Goal: Task Accomplishment & Management: Use online tool/utility

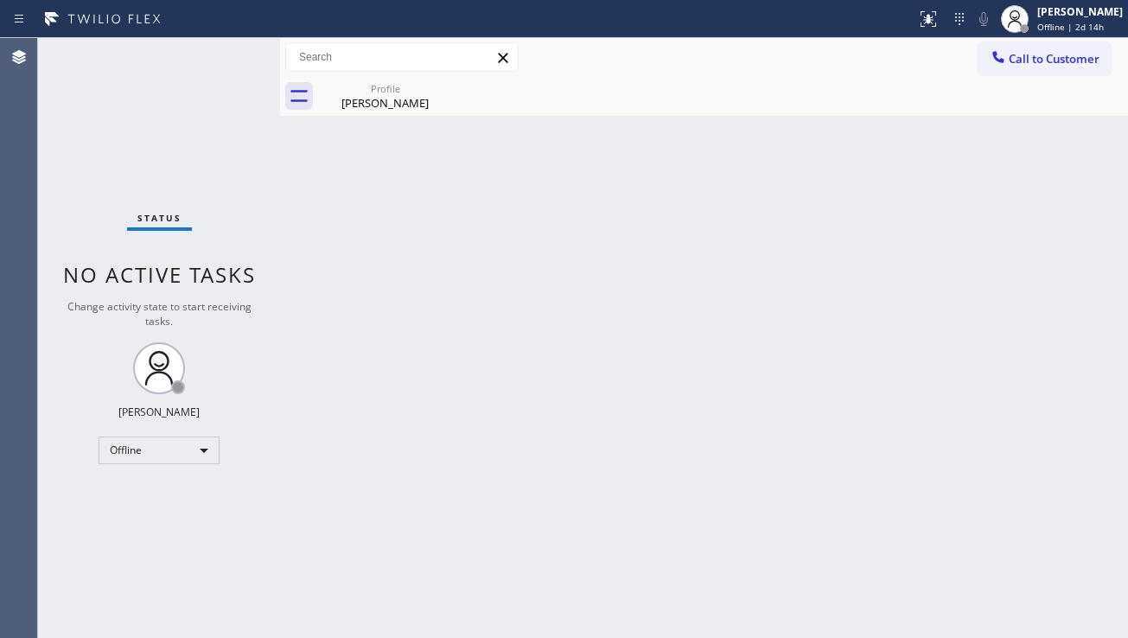
click at [184, 435] on div "Status No active tasks Change activity state to start receiving tasks. [PERSON_…" at bounding box center [159, 338] width 242 height 600
click at [183, 444] on div "Offline" at bounding box center [159, 451] width 121 height 28
click at [151, 520] on li "Unavailable" at bounding box center [158, 518] width 118 height 21
click at [591, 439] on div "Back to Dashboard Change Sender ID Customers Technicians Select a contact Outbo…" at bounding box center [704, 338] width 848 height 600
click at [454, 433] on div "Back to Dashboard Change Sender ID Customers Technicians Select a contact Outbo…" at bounding box center [704, 338] width 848 height 600
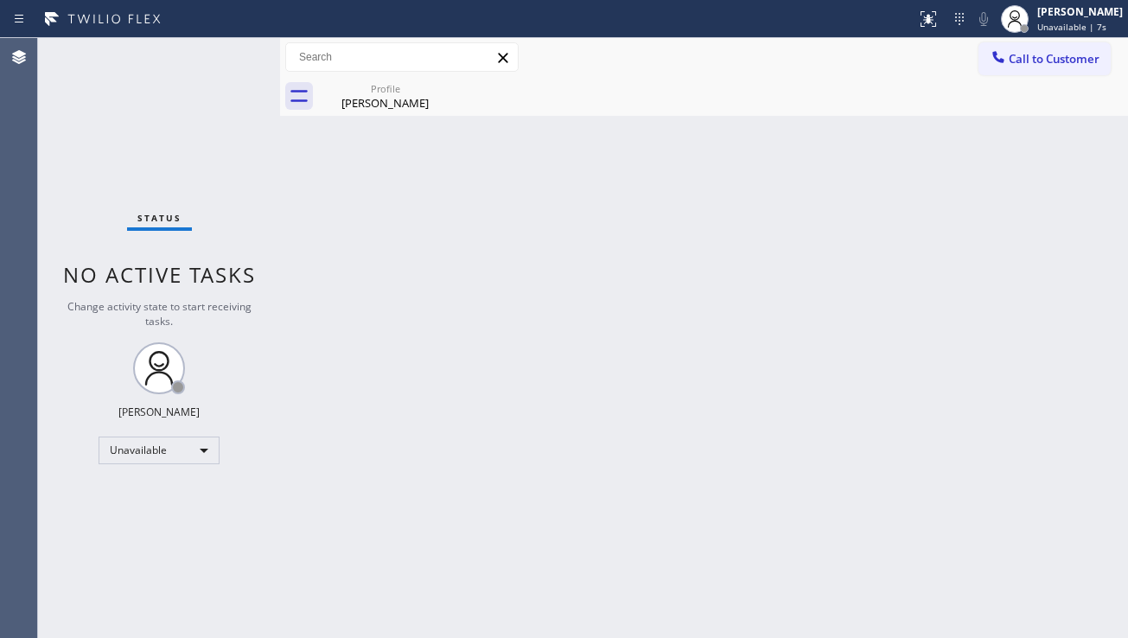
drag, startPoint x: 1077, startPoint y: 64, endPoint x: 928, endPoint y: 125, distance: 161.7
click at [1077, 64] on span "Call to Customer" at bounding box center [1054, 59] width 91 height 16
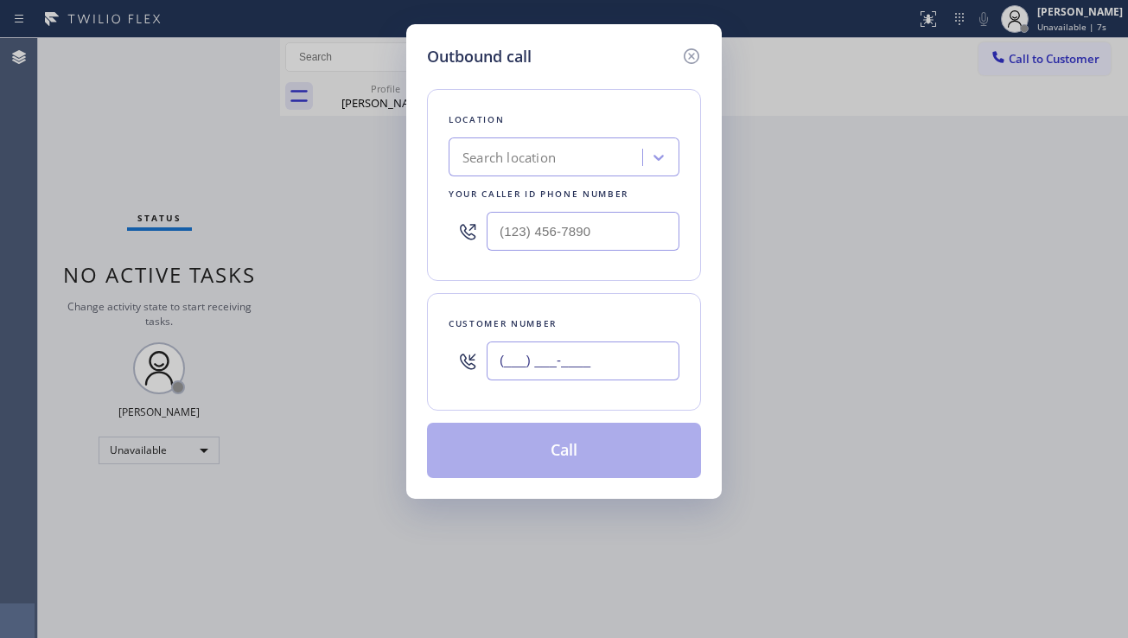
click at [522, 367] on input "(___) ___-____" at bounding box center [583, 361] width 193 height 39
paste input "912) 285-2611"
type input "[PHONE_NUMBER]"
click at [584, 223] on input "(___) ___-____" at bounding box center [583, 231] width 193 height 39
paste input "818) 210-4788"
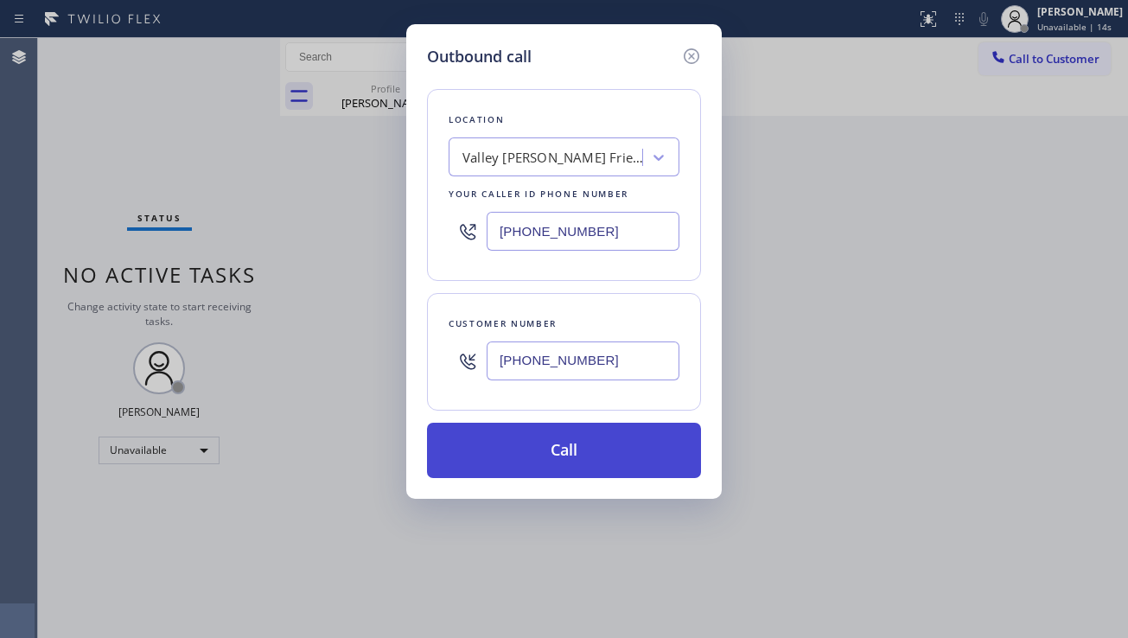
type input "[PHONE_NUMBER]"
click at [584, 462] on button "Call" at bounding box center [564, 450] width 274 height 55
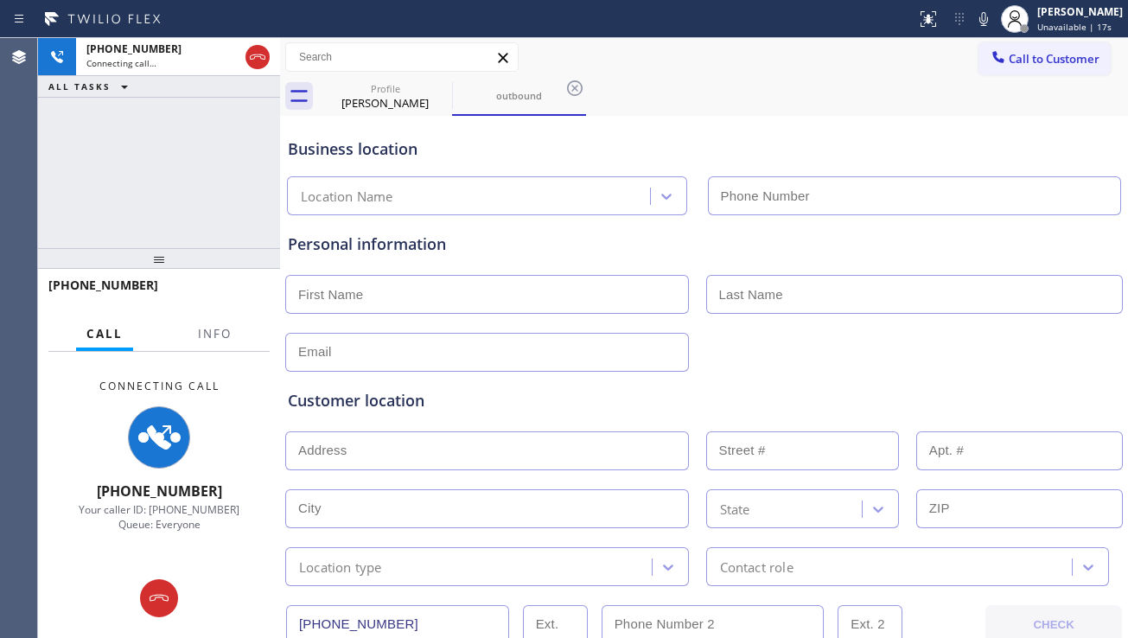
type input "[PHONE_NUMBER]"
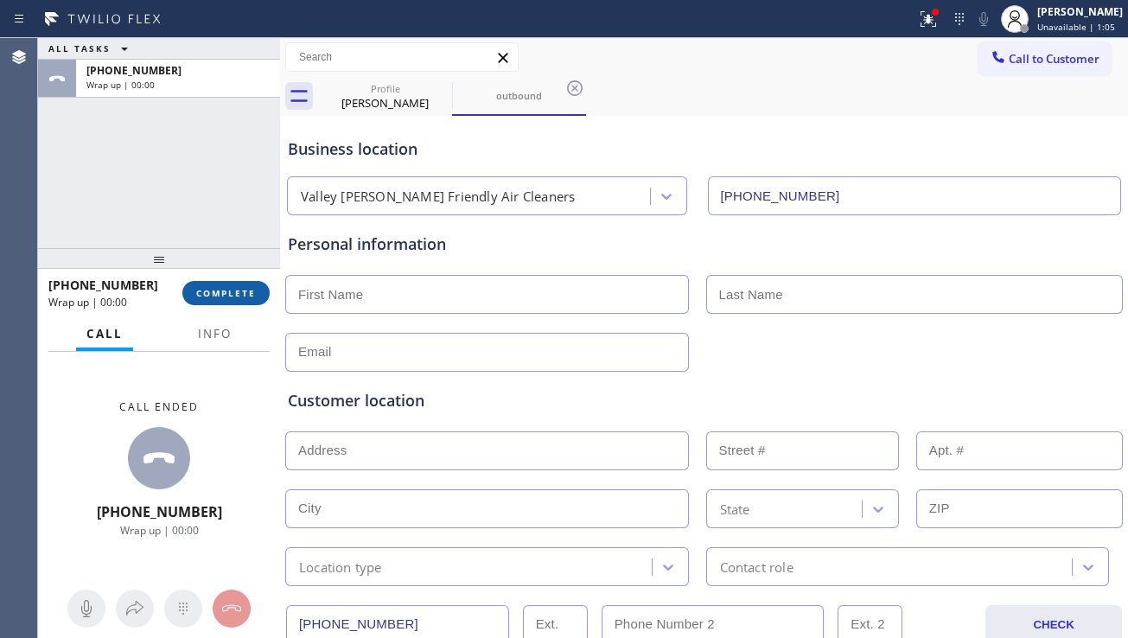
click at [256, 286] on button "COMPLETE" at bounding box center [225, 293] width 87 height 24
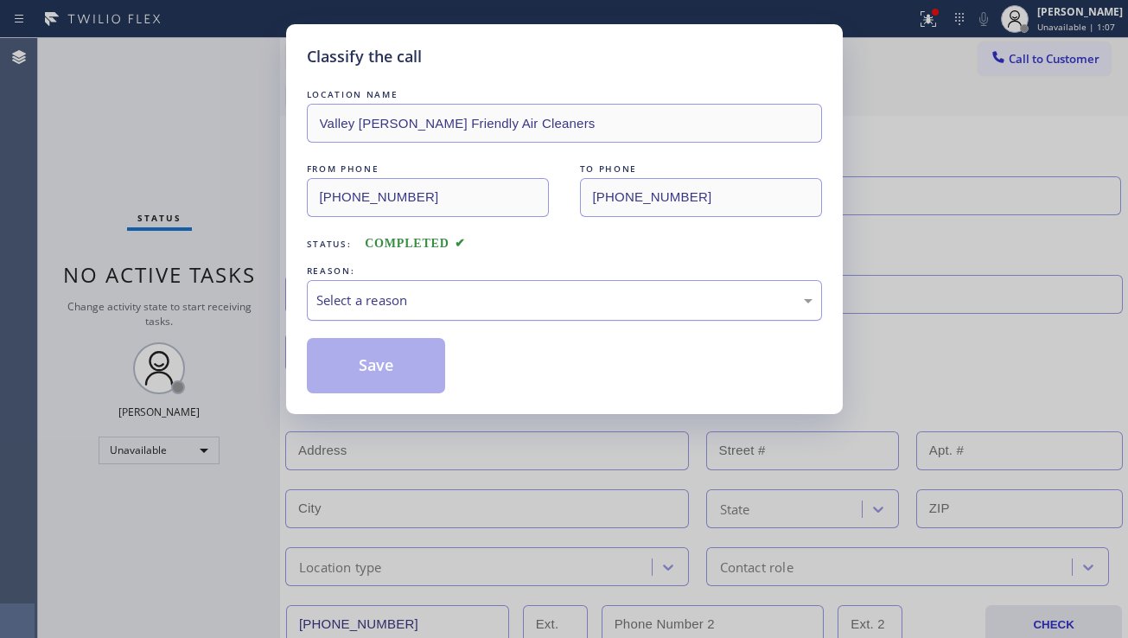
click at [508, 301] on div "Select a reason" at bounding box center [564, 301] width 496 height 20
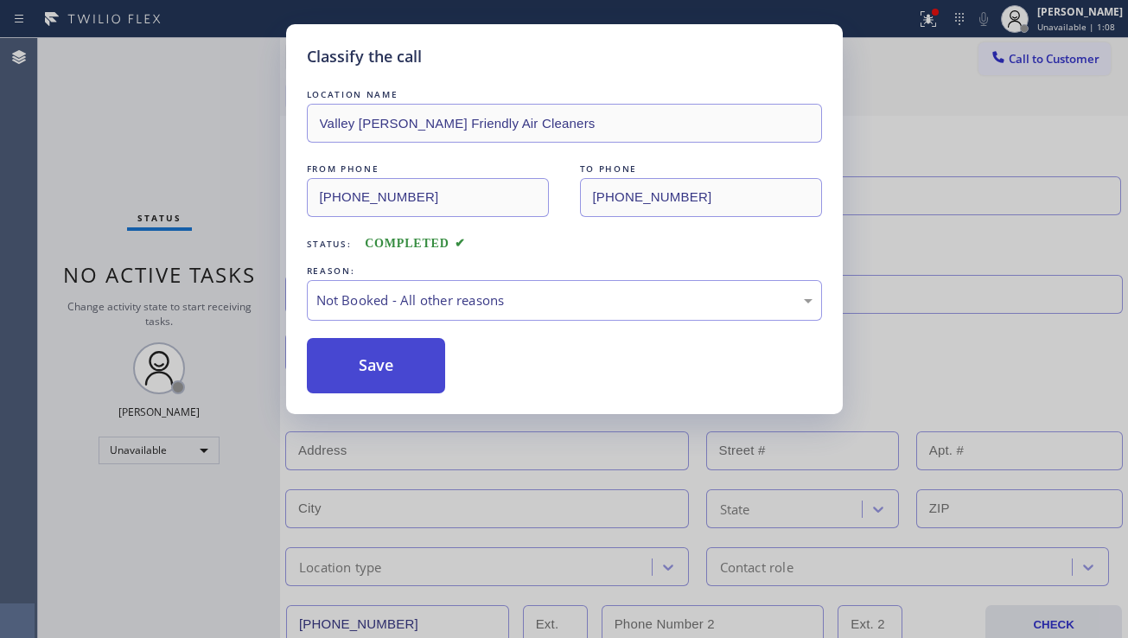
click at [398, 359] on button "Save" at bounding box center [376, 365] width 139 height 55
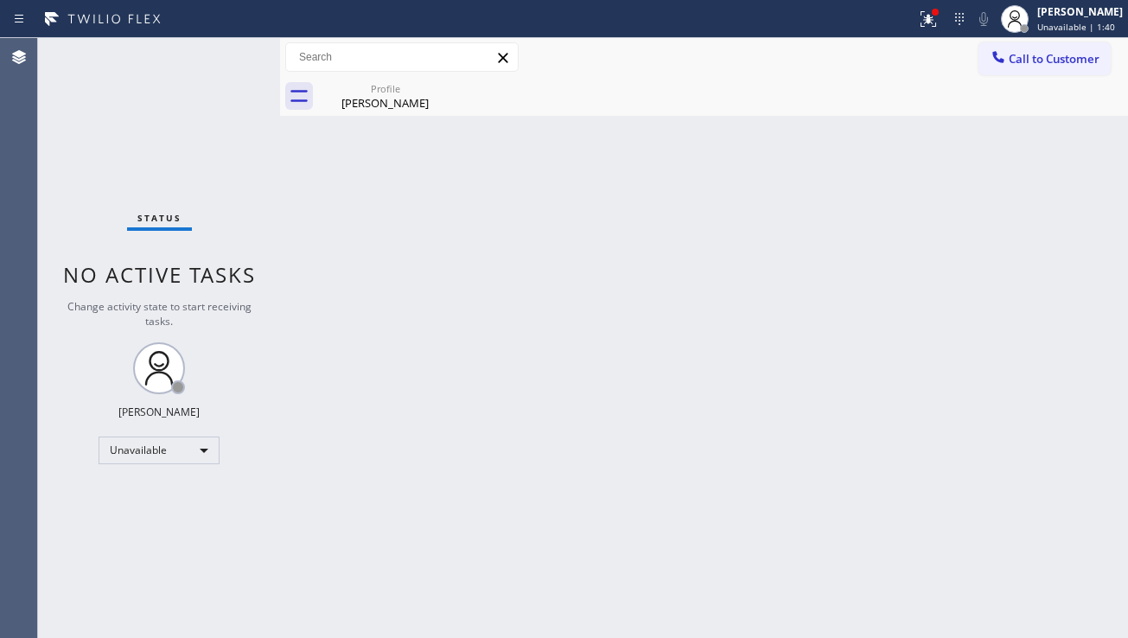
click at [673, 418] on div "Back to Dashboard Change Sender ID Customers Technicians Select a contact Outbo…" at bounding box center [704, 338] width 848 height 600
click at [474, 358] on div "Back to Dashboard Change Sender ID Customers Technicians Select a contact Outbo…" at bounding box center [704, 338] width 848 height 600
drag, startPoint x: 1044, startPoint y: 67, endPoint x: 1034, endPoint y: 75, distance: 12.3
click at [1044, 67] on button "Call to Customer" at bounding box center [1045, 58] width 132 height 33
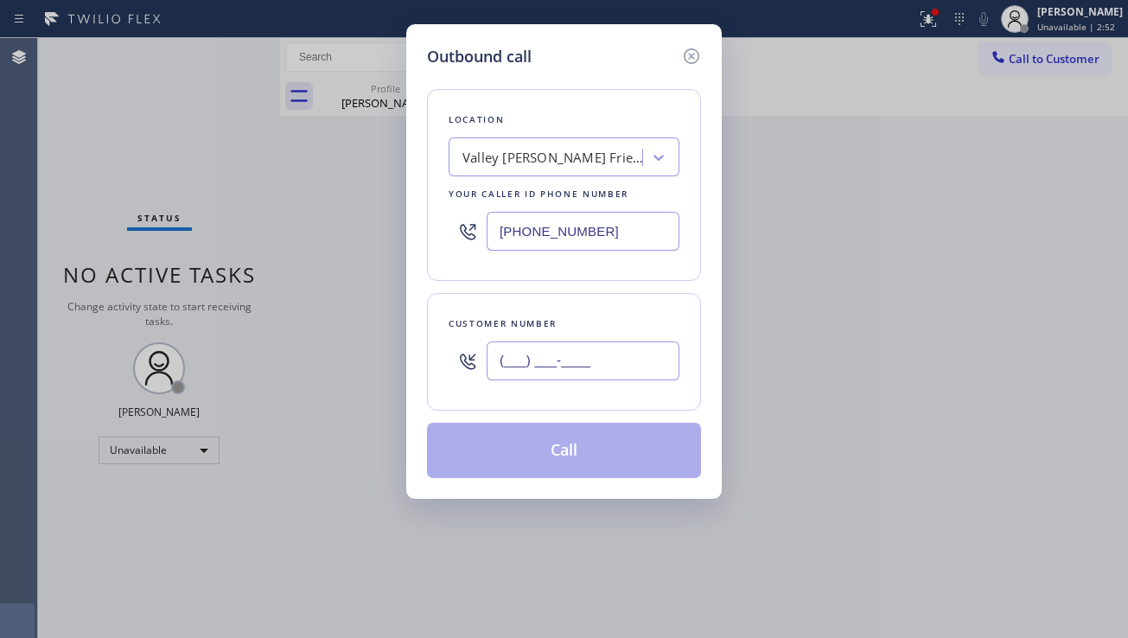
click at [535, 376] on input "(___) ___-____" at bounding box center [583, 361] width 193 height 39
paste input "978) 884-3815"
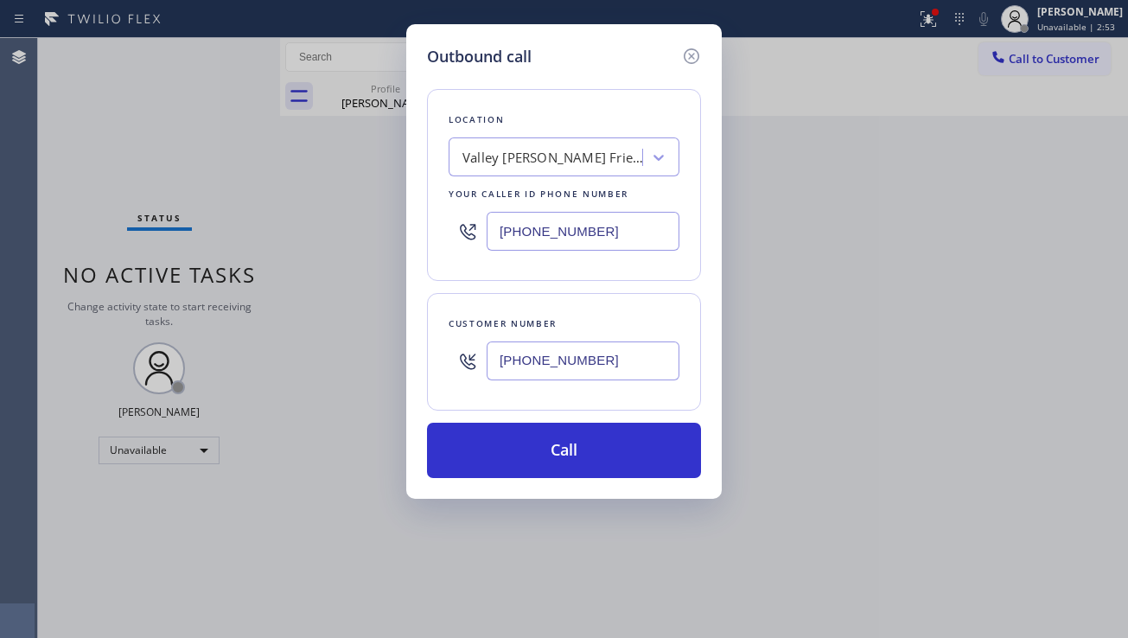
type input "[PHONE_NUMBER]"
drag, startPoint x: 602, startPoint y: 236, endPoint x: 450, endPoint y: 252, distance: 153.1
click at [450, 252] on div "[PHONE_NUMBER]" at bounding box center [564, 231] width 231 height 56
paste input "617) 249-6766"
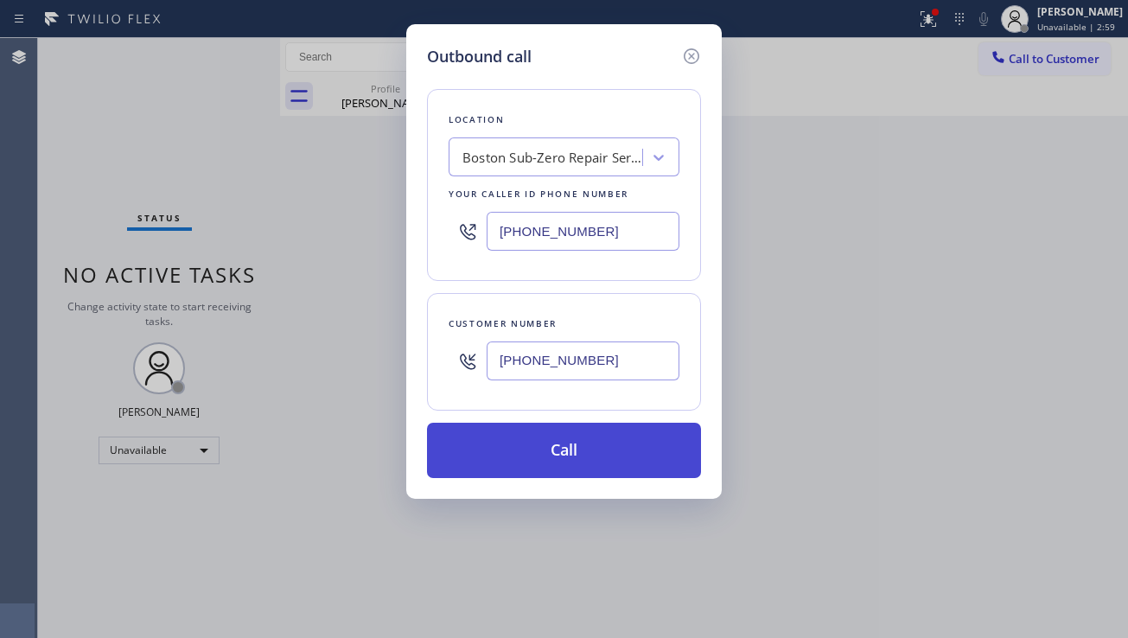
type input "[PHONE_NUMBER]"
click at [546, 446] on button "Call" at bounding box center [564, 450] width 274 height 55
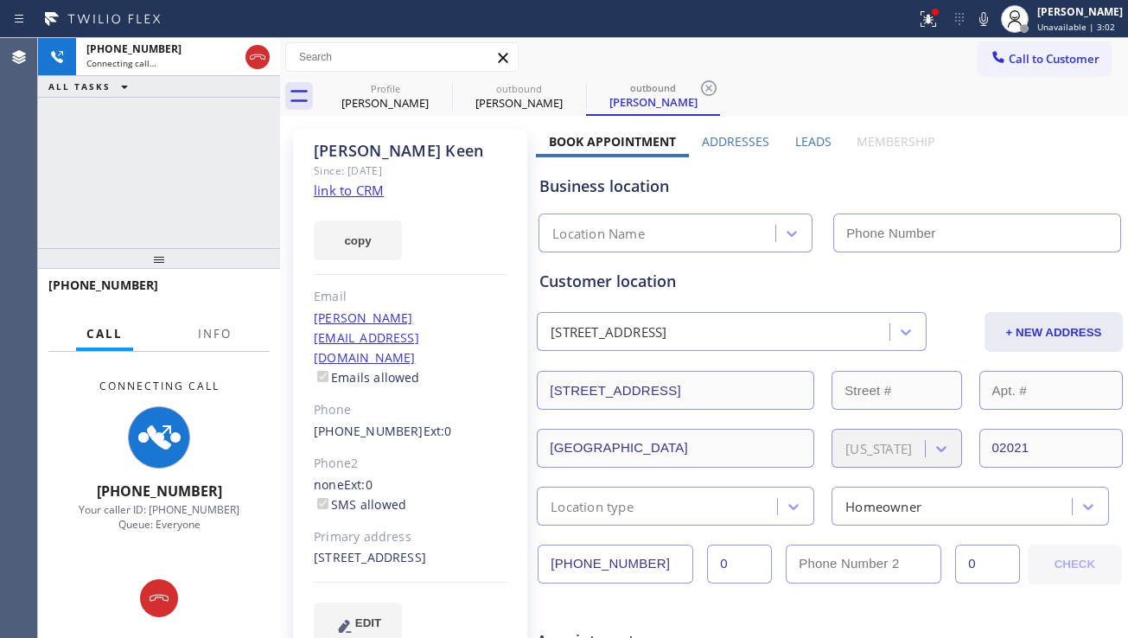
click at [797, 139] on label "Leads" at bounding box center [813, 141] width 36 height 16
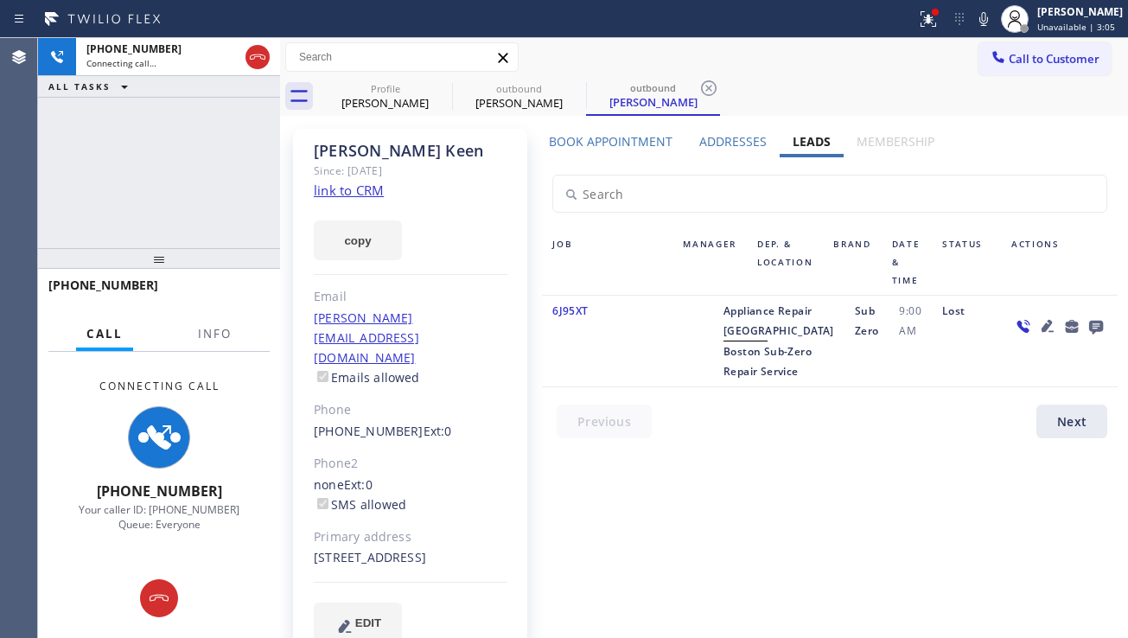
click at [1089, 329] on icon at bounding box center [1096, 328] width 14 height 14
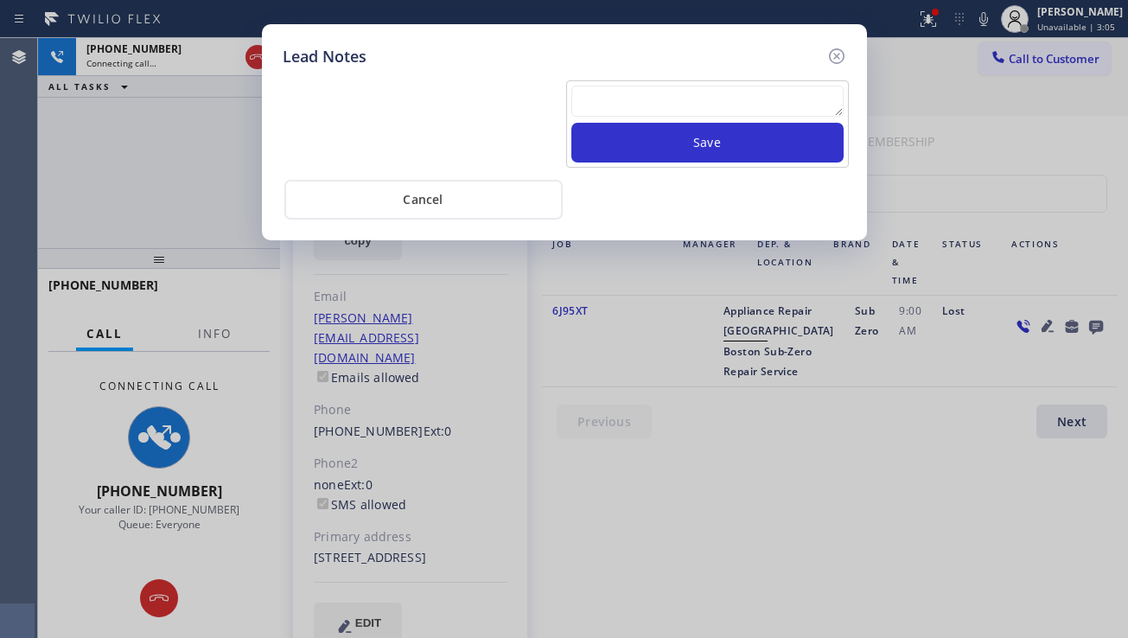
click at [639, 102] on textarea at bounding box center [708, 101] width 272 height 31
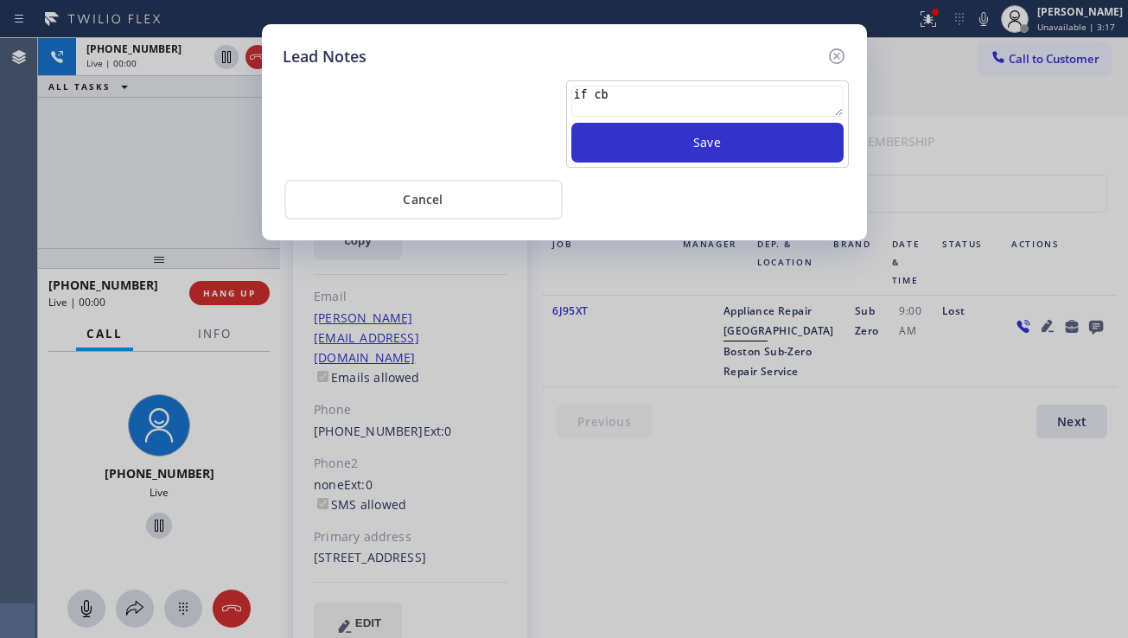
click at [640, 99] on textarea "if cb" at bounding box center [708, 101] width 272 height 31
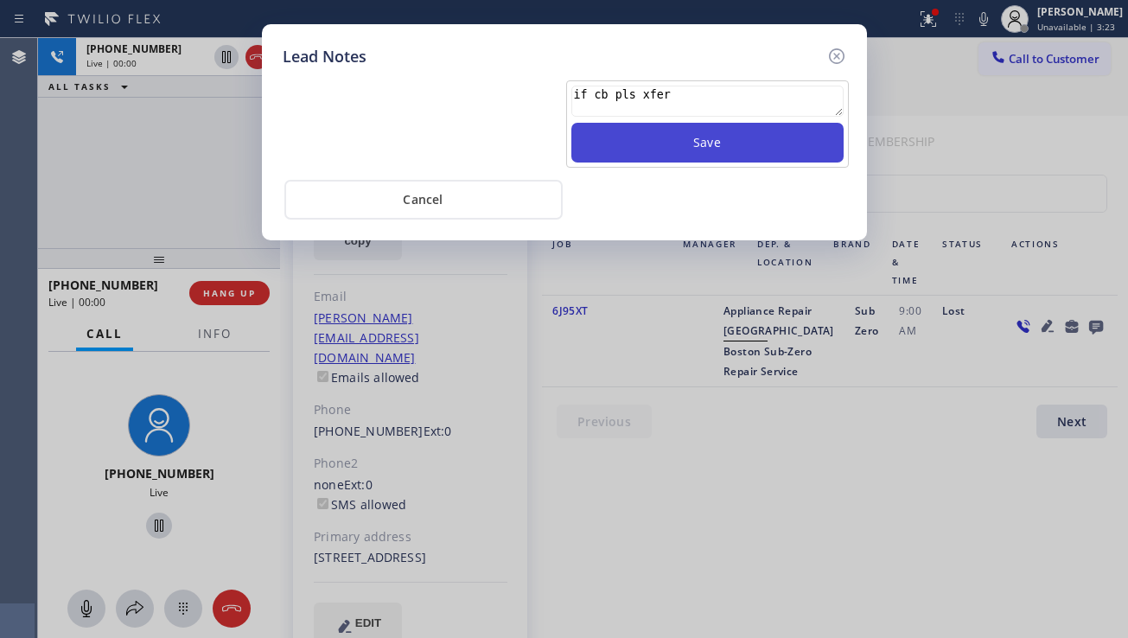
type textarea "if cb pls xfer"
click at [699, 151] on button "Save" at bounding box center [708, 143] width 272 height 40
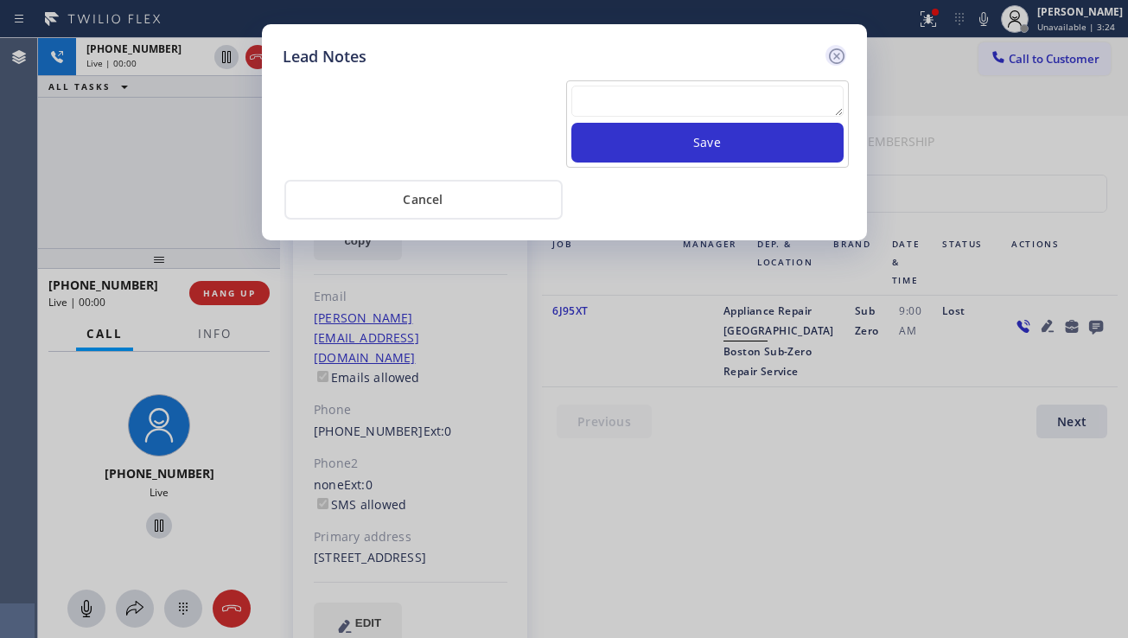
click at [840, 61] on icon at bounding box center [837, 56] width 21 height 21
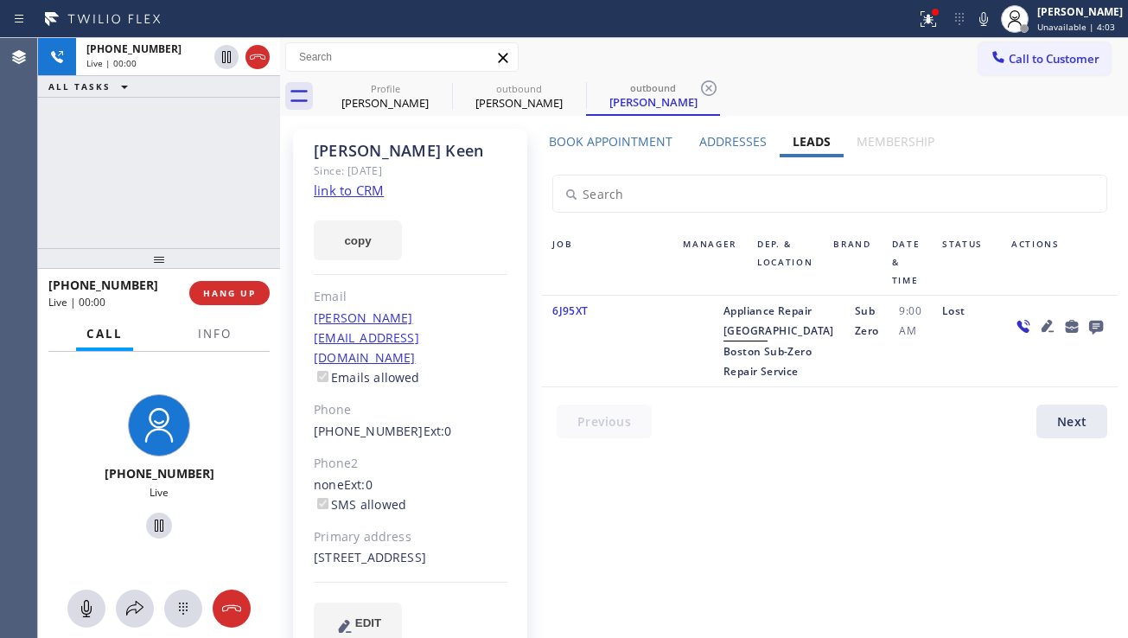
click at [693, 362] on div at bounding box center [693, 341] width 41 height 80
click at [703, 381] on div at bounding box center [693, 341] width 41 height 80
click at [1038, 324] on icon at bounding box center [1048, 326] width 21 height 21
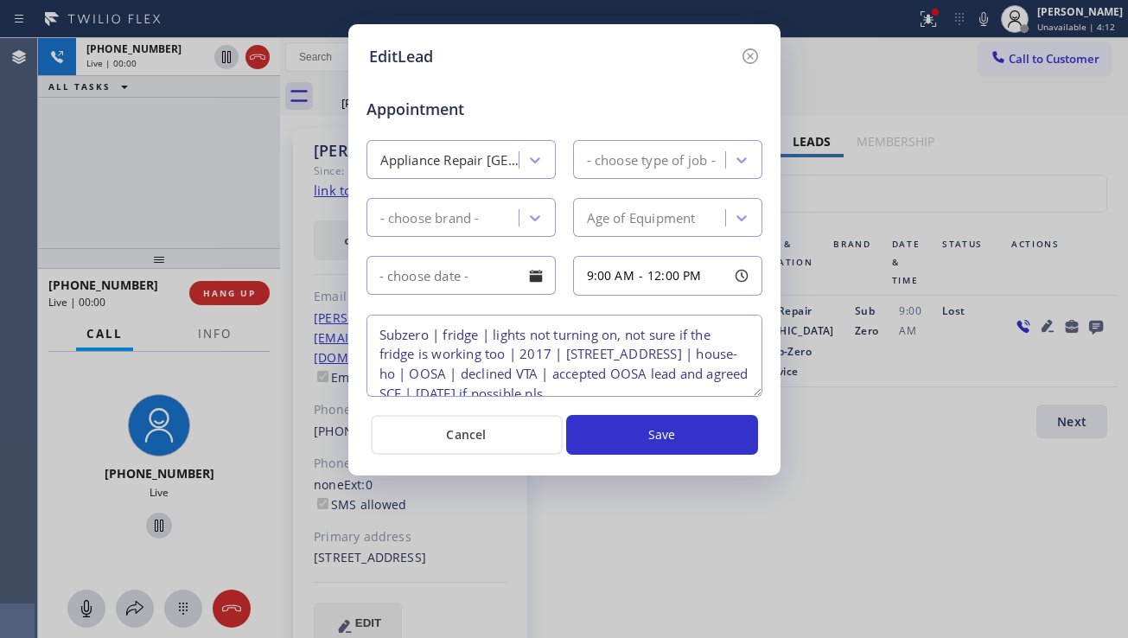
type textarea "Subzero | fridge | lights not turning on, not sure if the fridge is working too…"
click at [402, 374] on textarea "Subzero | fridge | lights not turning on, not sure if the fridge is working too…" at bounding box center [565, 356] width 396 height 82
click at [402, 361] on textarea "Subzero | fridge | lights not turning on, not sure if the fridge is working too…" at bounding box center [565, 356] width 396 height 82
drag, startPoint x: 414, startPoint y: 372, endPoint x: 376, endPoint y: 375, distance: 38.2
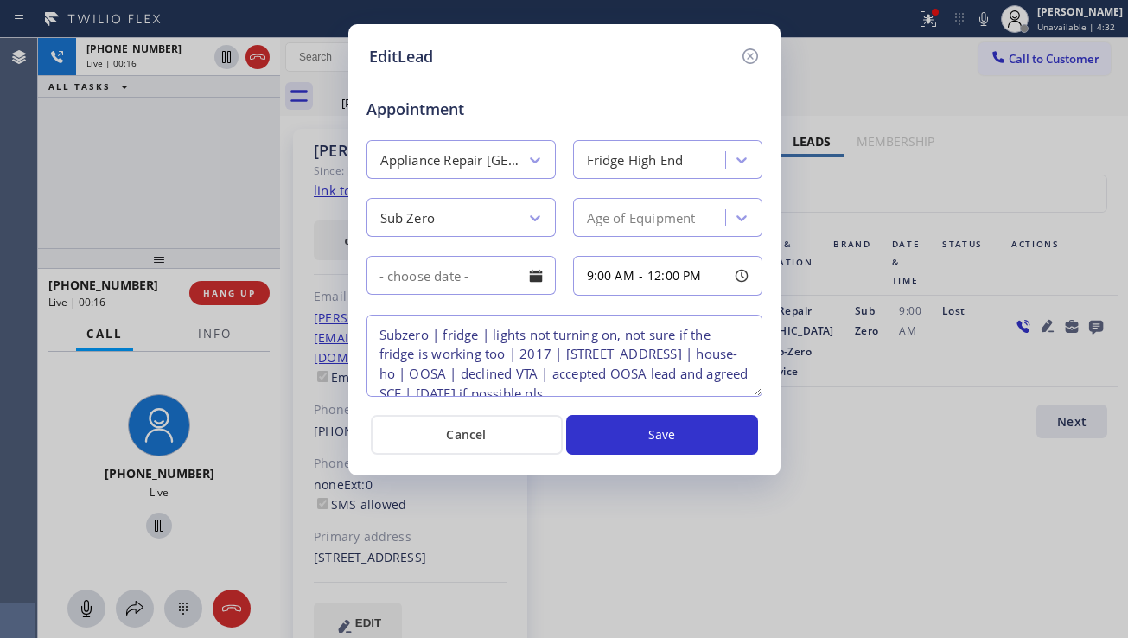
click at [376, 375] on textarea "Subzero | fridge | lights not turning on, not sure if the fridge is working too…" at bounding box center [565, 356] width 396 height 82
click at [434, 341] on textarea "Subzero | fridge | lights not turning on, not sure if the fridge is working too…" at bounding box center [565, 356] width 396 height 82
drag, startPoint x: 377, startPoint y: 334, endPoint x: 550, endPoint y: 349, distance: 173.6
click at [550, 349] on textarea "Subzero | fridge | lights not turning on, not sure if the fridge is working too…" at bounding box center [565, 356] width 396 height 82
click at [394, 377] on textarea "Subzero | fridge | lights not turning on, not sure if the fridge is working too…" at bounding box center [565, 356] width 396 height 82
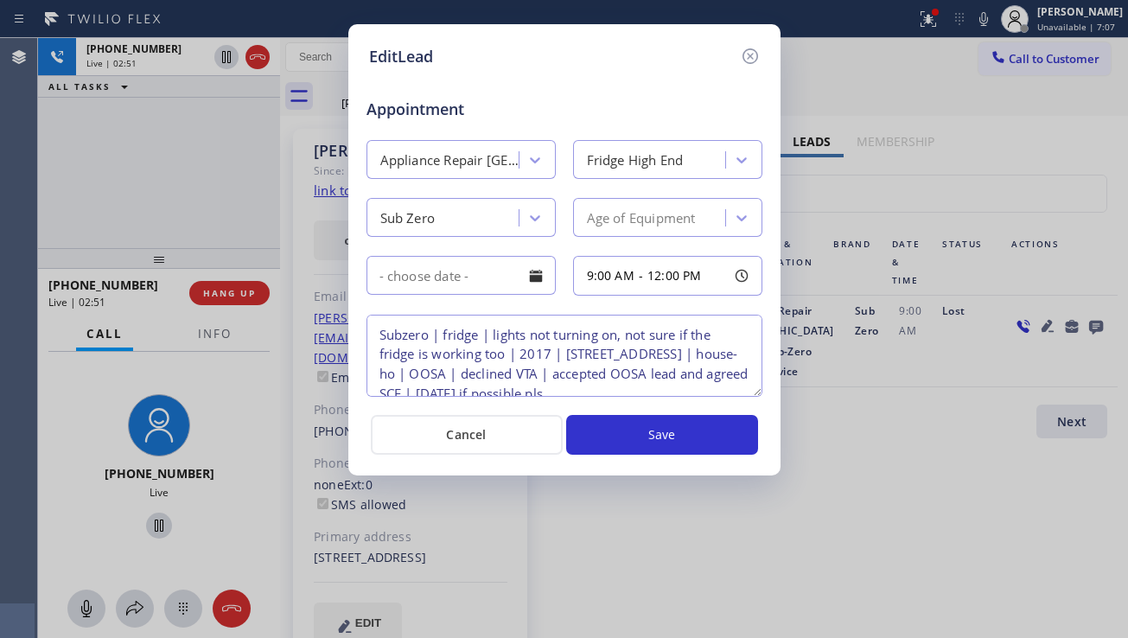
click at [394, 377] on textarea "Subzero | fridge | lights not turning on, not sure if the fridge is working too…" at bounding box center [565, 356] width 396 height 82
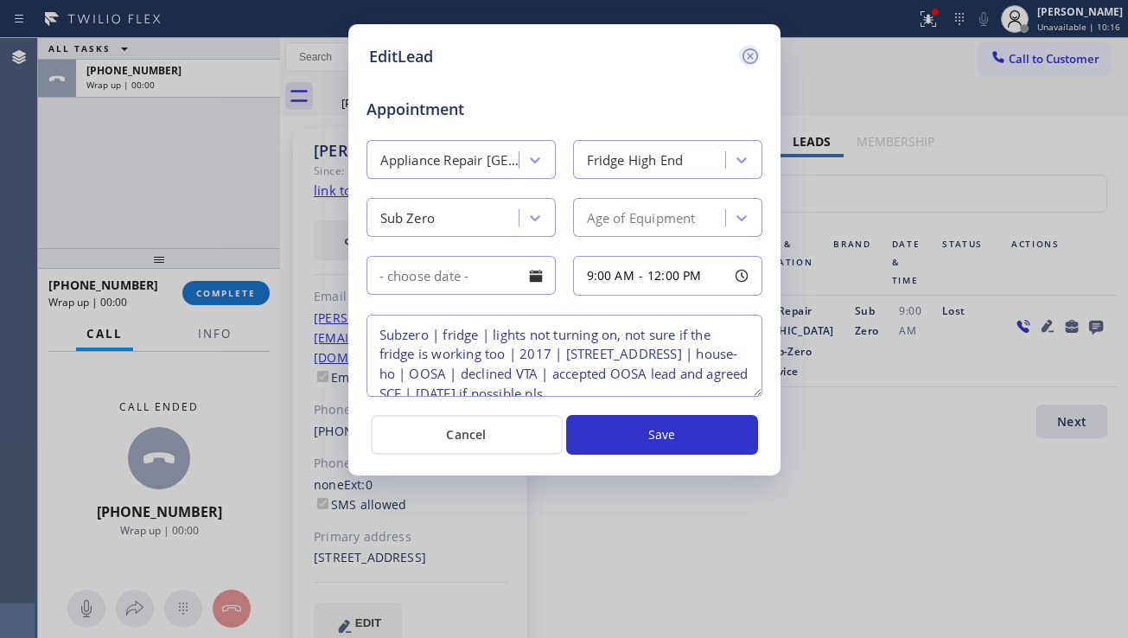
click at [748, 48] on icon at bounding box center [750, 56] width 21 height 21
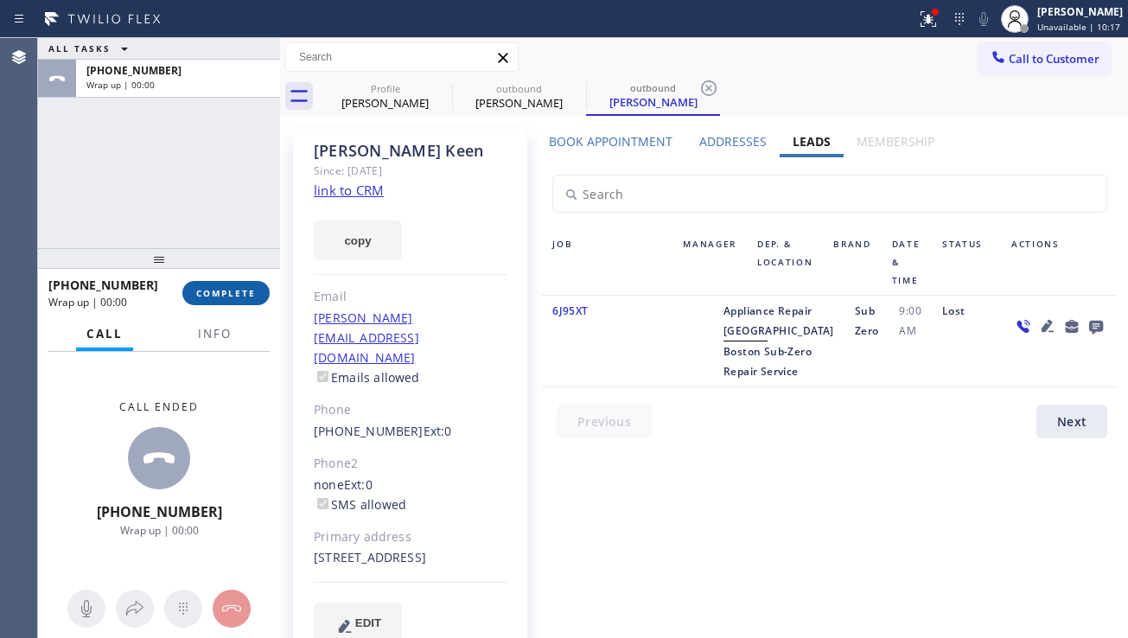
click at [228, 294] on span "COMPLETE" at bounding box center [226, 293] width 60 height 12
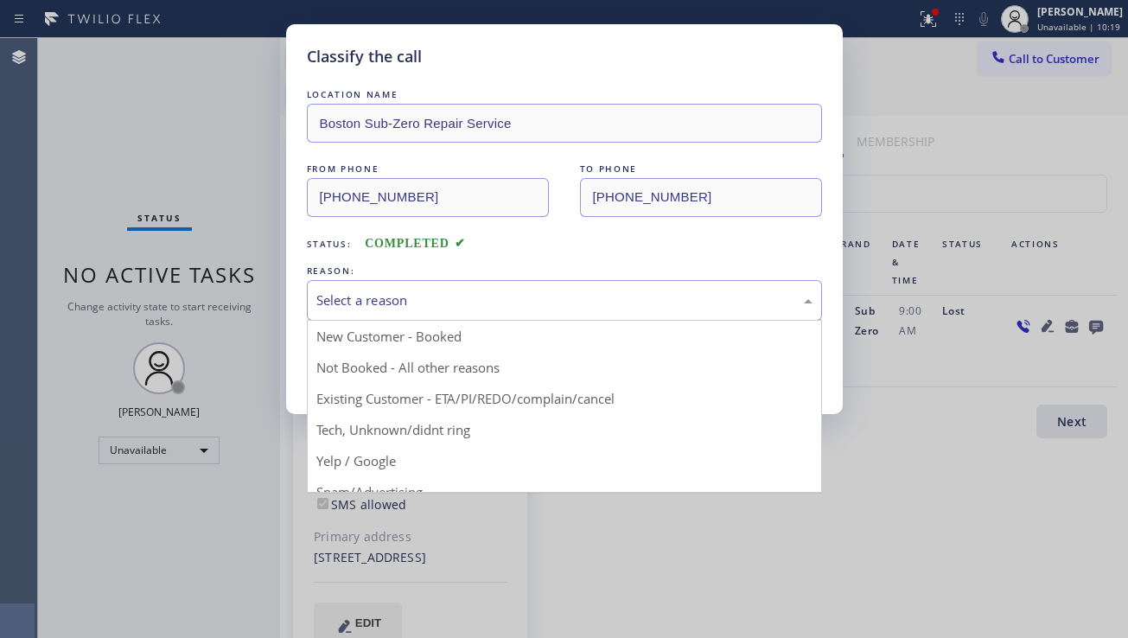
click at [454, 310] on div "Select a reason" at bounding box center [564, 300] width 515 height 41
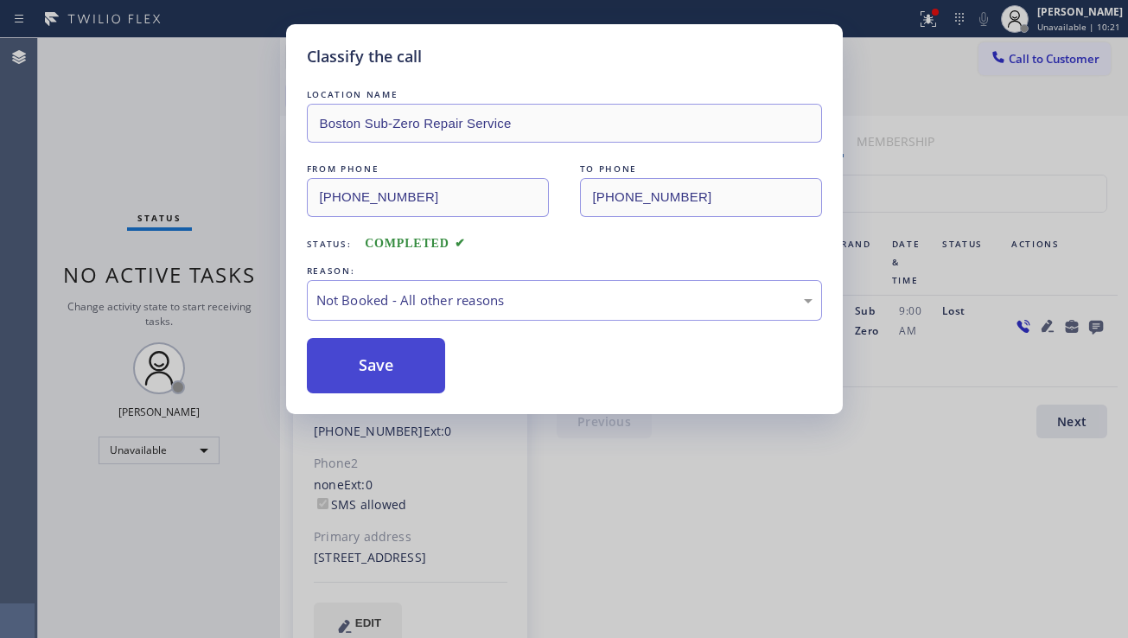
click at [387, 368] on button "Save" at bounding box center [376, 365] width 139 height 55
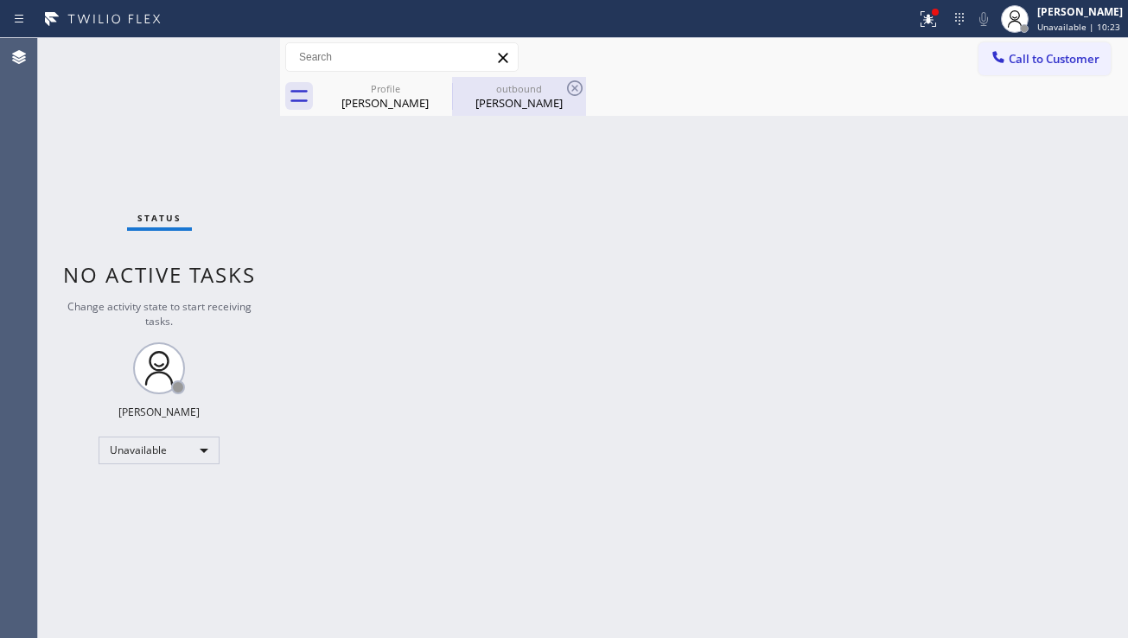
click at [514, 99] on div "[PERSON_NAME]" at bounding box center [519, 103] width 131 height 16
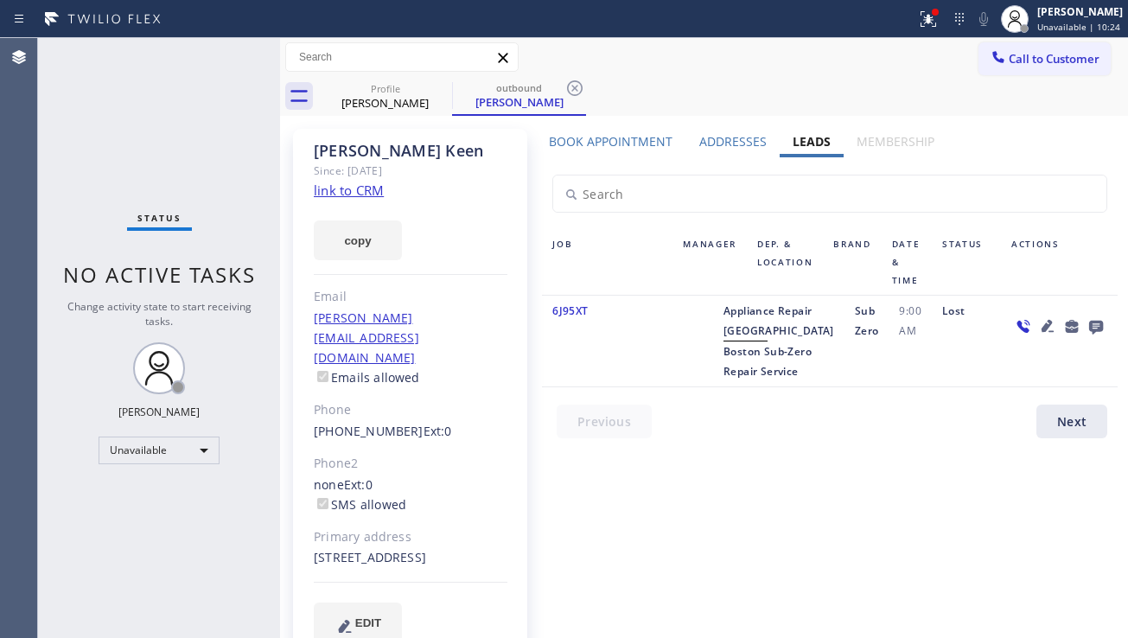
click at [1089, 323] on icon at bounding box center [1096, 328] width 14 height 14
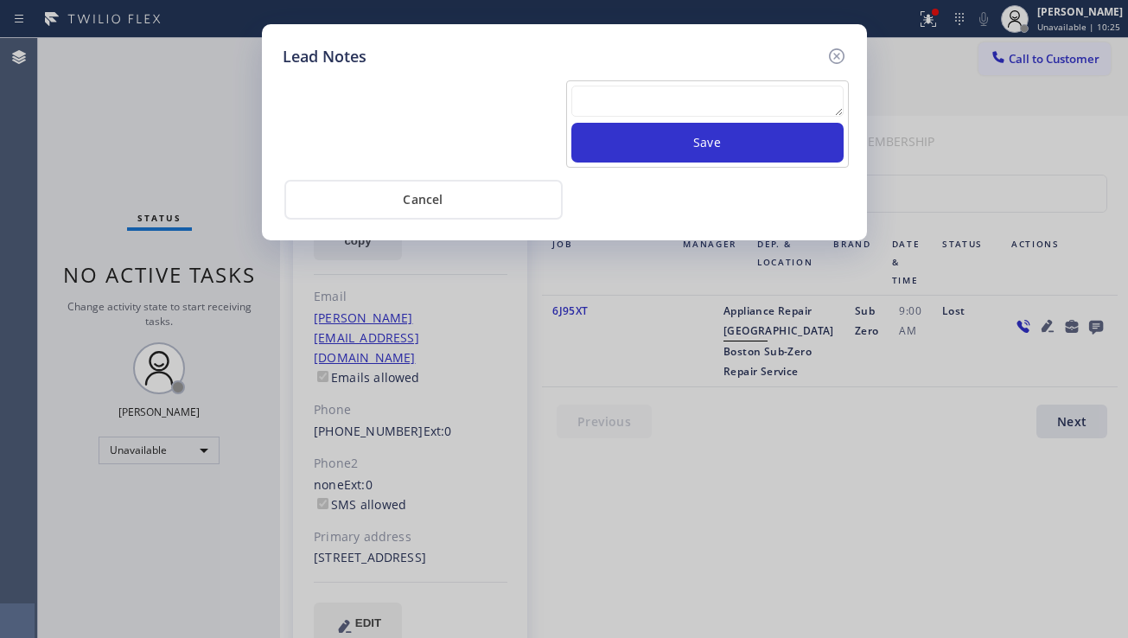
click at [677, 109] on textarea at bounding box center [708, 101] width 272 height 31
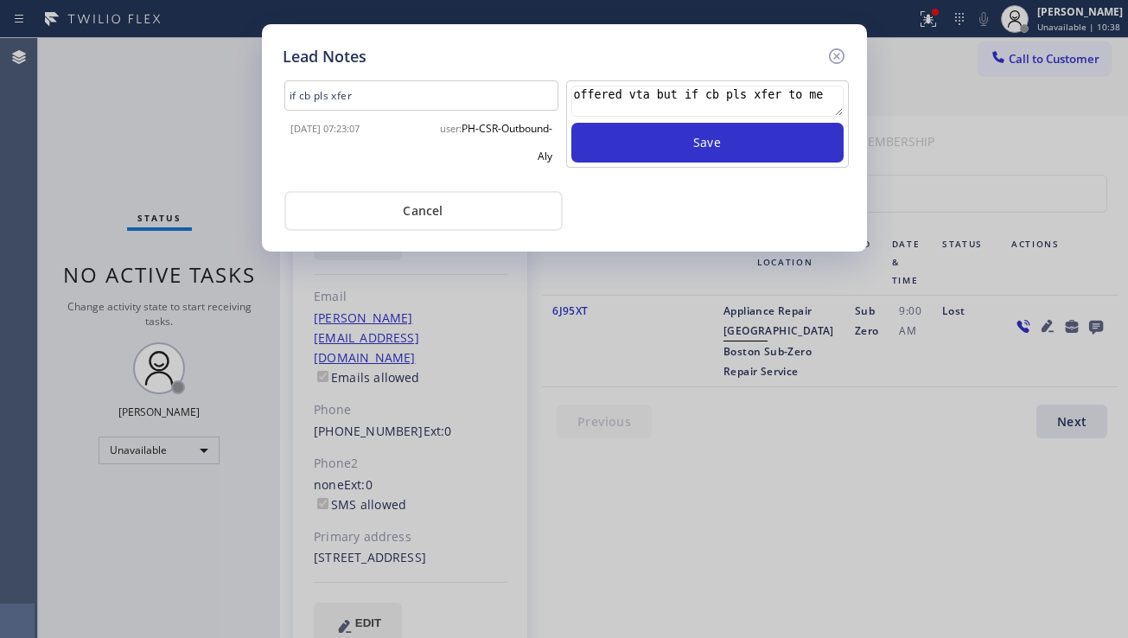
click at [662, 95] on textarea "offered vta but if cb pls xfer to me" at bounding box center [708, 101] width 272 height 31
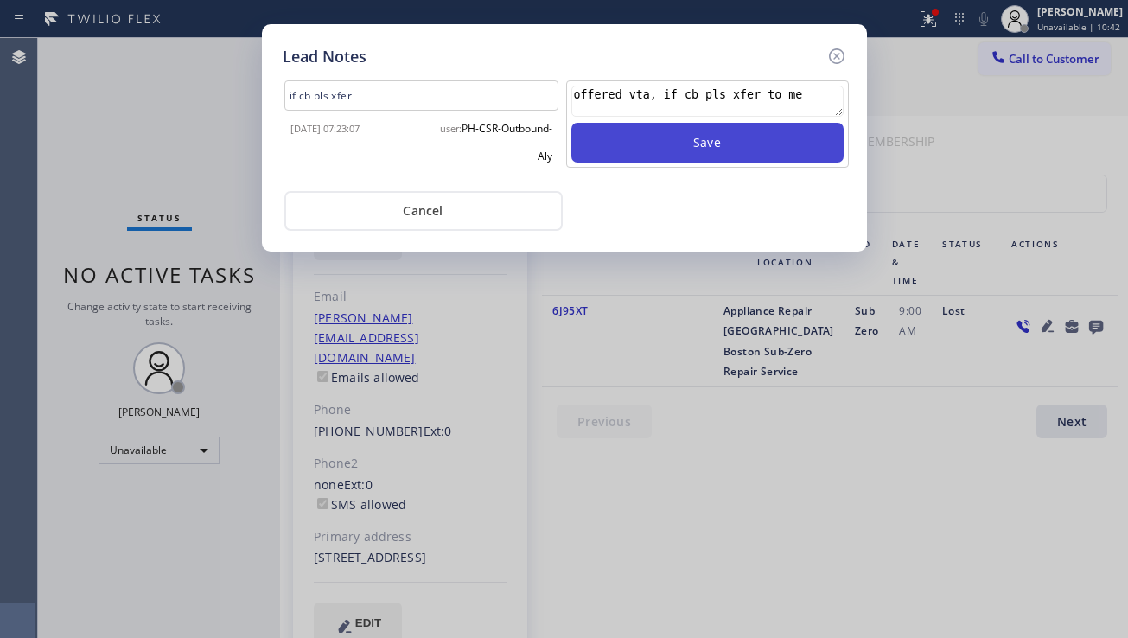
type textarea "offered vta, if cb pls xfer to me"
click at [678, 136] on button "Save" at bounding box center [708, 143] width 272 height 40
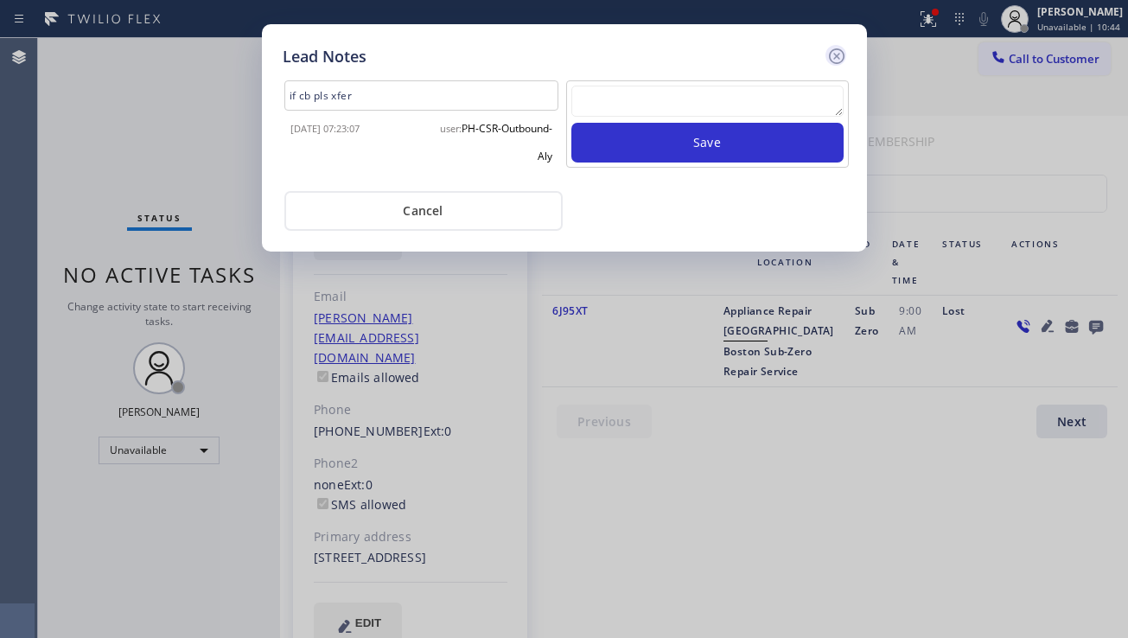
click at [834, 60] on icon at bounding box center [837, 56] width 21 height 21
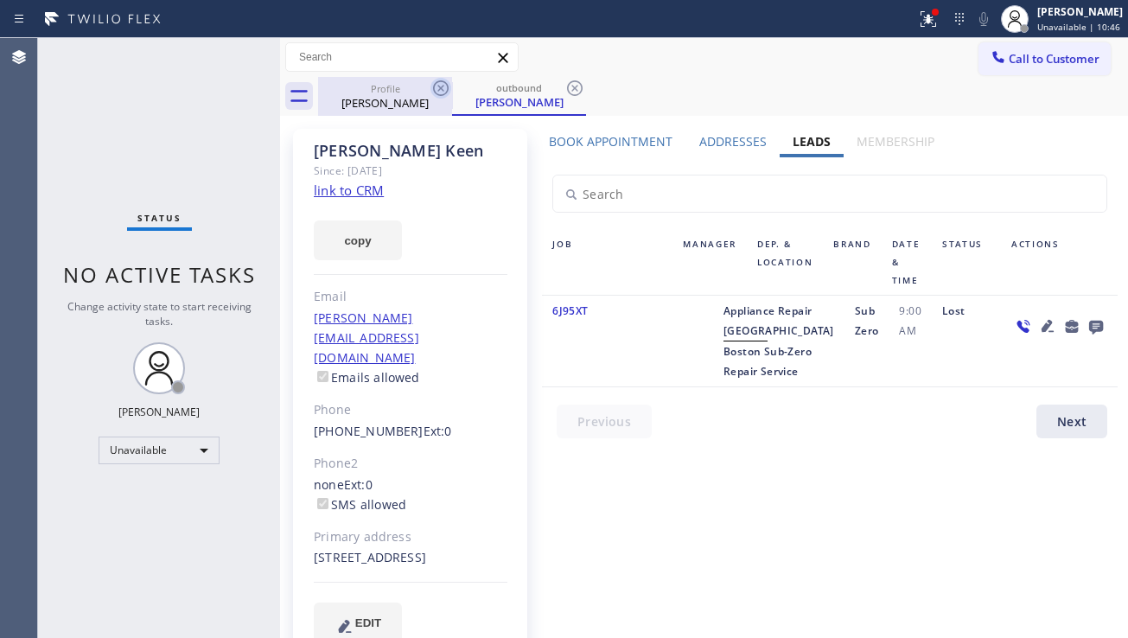
click at [441, 82] on icon at bounding box center [441, 88] width 21 height 21
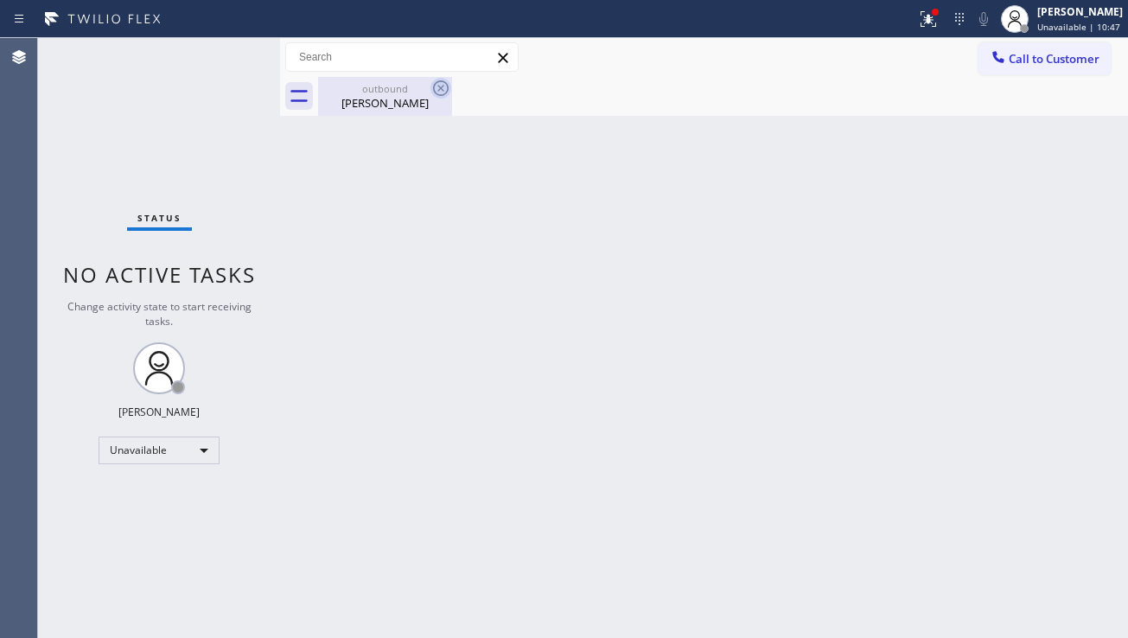
click at [441, 86] on icon at bounding box center [441, 88] width 21 height 21
drag, startPoint x: 1006, startPoint y: 60, endPoint x: 918, endPoint y: 126, distance: 109.8
click at [1006, 60] on icon at bounding box center [998, 56] width 17 height 17
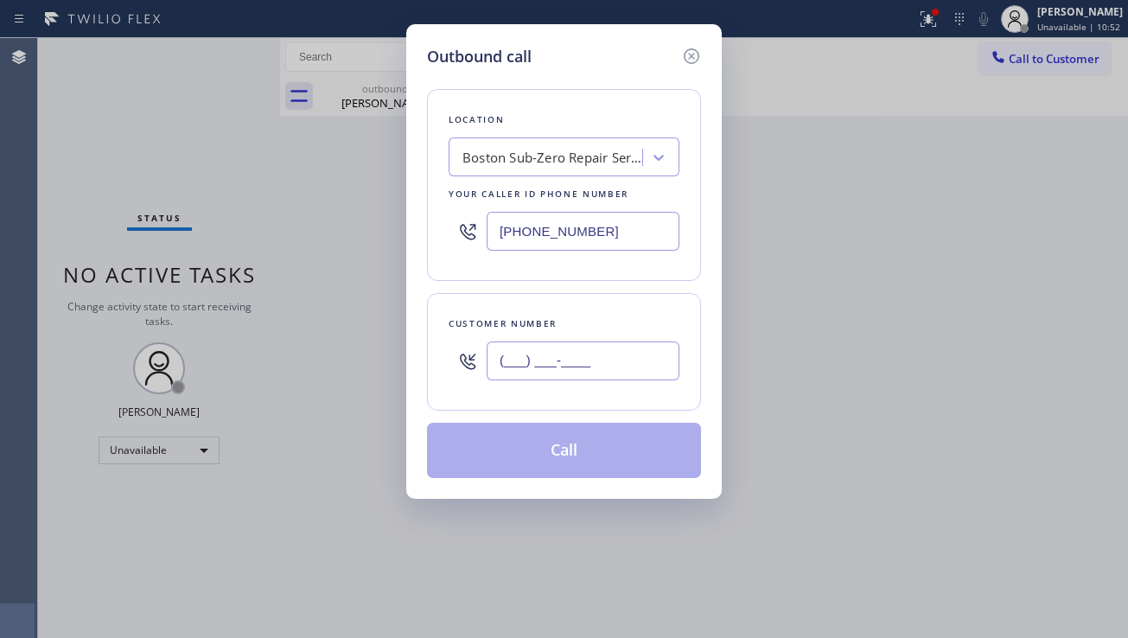
click at [546, 362] on input "(___) ___-____" at bounding box center [583, 361] width 193 height 39
paste input "970) 404-8712"
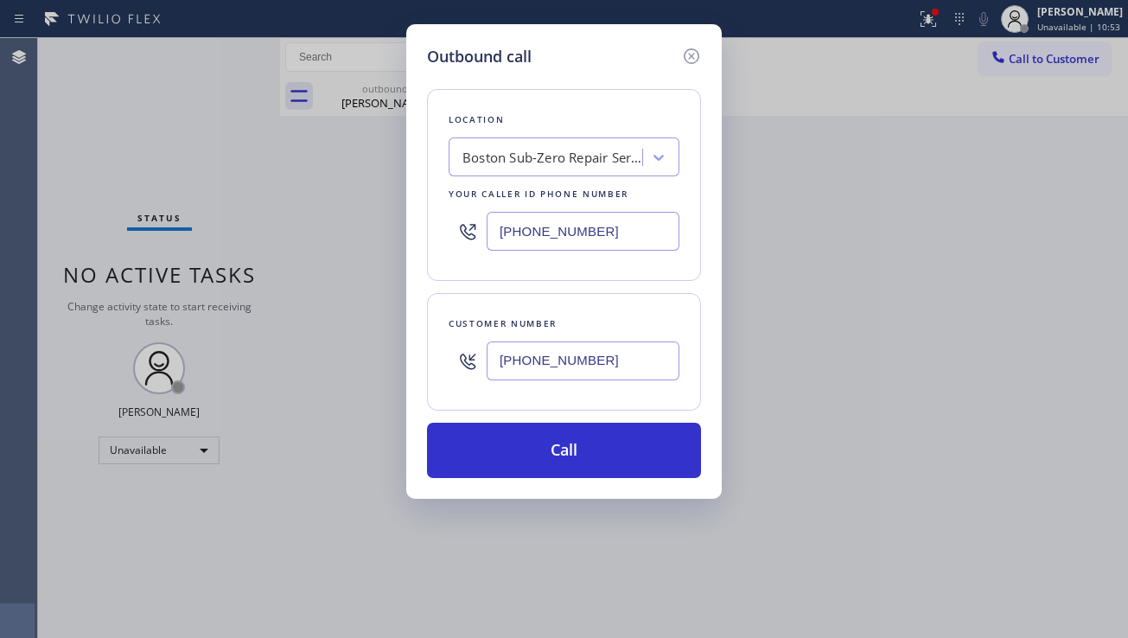
type input "[PHONE_NUMBER]"
drag, startPoint x: 605, startPoint y: 238, endPoint x: 475, endPoint y: 238, distance: 130.6
click at [475, 238] on div "[PHONE_NUMBER]" at bounding box center [564, 231] width 231 height 56
paste input "954) 799-4901"
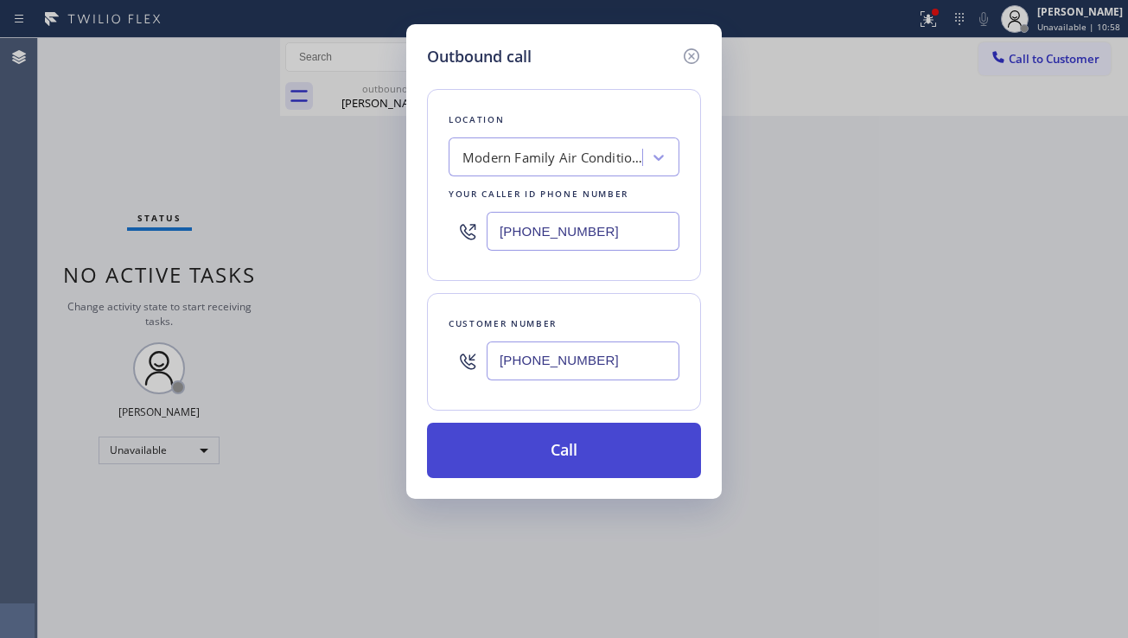
type input "[PHONE_NUMBER]"
click at [565, 441] on button "Call" at bounding box center [564, 450] width 274 height 55
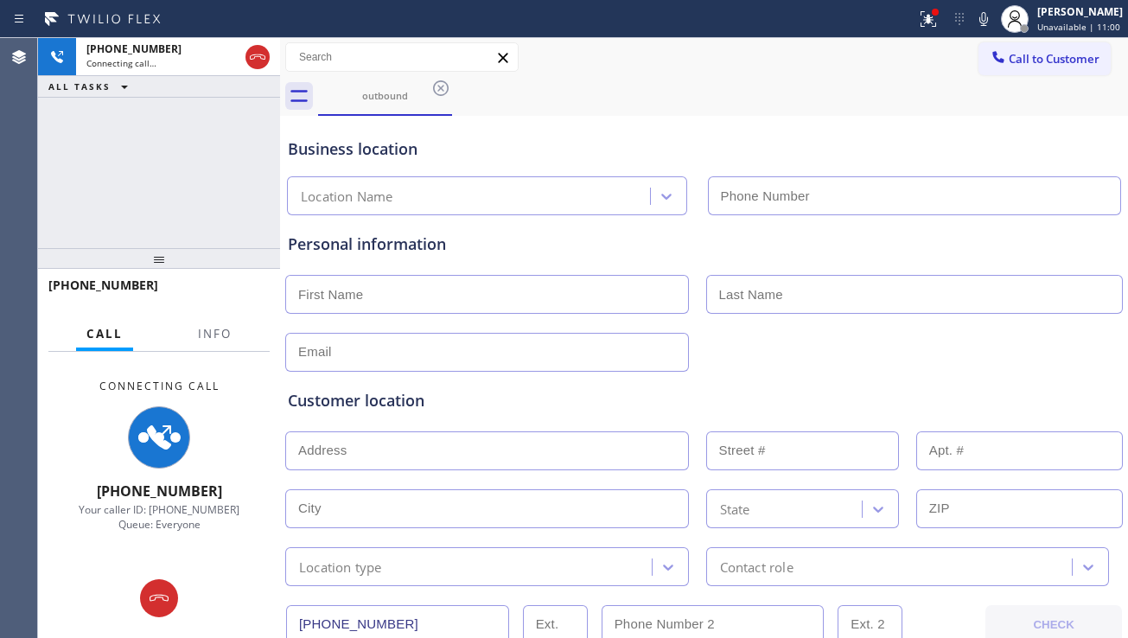
type input "[PHONE_NUMBER]"
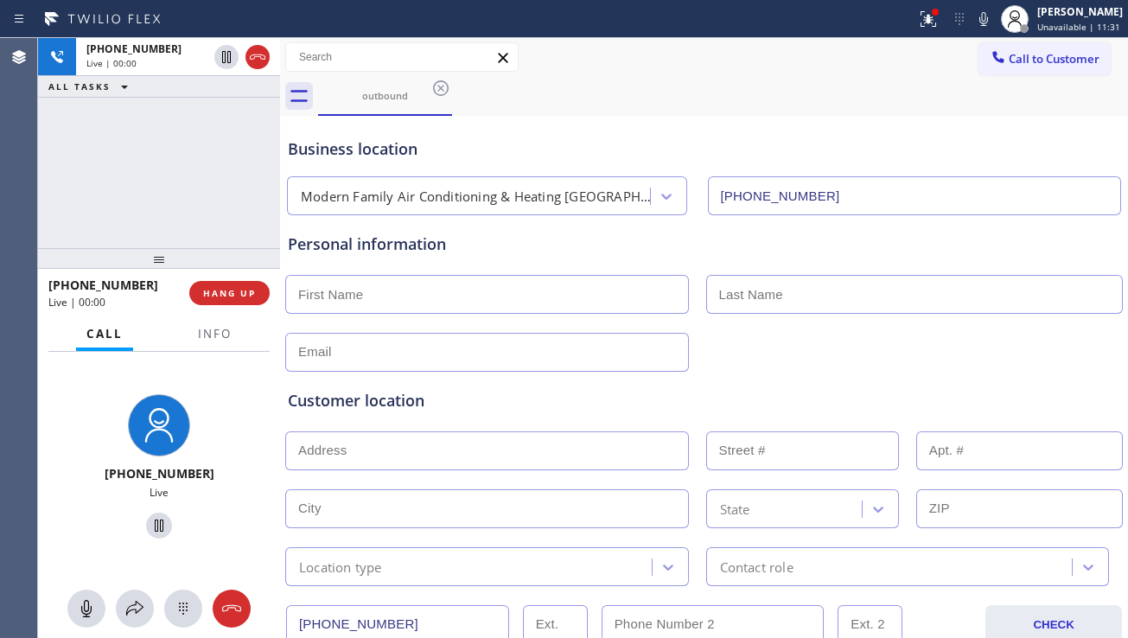
click at [1032, 379] on div "Customer location >> ADD NEW ADDRESS << + NEW ADDRESS State Location type Conta…" at bounding box center [704, 479] width 840 height 214
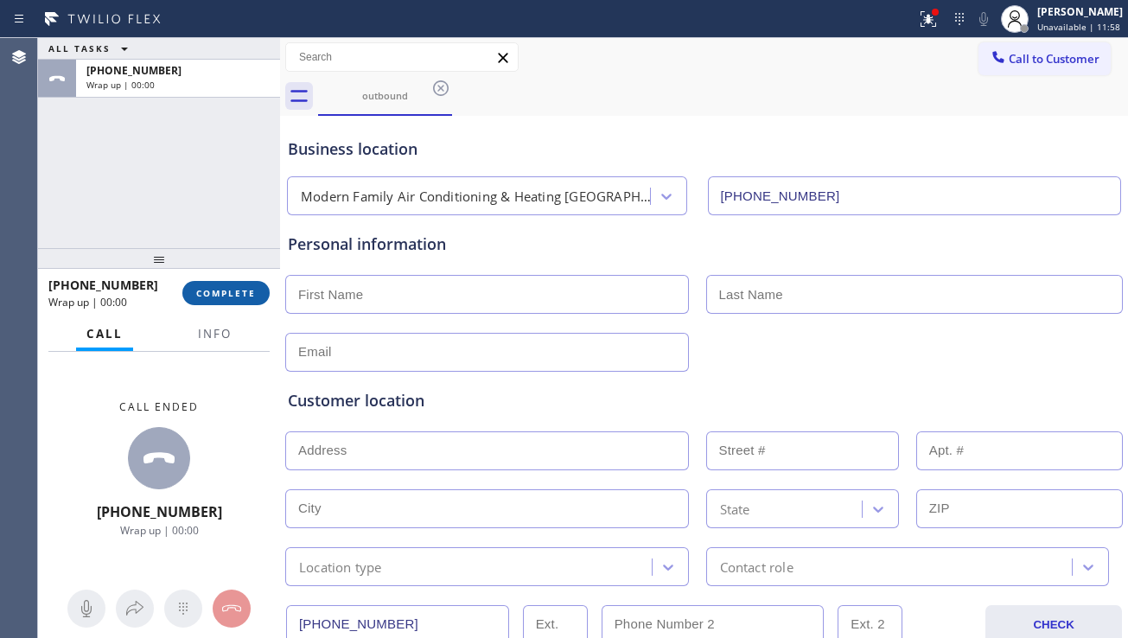
click at [213, 302] on button "COMPLETE" at bounding box center [225, 293] width 87 height 24
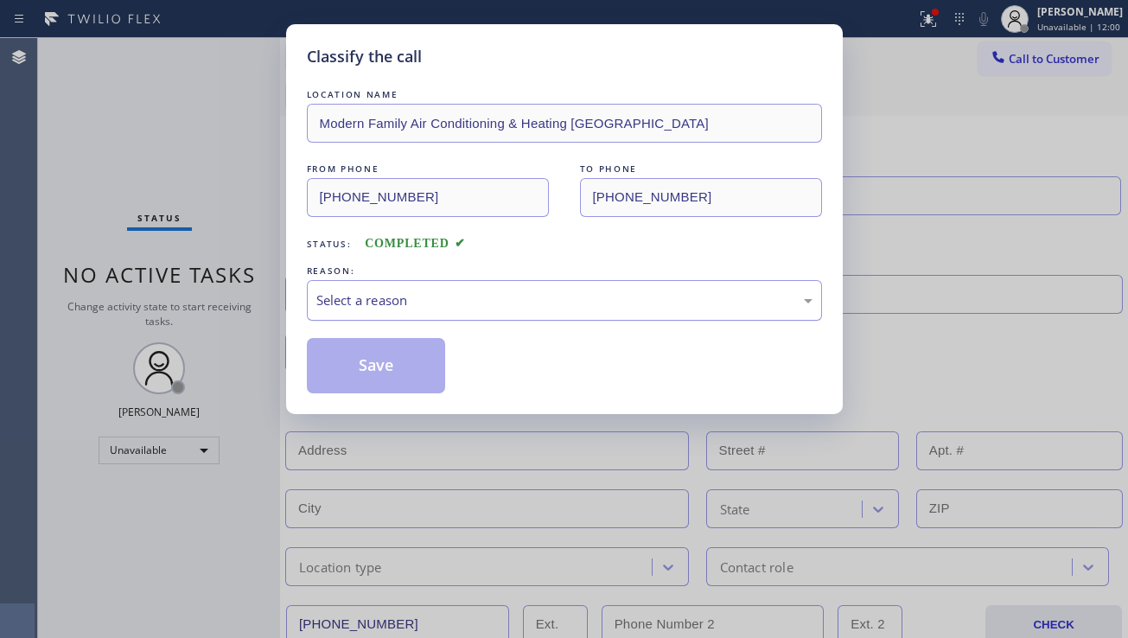
click at [494, 296] on div "Select a reason" at bounding box center [564, 301] width 496 height 20
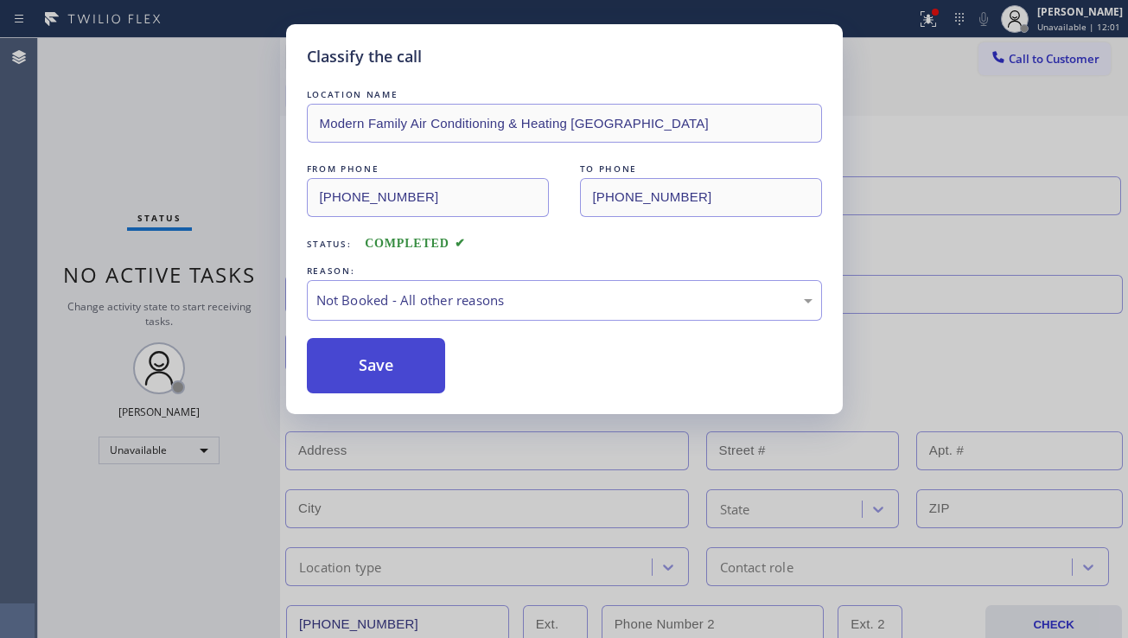
click at [340, 374] on button "Save" at bounding box center [376, 365] width 139 height 55
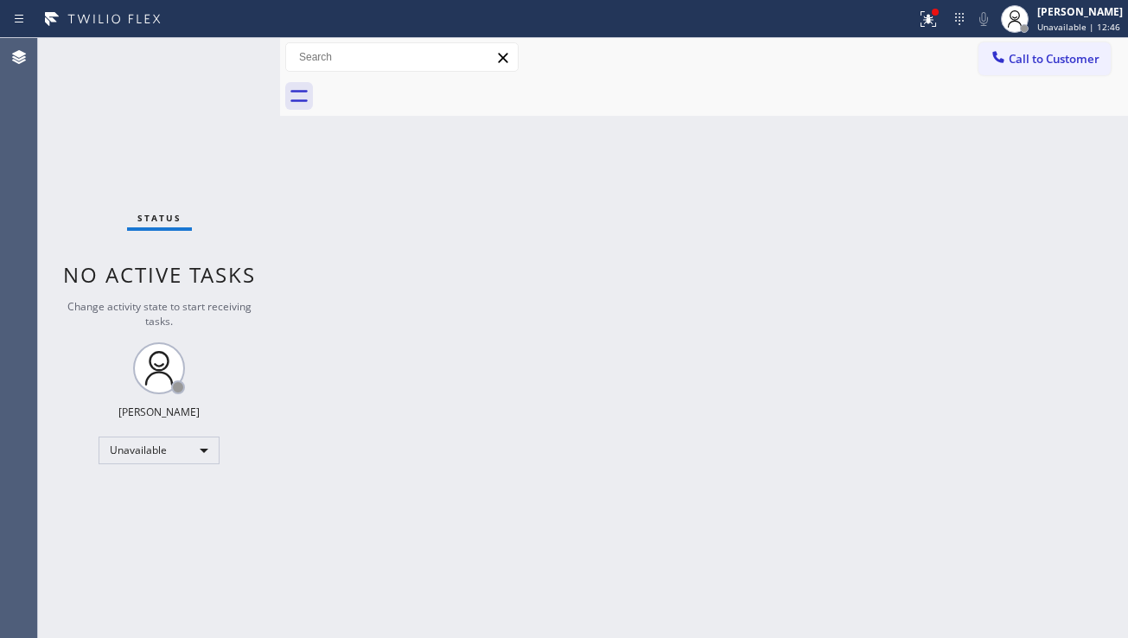
click at [664, 379] on div "Back to Dashboard Change Sender ID Customers Technicians Select a contact Outbo…" at bounding box center [704, 338] width 848 height 600
click at [1061, 59] on span "Call to Customer" at bounding box center [1054, 59] width 91 height 16
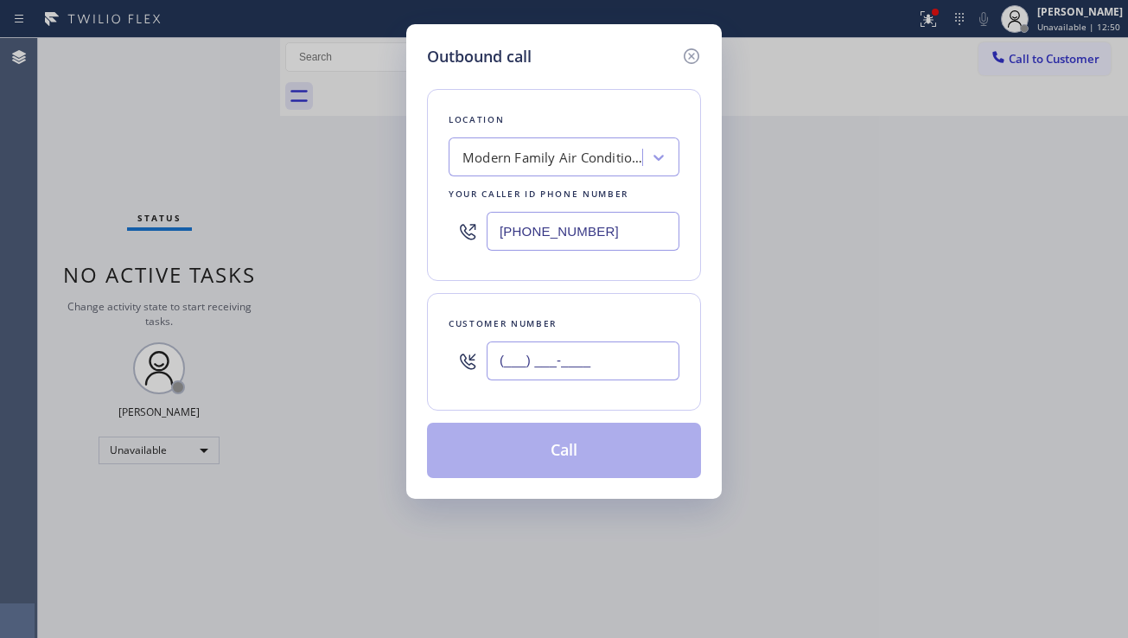
click at [565, 370] on input "(___) ___-____" at bounding box center [583, 361] width 193 height 39
paste input "786) 435-0702"
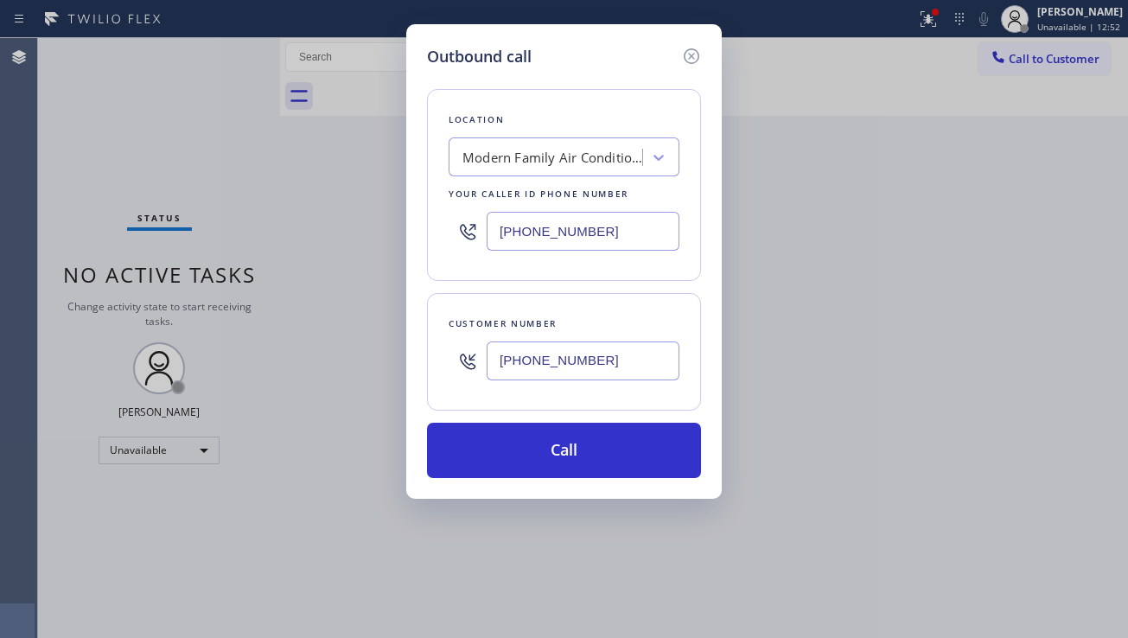
type input "[PHONE_NUMBER]"
drag, startPoint x: 606, startPoint y: 237, endPoint x: 476, endPoint y: 240, distance: 129.7
click at [476, 240] on div "[PHONE_NUMBER]" at bounding box center [564, 231] width 231 height 56
paste input "786) 465-524"
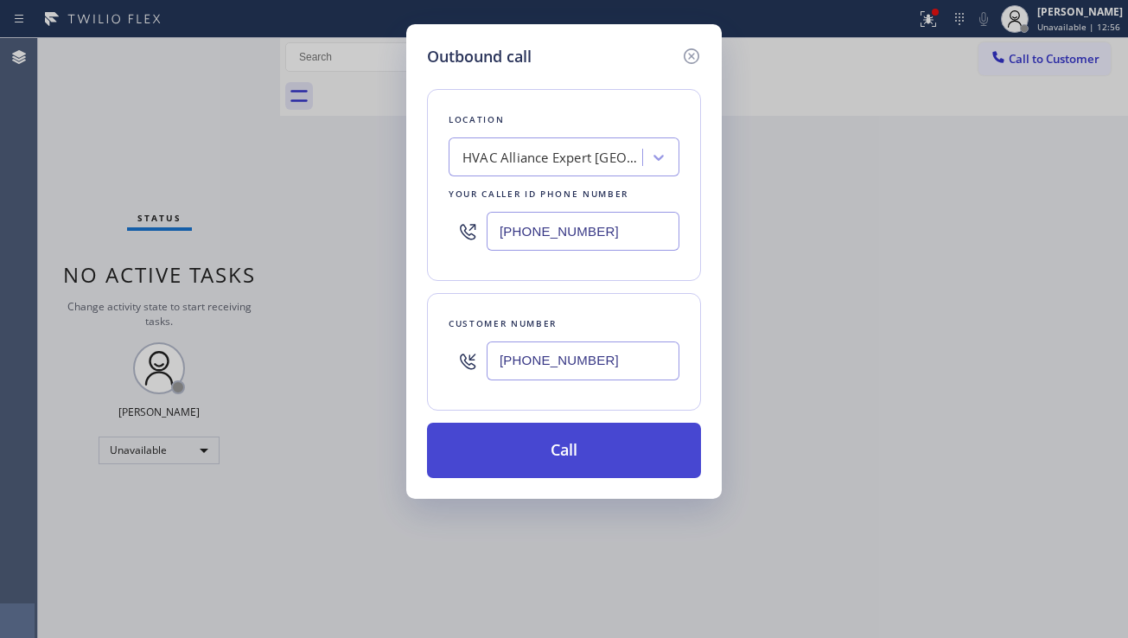
type input "[PHONE_NUMBER]"
click at [570, 450] on button "Call" at bounding box center [564, 450] width 274 height 55
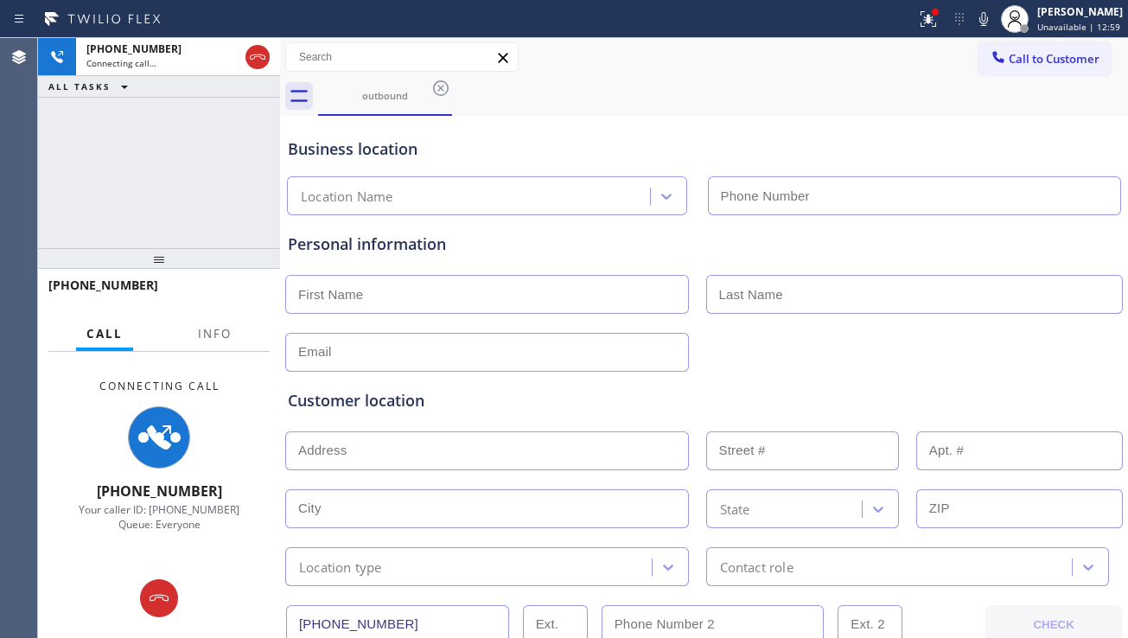
type input "[PHONE_NUMBER]"
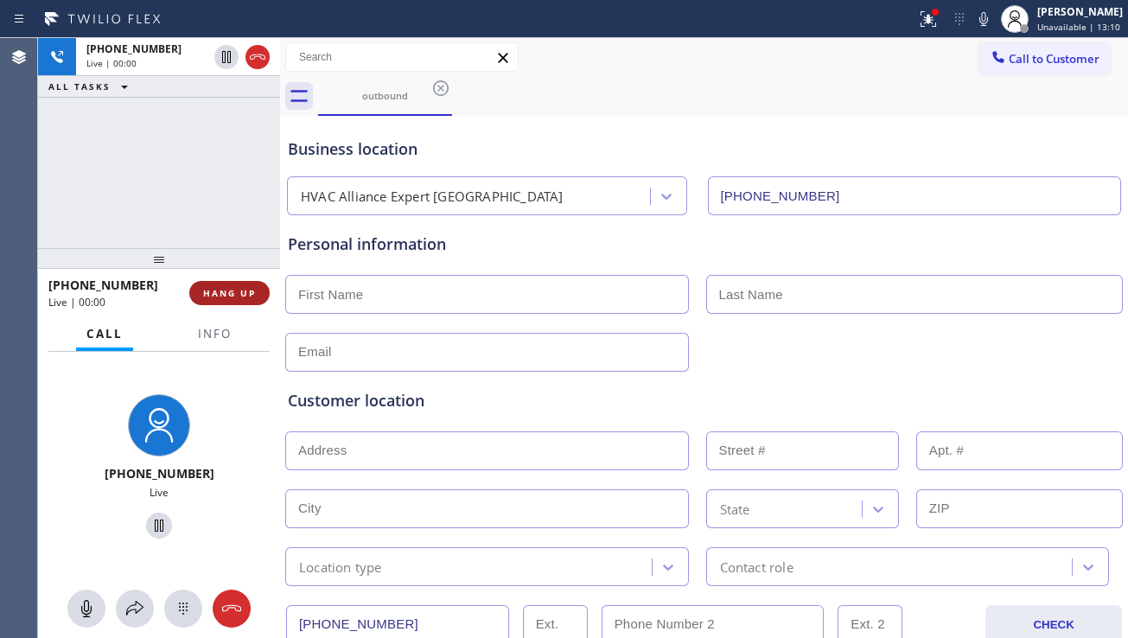
click at [236, 285] on button "HANG UP" at bounding box center [229, 293] width 80 height 24
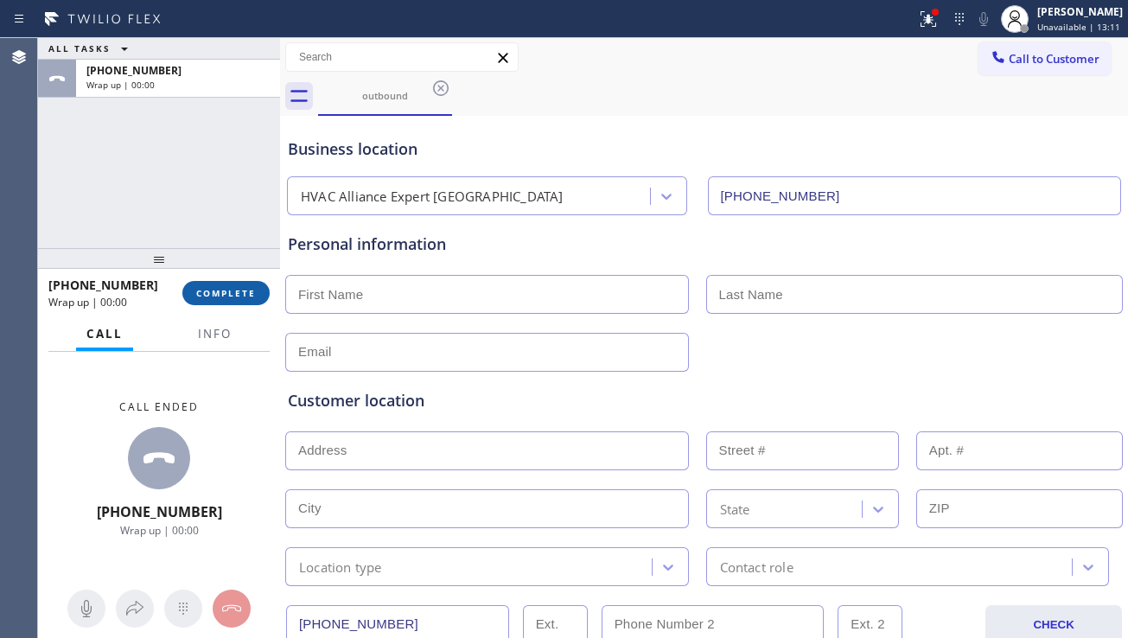
click at [236, 287] on span "COMPLETE" at bounding box center [226, 293] width 60 height 12
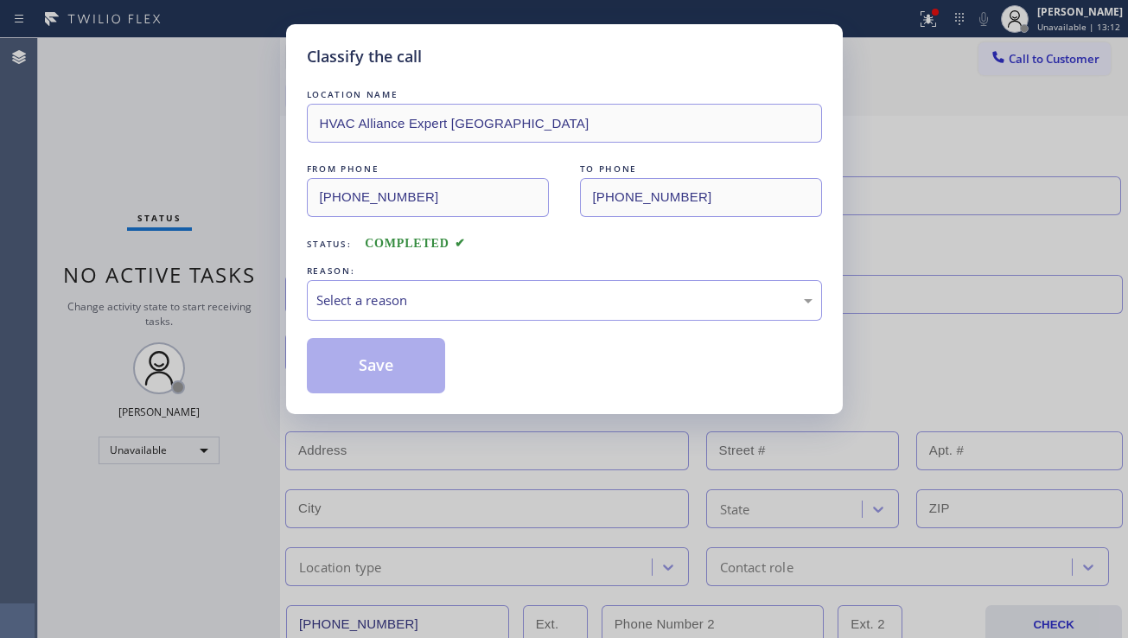
click at [511, 291] on div "Select a reason" at bounding box center [564, 301] width 496 height 20
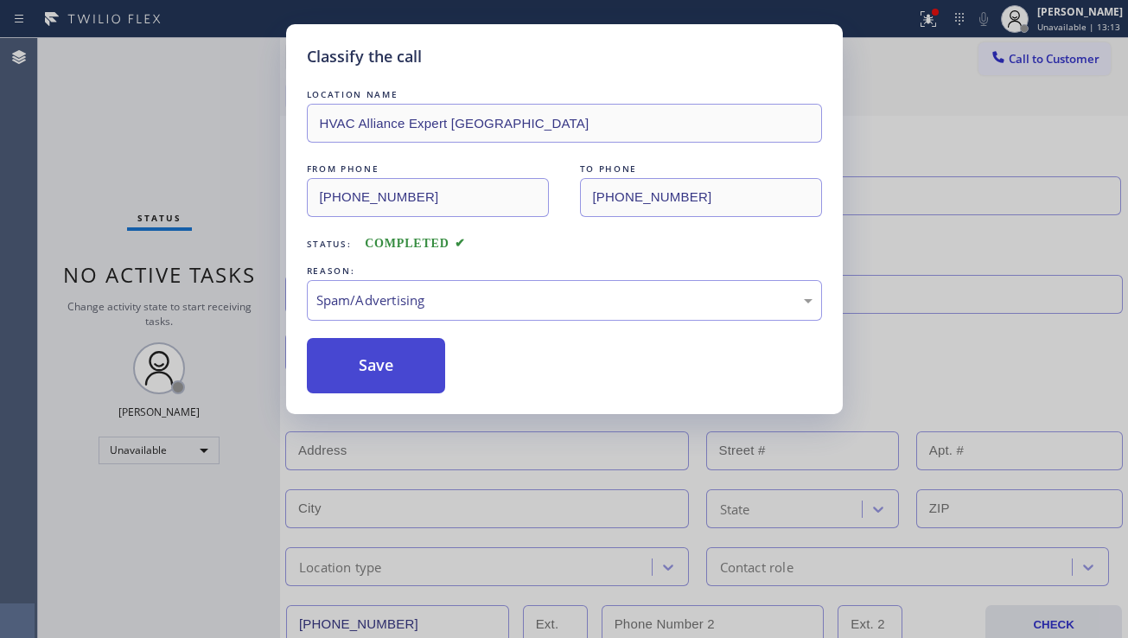
click at [387, 342] on button "Save" at bounding box center [376, 365] width 139 height 55
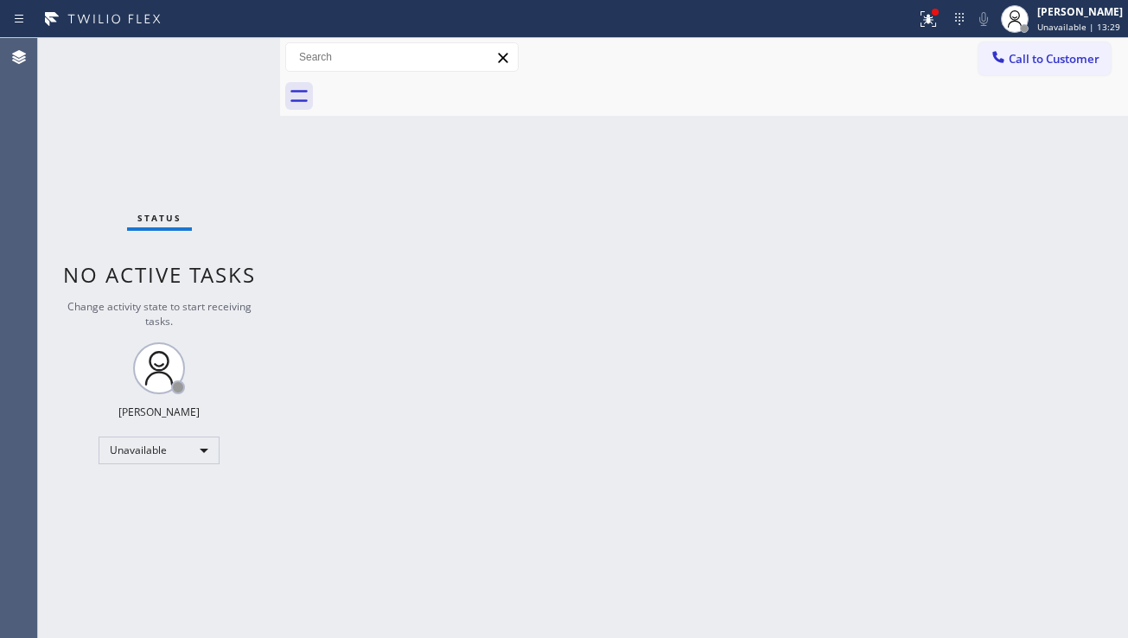
drag, startPoint x: 1019, startPoint y: 68, endPoint x: 939, endPoint y: 88, distance: 82.8
click at [1019, 68] on button "Call to Customer" at bounding box center [1045, 58] width 132 height 33
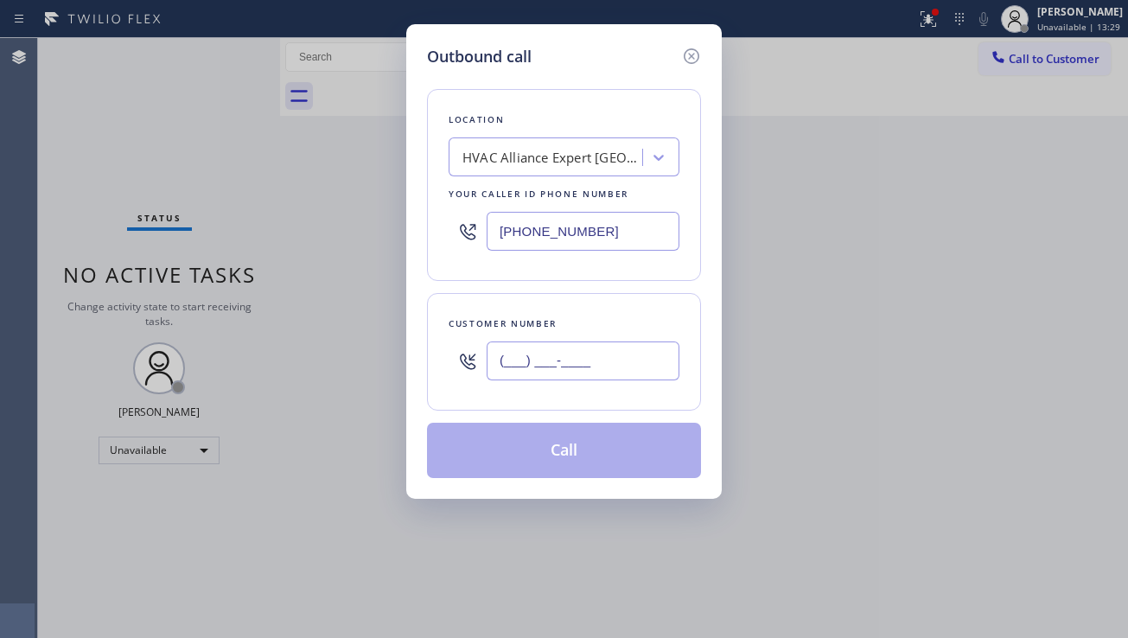
click at [530, 367] on input "(___) ___-____" at bounding box center [583, 361] width 193 height 39
paste input "305) 393-4256"
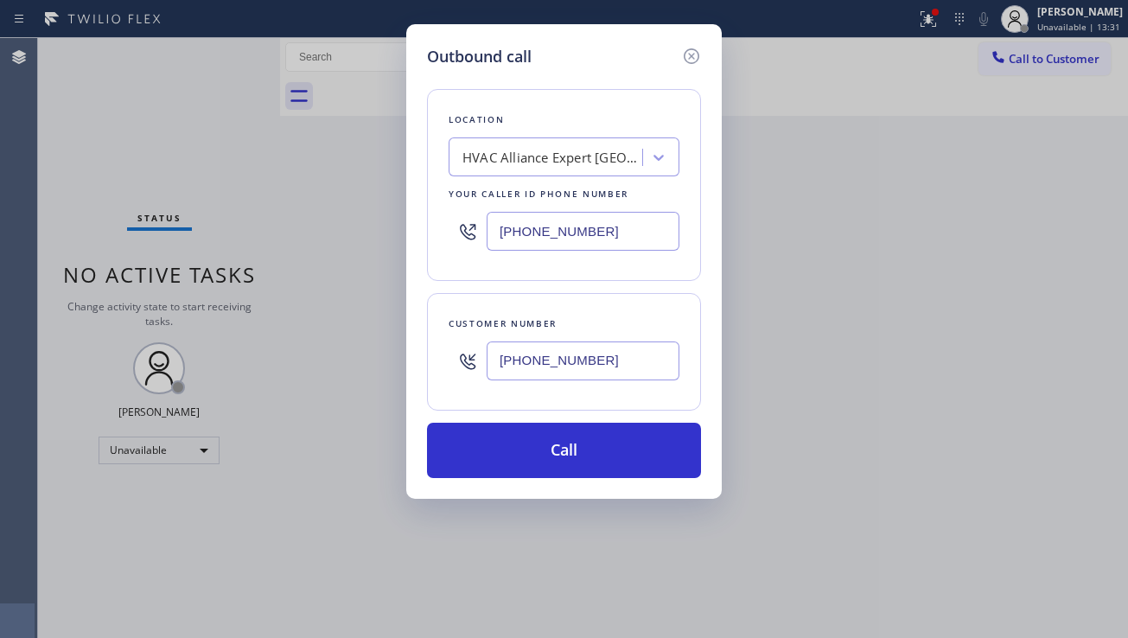
type input "[PHONE_NUMBER]"
drag, startPoint x: 648, startPoint y: 237, endPoint x: 432, endPoint y: 246, distance: 216.4
click at [432, 246] on div "Location HVAC Alliance Expert [GEOGRAPHIC_DATA] Your caller id phone number [PH…" at bounding box center [564, 185] width 274 height 192
paste input "954) 787-038"
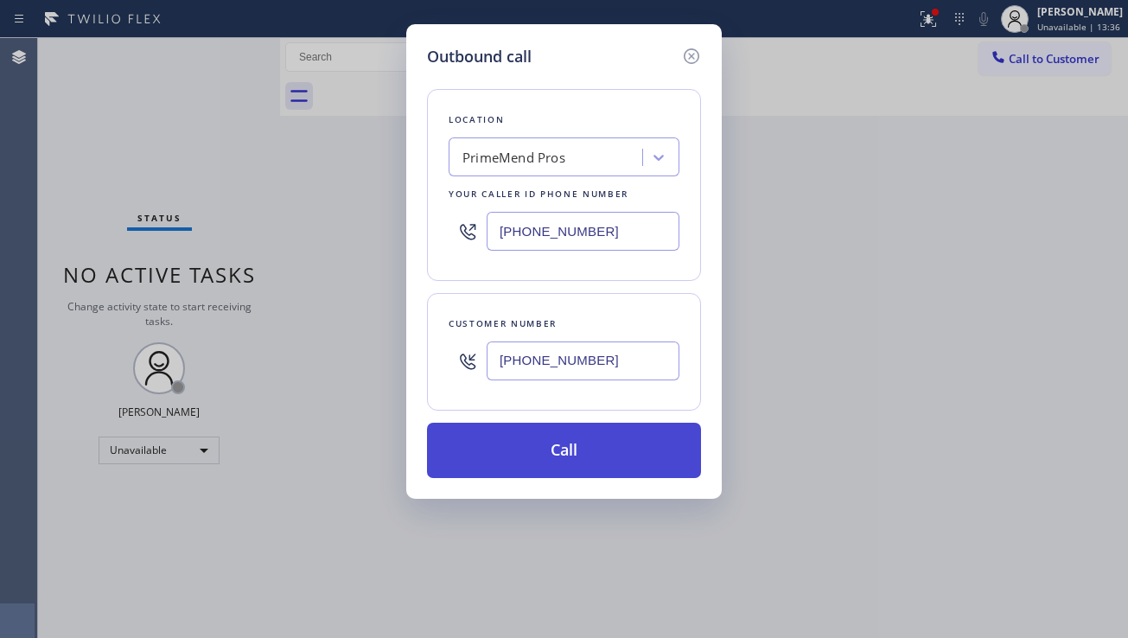
type input "[PHONE_NUMBER]"
click at [578, 452] on button "Call" at bounding box center [564, 450] width 274 height 55
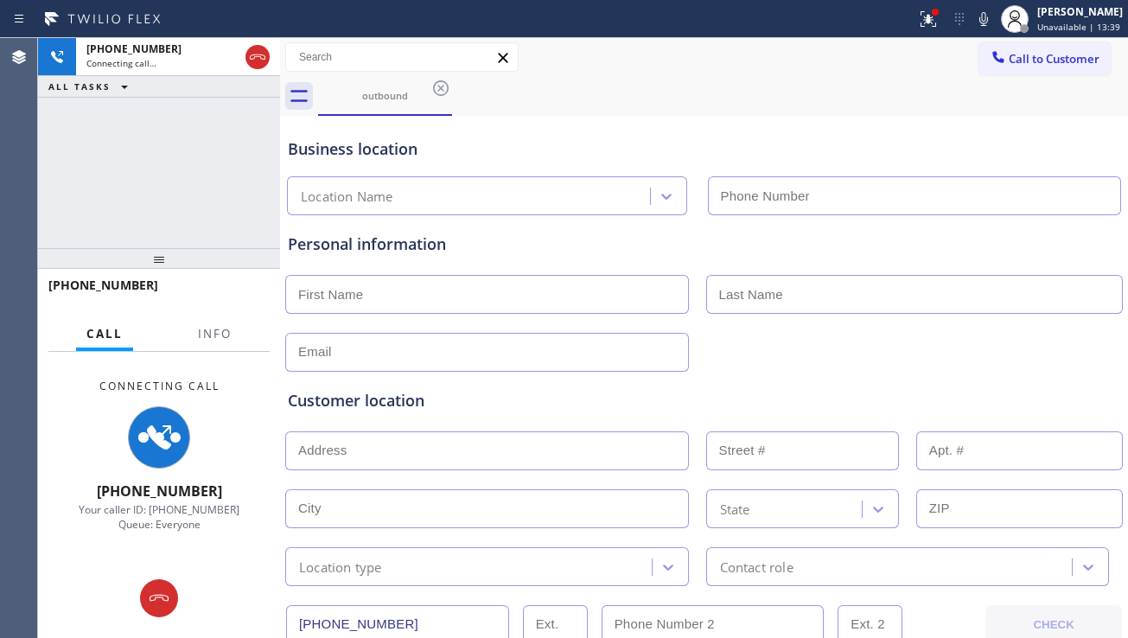
type input "[PHONE_NUMBER]"
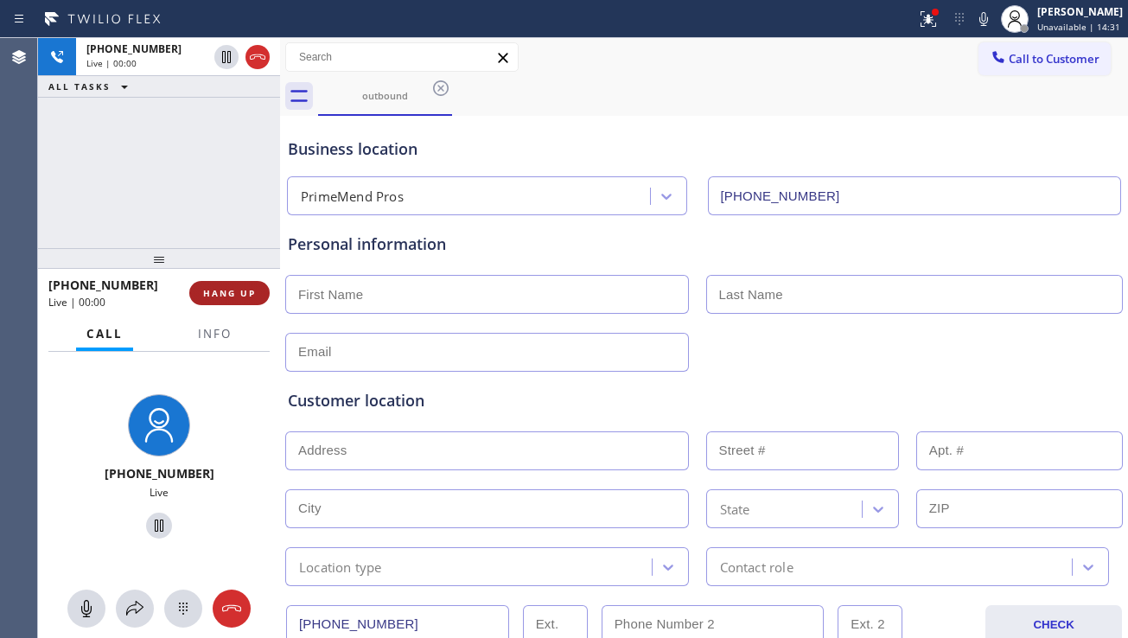
click at [245, 297] on span "HANG UP" at bounding box center [229, 293] width 53 height 12
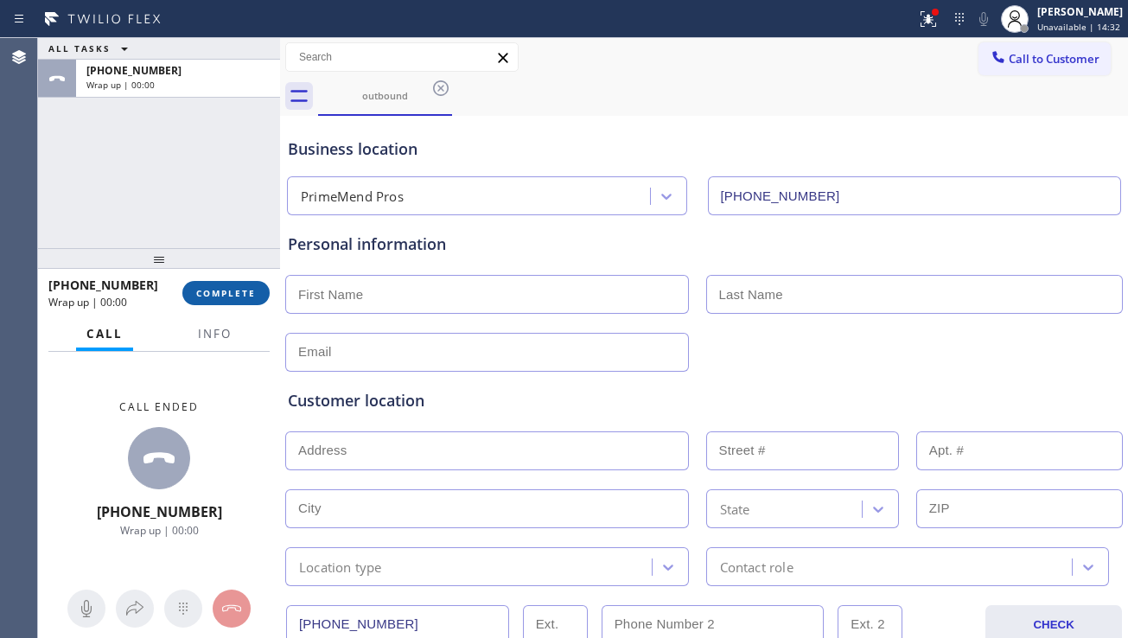
click at [245, 297] on span "COMPLETE" at bounding box center [226, 293] width 60 height 12
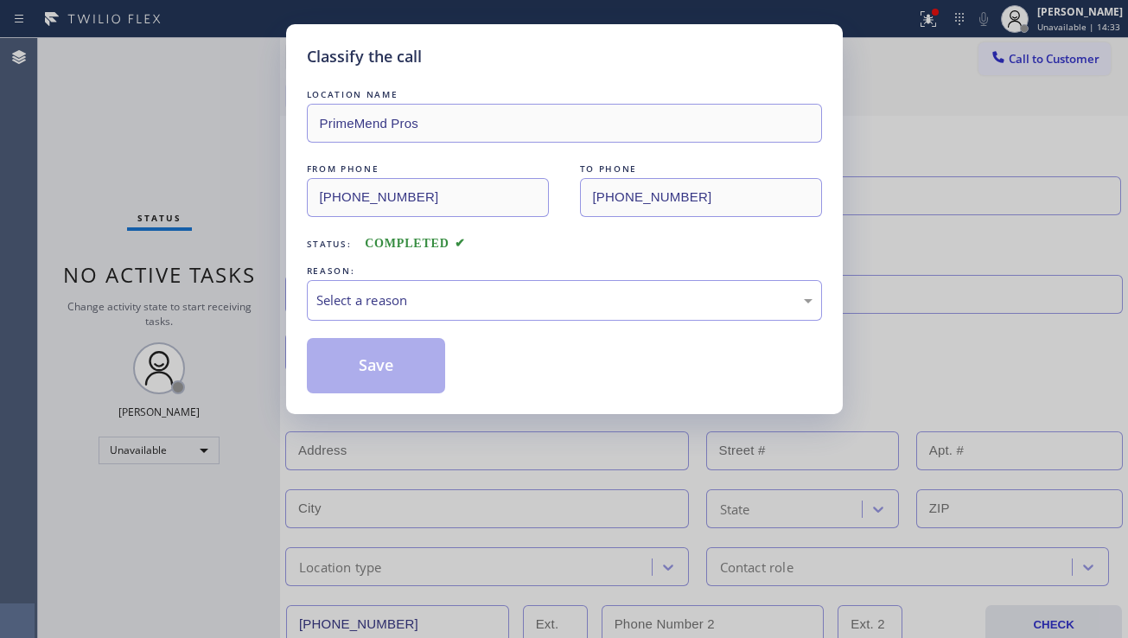
click at [495, 292] on div "Select a reason" at bounding box center [564, 301] width 496 height 20
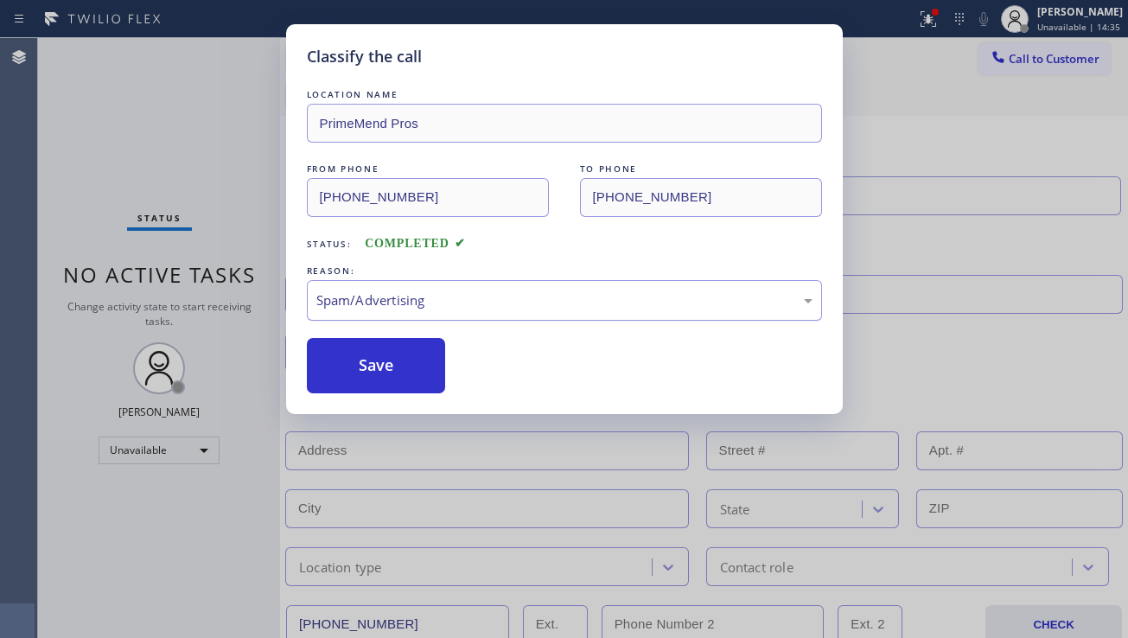
click at [476, 291] on div "Spam/Advertising" at bounding box center [564, 301] width 496 height 20
drag, startPoint x: 364, startPoint y: 362, endPoint x: 333, endPoint y: 372, distance: 32.5
click at [361, 362] on button "Save" at bounding box center [376, 365] width 139 height 55
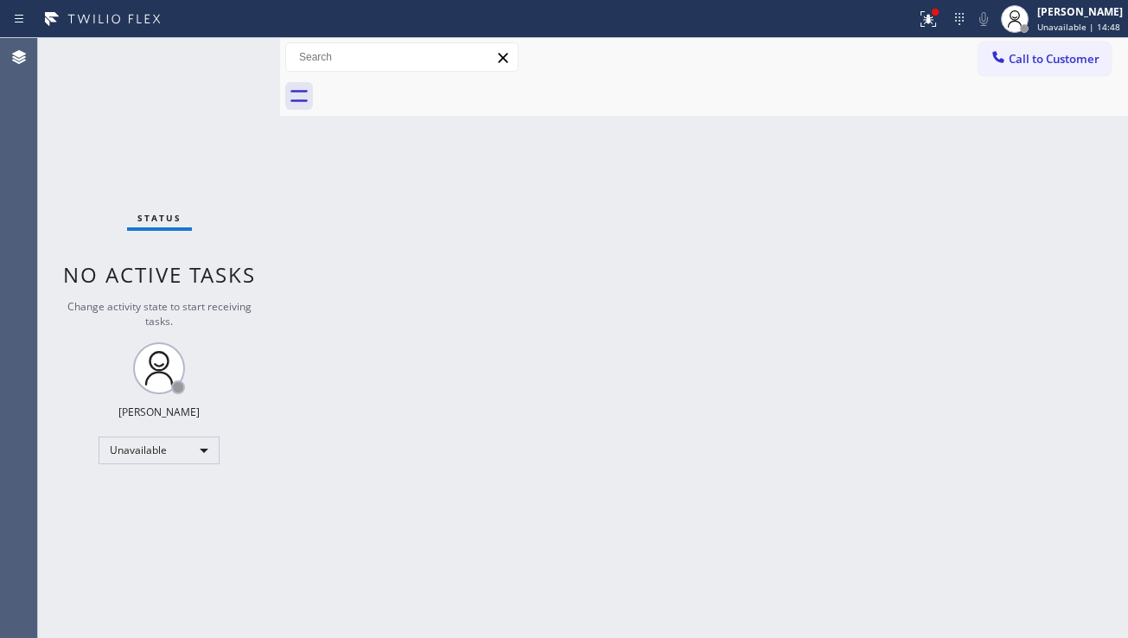
drag, startPoint x: 1025, startPoint y: 69, endPoint x: 898, endPoint y: 117, distance: 135.7
click at [1025, 69] on button "Call to Customer" at bounding box center [1045, 58] width 132 height 33
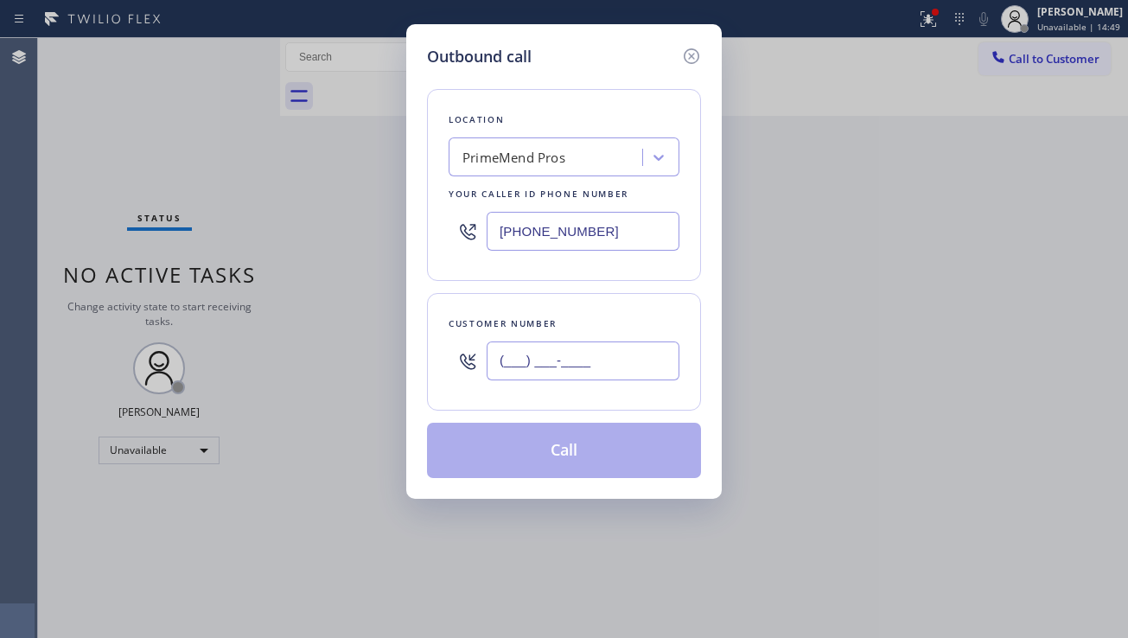
click at [528, 368] on input "(___) ___-____" at bounding box center [583, 361] width 193 height 39
paste input "786) 435-0702"
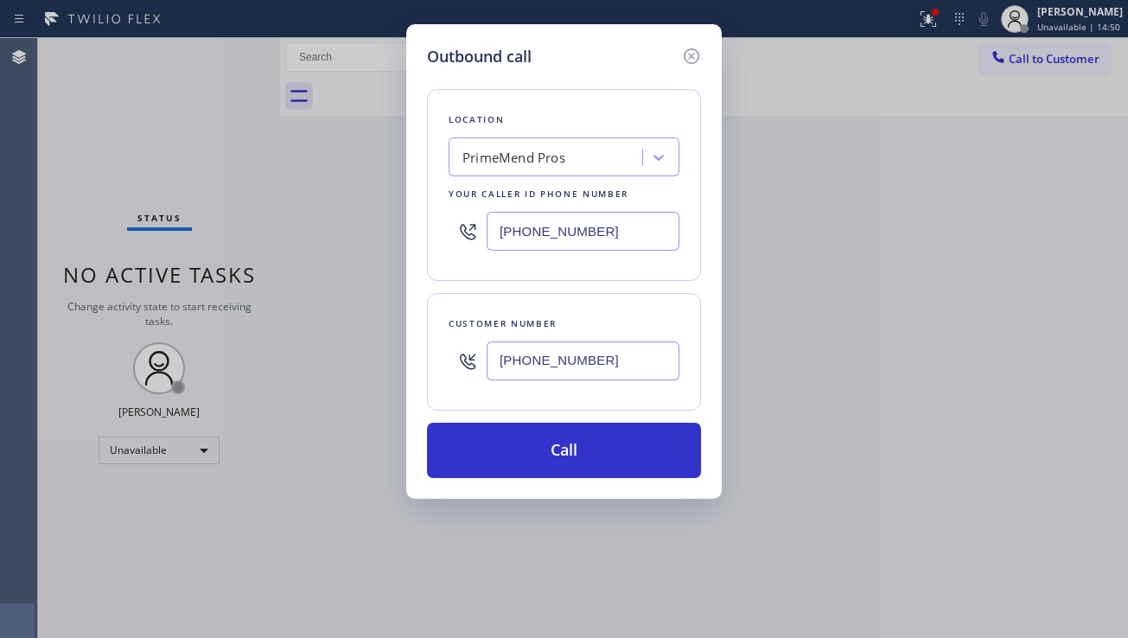
type input "[PHONE_NUMBER]"
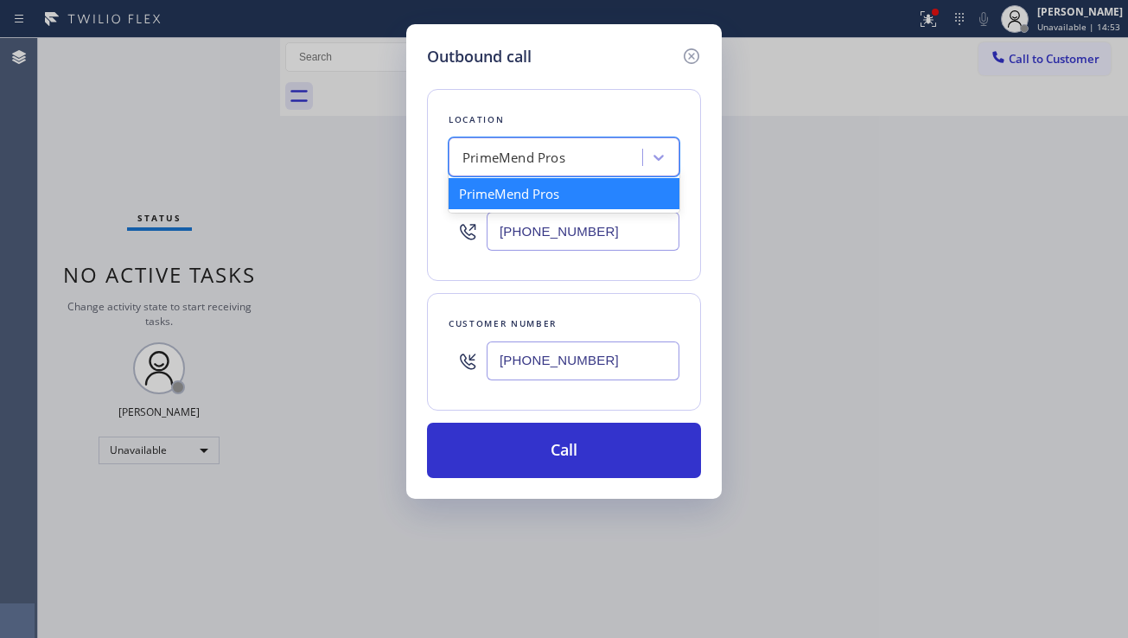
click at [533, 156] on div "PrimeMend Pros" at bounding box center [514, 158] width 103 height 20
paste input "HVAC Alliance Expert [GEOGRAPHIC_DATA]"
type input "HVAC Alliance Expert [GEOGRAPHIC_DATA]"
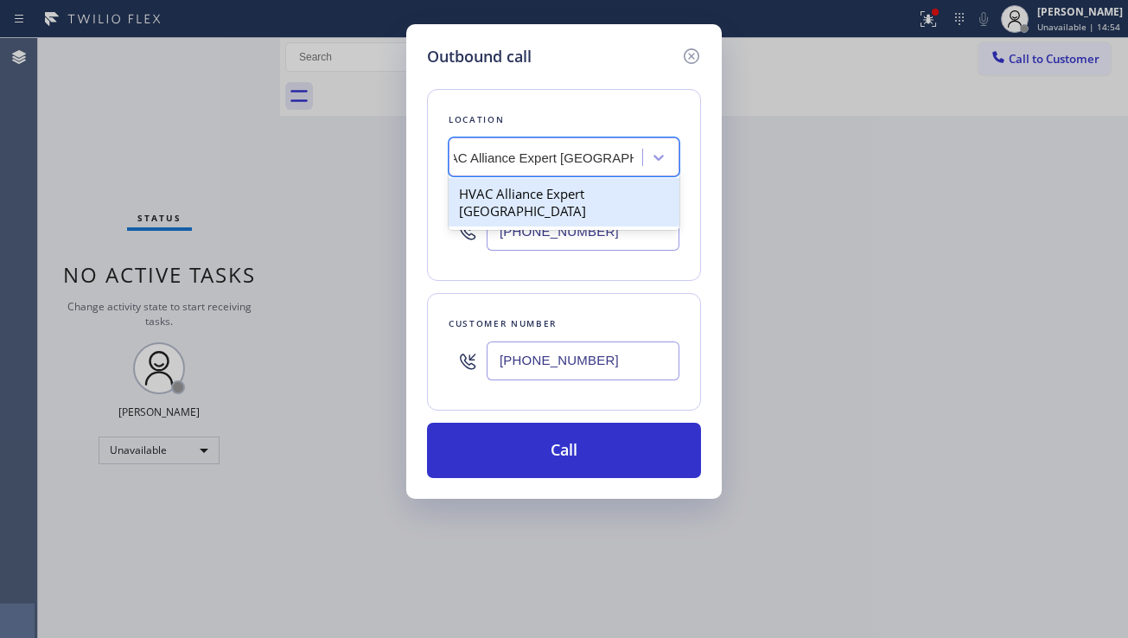
click at [533, 193] on div "HVAC Alliance Expert [GEOGRAPHIC_DATA]" at bounding box center [564, 202] width 231 height 48
type input "[PHONE_NUMBER]"
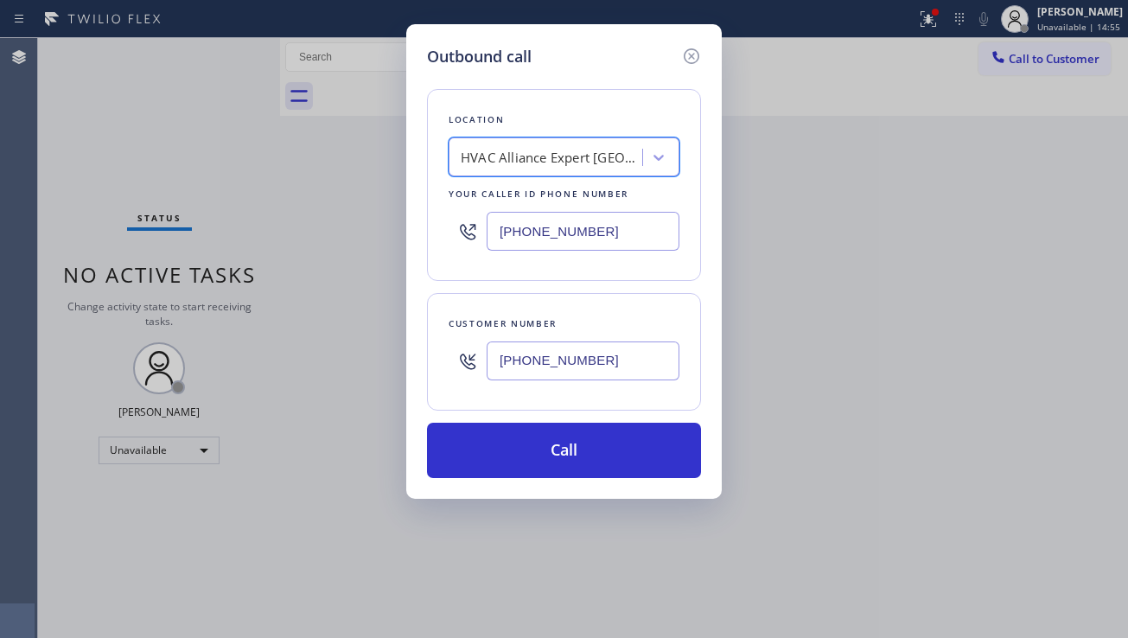
scroll to position [0, 2]
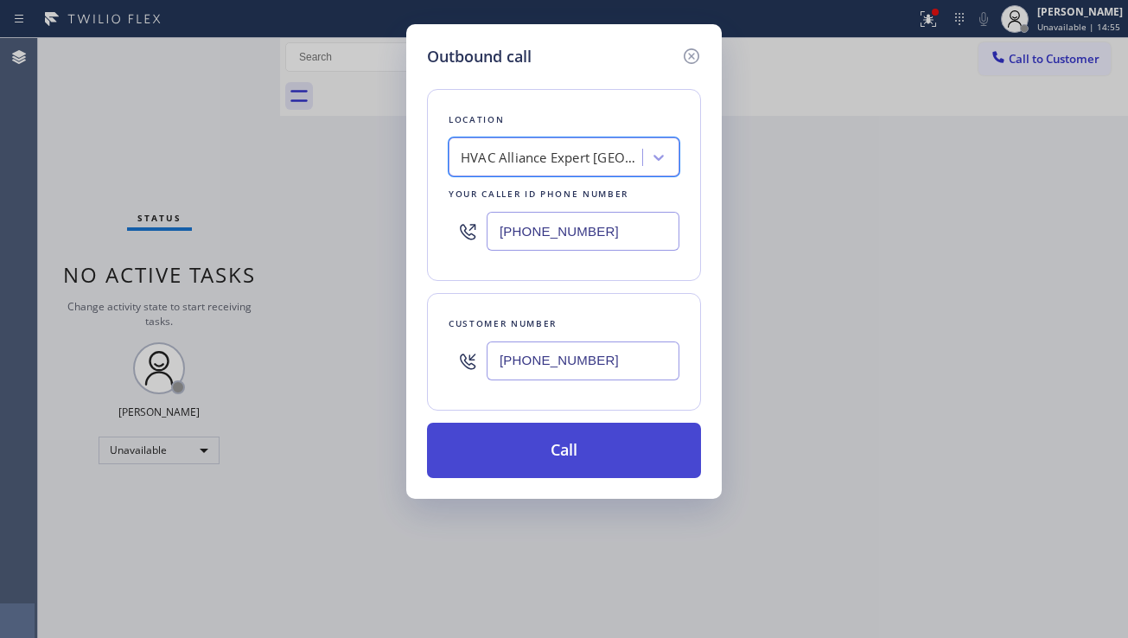
click at [561, 435] on button "Call" at bounding box center [564, 450] width 274 height 55
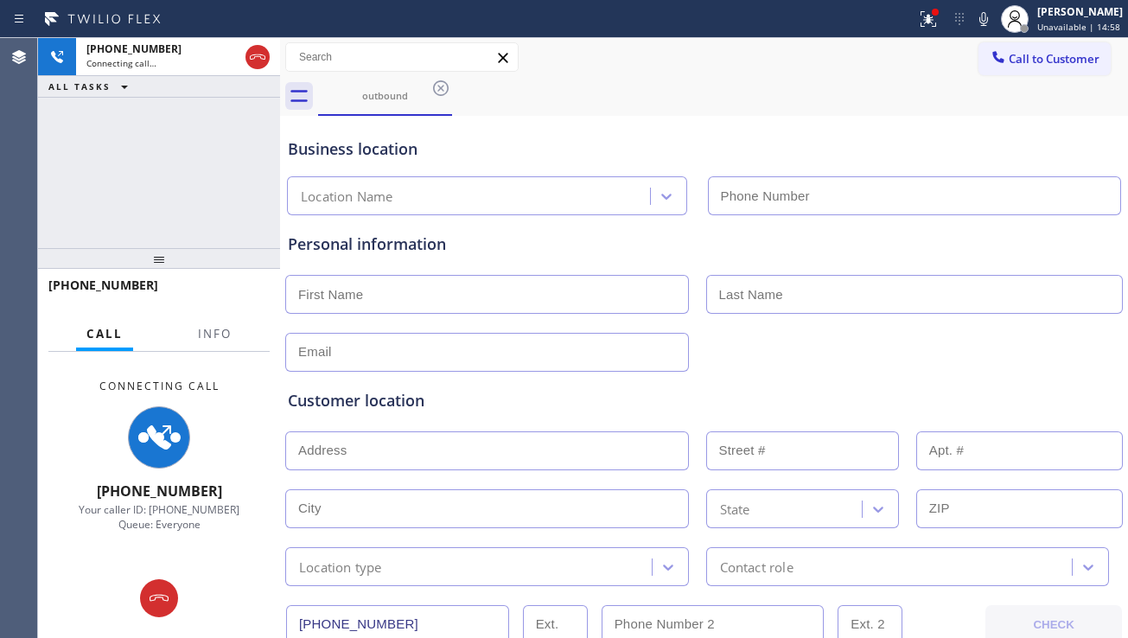
type input "[PHONE_NUMBER]"
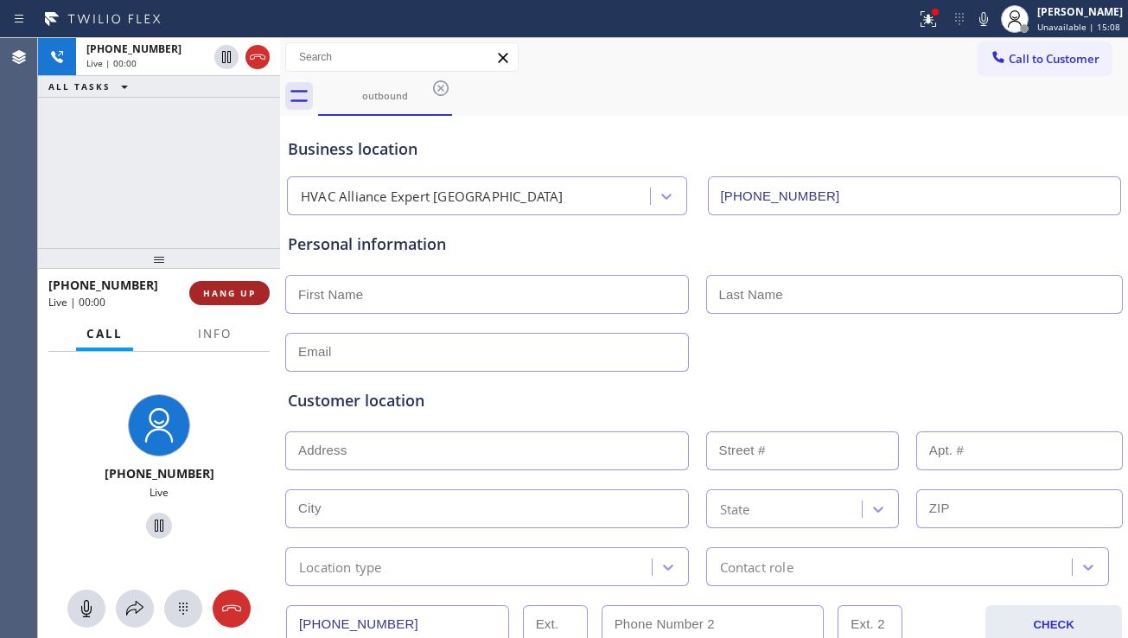
click at [249, 300] on button "HANG UP" at bounding box center [229, 293] width 80 height 24
click at [248, 299] on button "HANG UP" at bounding box center [229, 293] width 80 height 24
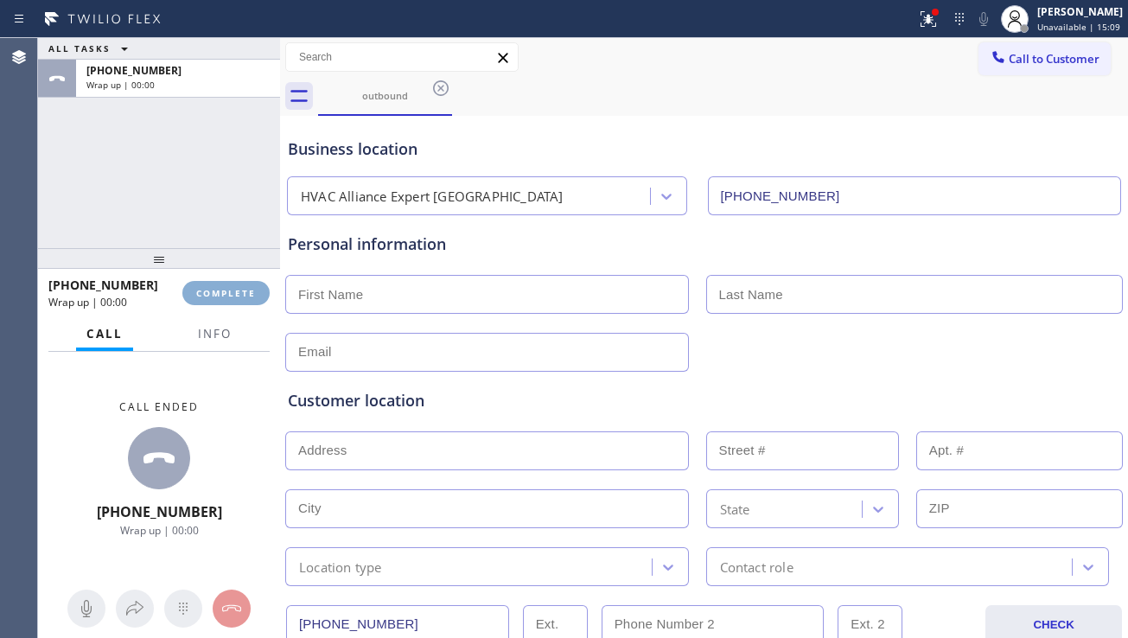
click at [248, 299] on button "COMPLETE" at bounding box center [225, 293] width 87 height 24
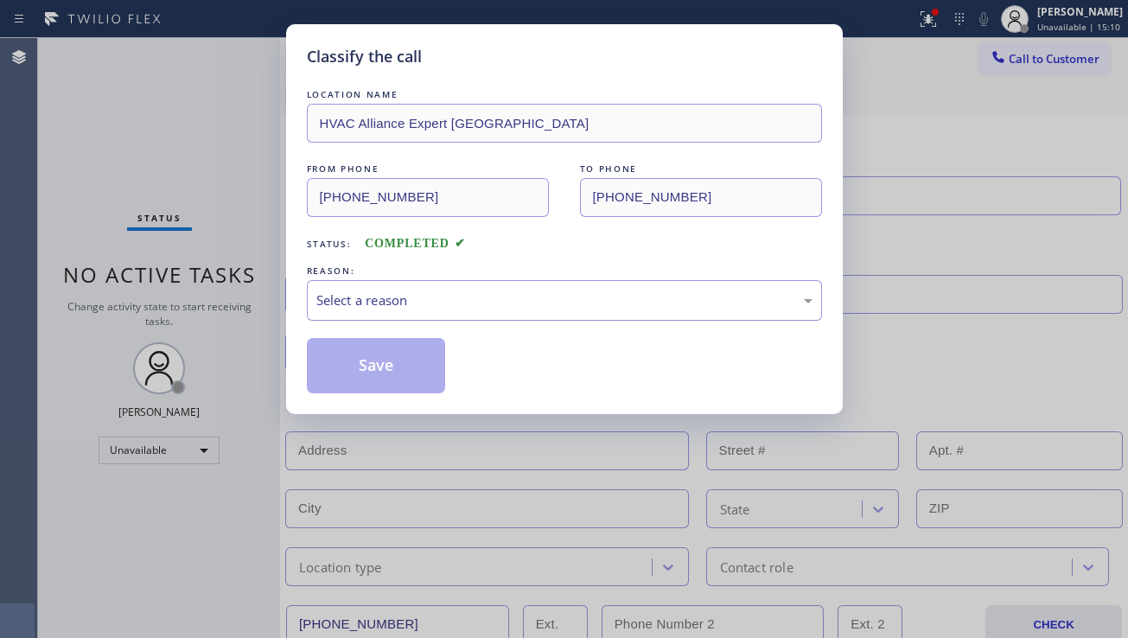
click at [470, 303] on div "Select a reason" at bounding box center [564, 301] width 496 height 20
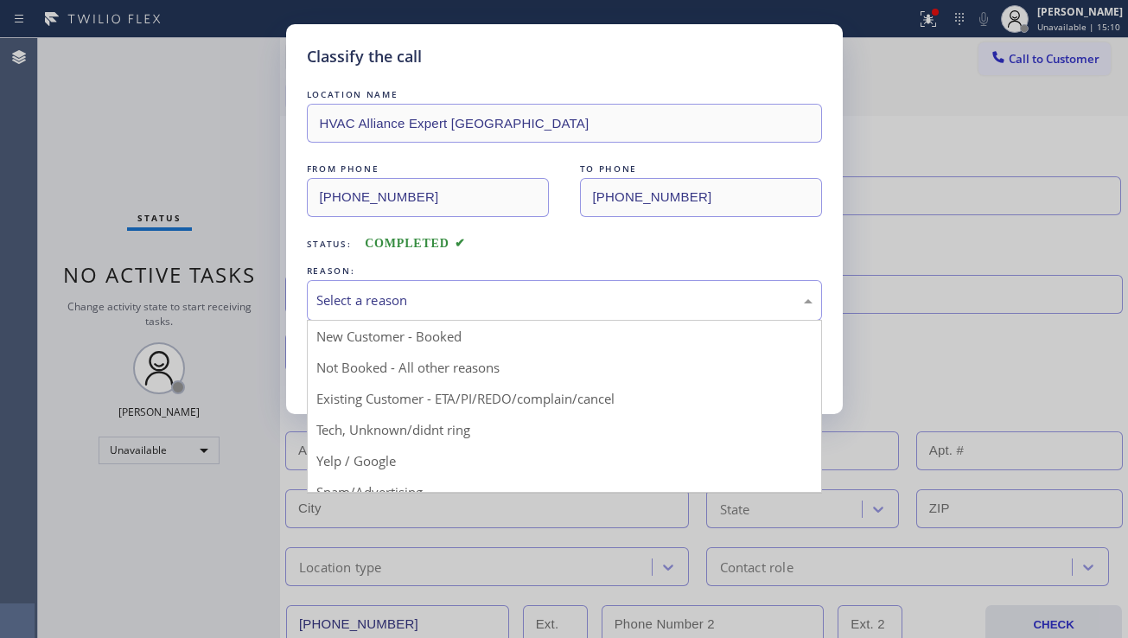
drag, startPoint x: 424, startPoint y: 483, endPoint x: 406, endPoint y: 457, distance: 31.2
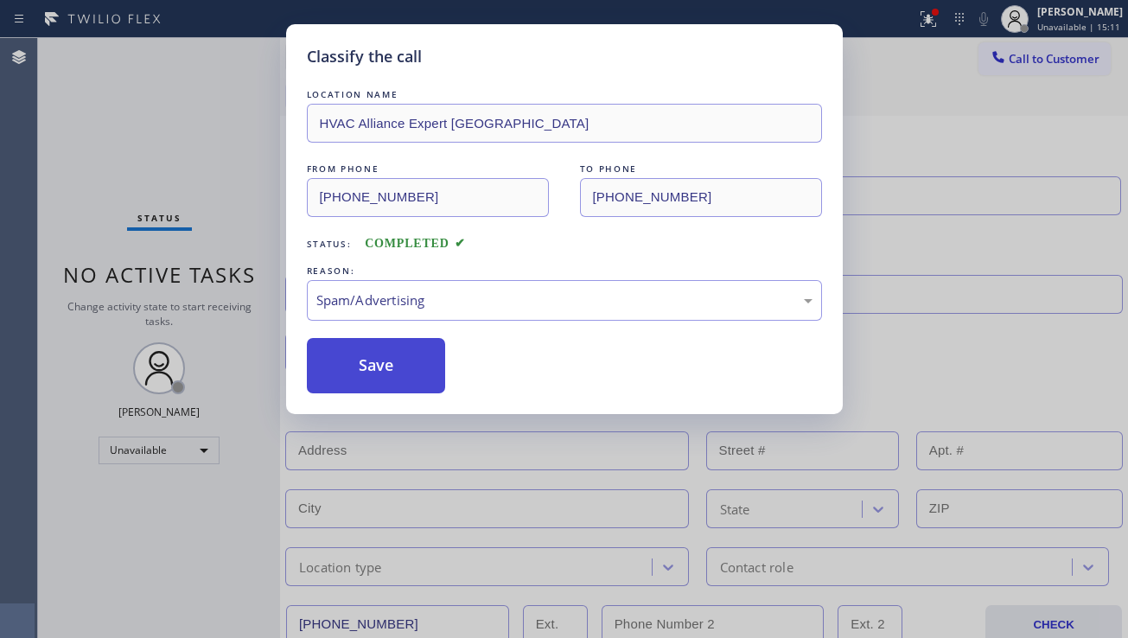
click at [367, 370] on button "Save" at bounding box center [376, 365] width 139 height 55
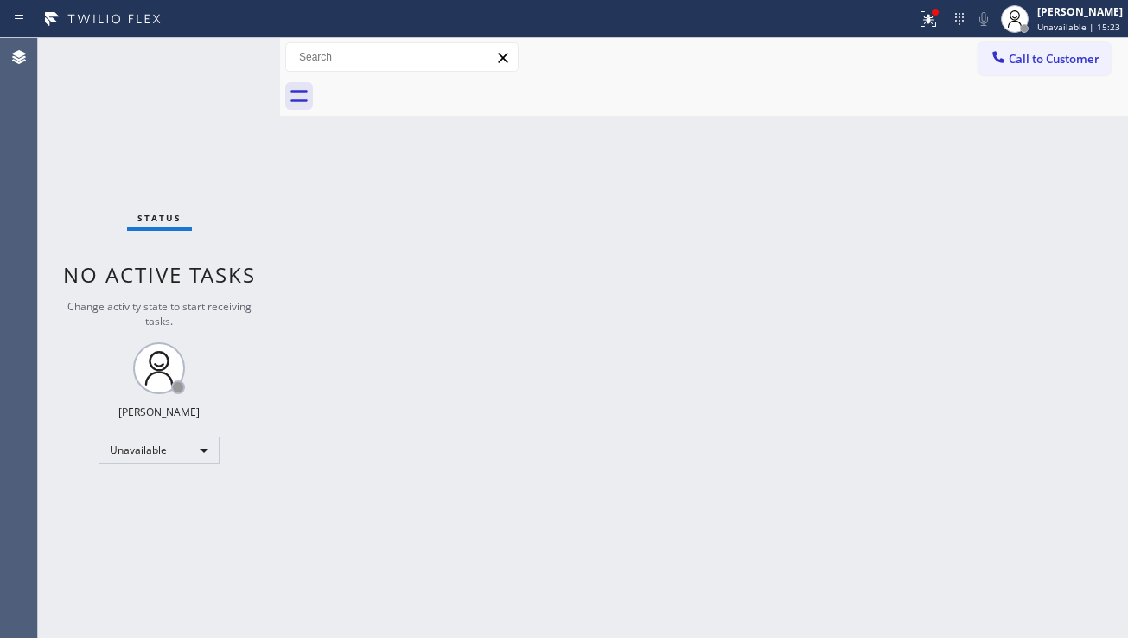
drag, startPoint x: 1019, startPoint y: 67, endPoint x: 982, endPoint y: 80, distance: 38.9
click at [1019, 67] on button "Call to Customer" at bounding box center [1045, 58] width 132 height 33
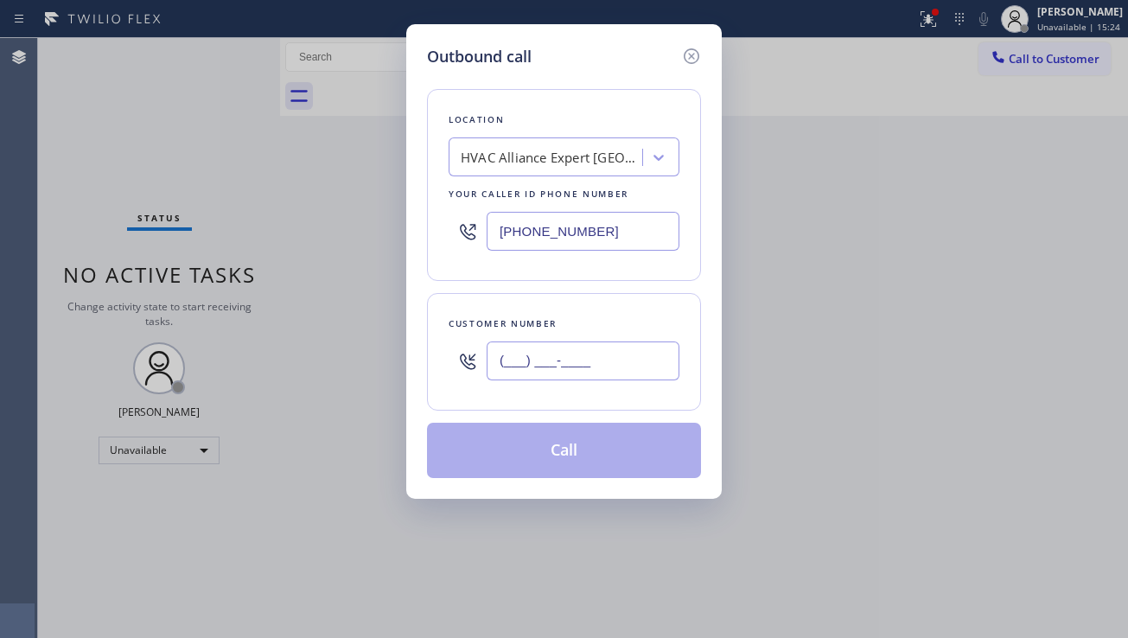
click at [517, 379] on input "(___) ___-____" at bounding box center [583, 361] width 193 height 39
paste input "646) 850-0136"
type input "[PHONE_NUMBER]"
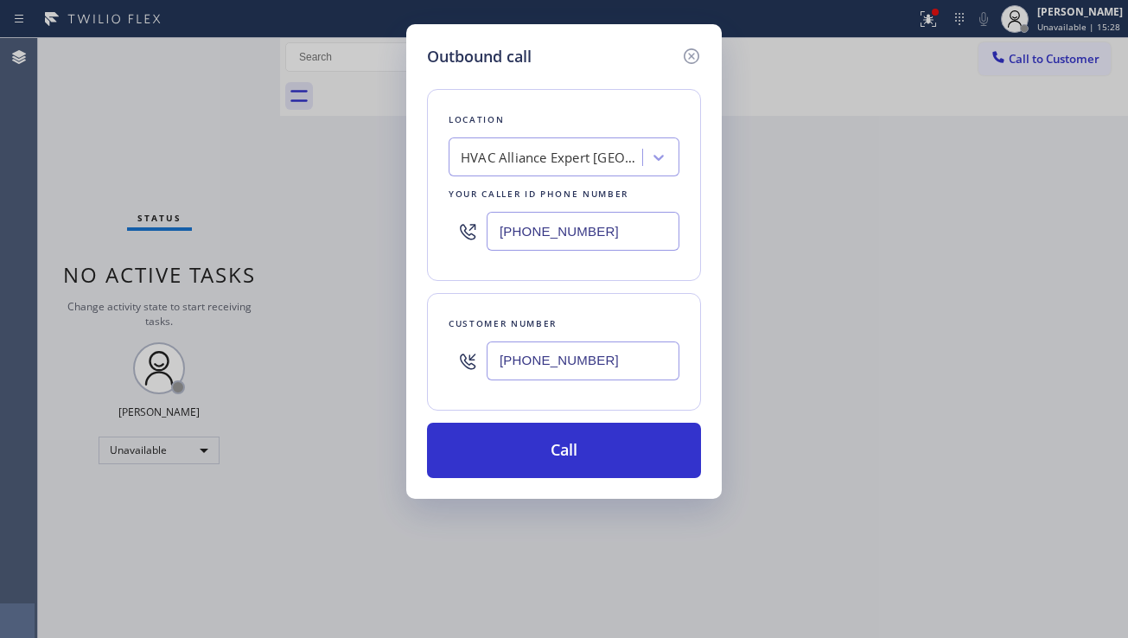
drag, startPoint x: 641, startPoint y: 225, endPoint x: 452, endPoint y: 239, distance: 189.0
click at [452, 239] on div "[PHONE_NUMBER]" at bounding box center [564, 231] width 231 height 56
paste input "855) 731-4952"
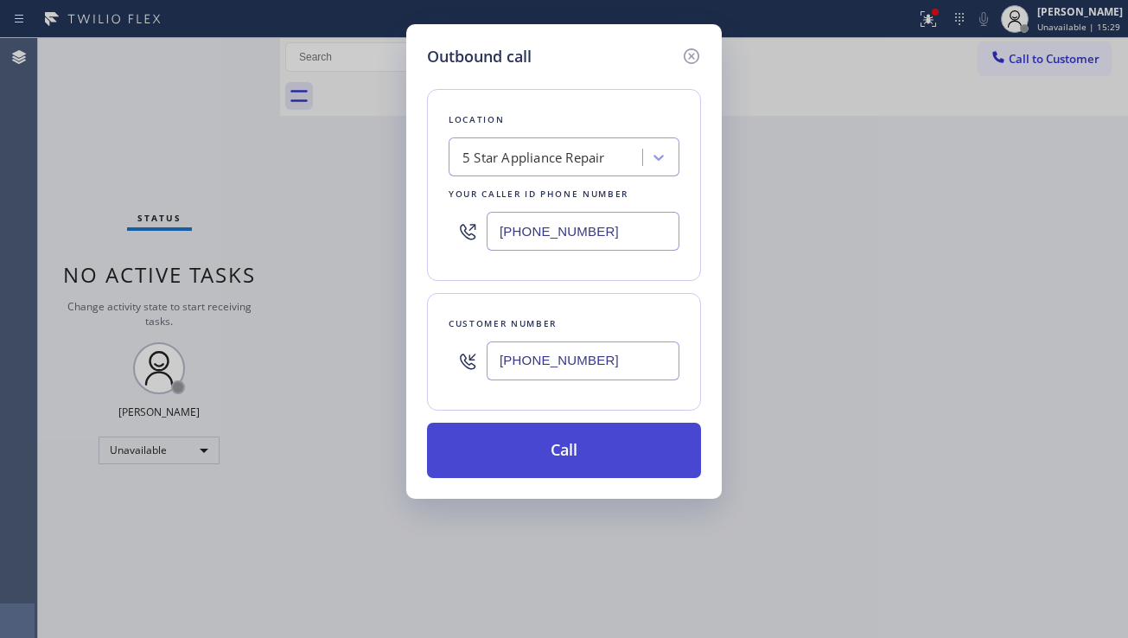
type input "[PHONE_NUMBER]"
click at [576, 445] on button "Call" at bounding box center [564, 450] width 274 height 55
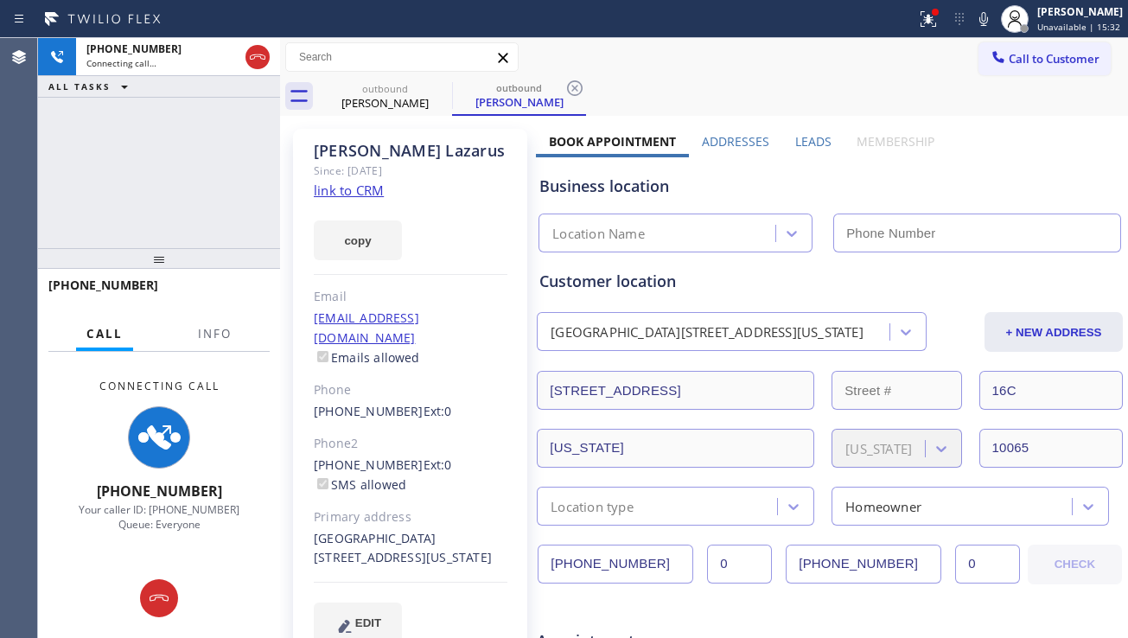
click at [802, 144] on label "Leads" at bounding box center [813, 141] width 36 height 16
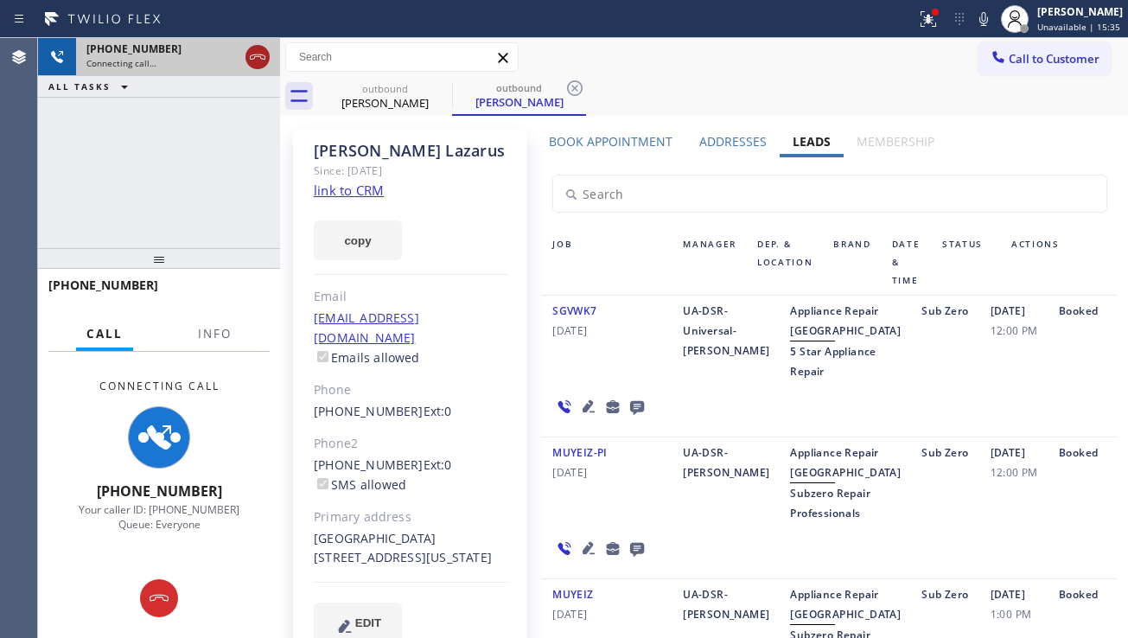
click at [265, 54] on icon at bounding box center [257, 57] width 21 height 21
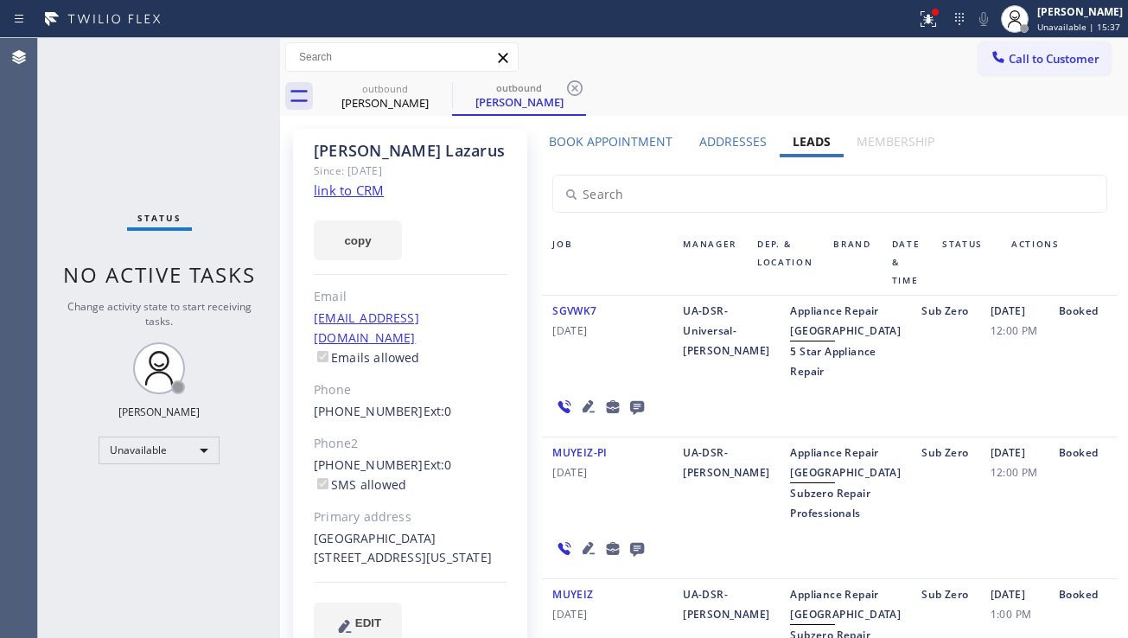
click at [634, 415] on icon at bounding box center [637, 408] width 14 height 14
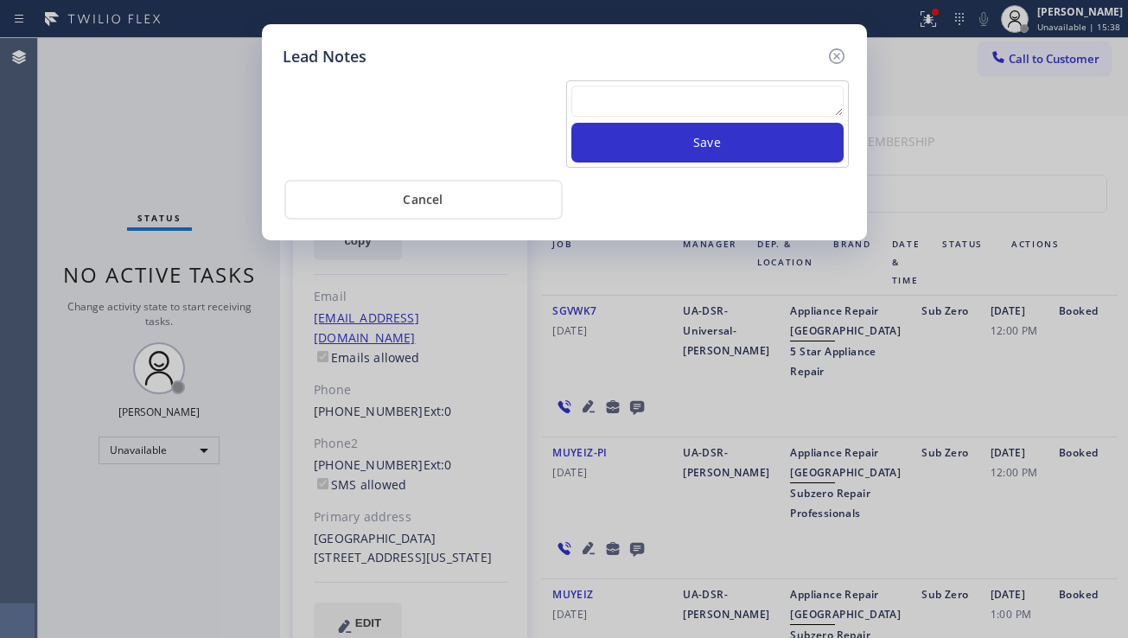
click at [618, 104] on textarea at bounding box center [708, 101] width 272 height 31
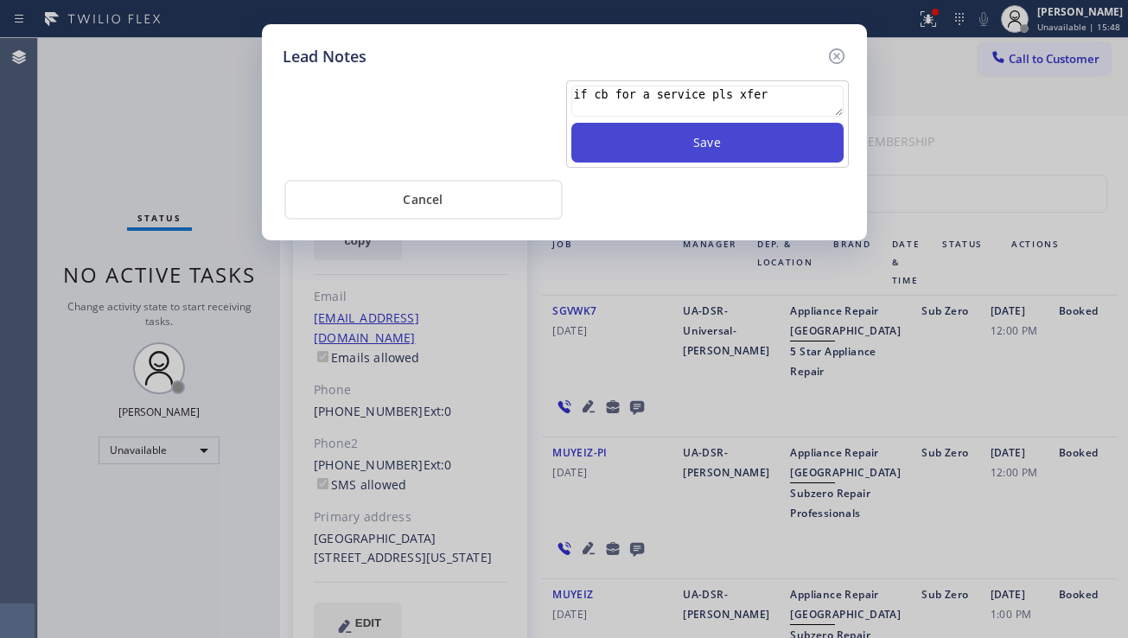
type textarea "if cb for a service pls xfer"
click at [654, 133] on button "Save" at bounding box center [708, 143] width 272 height 40
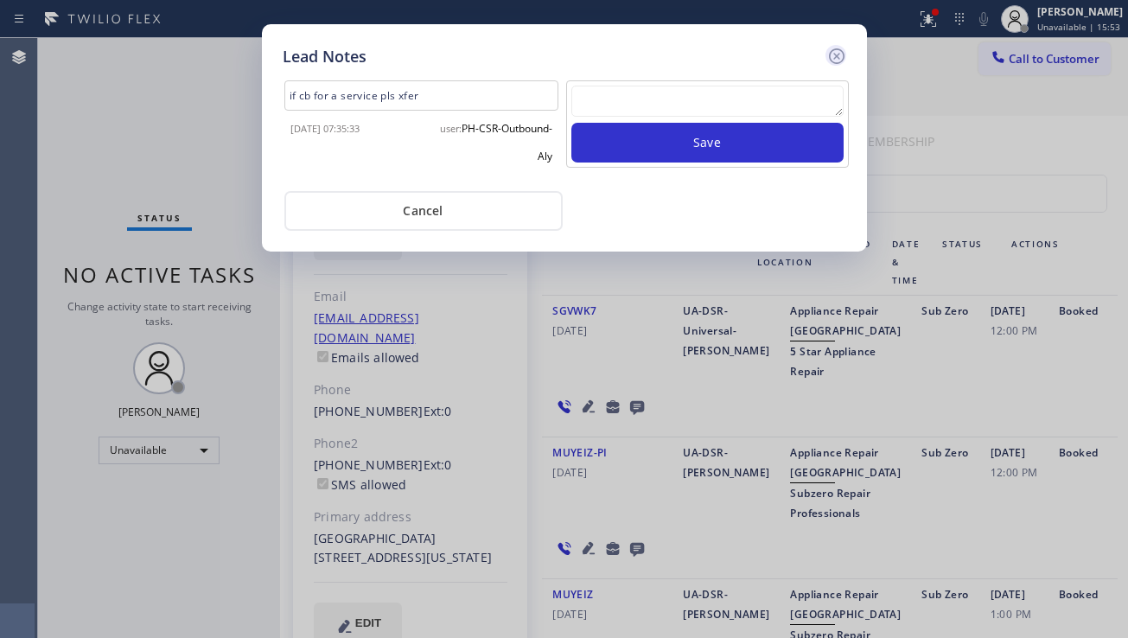
click at [842, 58] on icon at bounding box center [837, 56] width 21 height 21
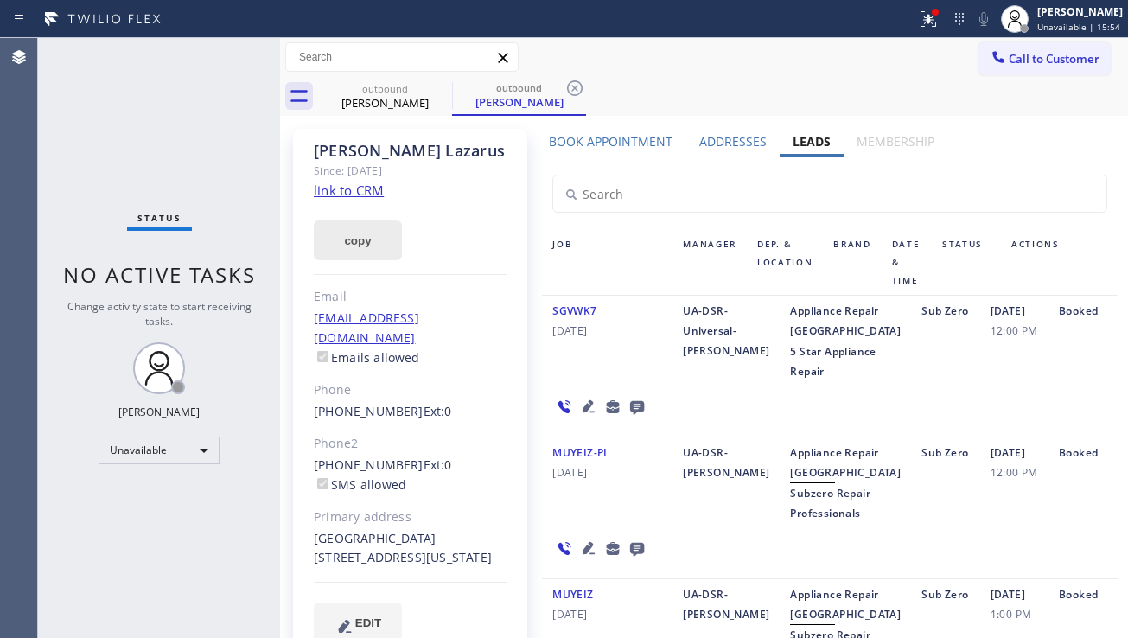
click at [362, 240] on button "copy" at bounding box center [358, 240] width 88 height 40
click at [1049, 364] on div "Booked" at bounding box center [1083, 341] width 69 height 80
click at [436, 86] on icon at bounding box center [441, 88] width 21 height 21
click at [565, 86] on icon at bounding box center [575, 88] width 21 height 21
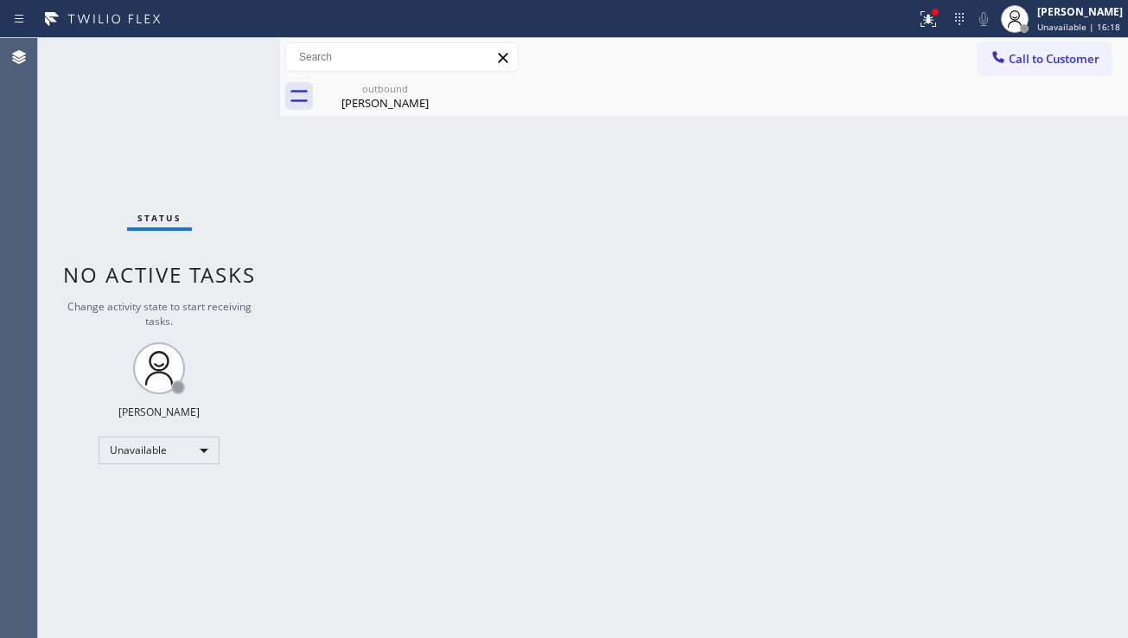
click at [0, 0] on icon at bounding box center [0, 0] width 0 height 0
click at [424, 124] on div "Back to Dashboard Change Sender ID Customers Technicians Select a contact Outbo…" at bounding box center [704, 338] width 848 height 600
click at [399, 86] on div "outbound" at bounding box center [385, 88] width 131 height 13
click at [1009, 69] on button "Call to Customer" at bounding box center [1045, 58] width 132 height 33
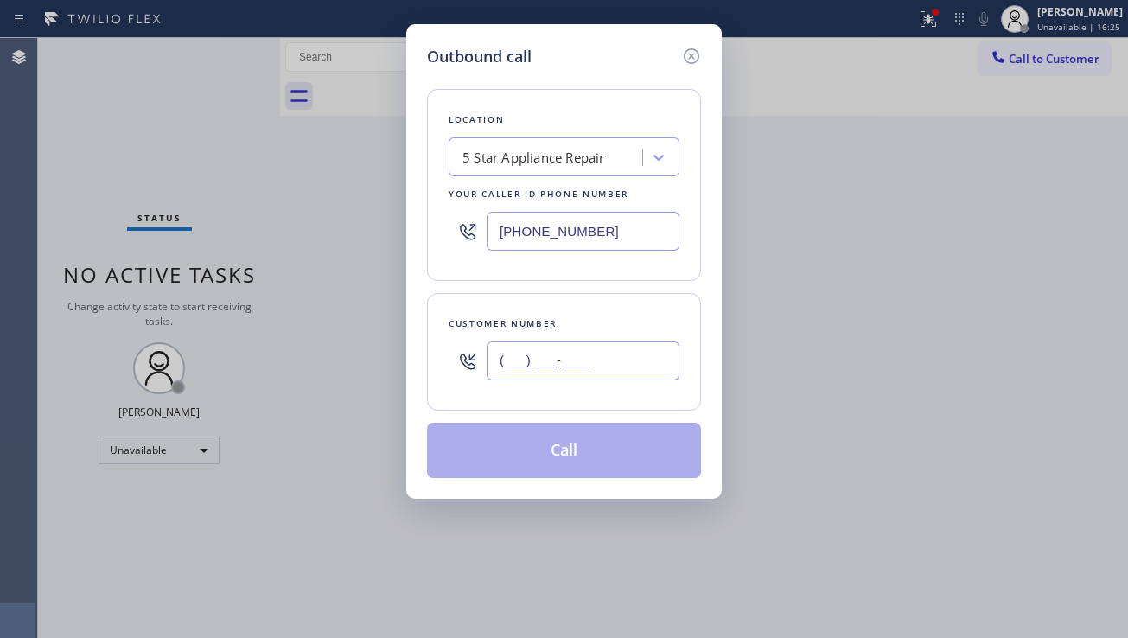
click at [543, 373] on input "(___) ___-____" at bounding box center [583, 361] width 193 height 39
paste input "714) 461-9041"
type input "[PHONE_NUMBER]"
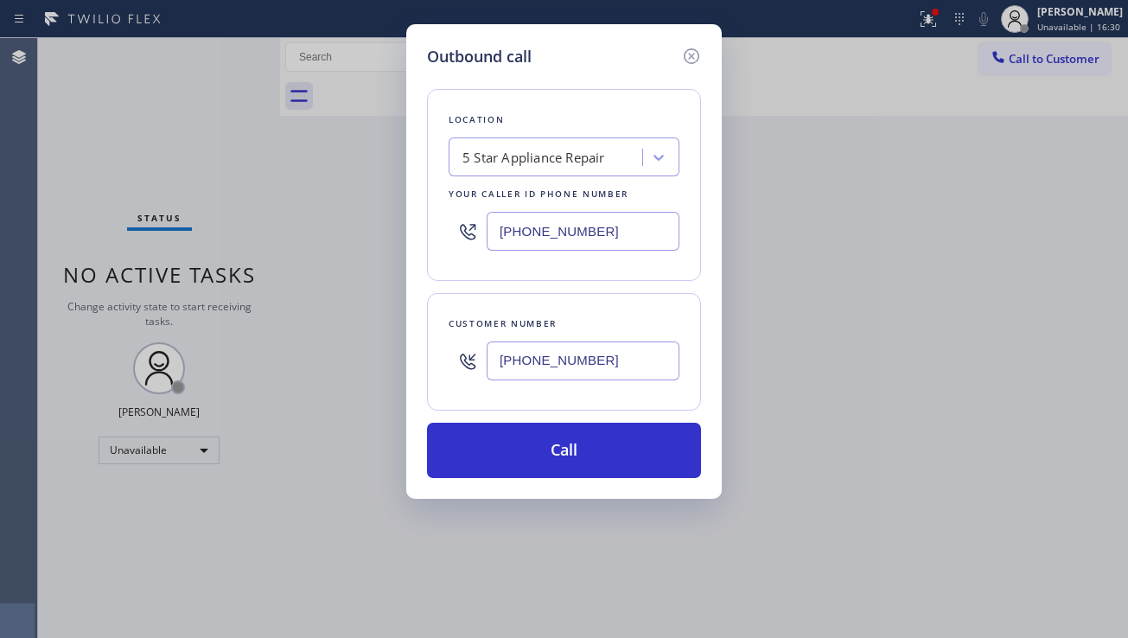
drag, startPoint x: 602, startPoint y: 233, endPoint x: 440, endPoint y: 233, distance: 161.7
click at [440, 233] on div "Location 5 Star Appliance Repair Your caller id phone number [PHONE_NUMBER]" at bounding box center [564, 185] width 274 height 192
paste input "442) 275-8716"
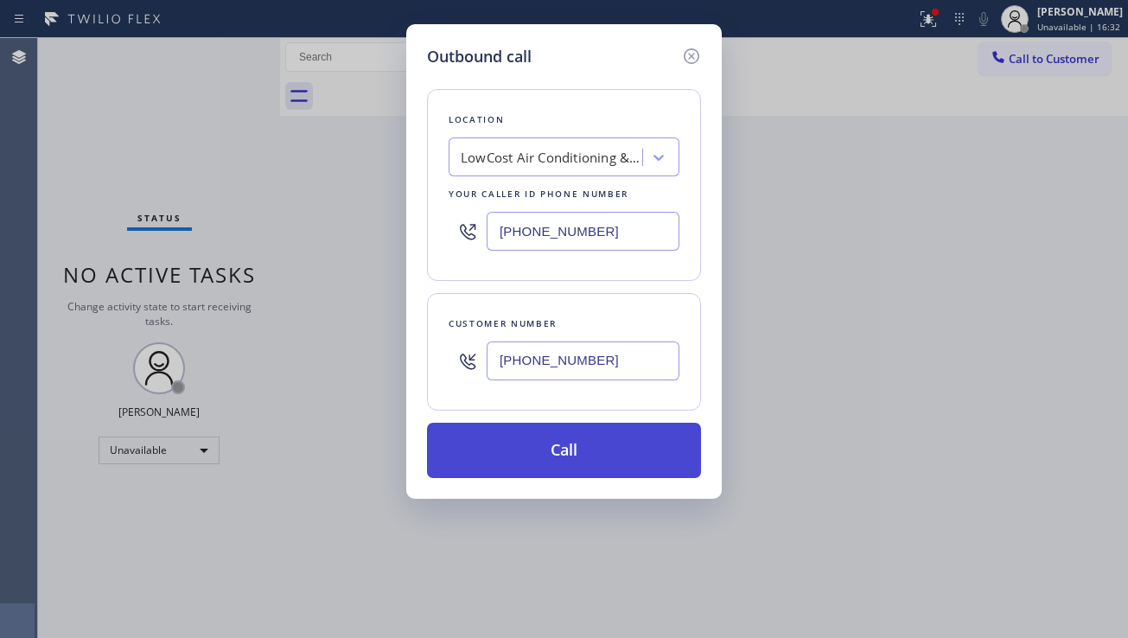
type input "[PHONE_NUMBER]"
click at [546, 459] on button "Call" at bounding box center [564, 450] width 274 height 55
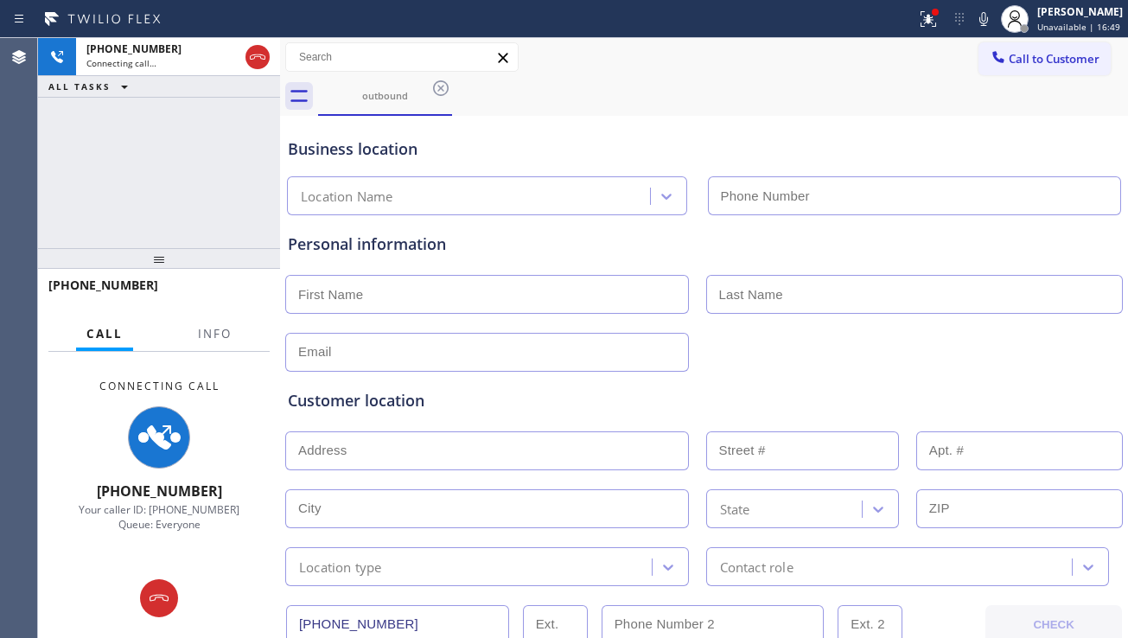
type input "[PHONE_NUMBER]"
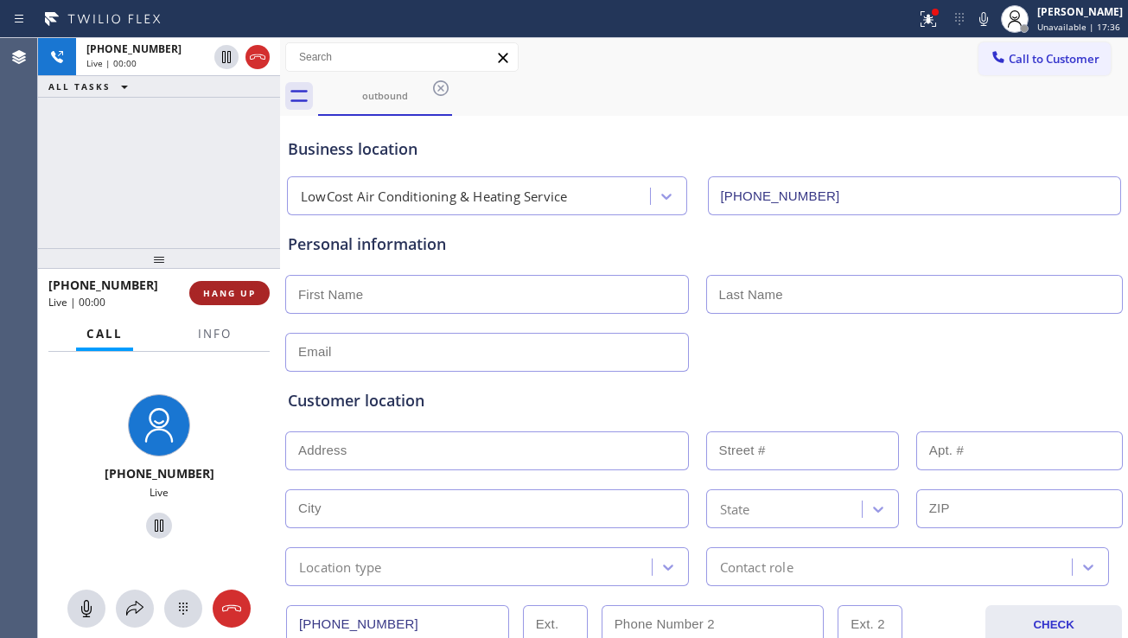
click at [233, 301] on button "HANG UP" at bounding box center [229, 293] width 80 height 24
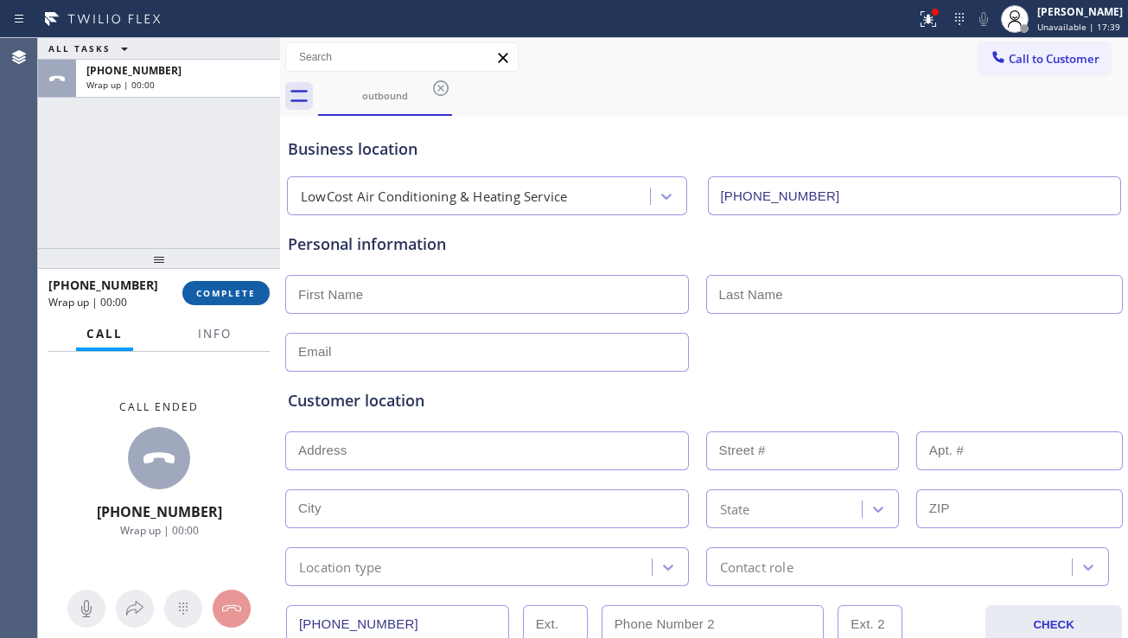
click at [266, 296] on button "COMPLETE" at bounding box center [225, 293] width 87 height 24
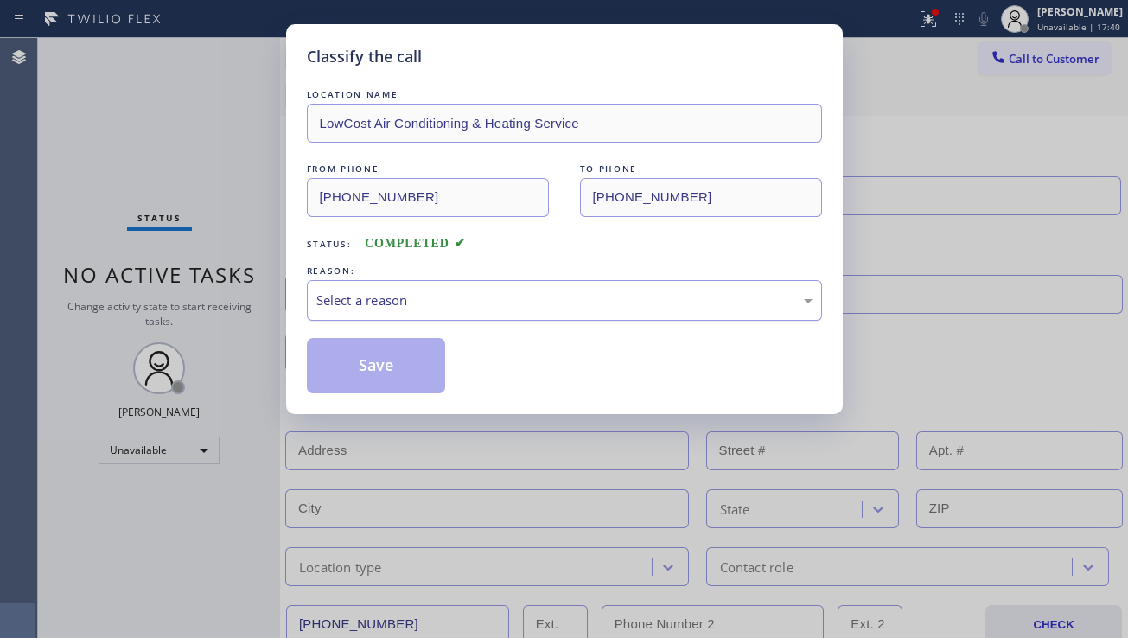
click at [428, 294] on div "Select a reason" at bounding box center [564, 301] width 496 height 20
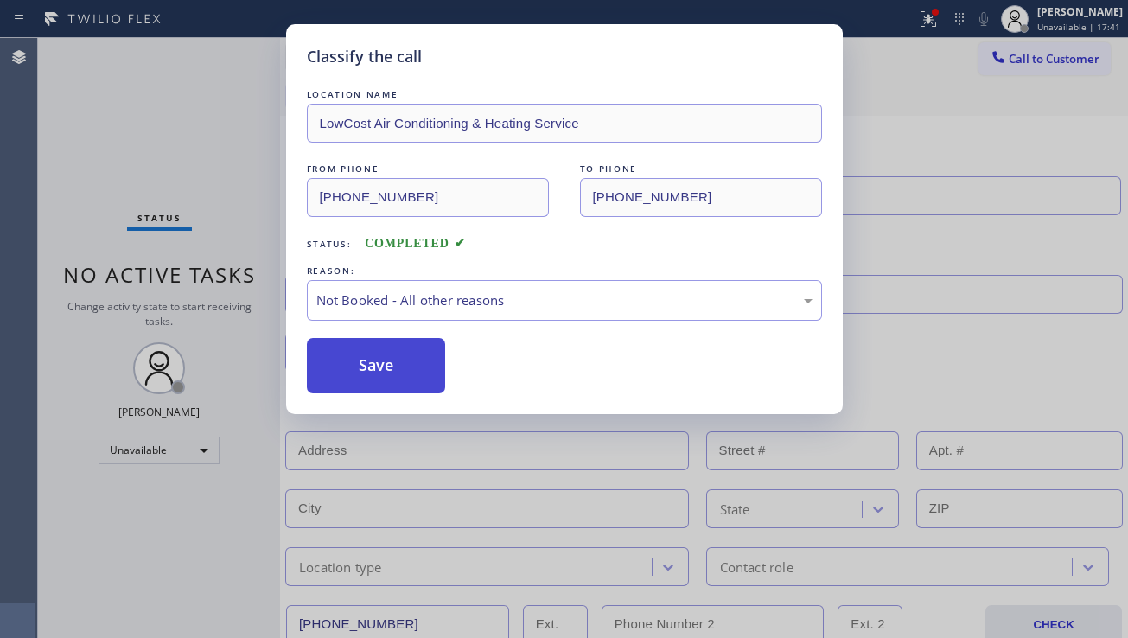
click at [396, 365] on button "Save" at bounding box center [376, 365] width 139 height 55
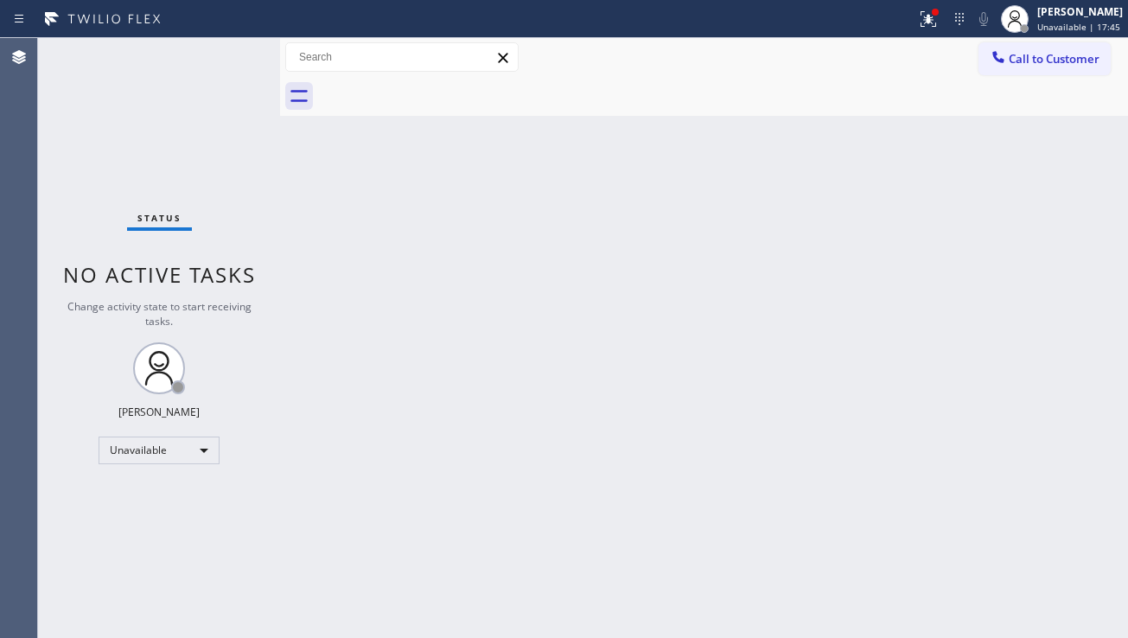
click at [1051, 62] on span "Call to Customer" at bounding box center [1054, 59] width 91 height 16
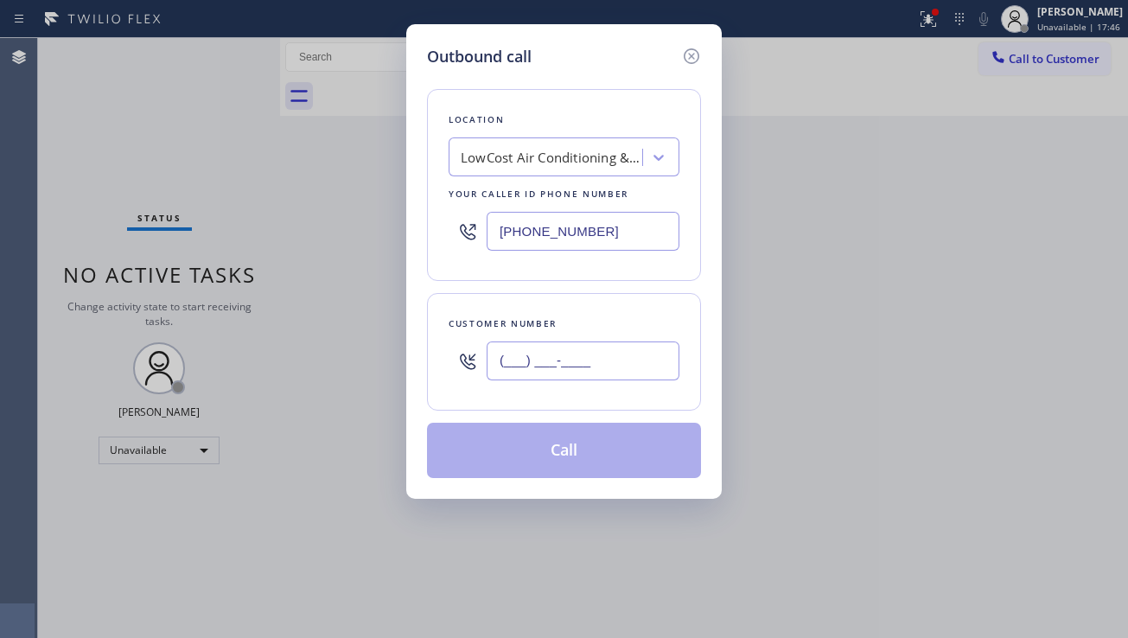
click at [588, 354] on input "(___) ___-____" at bounding box center [583, 361] width 193 height 39
paste input "279) 786-1232"
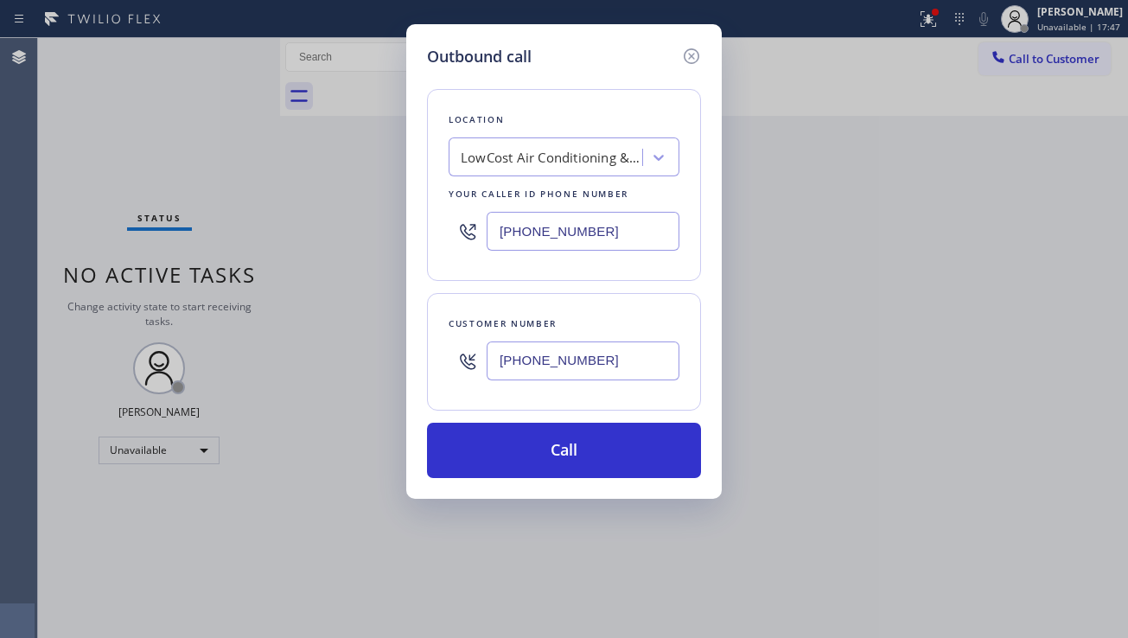
type input "[PHONE_NUMBER]"
drag, startPoint x: 639, startPoint y: 231, endPoint x: 449, endPoint y: 262, distance: 192.8
click at [449, 262] on div "Location LowCost Air Conditioning & Heating Service Your caller id phone number…" at bounding box center [564, 185] width 274 height 192
paste input "877) 777-079"
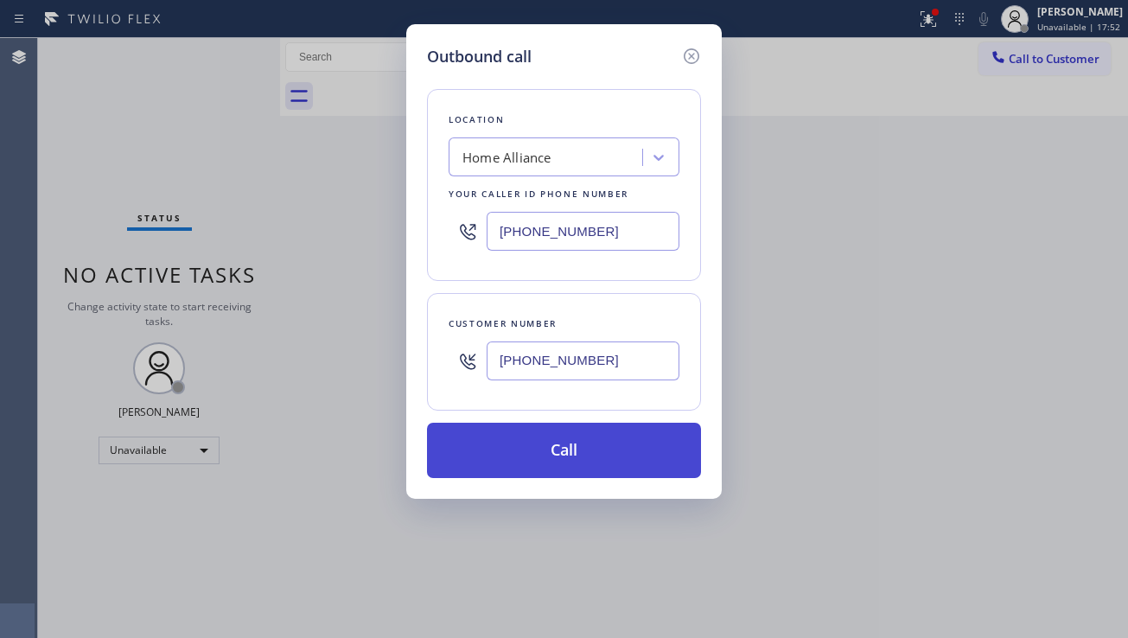
type input "[PHONE_NUMBER]"
click at [567, 444] on button "Call" at bounding box center [564, 450] width 274 height 55
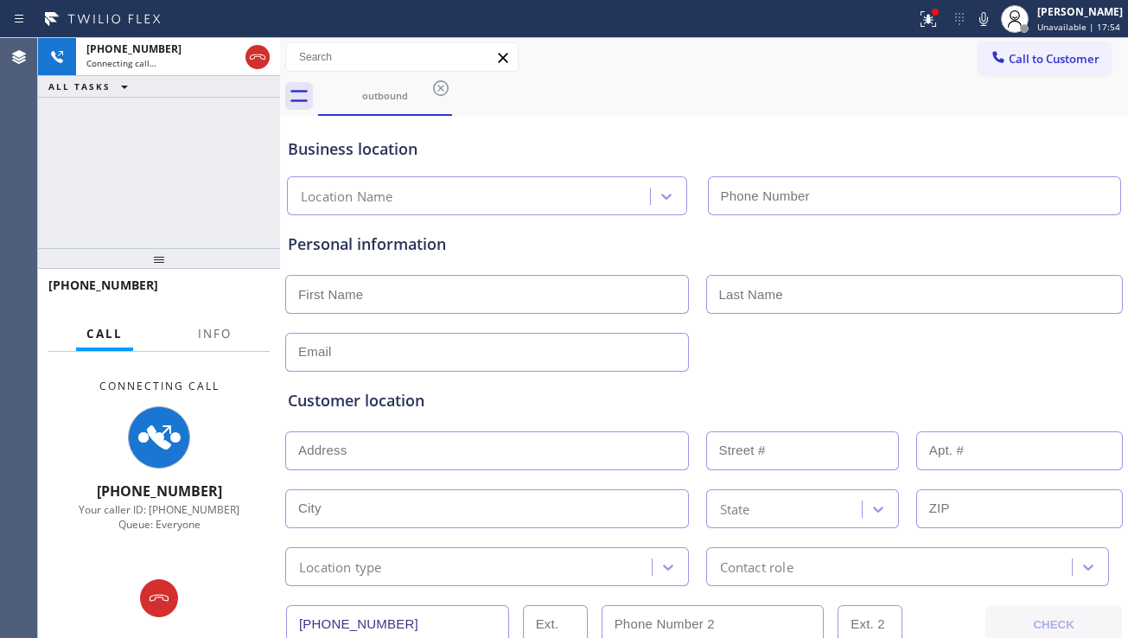
type input "[PHONE_NUMBER]"
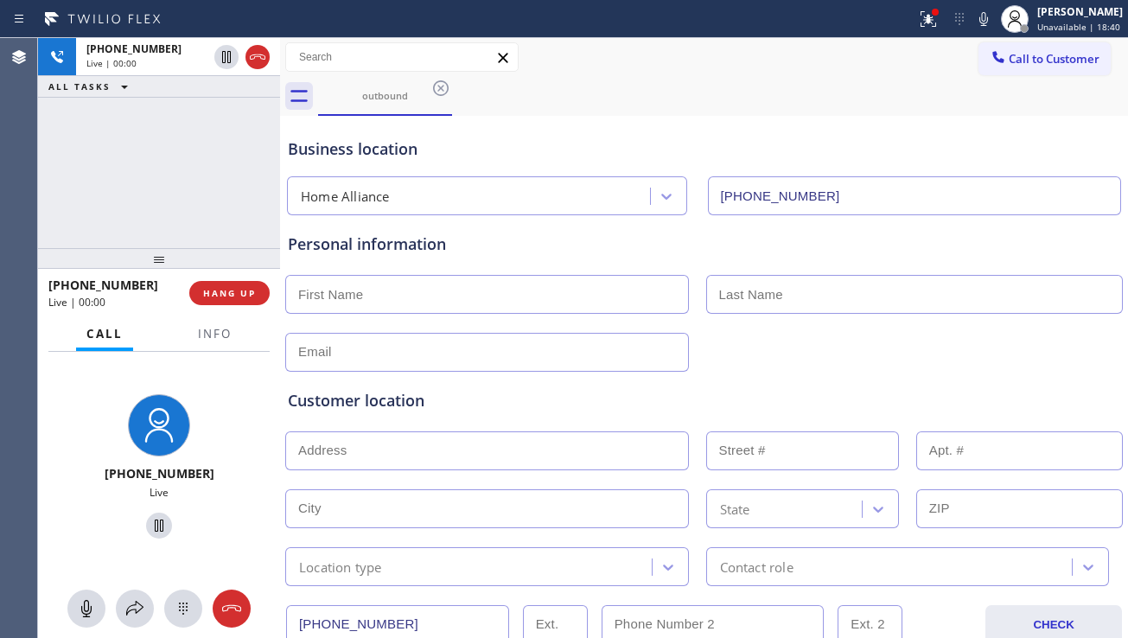
click at [647, 384] on div "Customer location >> ADD NEW ADDRESS << + NEW ADDRESS State Location type Conta…" at bounding box center [704, 479] width 840 height 214
click at [259, 294] on button "HANG UP" at bounding box center [229, 293] width 80 height 24
click at [257, 294] on button "HANG UP" at bounding box center [229, 293] width 80 height 24
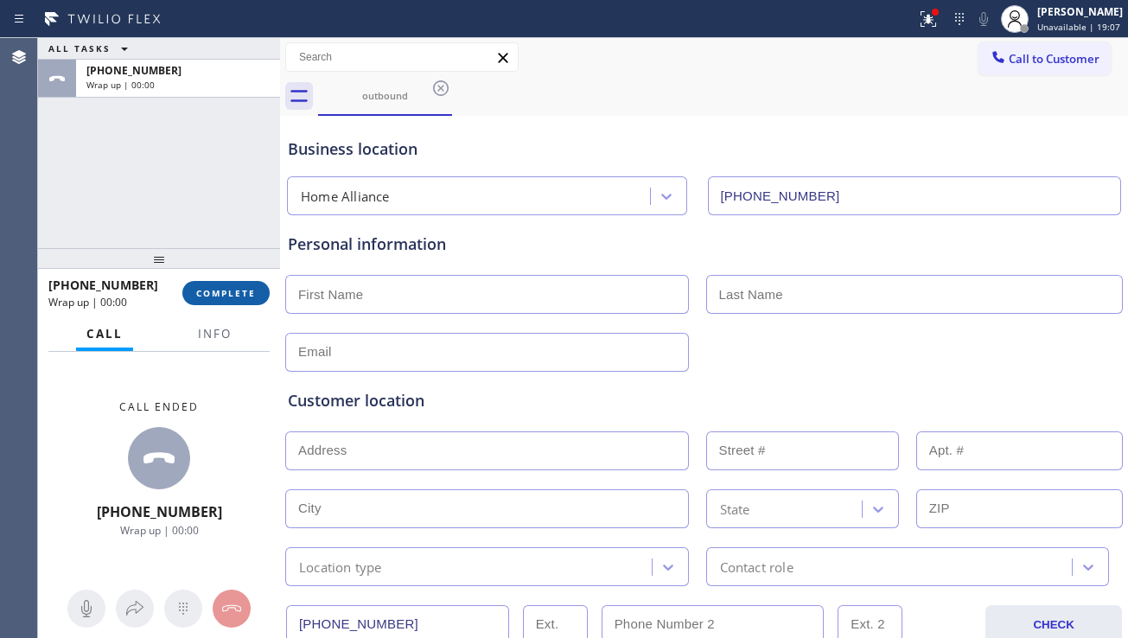
click at [246, 298] on span "COMPLETE" at bounding box center [226, 293] width 60 height 12
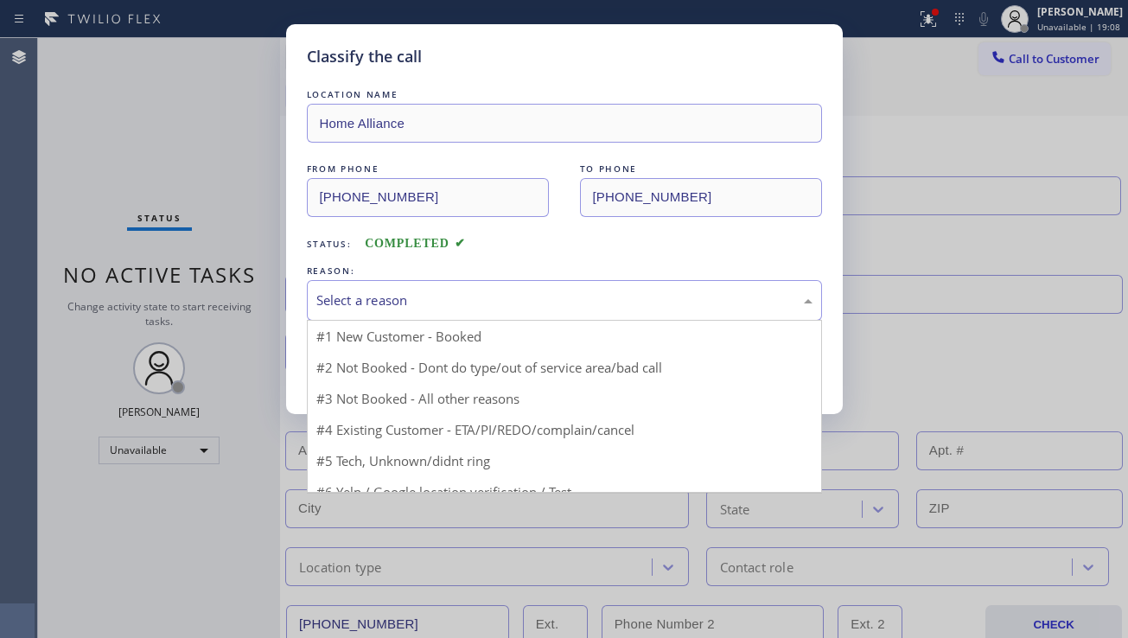
click at [471, 309] on div "Select a reason" at bounding box center [564, 301] width 496 height 20
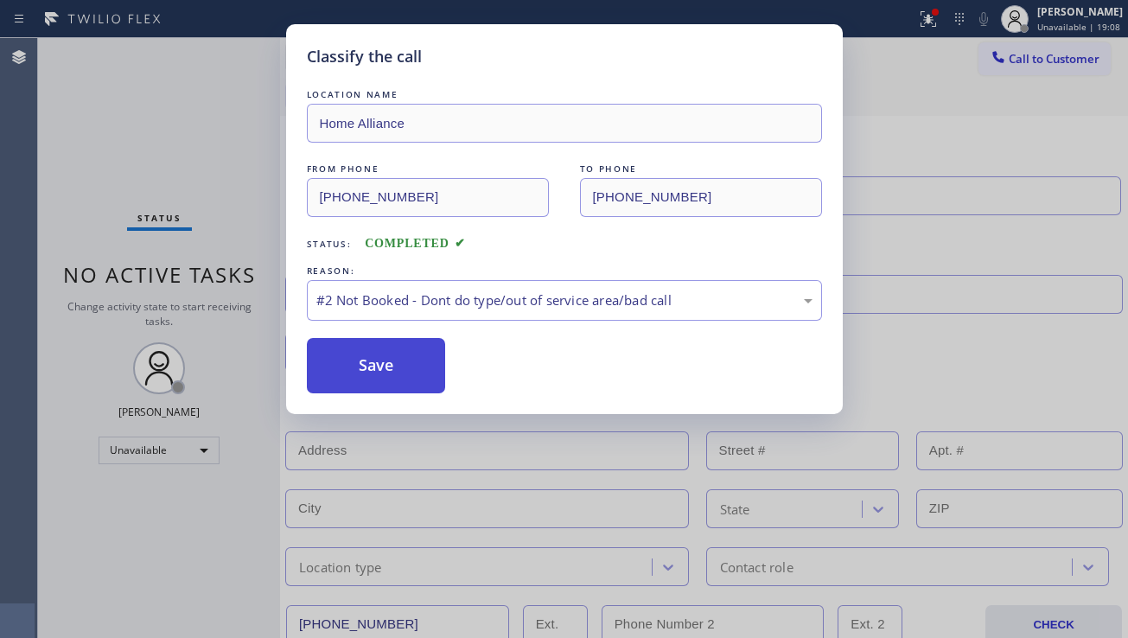
click at [355, 367] on button "Save" at bounding box center [376, 365] width 139 height 55
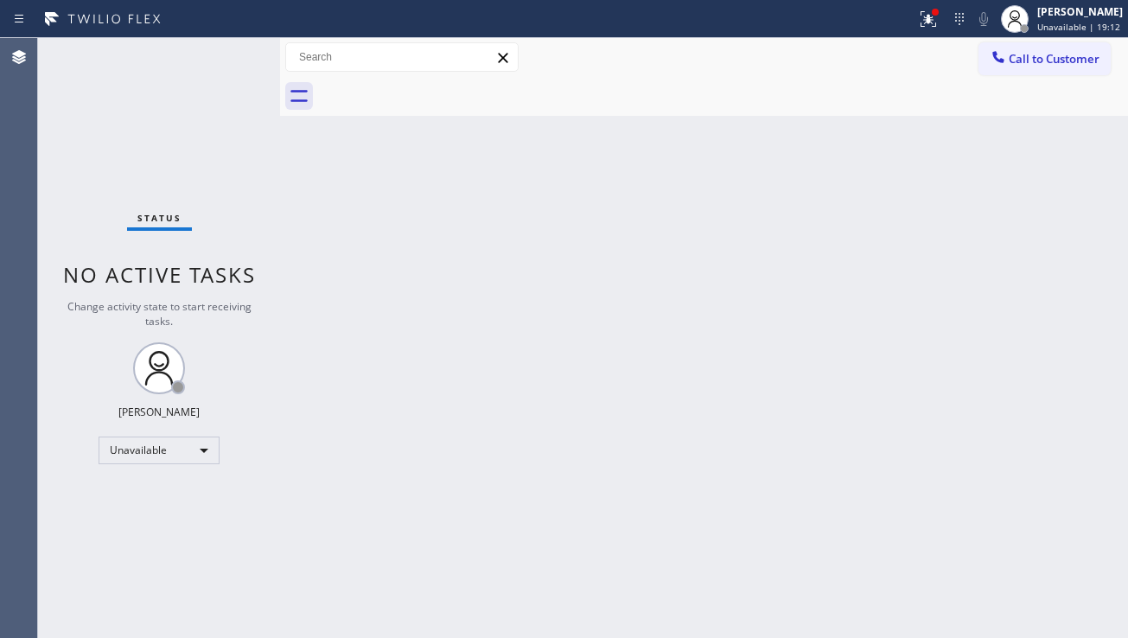
drag, startPoint x: 1056, startPoint y: 62, endPoint x: 816, endPoint y: 194, distance: 273.2
click at [1056, 62] on span "Call to Customer" at bounding box center [1054, 59] width 91 height 16
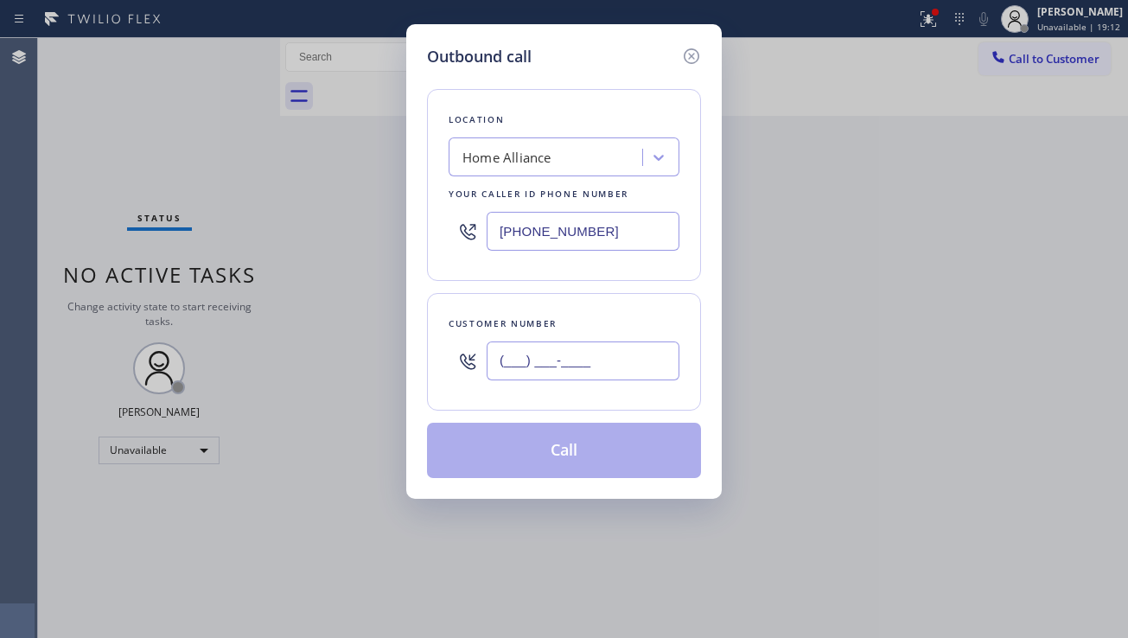
click at [602, 358] on input "(___) ___-____" at bounding box center [583, 361] width 193 height 39
paste input "480) 476-6333"
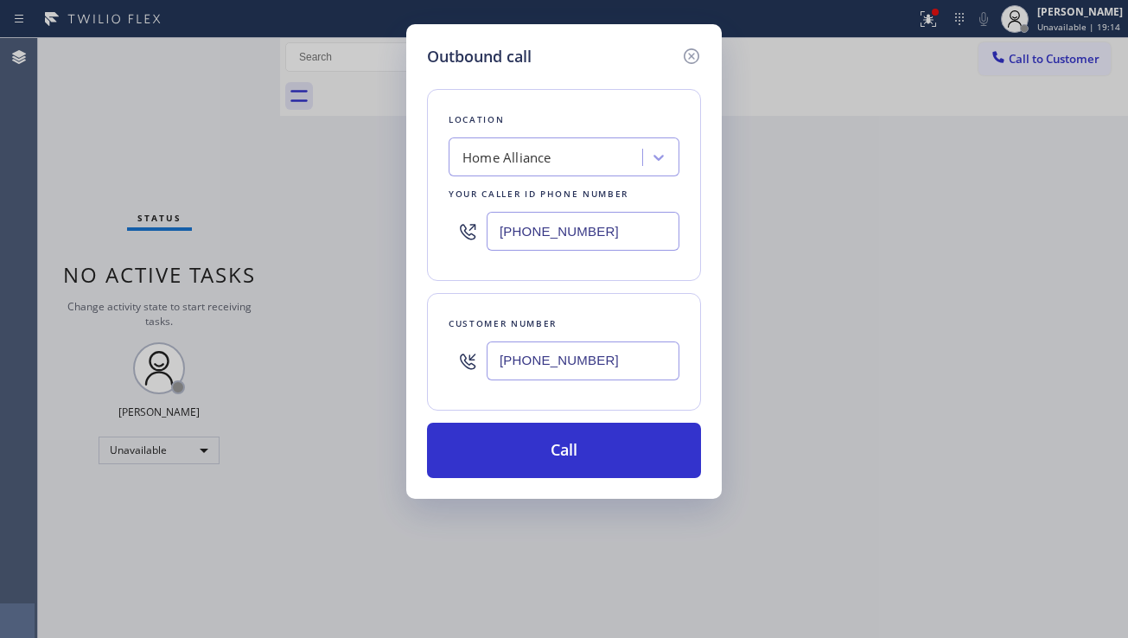
type input "[PHONE_NUMBER]"
drag, startPoint x: 615, startPoint y: 234, endPoint x: 400, endPoint y: 234, distance: 214.4
click at [400, 234] on div "Outbound call Location Home Alliance Your caller id phone number [PHONE_NUMBER]…" at bounding box center [564, 319] width 1128 height 638
paste input "602) 353-7310"
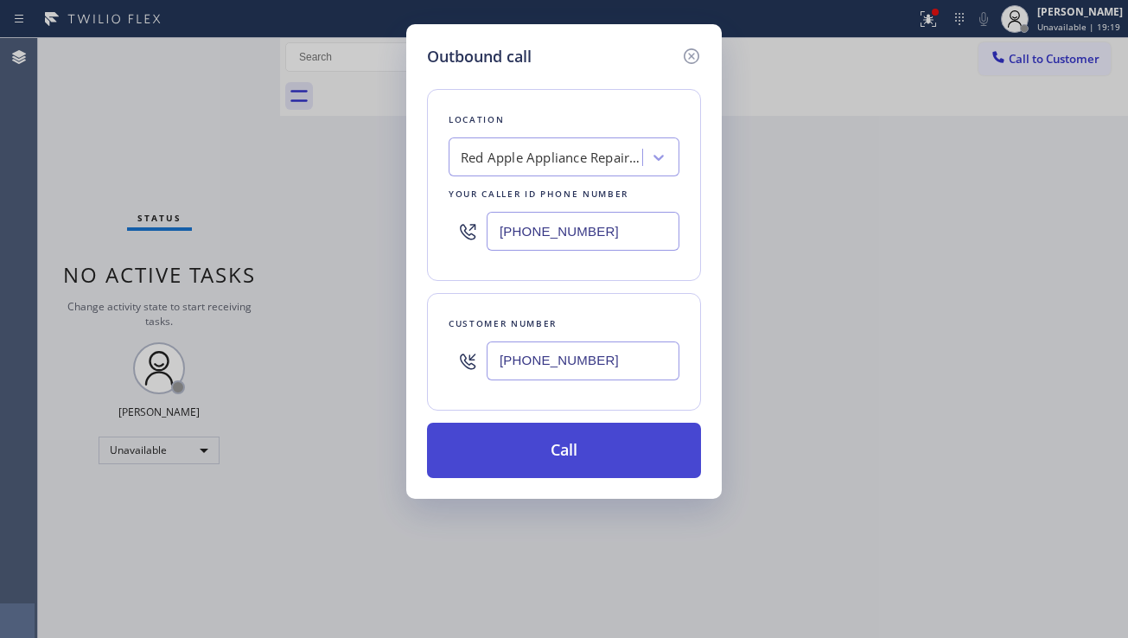
type input "[PHONE_NUMBER]"
click at [576, 447] on button "Call" at bounding box center [564, 450] width 274 height 55
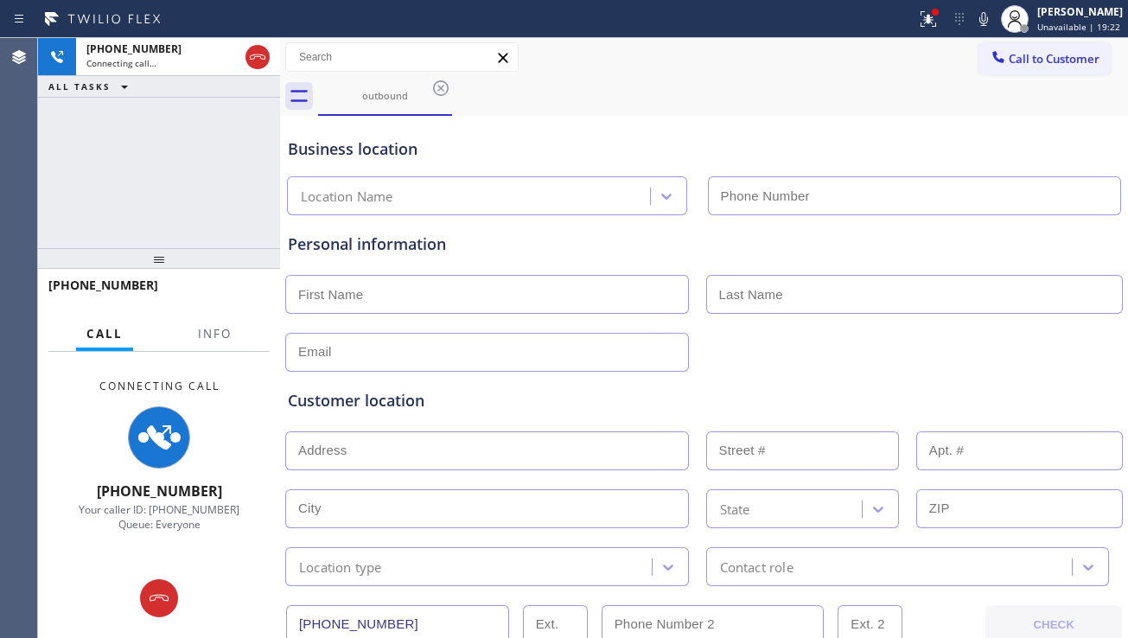
type input "[PHONE_NUMBER]"
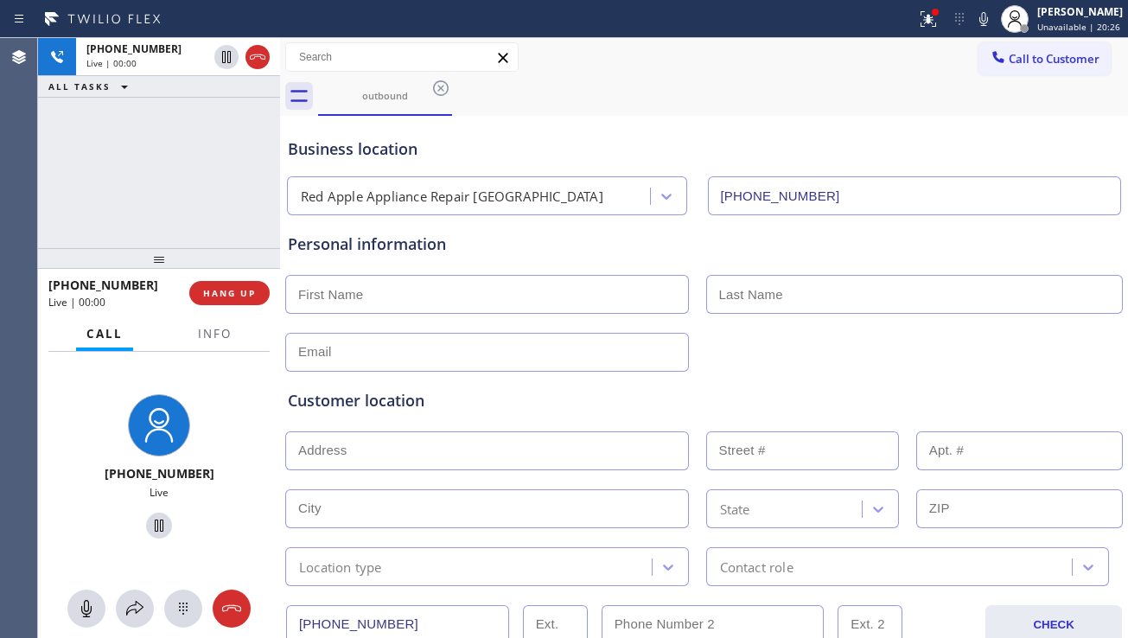
drag, startPoint x: 1035, startPoint y: 383, endPoint x: 1003, endPoint y: 383, distance: 32.0
click at [1035, 383] on div "Customer location >> ADD NEW ADDRESS << + NEW ADDRESS State Location type Conta…" at bounding box center [704, 479] width 840 height 214
click at [253, 302] on button "HANG UP" at bounding box center [229, 293] width 80 height 24
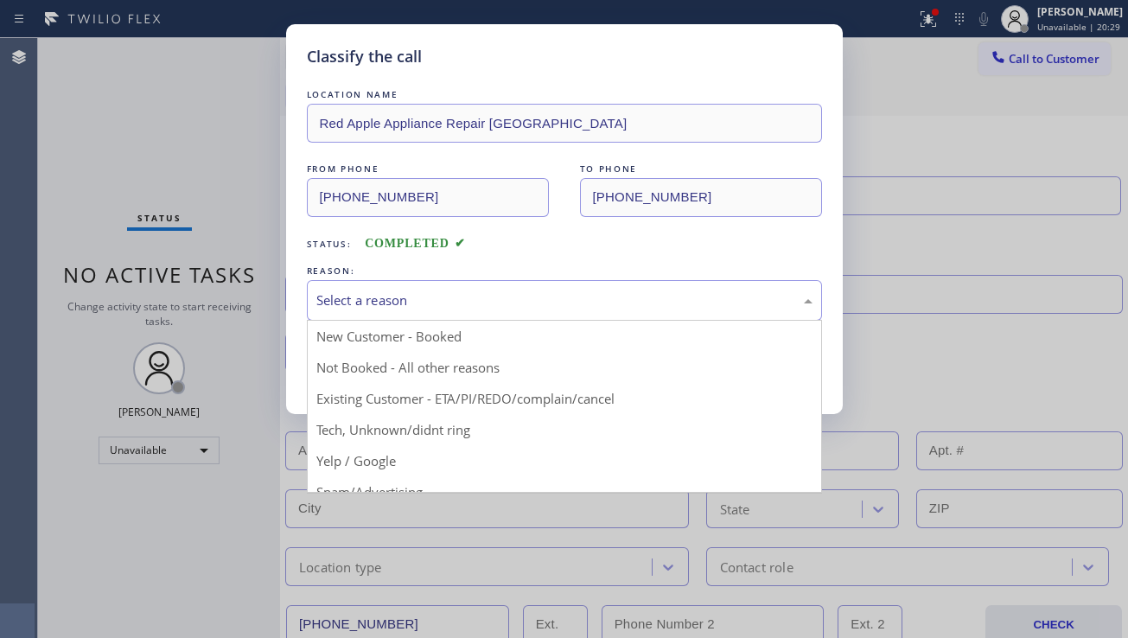
click at [491, 313] on div "Select a reason" at bounding box center [564, 300] width 515 height 41
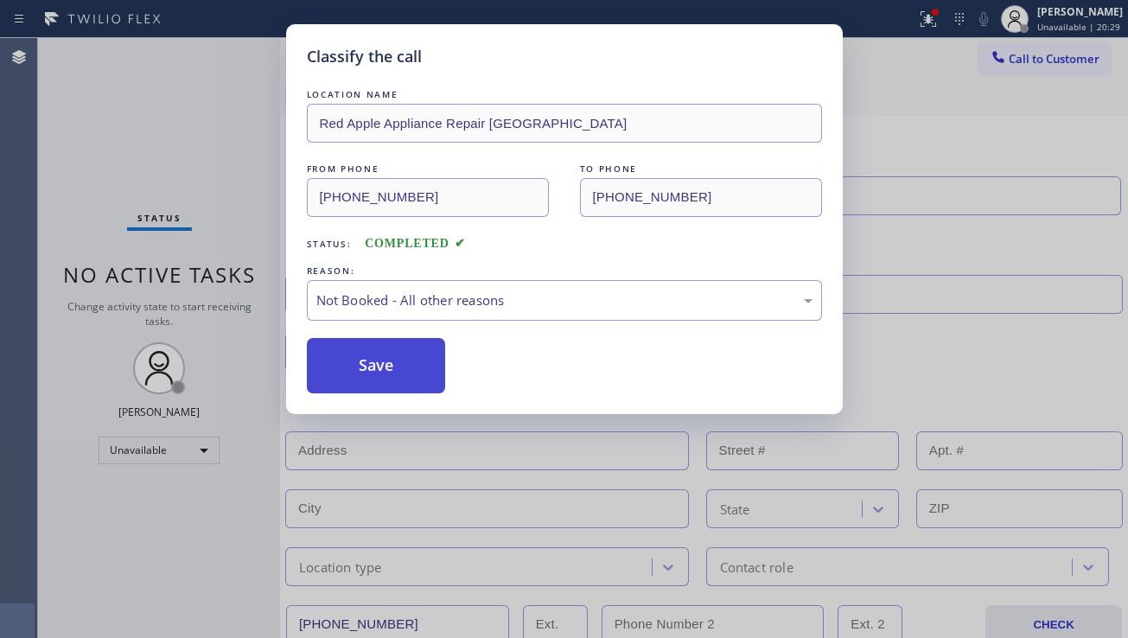
click at [362, 363] on button "Save" at bounding box center [376, 365] width 139 height 55
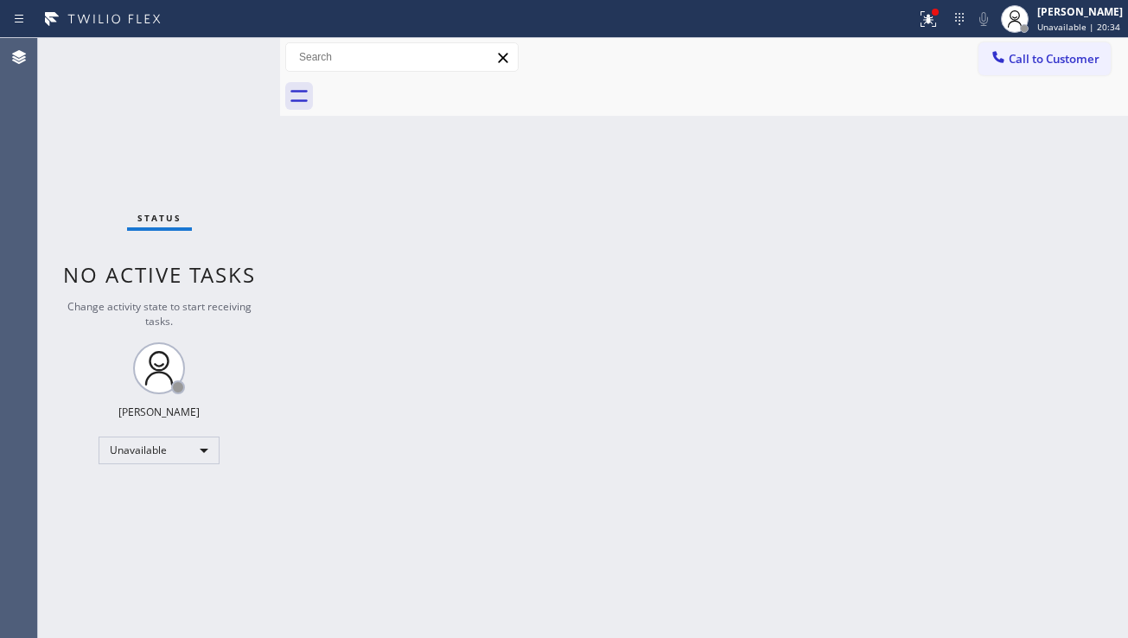
drag, startPoint x: 1045, startPoint y: 56, endPoint x: 801, endPoint y: 148, distance: 261.3
click at [1045, 56] on span "Call to Customer" at bounding box center [1054, 59] width 91 height 16
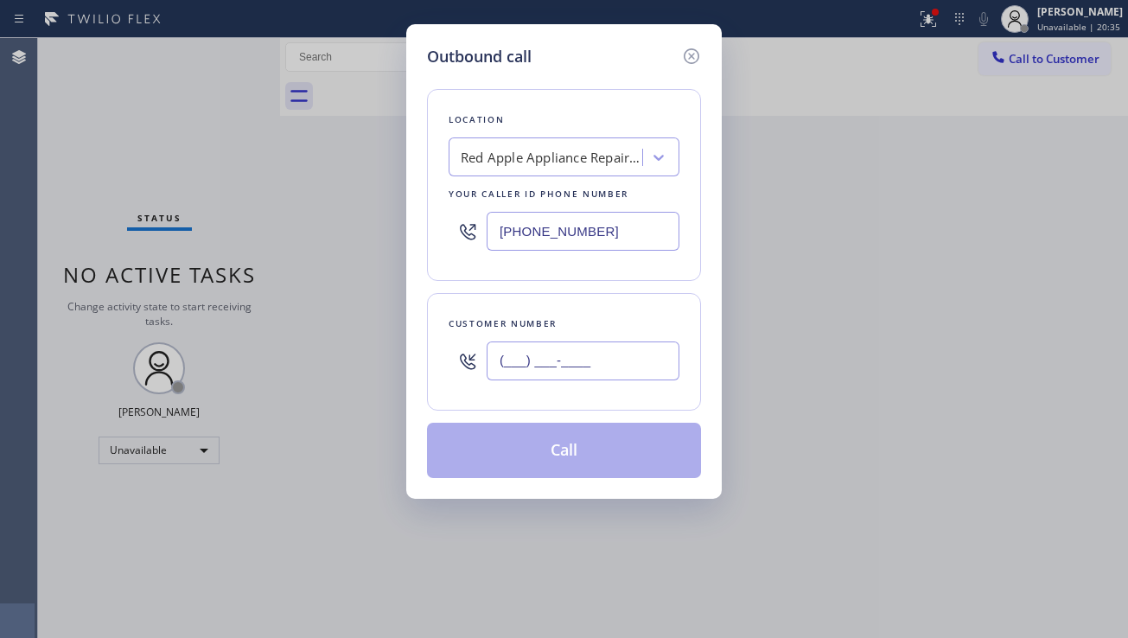
click at [527, 357] on input "(___) ___-____" at bounding box center [583, 361] width 193 height 39
paste input "530) 729-6816"
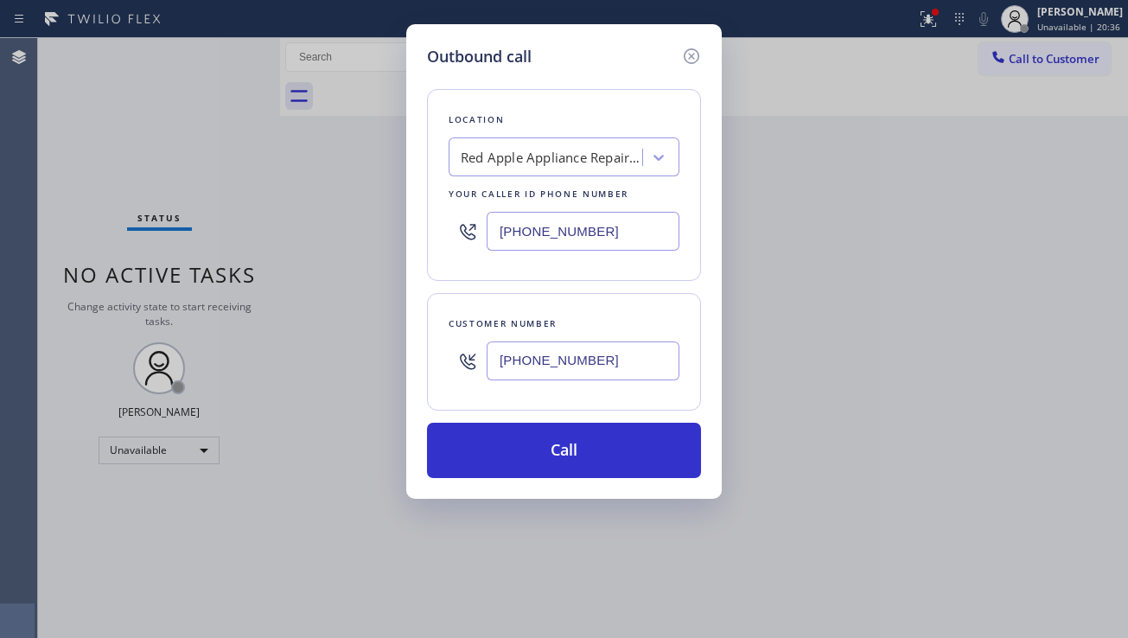
type input "[PHONE_NUMBER]"
drag, startPoint x: 607, startPoint y: 236, endPoint x: 487, endPoint y: 236, distance: 120.2
click at [487, 236] on input "[PHONE_NUMBER]" at bounding box center [583, 231] width 193 height 39
paste input "310) 692-1643"
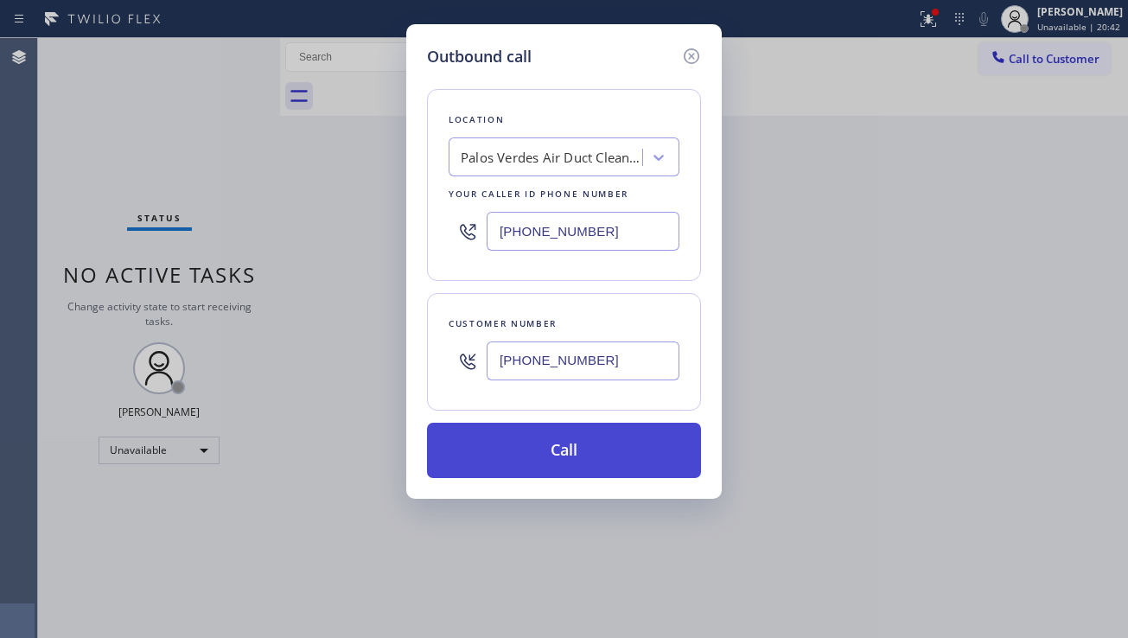
type input "[PHONE_NUMBER]"
drag, startPoint x: 569, startPoint y: 453, endPoint x: 582, endPoint y: 453, distance: 13.0
click at [567, 453] on button "Call" at bounding box center [564, 450] width 274 height 55
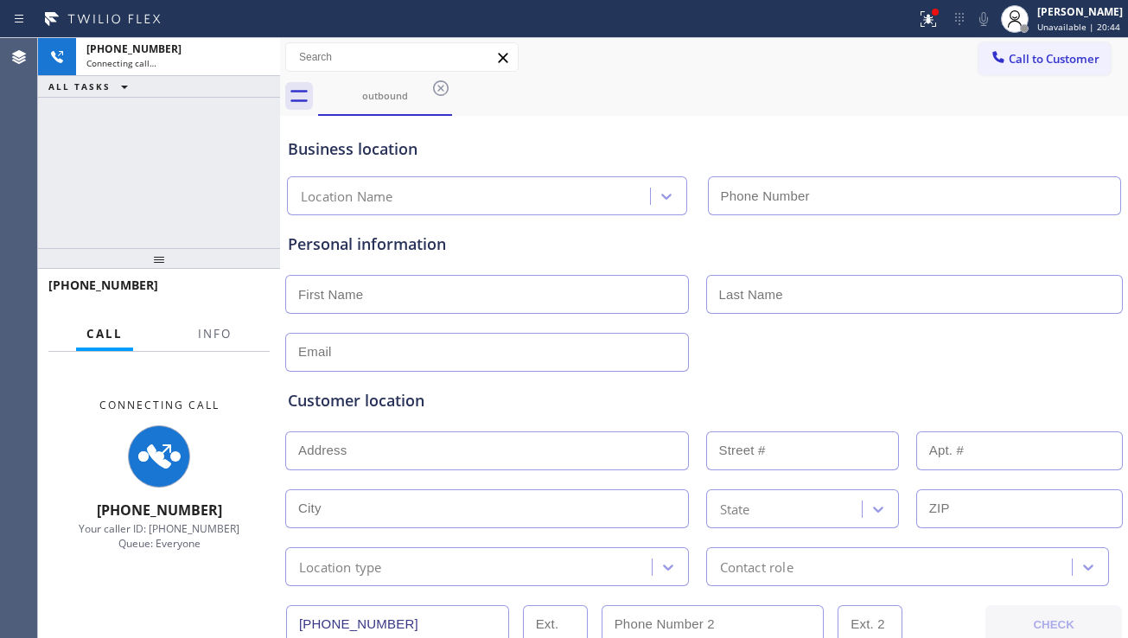
type input "[PHONE_NUMBER]"
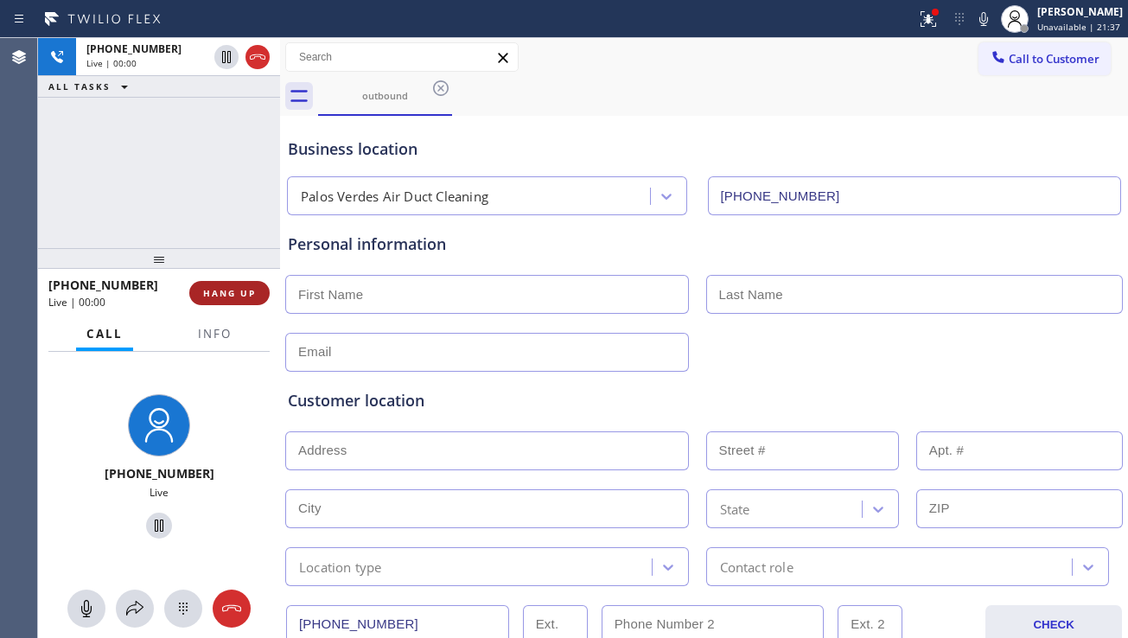
click at [227, 297] on span "HANG UP" at bounding box center [229, 293] width 53 height 12
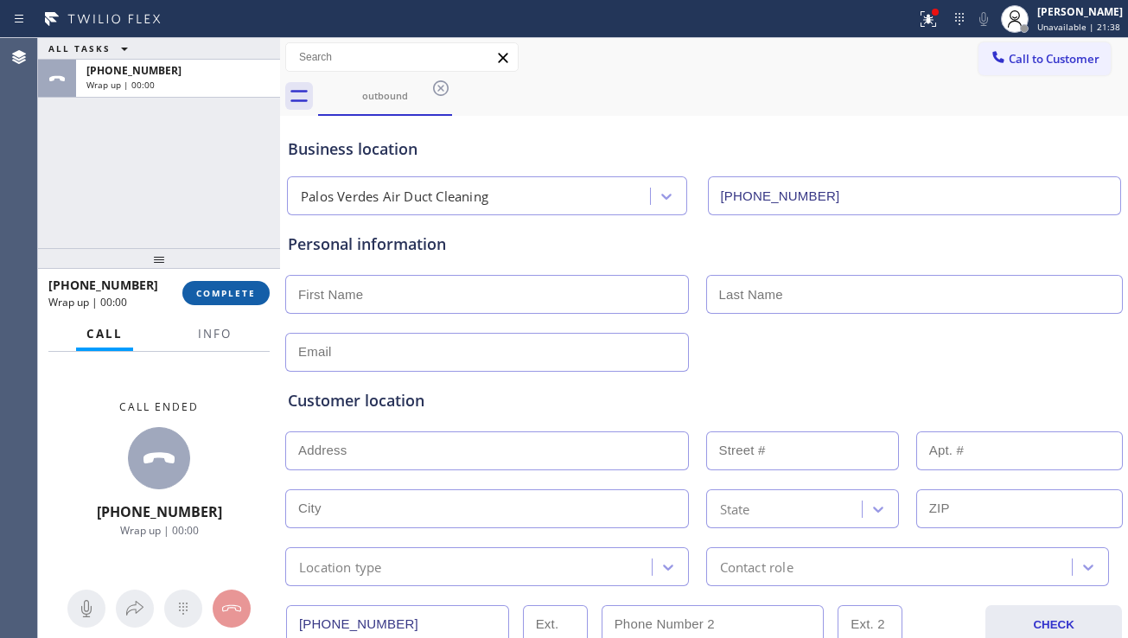
click at [227, 296] on span "COMPLETE" at bounding box center [226, 293] width 60 height 12
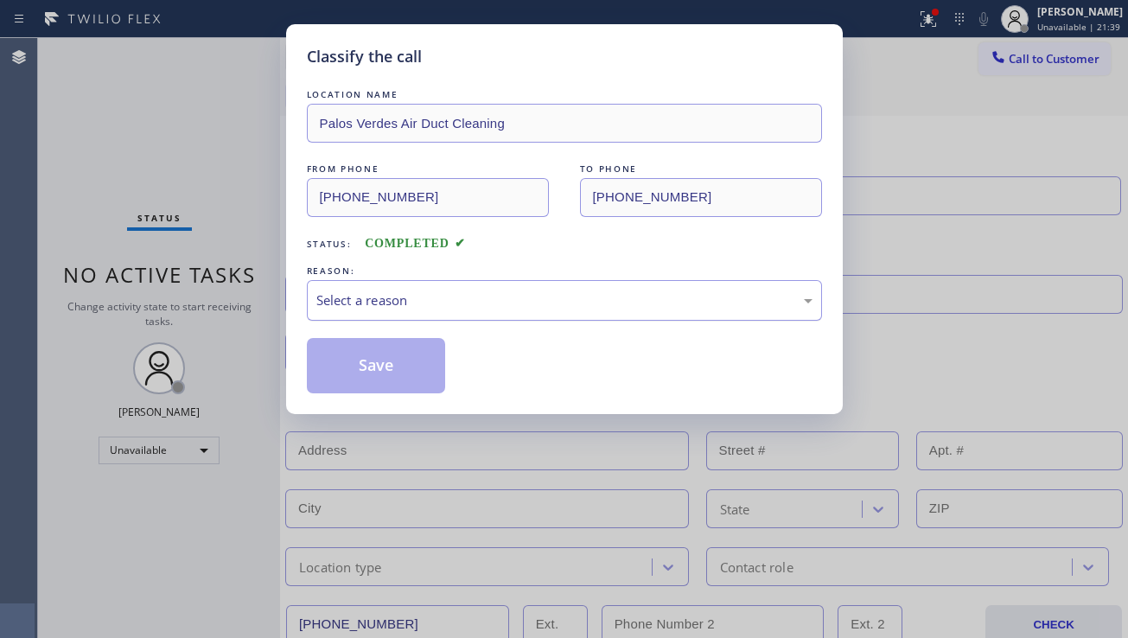
click at [399, 311] on div "Select a reason" at bounding box center [564, 300] width 515 height 41
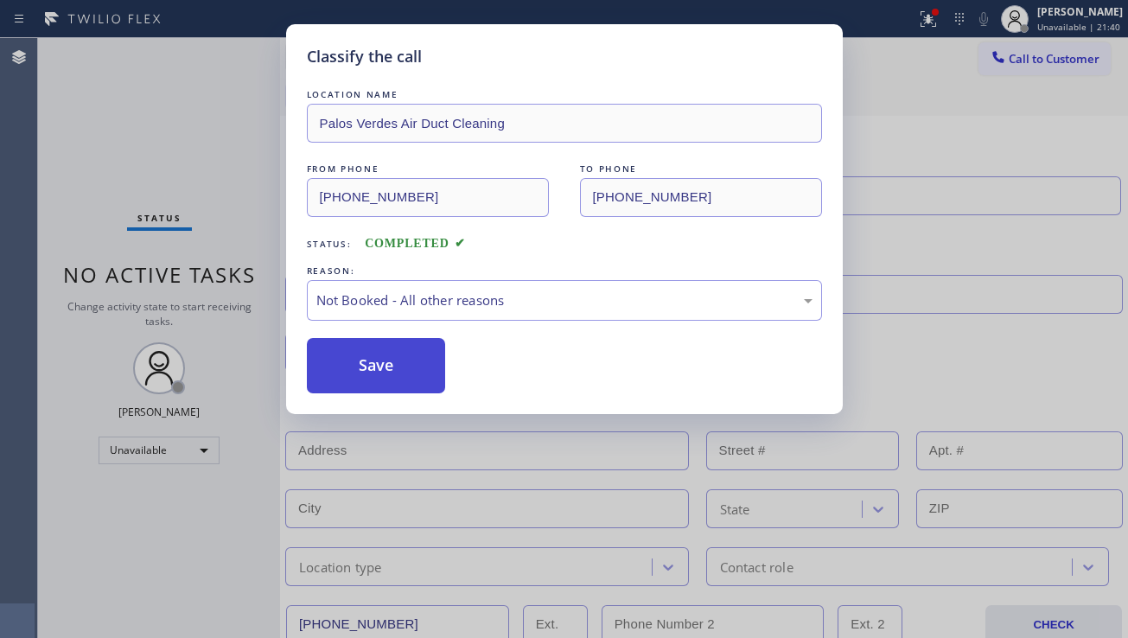
click at [380, 368] on button "Save" at bounding box center [376, 365] width 139 height 55
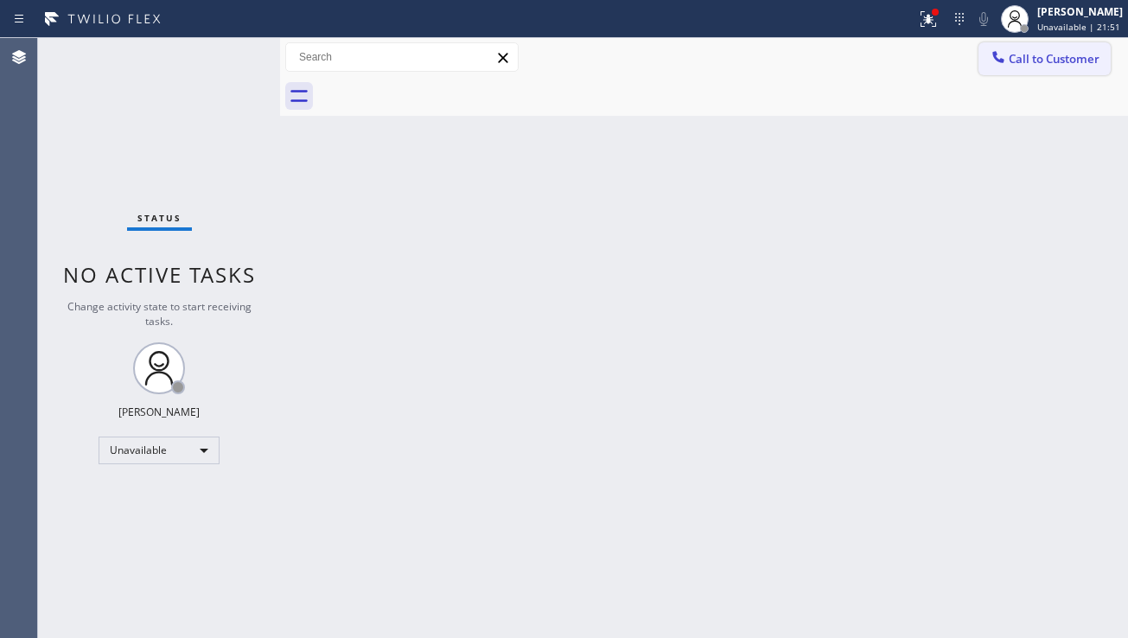
click at [1032, 73] on button "Call to Customer" at bounding box center [1045, 58] width 132 height 33
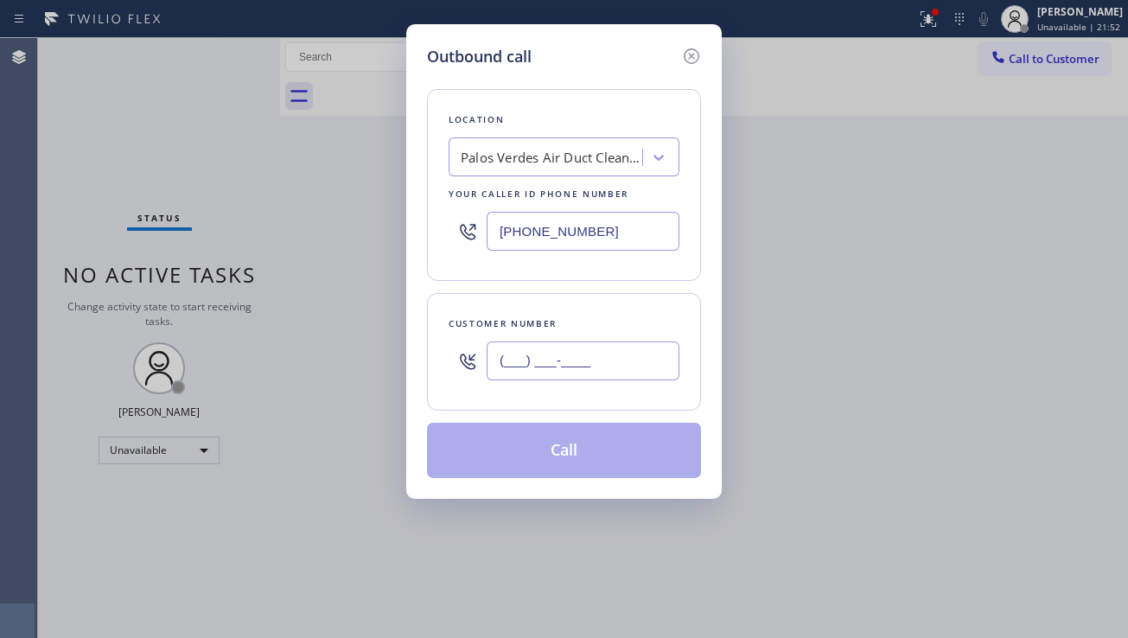
click at [552, 367] on input "(___) ___-____" at bounding box center [583, 361] width 193 height 39
paste input "310) 896-6454"
type input "[PHONE_NUMBER]"
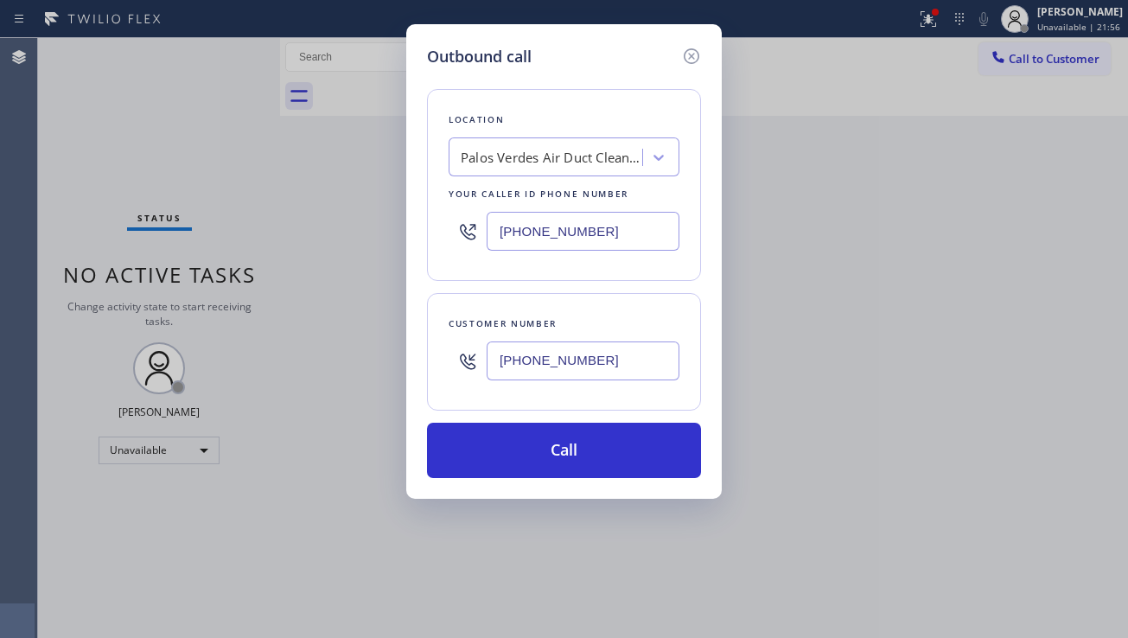
drag, startPoint x: 624, startPoint y: 227, endPoint x: 473, endPoint y: 247, distance: 152.6
click at [473, 247] on div "[PHONE_NUMBER]" at bounding box center [564, 231] width 231 height 56
paste input "23) 991-9198"
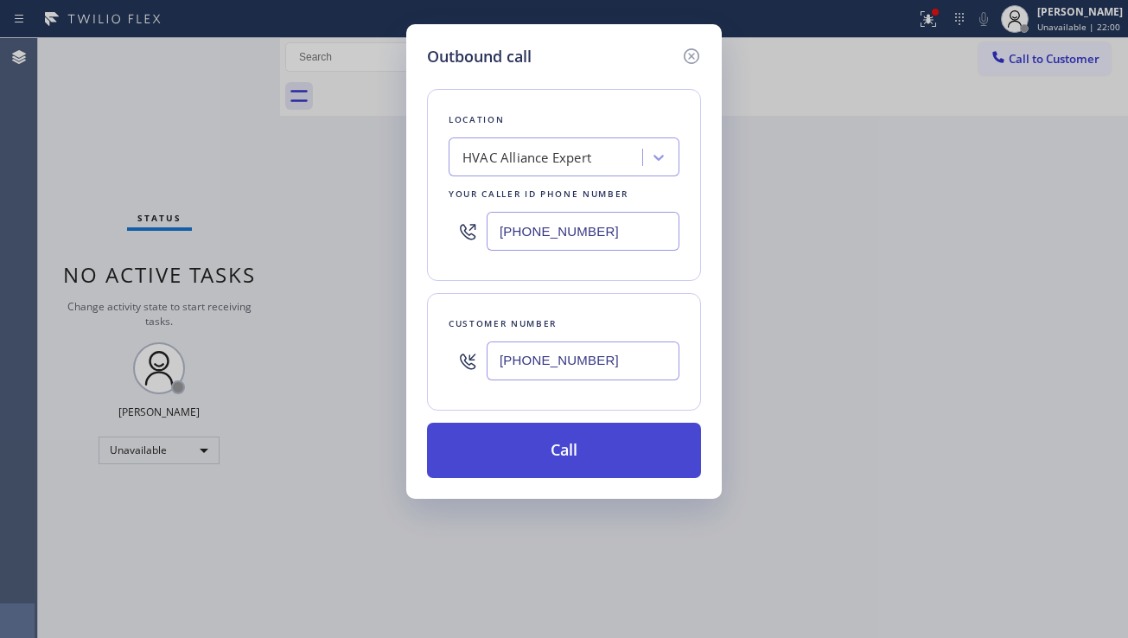
type input "[PHONE_NUMBER]"
click at [605, 444] on button "Call" at bounding box center [564, 450] width 274 height 55
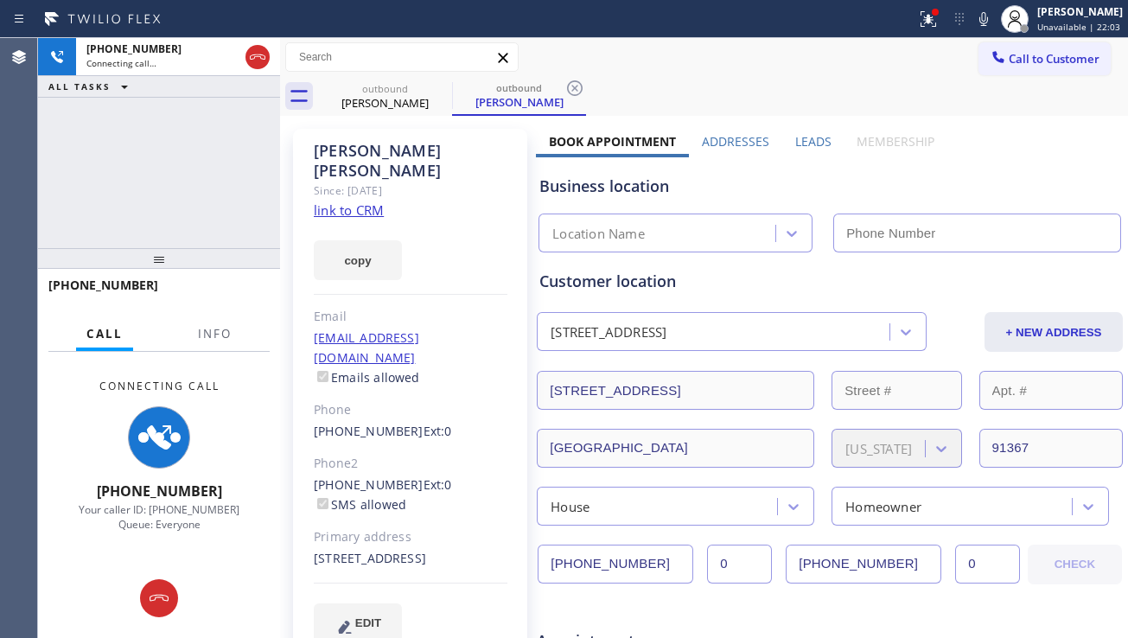
click at [795, 143] on label "Leads" at bounding box center [813, 141] width 36 height 16
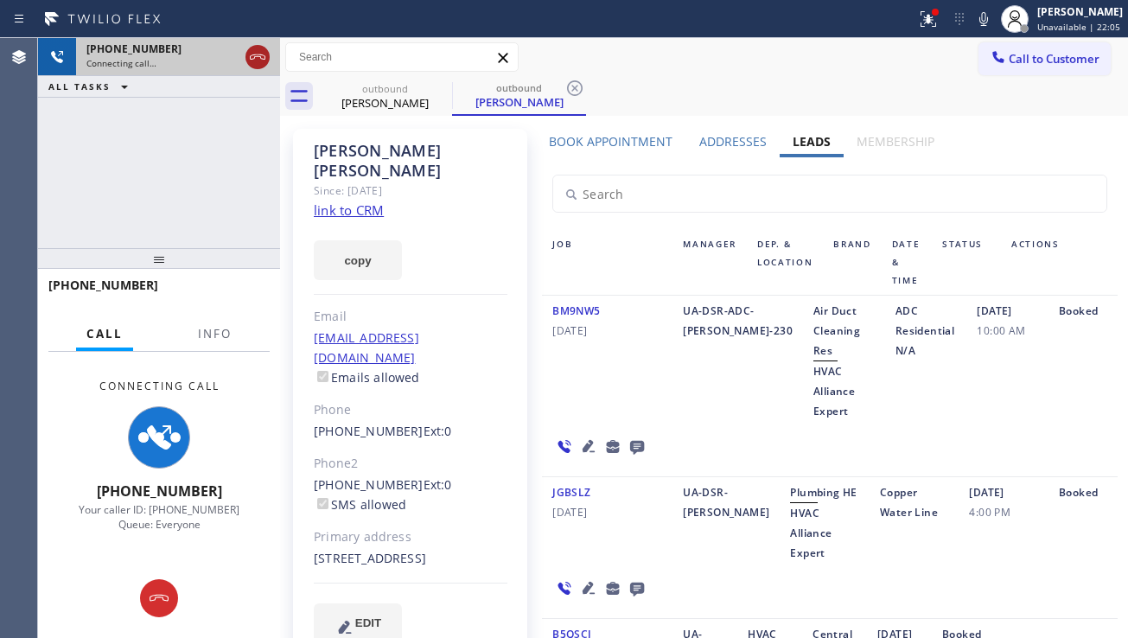
click at [255, 56] on icon at bounding box center [257, 57] width 21 height 21
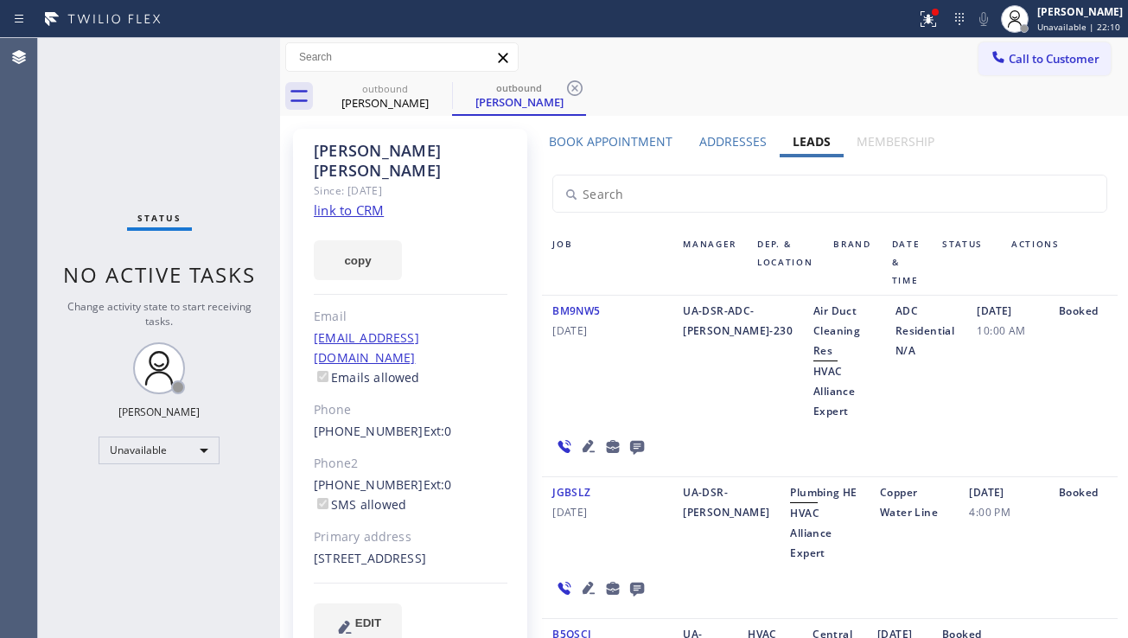
click at [584, 440] on icon at bounding box center [589, 446] width 12 height 12
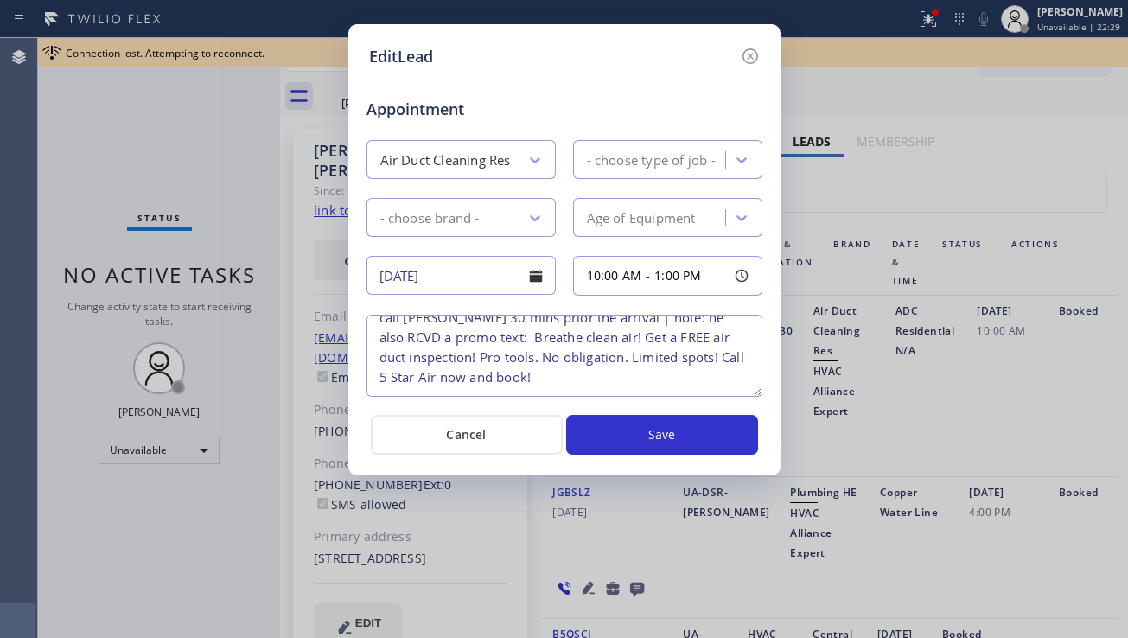
scroll to position [96, 0]
click at [755, 54] on icon at bounding box center [750, 56] width 21 height 21
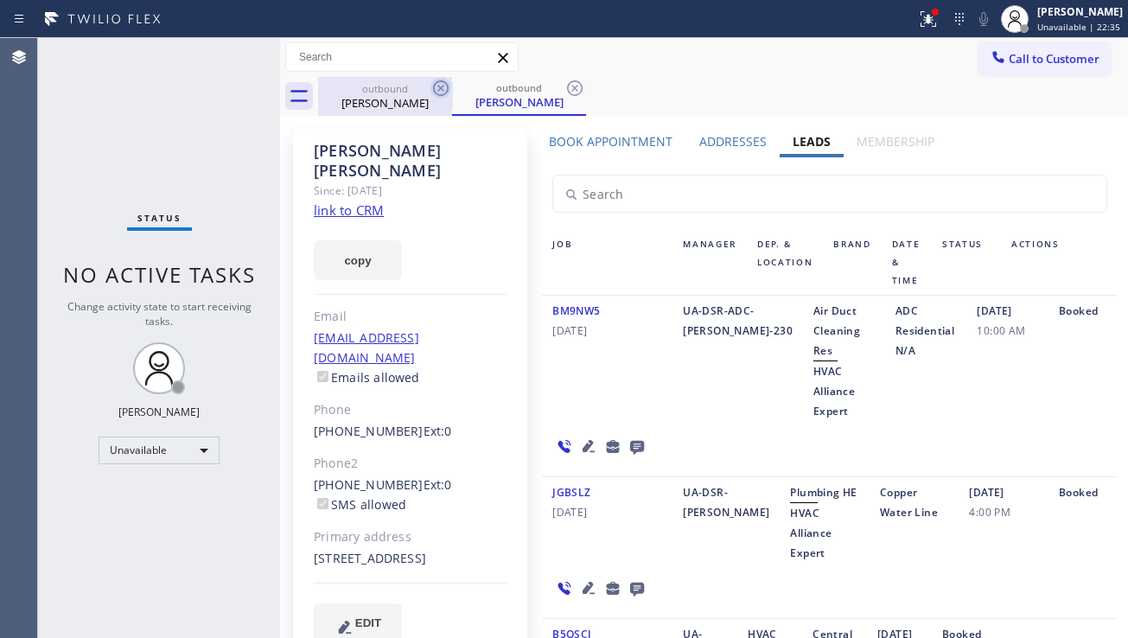
click at [441, 90] on icon at bounding box center [441, 88] width 21 height 21
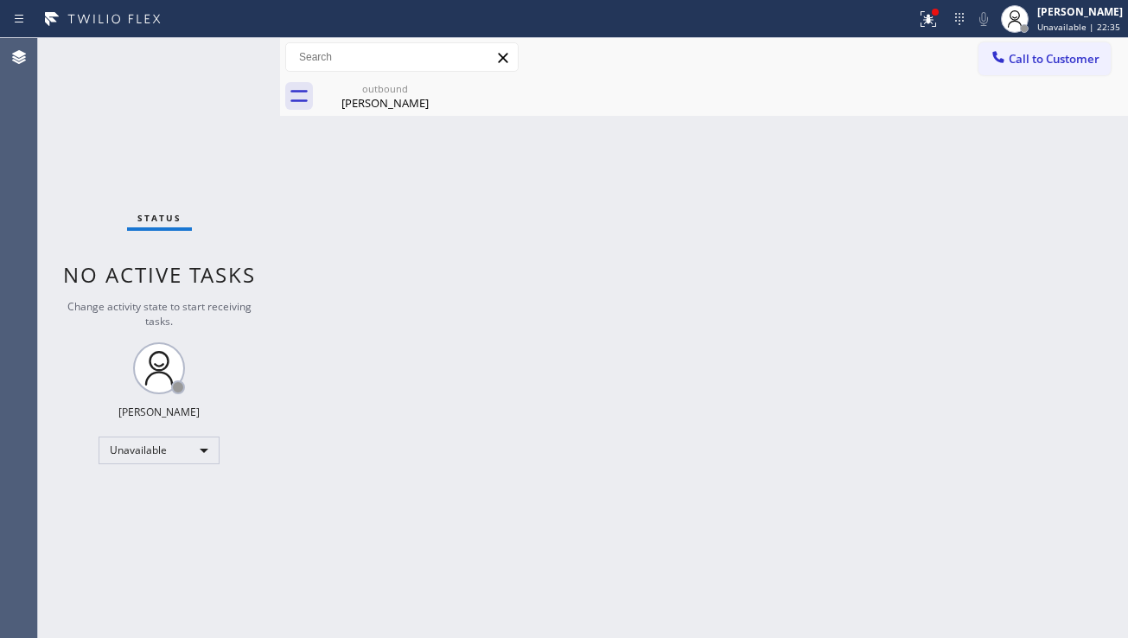
click at [0, 0] on icon at bounding box center [0, 0] width 0 height 0
click at [431, 97] on icon at bounding box center [441, 88] width 21 height 21
click at [418, 102] on div "[PERSON_NAME]" at bounding box center [385, 103] width 131 height 16
click at [1013, 411] on div "Back to Dashboard Change Sender ID Customers Technicians Select a contact Outbo…" at bounding box center [704, 338] width 848 height 600
drag, startPoint x: 105, startPoint y: 106, endPoint x: 176, endPoint y: 125, distance: 73.4
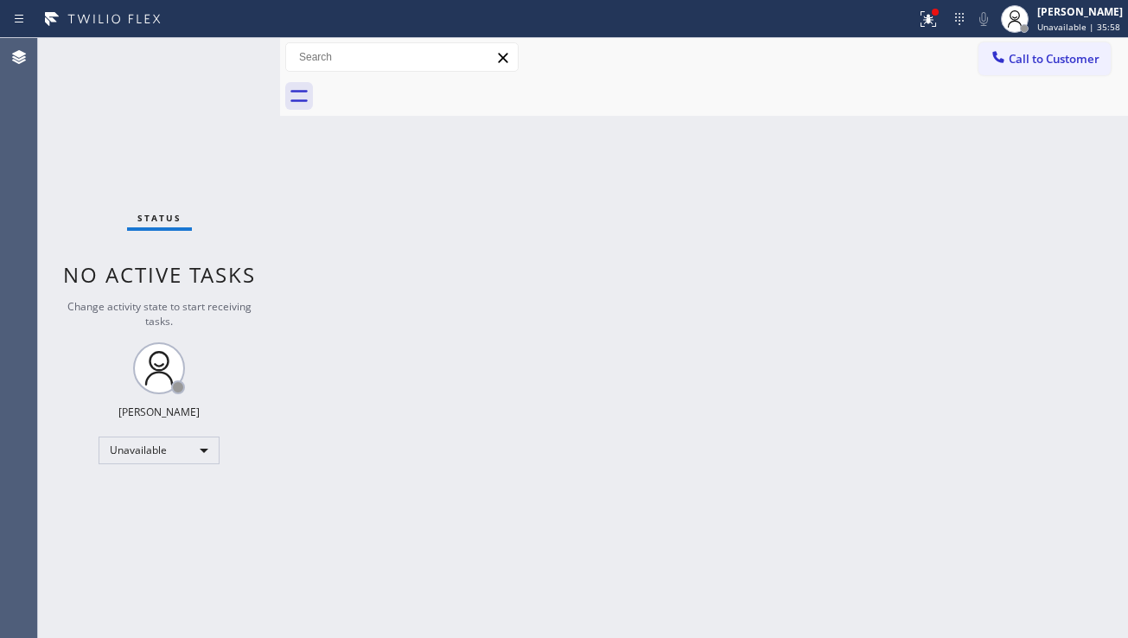
click at [105, 106] on div "Status No active tasks Change activity state to start receiving tasks. [PERSON_…" at bounding box center [159, 338] width 242 height 600
click at [1007, 58] on div at bounding box center [998, 58] width 21 height 21
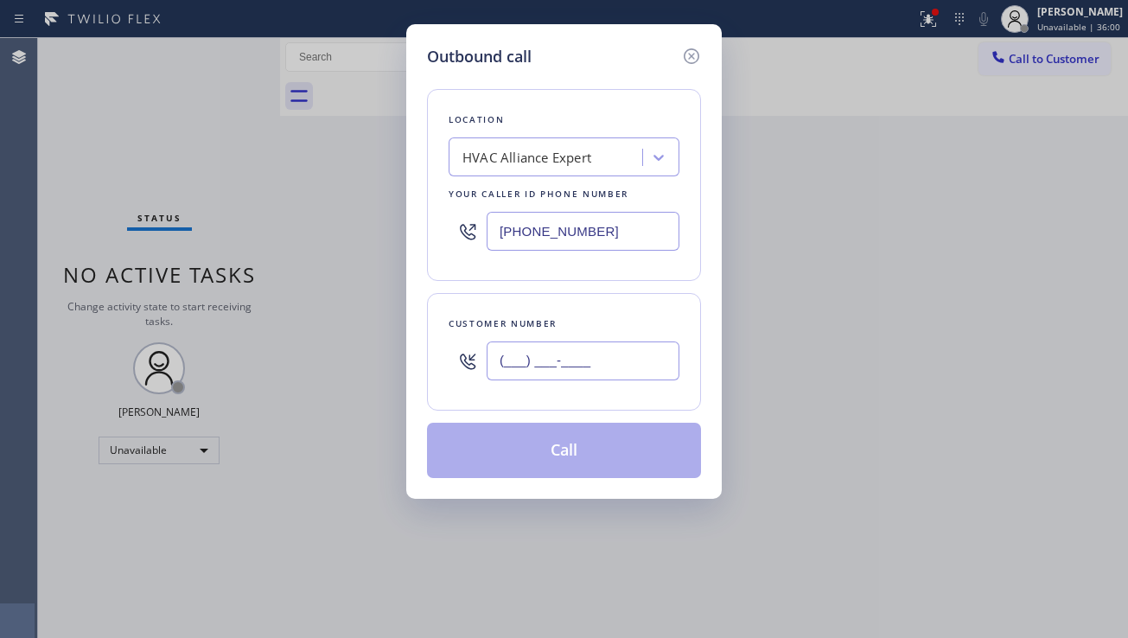
click at [530, 352] on input "(___) ___-____" at bounding box center [583, 361] width 193 height 39
paste input "347) 596-9908"
type input "[PHONE_NUMBER]"
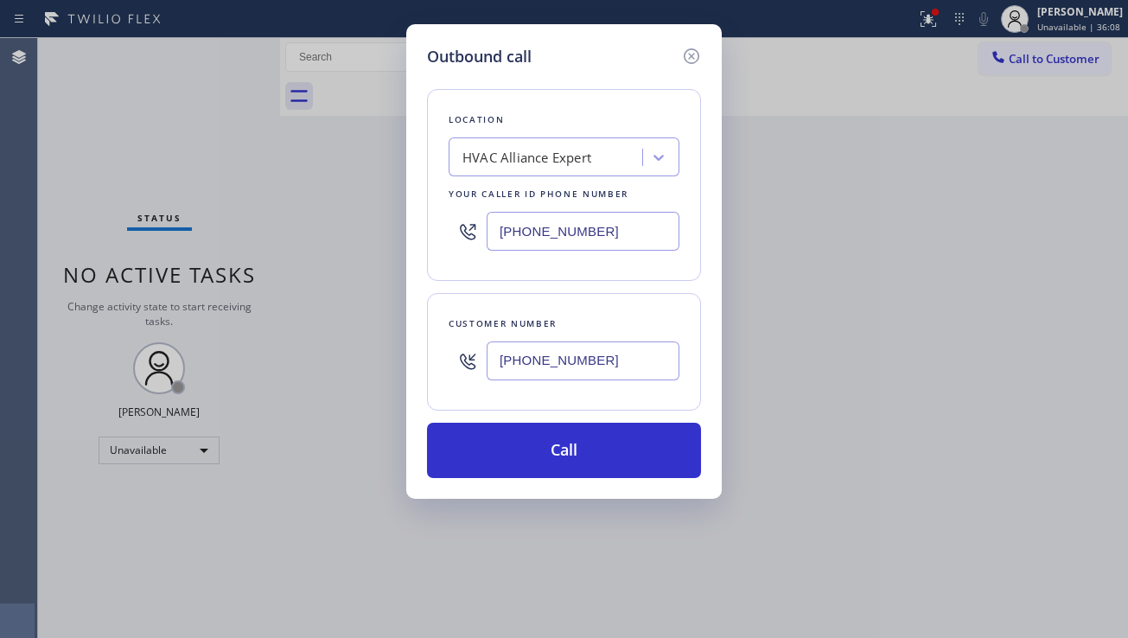
drag, startPoint x: 1013, startPoint y: 398, endPoint x: 767, endPoint y: 272, distance: 276.9
click at [1008, 395] on div "Outbound call Location HVAC Alliance Expert Your caller id phone number [PHONE_…" at bounding box center [564, 319] width 1128 height 638
click at [528, 157] on div "HVAC Alliance Expert" at bounding box center [527, 158] width 129 height 20
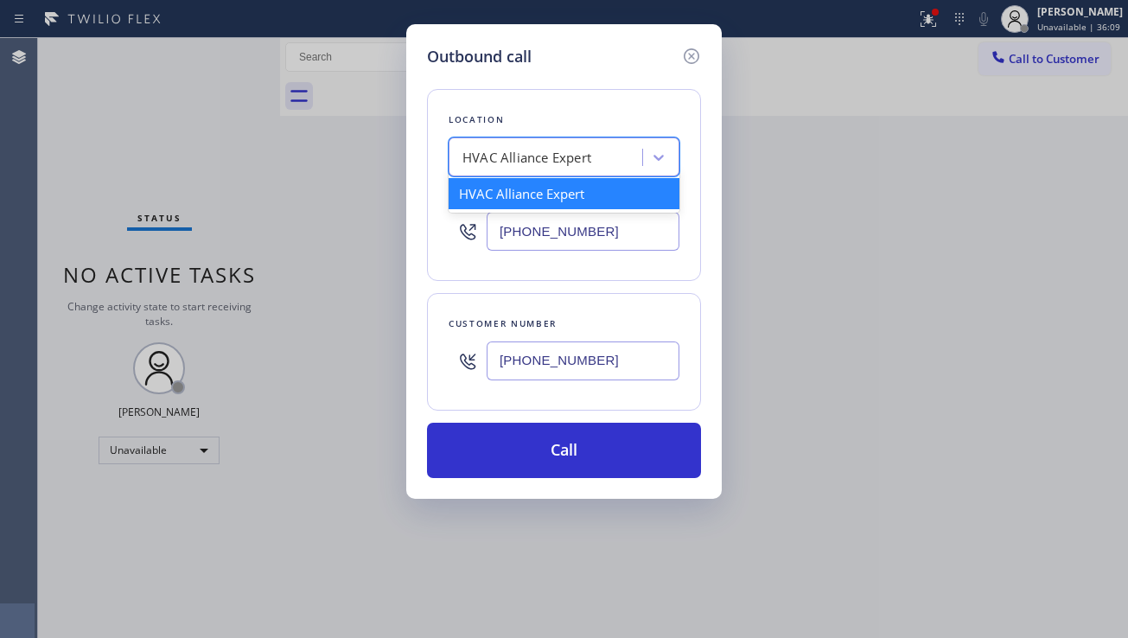
paste input "[US_STATE] Appliance Repair"
type input "[US_STATE] Appliance Repair"
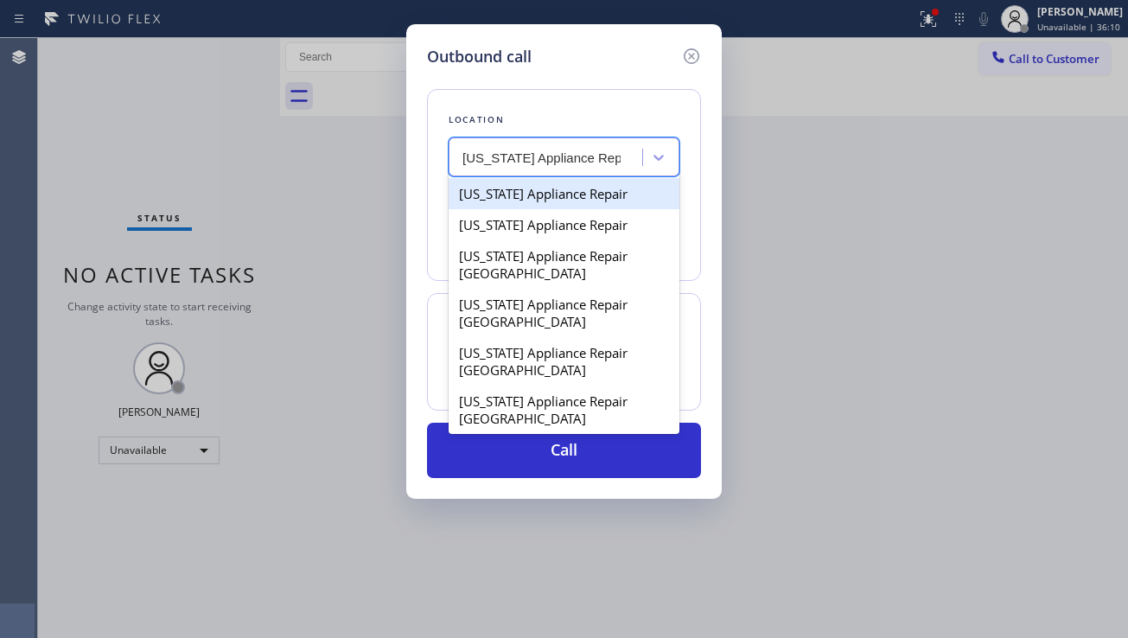
scroll to position [0, 0]
click at [547, 194] on div "[US_STATE] Appliance Repair" at bounding box center [564, 193] width 231 height 31
type input "[PHONE_NUMBER]"
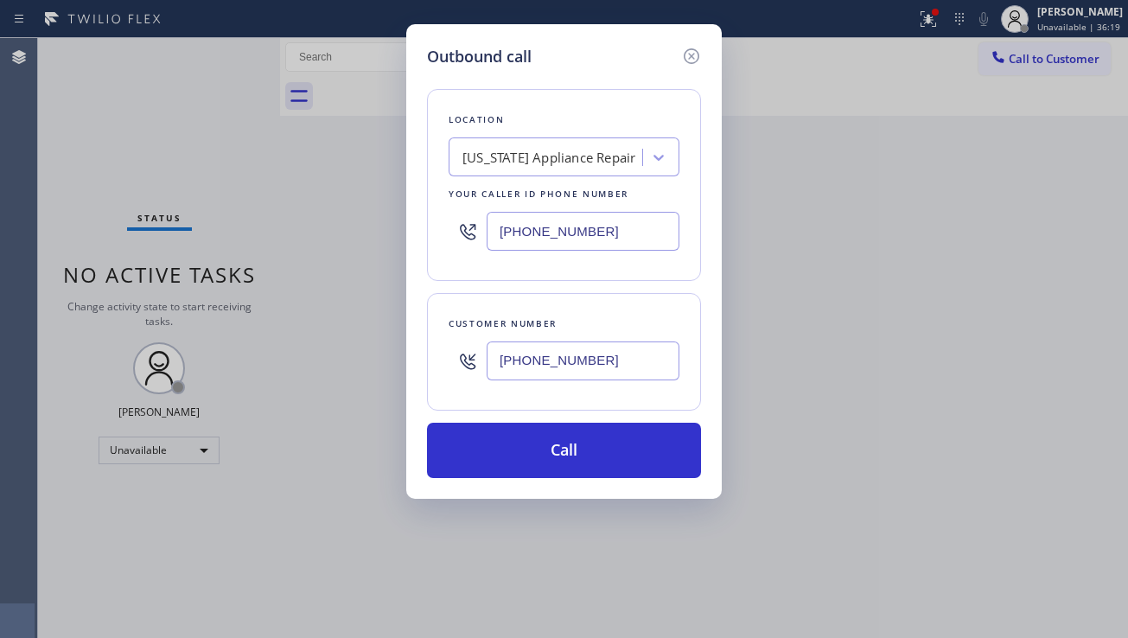
click at [1080, 418] on div "Outbound call Location [US_STATE] Appliance Repair Your caller id phone number …" at bounding box center [564, 319] width 1128 height 638
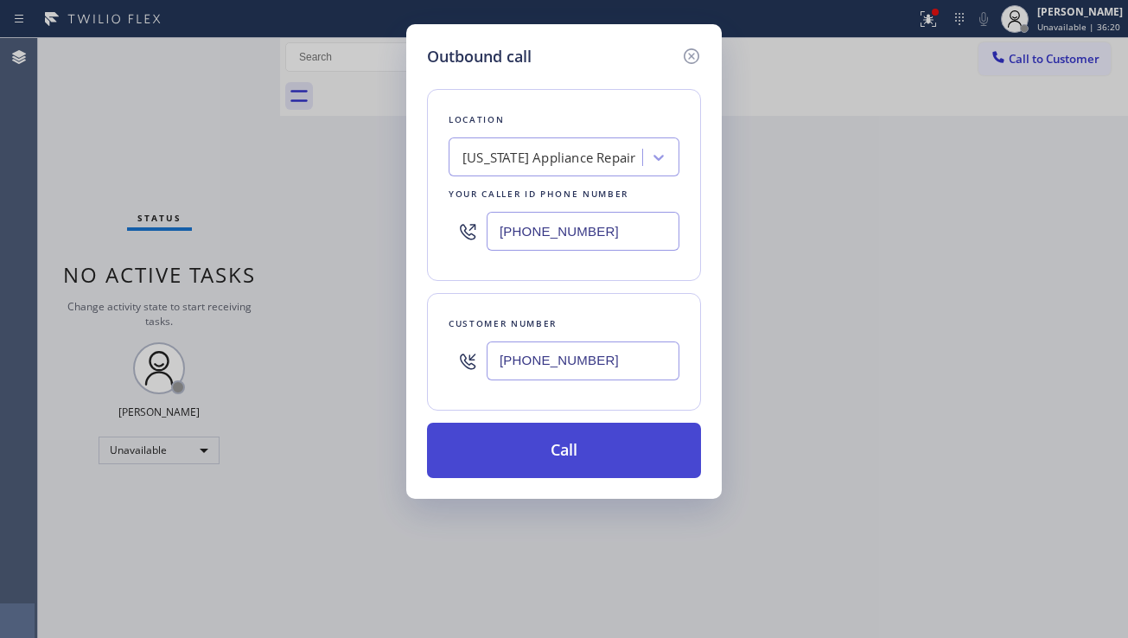
click at [535, 441] on button "Call" at bounding box center [564, 450] width 274 height 55
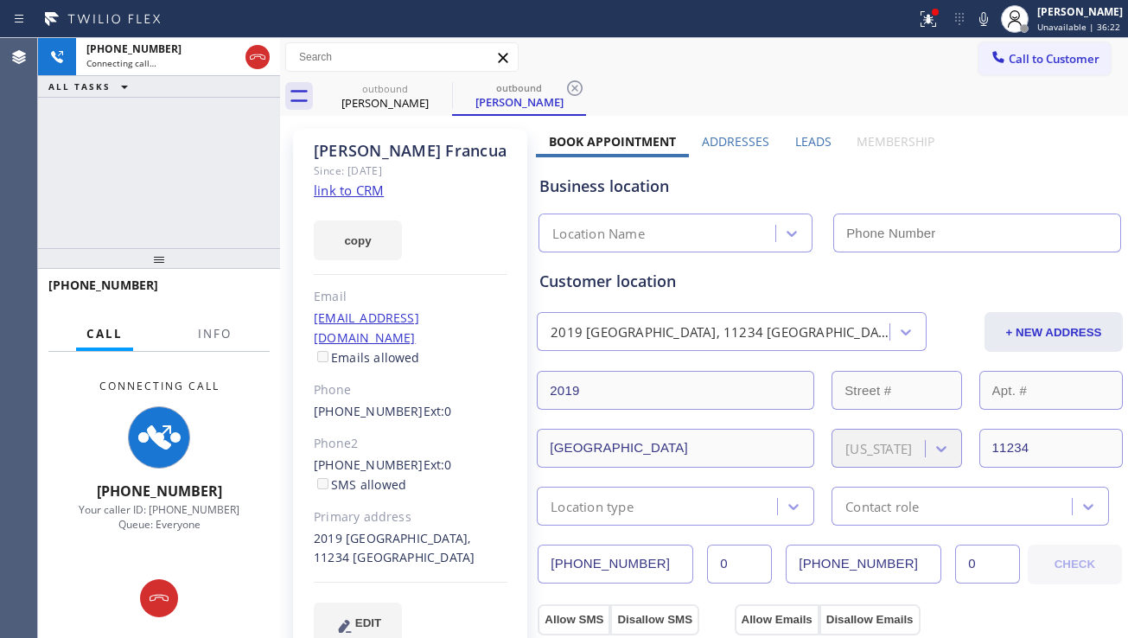
click at [804, 136] on label "Leads" at bounding box center [813, 141] width 36 height 16
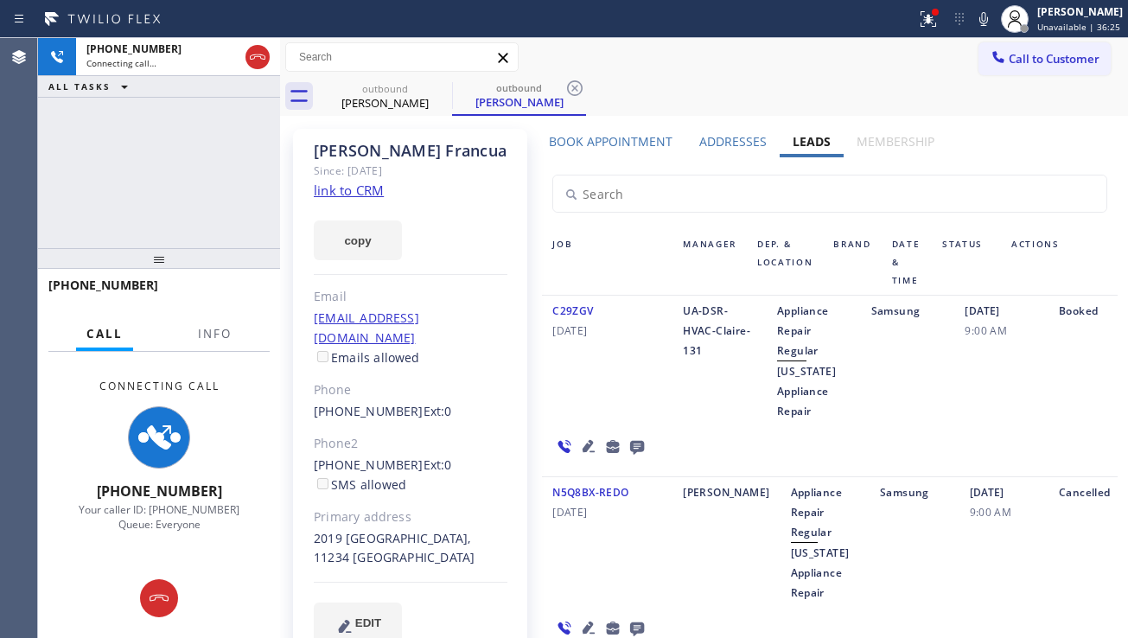
click at [638, 449] on icon at bounding box center [637, 448] width 14 height 14
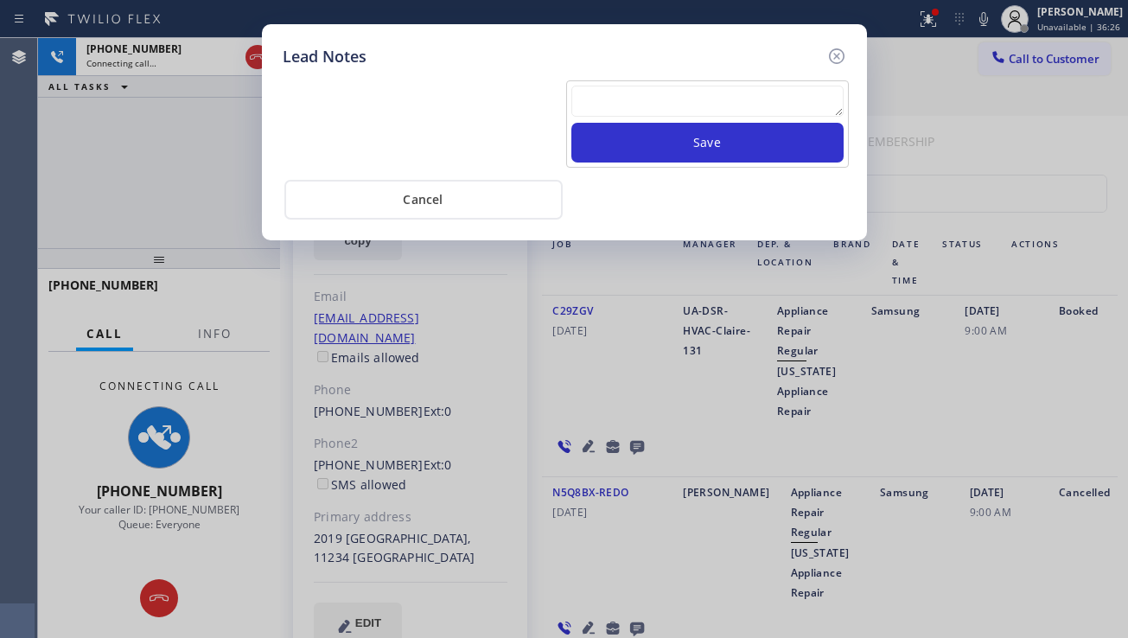
click at [619, 110] on textarea at bounding box center [708, 101] width 272 height 31
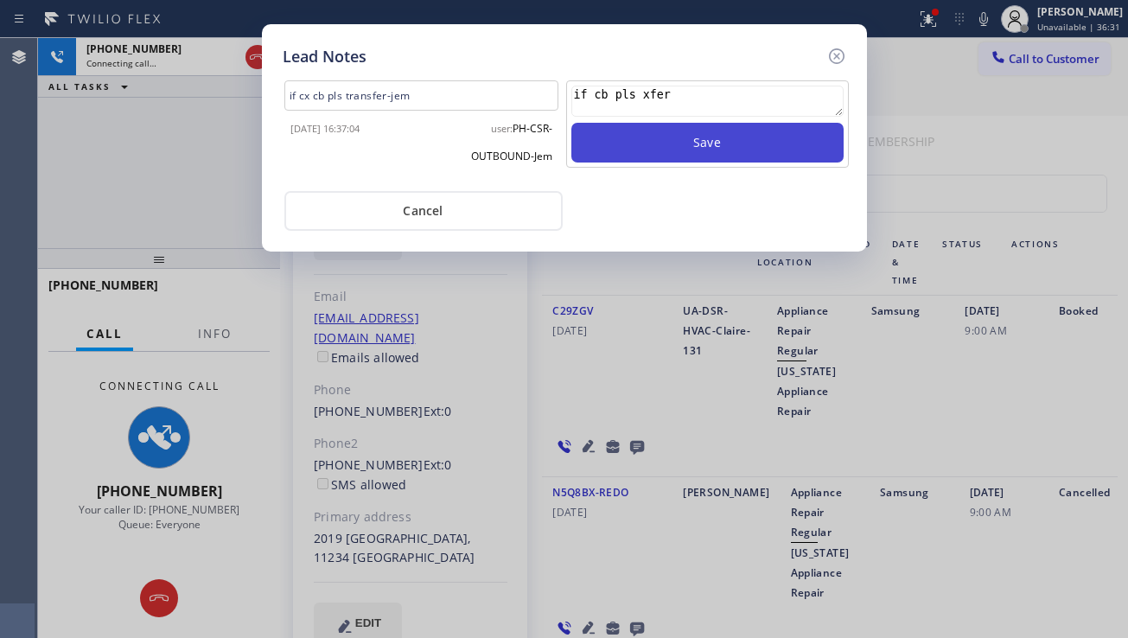
type textarea "if cb pls xfer"
click at [671, 138] on button "Save" at bounding box center [708, 143] width 272 height 40
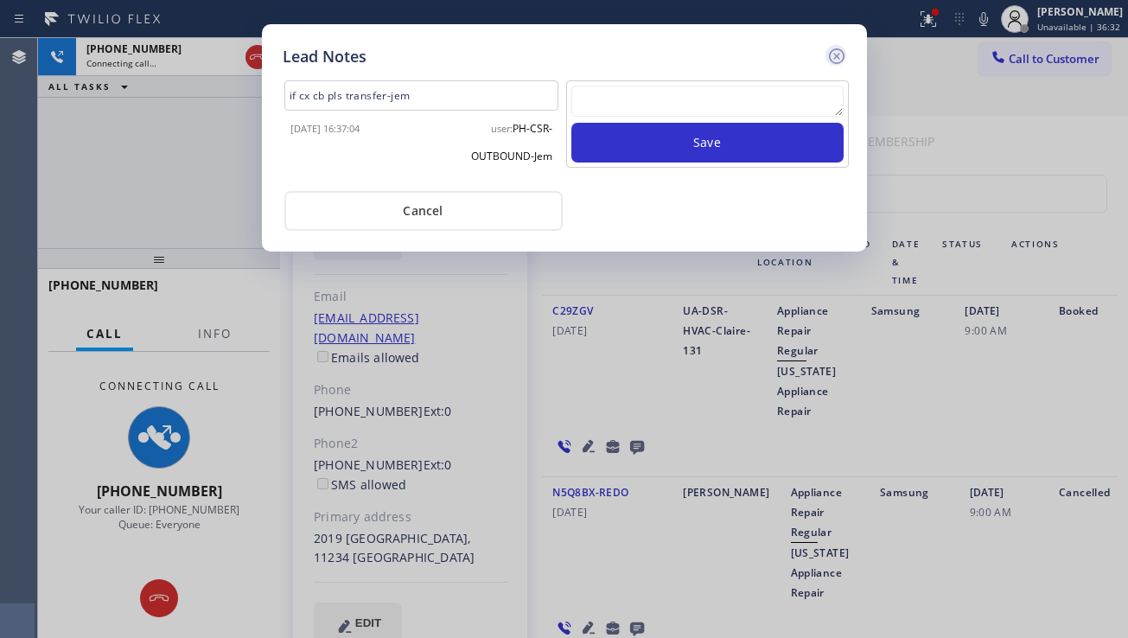
click at [841, 54] on icon at bounding box center [837, 56] width 21 height 21
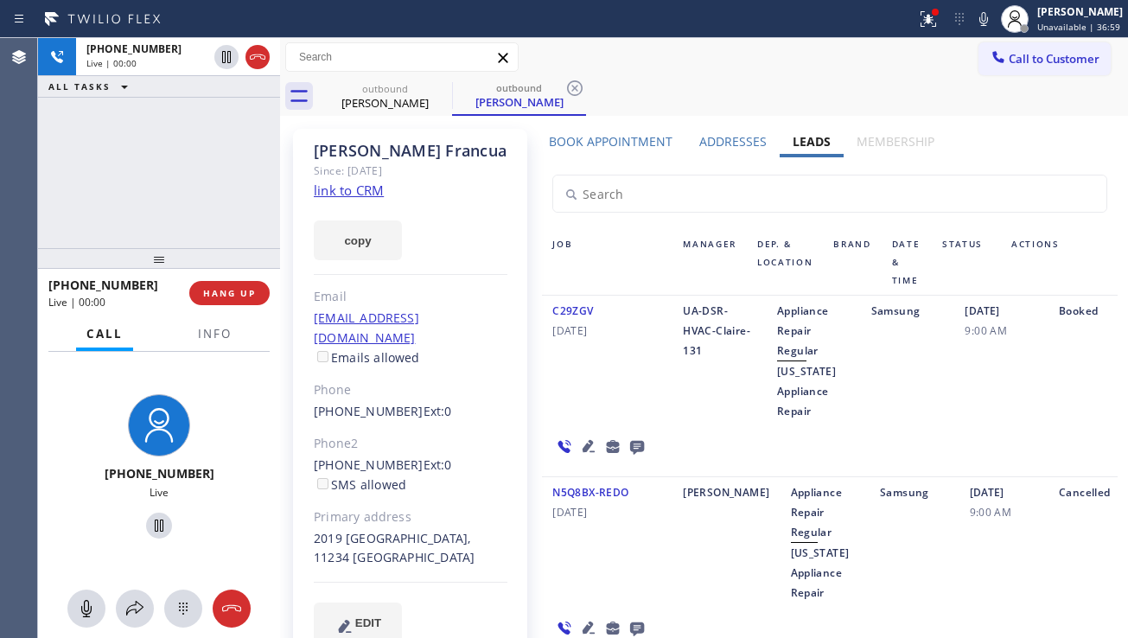
click at [1053, 389] on div "Booked" at bounding box center [1083, 361] width 69 height 120
click at [588, 447] on icon at bounding box center [588, 446] width 21 height 21
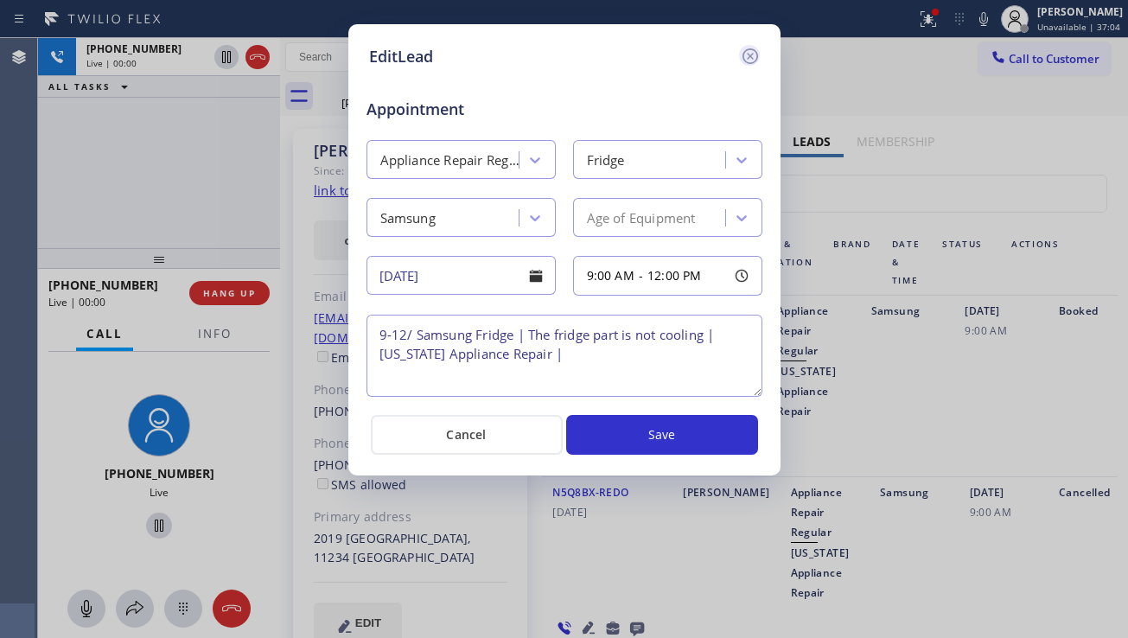
click at [744, 58] on icon at bounding box center [750, 56] width 16 height 16
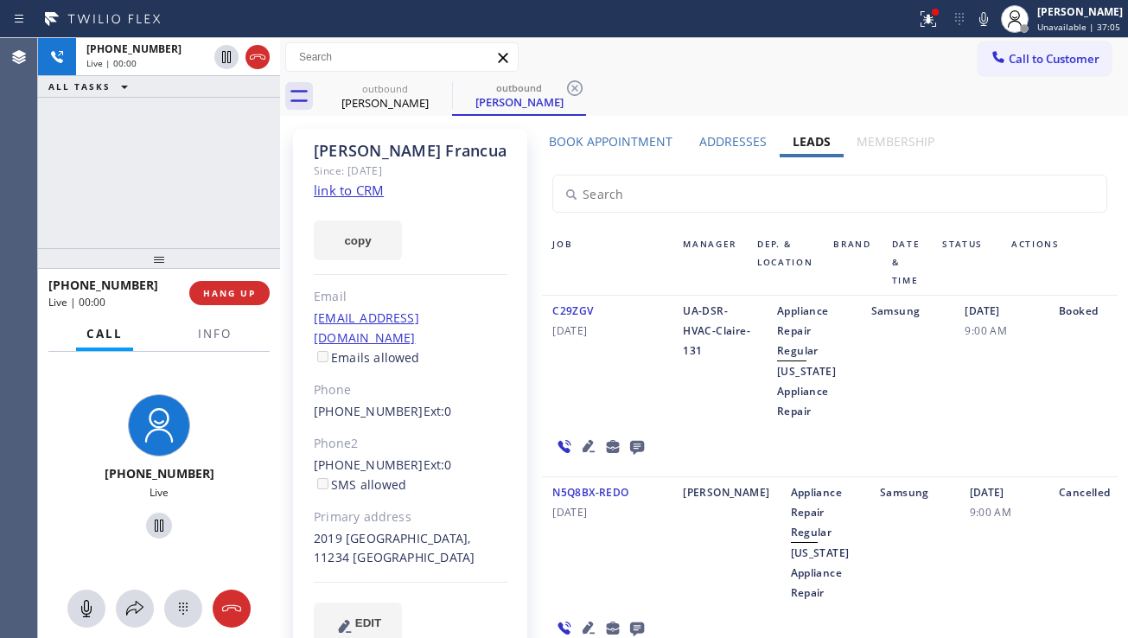
click at [423, 529] on div "2019 [GEOGRAPHIC_DATA], 11234 [GEOGRAPHIC_DATA]" at bounding box center [411, 549] width 194 height 40
copy div "11234"
click at [1006, 383] on div "[DATE] 9:00 AM" at bounding box center [1002, 361] width 94 height 120
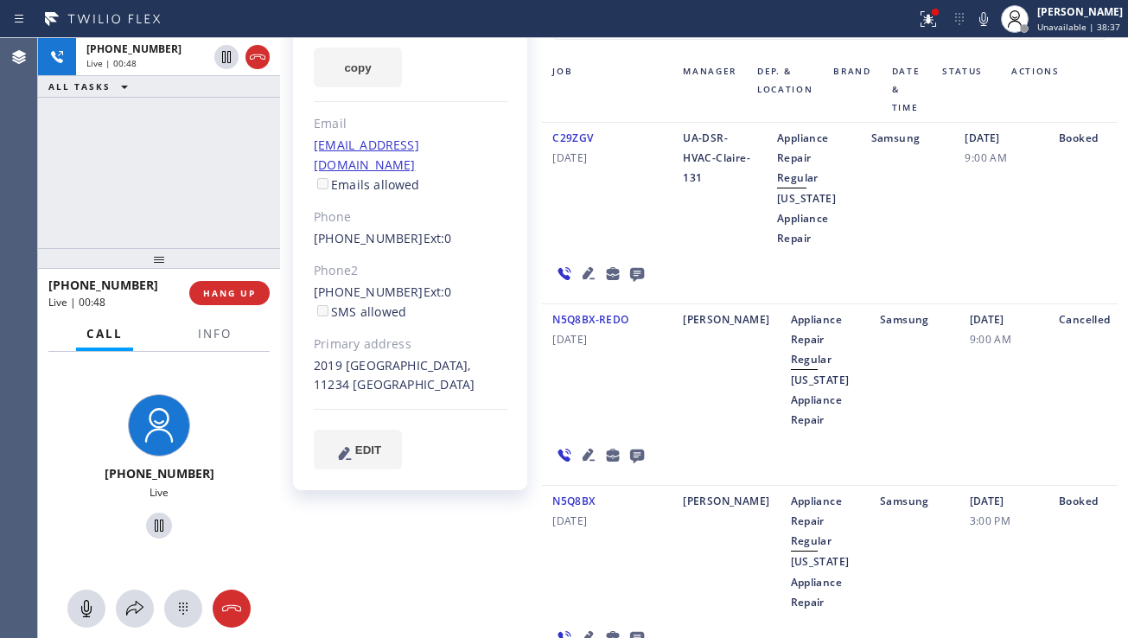
click at [673, 392] on div "[PERSON_NAME]" at bounding box center [726, 370] width 107 height 120
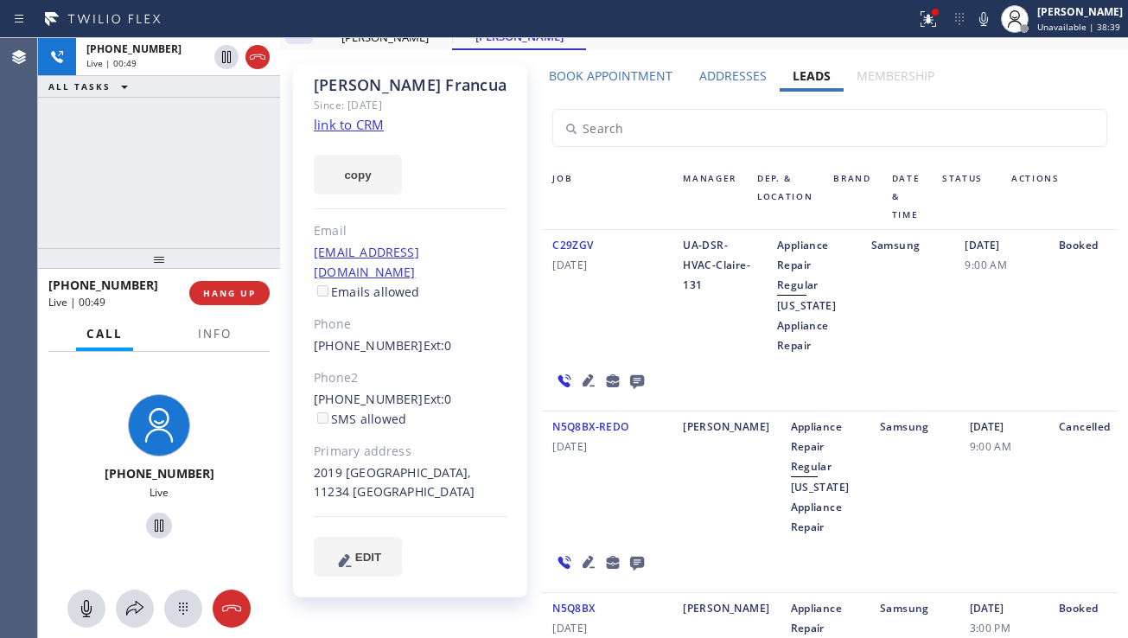
scroll to position [0, 0]
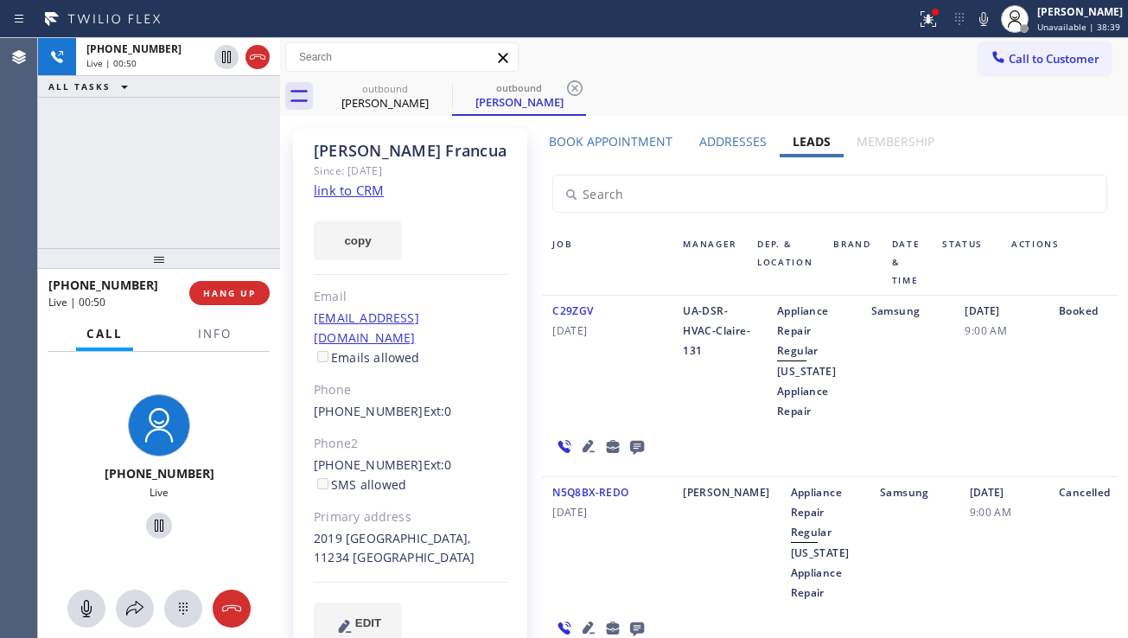
click at [723, 141] on label "Addresses" at bounding box center [733, 141] width 67 height 16
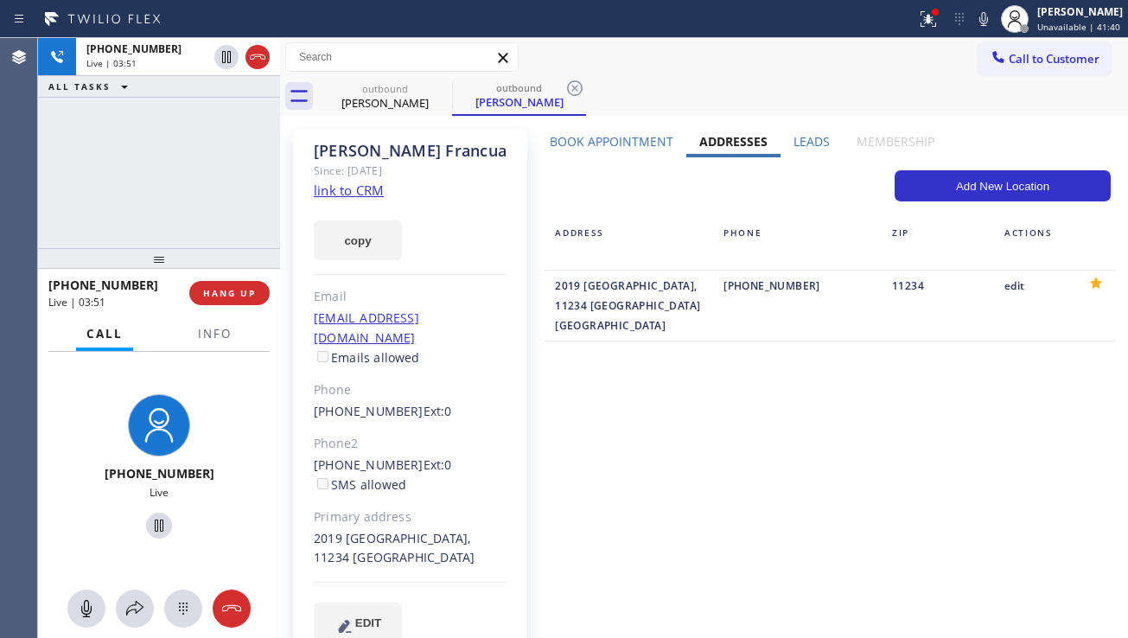
click at [621, 143] on label "Book Appointment" at bounding box center [612, 141] width 124 height 16
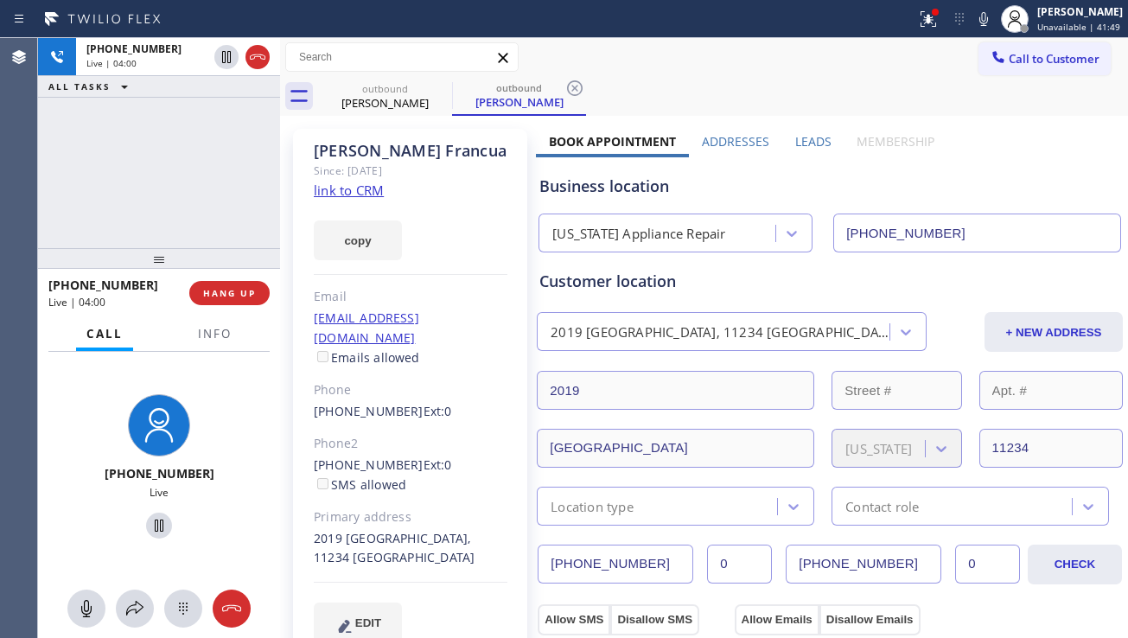
click at [795, 137] on label "Leads" at bounding box center [813, 141] width 36 height 16
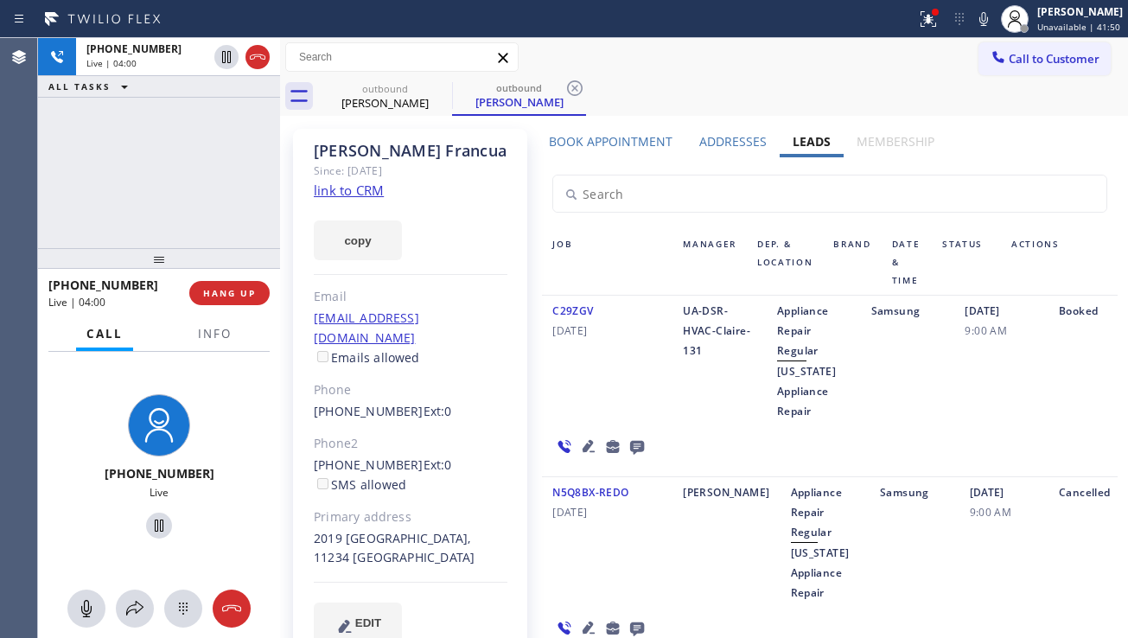
click at [723, 143] on label "Addresses" at bounding box center [733, 141] width 67 height 16
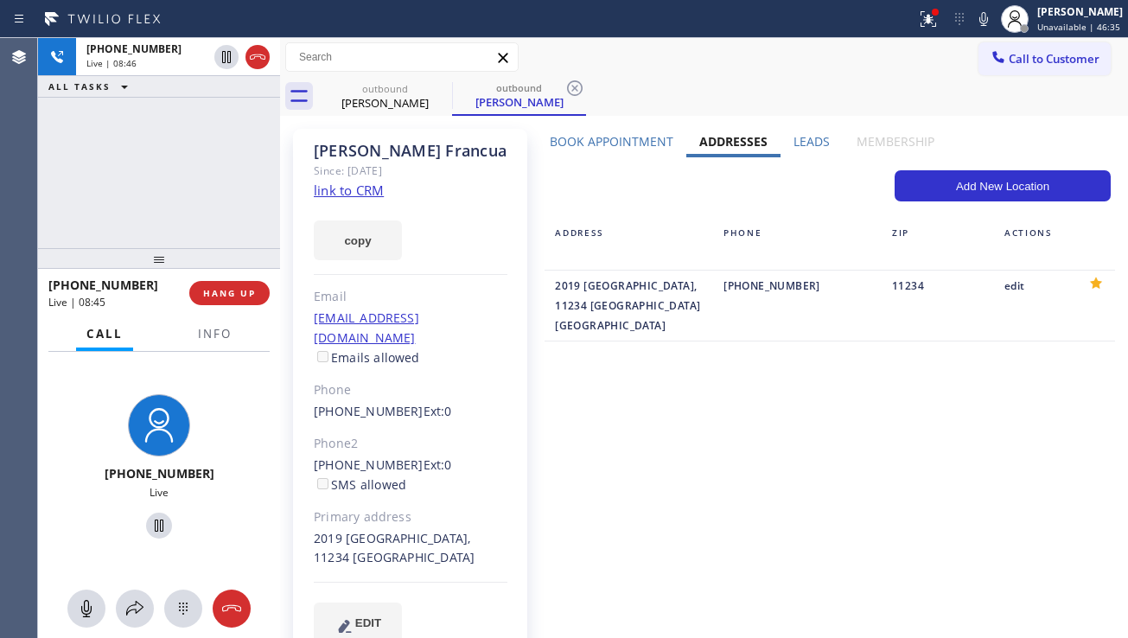
click at [1054, 505] on div "Book Appointment Addresses Leads Membership Business location [US_STATE] Applia…" at bounding box center [830, 402] width 588 height 539
click at [724, 361] on div "Book Appointment Addresses Leads Membership Business location [US_STATE] Applia…" at bounding box center [830, 402] width 588 height 539
click at [598, 143] on label "Book Appointment" at bounding box center [612, 141] width 124 height 16
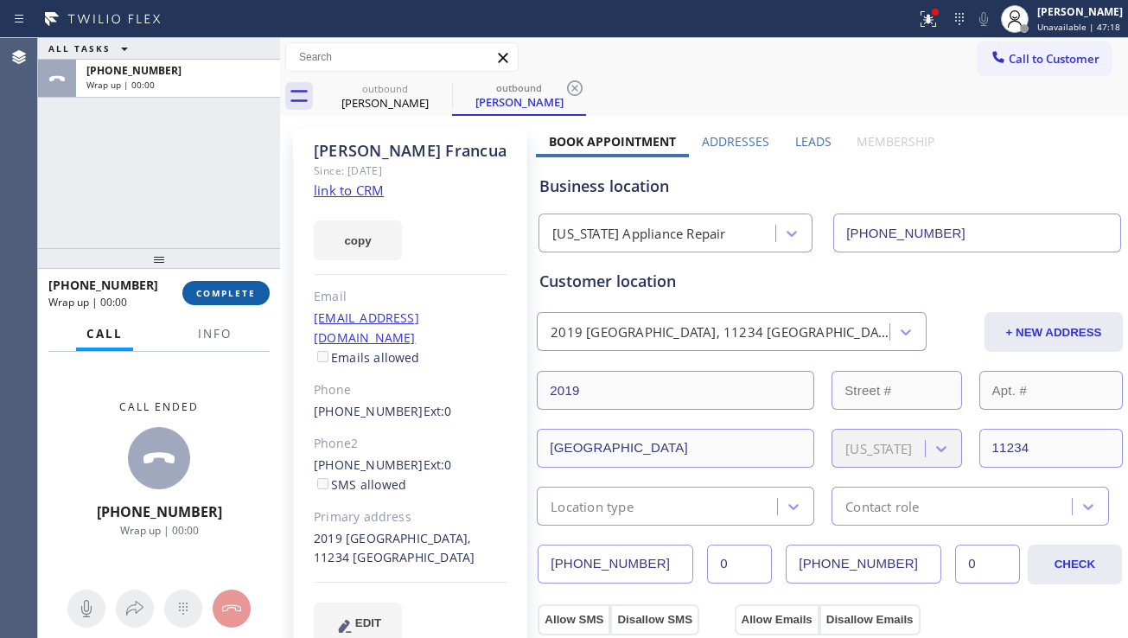
click at [222, 295] on span "COMPLETE" at bounding box center [226, 293] width 60 height 12
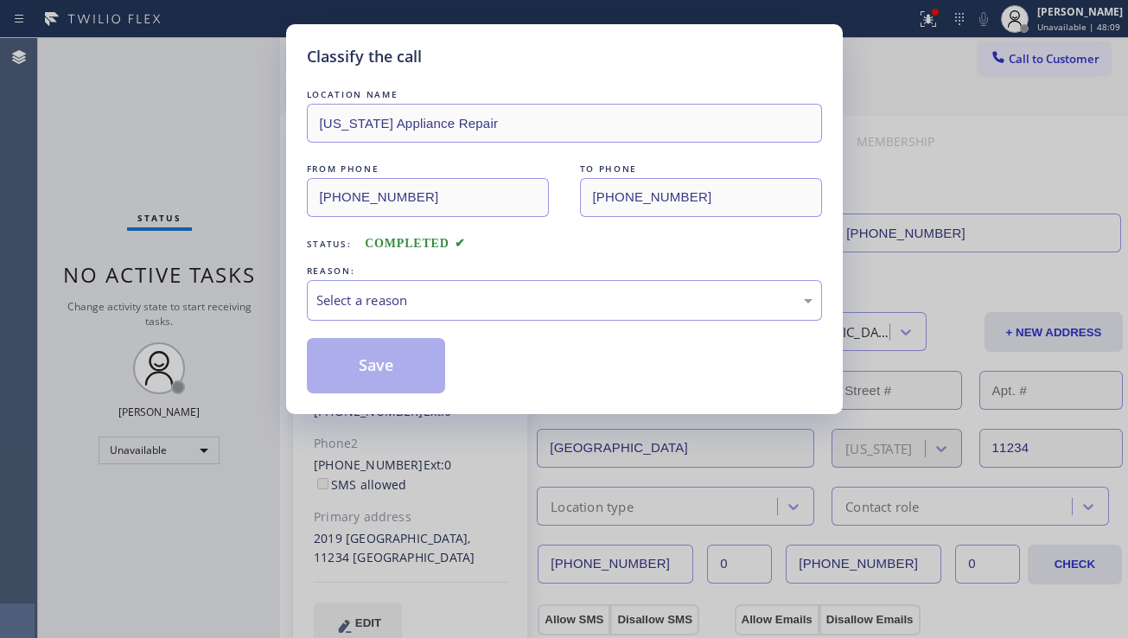
click at [1056, 180] on div "Classify the call LOCATION NAME [US_STATE] Appliance Repair FROM PHONE [PHONE_N…" at bounding box center [564, 319] width 1128 height 638
click at [484, 303] on div "Select a reason" at bounding box center [564, 301] width 496 height 20
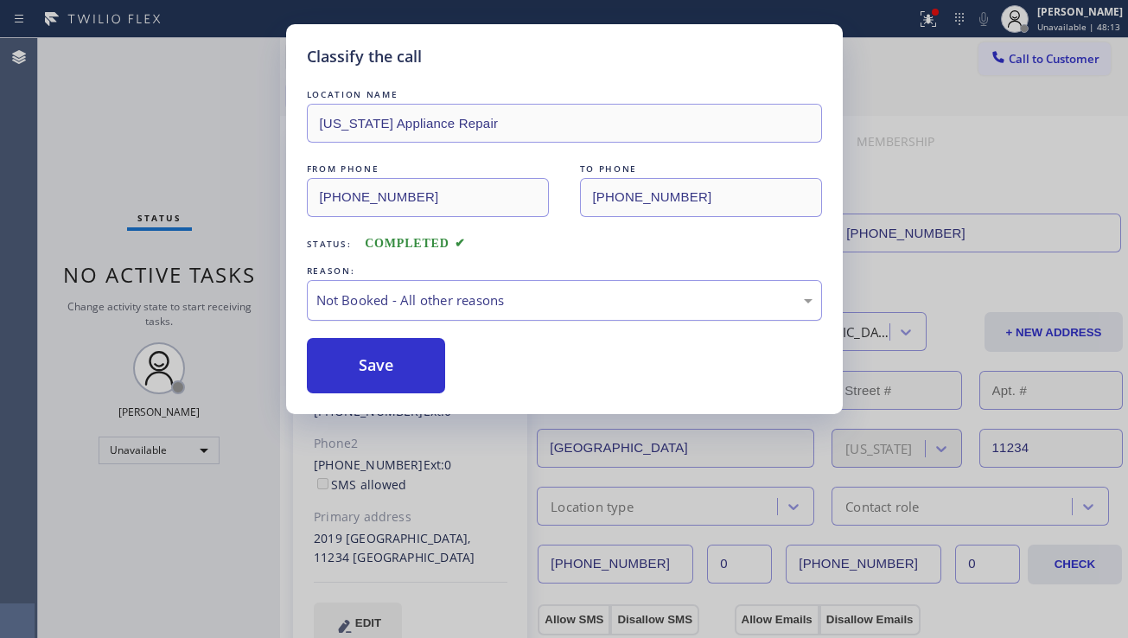
click at [480, 304] on div "Not Booked - All other reasons" at bounding box center [564, 301] width 496 height 20
click at [387, 383] on button "Save" at bounding box center [376, 365] width 139 height 55
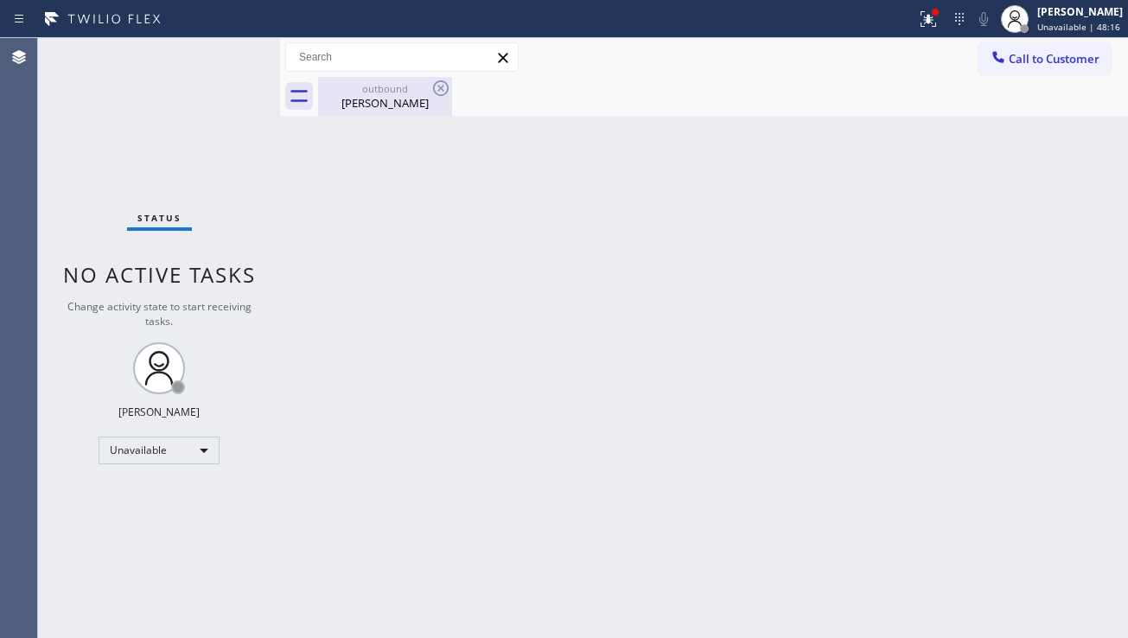
click at [376, 100] on div "[PERSON_NAME]" at bounding box center [385, 103] width 131 height 16
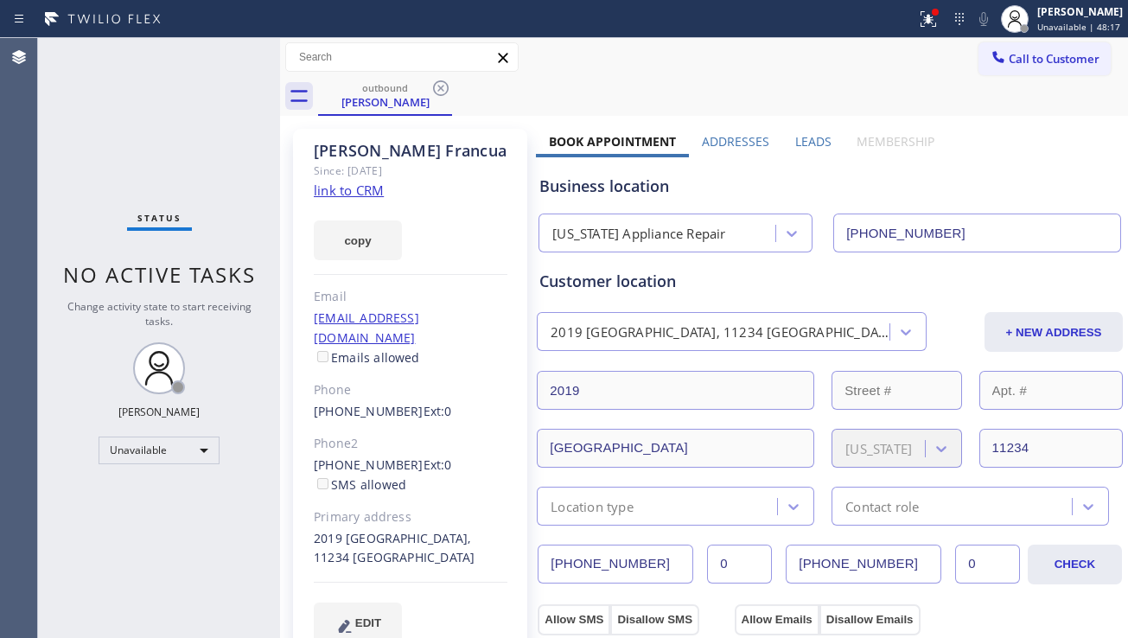
click at [364, 186] on link "link to CRM" at bounding box center [349, 190] width 70 height 17
click at [356, 193] on link "link to CRM" at bounding box center [349, 190] width 70 height 17
click at [1013, 55] on span "Call to Customer" at bounding box center [1054, 59] width 91 height 16
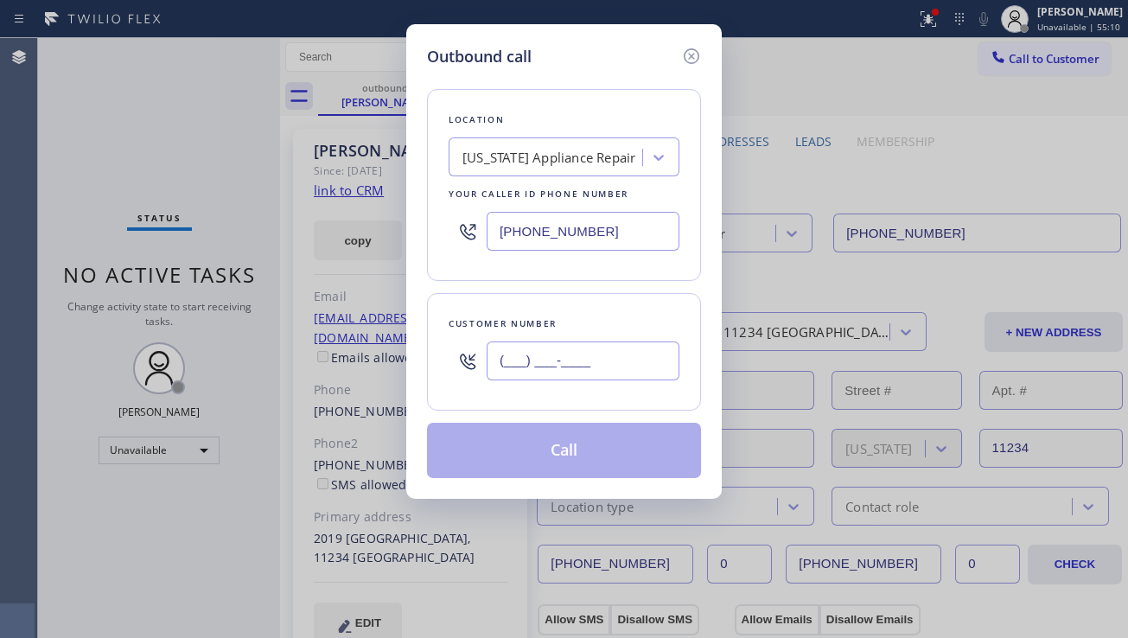
click at [517, 353] on input "(___) ___-____" at bounding box center [583, 361] width 193 height 39
paste input "708) 705-4001"
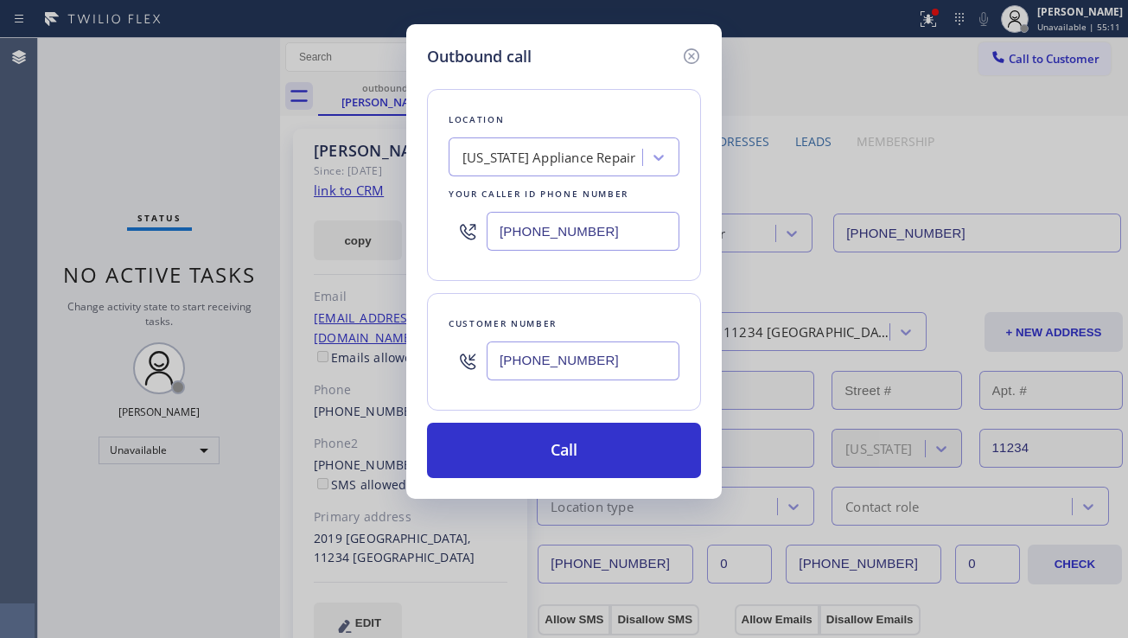
type input "[PHONE_NUMBER]"
drag, startPoint x: 614, startPoint y: 233, endPoint x: 456, endPoint y: 239, distance: 158.3
click at [456, 239] on div "[PHONE_NUMBER]" at bounding box center [564, 231] width 231 height 56
paste input "30) 394-6070"
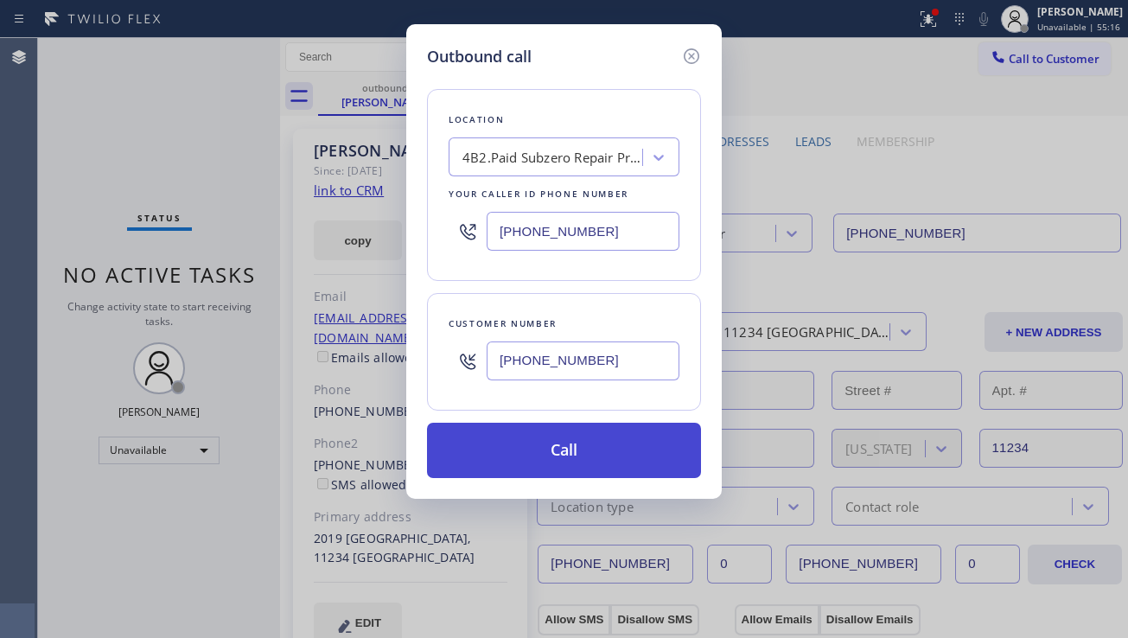
type input "[PHONE_NUMBER]"
click at [568, 453] on button "Call" at bounding box center [564, 450] width 274 height 55
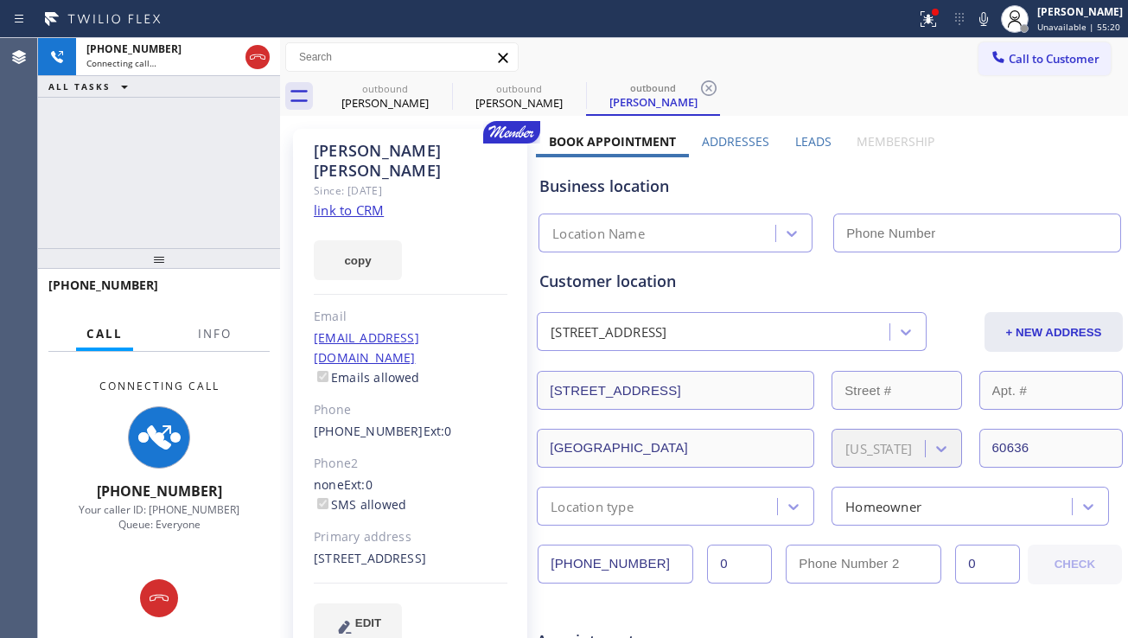
click at [1015, 188] on div "Business location" at bounding box center [830, 186] width 581 height 23
type input "[PHONE_NUMBER]"
click at [795, 141] on label "Leads" at bounding box center [813, 141] width 36 height 16
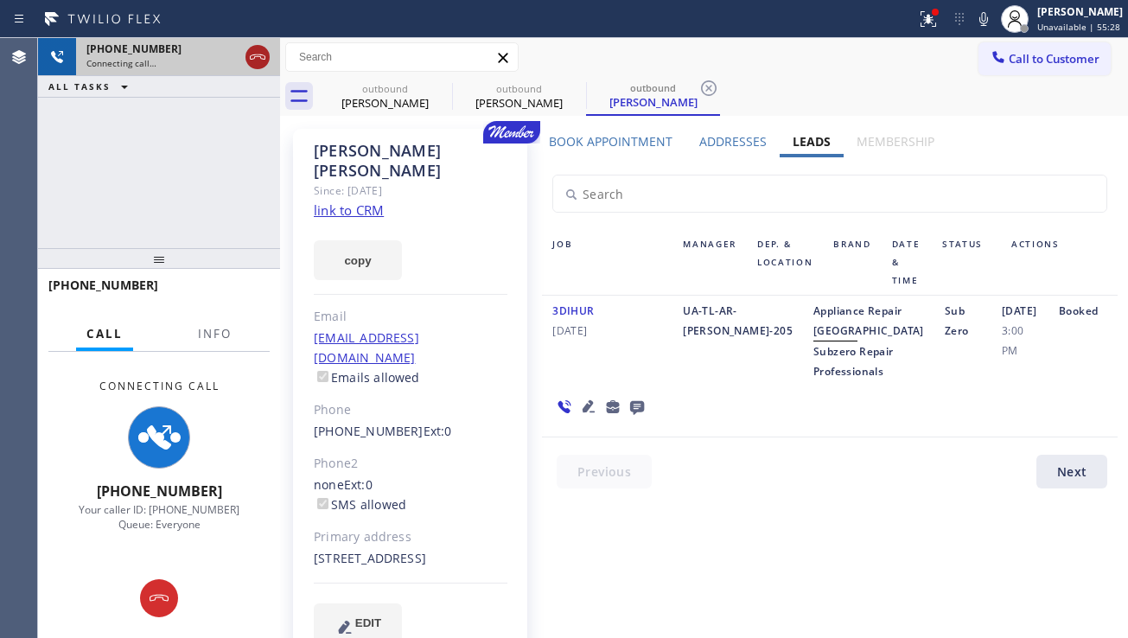
click at [254, 58] on icon at bounding box center [258, 56] width 16 height 5
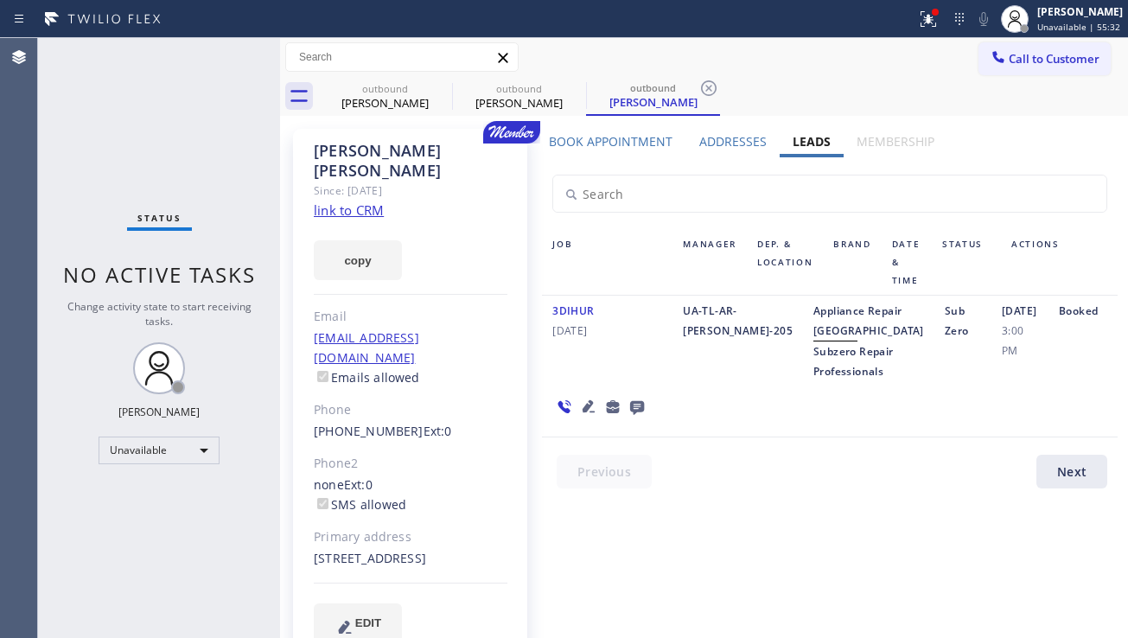
click at [629, 418] on icon at bounding box center [637, 407] width 21 height 22
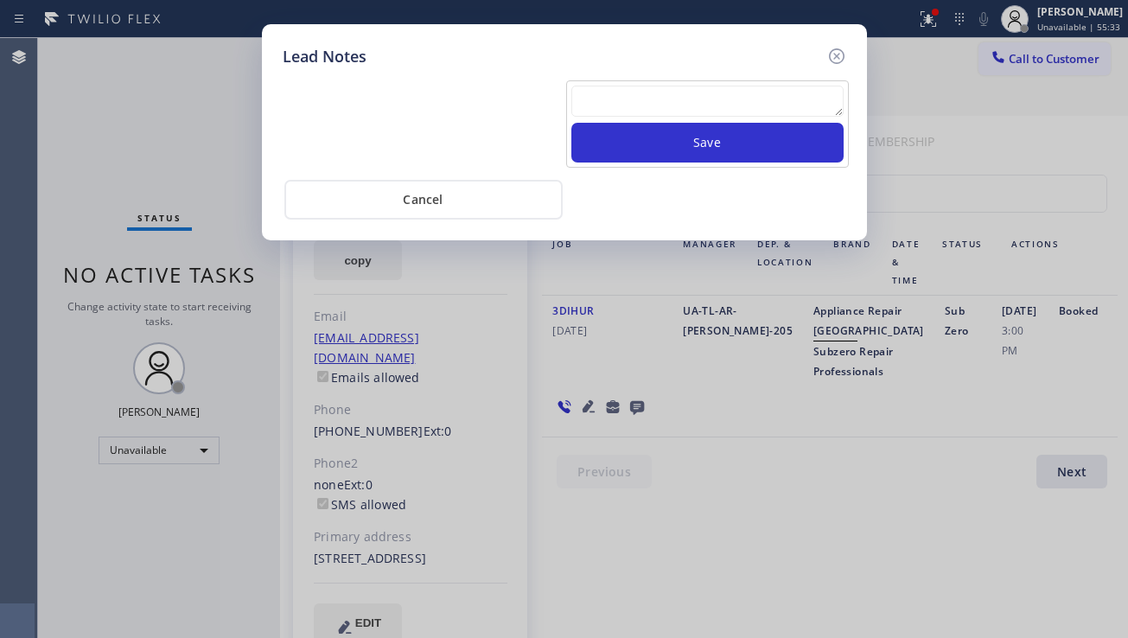
click at [611, 106] on textarea at bounding box center [708, 101] width 272 height 31
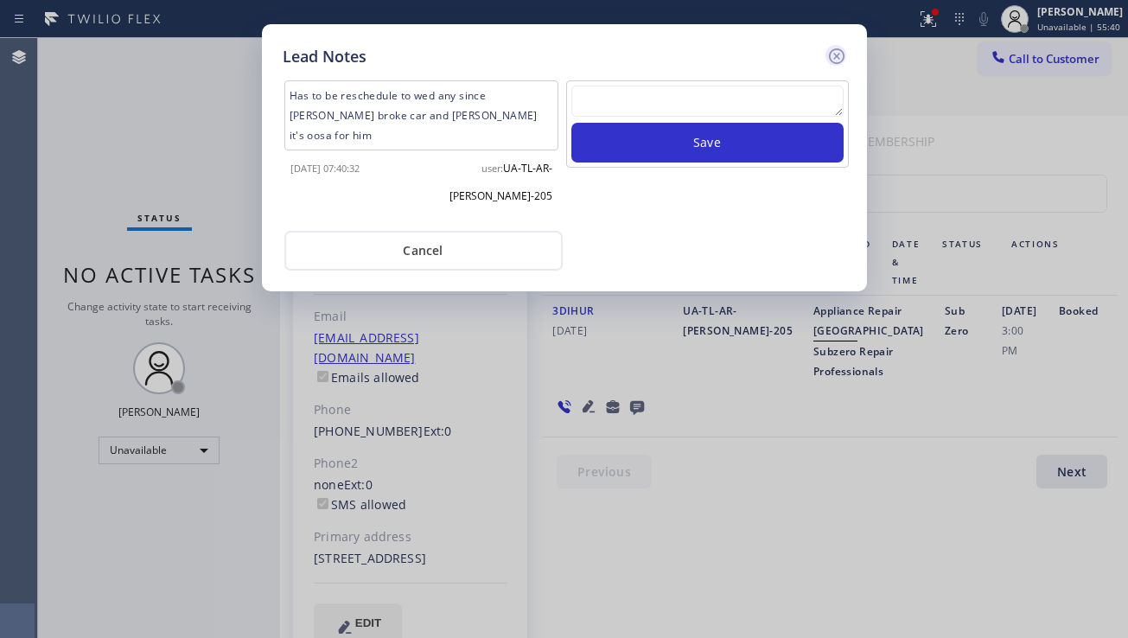
click at [841, 48] on icon at bounding box center [837, 56] width 21 height 21
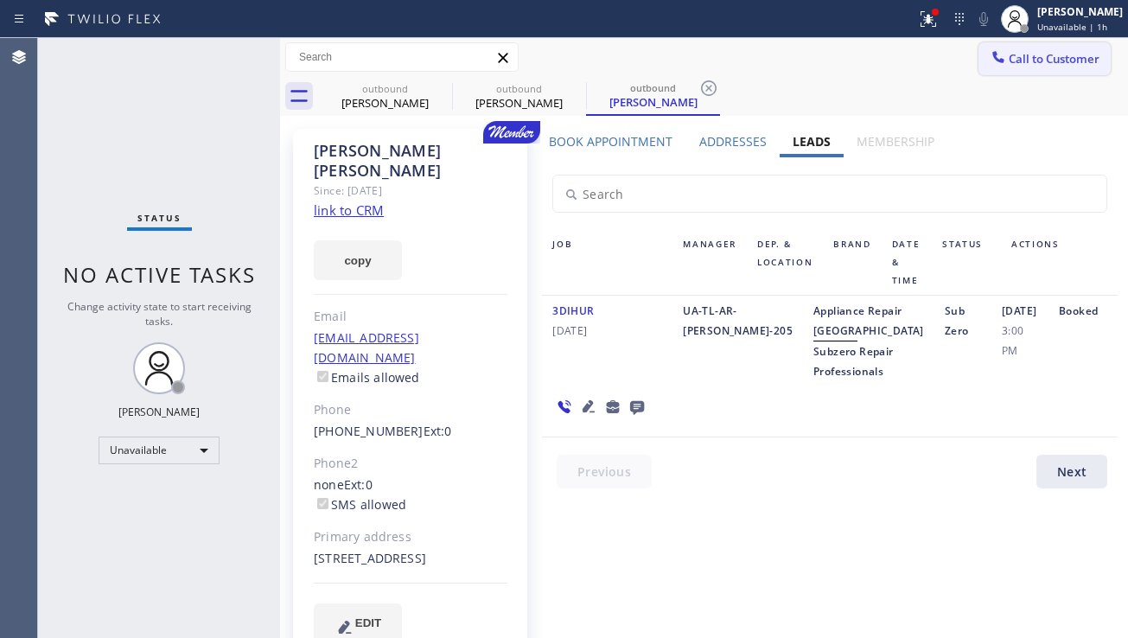
click at [990, 51] on icon at bounding box center [998, 56] width 17 height 17
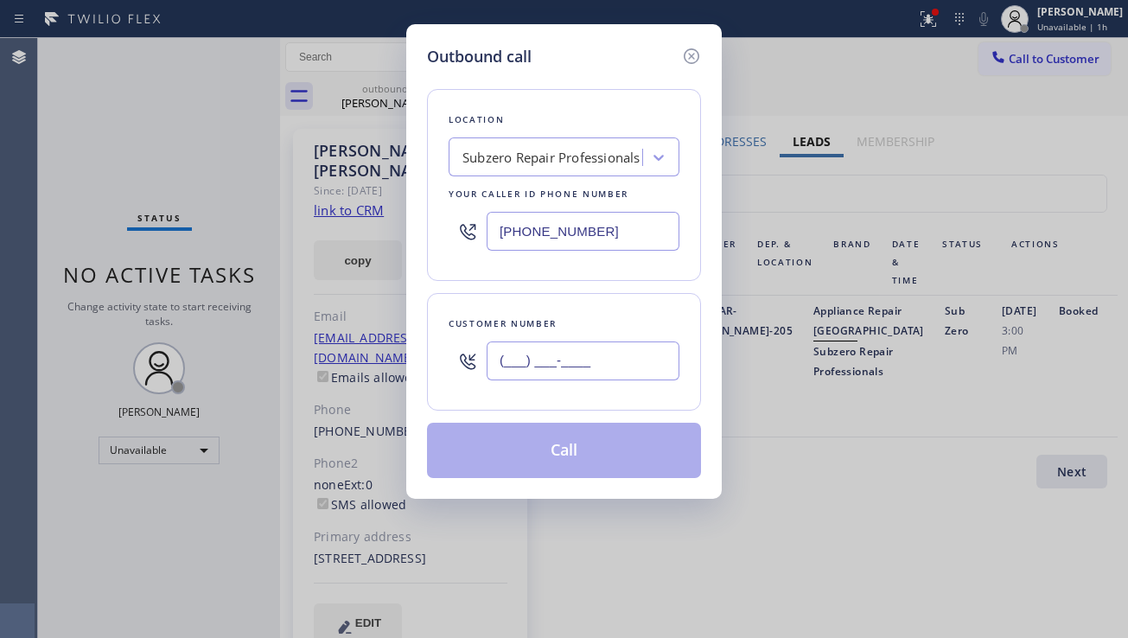
click at [519, 368] on input "(___) ___-____" at bounding box center [583, 361] width 193 height 39
paste input "718) 728-0695"
type input "[PHONE_NUMBER]"
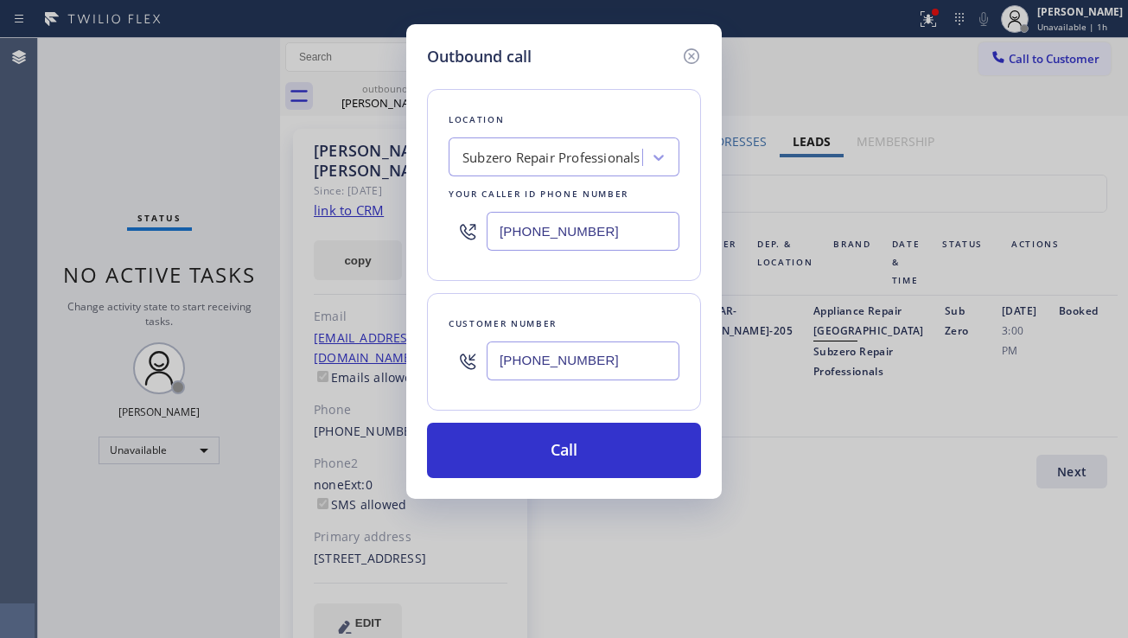
drag, startPoint x: 614, startPoint y: 237, endPoint x: 472, endPoint y: 239, distance: 141.8
click at [472, 239] on div "[PHONE_NUMBER]" at bounding box center [564, 231] width 231 height 56
paste input "408) 752-5861"
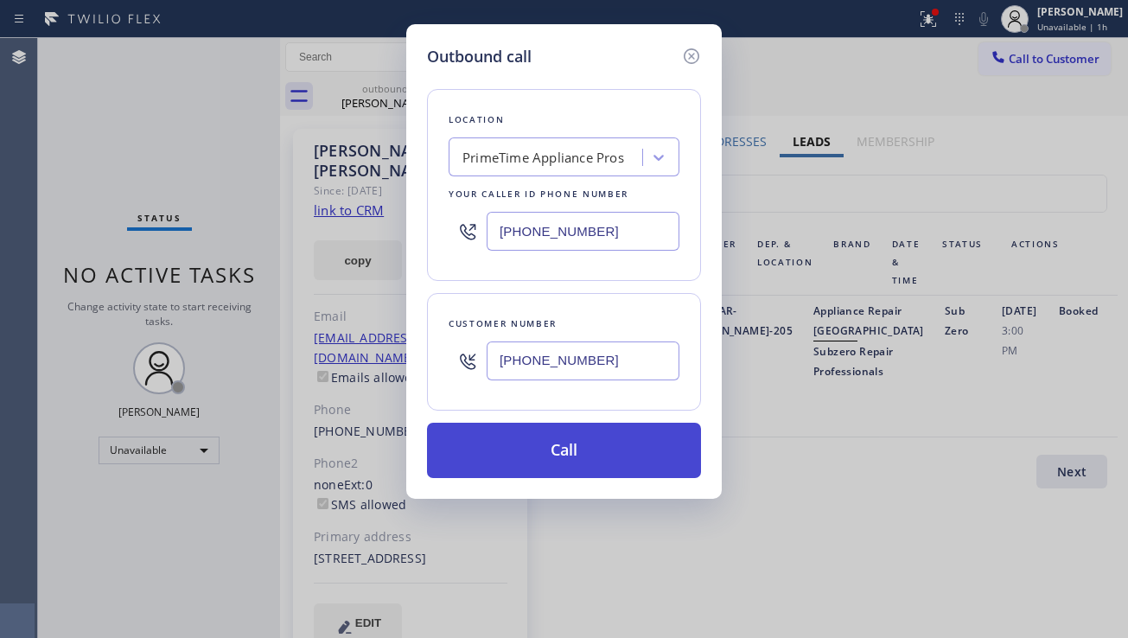
type input "[PHONE_NUMBER]"
click at [553, 462] on button "Call" at bounding box center [564, 450] width 274 height 55
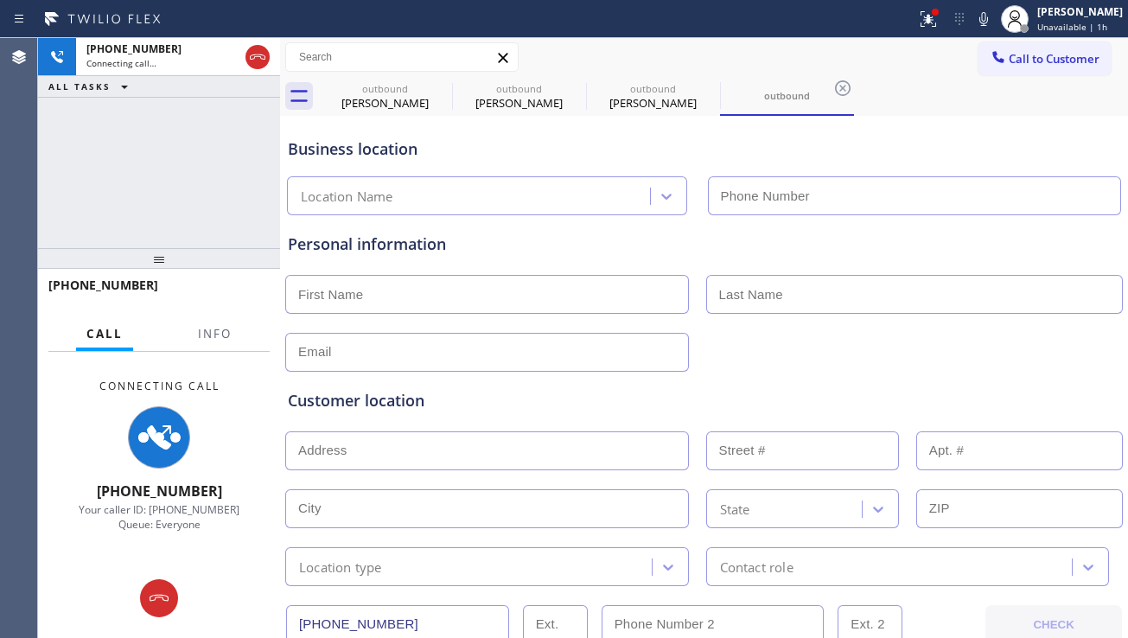
type input "[PHONE_NUMBER]"
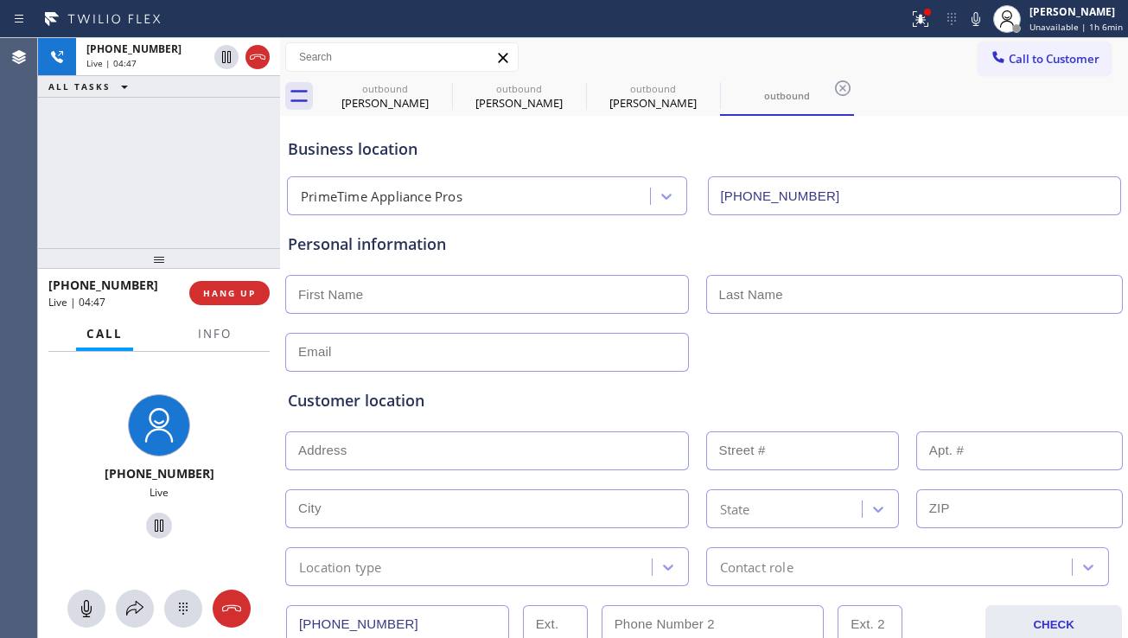
click at [380, 300] on input "text" at bounding box center [487, 294] width 404 height 39
paste input "[PERSON_NAME]"
type input "[PERSON_NAME]"
click at [749, 296] on input "text" at bounding box center [915, 294] width 418 height 39
click at [737, 294] on input "text" at bounding box center [915, 294] width 418 height 39
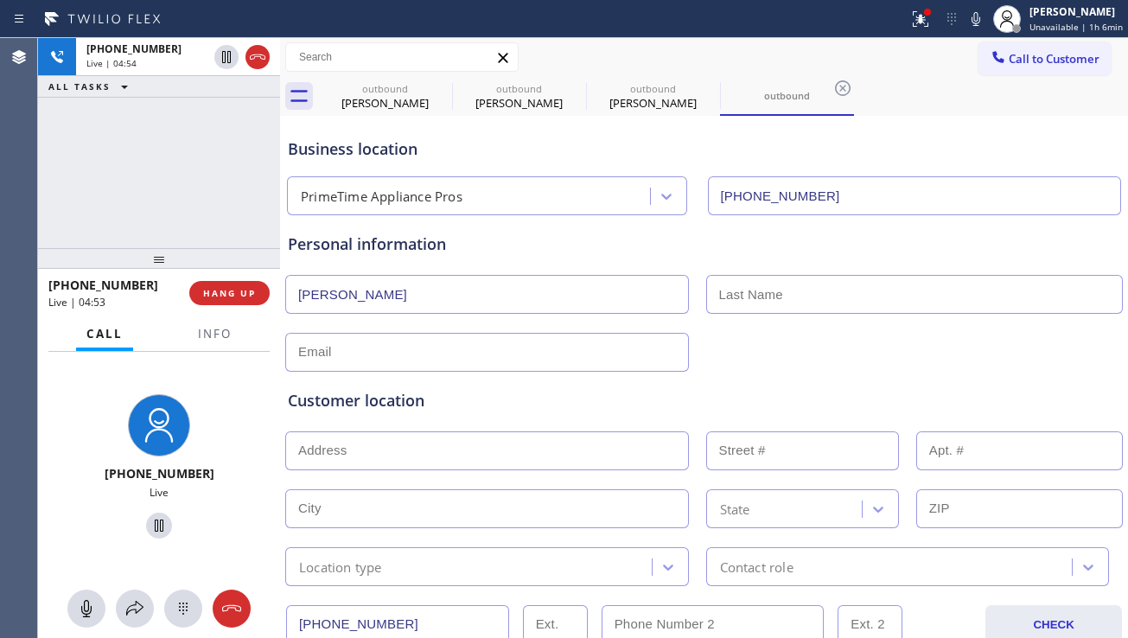
paste input "merslich"
click at [722, 296] on input "merslich" at bounding box center [915, 294] width 418 height 39
type input "Merslich"
click at [468, 358] on input "text" at bounding box center [487, 352] width 404 height 39
type input "[EMAIL_ADDRESS][DOMAIN_NAME]"
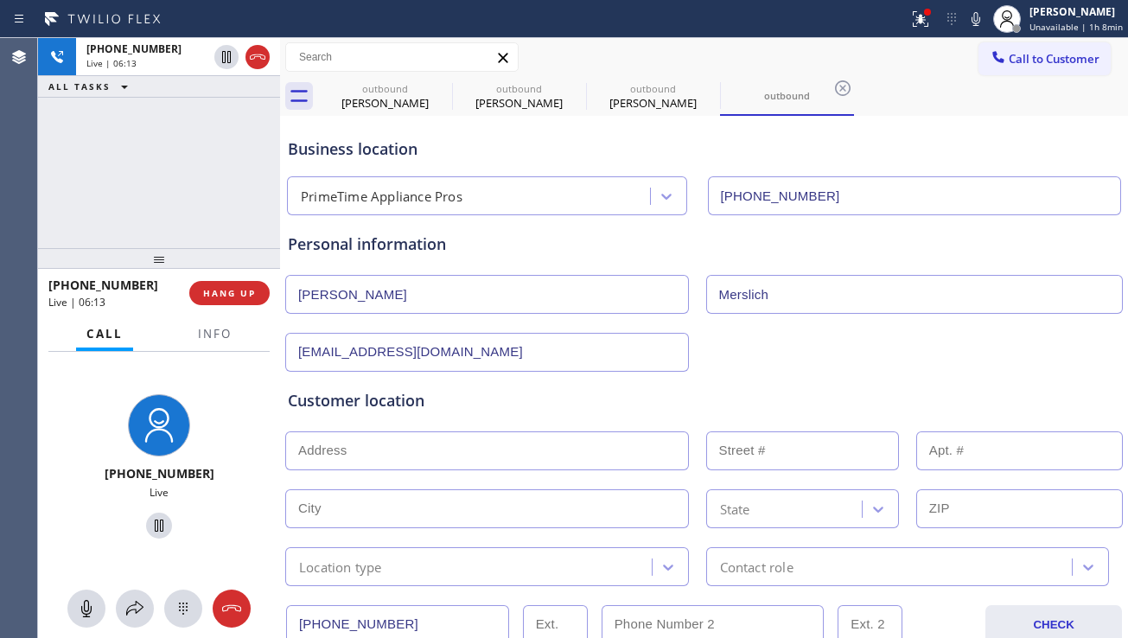
click at [305, 294] on input "[PERSON_NAME]" at bounding box center [487, 294] width 404 height 39
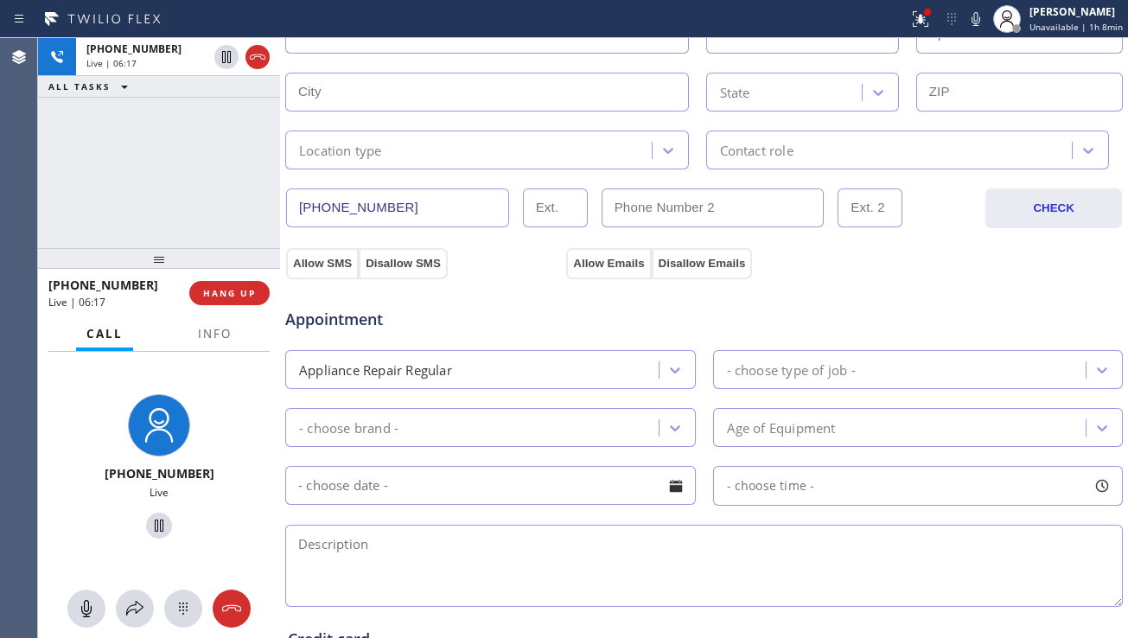
scroll to position [432, 0]
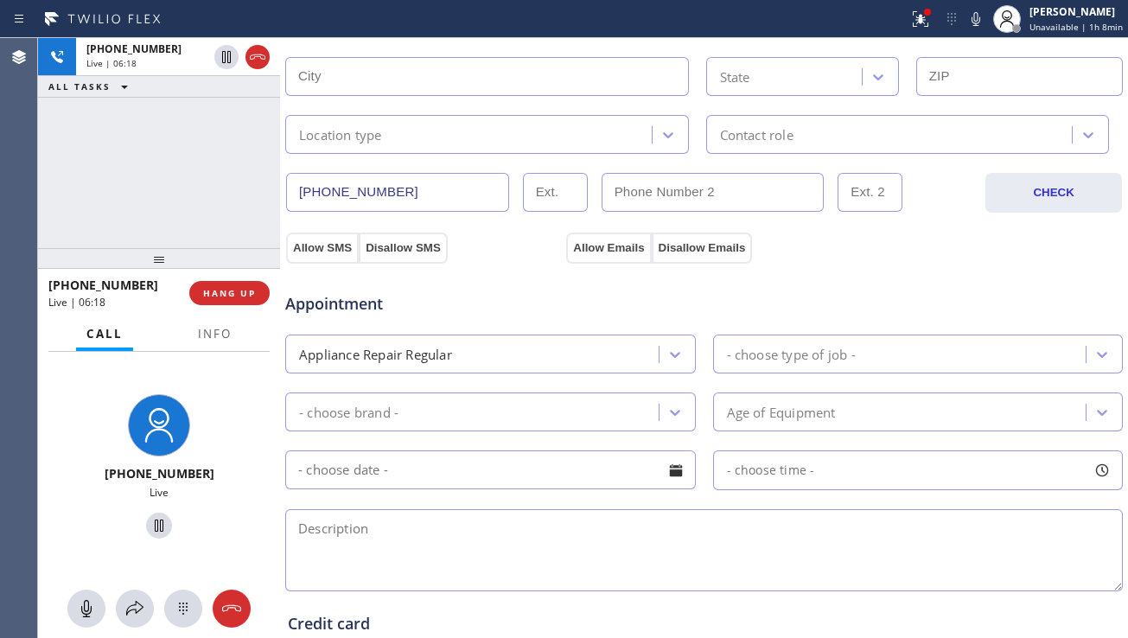
type input "[PERSON_NAME]"
click at [781, 332] on div "Appliance Repair Regular - choose type of job -" at bounding box center [704, 352] width 841 height 42
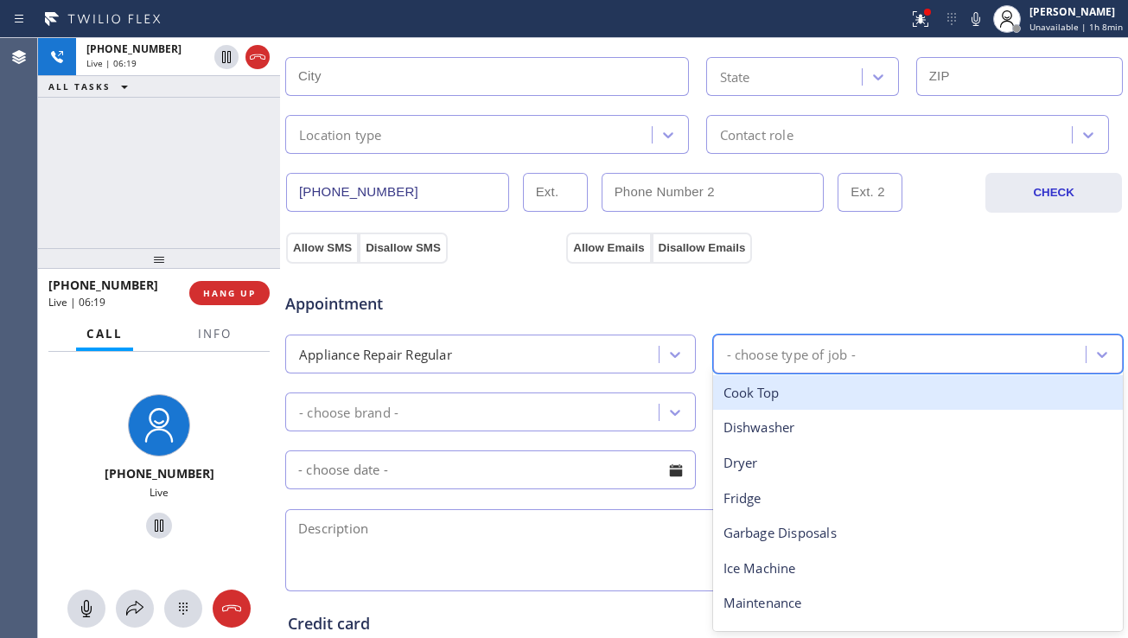
click at [785, 355] on div "- choose type of job -" at bounding box center [791, 354] width 129 height 20
type input "ra"
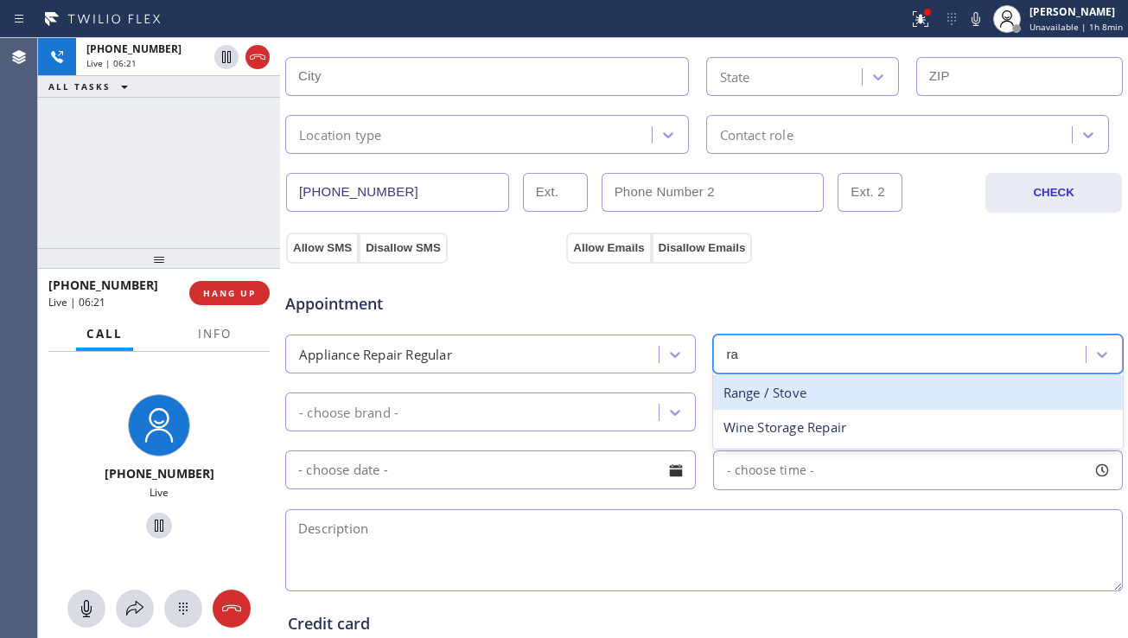
click at [782, 396] on div "Range / Stove" at bounding box center [918, 392] width 411 height 35
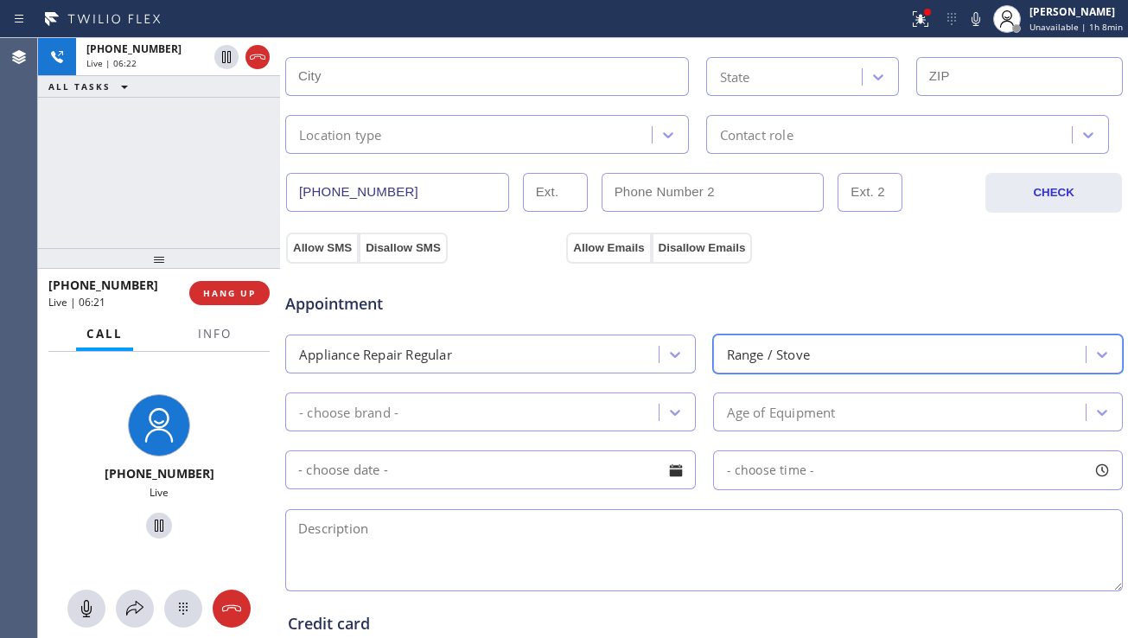
click at [625, 410] on div "- choose brand -" at bounding box center [475, 412] width 368 height 30
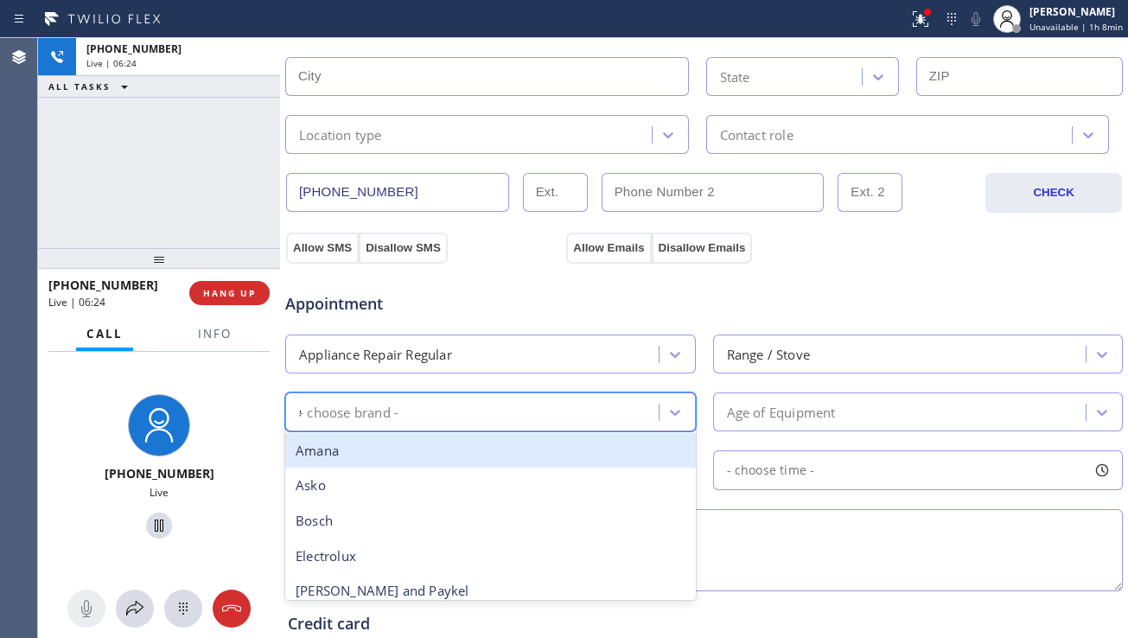
type input "sa"
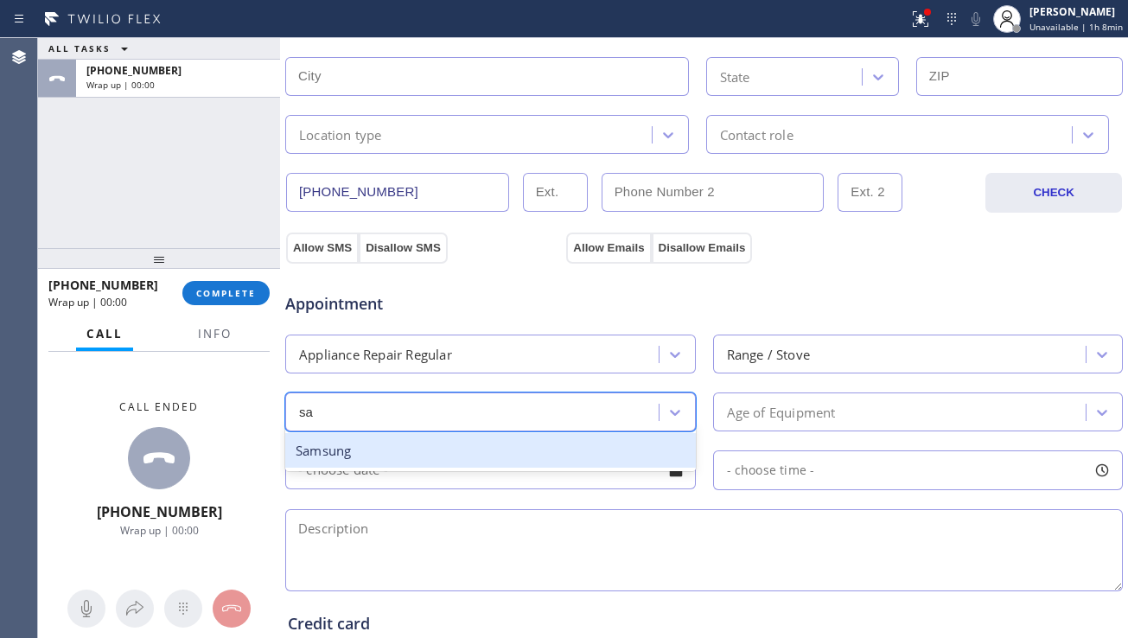
click at [445, 450] on div "Samsung" at bounding box center [490, 450] width 411 height 35
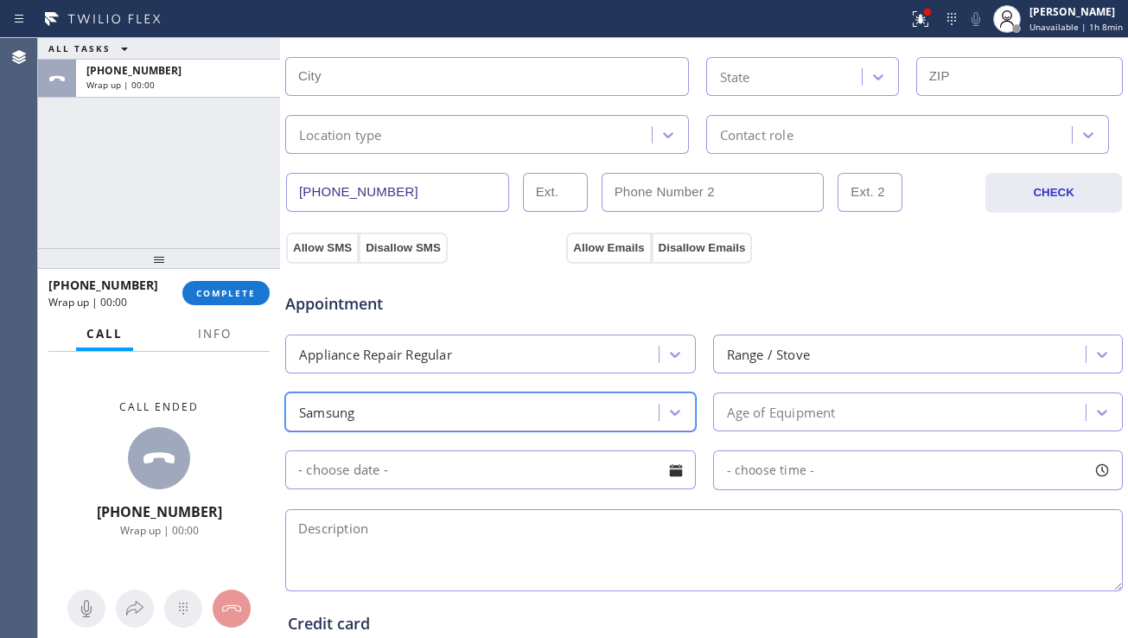
click at [877, 406] on div "Age of Equipment" at bounding box center [903, 412] width 368 height 30
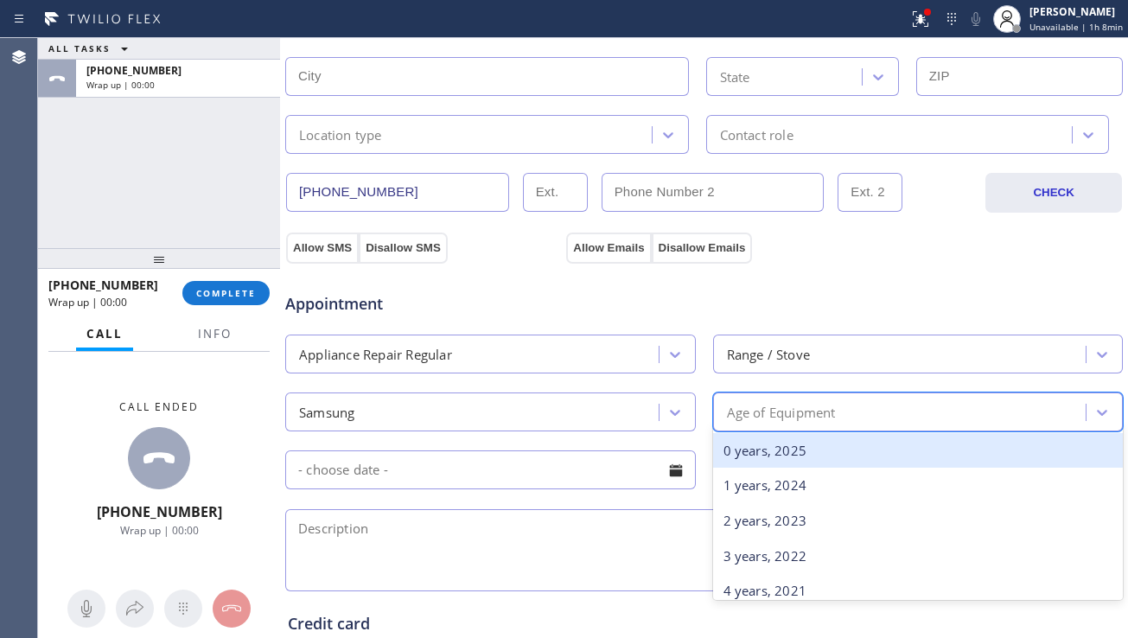
type input "6"
click at [783, 461] on div "6 years, 2019" at bounding box center [918, 450] width 411 height 35
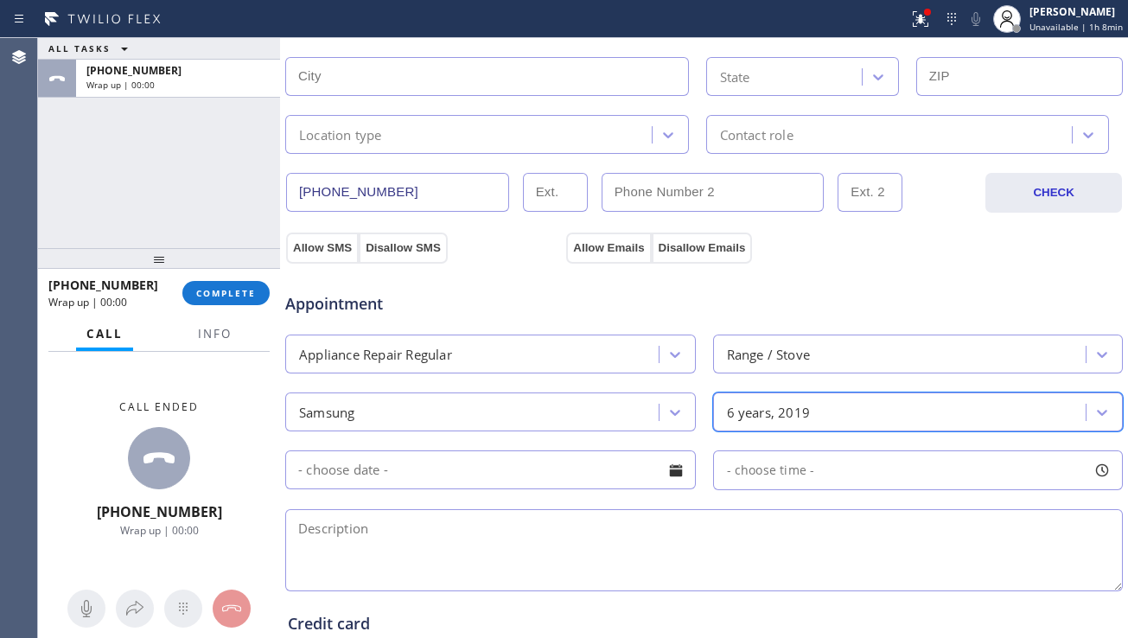
click at [668, 467] on div at bounding box center [675, 470] width 29 height 29
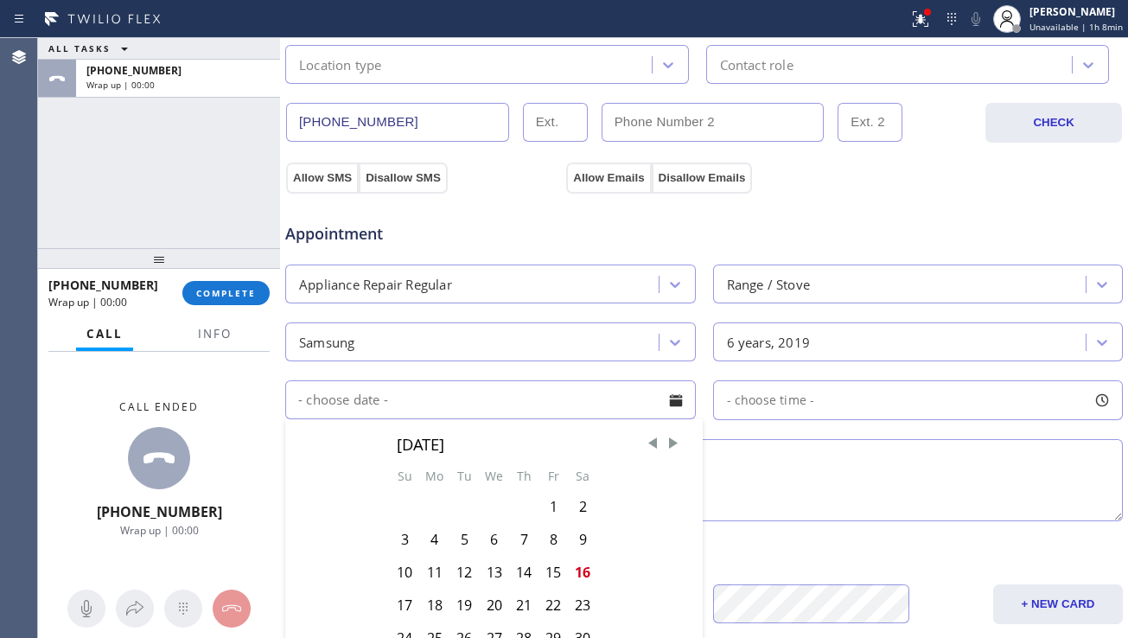
scroll to position [605, 0]
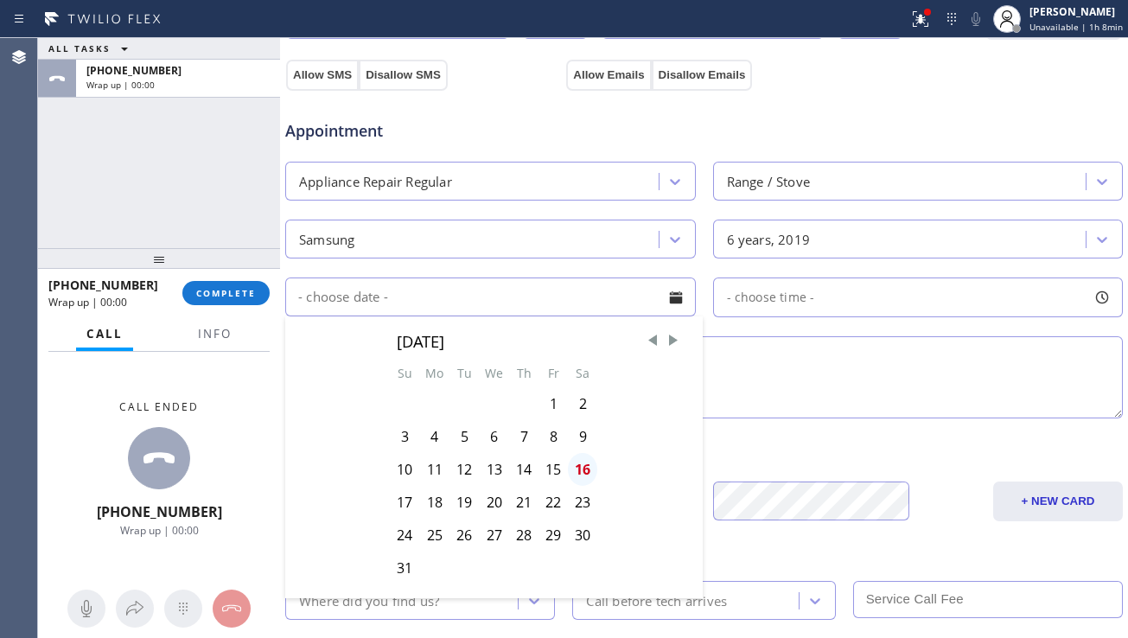
click at [585, 467] on div "16" at bounding box center [582, 469] width 29 height 33
type input "[DATE]"
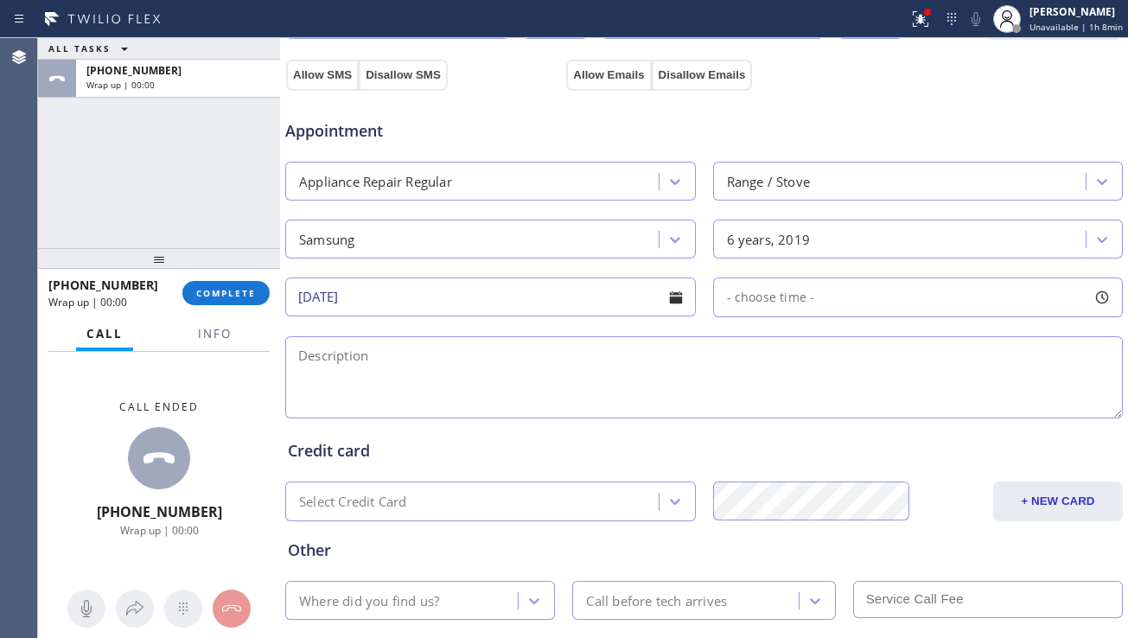
click at [803, 302] on span "- choose time -" at bounding box center [771, 297] width 88 height 16
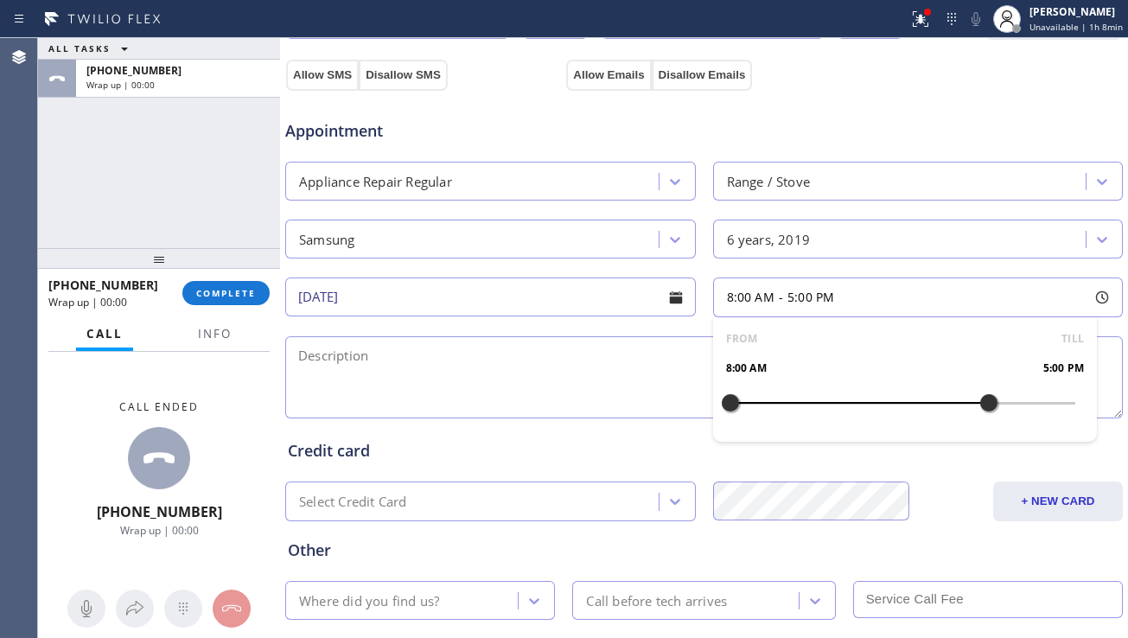
drag, startPoint x: 727, startPoint y: 401, endPoint x: 985, endPoint y: 406, distance: 257.7
click at [985, 406] on div at bounding box center [989, 403] width 21 height 36
drag, startPoint x: 720, startPoint y: 404, endPoint x: 893, endPoint y: 399, distance: 173.0
click at [893, 399] on div at bounding box center [902, 403] width 21 height 36
click at [565, 375] on textarea at bounding box center [704, 377] width 838 height 82
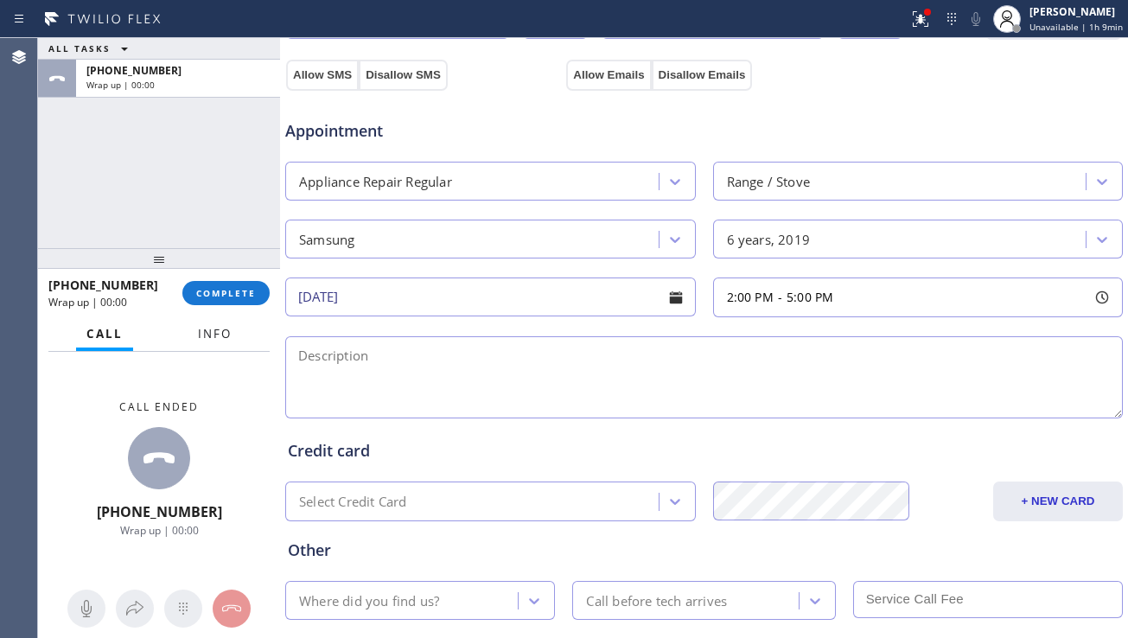
click at [211, 337] on span "Info" at bounding box center [215, 334] width 34 height 16
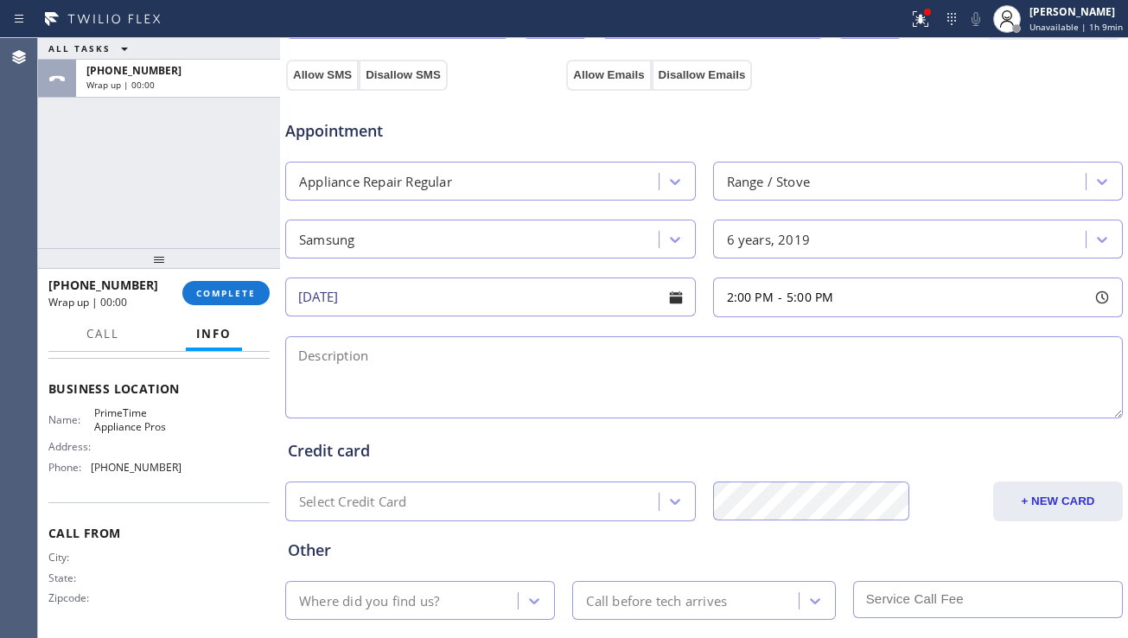
scroll to position [217, 0]
drag, startPoint x: 90, startPoint y: 412, endPoint x: 177, endPoint y: 425, distance: 88.2
click at [177, 425] on div "Name: PrimeTime Appliance Pros Address: Phone: [PHONE_NUMBER]" at bounding box center [158, 443] width 221 height 74
copy div "PrimeTime Appliance Pros"
click at [573, 370] on textarea at bounding box center [704, 377] width 838 height 82
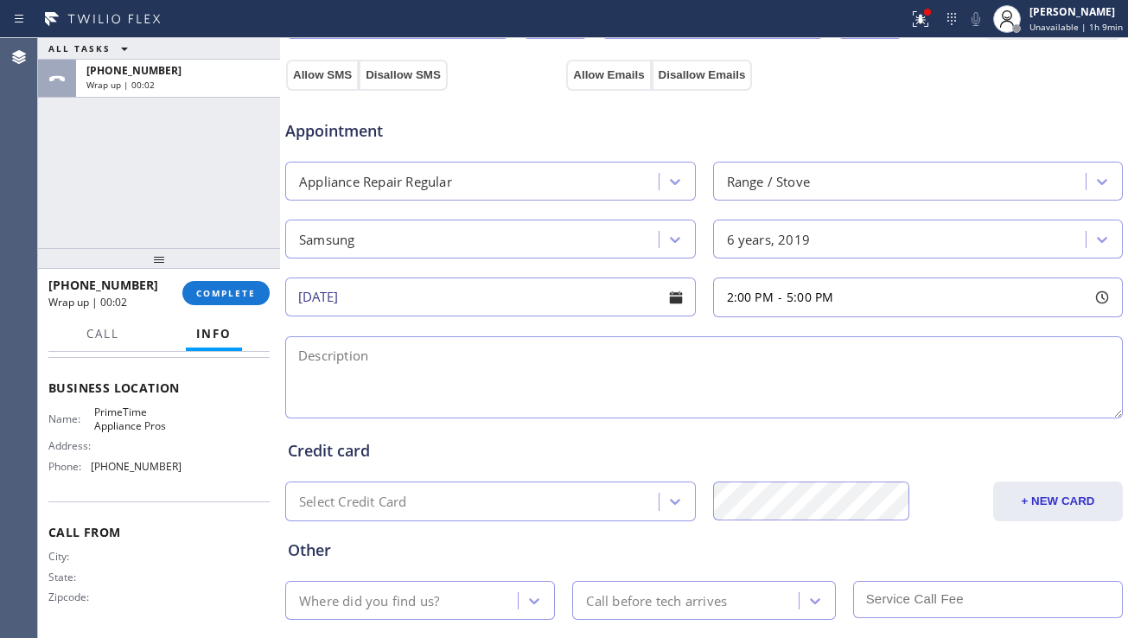
paste textarea "2-5 | $50 | samsung range | oven is not working | 11105 | house-ho | PrimeTime …"
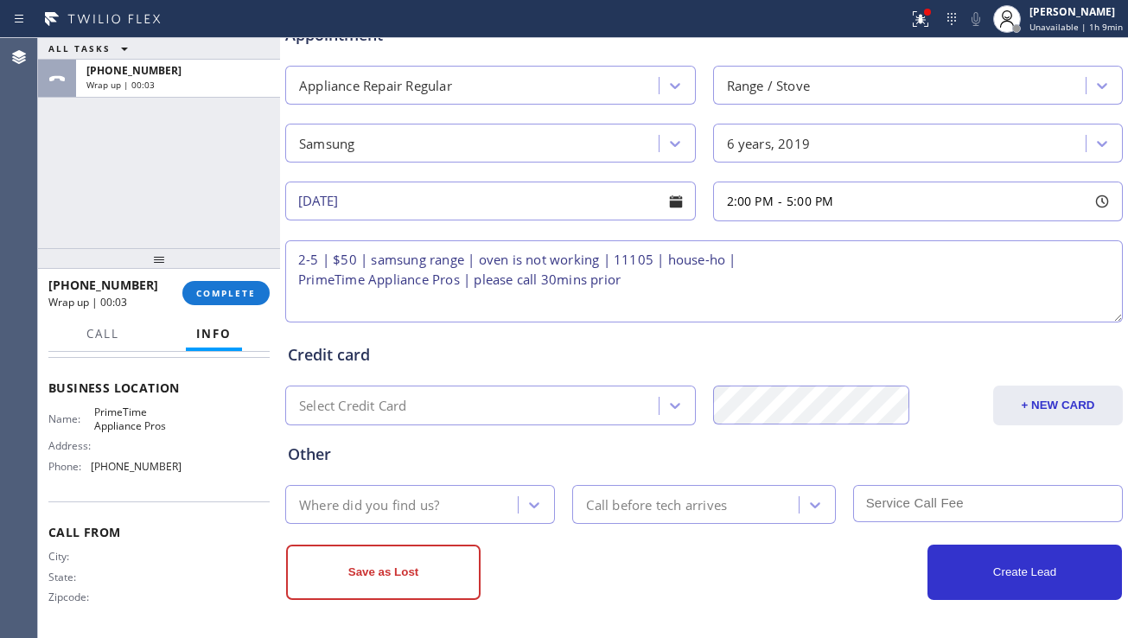
scroll to position [702, 0]
type textarea "2-5 | $50 | samsung range | oven is not working | 11105 | house-ho | PrimeTime …"
click at [472, 501] on div "Where did you find us?" at bounding box center [404, 504] width 227 height 30
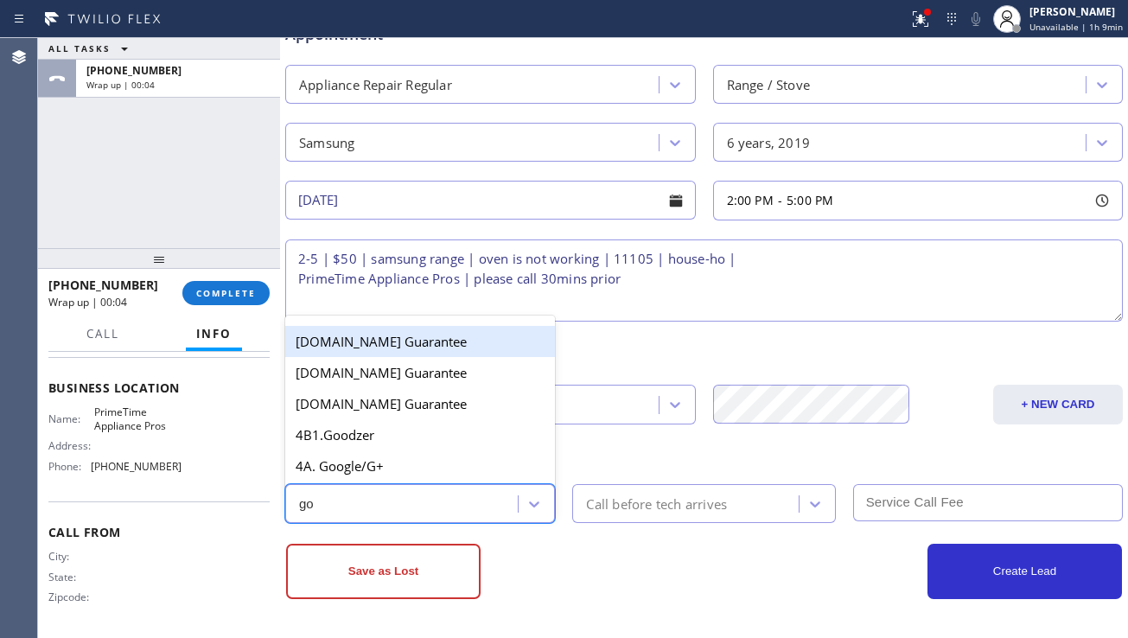
type input "goo"
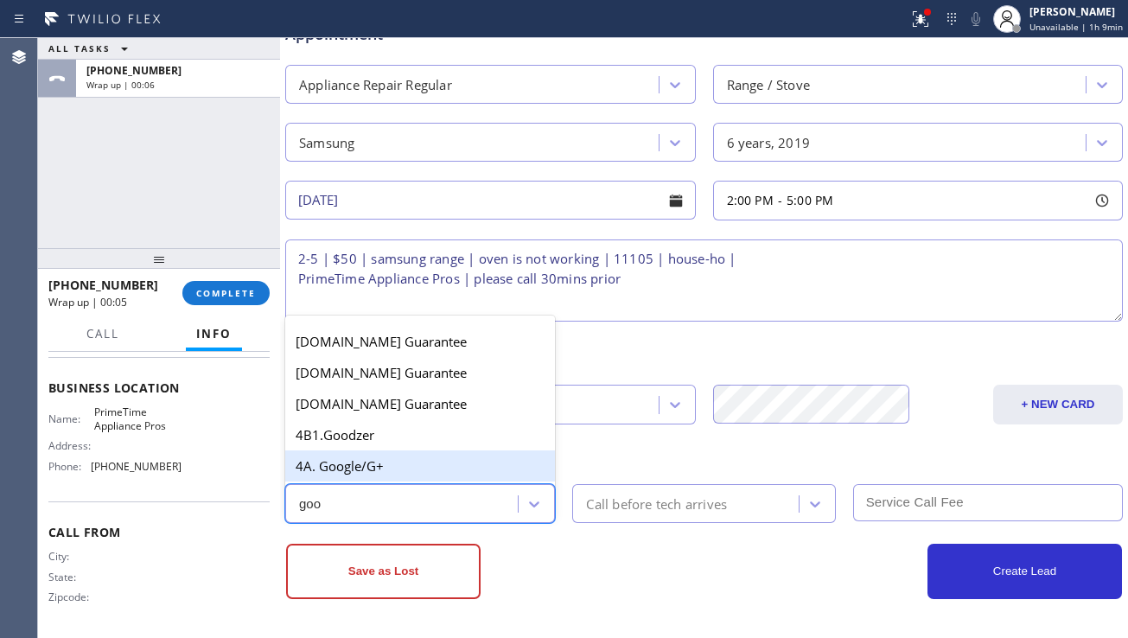
click at [502, 470] on div "4A. Google/G+" at bounding box center [420, 465] width 270 height 31
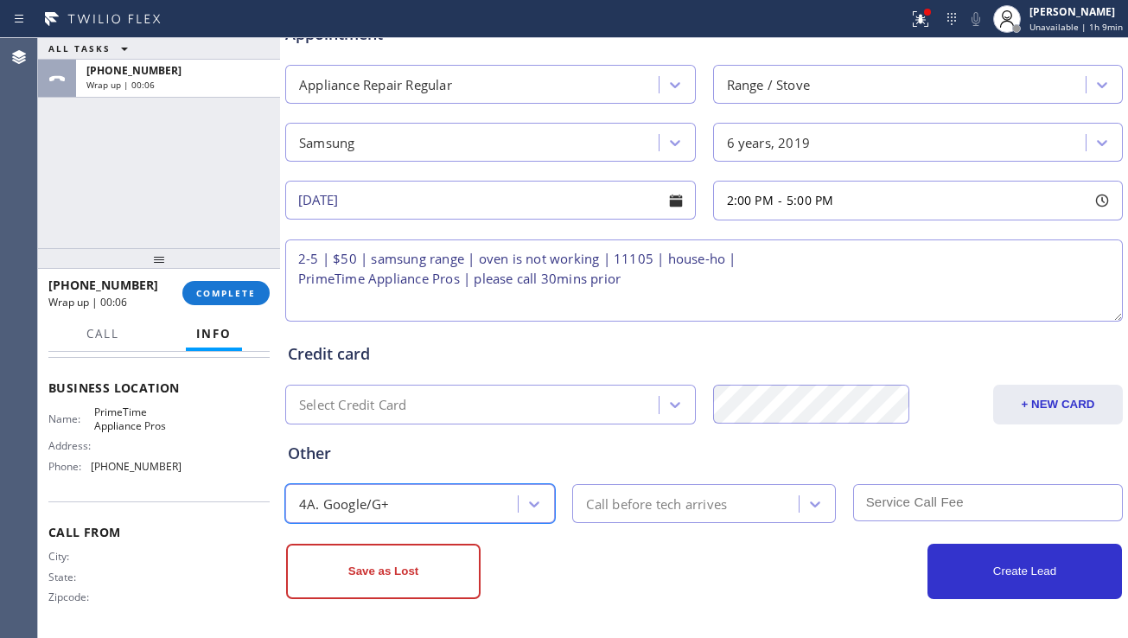
click at [645, 489] on div "Call before tech arrives" at bounding box center [688, 504] width 220 height 30
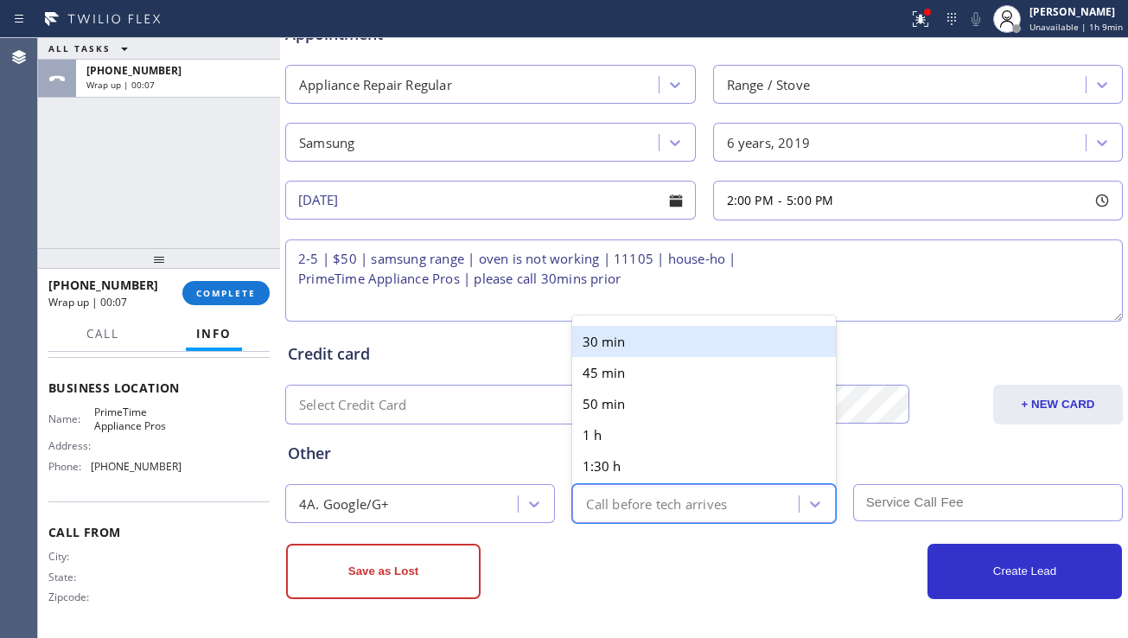
click at [665, 353] on div "30 min" at bounding box center [703, 341] width 263 height 31
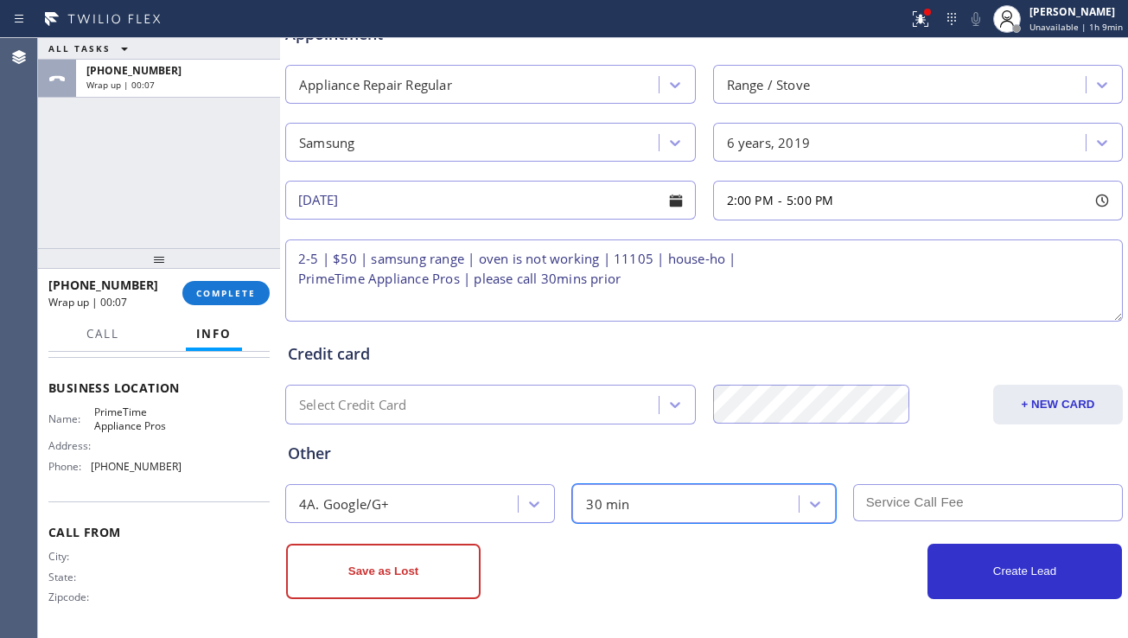
click at [877, 496] on input "text" at bounding box center [988, 502] width 270 height 37
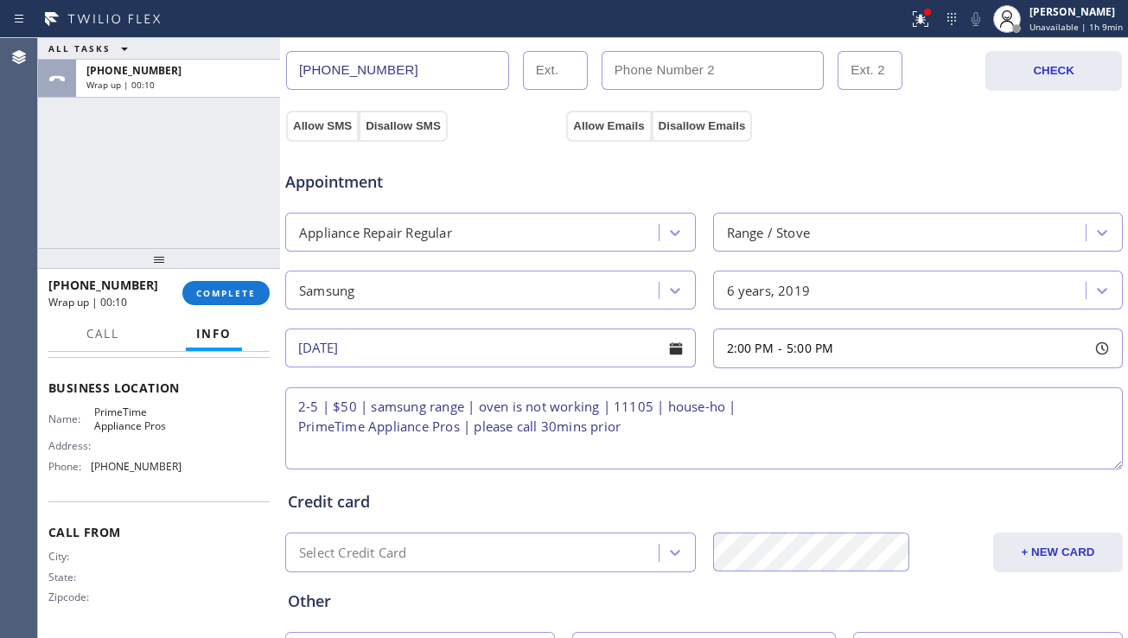
scroll to position [443, 0]
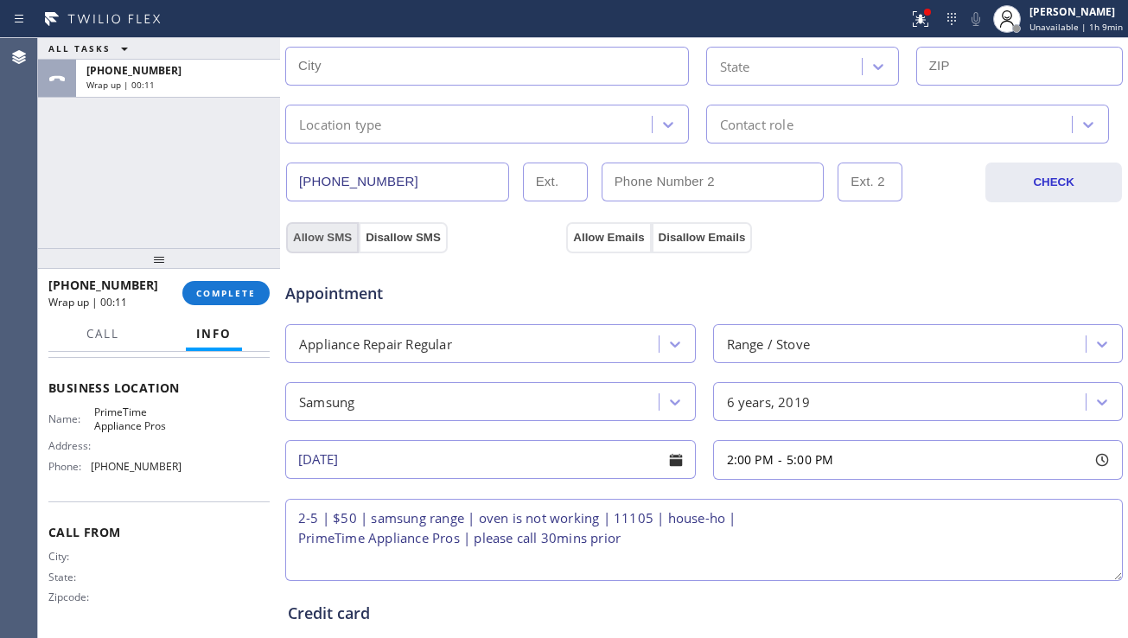
type input "50"
drag, startPoint x: 332, startPoint y: 234, endPoint x: 667, endPoint y: 223, distance: 334.8
click at [344, 233] on button "Allow SMS" at bounding box center [322, 237] width 73 height 31
click at [609, 240] on button "Allow Emails" at bounding box center [608, 237] width 85 height 31
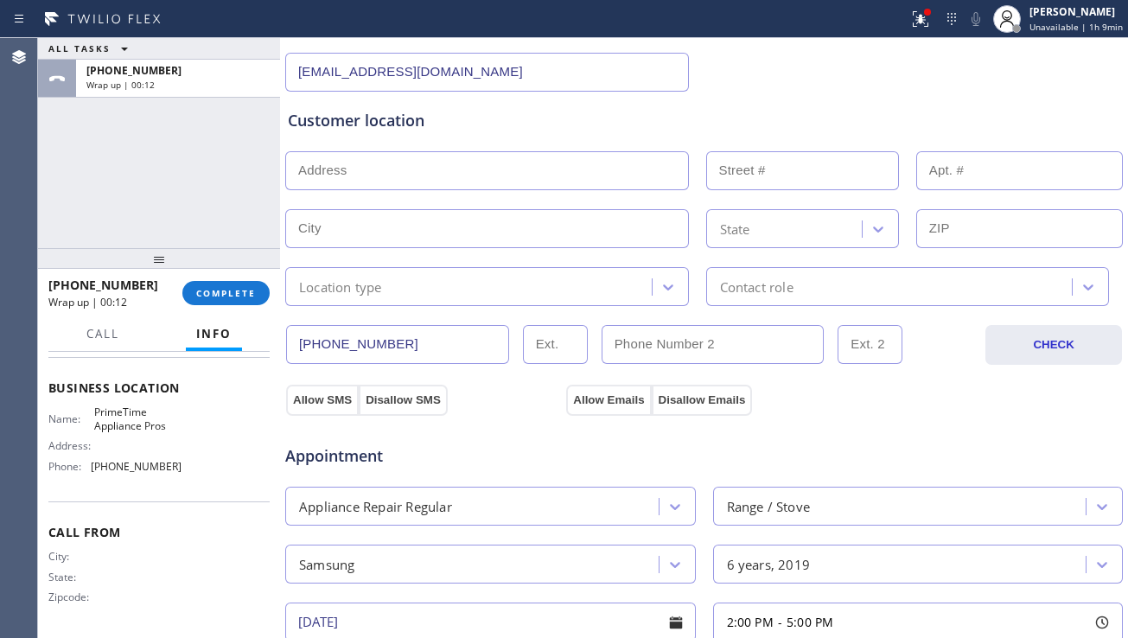
scroll to position [97, 0]
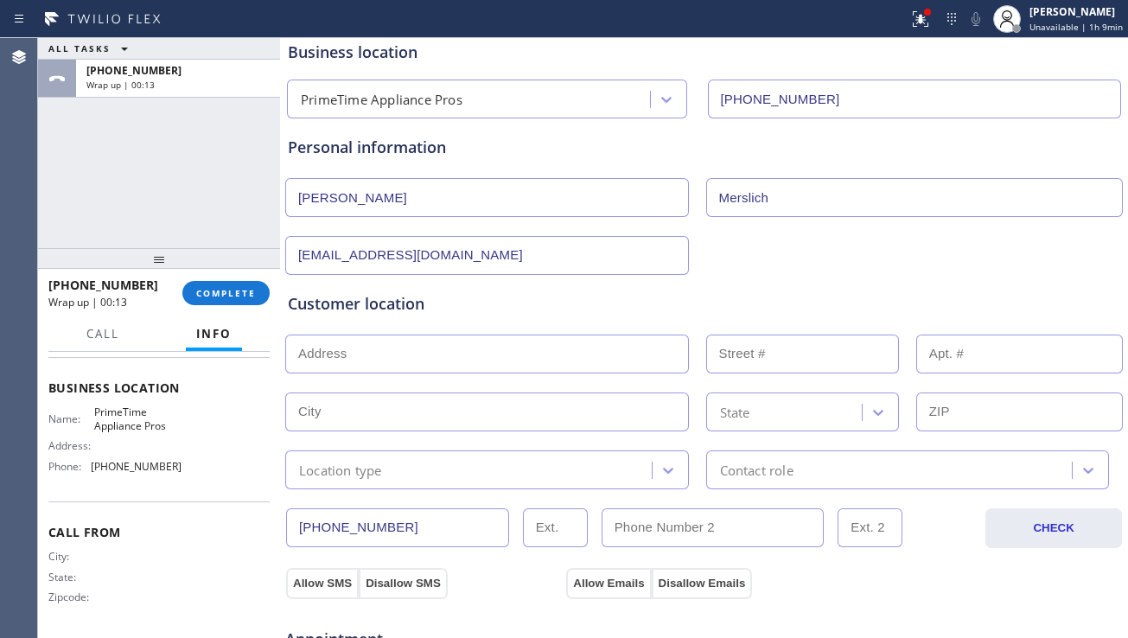
click at [610, 470] on div "Location type" at bounding box center [471, 470] width 361 height 30
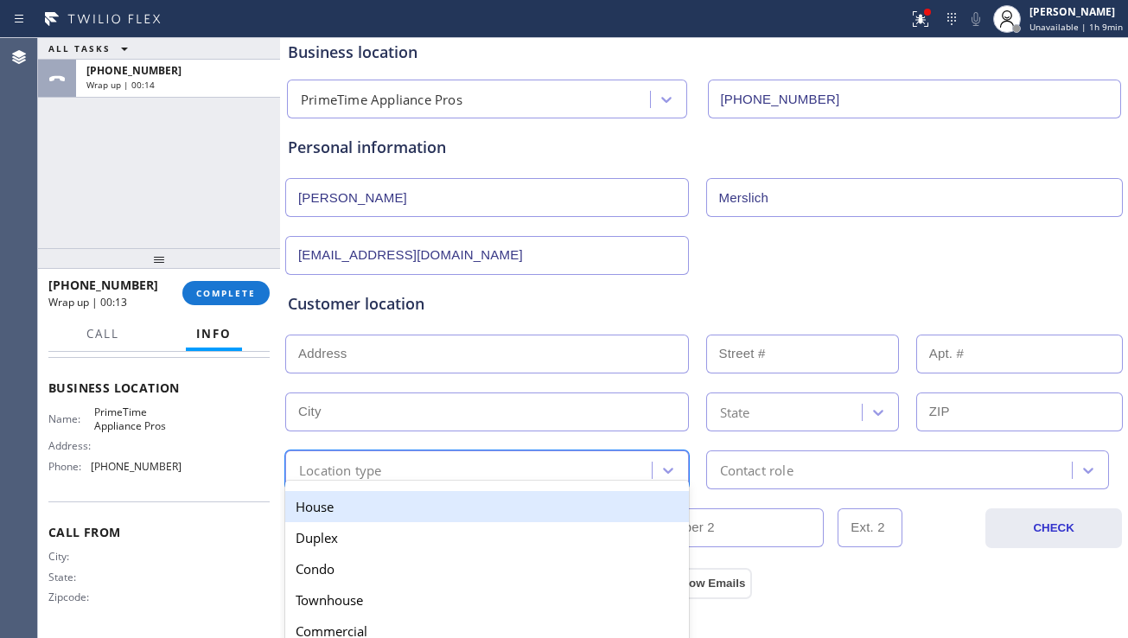
drag, startPoint x: 471, startPoint y: 499, endPoint x: 524, endPoint y: 485, distance: 54.5
click at [472, 499] on div "House" at bounding box center [487, 506] width 404 height 31
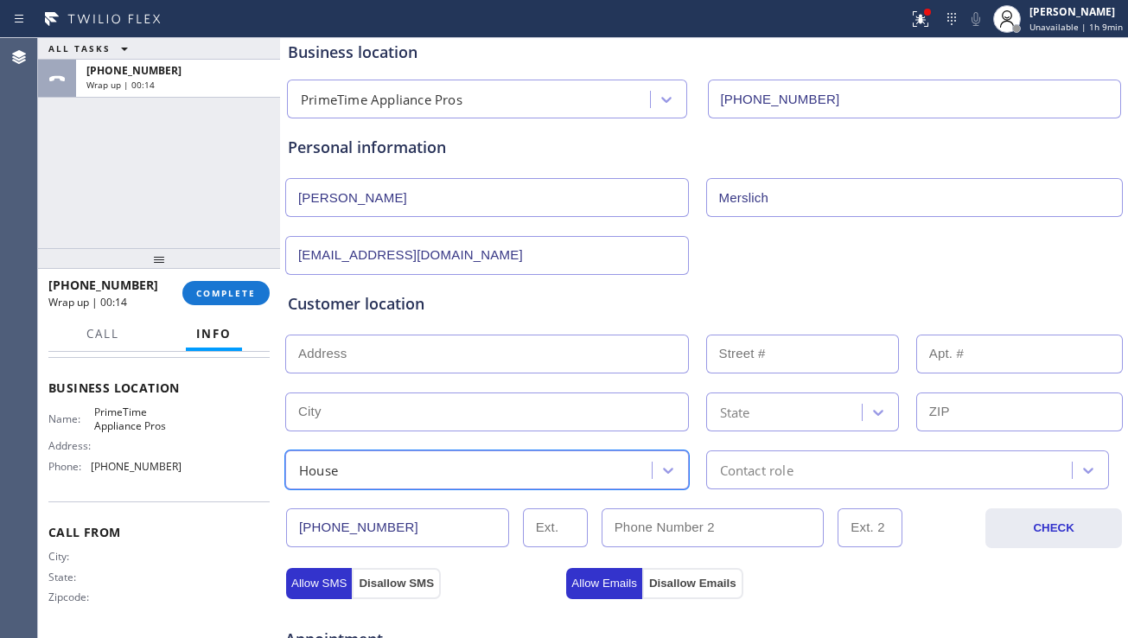
click at [783, 458] on div "Contact role" at bounding box center [892, 470] width 361 height 30
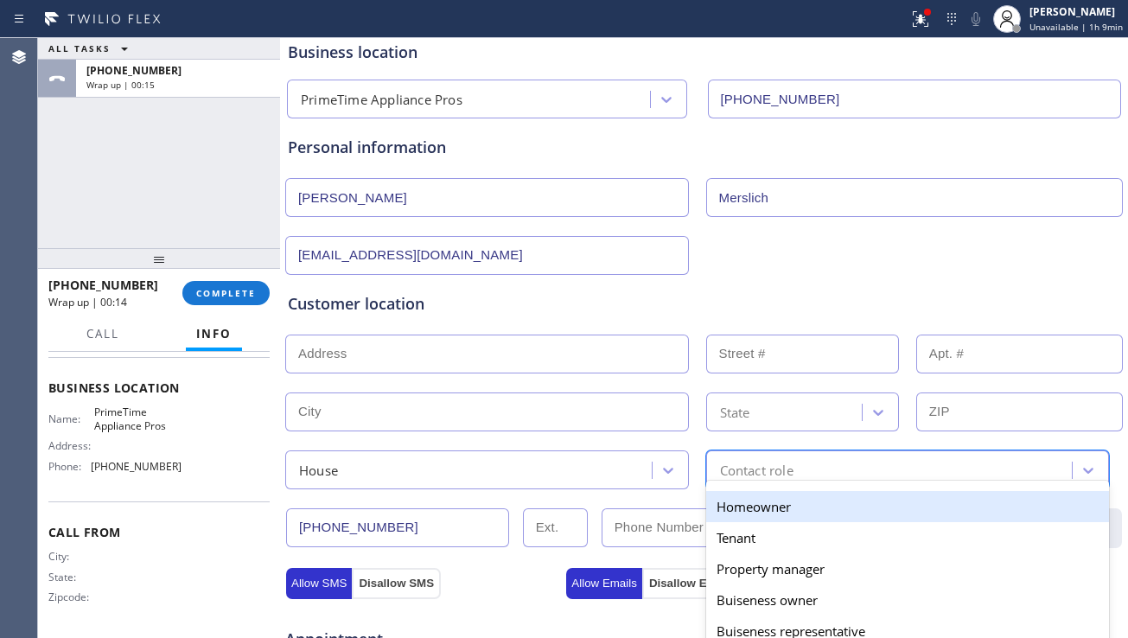
click at [760, 502] on div "Homeowner" at bounding box center [908, 506] width 404 height 31
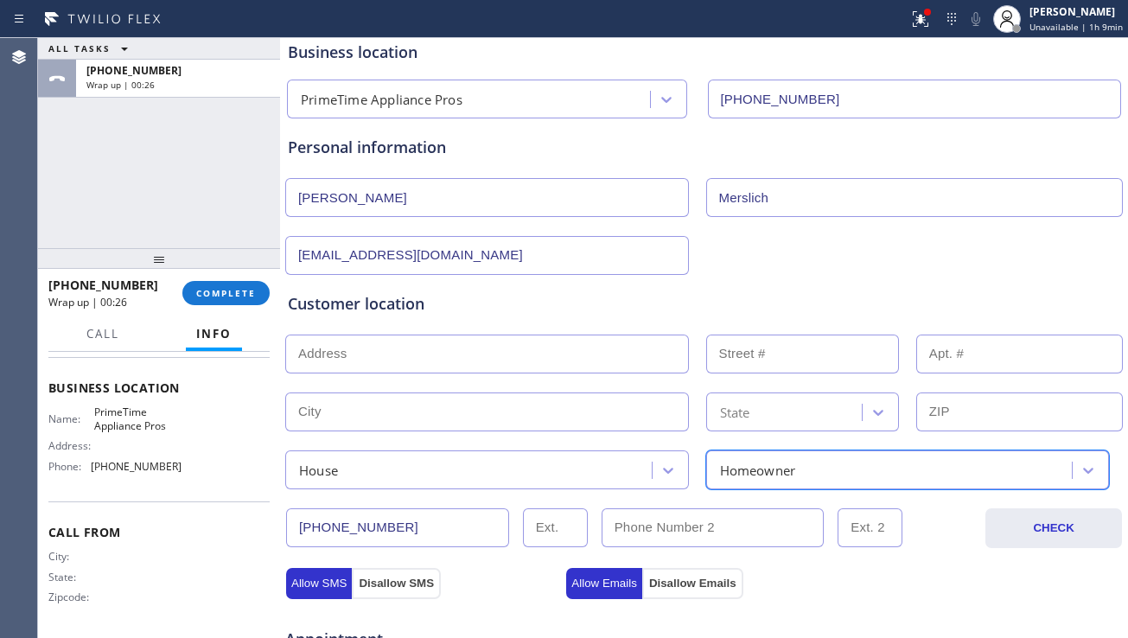
click at [406, 345] on input "text" at bounding box center [487, 354] width 404 height 39
paste input "[STREET_ADDRESS]"
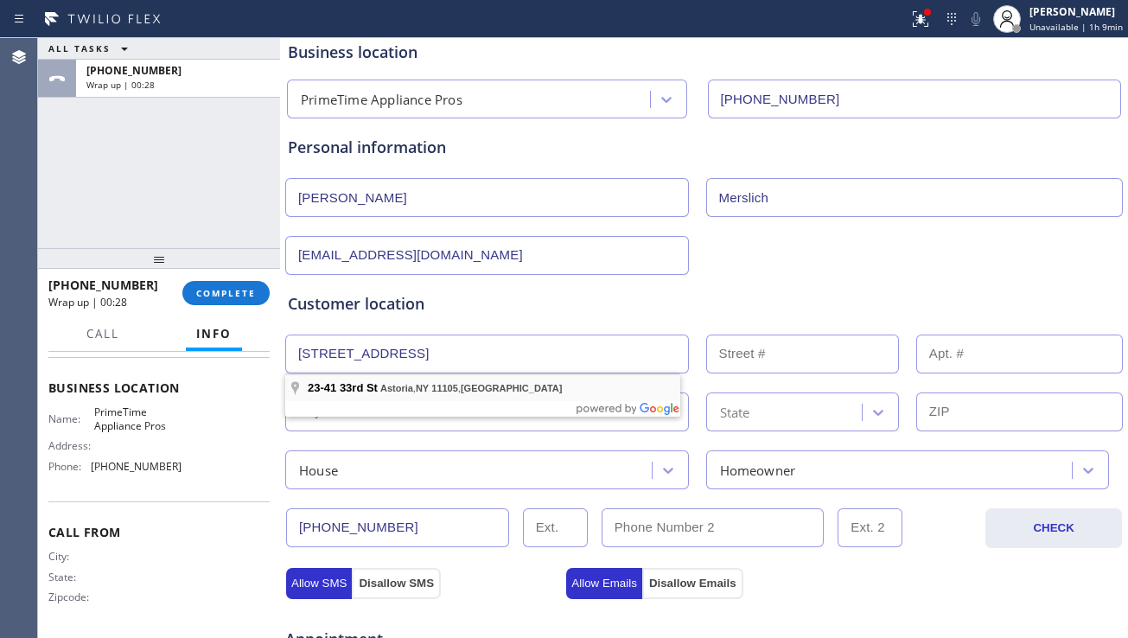
type input "[STREET_ADDRESS]"
type input "23-41"
type input "Queens"
type input "11105"
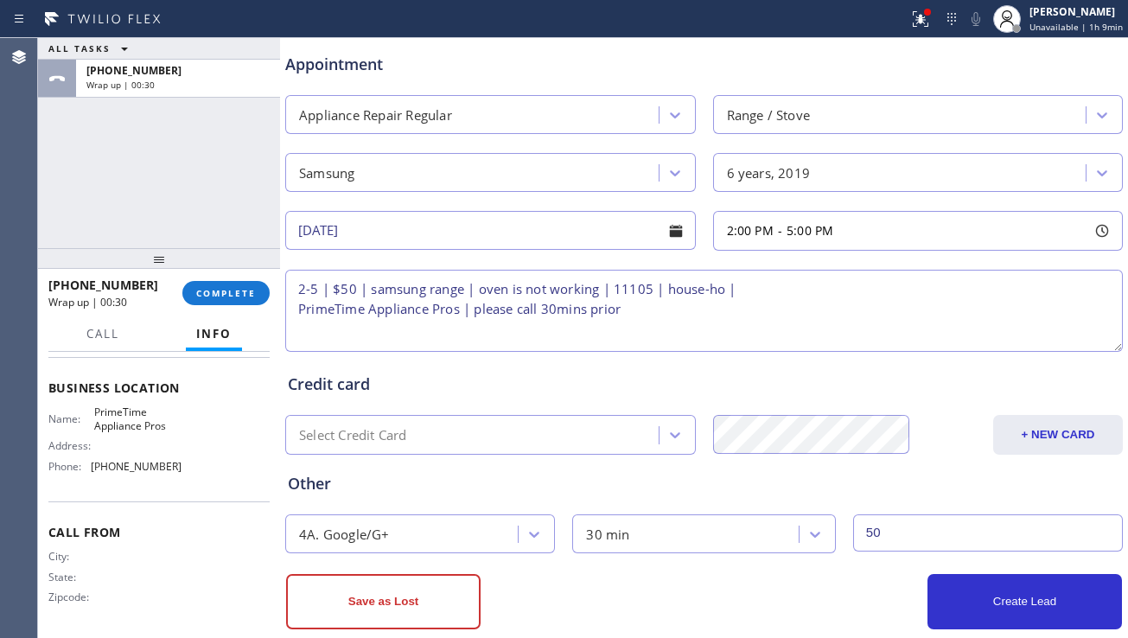
scroll to position [702, 0]
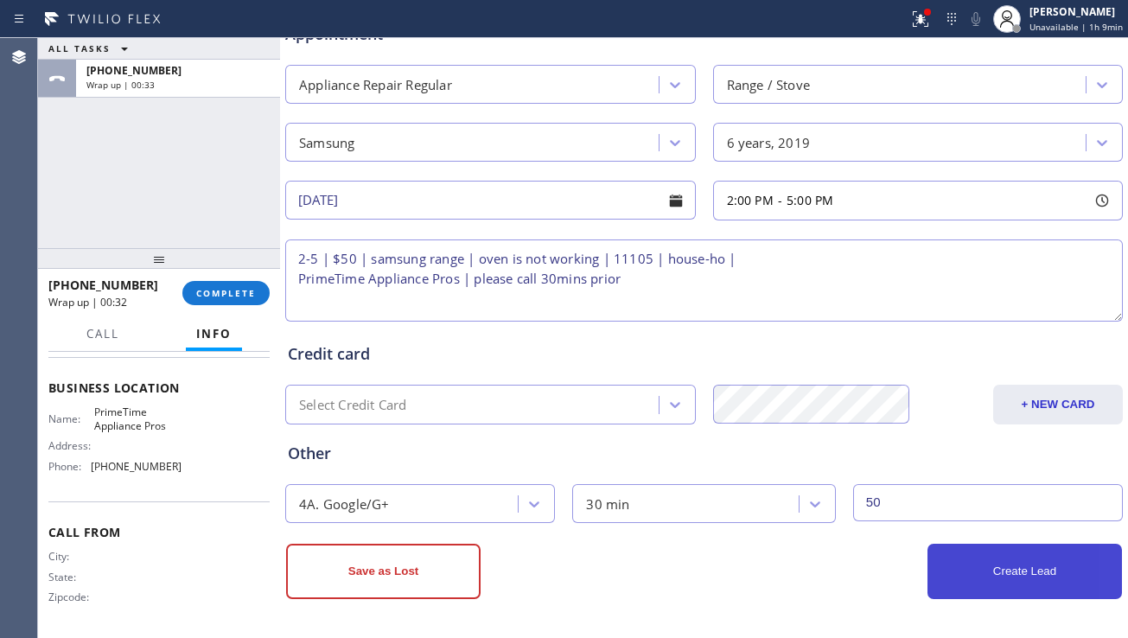
click at [985, 575] on button "Create Lead" at bounding box center [1025, 571] width 195 height 55
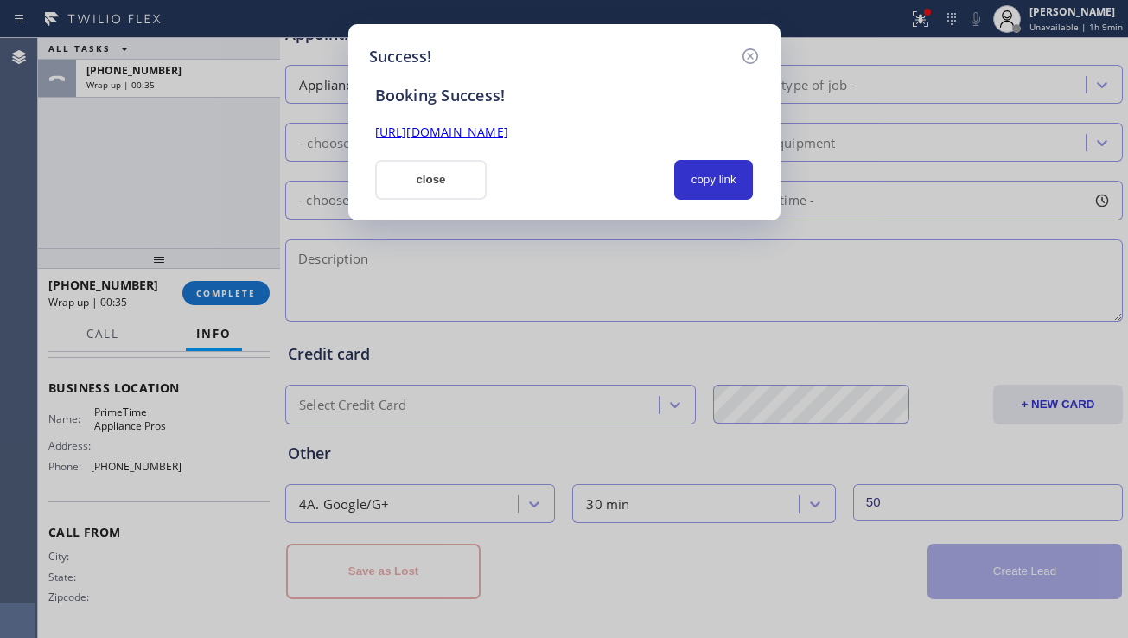
drag, startPoint x: 719, startPoint y: 184, endPoint x: 585, endPoint y: 147, distance: 139.1
click at [719, 183] on button "copy link" at bounding box center [714, 180] width 80 height 40
click at [508, 125] on link "[URL][DOMAIN_NAME]" at bounding box center [441, 132] width 133 height 16
click at [426, 176] on button "close" at bounding box center [431, 180] width 112 height 40
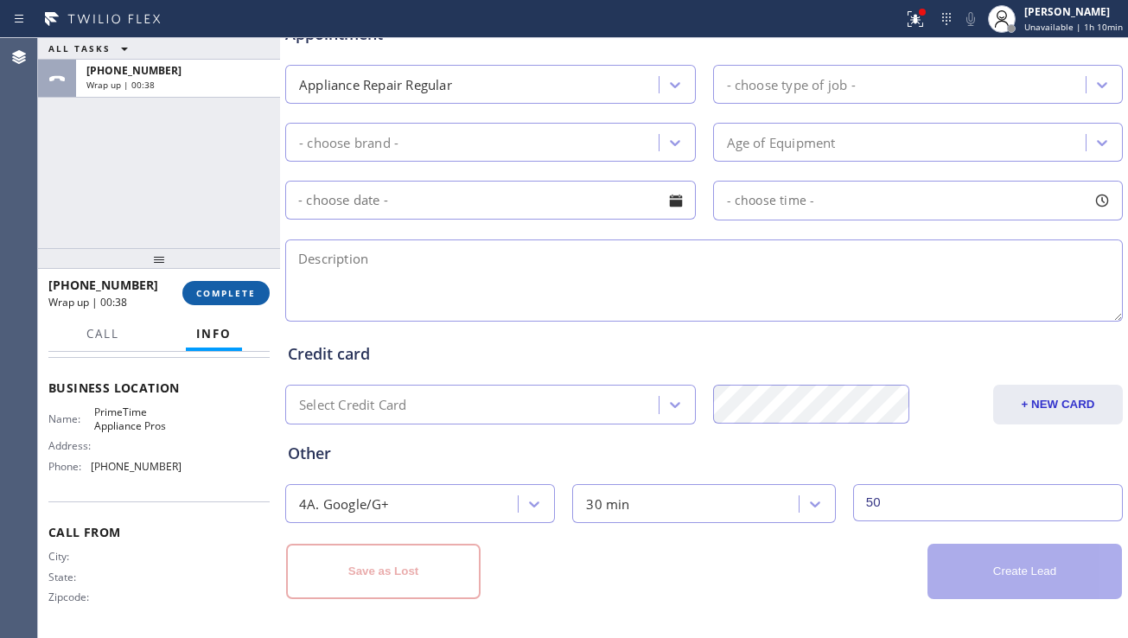
click at [256, 286] on button "COMPLETE" at bounding box center [225, 293] width 87 height 24
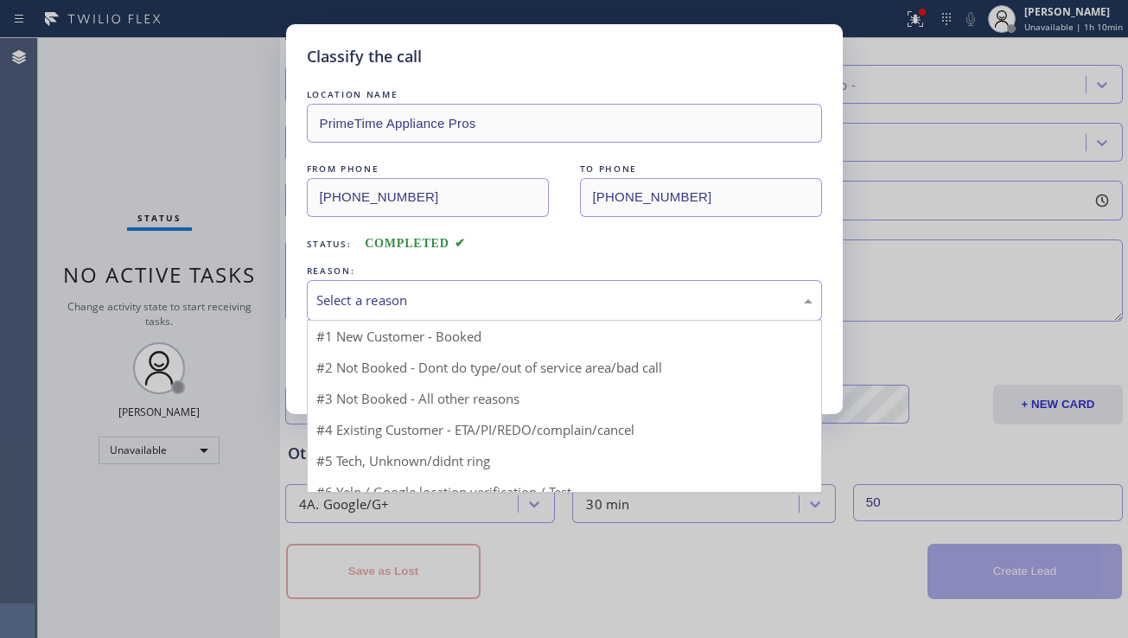
click at [451, 300] on div "Select a reason" at bounding box center [564, 301] width 496 height 20
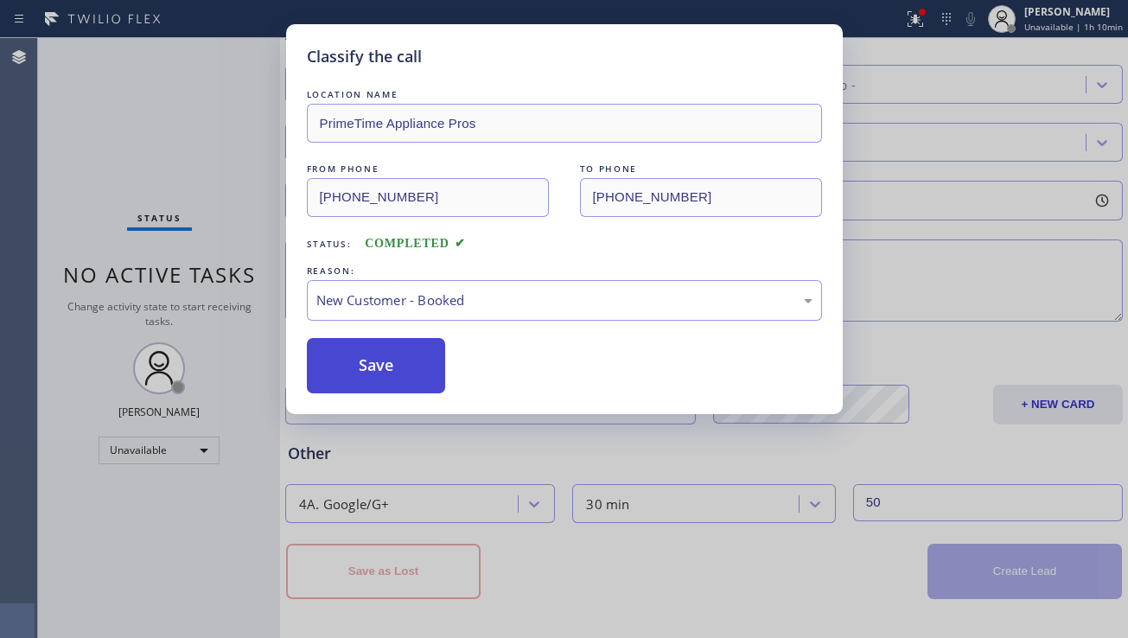
click at [395, 352] on button "Save" at bounding box center [376, 365] width 139 height 55
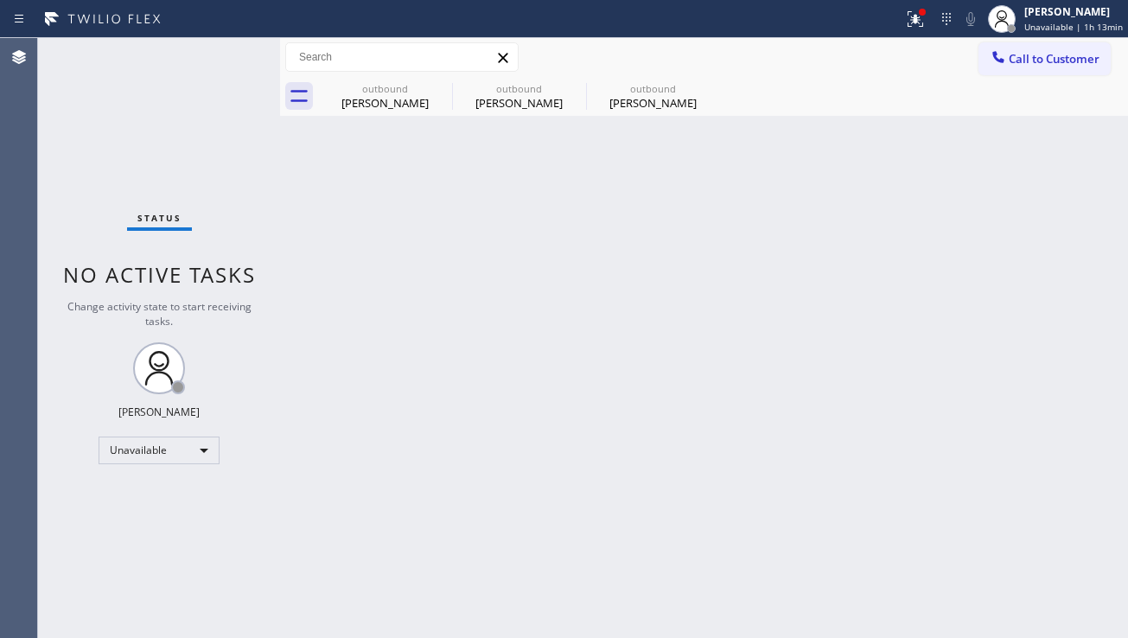
click at [863, 430] on div "Back to Dashboard Change Sender ID Customers Technicians Select a contact Outbo…" at bounding box center [704, 338] width 848 height 600
drag, startPoint x: 1025, startPoint y: 54, endPoint x: 936, endPoint y: 132, distance: 119.5
click at [1025, 54] on span "Call to Customer" at bounding box center [1054, 59] width 91 height 16
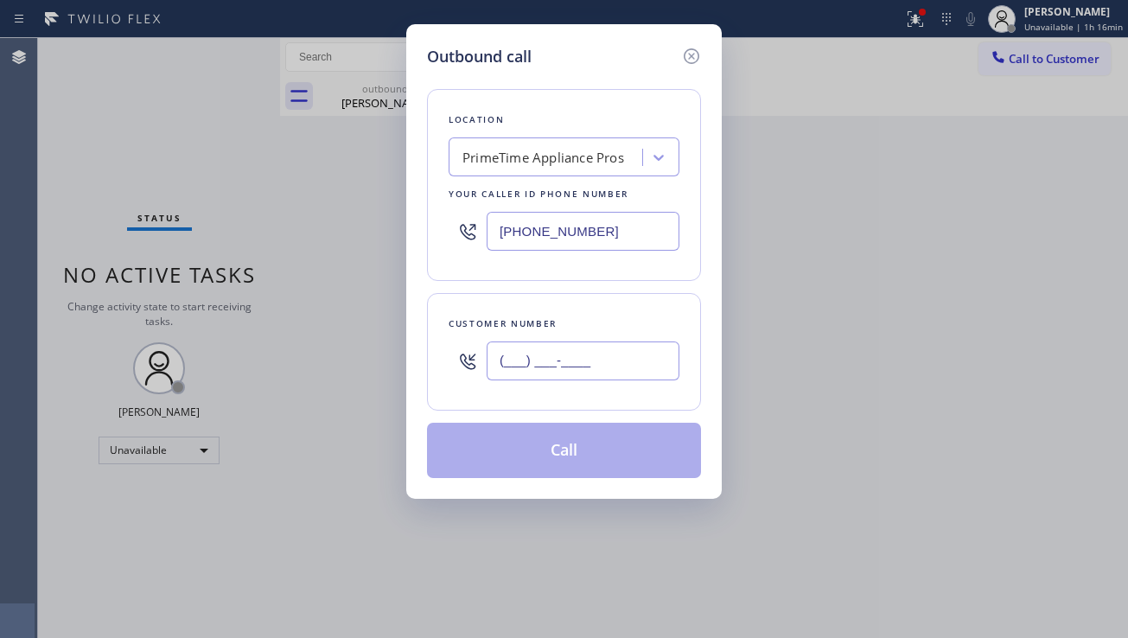
click at [535, 351] on input "(___) ___-____" at bounding box center [583, 361] width 193 height 39
paste input "805) 698-8454"
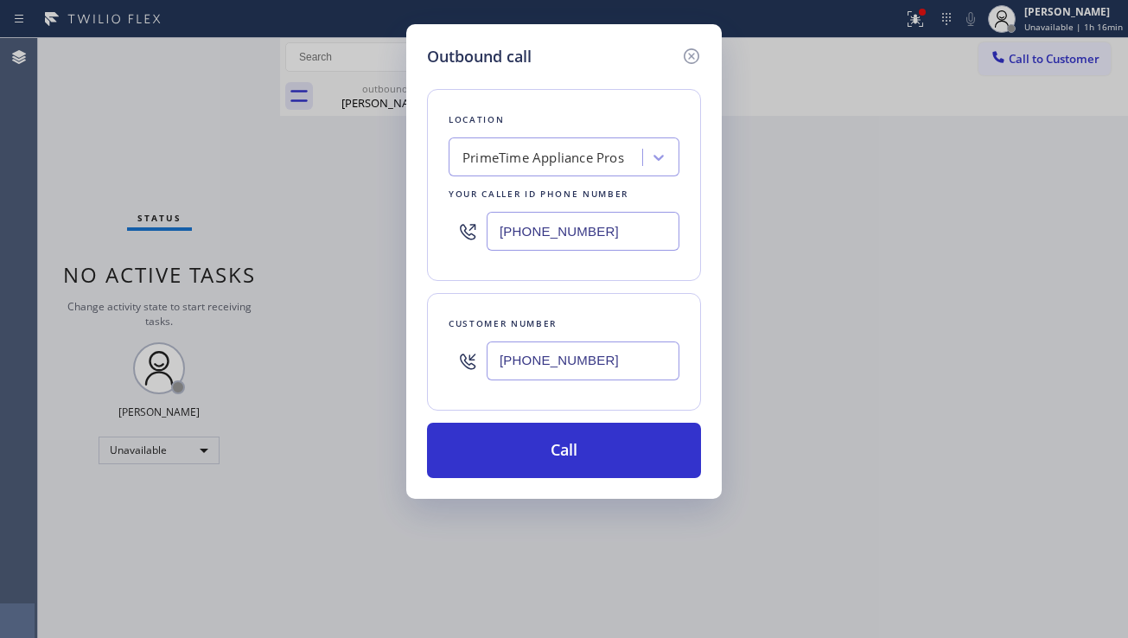
type input "[PHONE_NUMBER]"
drag, startPoint x: 590, startPoint y: 238, endPoint x: 482, endPoint y: 237, distance: 108.1
click at [482, 237] on div "[PHONE_NUMBER]" at bounding box center [564, 231] width 231 height 56
paste input "805) 420-7474"
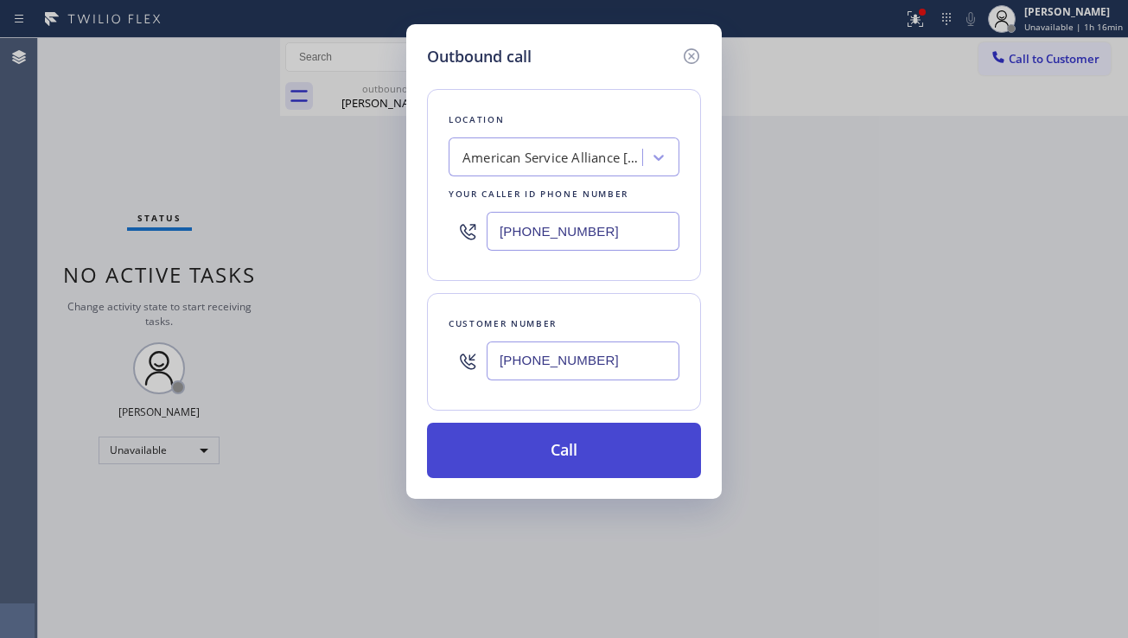
type input "[PHONE_NUMBER]"
click at [581, 461] on button "Call" at bounding box center [564, 450] width 274 height 55
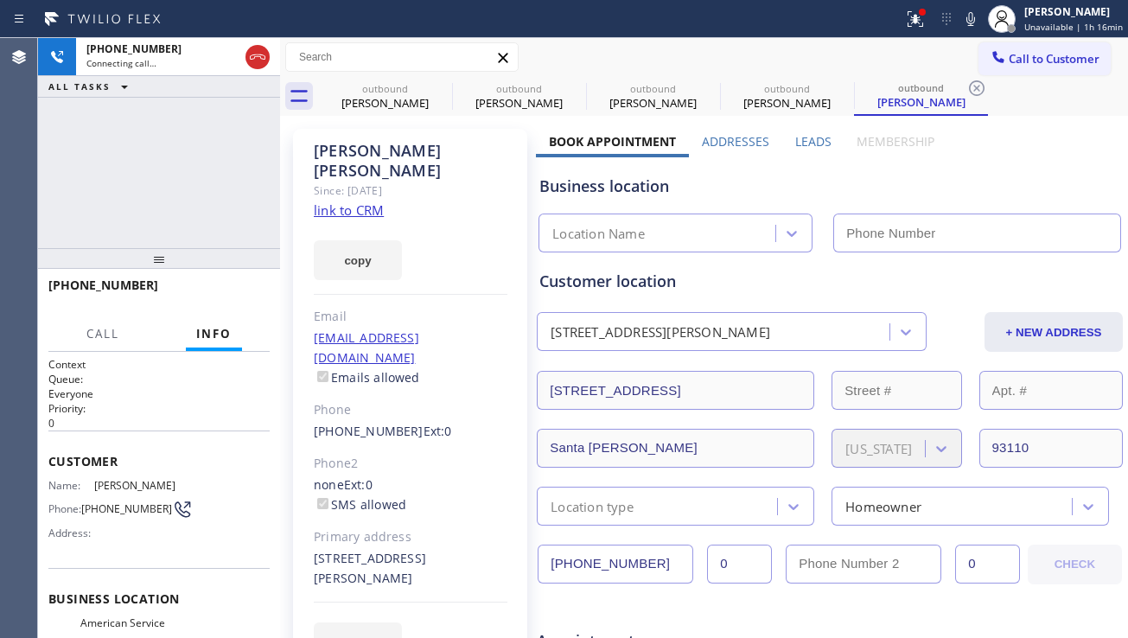
click at [796, 147] on label "Leads" at bounding box center [813, 141] width 36 height 16
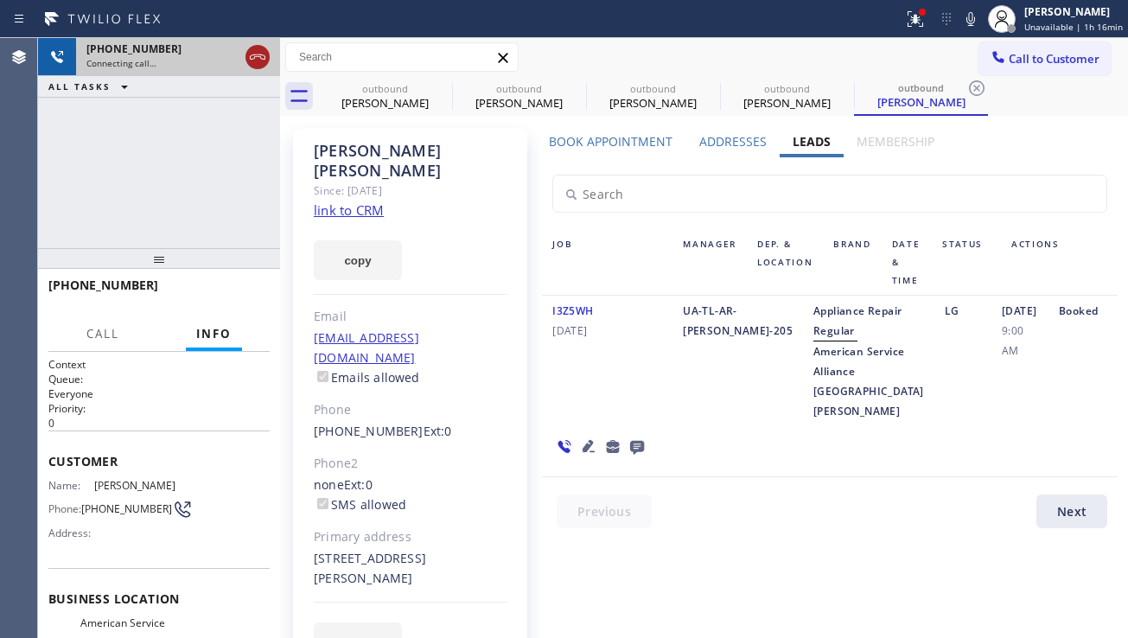
click at [258, 62] on icon at bounding box center [257, 57] width 21 height 21
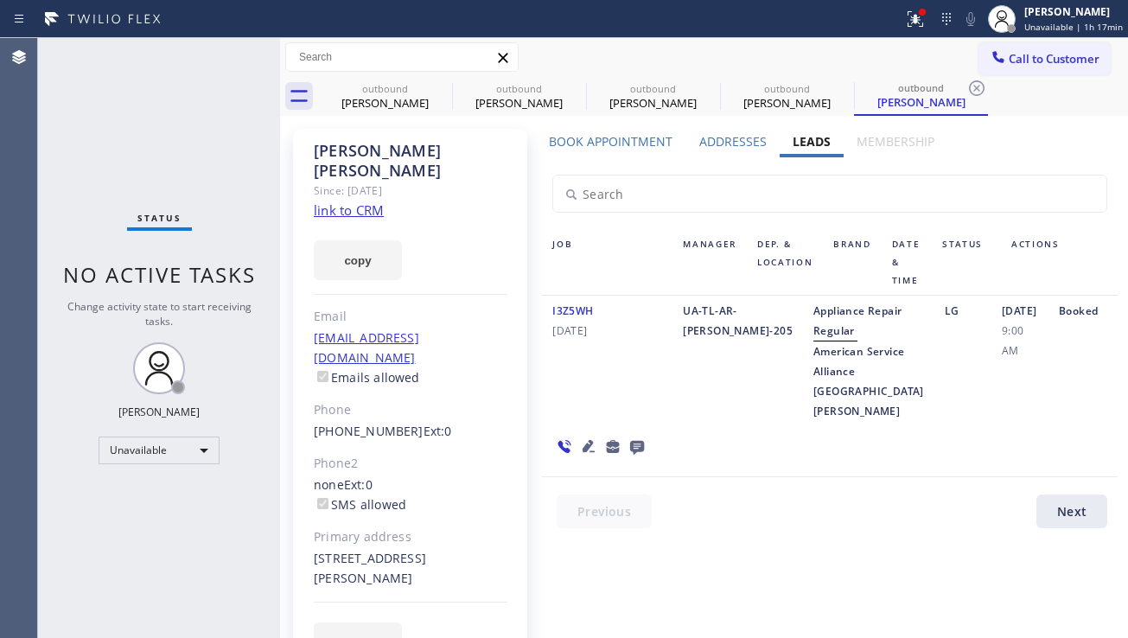
click at [1049, 372] on div "Booked" at bounding box center [1083, 361] width 69 height 120
click at [1051, 57] on span "Call to Customer" at bounding box center [1054, 59] width 91 height 16
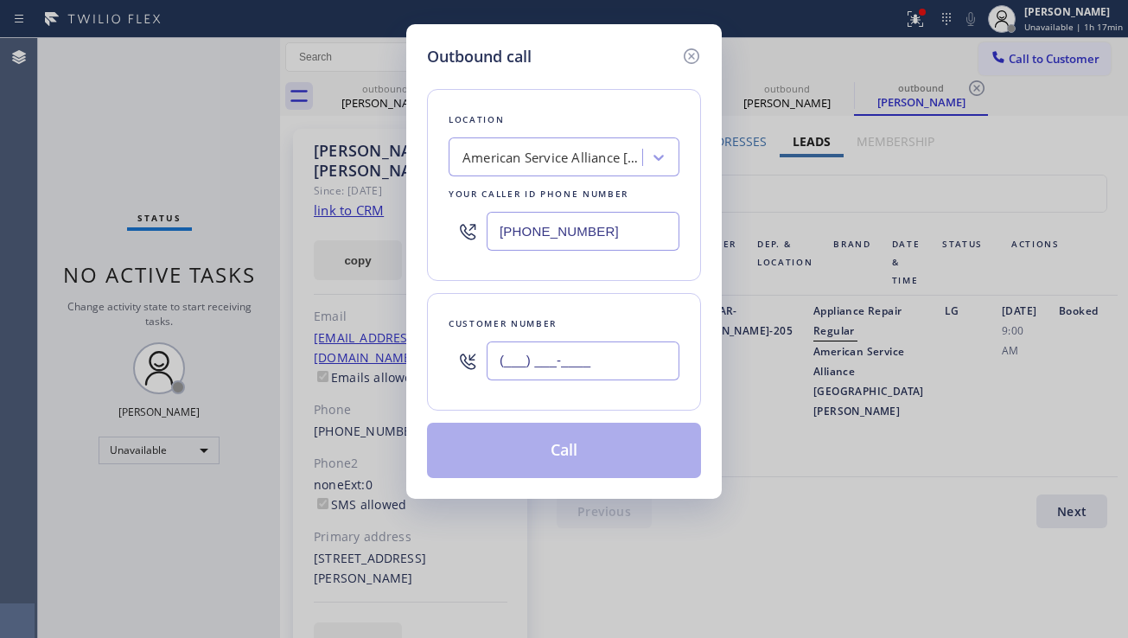
click at [536, 370] on input "(___) ___-____" at bounding box center [583, 361] width 193 height 39
paste input "805) 698-854"
click at [595, 361] on input "(805) 698-854_" at bounding box center [583, 361] width 193 height 39
click at [586, 362] on input "(805) 698-854_" at bounding box center [583, 361] width 193 height 39
drag, startPoint x: 586, startPoint y: 362, endPoint x: 488, endPoint y: 367, distance: 98.7
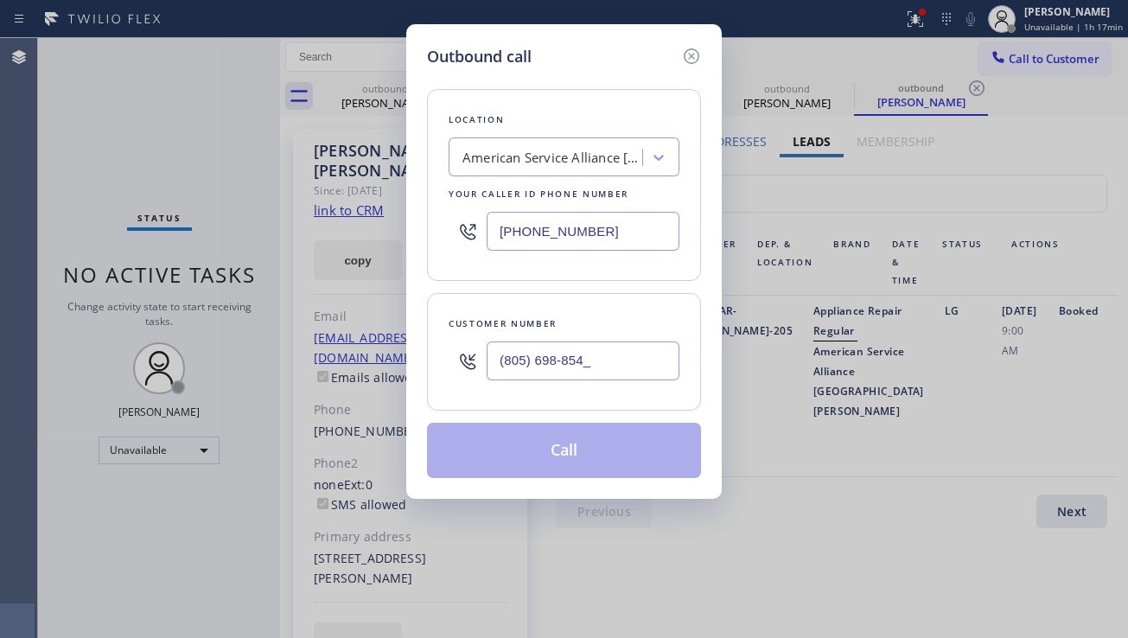
click at [488, 367] on input "(805) 698-854_" at bounding box center [583, 361] width 193 height 39
click at [687, 59] on icon at bounding box center [691, 56] width 21 height 21
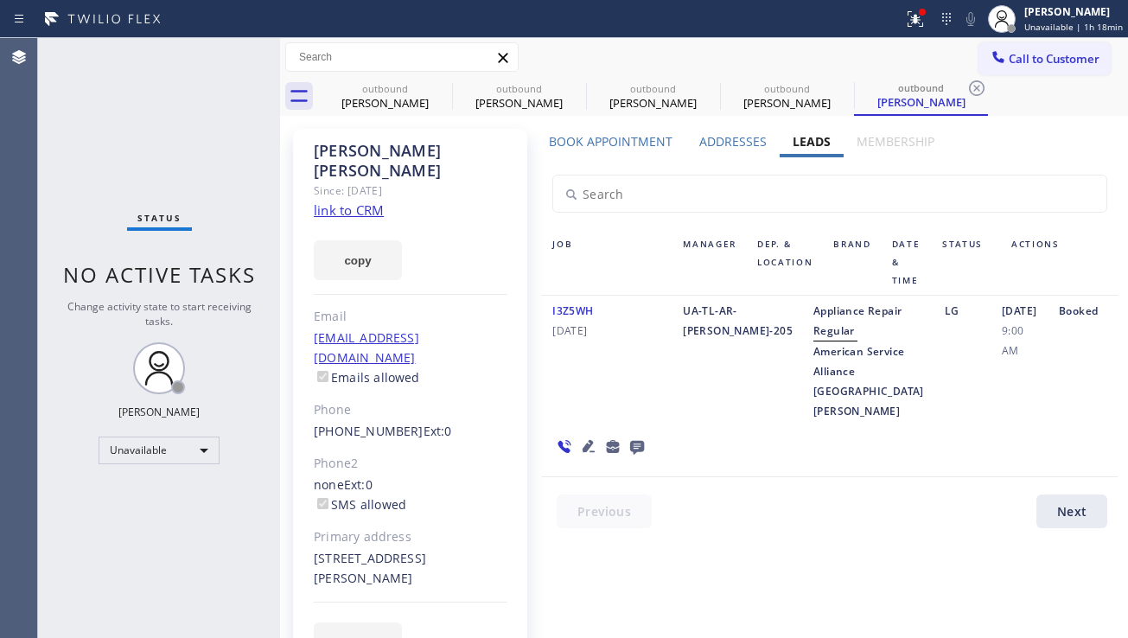
drag, startPoint x: 899, startPoint y: 416, endPoint x: 816, endPoint y: 433, distance: 84.8
click at [992, 416] on div "[DATE] 9:00 AM" at bounding box center [1020, 361] width 57 height 120
click at [267, 463] on div "Status No active tasks Change activity state to start receiving tasks. [PERSON_…" at bounding box center [159, 338] width 242 height 600
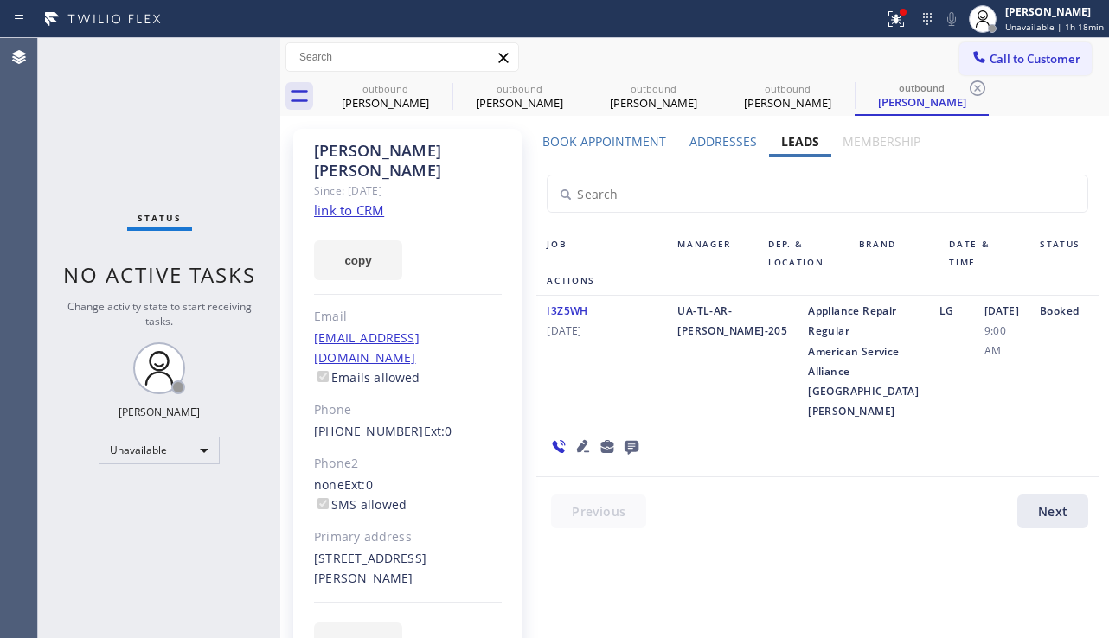
drag, startPoint x: 995, startPoint y: 66, endPoint x: 1024, endPoint y: 127, distance: 67.7
click at [995, 66] on span "Call to Customer" at bounding box center [1034, 59] width 91 height 16
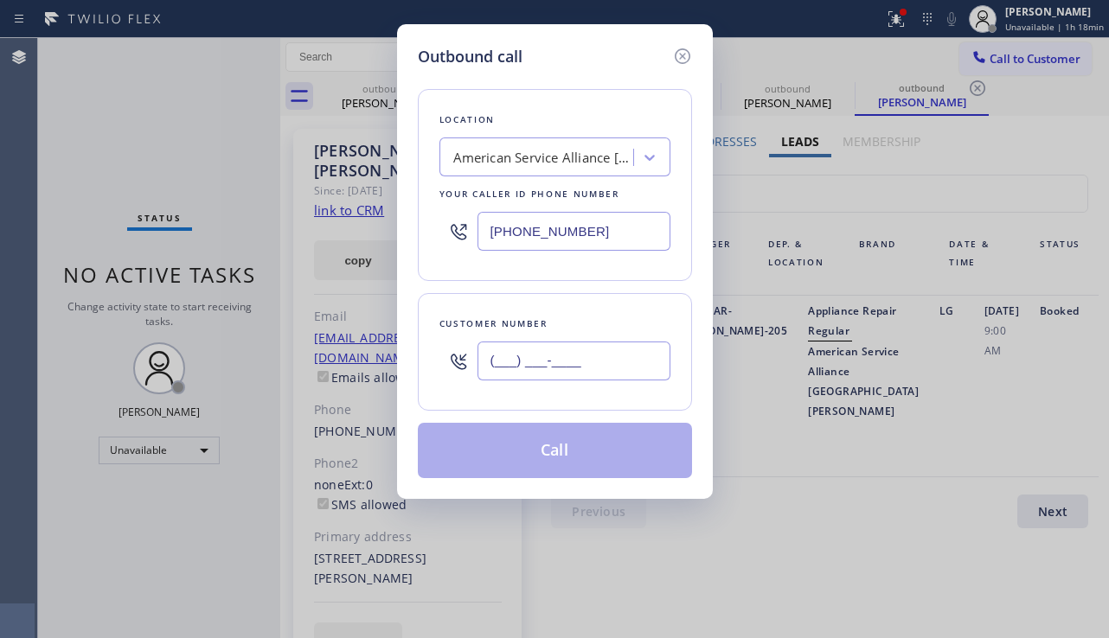
click at [588, 362] on input "(___) ___-____" at bounding box center [573, 361] width 193 height 39
paste input "752) 061-2228"
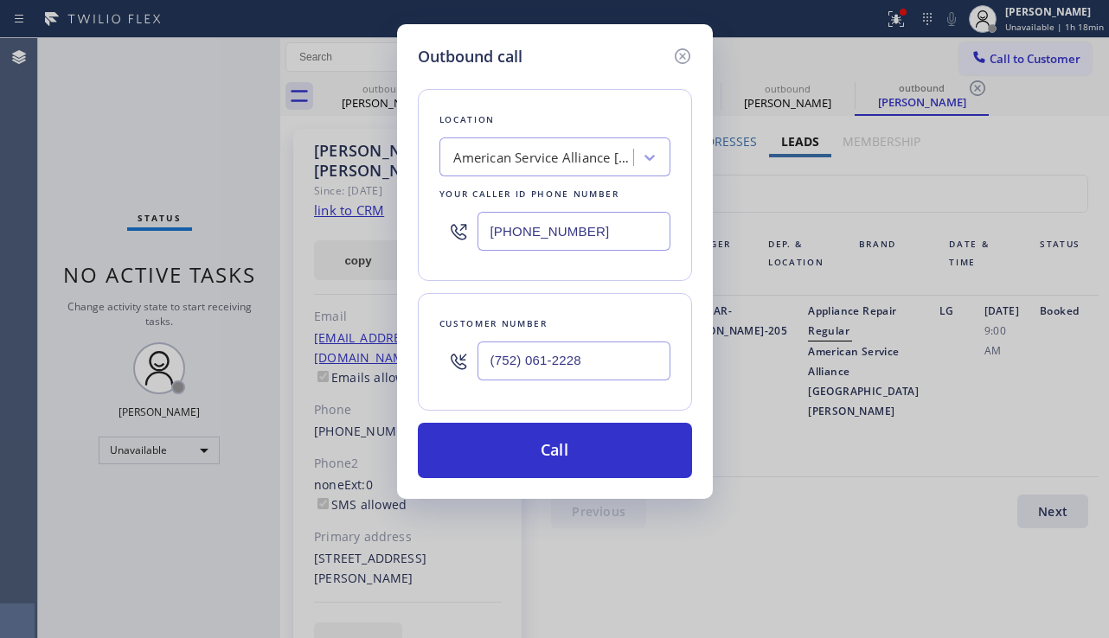
type input "(752) 061-2228"
click at [394, 240] on div "Outbound call Location American Service Alliance [GEOGRAPHIC_DATA][PERSON_NAME]…" at bounding box center [554, 319] width 1109 height 638
paste input "754) 802-2552"
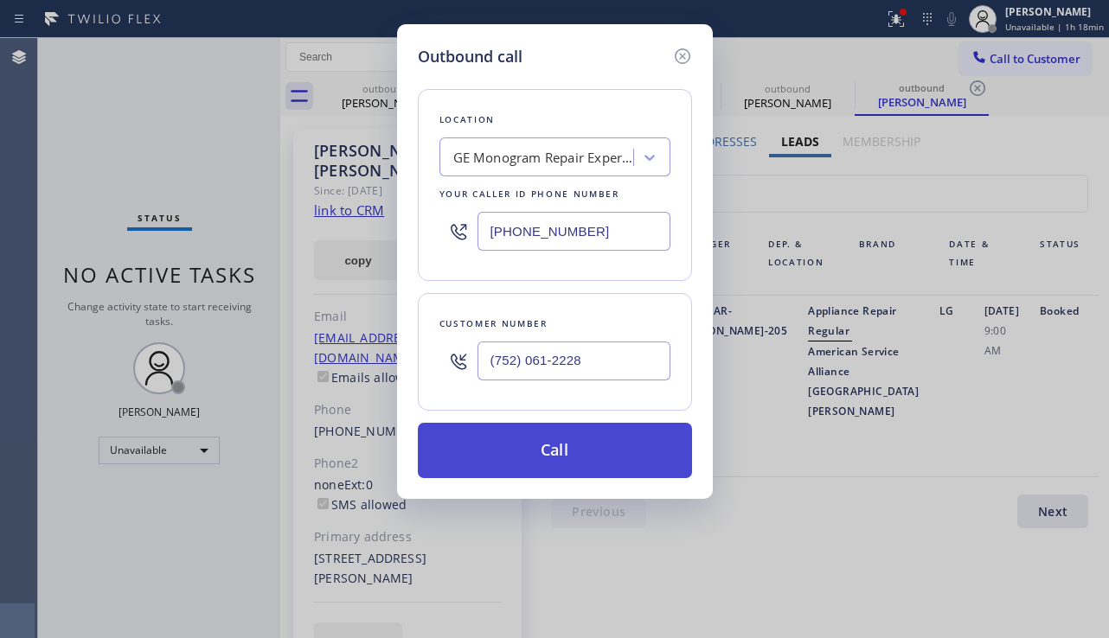
type input "[PHONE_NUMBER]"
click at [575, 431] on button "Call" at bounding box center [555, 450] width 274 height 55
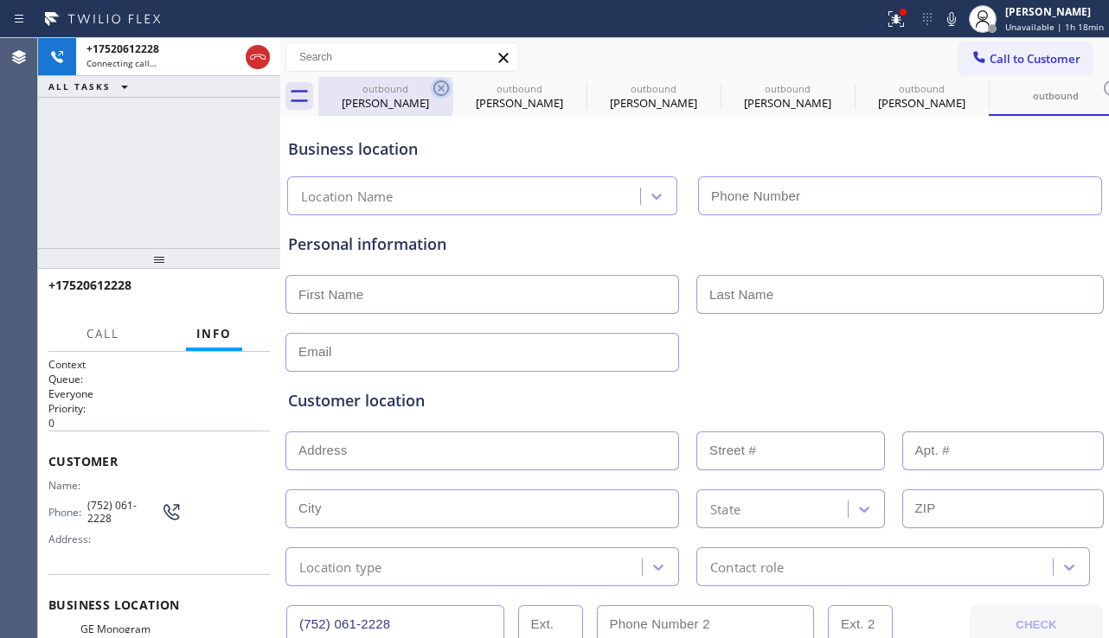
click at [437, 87] on icon at bounding box center [441, 88] width 21 height 21
type input "[PHONE_NUMBER]"
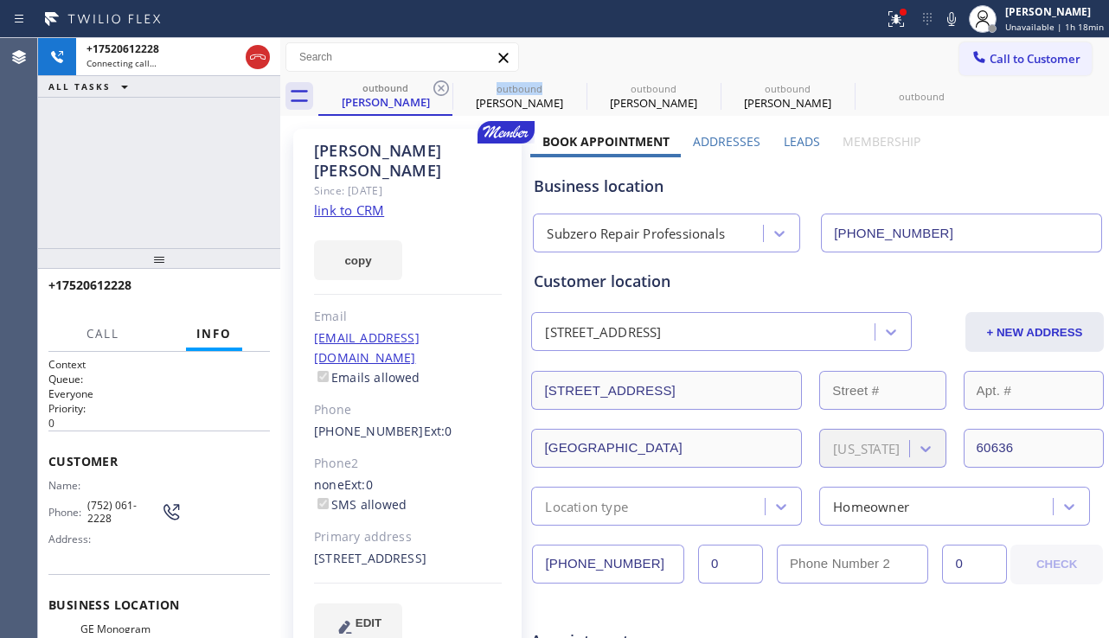
click at [437, 87] on icon at bounding box center [441, 88] width 21 height 21
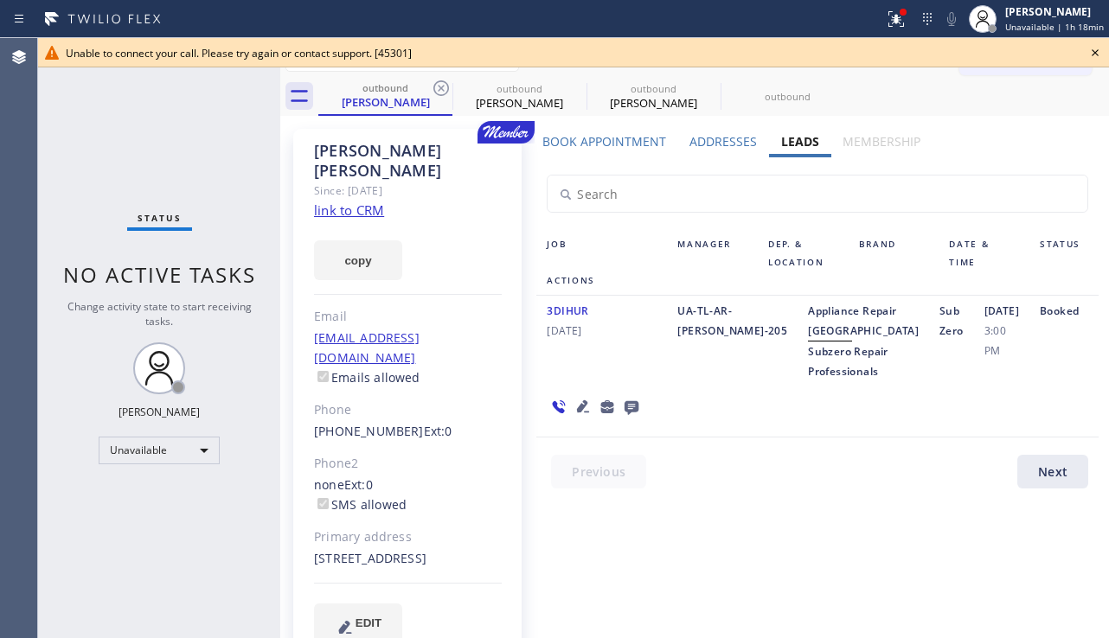
click at [437, 87] on icon at bounding box center [441, 88] width 21 height 21
type input "[PHONE_NUMBER]"
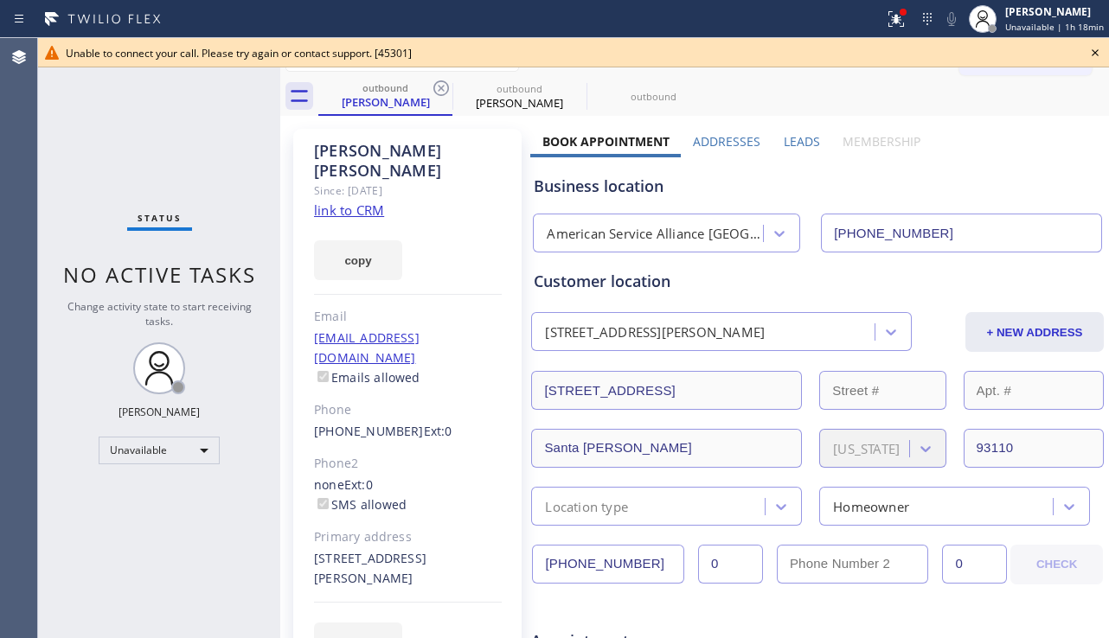
click at [437, 87] on icon at bounding box center [441, 88] width 21 height 21
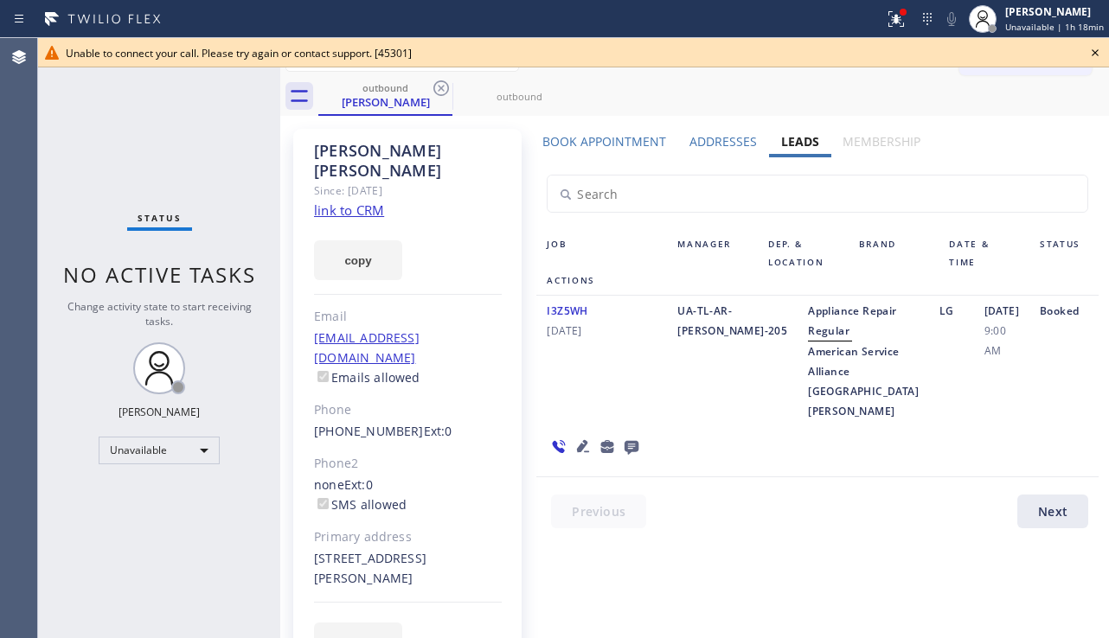
click at [437, 87] on icon at bounding box center [441, 88] width 21 height 21
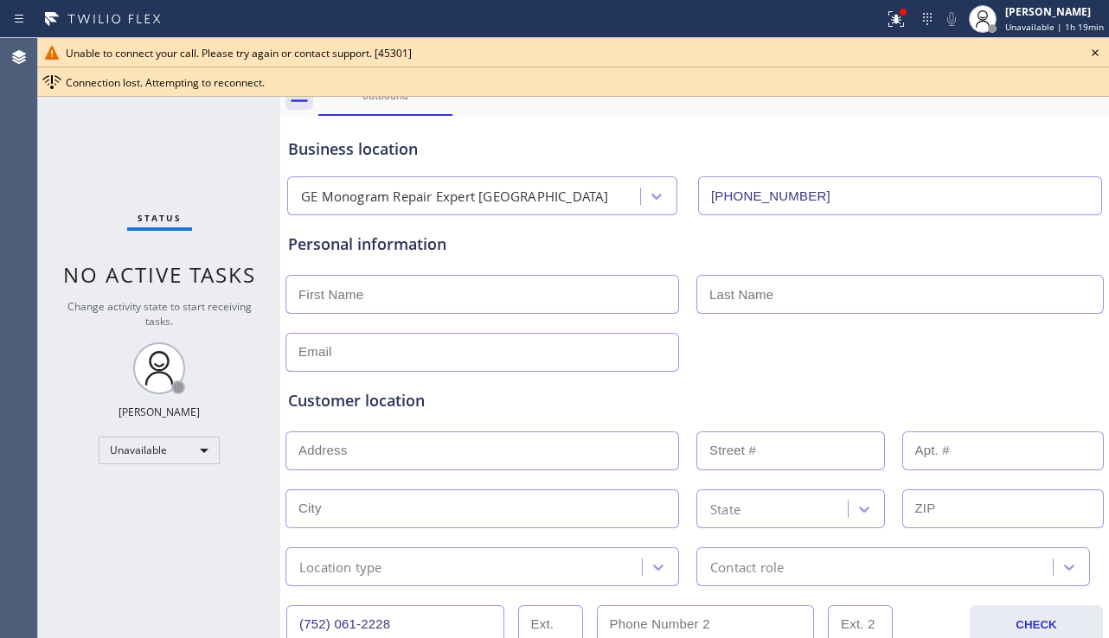
drag, startPoint x: 438, startPoint y: 426, endPoint x: 445, endPoint y: 413, distance: 14.7
click at [440, 420] on div "Customer location >> ADD NEW ADDRESS << + NEW ADDRESS State Location type Conta…" at bounding box center [694, 487] width 813 height 197
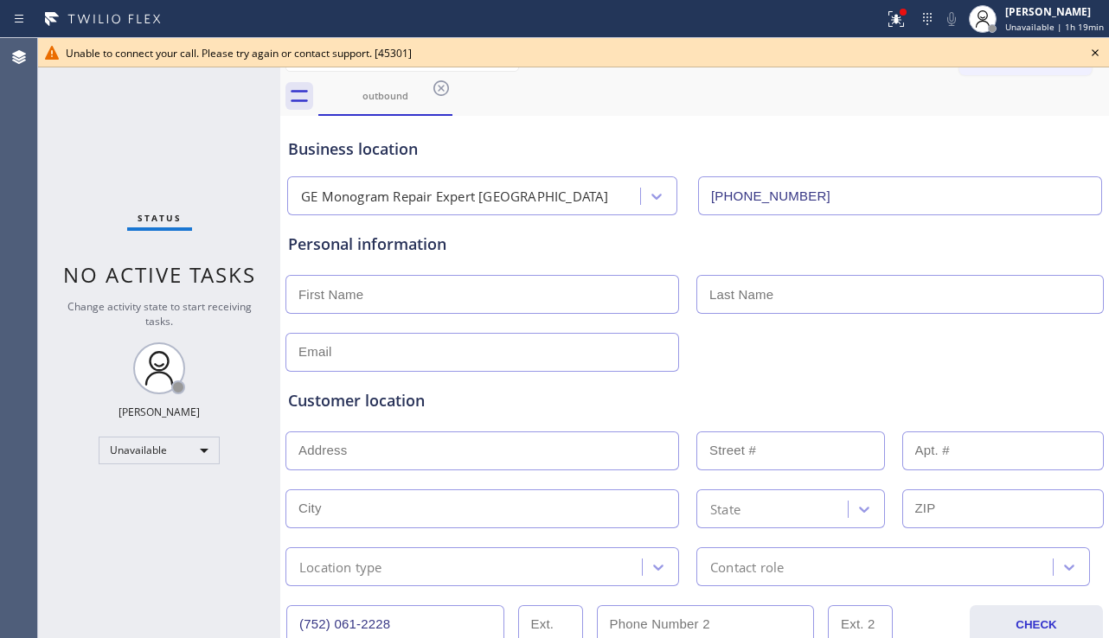
click at [1095, 52] on icon at bounding box center [1094, 52] width 21 height 21
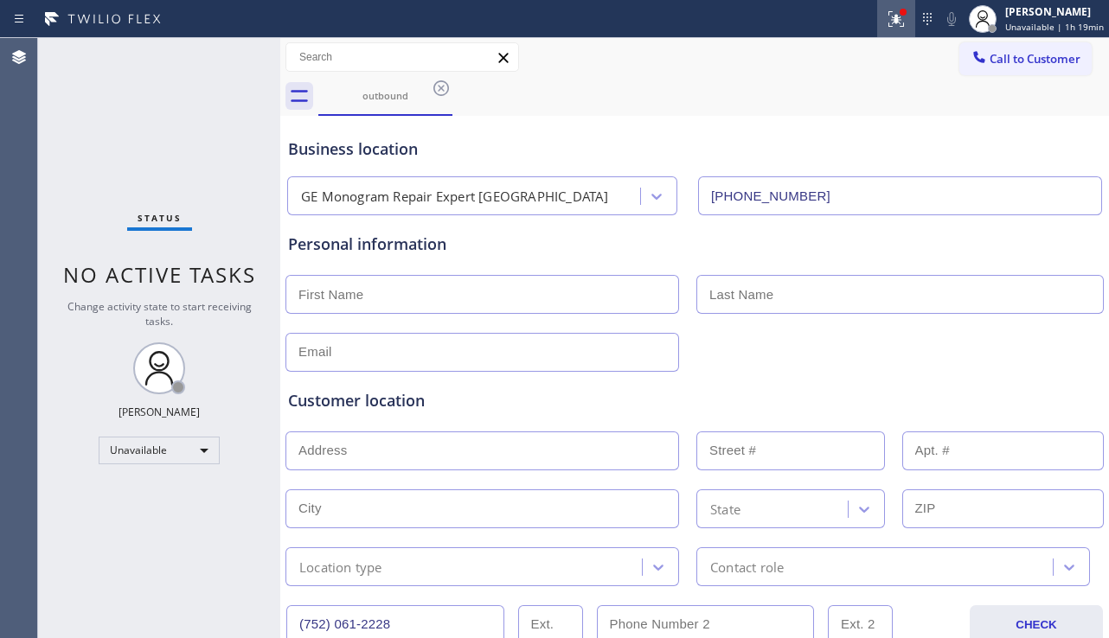
click at [877, 22] on div at bounding box center [896, 19] width 38 height 21
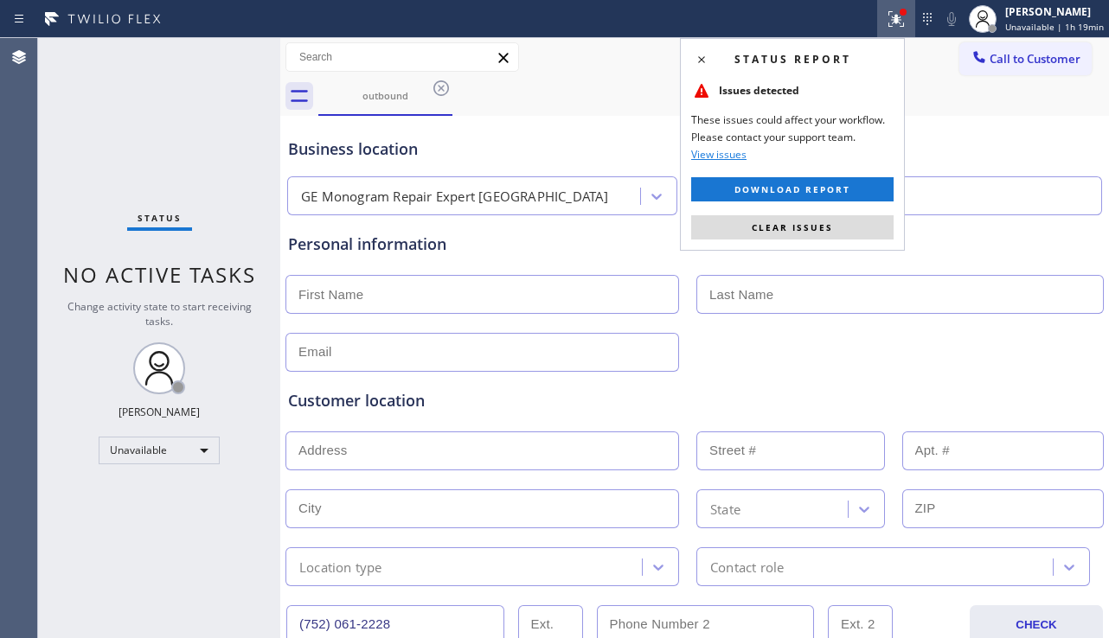
click at [822, 210] on div "Status report Issues detected These issues could affect your workflow. Please c…" at bounding box center [792, 144] width 225 height 213
click at [816, 221] on span "Clear issues" at bounding box center [791, 227] width 81 height 12
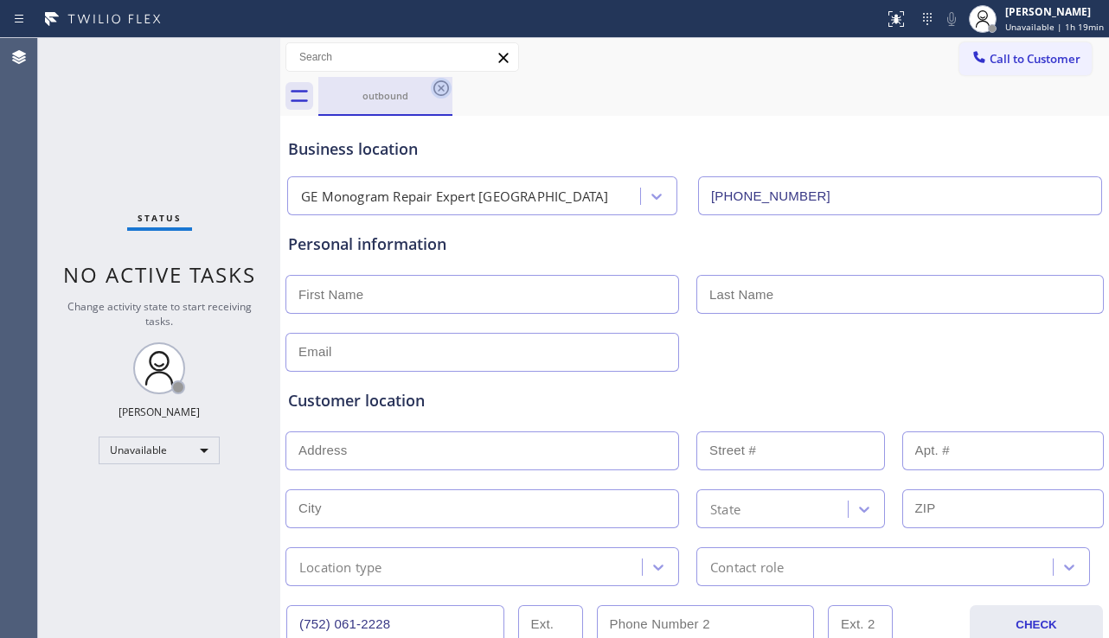
click at [432, 88] on icon at bounding box center [441, 88] width 21 height 21
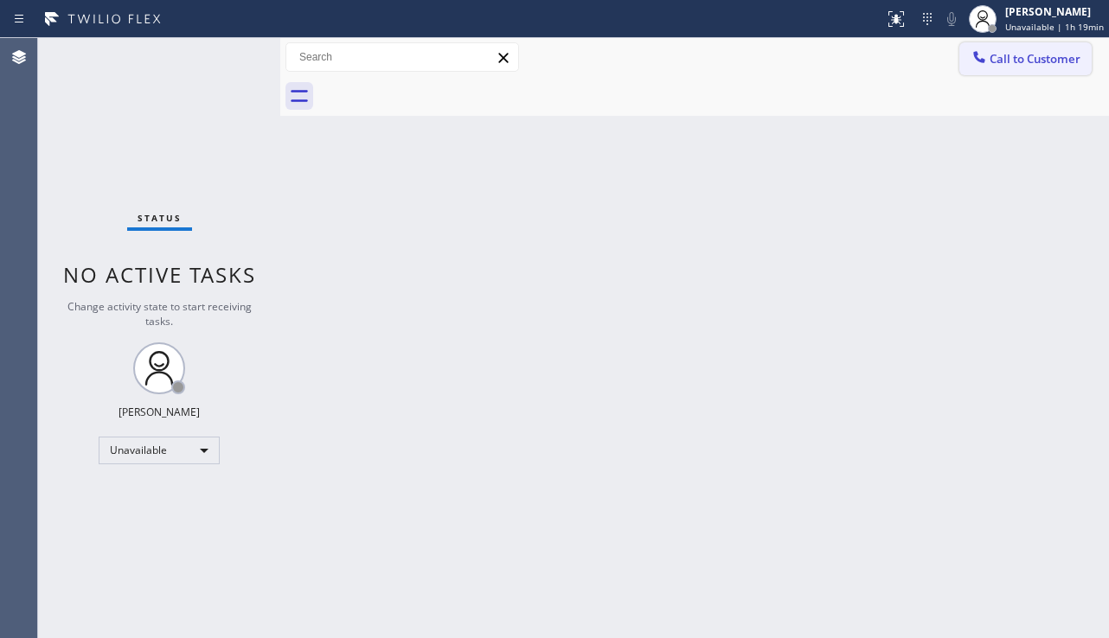
click at [1000, 58] on span "Call to Customer" at bounding box center [1034, 59] width 91 height 16
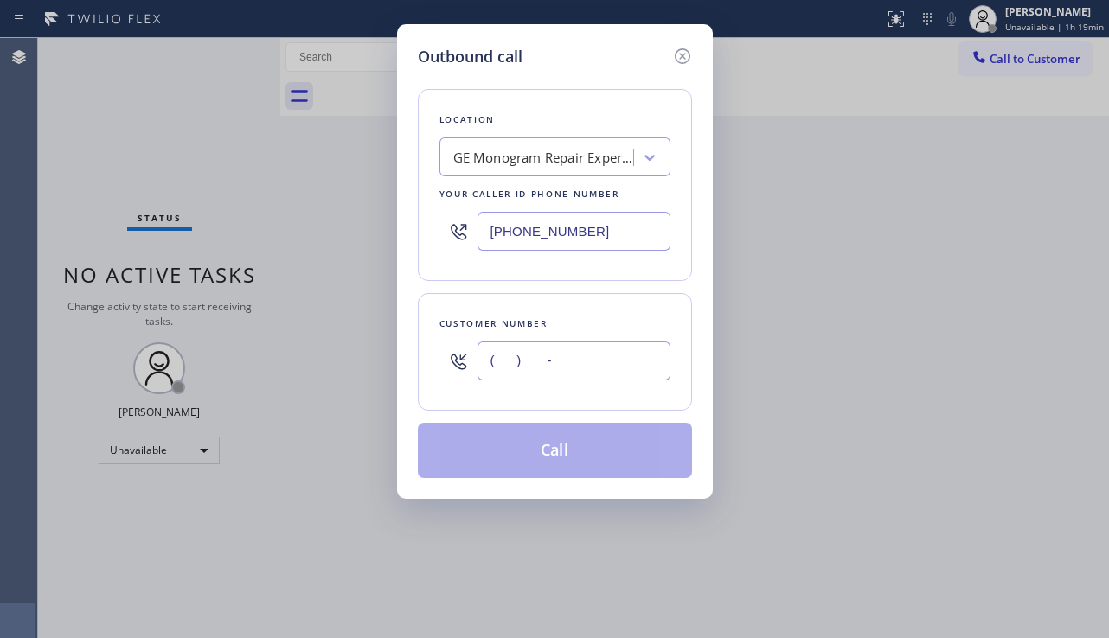
click at [538, 357] on input "(___) ___-____" at bounding box center [573, 361] width 193 height 39
paste input "708) 705-4001"
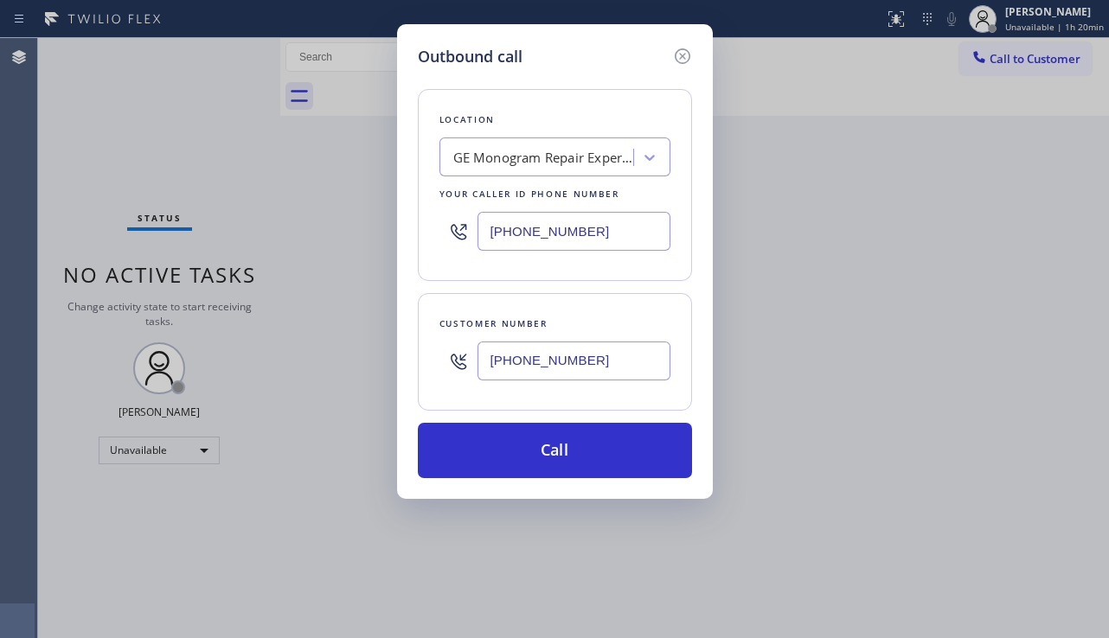
drag, startPoint x: 1040, startPoint y: 348, endPoint x: 1046, endPoint y: 272, distance: 76.3
click at [1043, 342] on div "Outbound call Location GE Monogram Repair Expert [GEOGRAPHIC_DATA] Your caller …" at bounding box center [554, 319] width 1109 height 638
drag, startPoint x: 615, startPoint y: 355, endPoint x: 487, endPoint y: 360, distance: 128.0
click at [487, 360] on input "[PHONE_NUMBER]" at bounding box center [573, 361] width 193 height 39
paste input "646) 455-831"
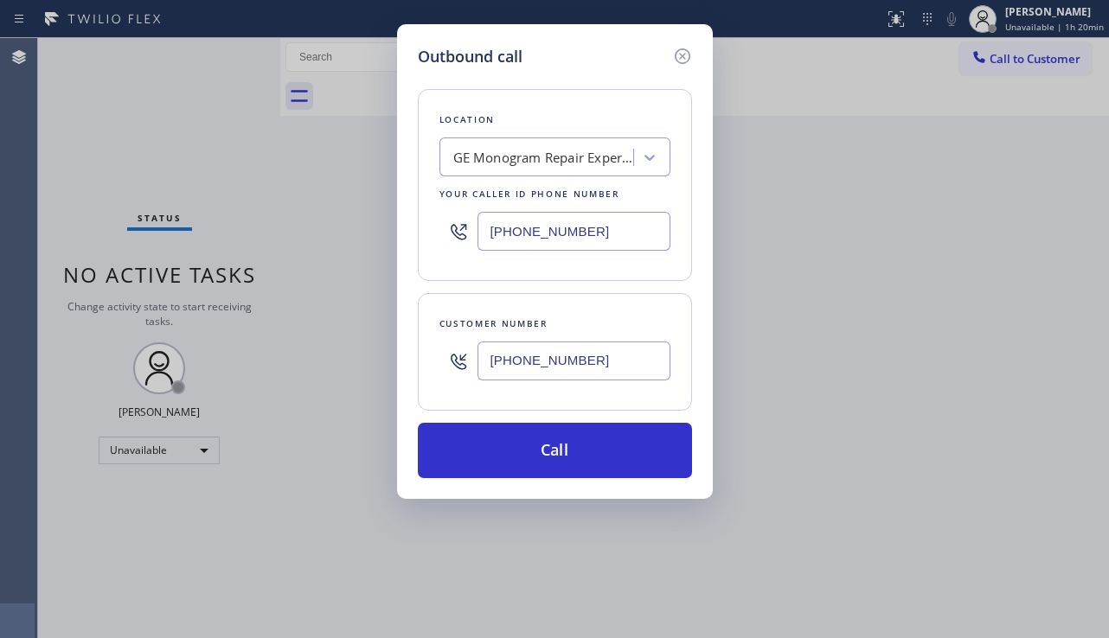
type input "[PHONE_NUMBER]"
click at [956, 325] on div "Outbound call Location GE Monogram Repair Expert [GEOGRAPHIC_DATA] Your caller …" at bounding box center [554, 319] width 1109 height 638
click at [509, 163] on div "GE Monogram Repair Expert [GEOGRAPHIC_DATA]" at bounding box center [544, 158] width 182 height 20
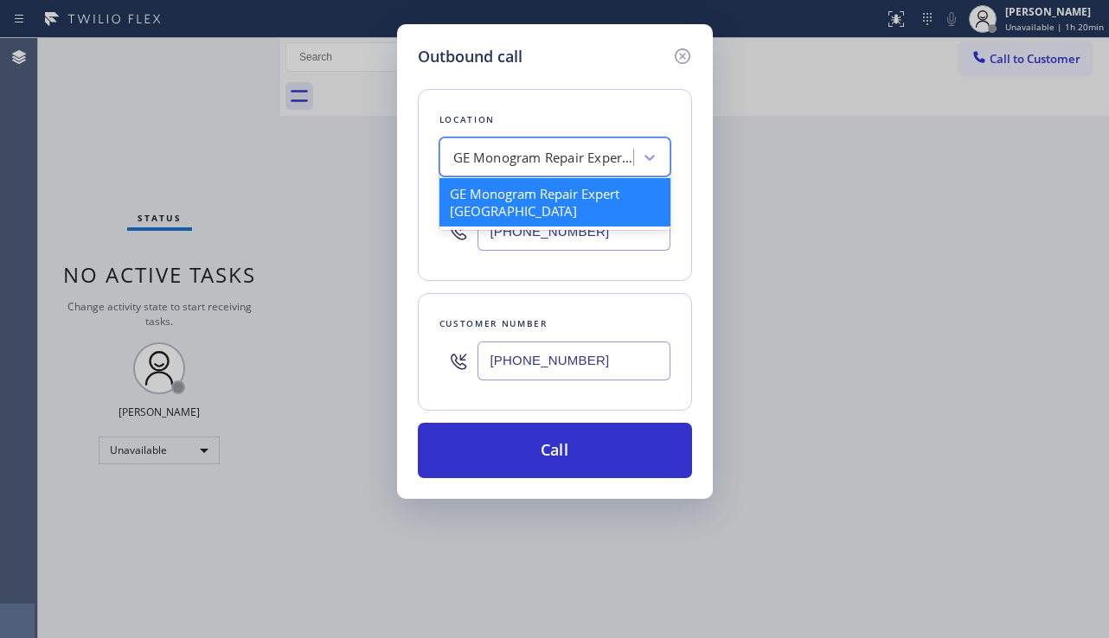
paste input "Subzero Repair Professionals"
type input "Subzero Repair Professionals"
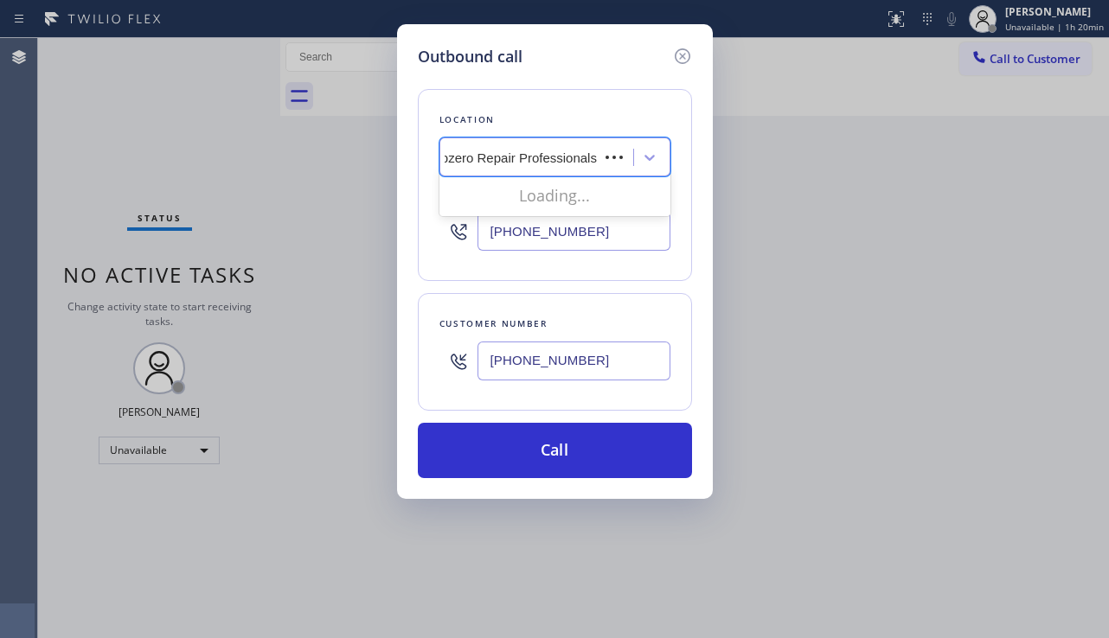
scroll to position [0, 2]
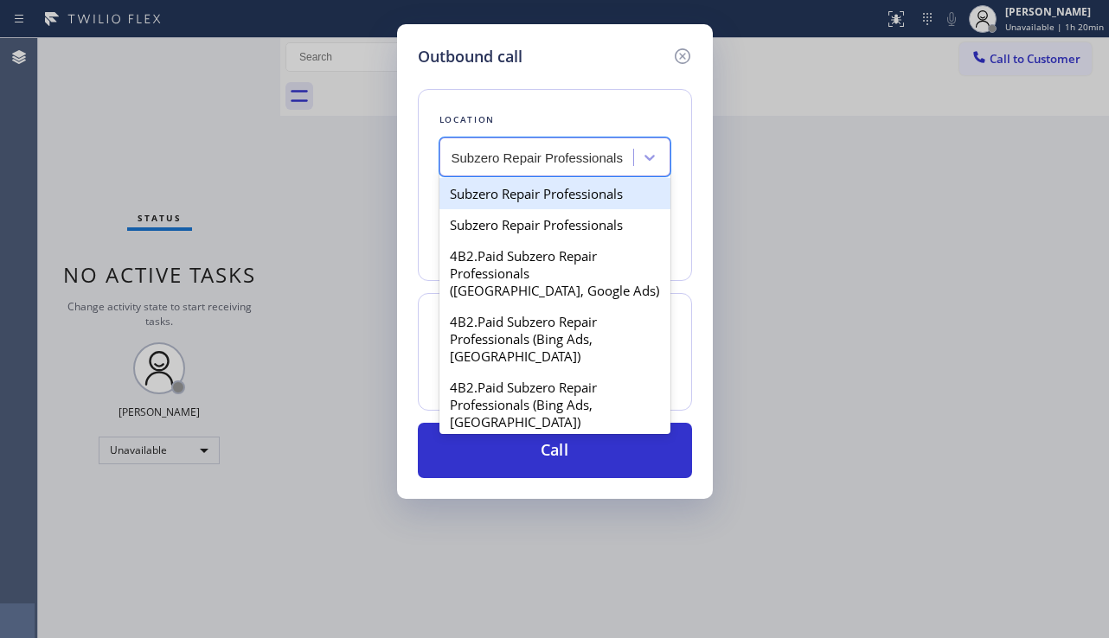
click at [540, 198] on div "Subzero Repair Professionals" at bounding box center [554, 193] width 231 height 31
type input "[PHONE_NUMBER]"
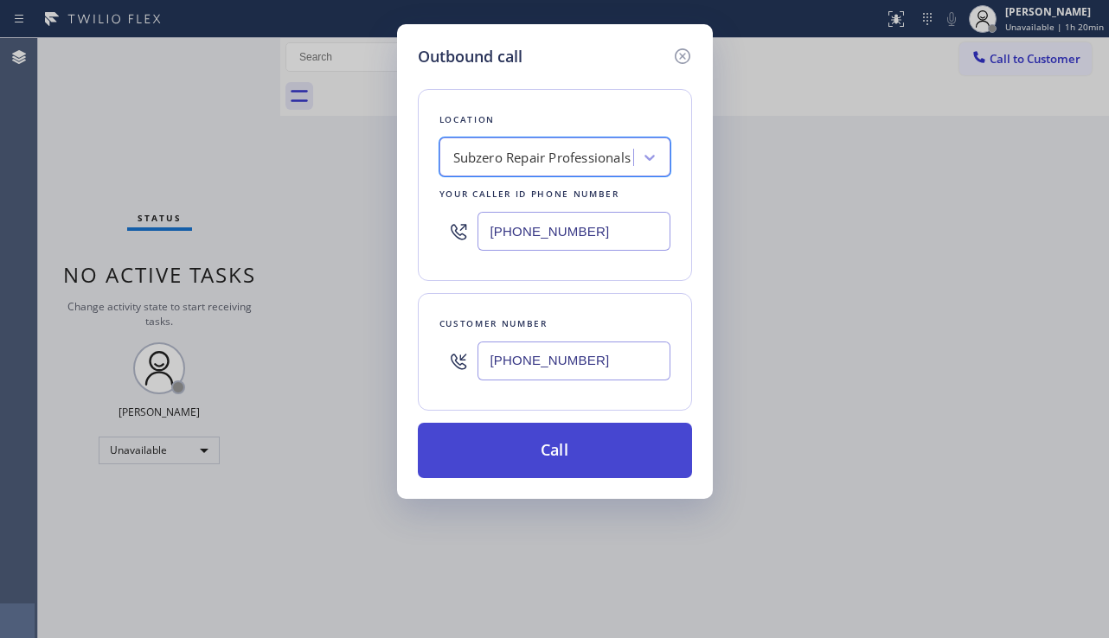
click at [563, 445] on button "Call" at bounding box center [555, 450] width 274 height 55
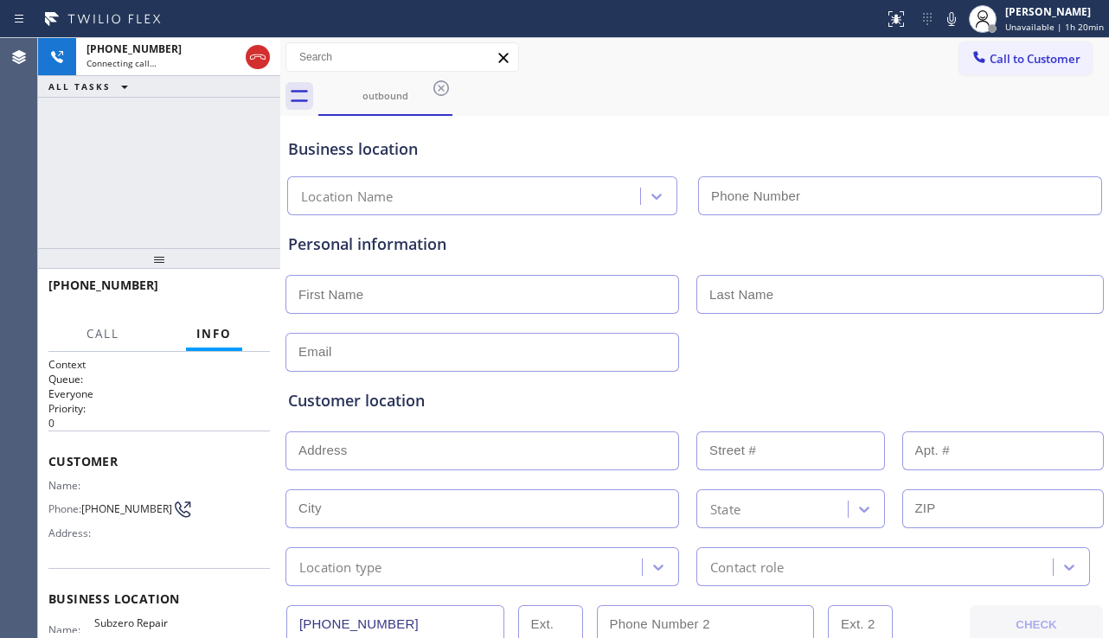
type input "[PHONE_NUMBER]"
drag, startPoint x: 859, startPoint y: 321, endPoint x: 857, endPoint y: 341, distance: 20.1
click at [859, 321] on div "Personal information" at bounding box center [694, 302] width 813 height 139
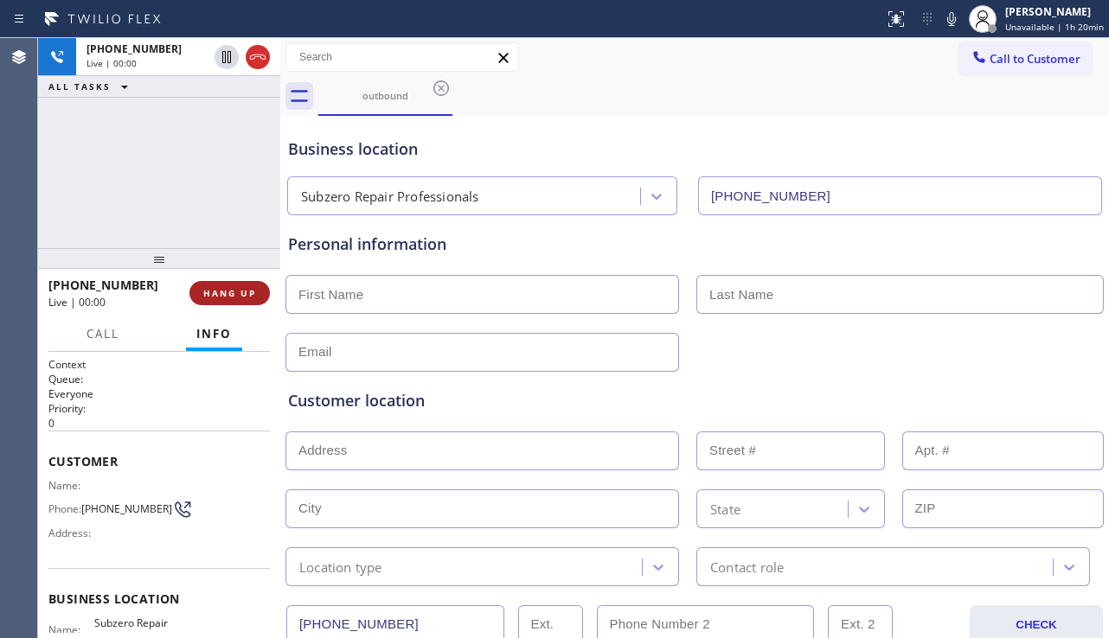
click at [239, 291] on span "HANG UP" at bounding box center [229, 293] width 53 height 12
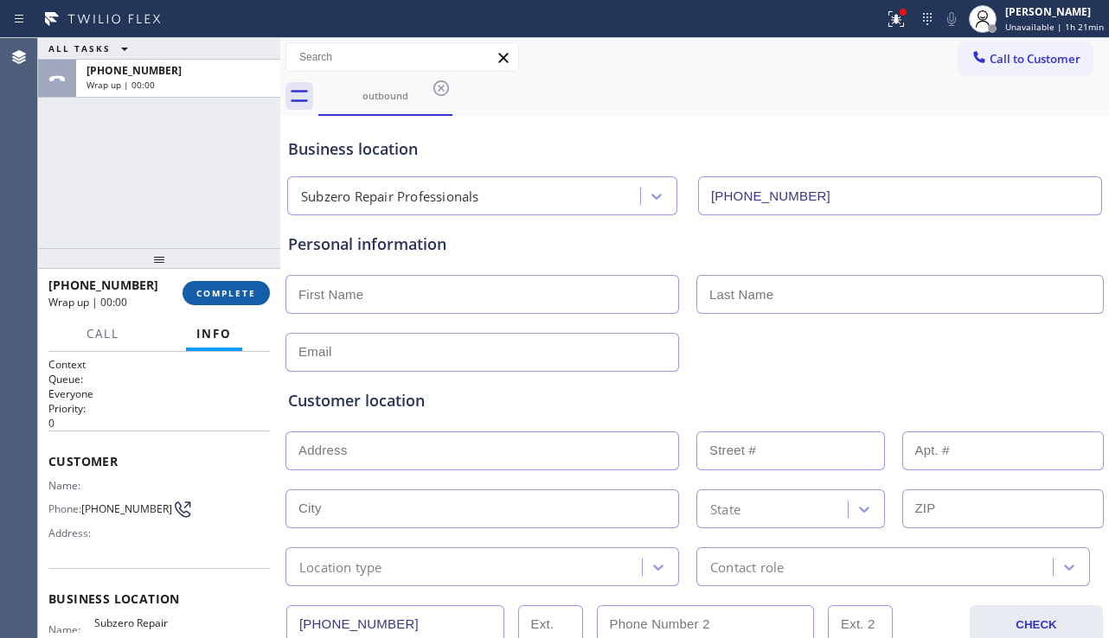
click at [239, 291] on span "COMPLETE" at bounding box center [226, 293] width 60 height 12
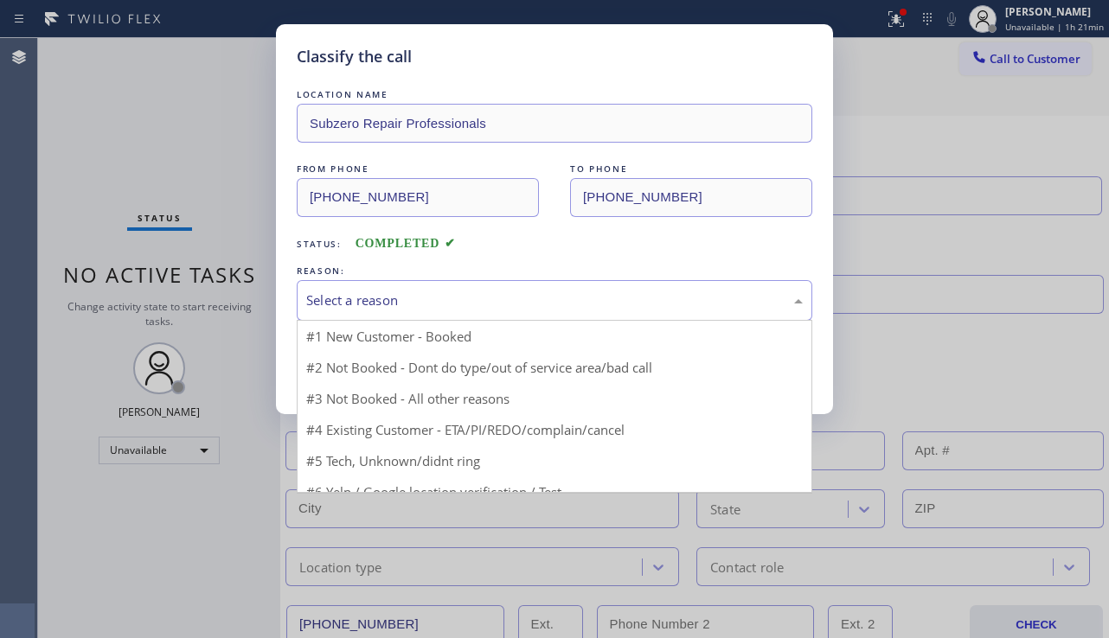
click at [468, 298] on div "Select a reason" at bounding box center [554, 301] width 496 height 20
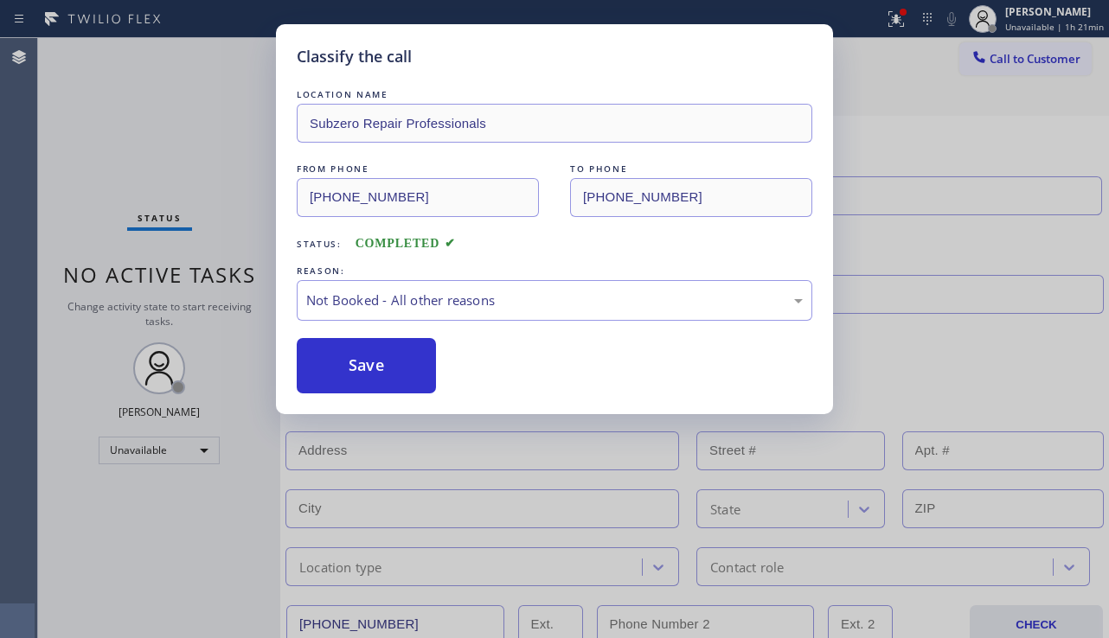
drag, startPoint x: 384, startPoint y: 369, endPoint x: 381, endPoint y: 437, distance: 67.5
click at [383, 370] on button "Save" at bounding box center [366, 365] width 139 height 55
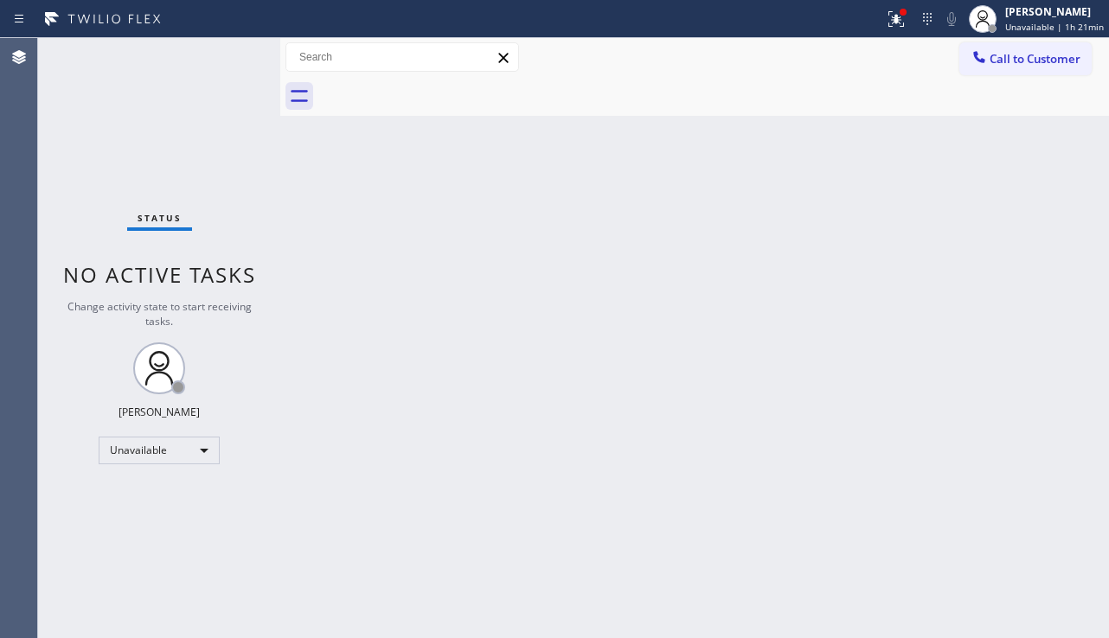
click at [942, 277] on div "Back to Dashboard Change Sender ID Customers Technicians Select a contact Outbo…" at bounding box center [694, 338] width 828 height 600
drag, startPoint x: 1038, startPoint y: 65, endPoint x: 1040, endPoint y: 76, distance: 11.4
click at [1038, 65] on span "Call to Customer" at bounding box center [1034, 59] width 91 height 16
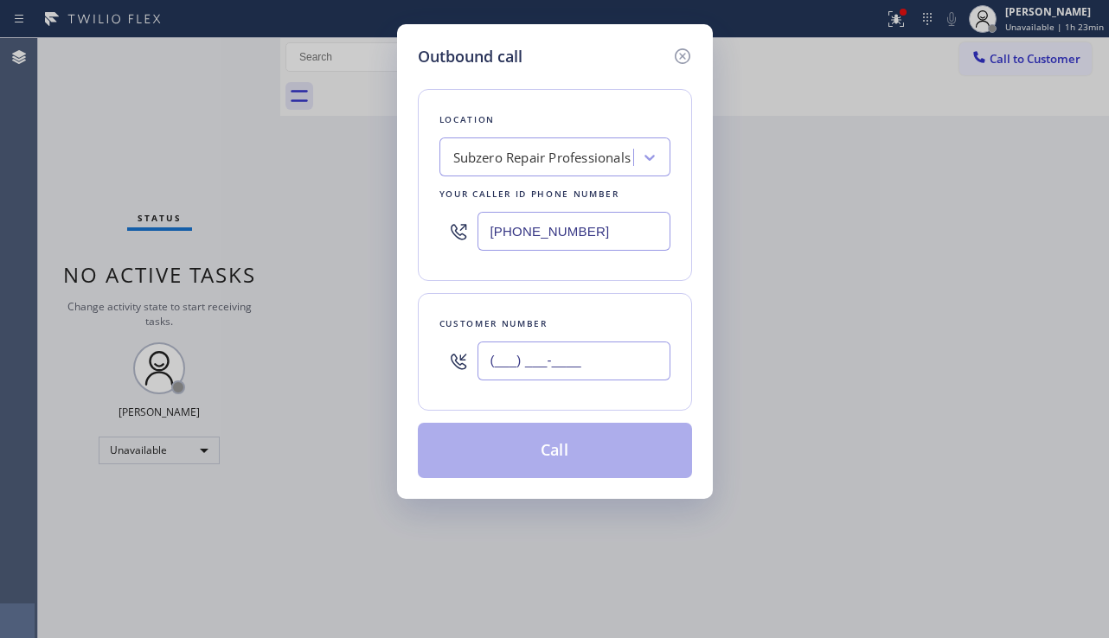
click at [546, 356] on input "(___) ___-____" at bounding box center [573, 361] width 193 height 39
paste input "662) 571-1724"
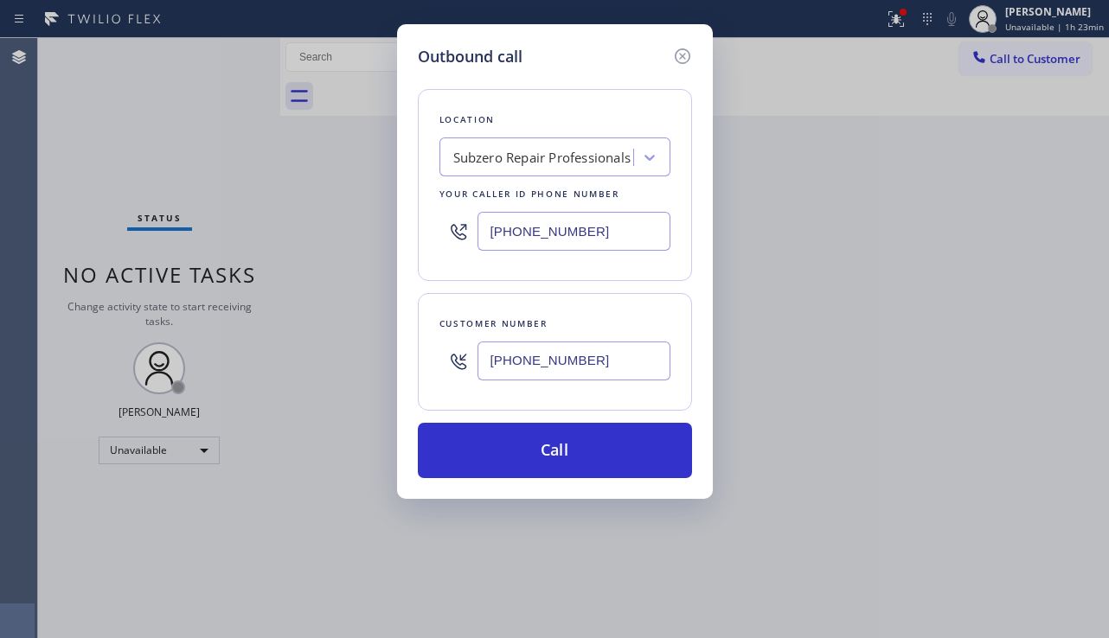
type input "[PHONE_NUMBER]"
drag, startPoint x: 636, startPoint y: 235, endPoint x: 474, endPoint y: 242, distance: 162.7
click at [474, 242] on div "[PHONE_NUMBER]" at bounding box center [554, 231] width 231 height 56
paste input "480) 680-9596"
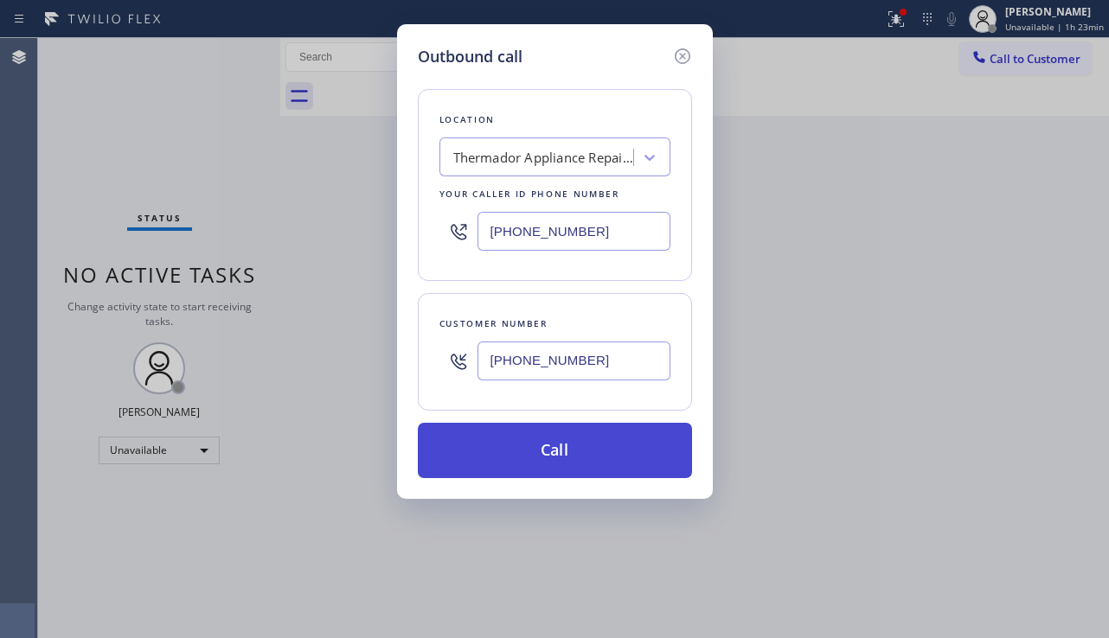
type input "[PHONE_NUMBER]"
click at [544, 458] on button "Call" at bounding box center [555, 450] width 274 height 55
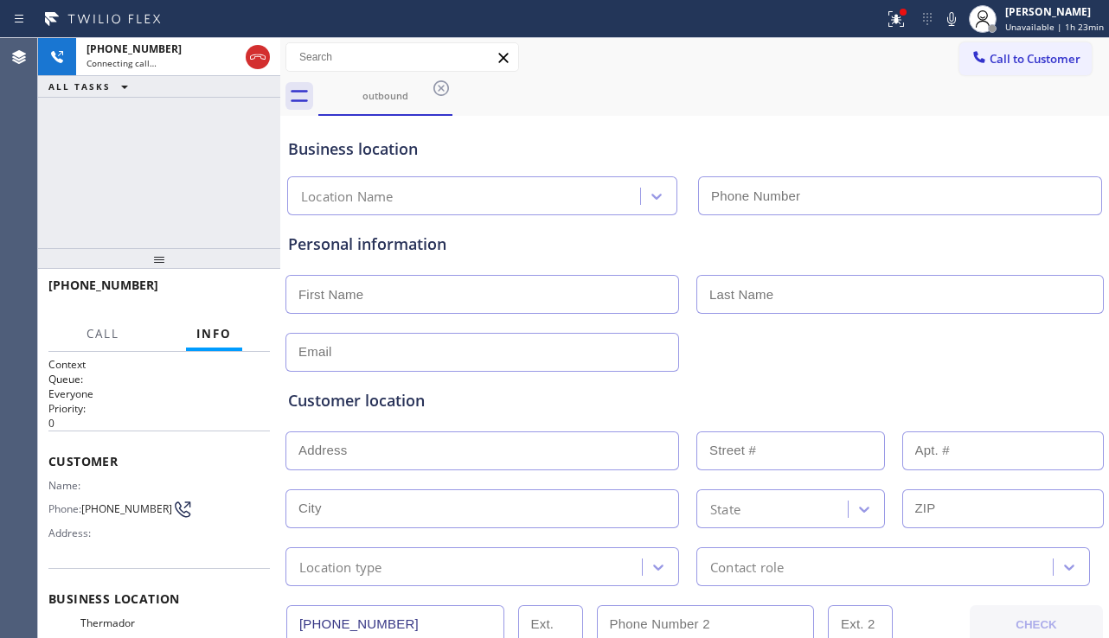
type input "[PHONE_NUMBER]"
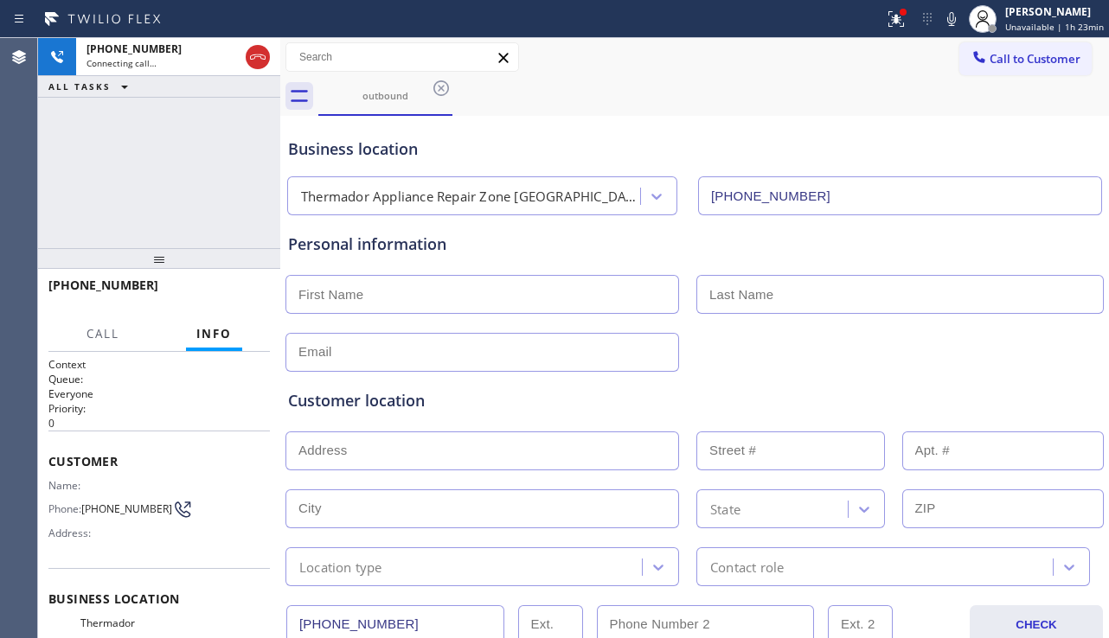
click at [737, 382] on div "Customer location >> ADD NEW ADDRESS << + NEW ADDRESS State Location type Conta…" at bounding box center [694, 479] width 820 height 214
click at [223, 295] on span "HANG UP" at bounding box center [229, 293] width 53 height 12
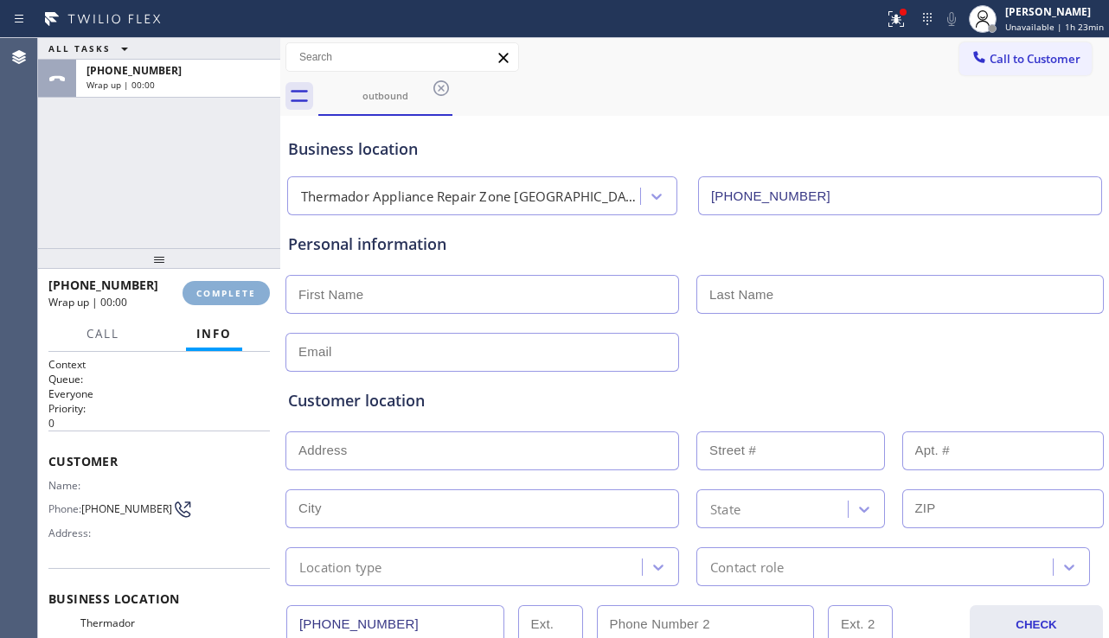
click at [223, 295] on span "COMPLETE" at bounding box center [226, 293] width 60 height 12
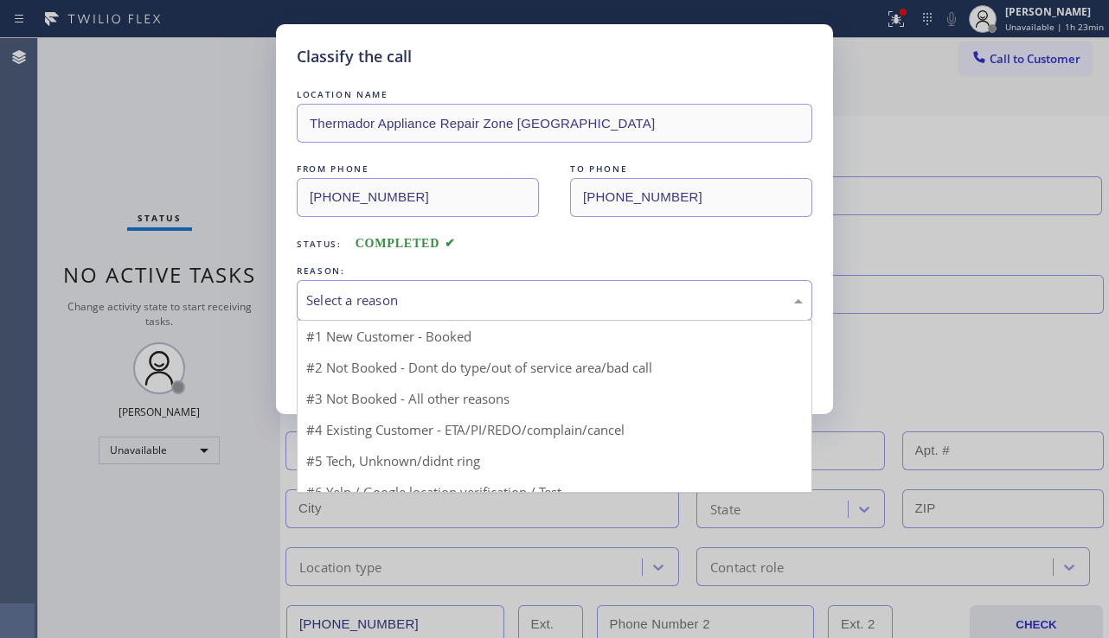
click at [459, 296] on div "Select a reason" at bounding box center [554, 301] width 496 height 20
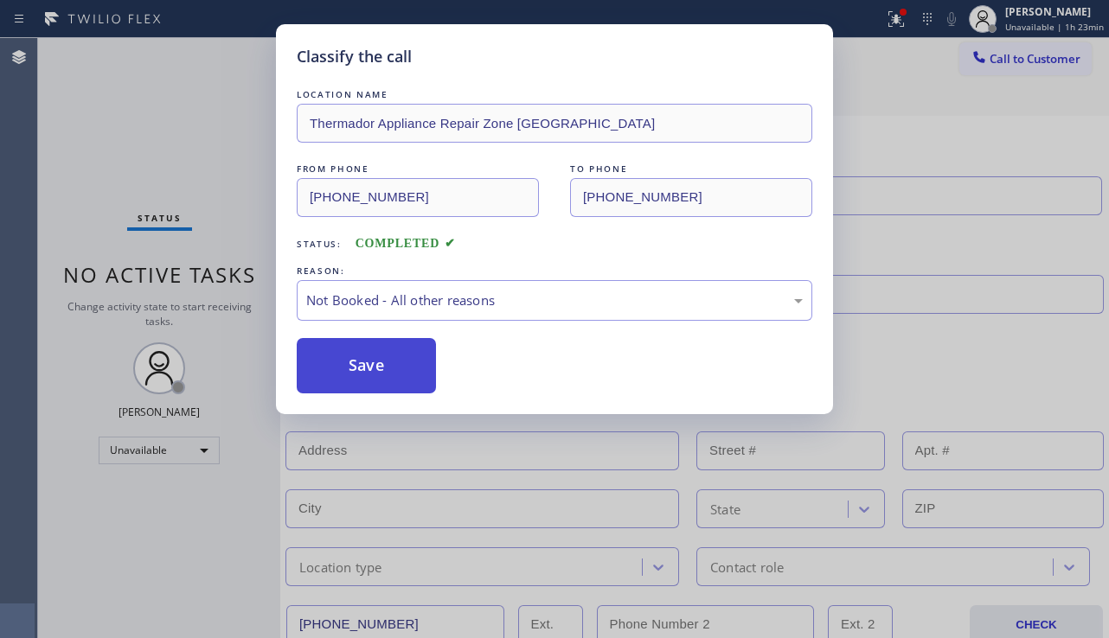
click at [360, 374] on button "Save" at bounding box center [366, 365] width 139 height 55
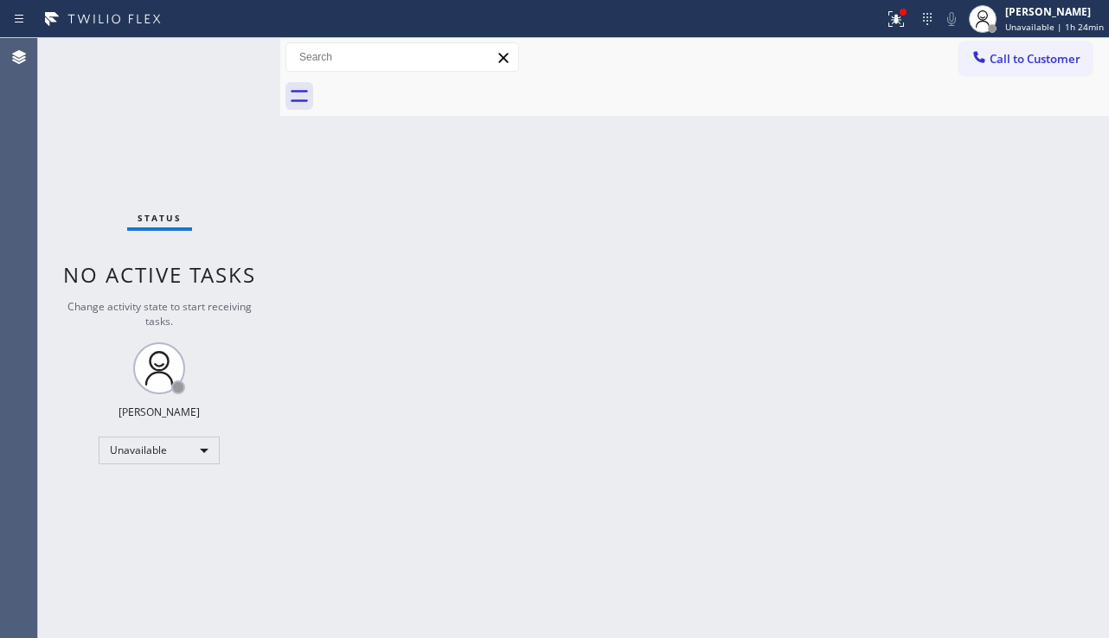
click at [705, 236] on div "Back to Dashboard Change Sender ID Customers Technicians Select a contact Outbo…" at bounding box center [694, 338] width 828 height 600
click at [1025, 67] on button "Call to Customer" at bounding box center [1025, 58] width 132 height 33
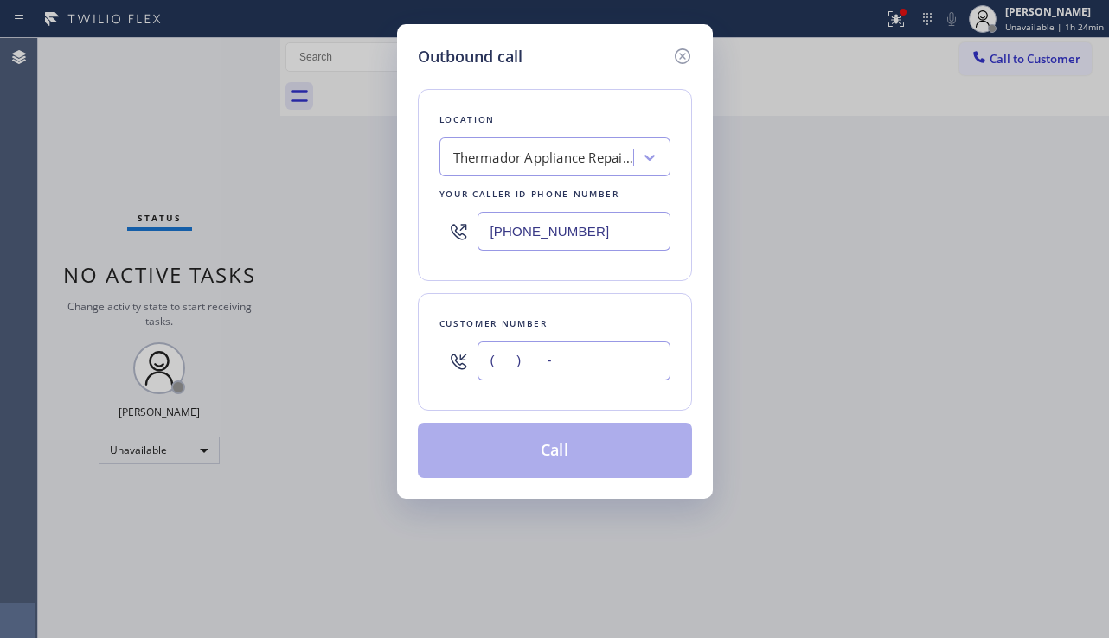
click at [506, 348] on input "(___) ___-____" at bounding box center [573, 361] width 193 height 39
paste input "786) 596-2107"
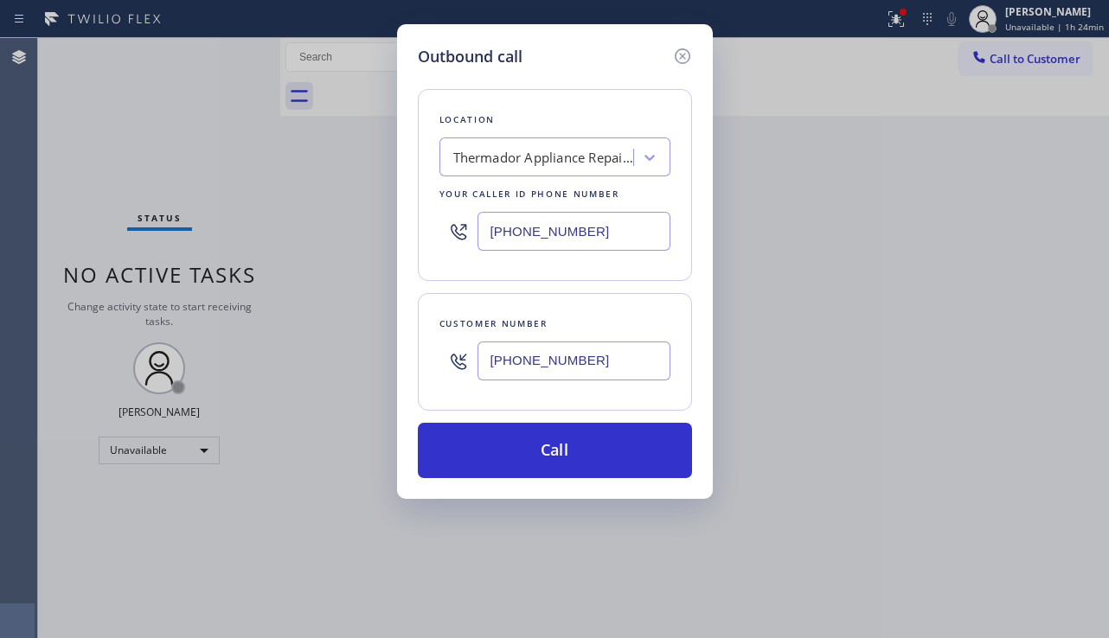
type input "[PHONE_NUMBER]"
drag, startPoint x: 615, startPoint y: 230, endPoint x: 380, endPoint y: 225, distance: 234.4
click at [380, 225] on div "Outbound call Location Thermador Appliance Repair Zone [GEOGRAPHIC_DATA] Your c…" at bounding box center [554, 319] width 1109 height 638
paste input "786) 305-660"
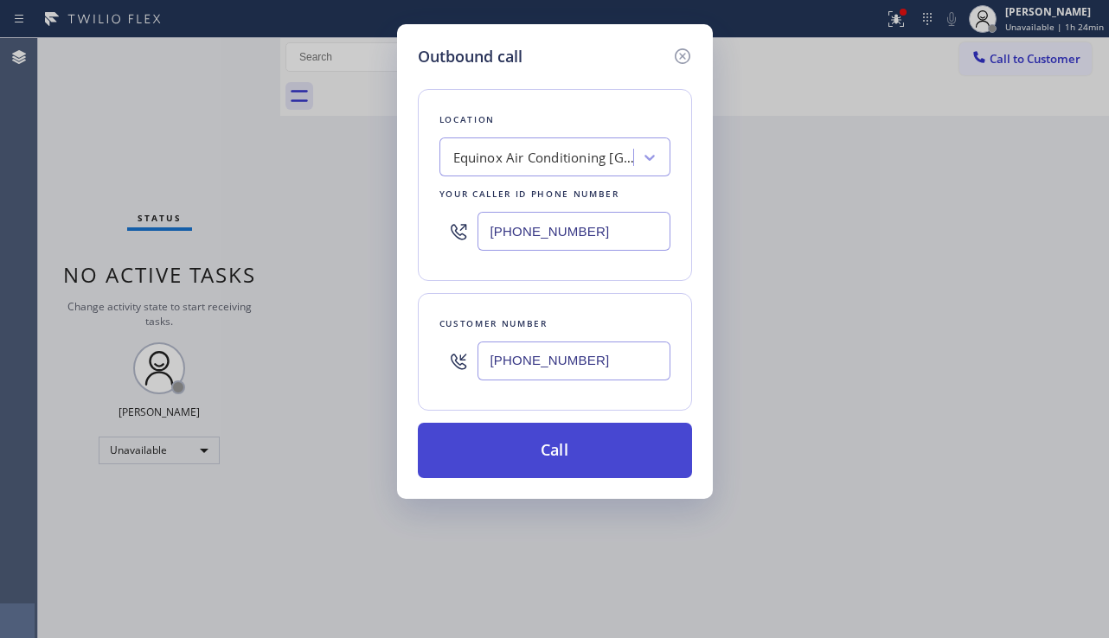
type input "[PHONE_NUMBER]"
click at [549, 455] on button "Call" at bounding box center [555, 450] width 274 height 55
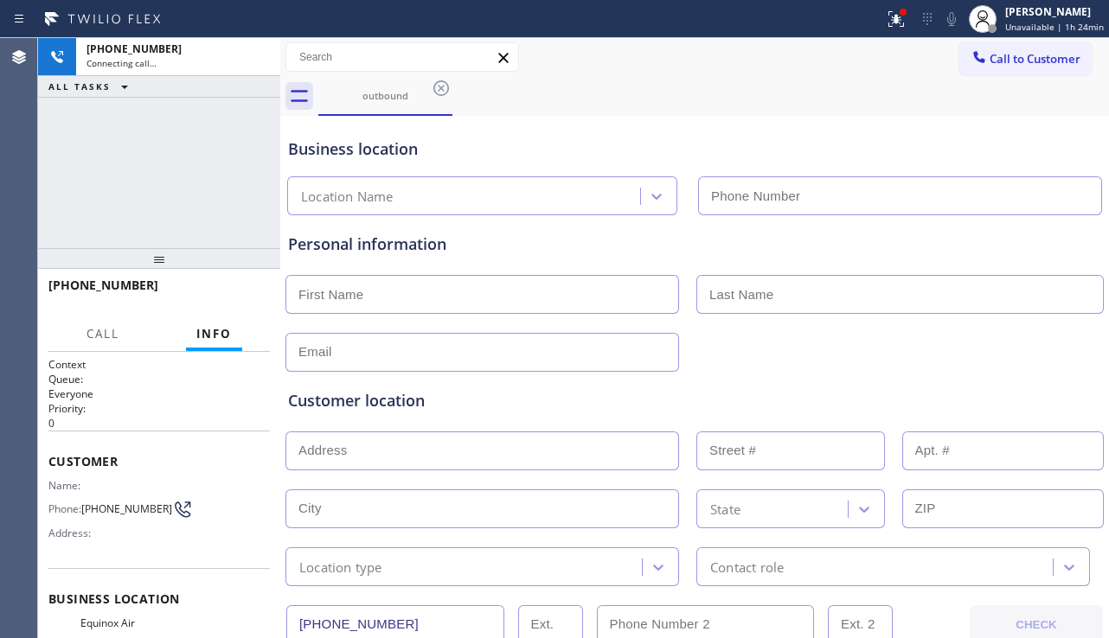
type input "[PHONE_NUMBER]"
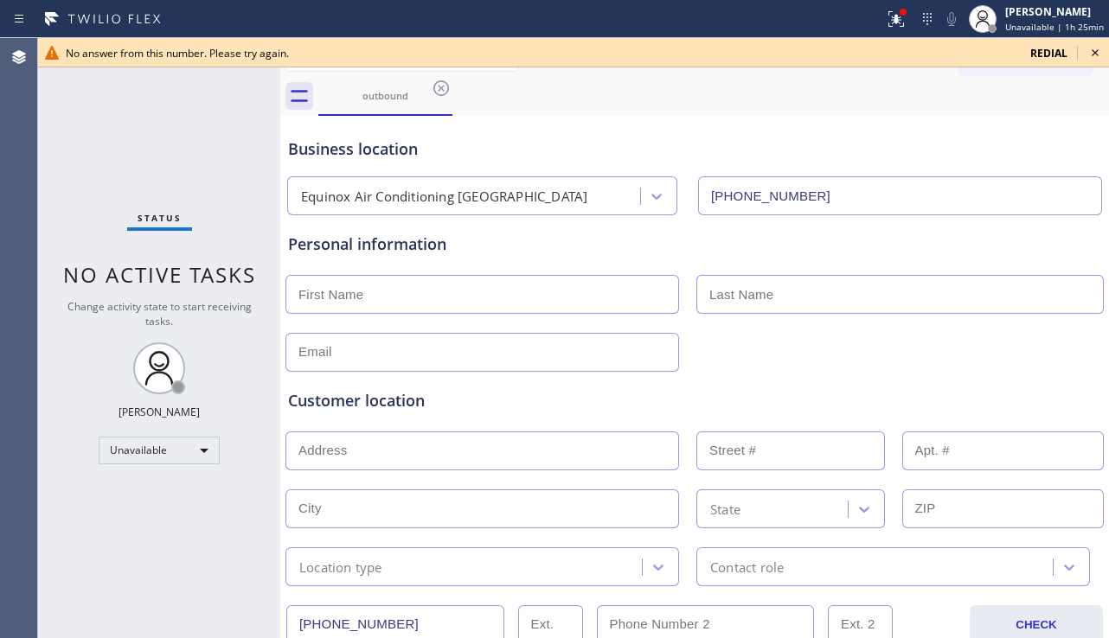
drag, startPoint x: 1094, startPoint y: 54, endPoint x: 1061, endPoint y: 90, distance: 48.3
click at [1094, 54] on icon at bounding box center [1094, 52] width 21 height 21
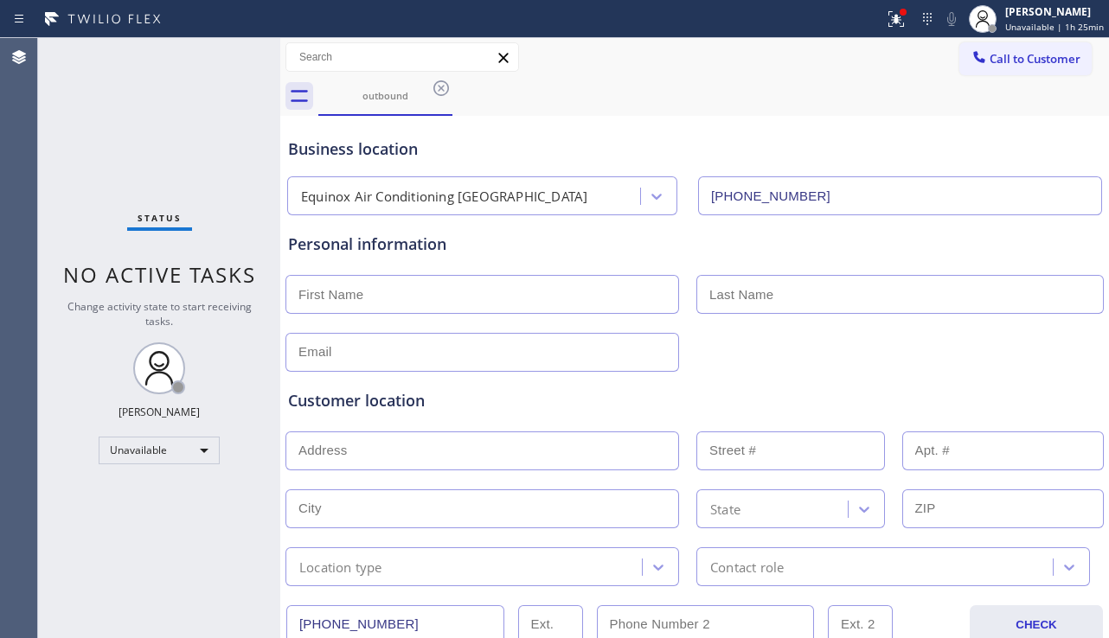
drag, startPoint x: 974, startPoint y: 61, endPoint x: 873, endPoint y: 145, distance: 130.7
click at [974, 61] on icon at bounding box center [978, 56] width 17 height 17
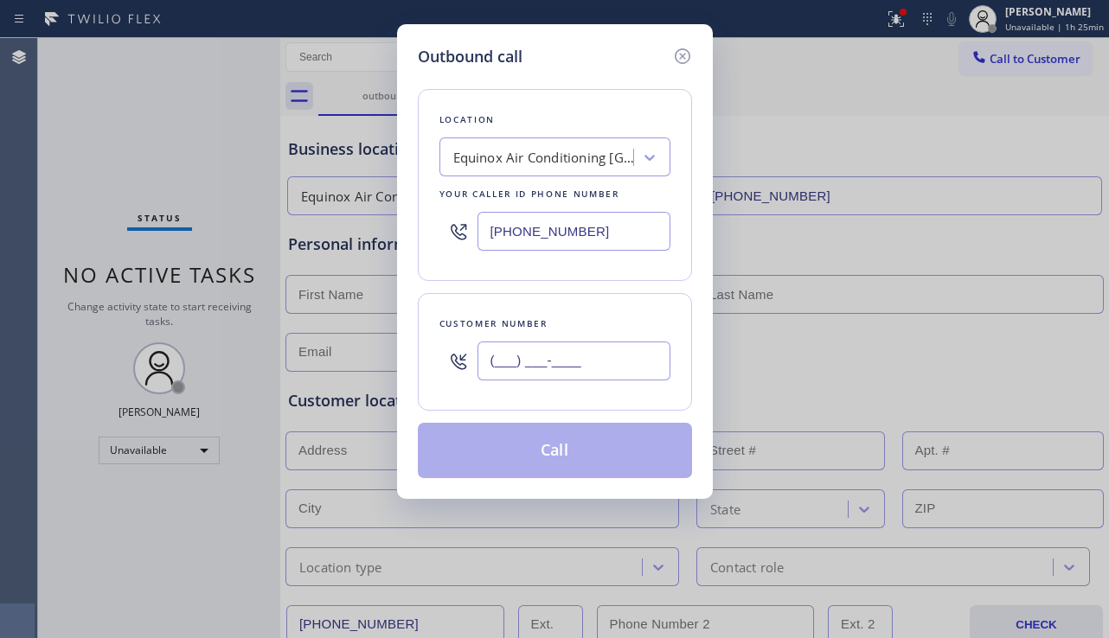
click at [508, 361] on input "(___) ___-____" at bounding box center [573, 361] width 193 height 39
paste input "610) 626-9999"
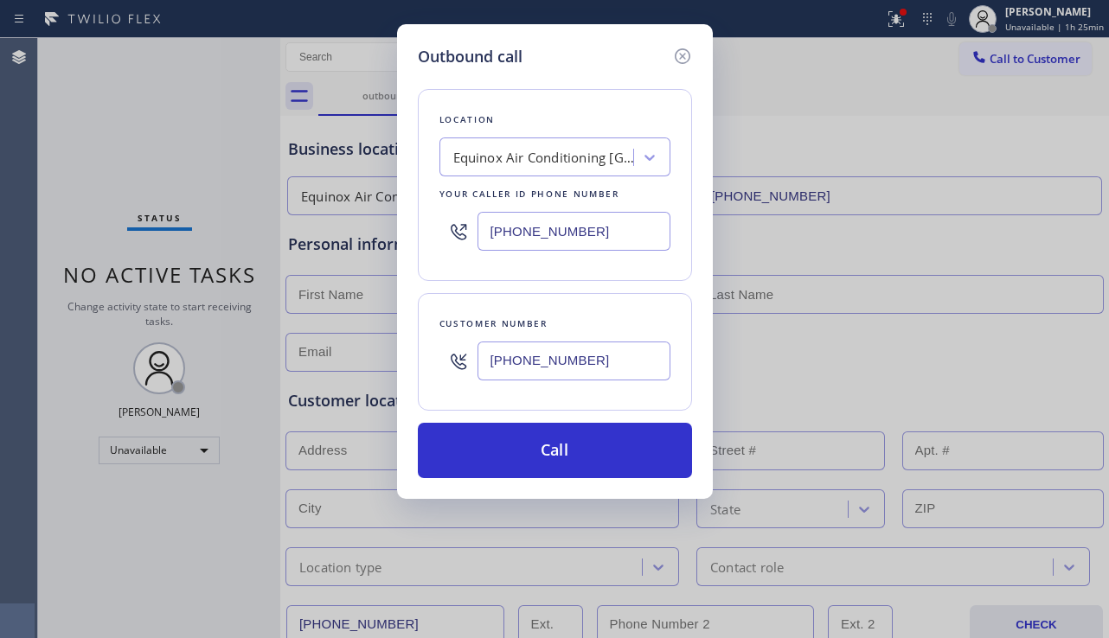
type input "[PHONE_NUMBER]"
drag, startPoint x: 630, startPoint y: 228, endPoint x: 487, endPoint y: 236, distance: 143.7
click at [487, 236] on input "[PHONE_NUMBER]" at bounding box center [573, 231] width 193 height 39
paste input "855) 340-1313"
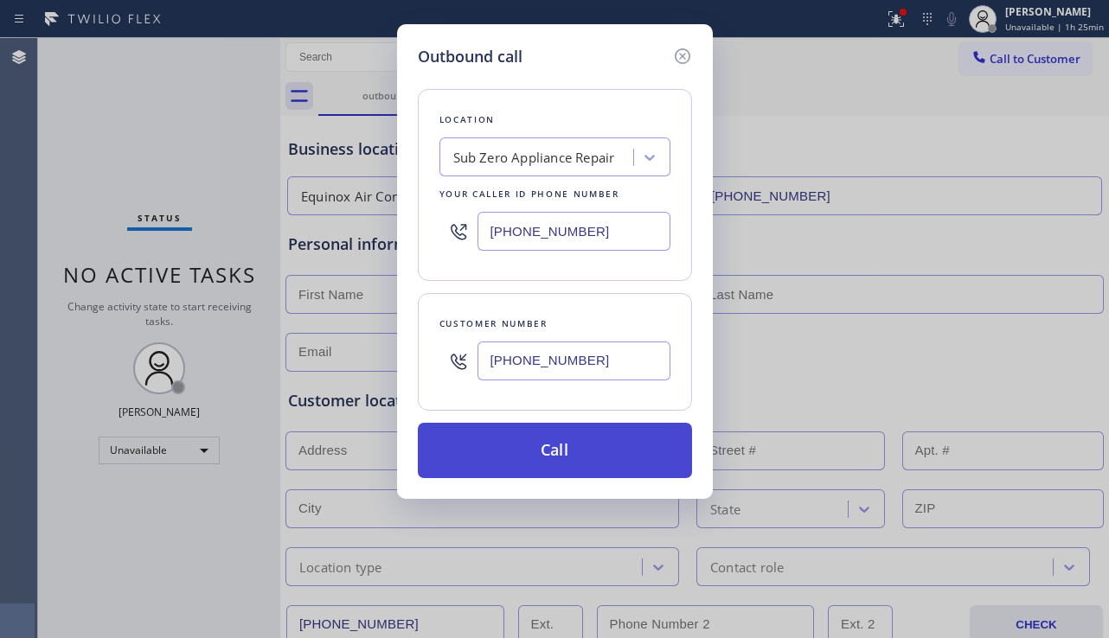
type input "[PHONE_NUMBER]"
click at [587, 465] on button "Call" at bounding box center [555, 450] width 274 height 55
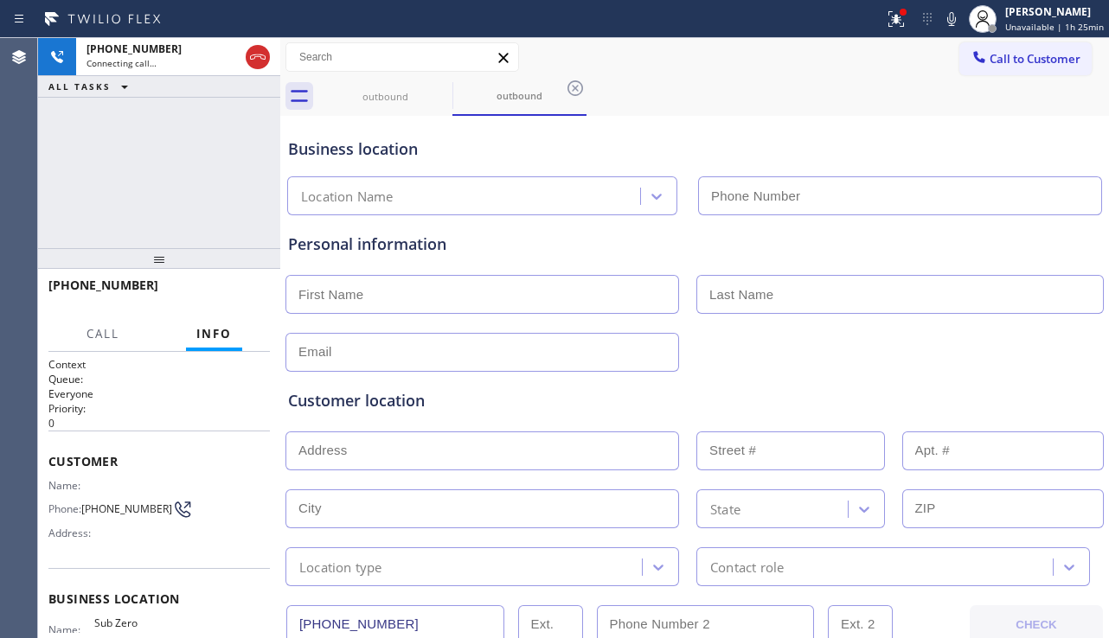
type input "[PHONE_NUMBER]"
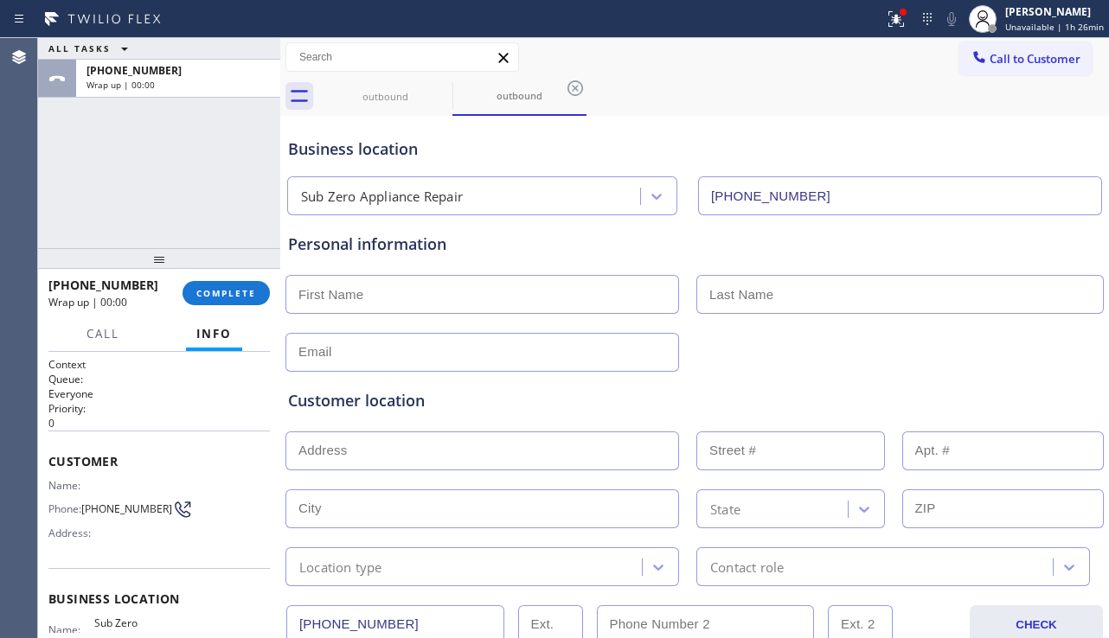
click at [213, 355] on div "Context Queue: Everyone Priority: 0 Customer Name: Phone: [PHONE_NUMBER] Addres…" at bounding box center [159, 495] width 242 height 286
click at [120, 334] on button "Call" at bounding box center [103, 334] width 54 height 34
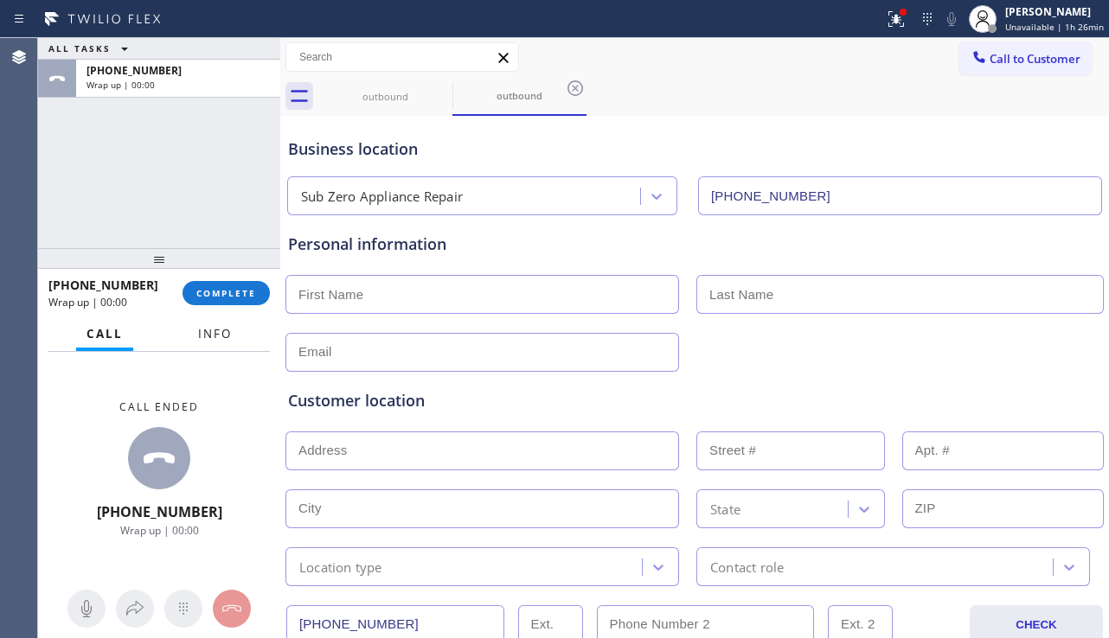
click at [211, 345] on button "Info" at bounding box center [215, 334] width 54 height 34
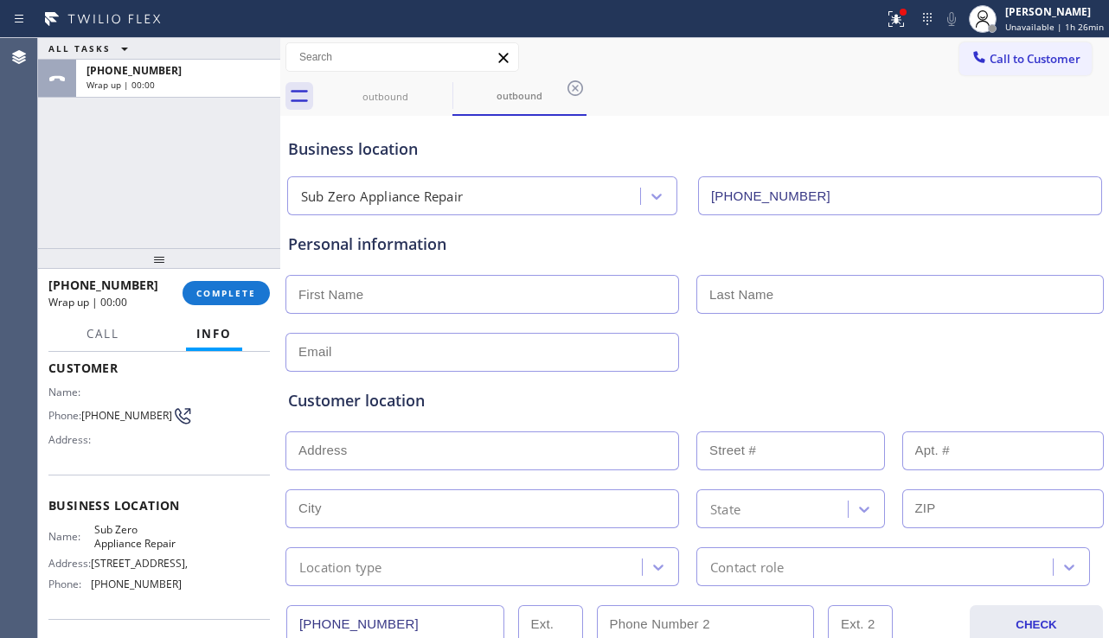
scroll to position [230, 0]
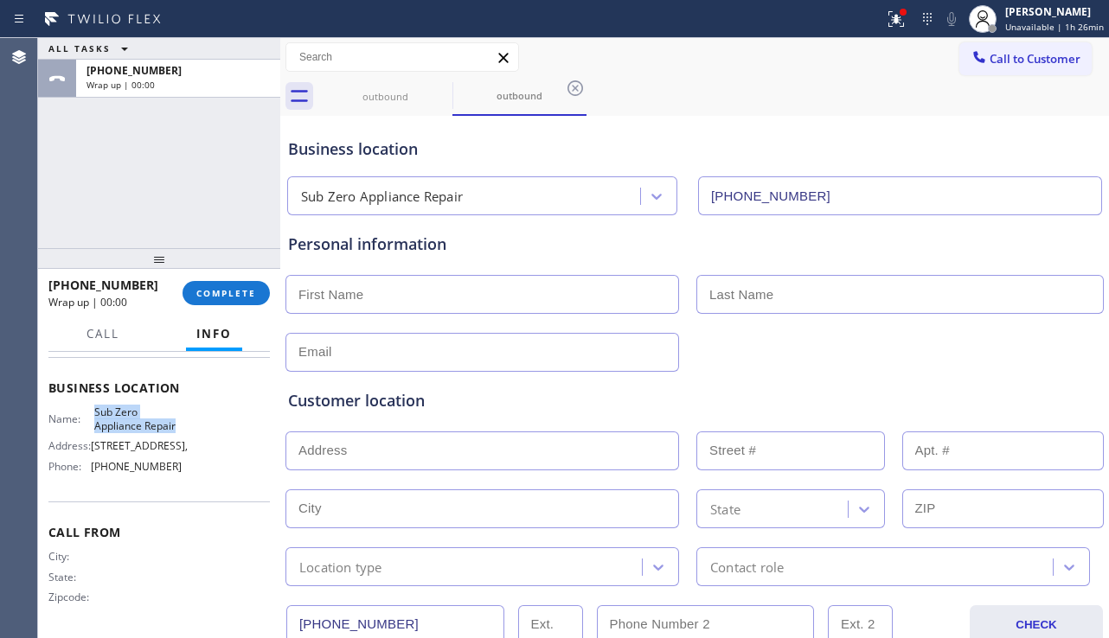
drag, startPoint x: 93, startPoint y: 398, endPoint x: 195, endPoint y: 412, distance: 103.8
click at [195, 412] on div "Name: Sub Zero Appliance Repair Address: [STREET_ADDRESS], Phone: [PHONE_NUMBER]" at bounding box center [158, 443] width 221 height 74
copy span "Sub Zero Appliance Repair"
click at [216, 301] on button "COMPLETE" at bounding box center [225, 293] width 87 height 24
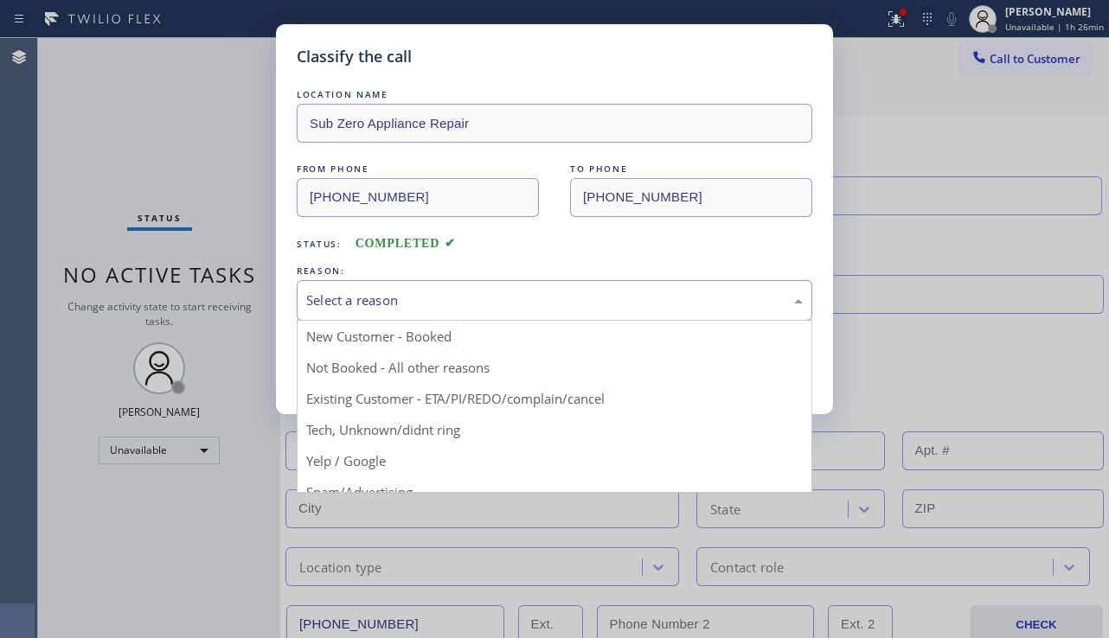
click at [514, 306] on div "Select a reason" at bounding box center [554, 301] width 496 height 20
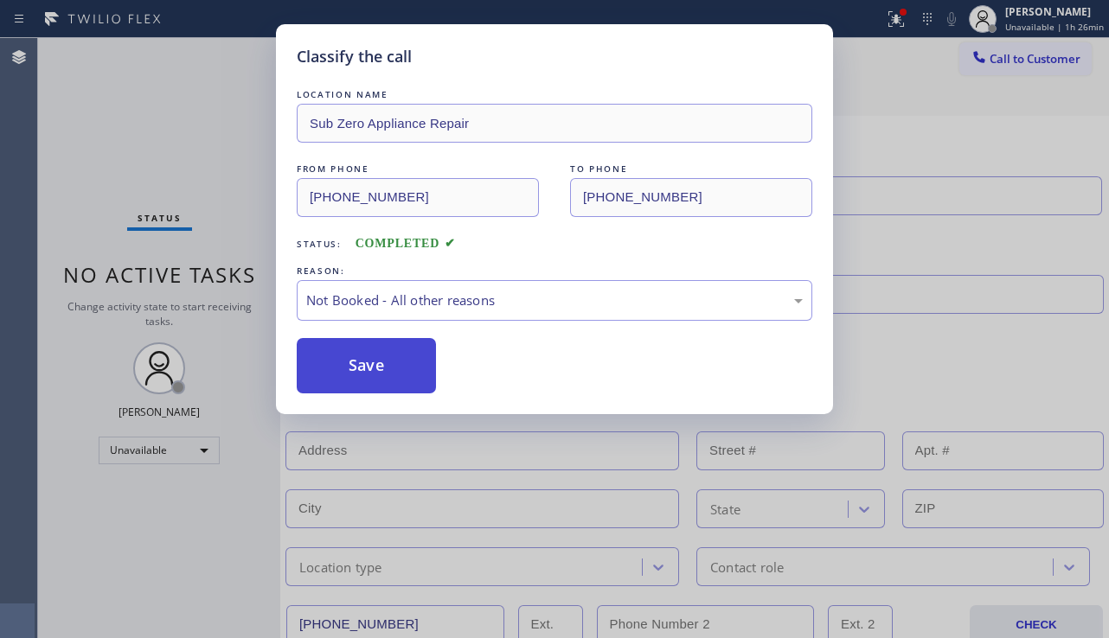
click at [361, 376] on button "Save" at bounding box center [366, 365] width 139 height 55
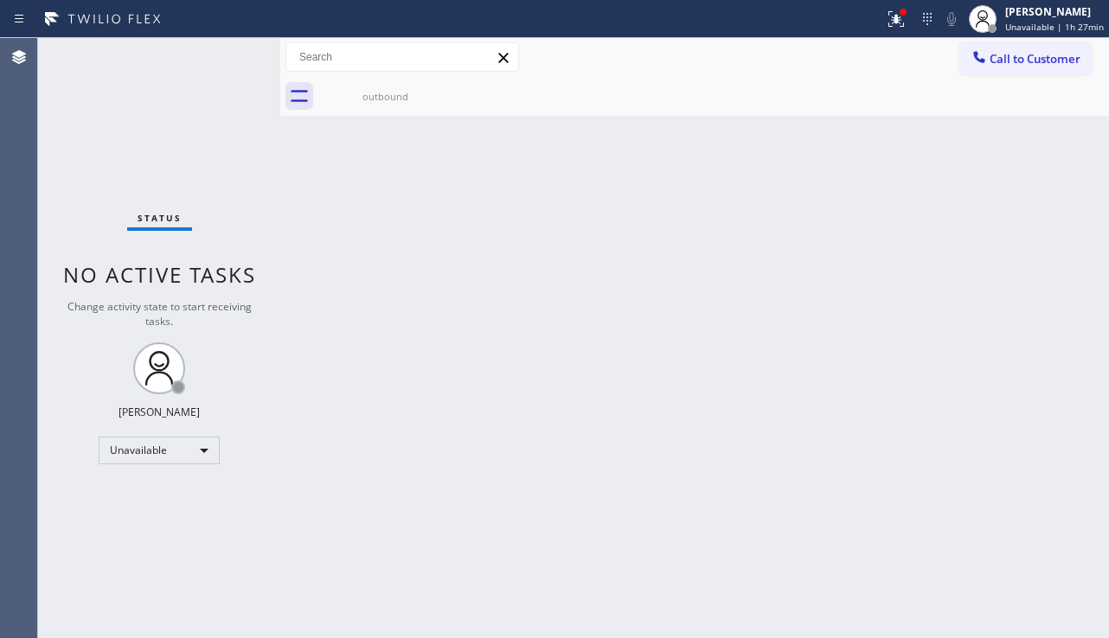
click at [1020, 79] on div "outbound" at bounding box center [713, 96] width 790 height 39
click at [1020, 72] on button "Call to Customer" at bounding box center [1025, 58] width 132 height 33
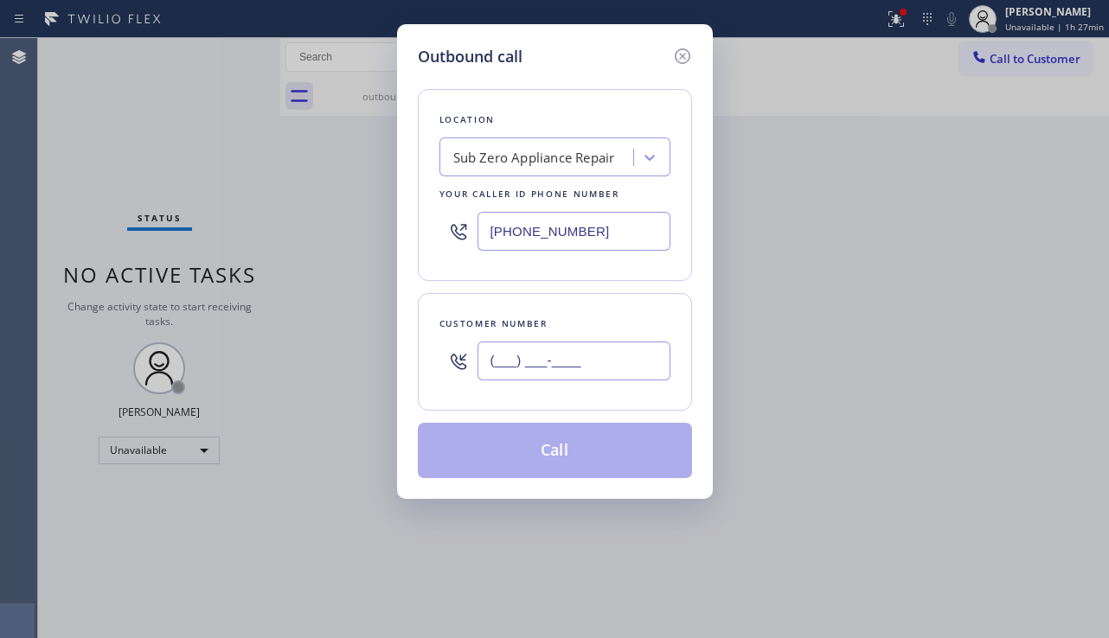
click at [586, 363] on input "(___) ___-____" at bounding box center [573, 361] width 193 height 39
paste input "844) 679-3652"
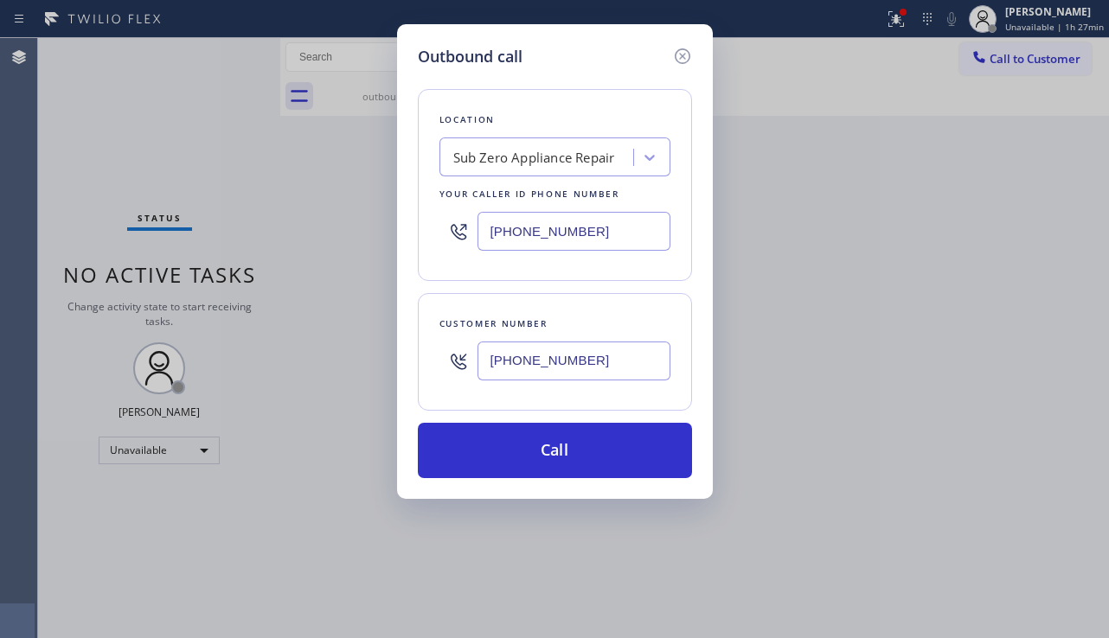
type input "[PHONE_NUMBER]"
drag, startPoint x: 648, startPoint y: 230, endPoint x: 394, endPoint y: 238, distance: 253.5
click at [394, 238] on div "Outbound call Location Sub Zero Appliance Repair Your caller id phone number [P…" at bounding box center [554, 319] width 1109 height 638
paste input "714) 790-9640"
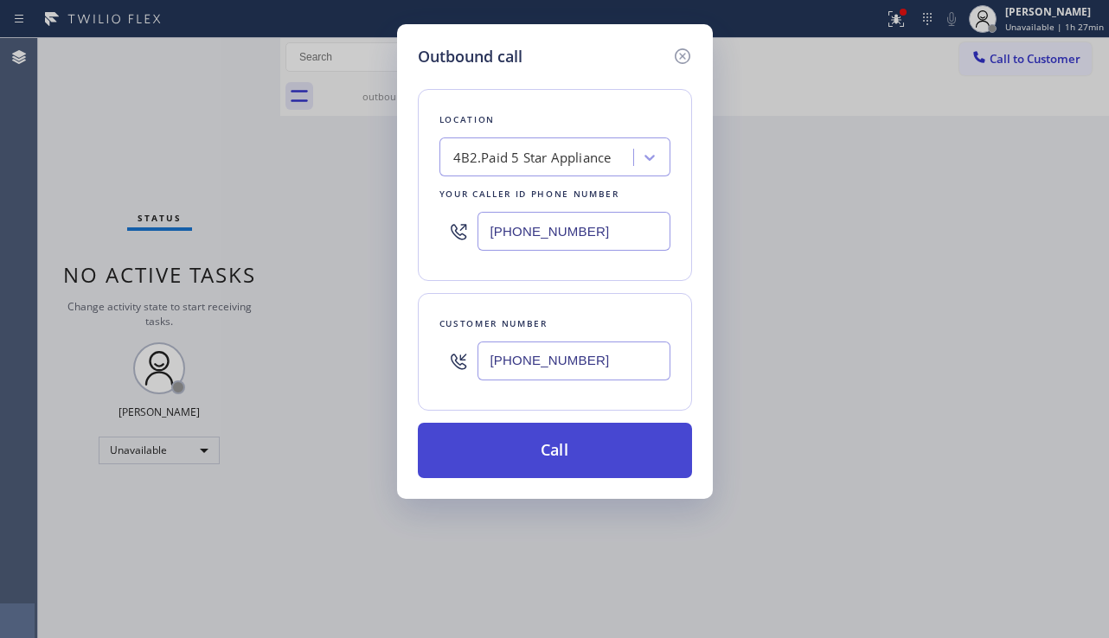
type input "[PHONE_NUMBER]"
click at [538, 446] on button "Call" at bounding box center [555, 450] width 274 height 55
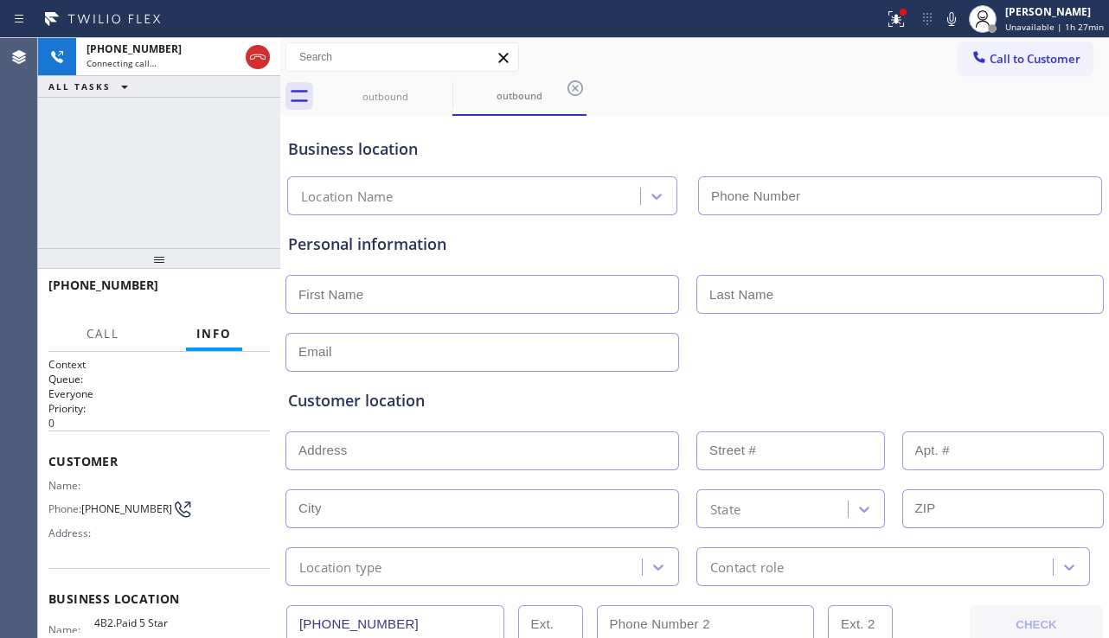
type input "[PHONE_NUMBER]"
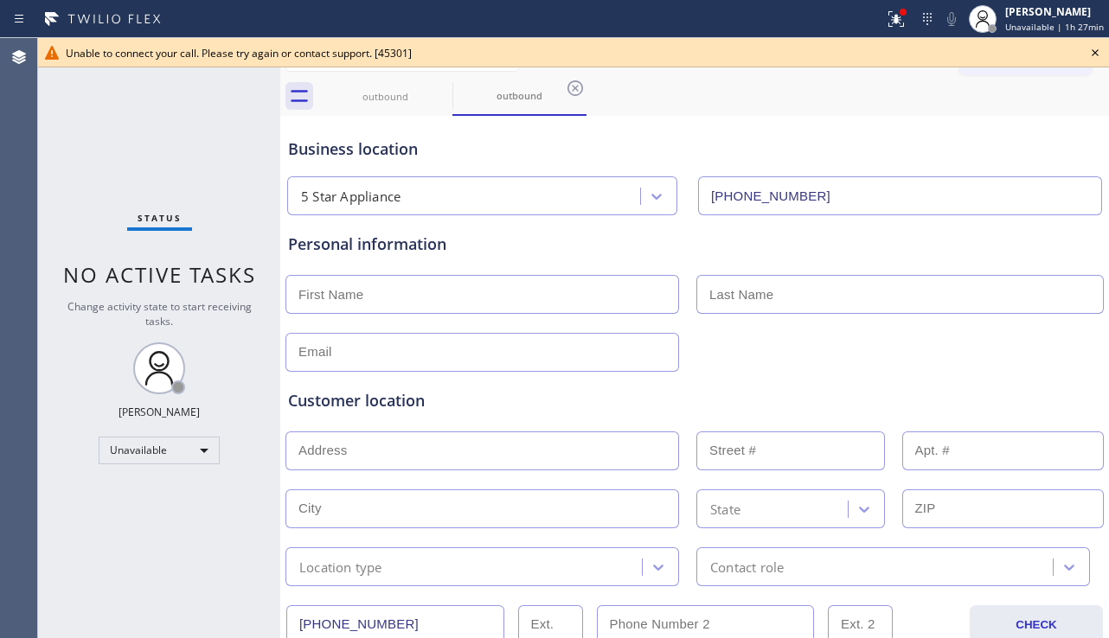
click at [1097, 51] on icon at bounding box center [1094, 52] width 21 height 21
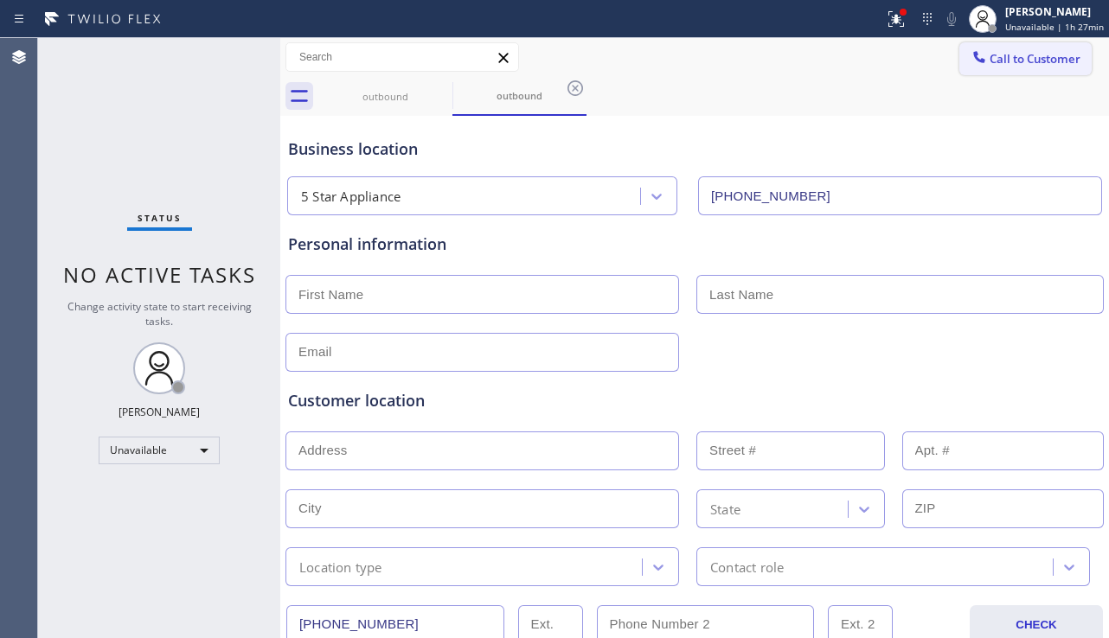
click at [1034, 58] on span "Call to Customer" at bounding box center [1034, 59] width 91 height 16
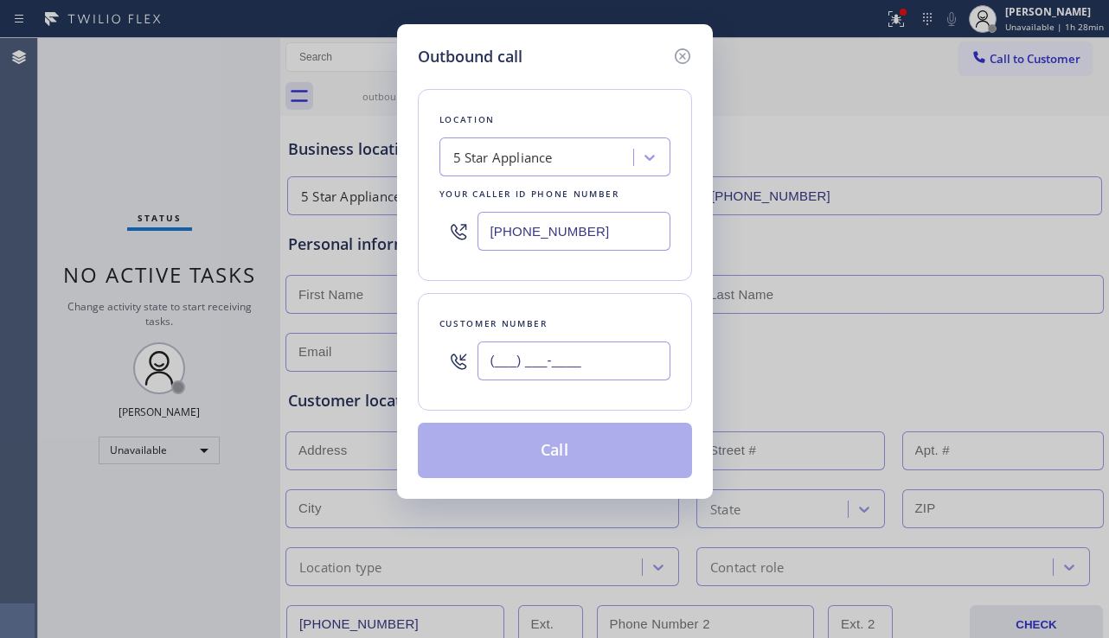
click at [544, 361] on input "(___) ___-____" at bounding box center [573, 361] width 193 height 39
paste input "908) 420-2039"
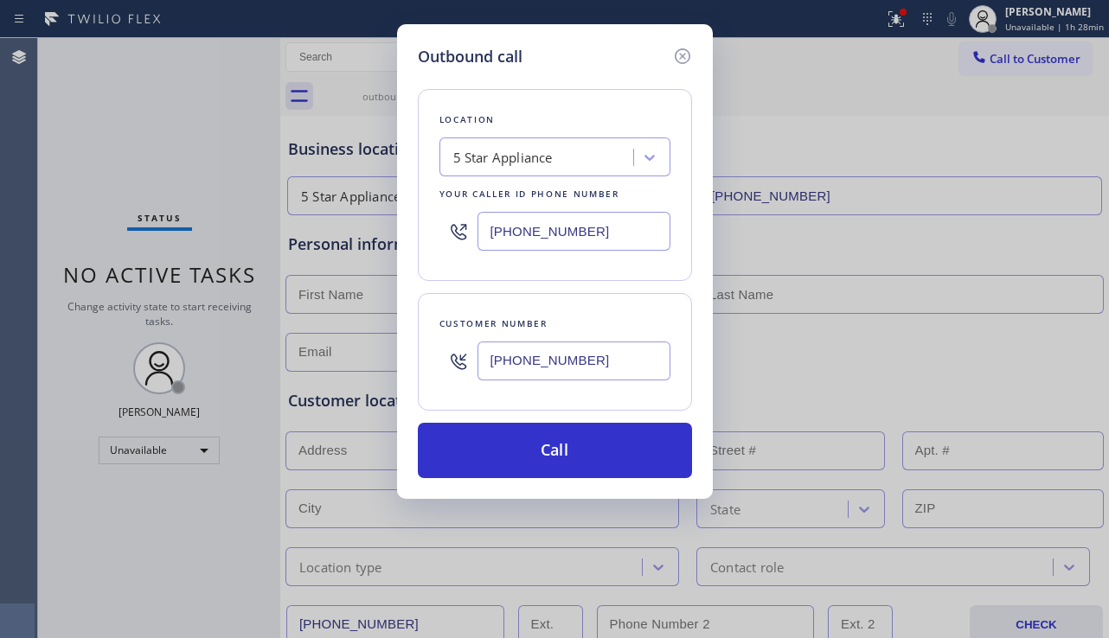
type input "[PHONE_NUMBER]"
drag, startPoint x: 462, startPoint y: 227, endPoint x: 421, endPoint y: 223, distance: 40.8
click at [421, 223] on div "Location 5 Star Appliance Your caller id phone number [PHONE_NUMBER]" at bounding box center [555, 185] width 274 height 192
paste input "213) 460-0809"
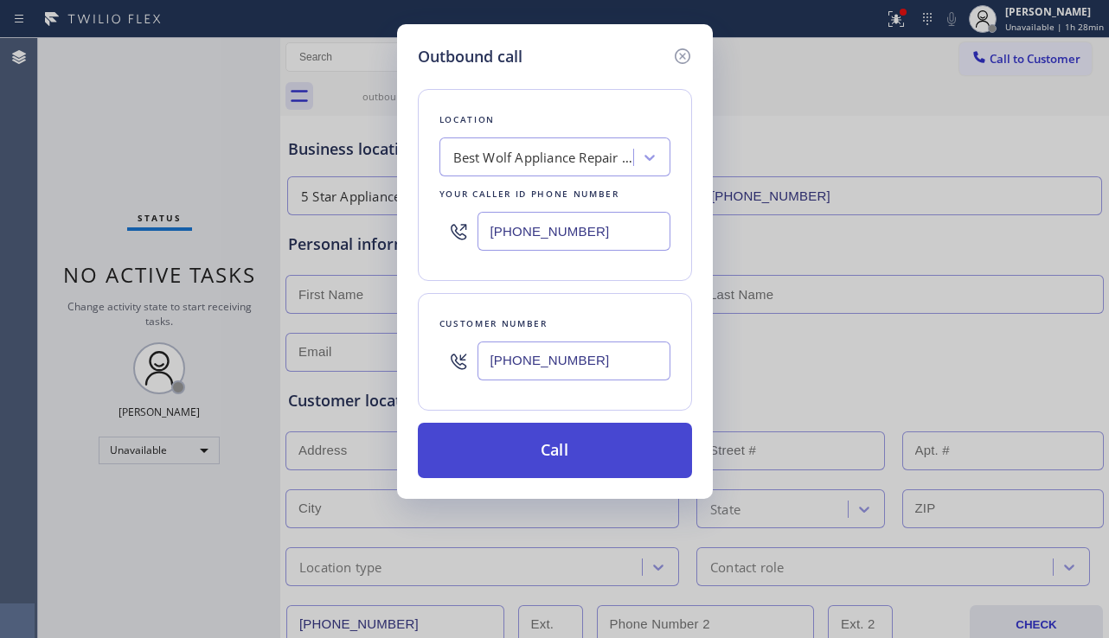
type input "[PHONE_NUMBER]"
click at [541, 437] on button "Call" at bounding box center [555, 450] width 274 height 55
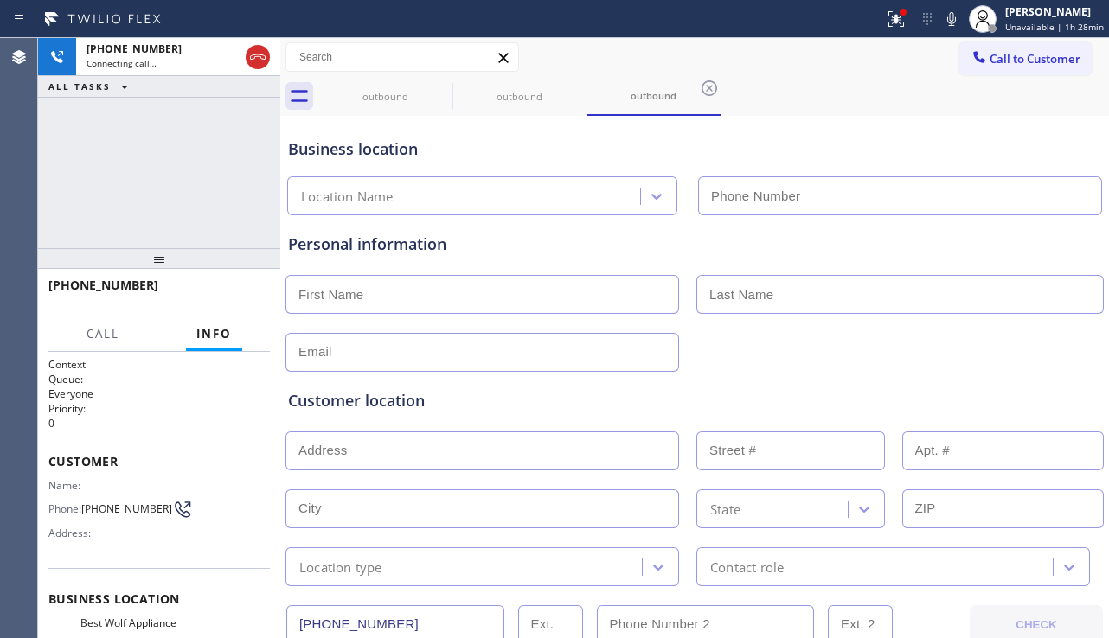
type input "[PHONE_NUMBER]"
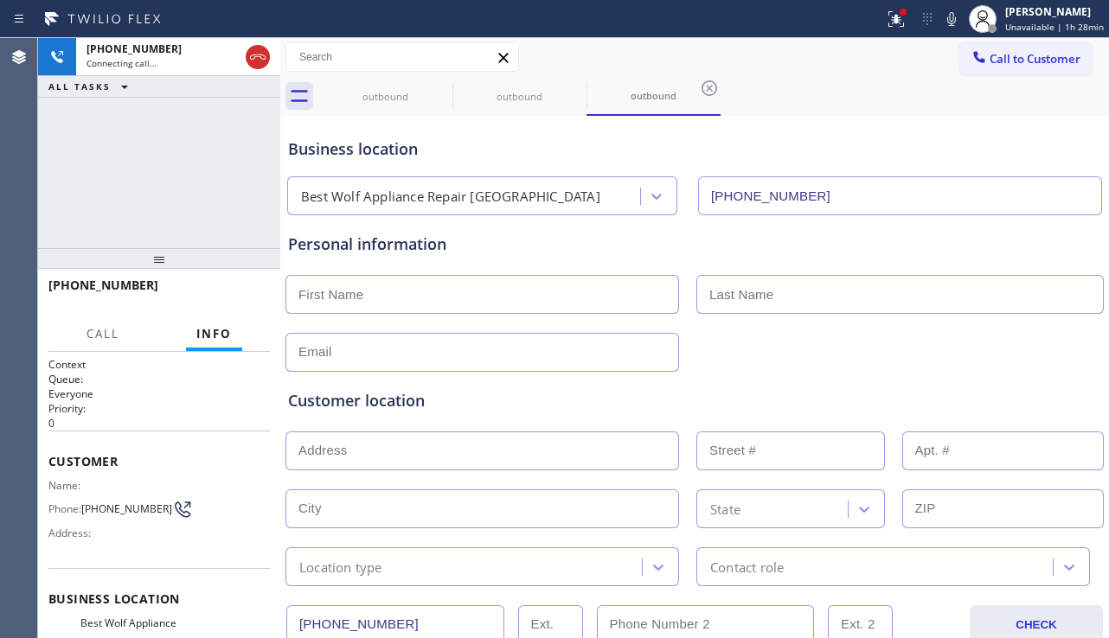
click at [851, 378] on div "Customer location >> ADD NEW ADDRESS << + NEW ADDRESS State Location type Conta…" at bounding box center [694, 479] width 820 height 214
drag, startPoint x: 412, startPoint y: 615, endPoint x: 275, endPoint y: 609, distance: 136.8
click at [275, 609] on div "[PHONE_NUMBER] Connecting call… ALL TASKS ALL TASKS ACTIVE TASKS TASKS IN WRAP …" at bounding box center [573, 338] width 1070 height 600
click at [845, 366] on div "Customer location >> ADD NEW ADDRESS << + NEW ADDRESS State Location type Conta…" at bounding box center [694, 475] width 820 height 221
click at [232, 296] on span "HANG UP" at bounding box center [229, 293] width 53 height 12
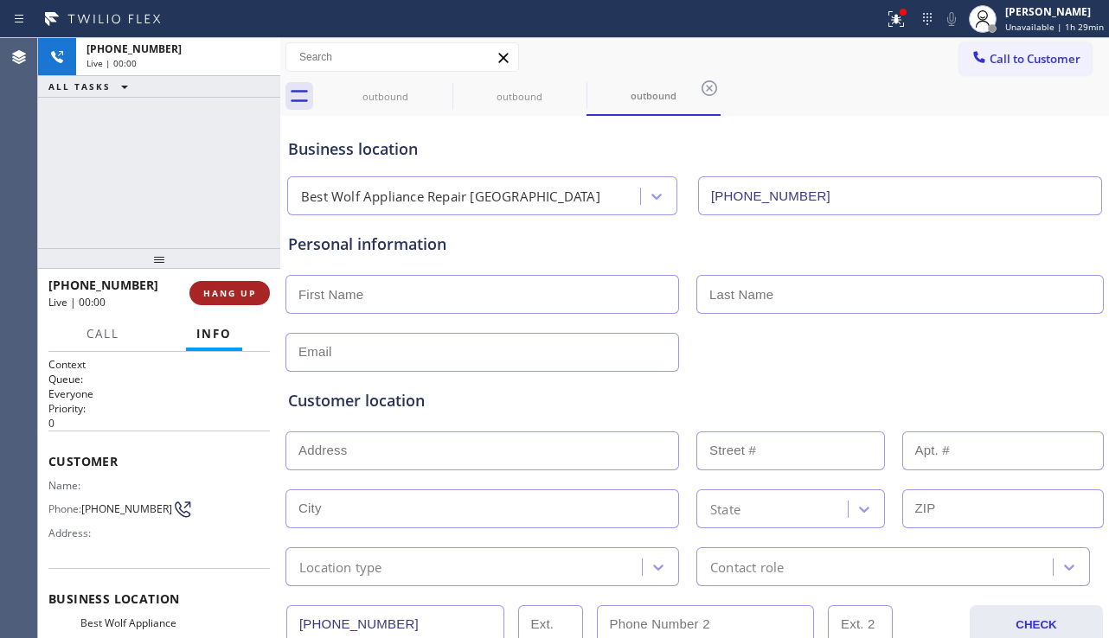
click at [232, 296] on span "HANG UP" at bounding box center [229, 293] width 53 height 12
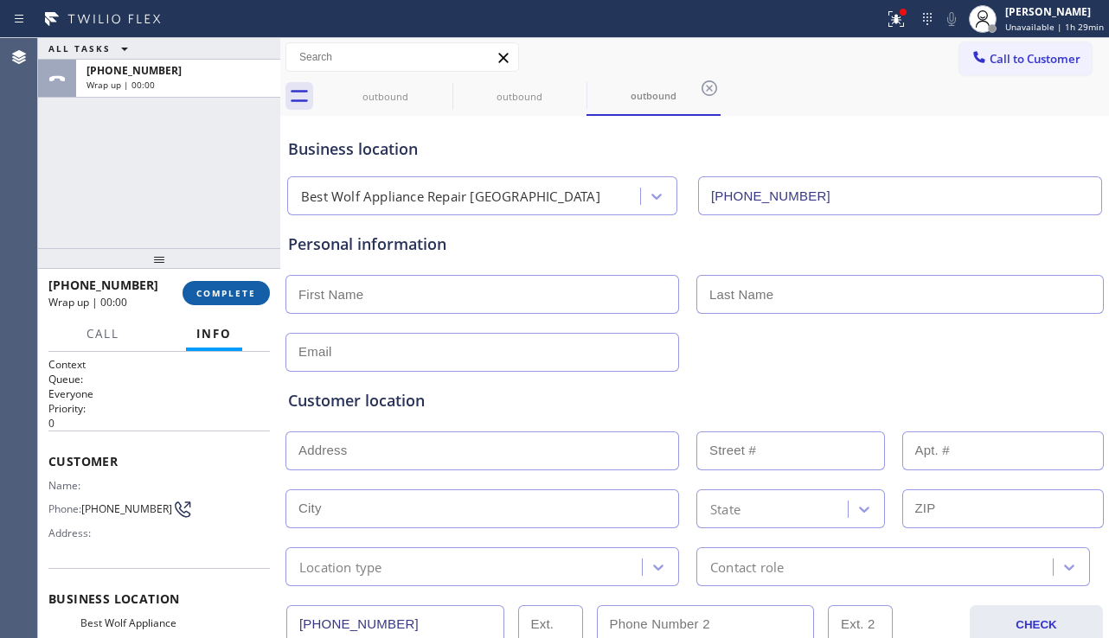
click at [232, 296] on span "COMPLETE" at bounding box center [226, 293] width 60 height 12
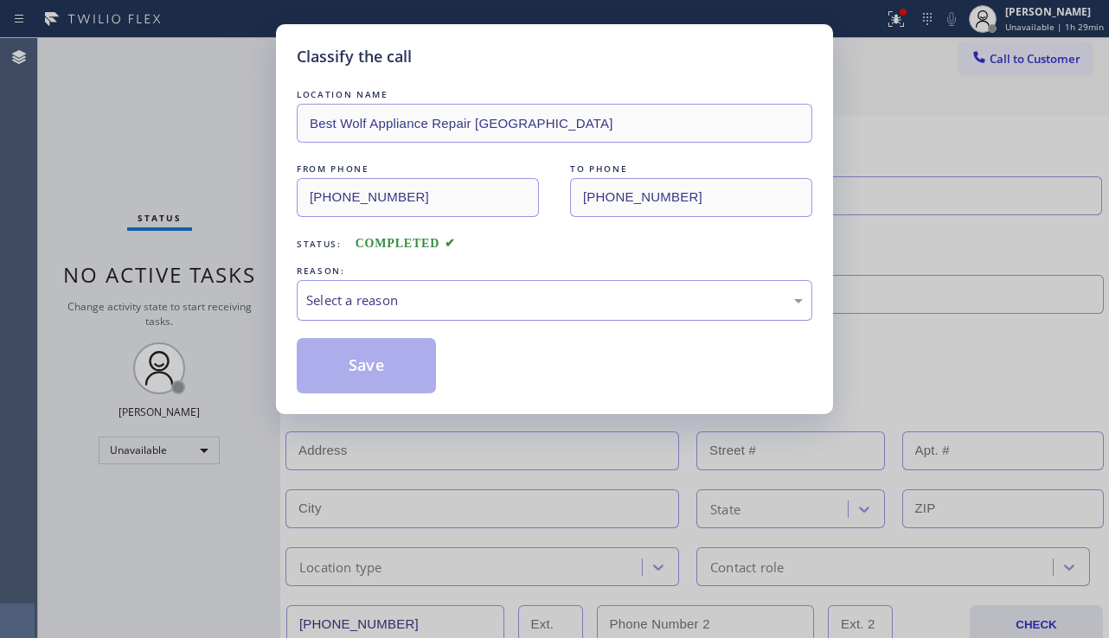
click at [438, 294] on div "Select a reason" at bounding box center [554, 301] width 496 height 20
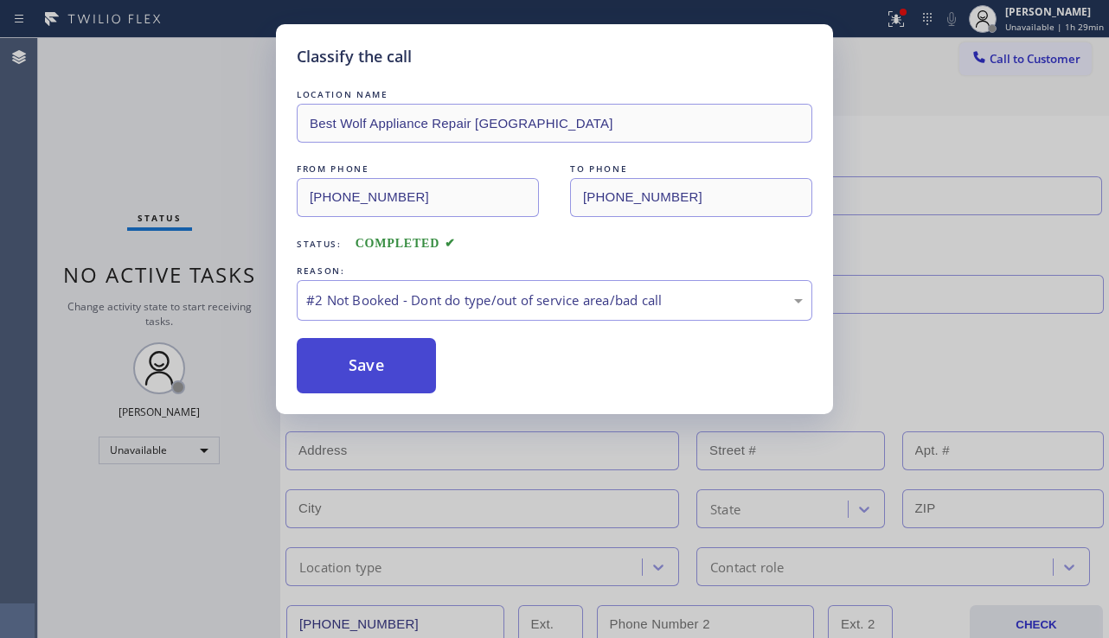
click at [350, 364] on button "Save" at bounding box center [366, 365] width 139 height 55
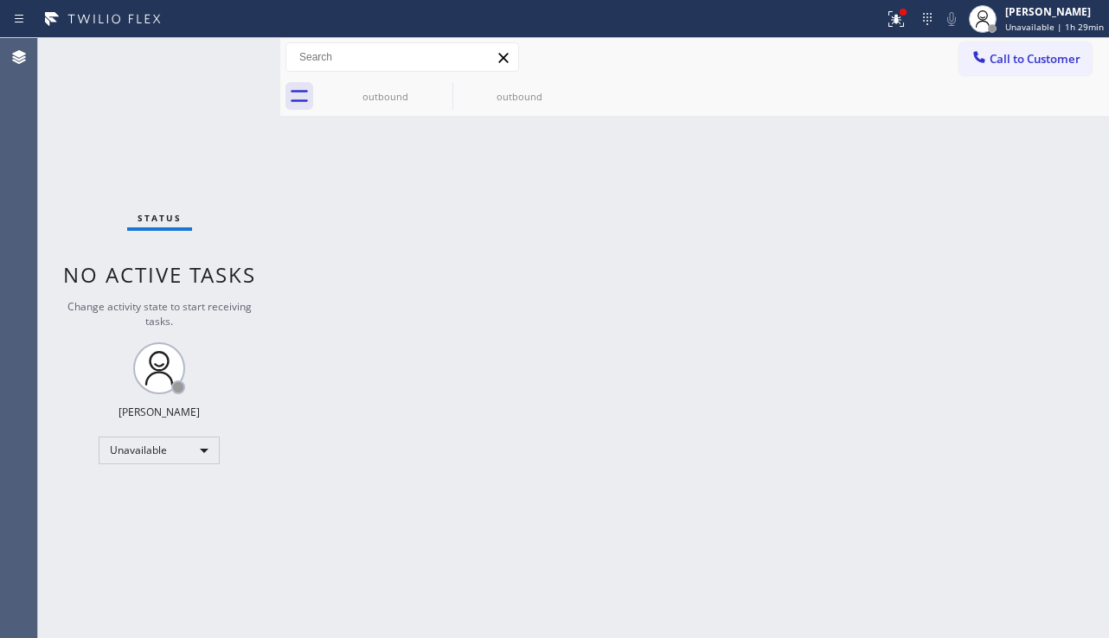
drag, startPoint x: 1031, startPoint y: 57, endPoint x: 838, endPoint y: 155, distance: 216.2
click at [1031, 57] on span "Call to Customer" at bounding box center [1034, 59] width 91 height 16
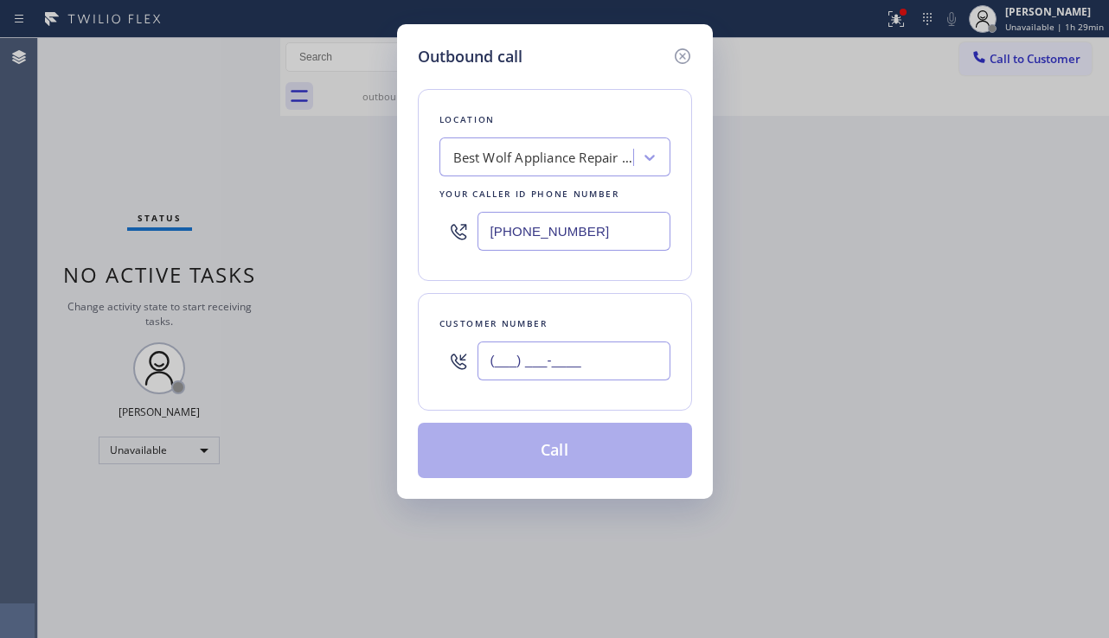
click at [503, 352] on input "(___) ___-____" at bounding box center [573, 361] width 193 height 39
paste input "760) 815-6948"
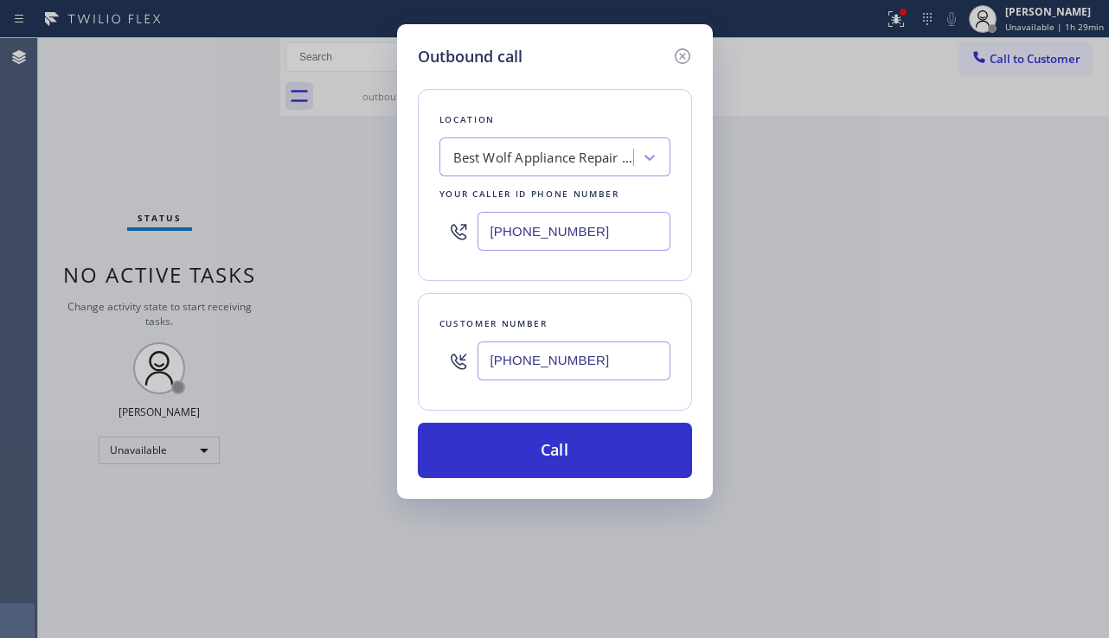
type input "[PHONE_NUMBER]"
drag, startPoint x: 598, startPoint y: 225, endPoint x: 496, endPoint y: 236, distance: 102.6
click at [496, 236] on input "[PHONE_NUMBER]" at bounding box center [573, 231] width 193 height 39
paste input "619) 492-3651"
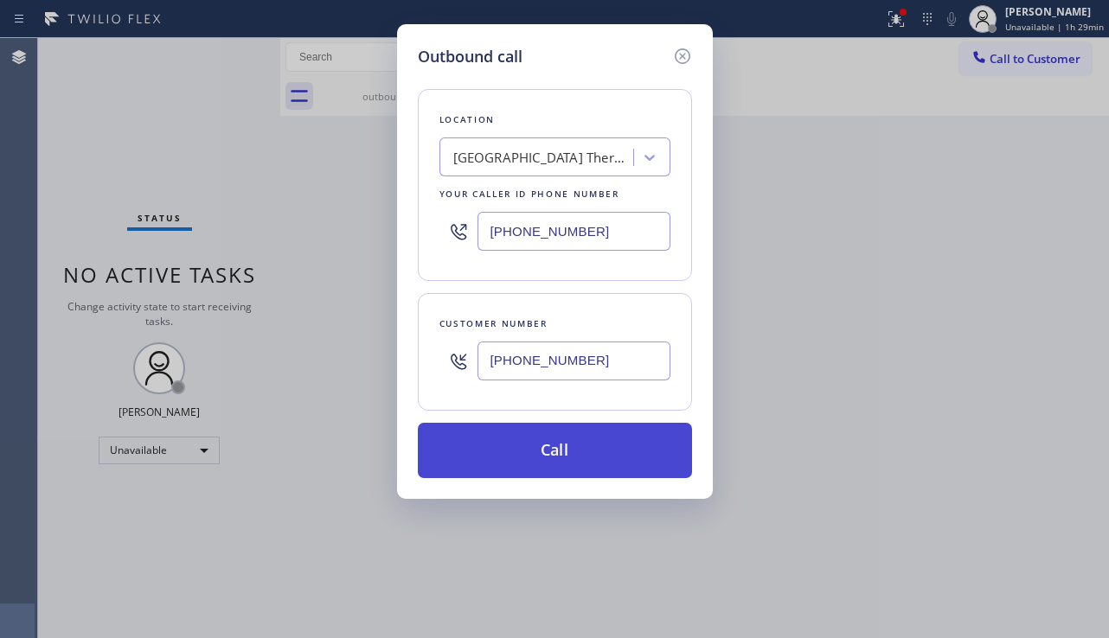
type input "[PHONE_NUMBER]"
click at [547, 455] on button "Call" at bounding box center [555, 450] width 274 height 55
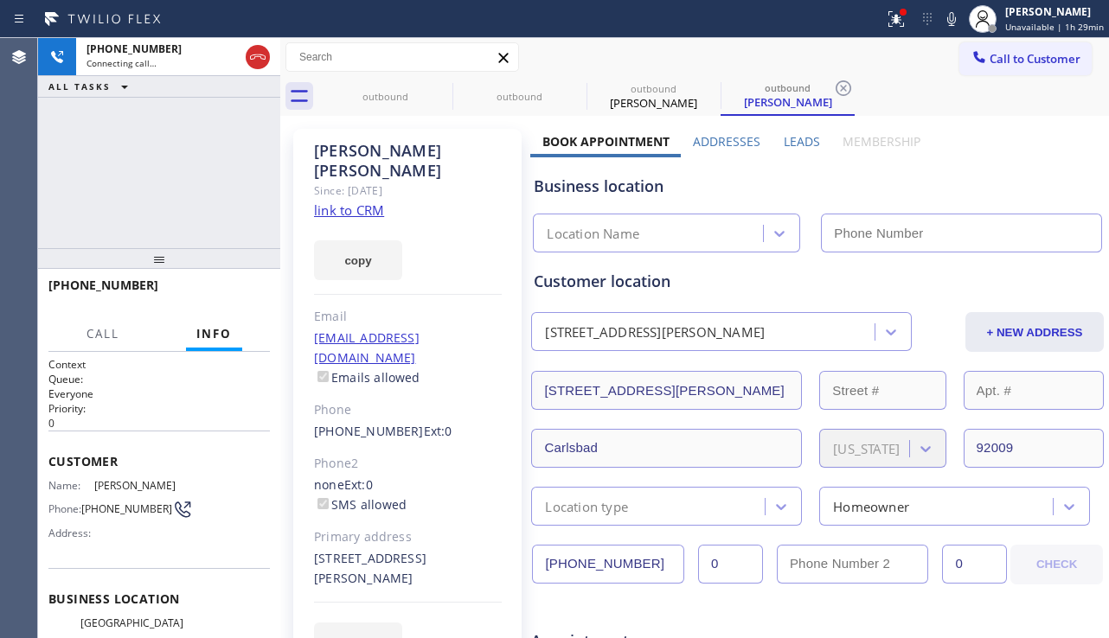
click at [783, 142] on label "Leads" at bounding box center [801, 141] width 36 height 16
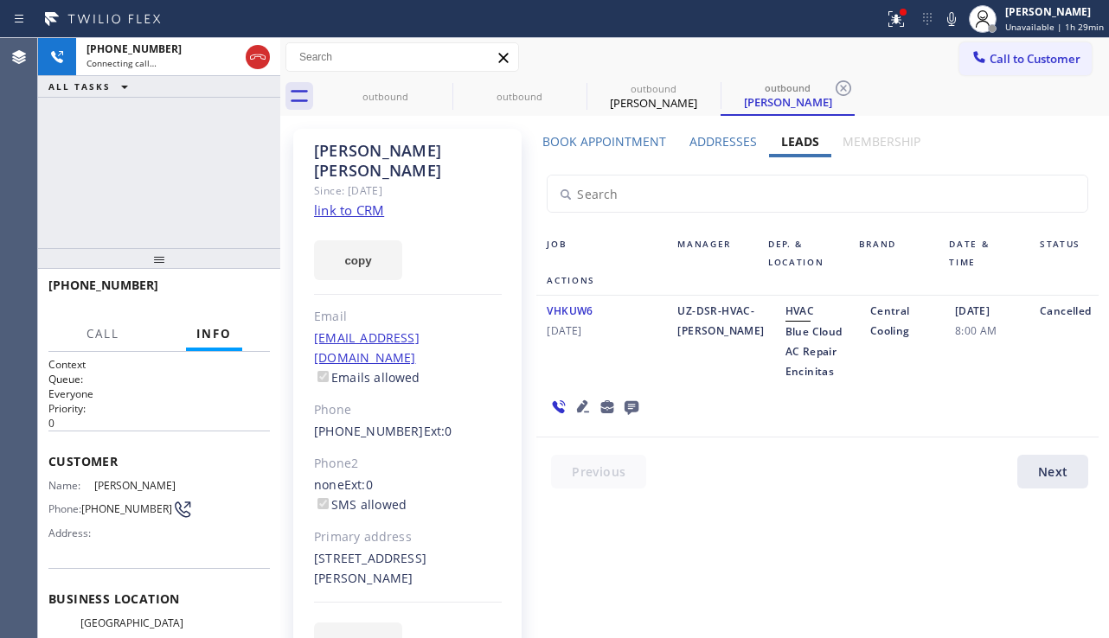
click at [624, 404] on icon at bounding box center [631, 408] width 14 height 14
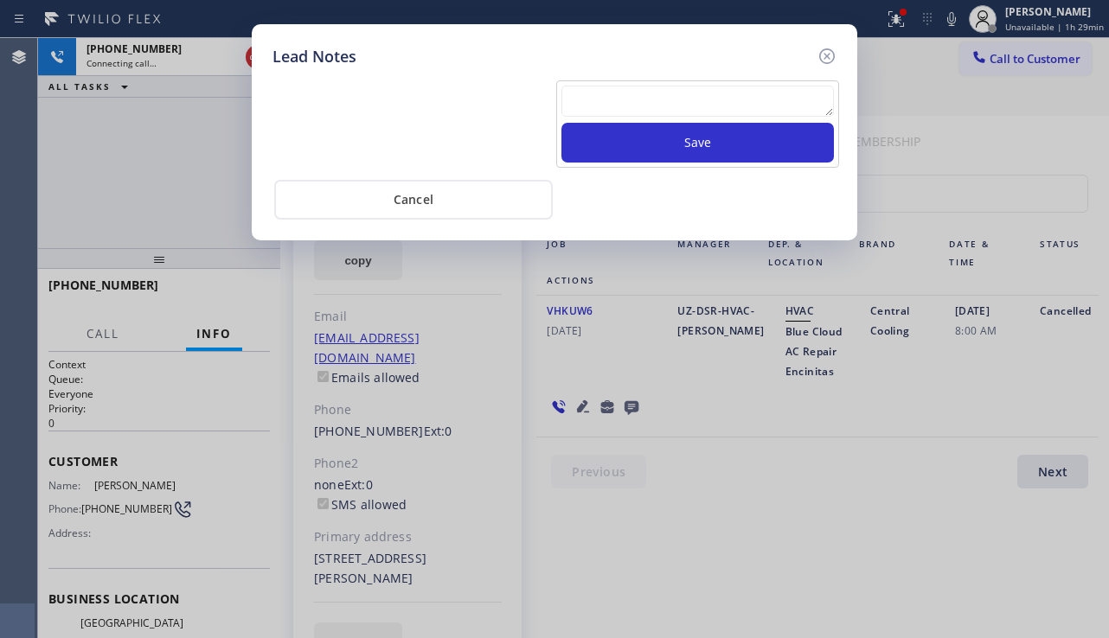
click at [607, 103] on textarea at bounding box center [697, 101] width 272 height 31
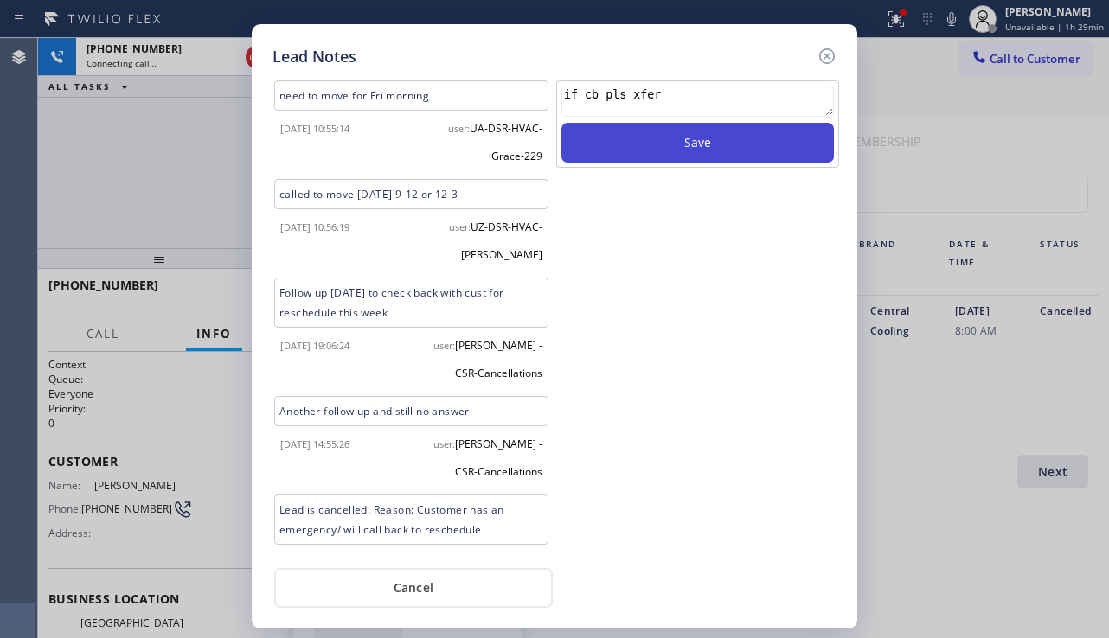
type textarea "if cb pls xfer"
click at [632, 143] on button "Save" at bounding box center [697, 143] width 272 height 40
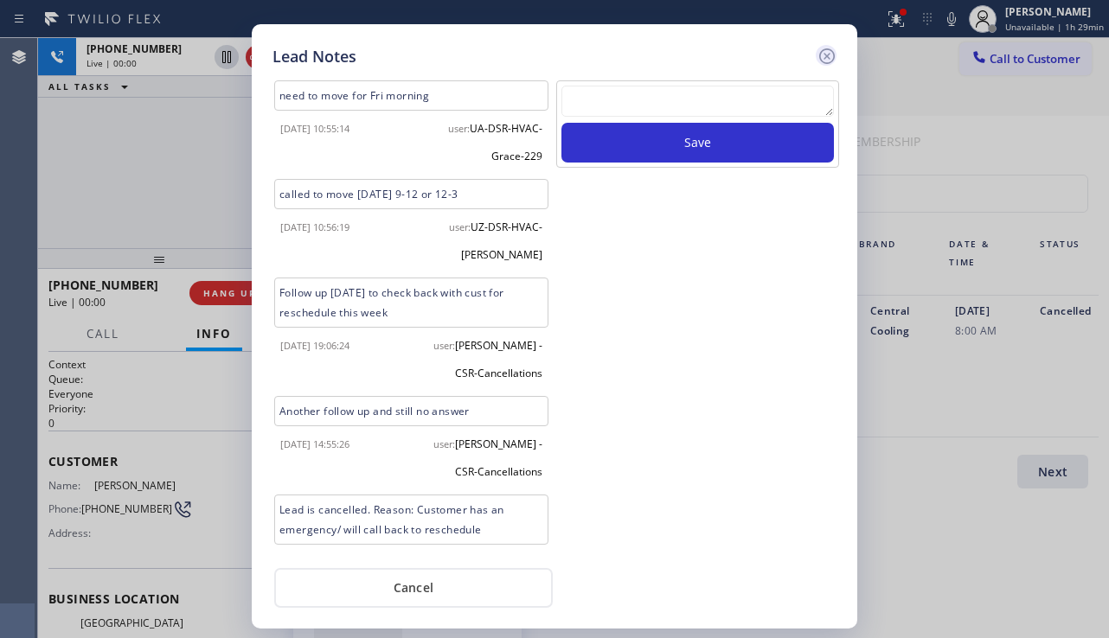
click at [827, 61] on icon at bounding box center [826, 56] width 21 height 21
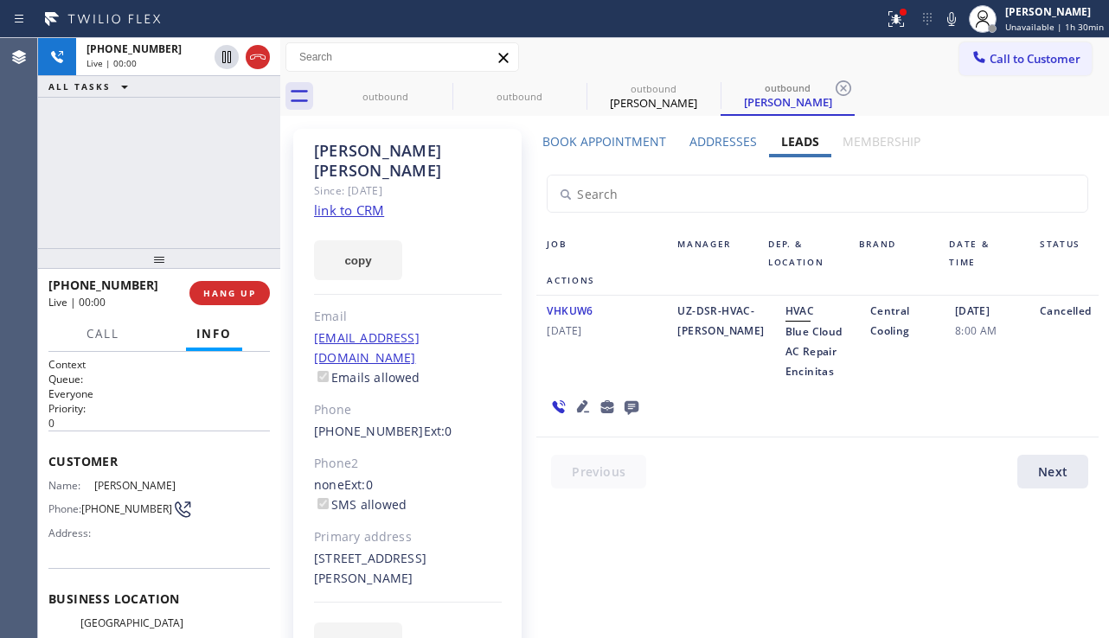
click at [652, 362] on div "VHKUW6 [DATE]" at bounding box center [601, 341] width 131 height 80
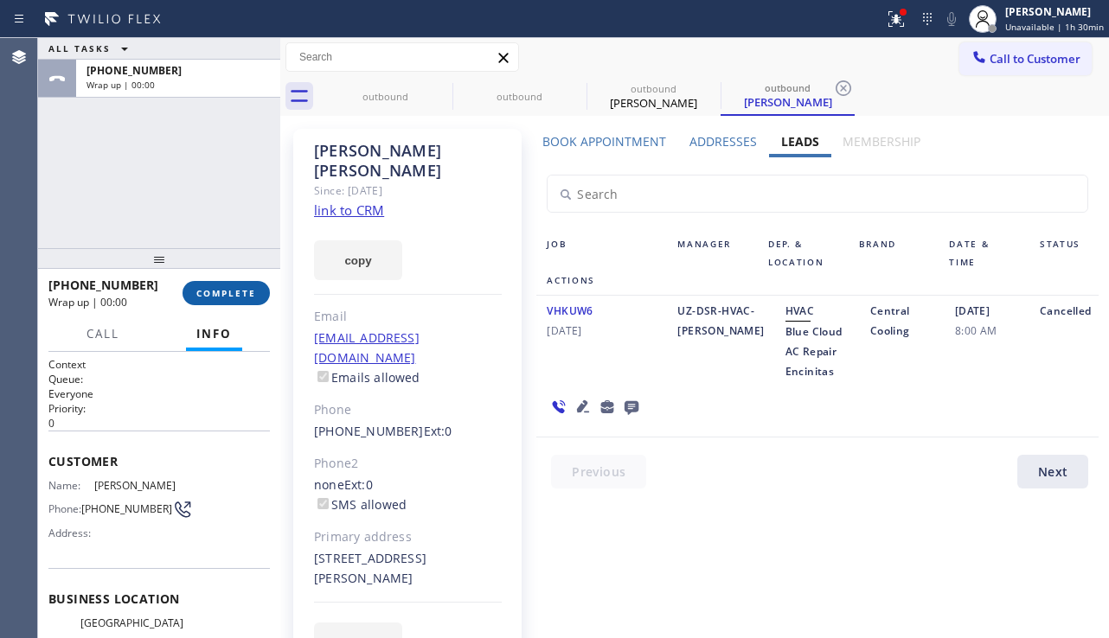
click at [226, 297] on span "COMPLETE" at bounding box center [226, 293] width 60 height 12
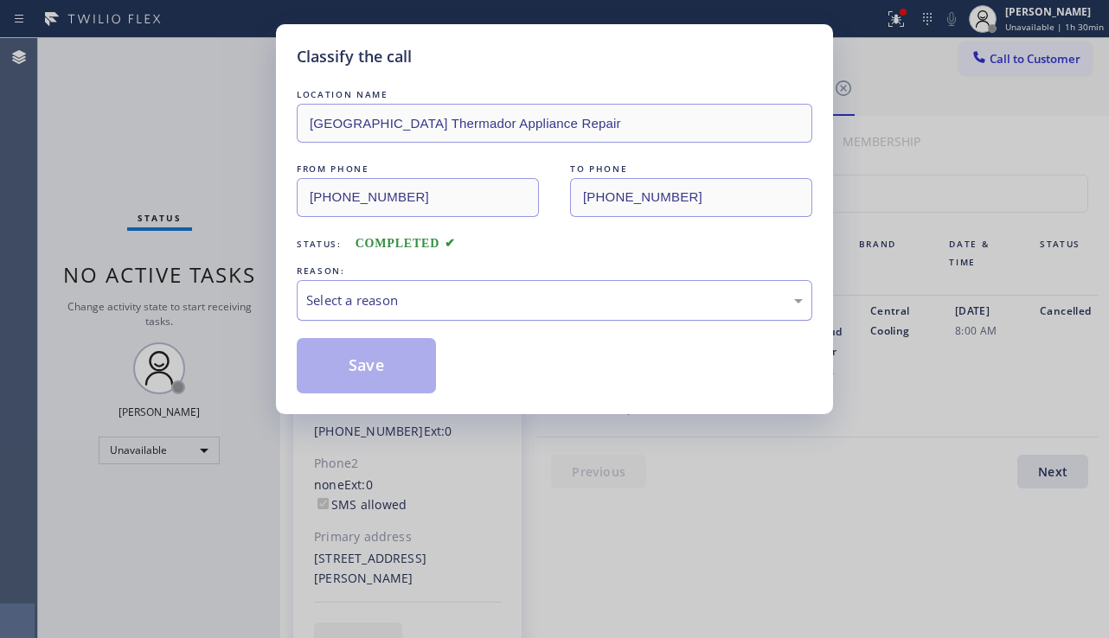
click at [428, 294] on div "Select a reason" at bounding box center [554, 301] width 496 height 20
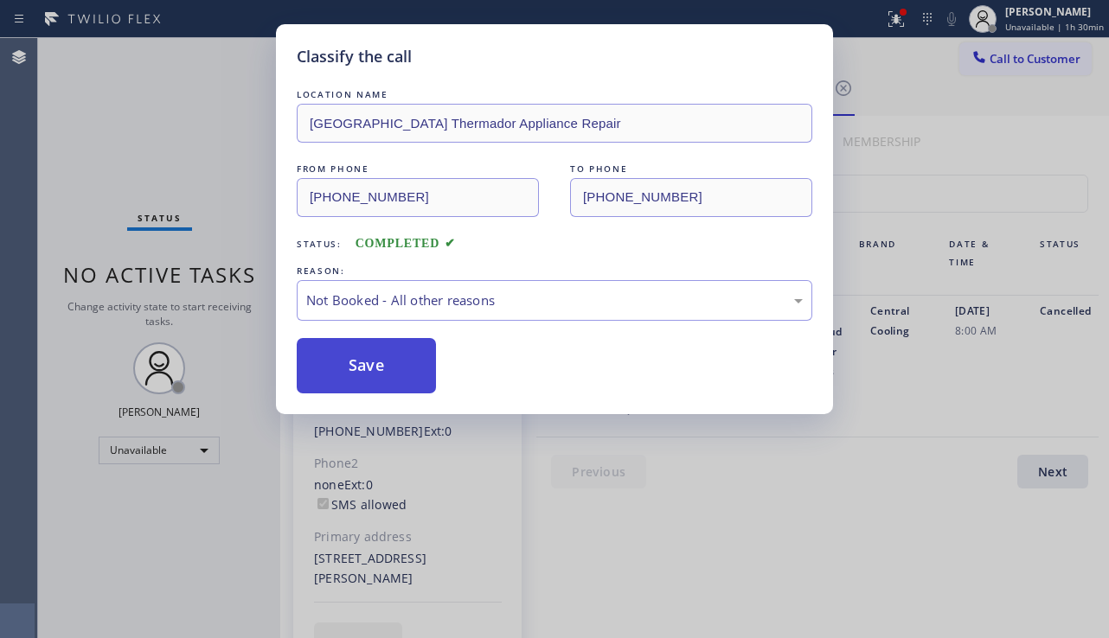
click at [338, 376] on button "Save" at bounding box center [366, 365] width 139 height 55
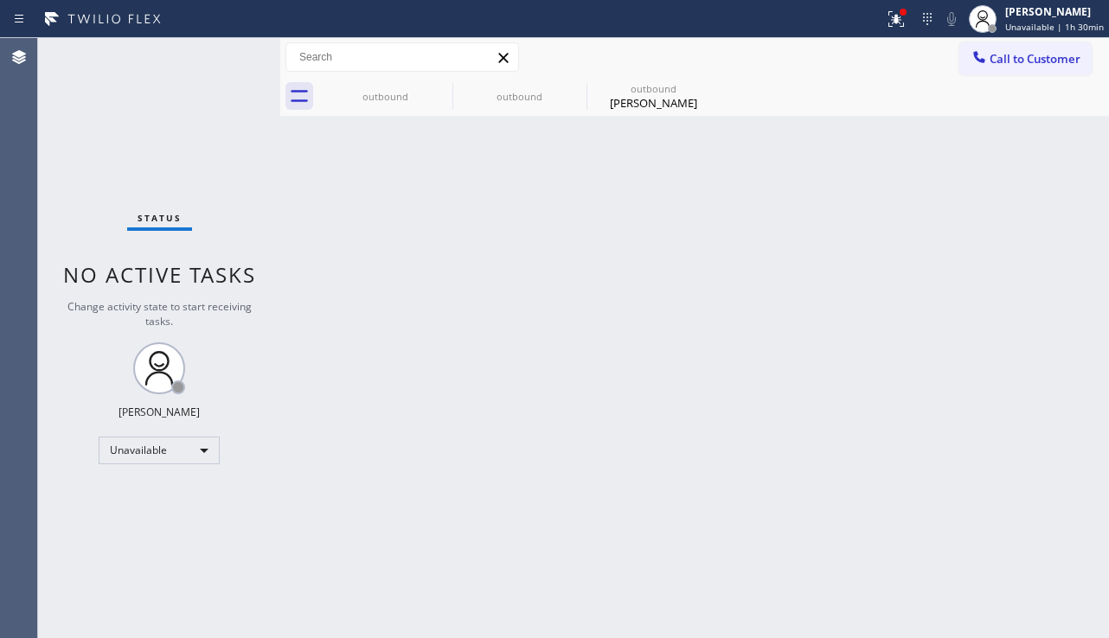
drag, startPoint x: 1054, startPoint y: 61, endPoint x: 900, endPoint y: 136, distance: 170.9
click at [1054, 61] on span "Call to Customer" at bounding box center [1034, 59] width 91 height 16
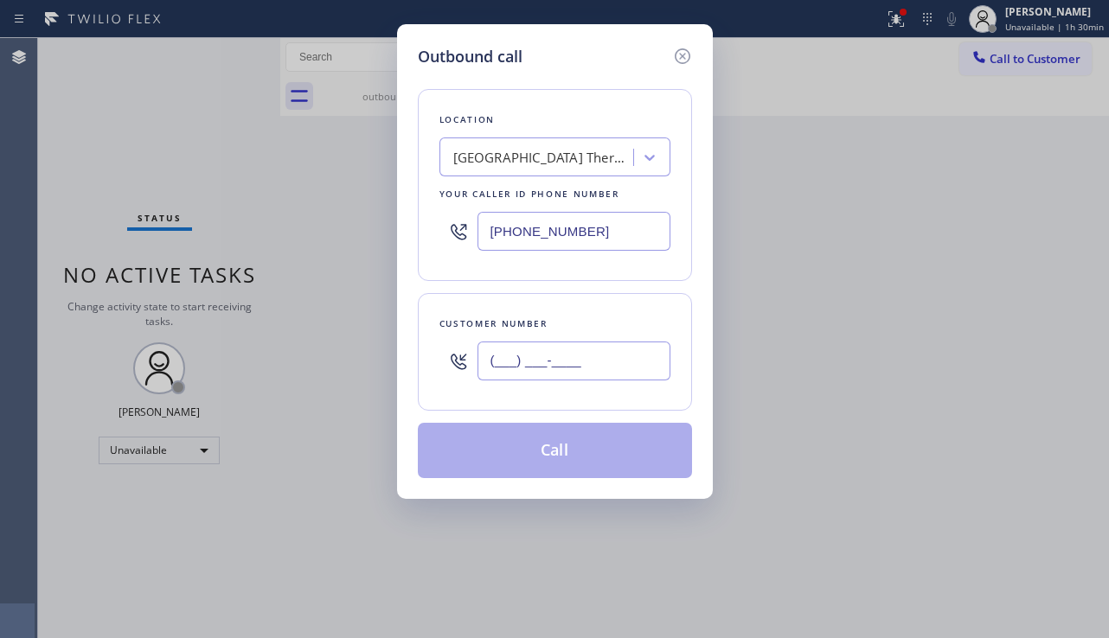
click at [544, 361] on input "(___) ___-____" at bounding box center [573, 361] width 193 height 39
paste input "908) 420-2039"
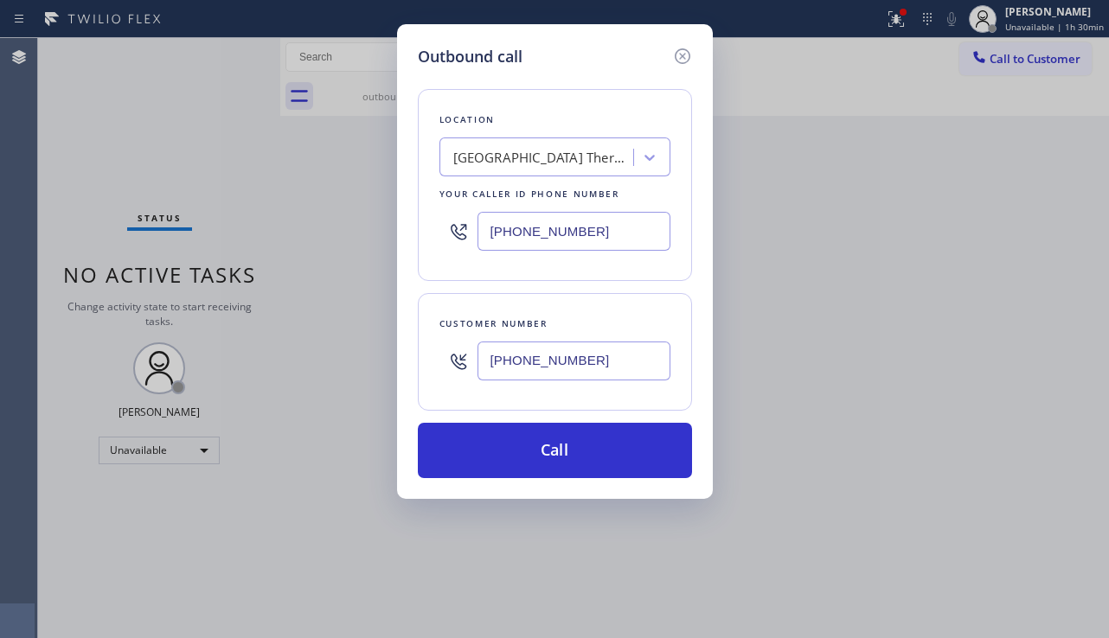
type input "[PHONE_NUMBER]"
drag, startPoint x: 653, startPoint y: 232, endPoint x: 448, endPoint y: 234, distance: 204.9
click at [448, 234] on div "Location [GEOGRAPHIC_DATA] Thermador Appliance Repair Your caller id phone numb…" at bounding box center [555, 185] width 274 height 192
click at [597, 229] on input "(___) ___-____" at bounding box center [573, 231] width 193 height 39
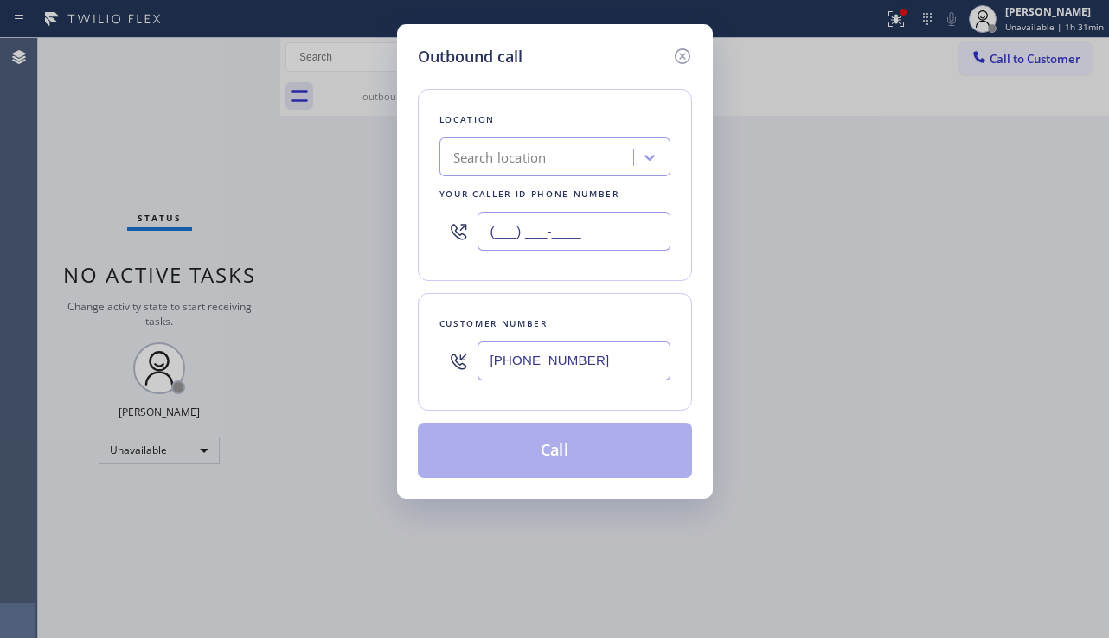
click at [597, 229] on input "(___) ___-____" at bounding box center [573, 231] width 193 height 39
click at [498, 236] on input "(___) ___-____" at bounding box center [573, 231] width 193 height 39
click at [490, 240] on input "(___) ___-____" at bounding box center [573, 231] width 193 height 39
paste input "213) 460-0809"
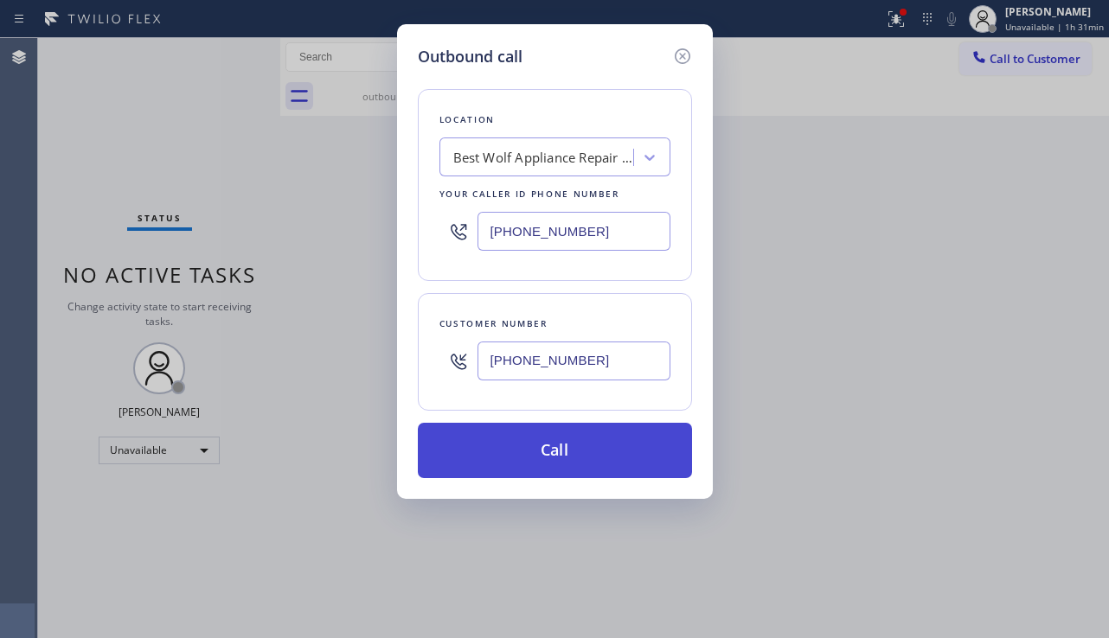
type input "[PHONE_NUMBER]"
click at [583, 432] on button "Call" at bounding box center [555, 450] width 274 height 55
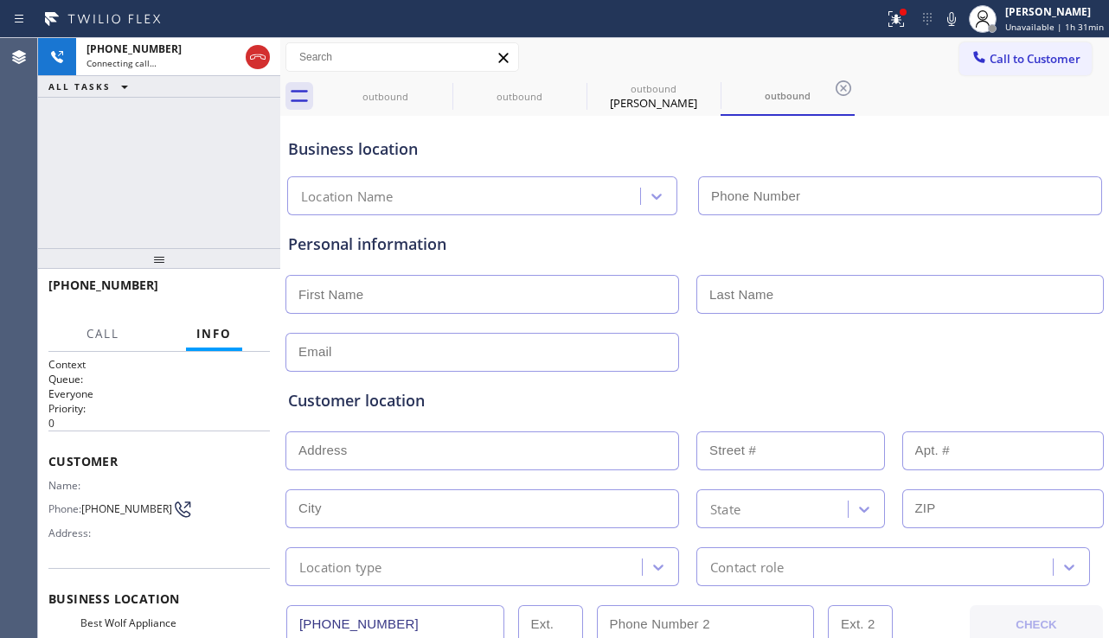
type input "[PHONE_NUMBER]"
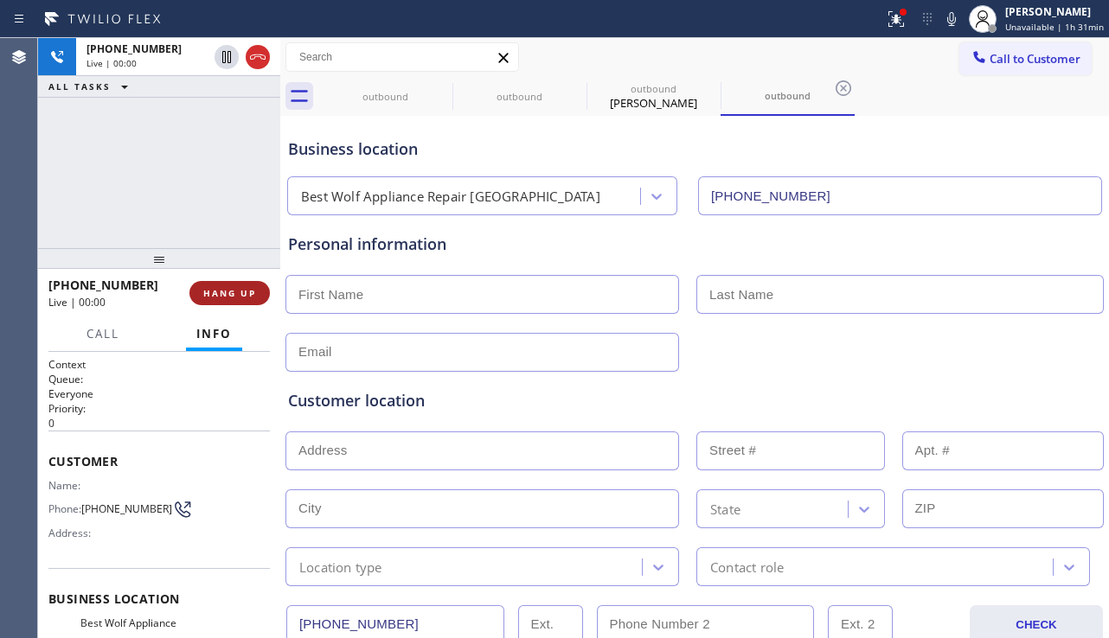
click at [226, 296] on span "HANG UP" at bounding box center [229, 293] width 53 height 12
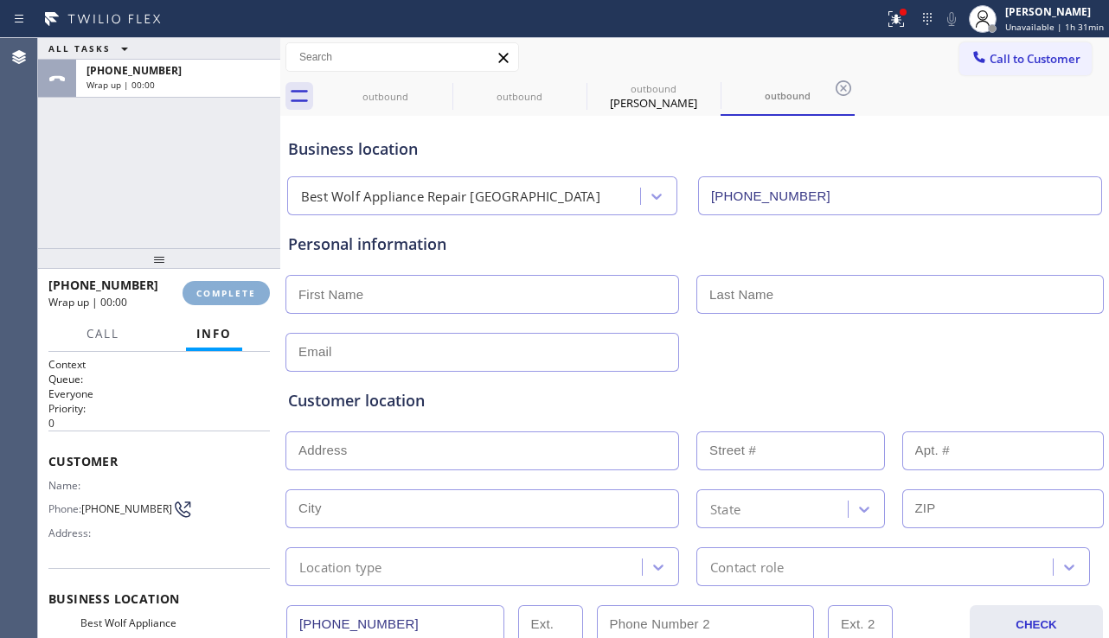
click at [226, 296] on span "COMPLETE" at bounding box center [226, 293] width 60 height 12
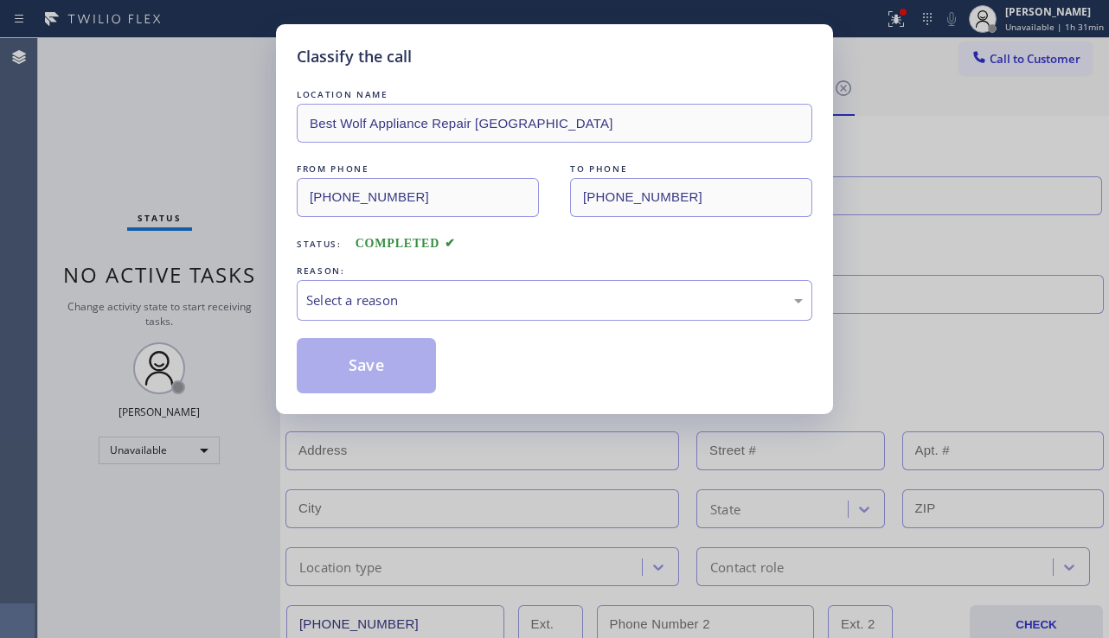
click at [510, 310] on div "Select a reason" at bounding box center [554, 300] width 515 height 41
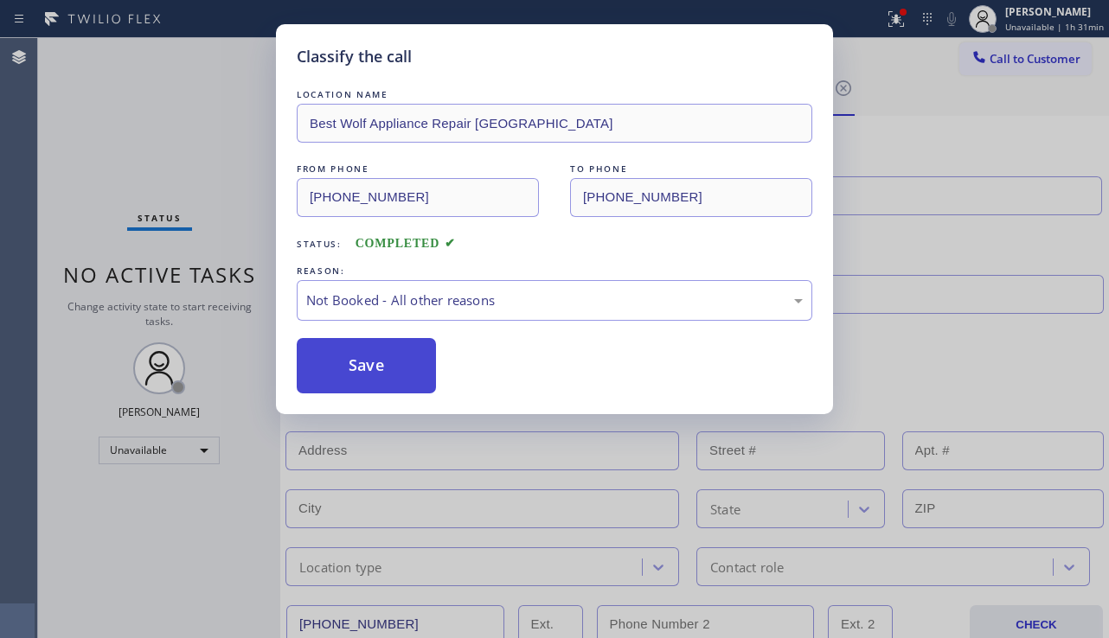
click at [354, 365] on button "Save" at bounding box center [366, 365] width 139 height 55
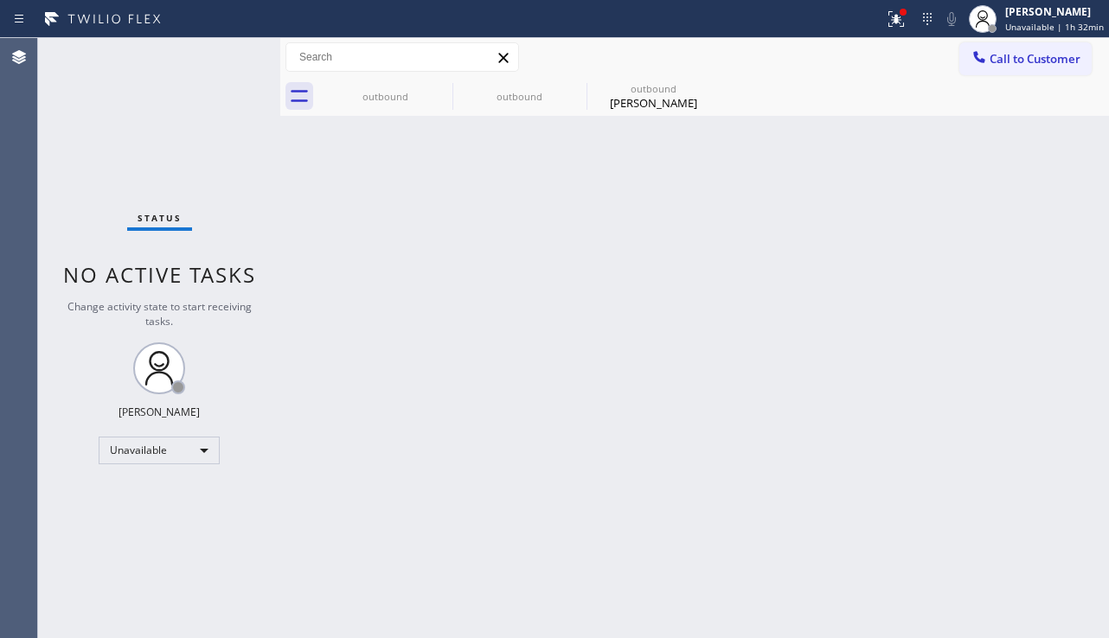
click at [980, 418] on div "Back to Dashboard Change Sender ID Customers Technicians Select a contact Outbo…" at bounding box center [694, 338] width 828 height 600
click at [1007, 63] on span "Call to Customer" at bounding box center [1034, 59] width 91 height 16
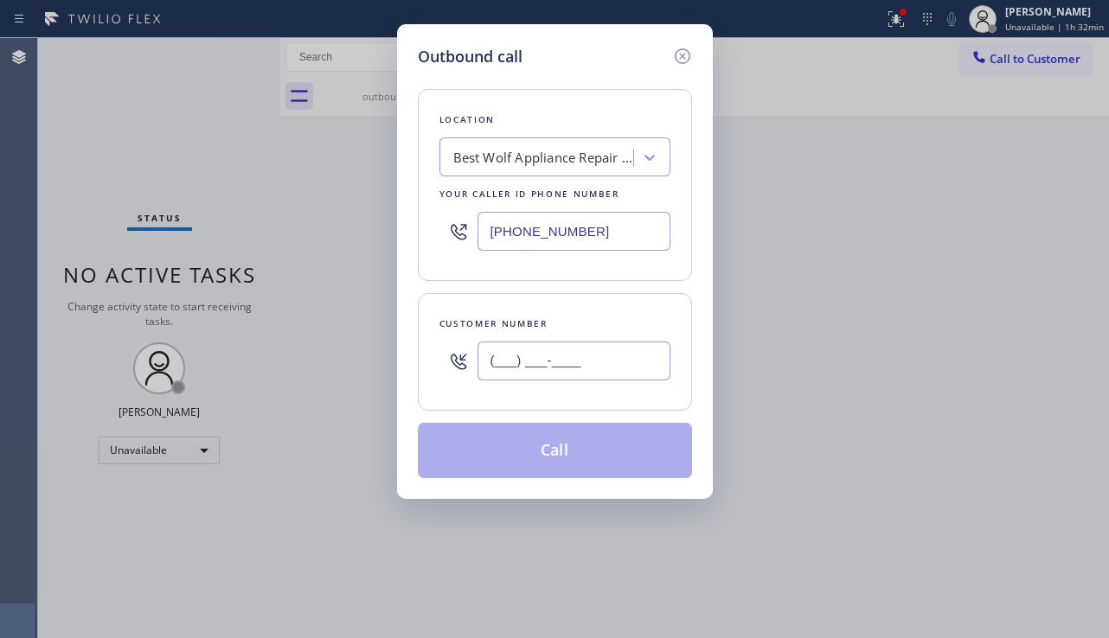
click at [549, 352] on input "(___) ___-____" at bounding box center [573, 361] width 193 height 39
paste input "708) 705-4001"
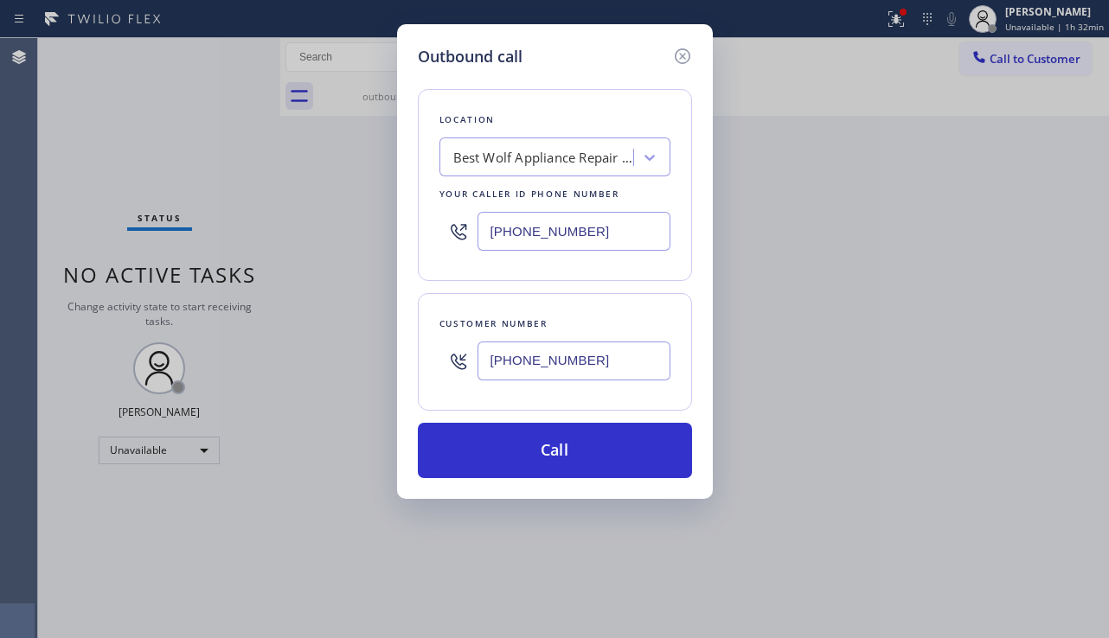
type input "[PHONE_NUMBER]"
drag, startPoint x: 609, startPoint y: 239, endPoint x: 403, endPoint y: 235, distance: 205.8
click at [403, 235] on div "Outbound call Location Best Wolf Appliance Repair [GEOGRAPHIC_DATA] Your caller…" at bounding box center [555, 261] width 316 height 475
paste input "630) 394-6070"
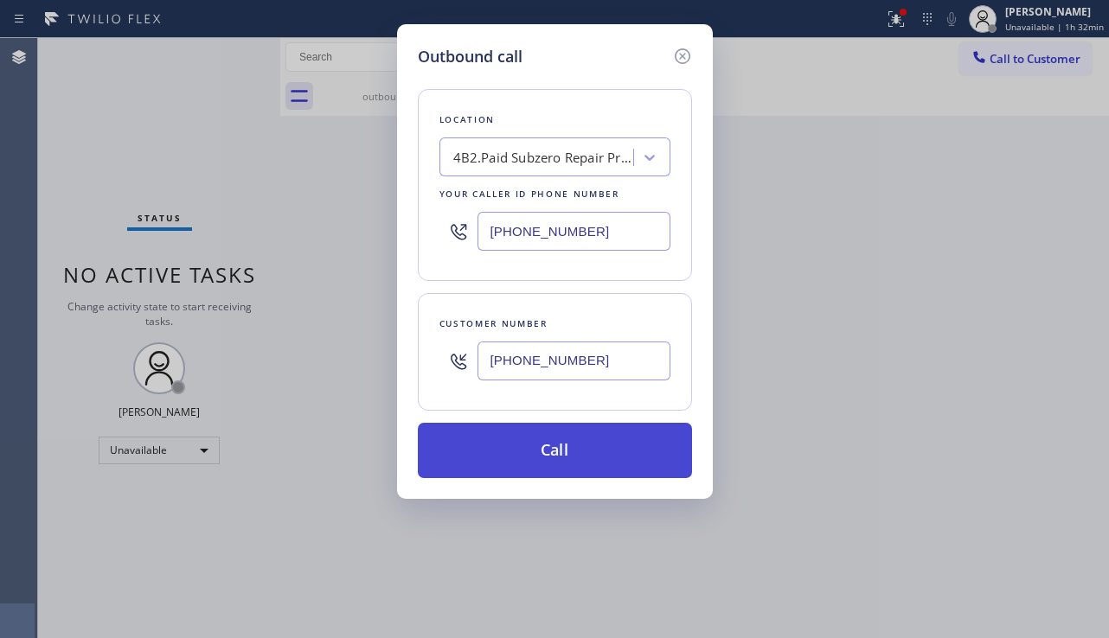
type input "[PHONE_NUMBER]"
click at [533, 459] on button "Call" at bounding box center [555, 450] width 274 height 55
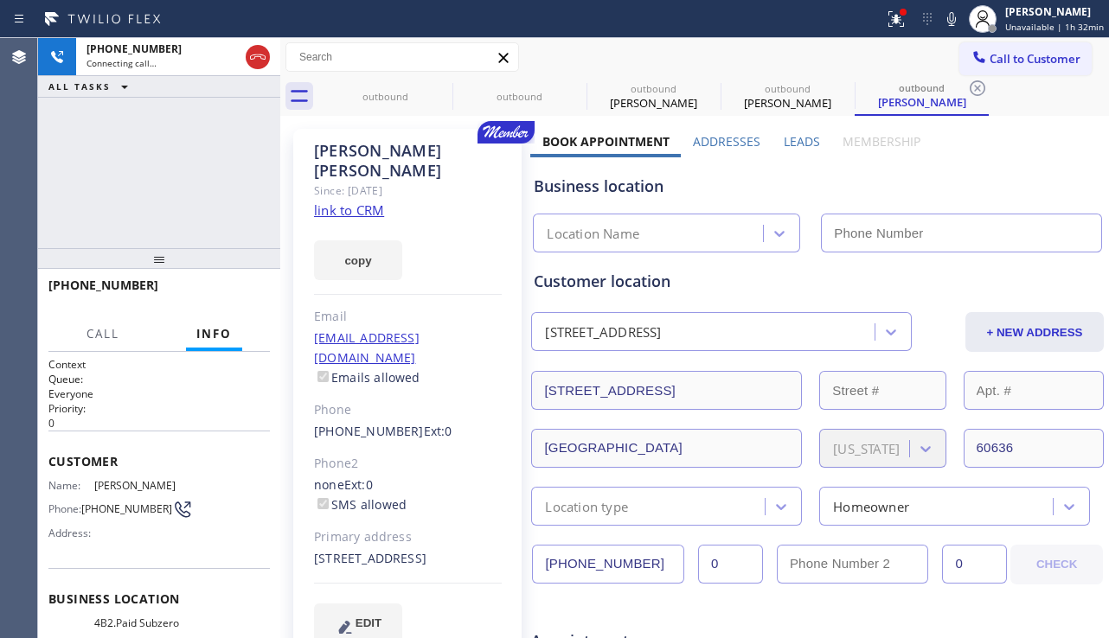
click at [783, 141] on label "Leads" at bounding box center [801, 141] width 36 height 16
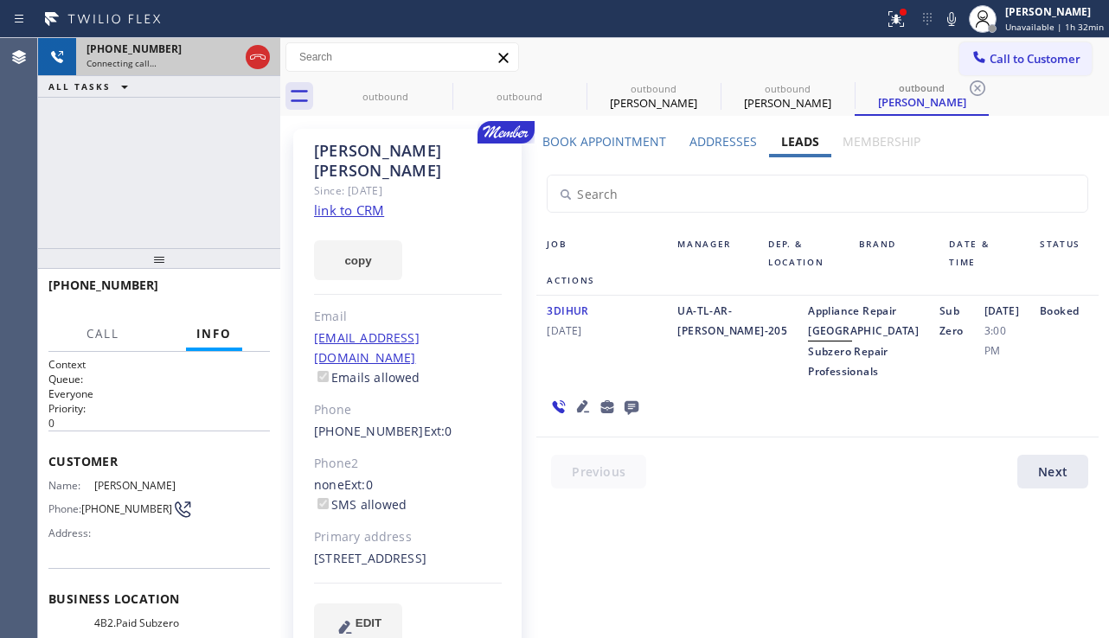
click at [272, 61] on div at bounding box center [257, 57] width 31 height 38
click at [264, 62] on icon at bounding box center [257, 57] width 21 height 21
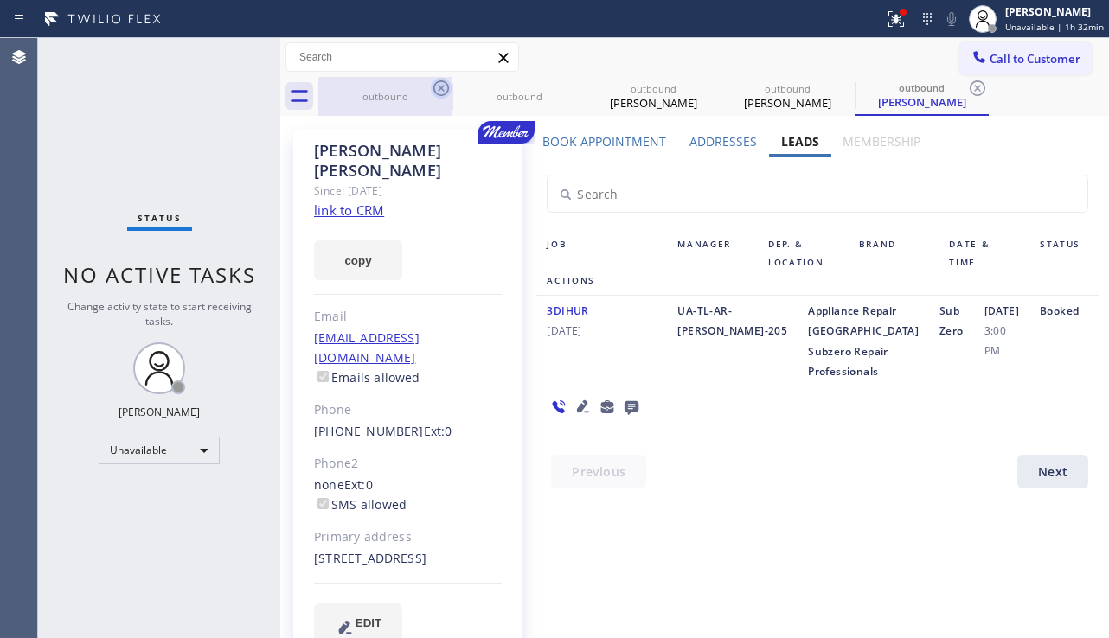
click at [442, 86] on icon at bounding box center [441, 88] width 21 height 21
click at [0, 0] on icon at bounding box center [0, 0] width 0 height 0
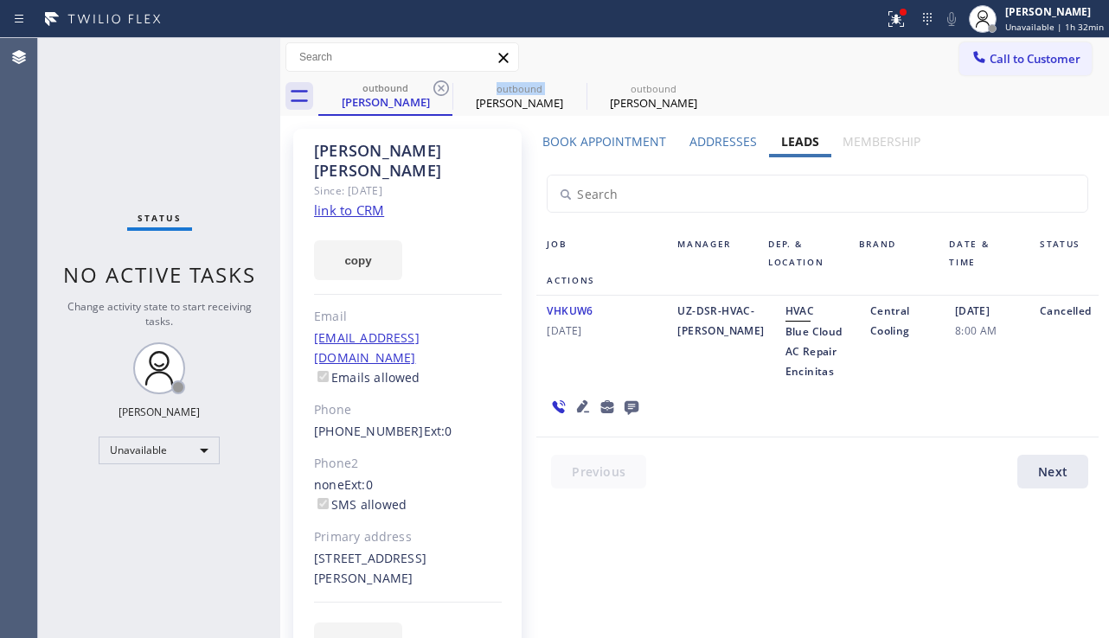
click at [442, 86] on icon at bounding box center [441, 88] width 21 height 21
type input "[PHONE_NUMBER]"
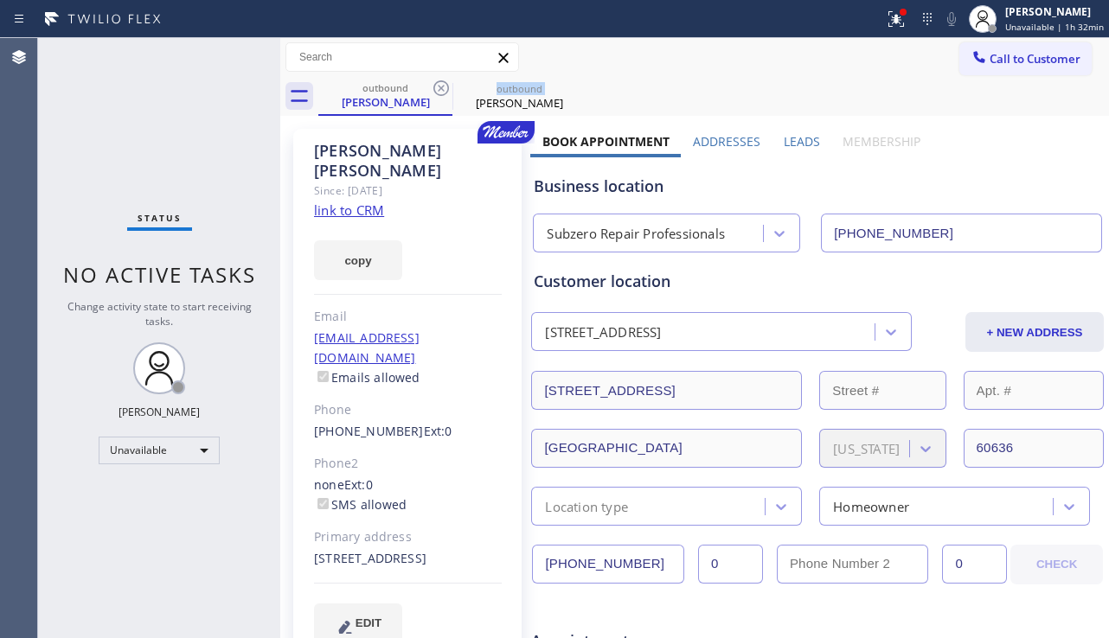
click at [442, 86] on icon at bounding box center [441, 88] width 21 height 21
click at [0, 0] on icon at bounding box center [0, 0] width 0 height 0
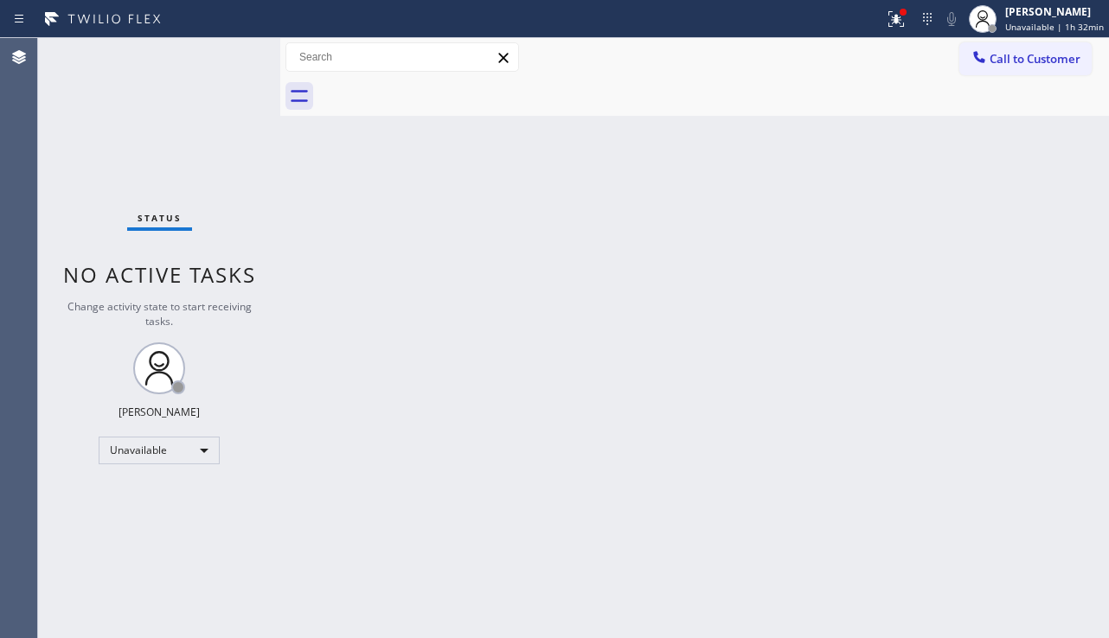
click at [950, 448] on div "Back to Dashboard Change Sender ID Customers Technicians Select a contact Outbo…" at bounding box center [694, 338] width 828 height 600
drag, startPoint x: 996, startPoint y: 63, endPoint x: 978, endPoint y: 80, distance: 25.1
click at [996, 63] on span "Call to Customer" at bounding box center [1034, 59] width 91 height 16
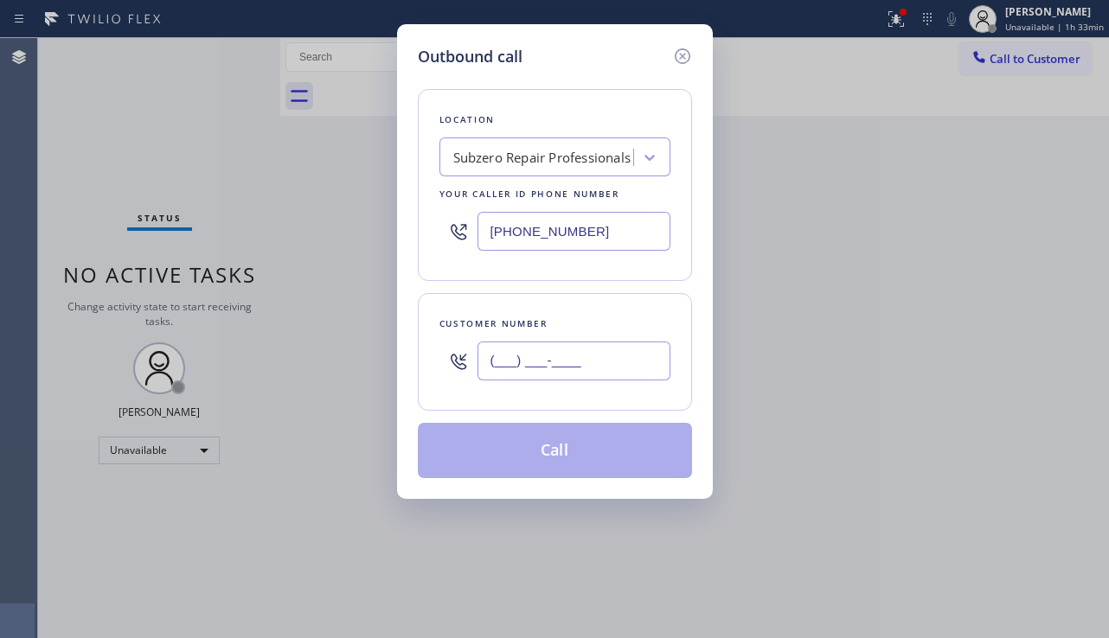
click at [500, 371] on input "(___) ___-____" at bounding box center [573, 361] width 193 height 39
paste input "310) 896-6454"
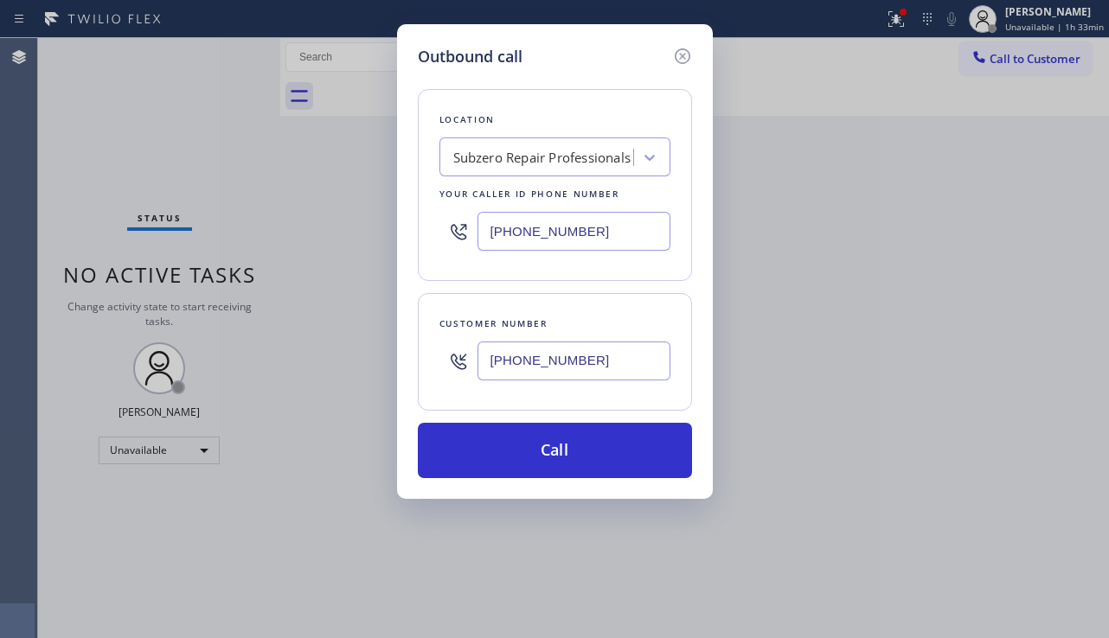
type input "[PHONE_NUMBER]"
drag, startPoint x: 602, startPoint y: 233, endPoint x: 457, endPoint y: 232, distance: 145.3
click at [457, 232] on div "[PHONE_NUMBER]" at bounding box center [554, 231] width 231 height 56
paste input "323) 991-9198"
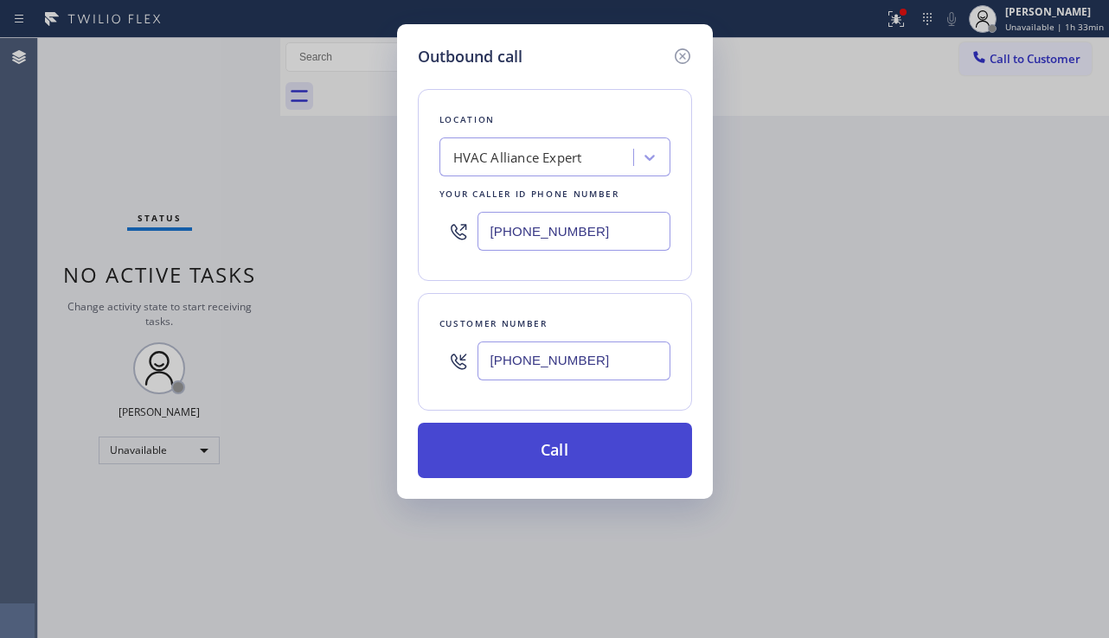
type input "[PHONE_NUMBER]"
click at [579, 452] on button "Call" at bounding box center [555, 450] width 274 height 55
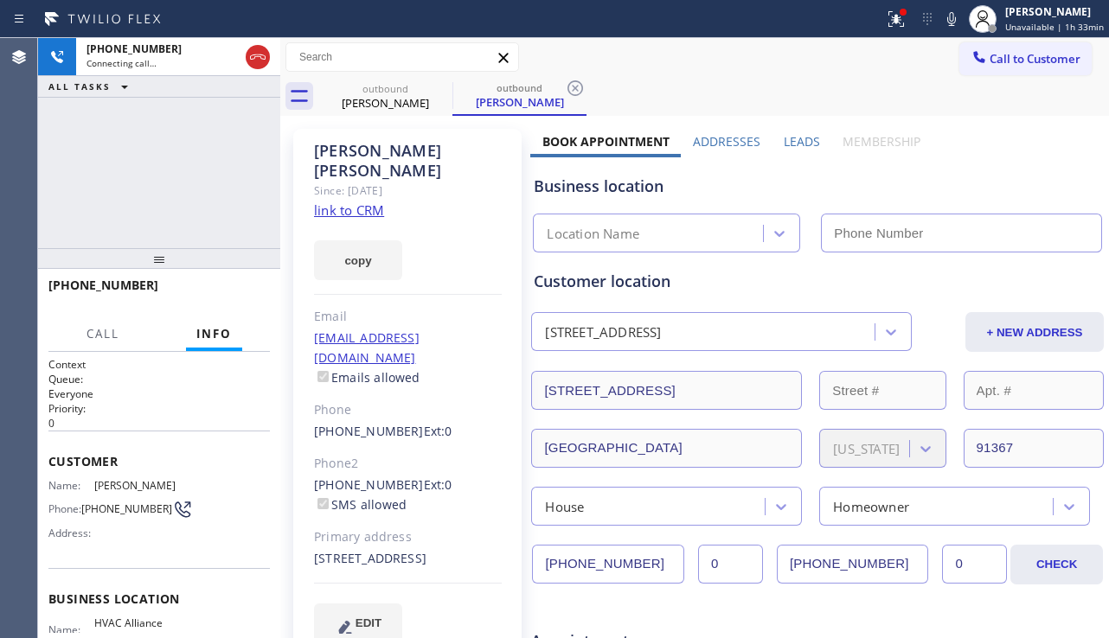
type input "[PHONE_NUMBER]"
click at [797, 146] on label "Leads" at bounding box center [801, 141] width 36 height 16
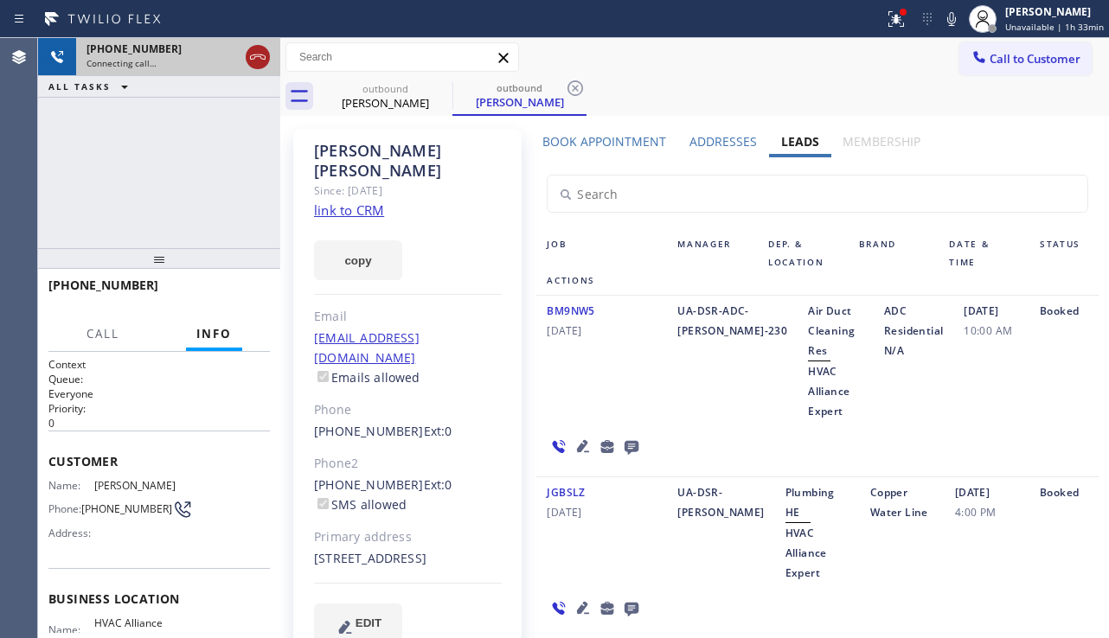
click at [266, 61] on icon at bounding box center [257, 57] width 21 height 21
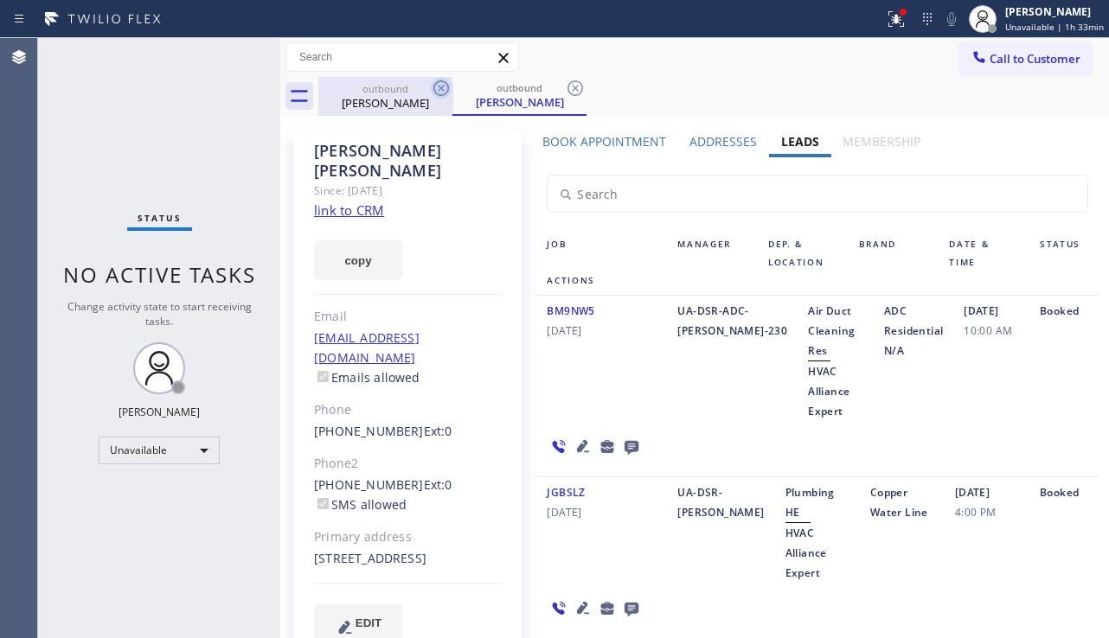
drag, startPoint x: 432, startPoint y: 86, endPoint x: 445, endPoint y: 84, distance: 13.1
click at [431, 86] on icon at bounding box center [441, 88] width 21 height 21
click at [445, 84] on icon at bounding box center [441, 88] width 21 height 21
click at [565, 84] on icon at bounding box center [575, 88] width 21 height 21
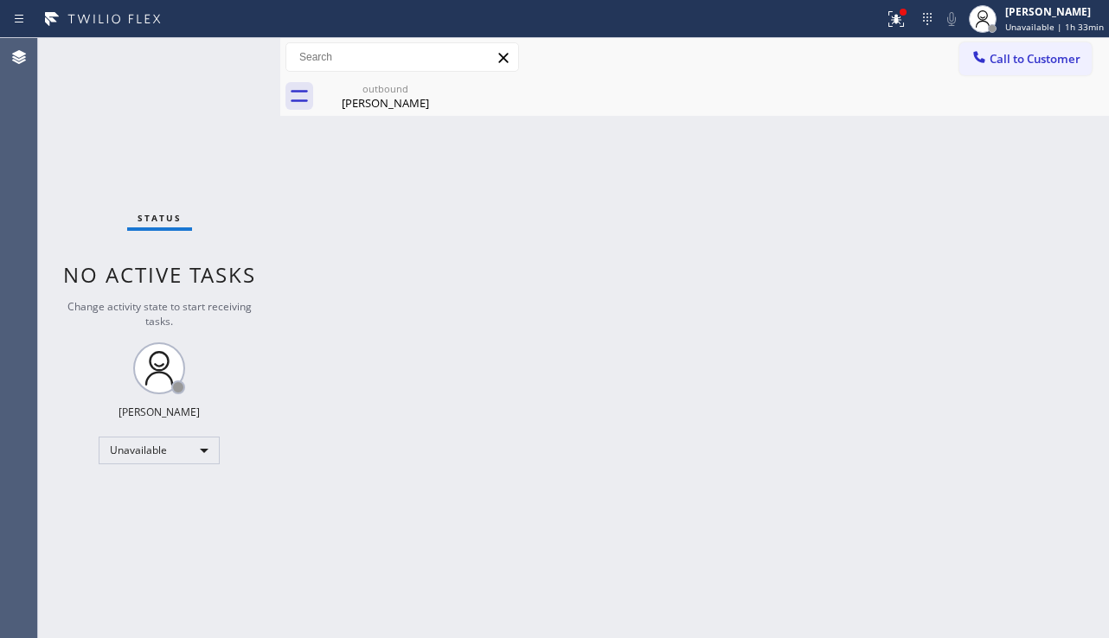
click at [0, 0] on icon at bounding box center [0, 0] width 0 height 0
click at [428, 87] on div "outbound" at bounding box center [385, 88] width 131 height 13
click at [330, 541] on div "Back to Dashboard Change Sender ID Customers Technicians Select a contact Outbo…" at bounding box center [694, 338] width 828 height 600
drag, startPoint x: 1006, startPoint y: 69, endPoint x: 974, endPoint y: 80, distance: 34.7
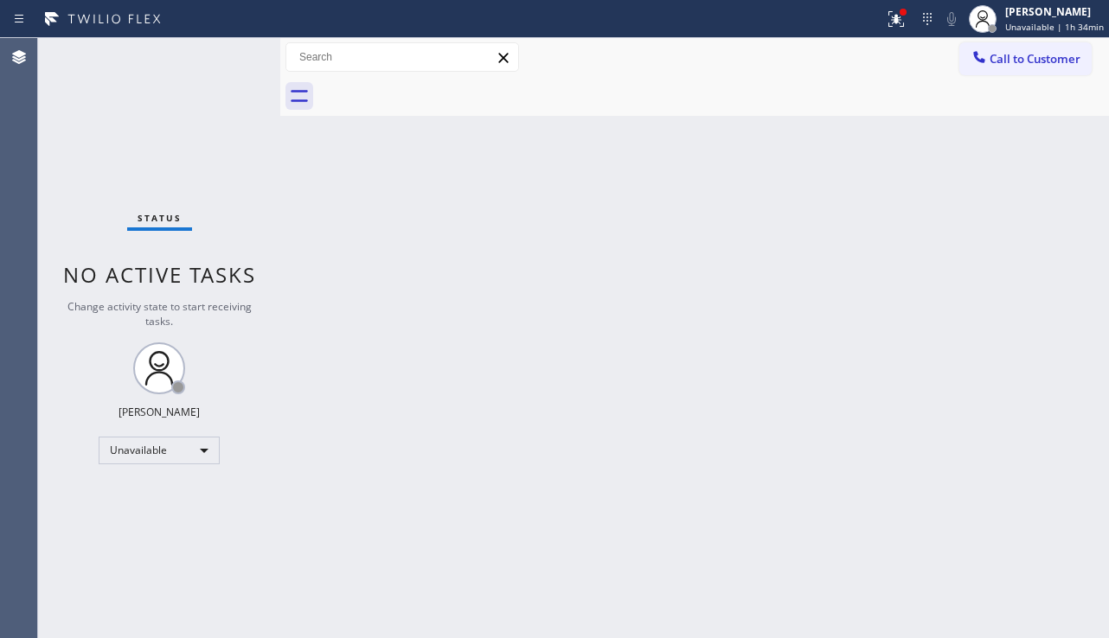
click at [1006, 69] on button "Call to Customer" at bounding box center [1025, 58] width 132 height 33
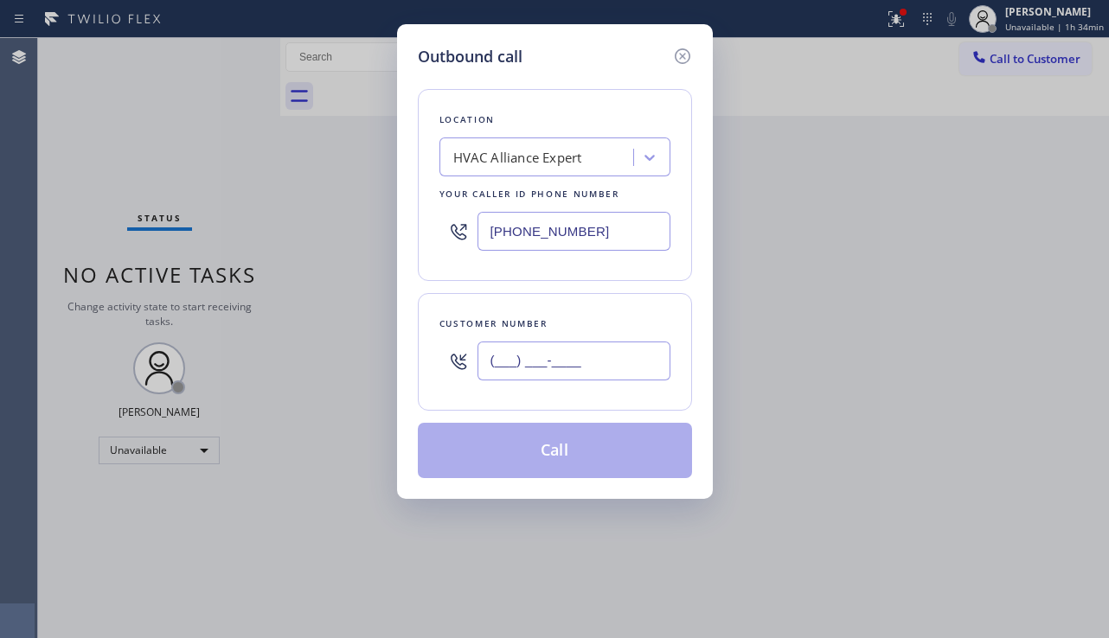
click at [546, 358] on input "(___) ___-____" at bounding box center [573, 361] width 193 height 39
paste input "708) 705-4001"
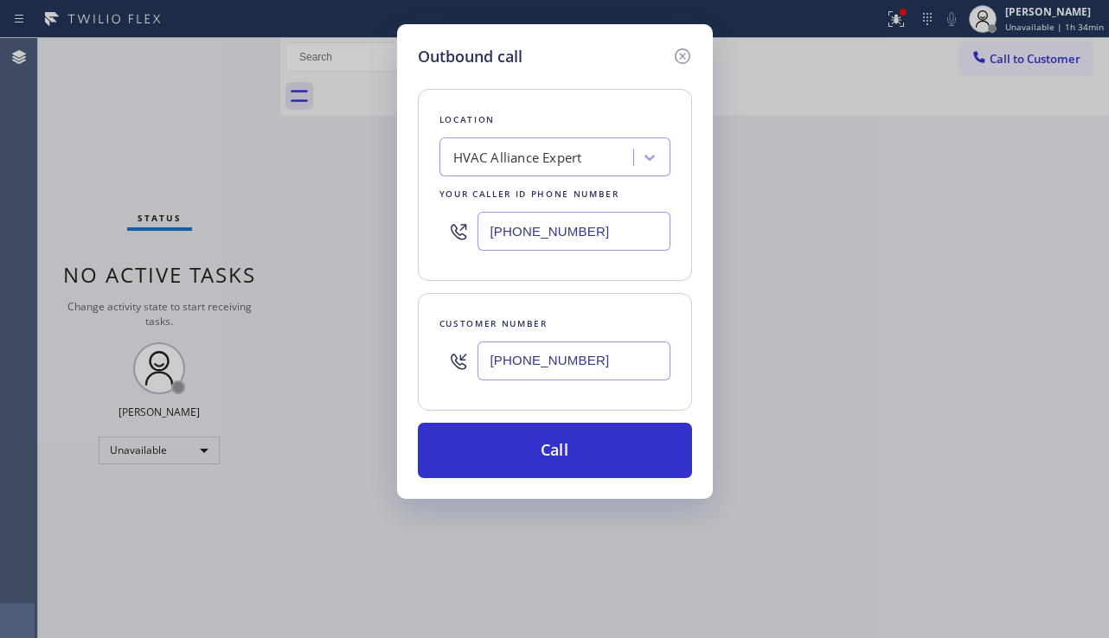
type input "[PHONE_NUMBER]"
drag, startPoint x: 945, startPoint y: 358, endPoint x: 789, endPoint y: 301, distance: 166.6
click at [945, 358] on div "Outbound call Location HVAC Alliance Expert Your caller id phone number [PHONE_…" at bounding box center [554, 319] width 1109 height 638
click at [490, 157] on div "HVAC Alliance Expert" at bounding box center [517, 158] width 129 height 20
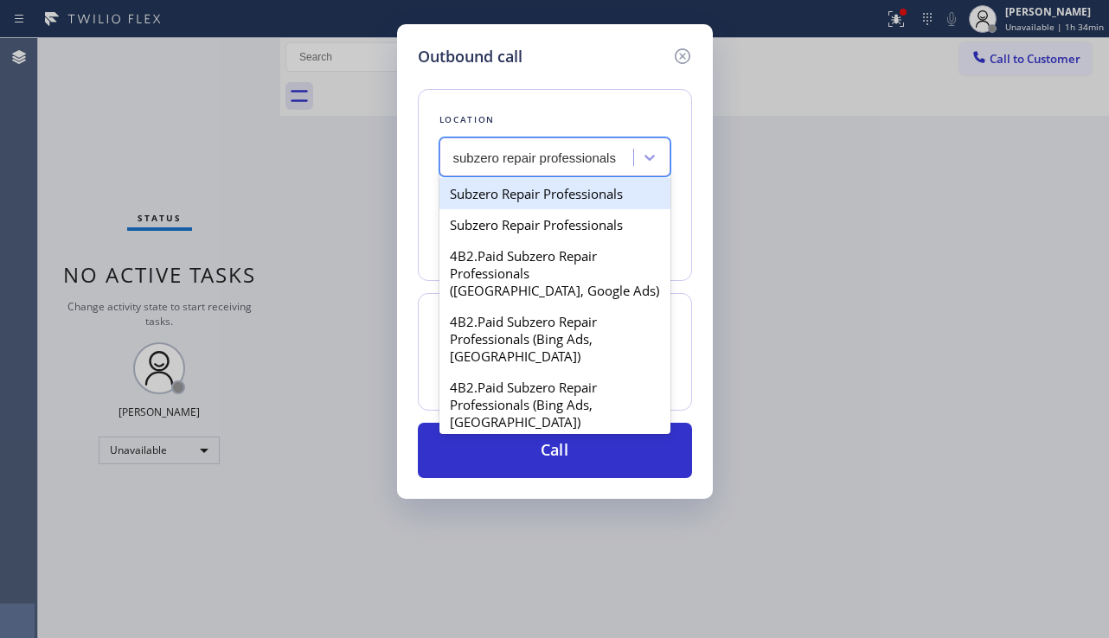
type input "subzero repair professionals"
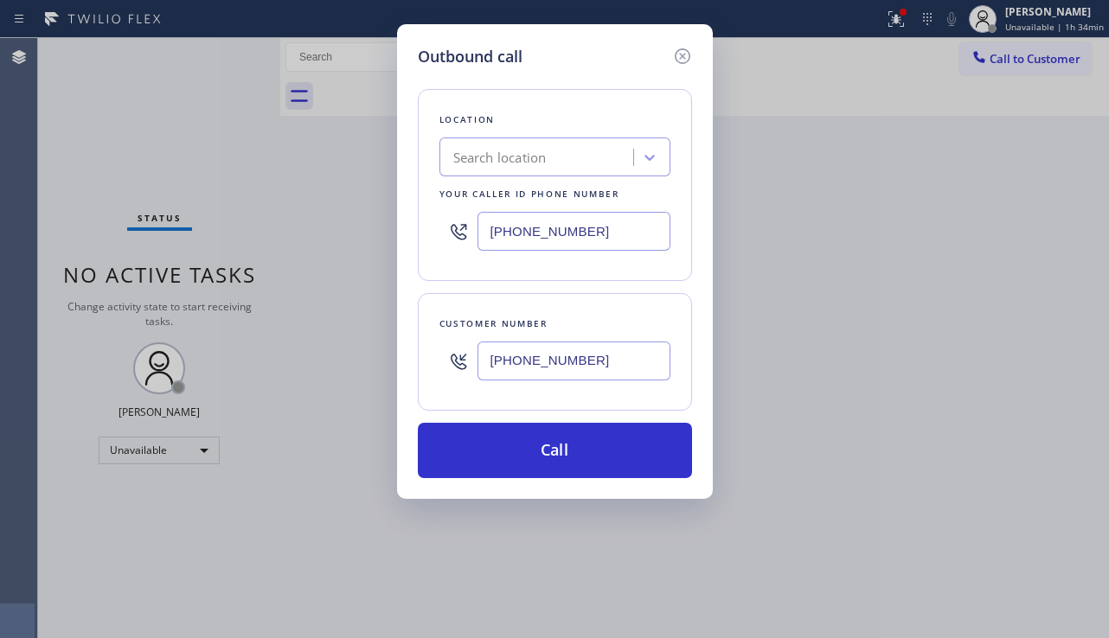
click at [490, 158] on div "Search location" at bounding box center [499, 158] width 93 height 20
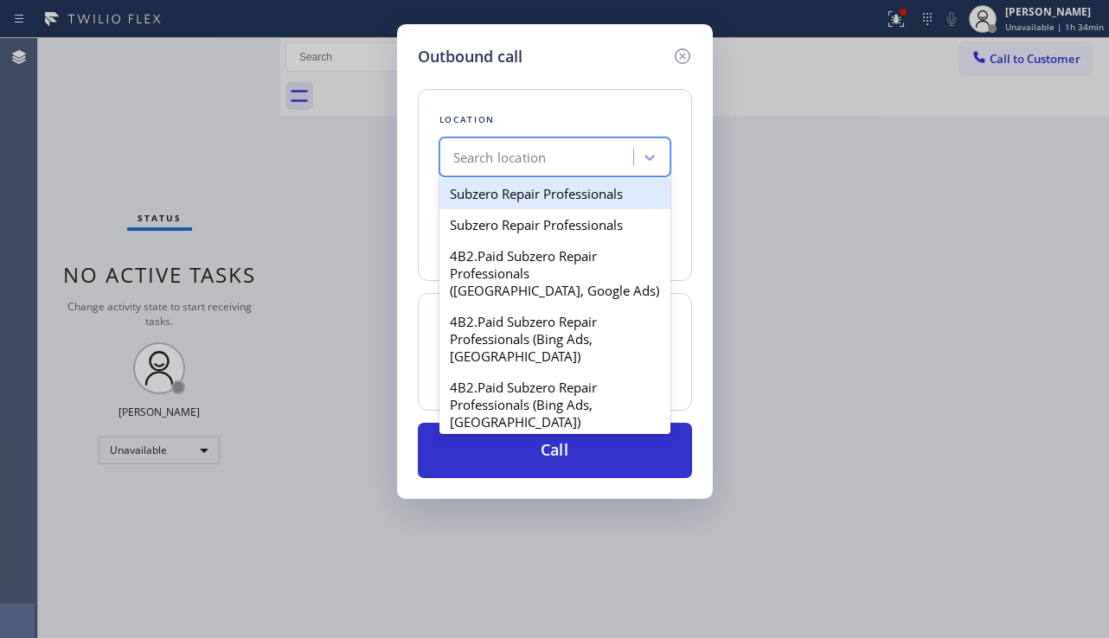
click at [512, 186] on div "Subzero Repair Professionals" at bounding box center [554, 193] width 231 height 31
type input "[PHONE_NUMBER]"
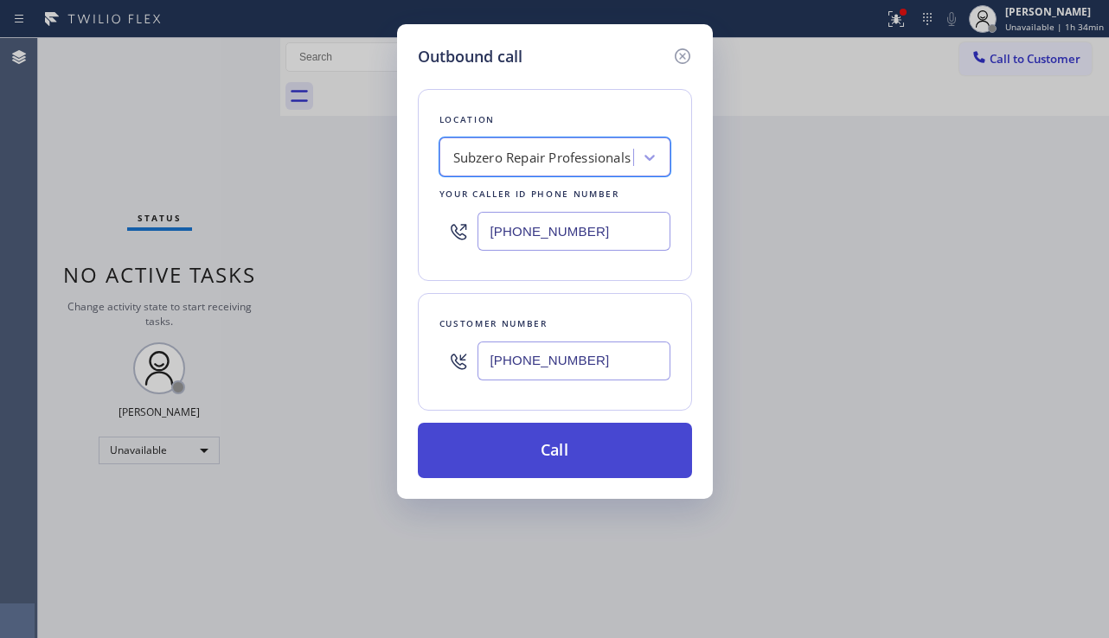
click at [546, 458] on button "Call" at bounding box center [555, 450] width 274 height 55
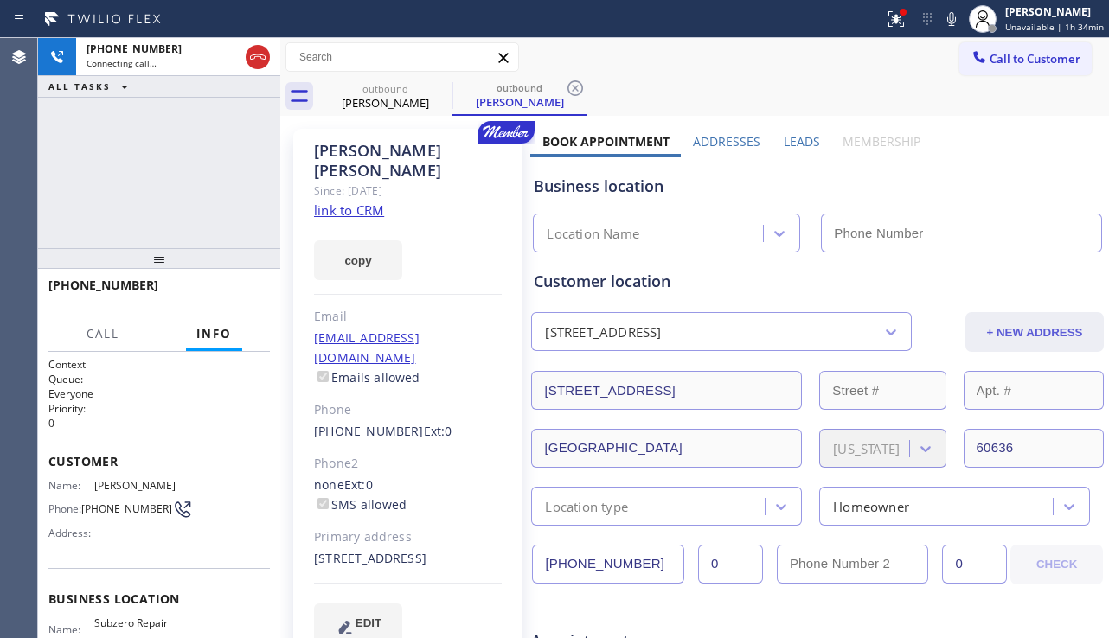
type input "[PHONE_NUMBER]"
click at [949, 153] on div "Business location Subzero Repair Professionals [PHONE_NUMBER]" at bounding box center [817, 201] width 574 height 102
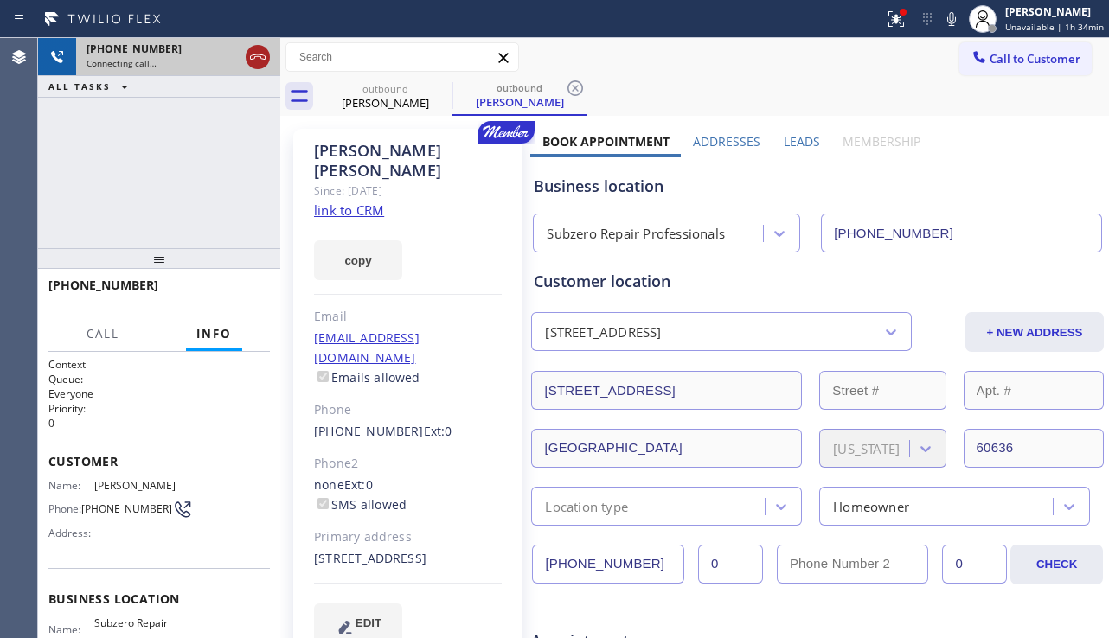
click at [259, 63] on icon at bounding box center [257, 57] width 21 height 21
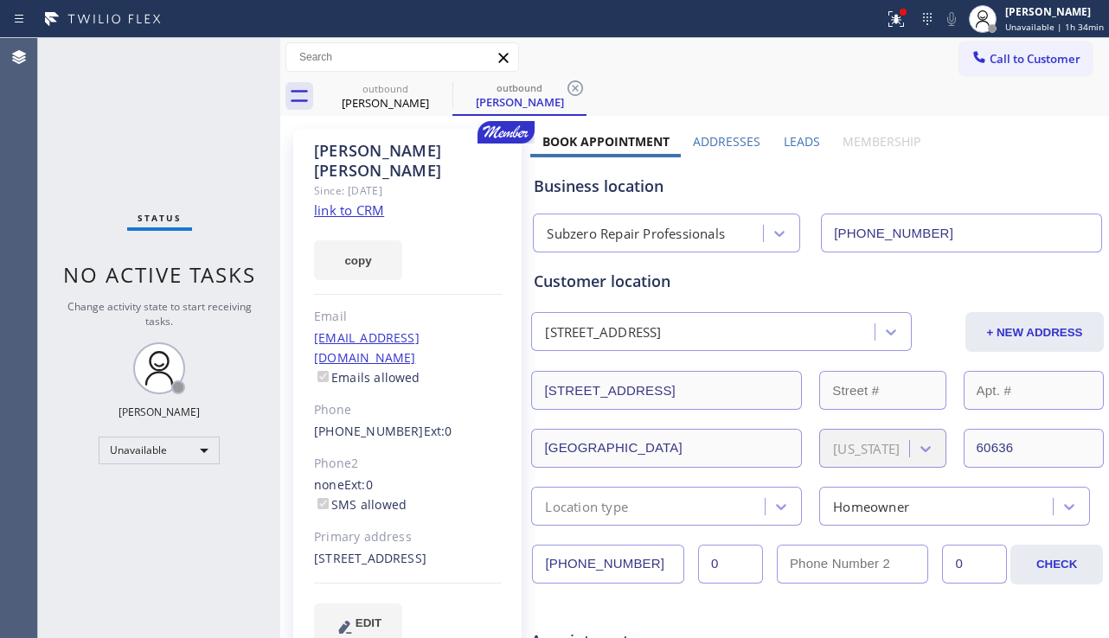
click at [783, 139] on label "Leads" at bounding box center [801, 141] width 36 height 16
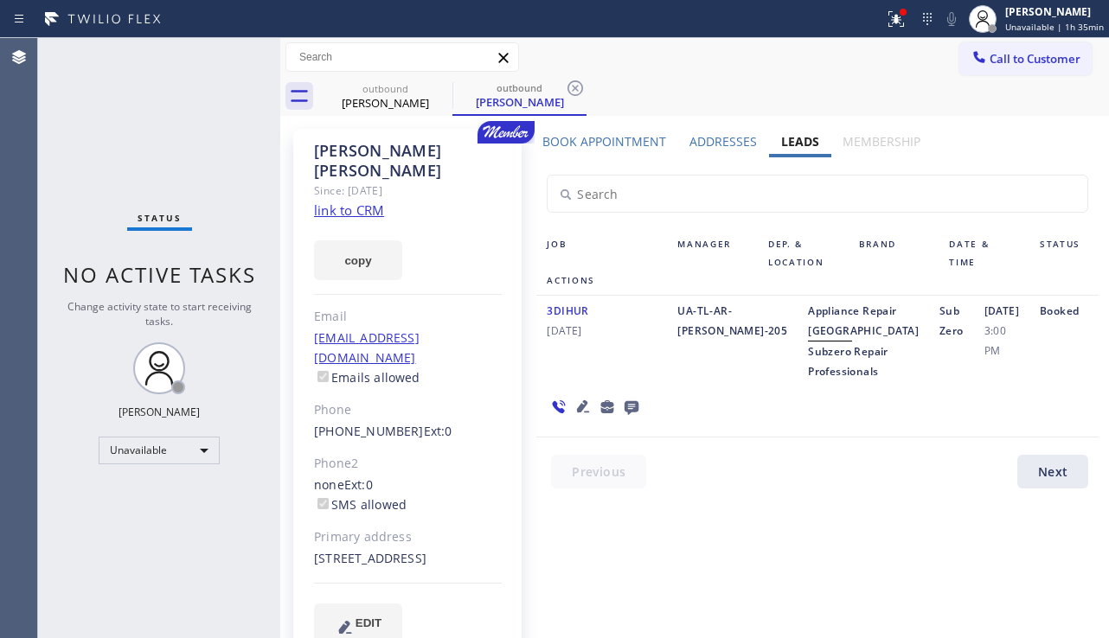
click at [336, 201] on link "link to CRM" at bounding box center [349, 209] width 70 height 17
click at [438, 83] on icon at bounding box center [441, 88] width 21 height 21
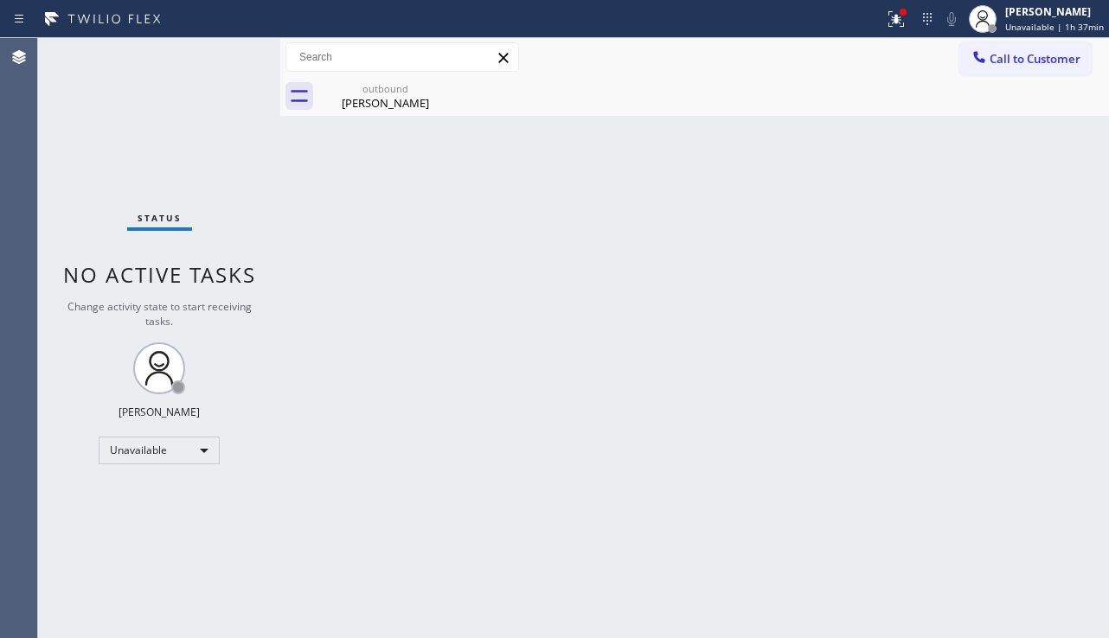
click at [0, 0] on icon at bounding box center [0, 0] width 0 height 0
click at [391, 104] on div "[PERSON_NAME]" at bounding box center [385, 103] width 131 height 16
click at [392, 103] on div "outbound [PERSON_NAME]" at bounding box center [713, 96] width 790 height 39
click at [996, 63] on span "Call to Customer" at bounding box center [1034, 59] width 91 height 16
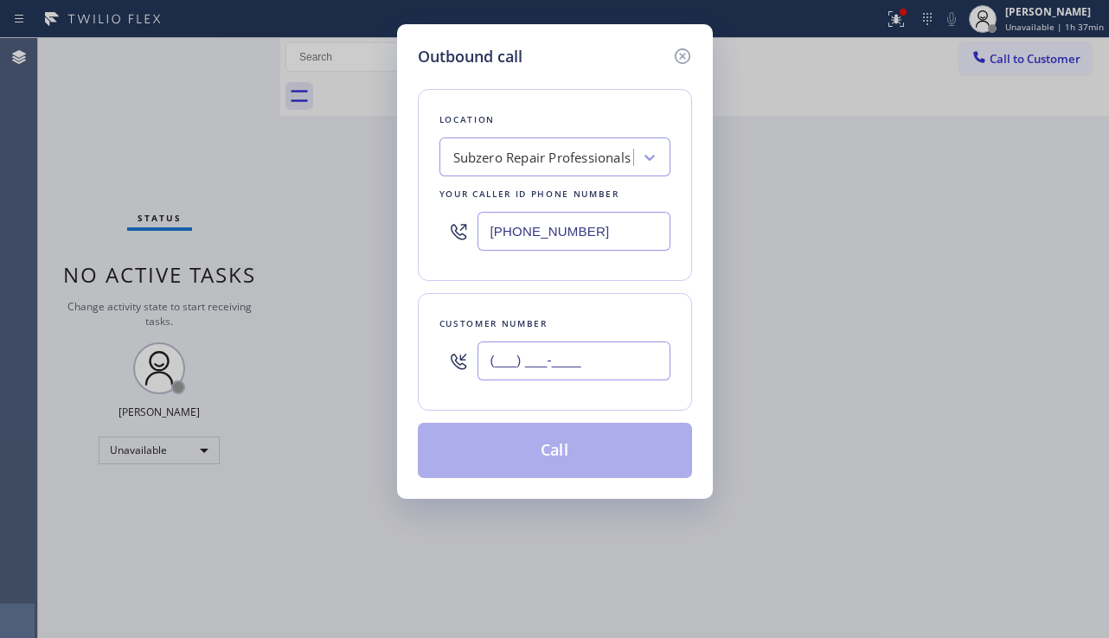
click at [513, 361] on input "(___) ___-____" at bounding box center [573, 361] width 193 height 39
paste input "562) 445-6902"
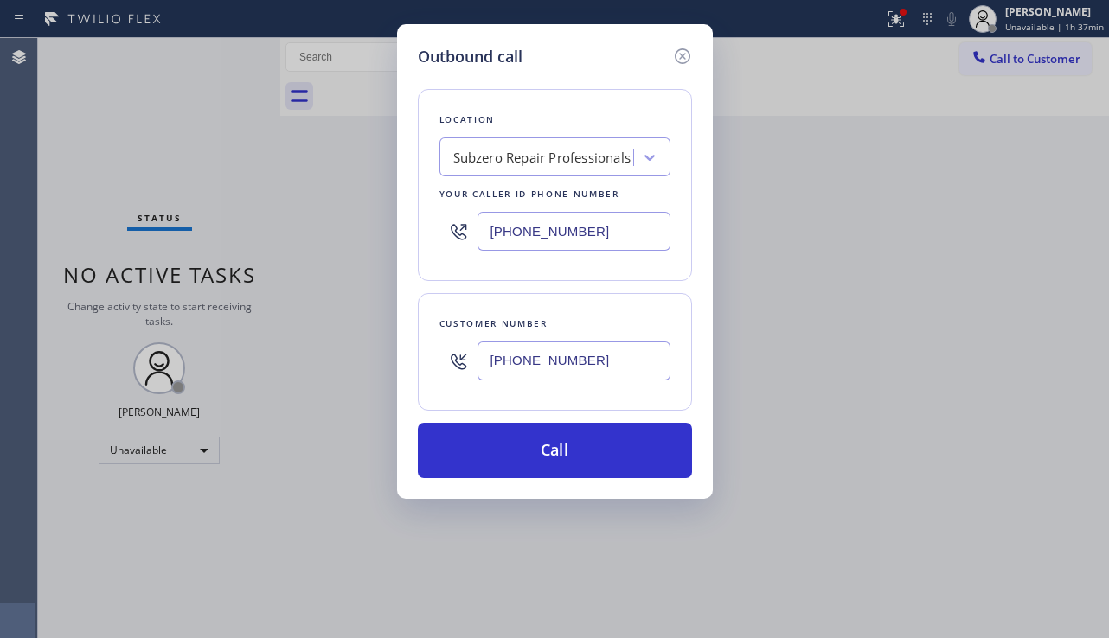
type input "[PHONE_NUMBER]"
drag, startPoint x: 593, startPoint y: 227, endPoint x: 420, endPoint y: 233, distance: 173.0
click at [420, 233] on div "Location Subzero Repair Professionals Your caller id phone number [PHONE_NUMBER]" at bounding box center [555, 185] width 274 height 192
paste input "310) 907-5490"
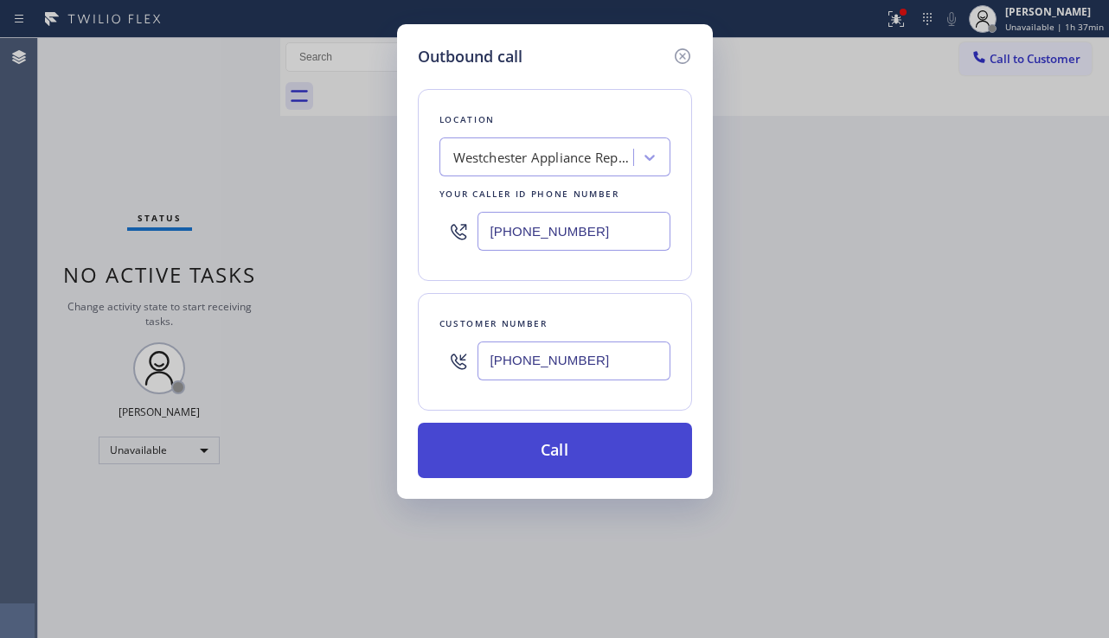
type input "[PHONE_NUMBER]"
click at [582, 443] on button "Call" at bounding box center [555, 450] width 274 height 55
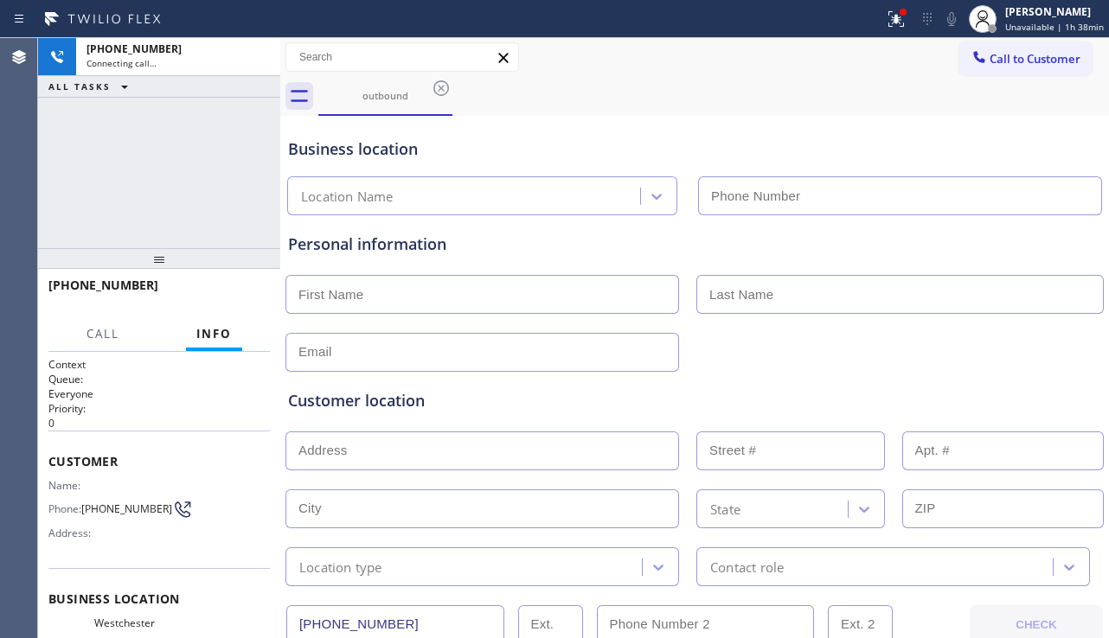
type input "[PHONE_NUMBER]"
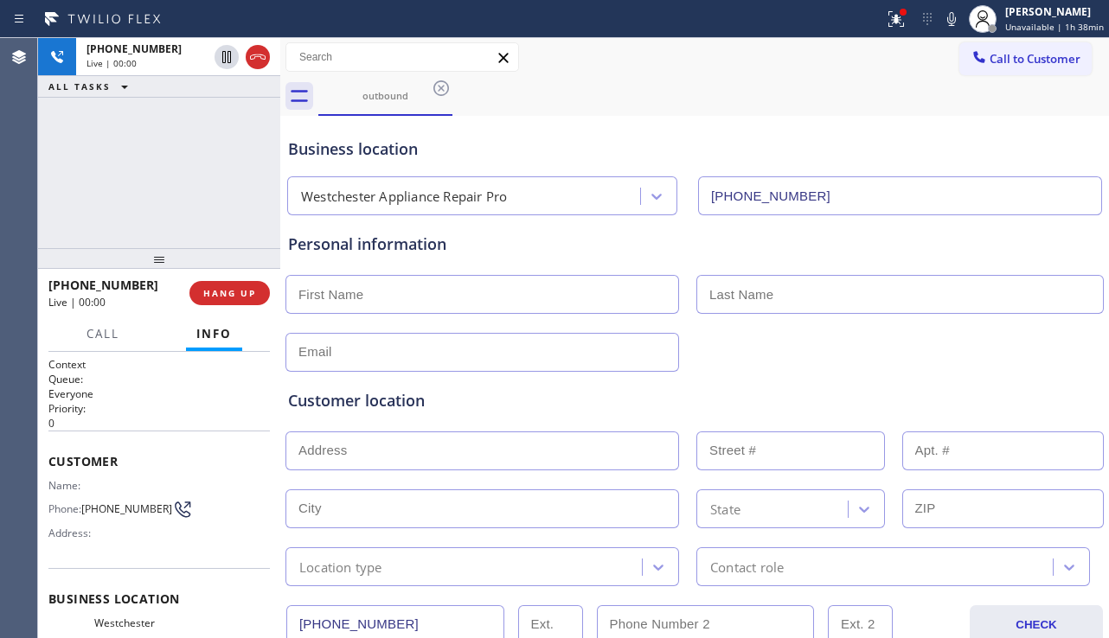
click at [658, 389] on div "Customer location" at bounding box center [694, 400] width 813 height 23
click at [636, 384] on div "Customer location >> ADD NEW ADDRESS << + NEW ADDRESS State Location type Conta…" at bounding box center [694, 479] width 820 height 214
click at [507, 393] on div "Customer location" at bounding box center [694, 400] width 813 height 23
click at [437, 404] on div "Customer location" at bounding box center [694, 400] width 813 height 23
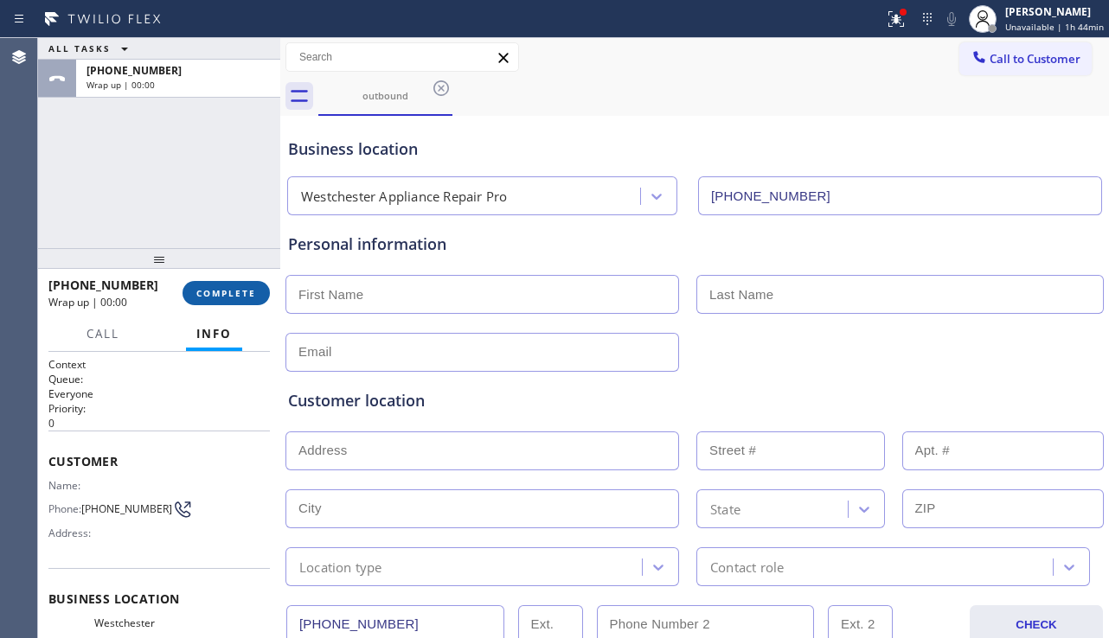
click at [230, 294] on span "COMPLETE" at bounding box center [226, 293] width 60 height 12
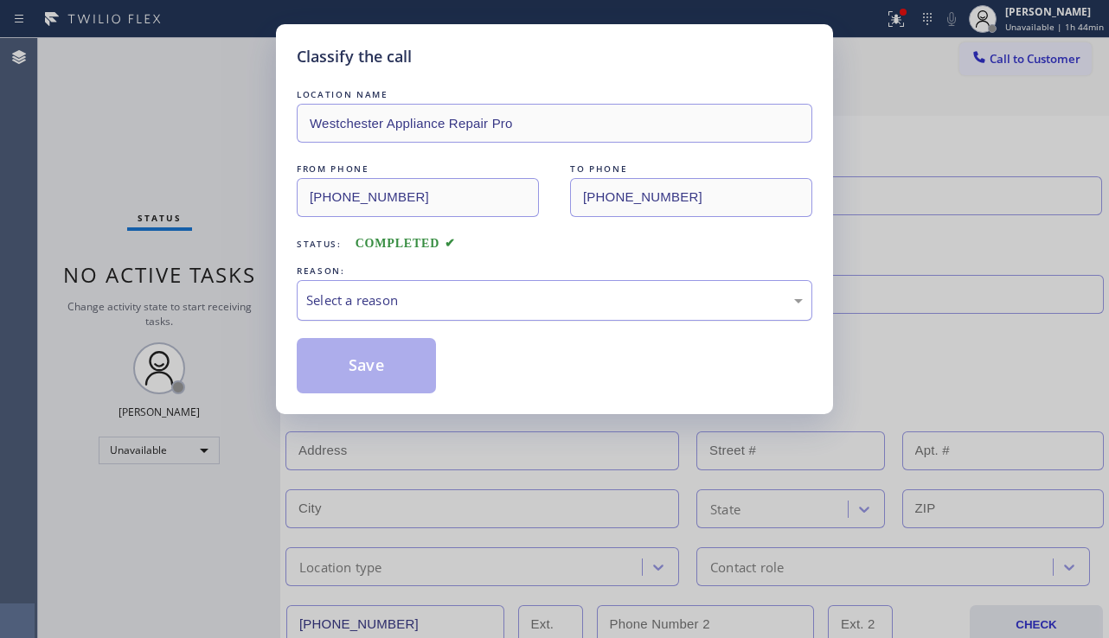
click at [468, 303] on div "Select a reason" at bounding box center [554, 301] width 496 height 20
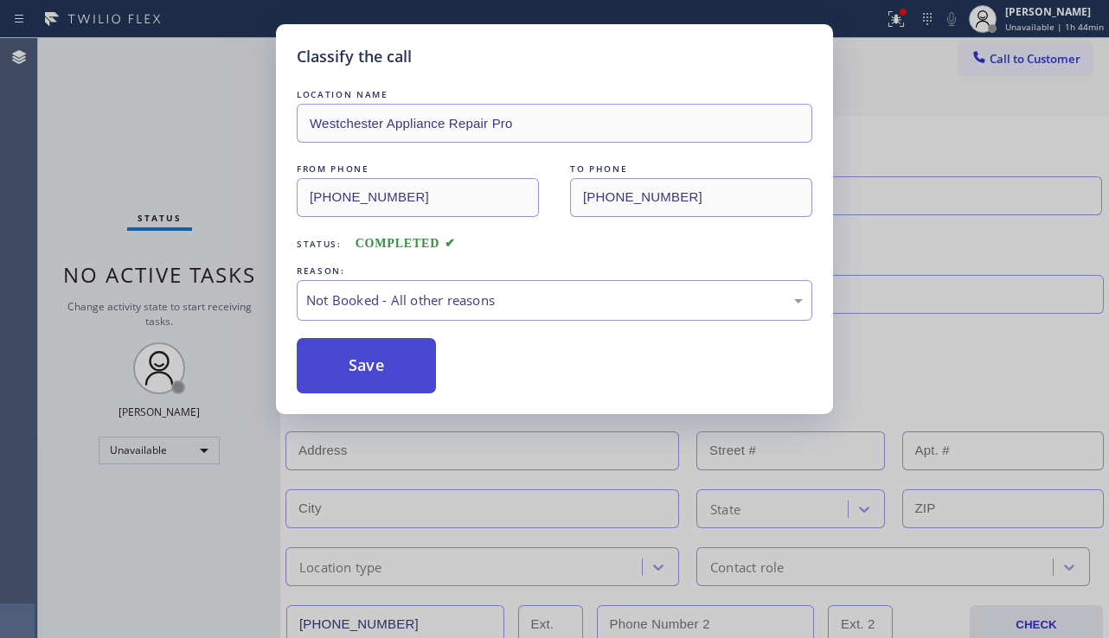
click at [370, 368] on button "Save" at bounding box center [366, 365] width 139 height 55
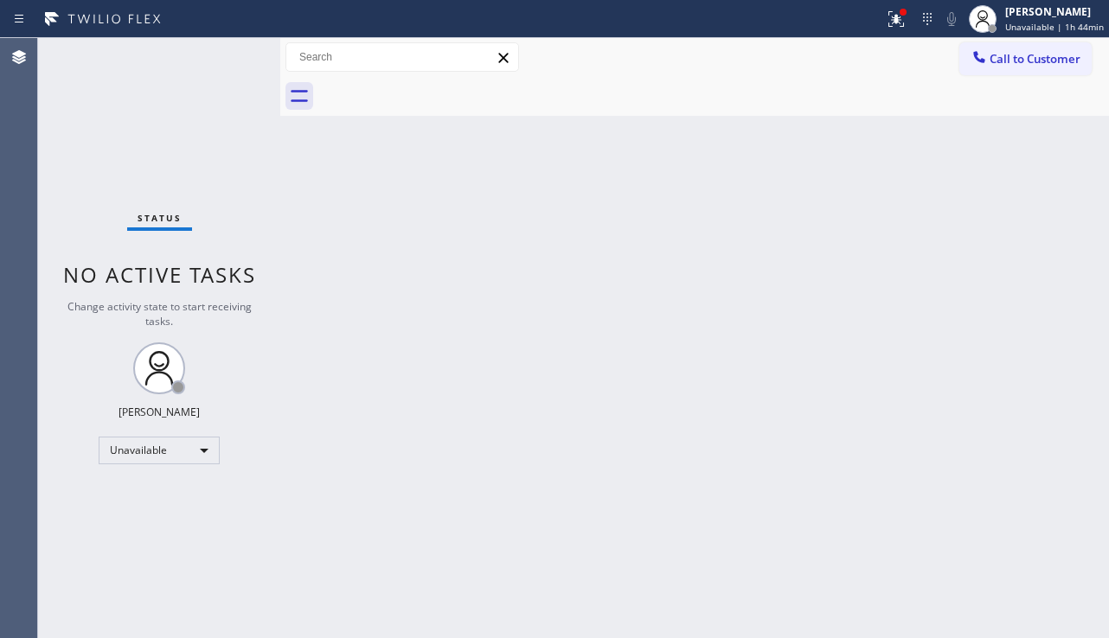
click at [892, 458] on div "Back to Dashboard Change Sender ID Customers Technicians Select a contact Outbo…" at bounding box center [694, 338] width 828 height 600
click at [1043, 69] on button "Call to Customer" at bounding box center [1025, 58] width 132 height 33
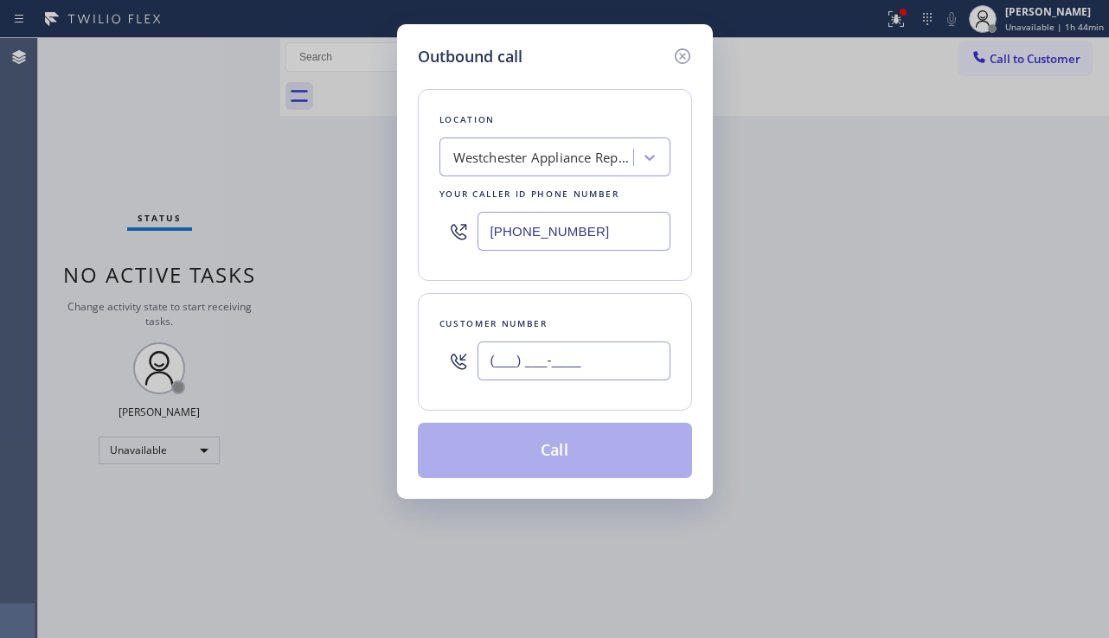
click at [555, 372] on input "(___) ___-____" at bounding box center [573, 361] width 193 height 39
paste input "972) 765-7955"
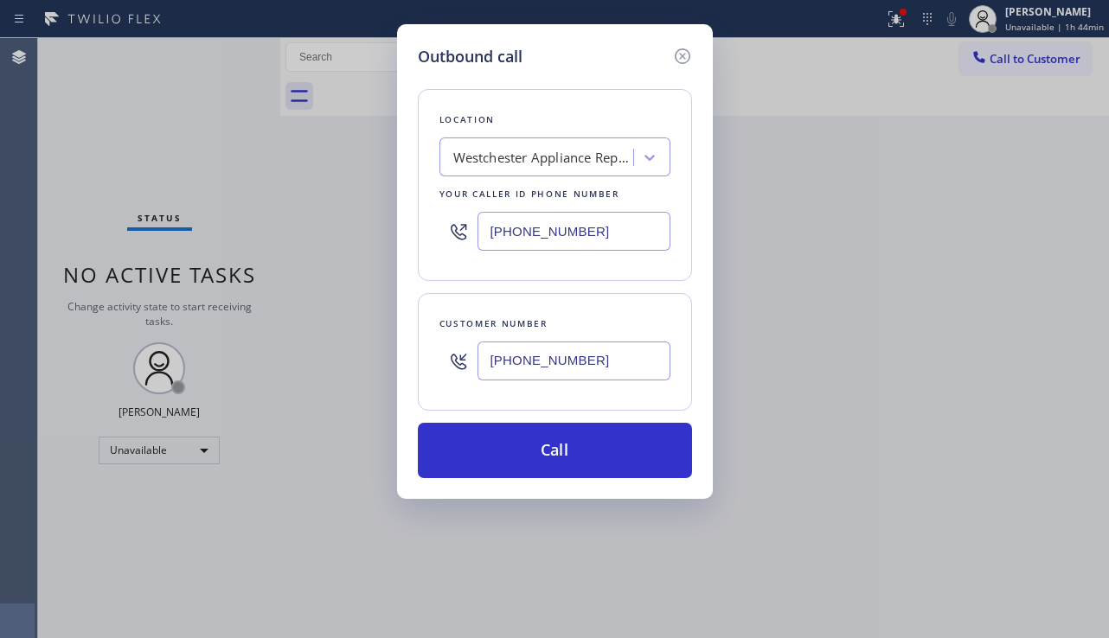
type input "[PHONE_NUMBER]"
drag, startPoint x: 607, startPoint y: 229, endPoint x: 447, endPoint y: 244, distance: 160.6
click at [447, 244] on div "[PHONE_NUMBER]" at bounding box center [554, 231] width 231 height 56
paste input "214) 699-5489"
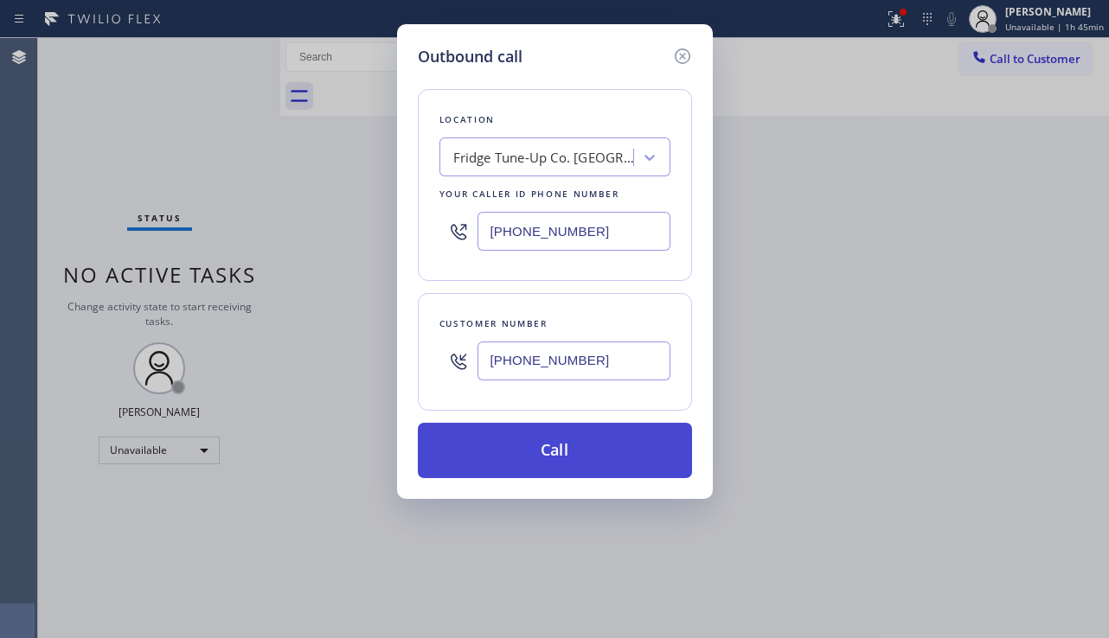
type input "[PHONE_NUMBER]"
click at [542, 438] on button "Call" at bounding box center [555, 450] width 274 height 55
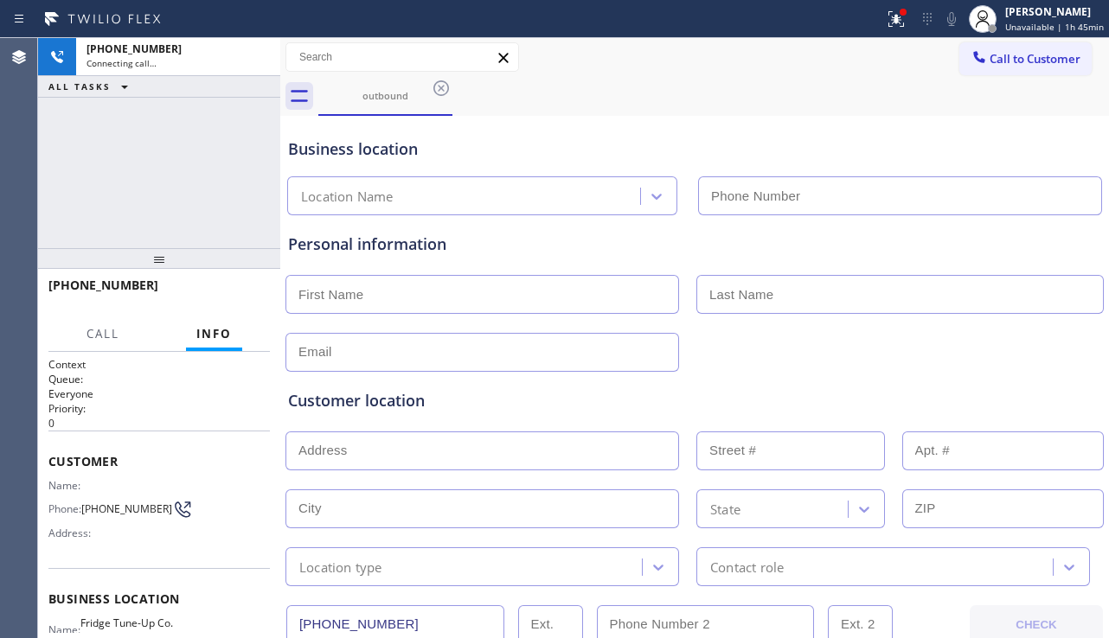
type input "[PHONE_NUMBER]"
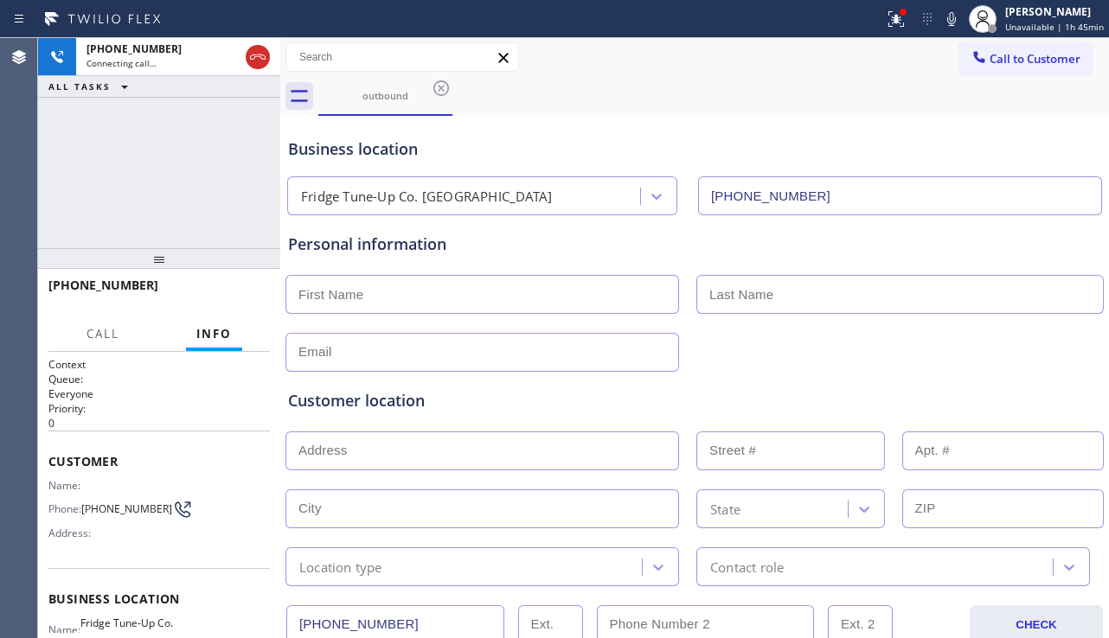
click at [1036, 380] on div "Customer location >> ADD NEW ADDRESS << + NEW ADDRESS State Location type Conta…" at bounding box center [694, 479] width 820 height 214
click at [417, 420] on div "Customer location >> ADD NEW ADDRESS << + NEW ADDRESS State Location type Conta…" at bounding box center [694, 487] width 813 height 197
click at [240, 297] on span "HANG UP" at bounding box center [229, 293] width 53 height 12
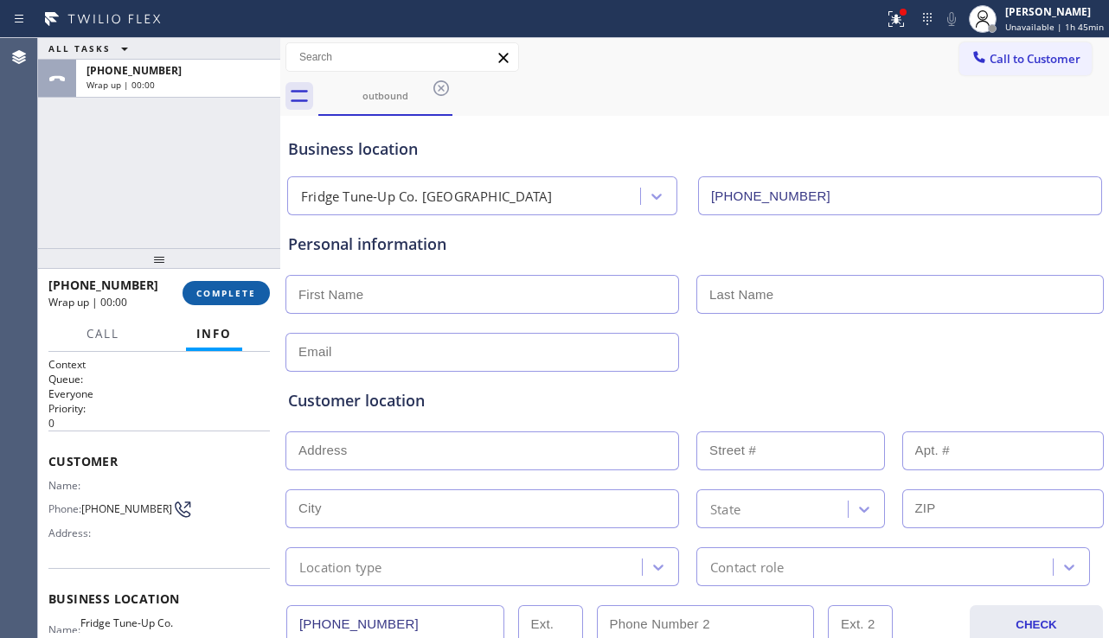
click at [230, 288] on span "COMPLETE" at bounding box center [226, 293] width 60 height 12
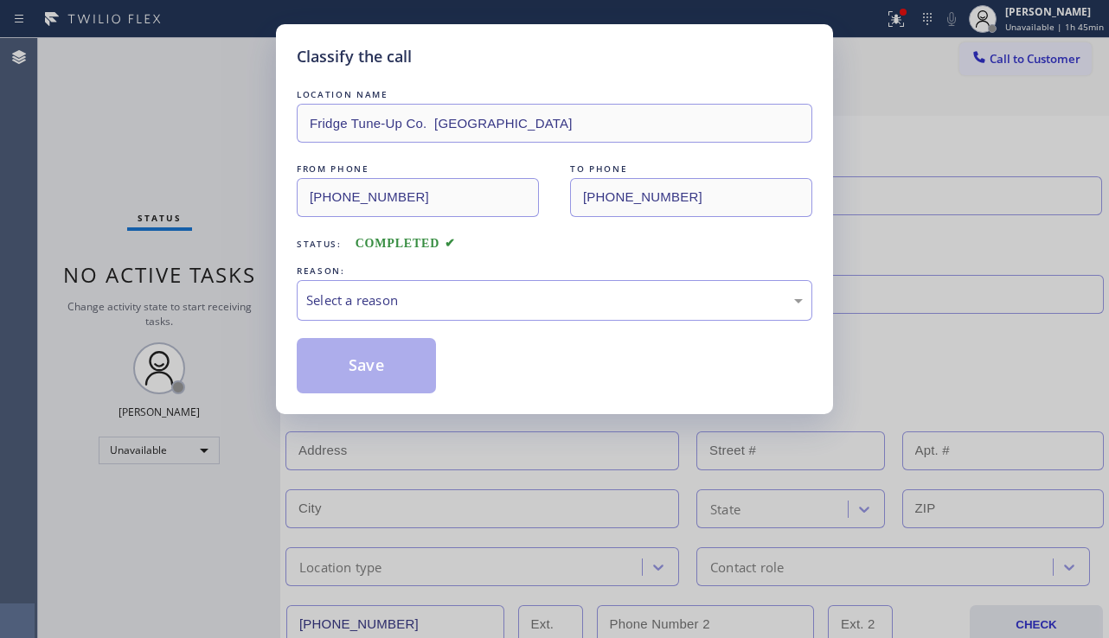
click at [444, 308] on div "Select a reason" at bounding box center [554, 301] width 496 height 20
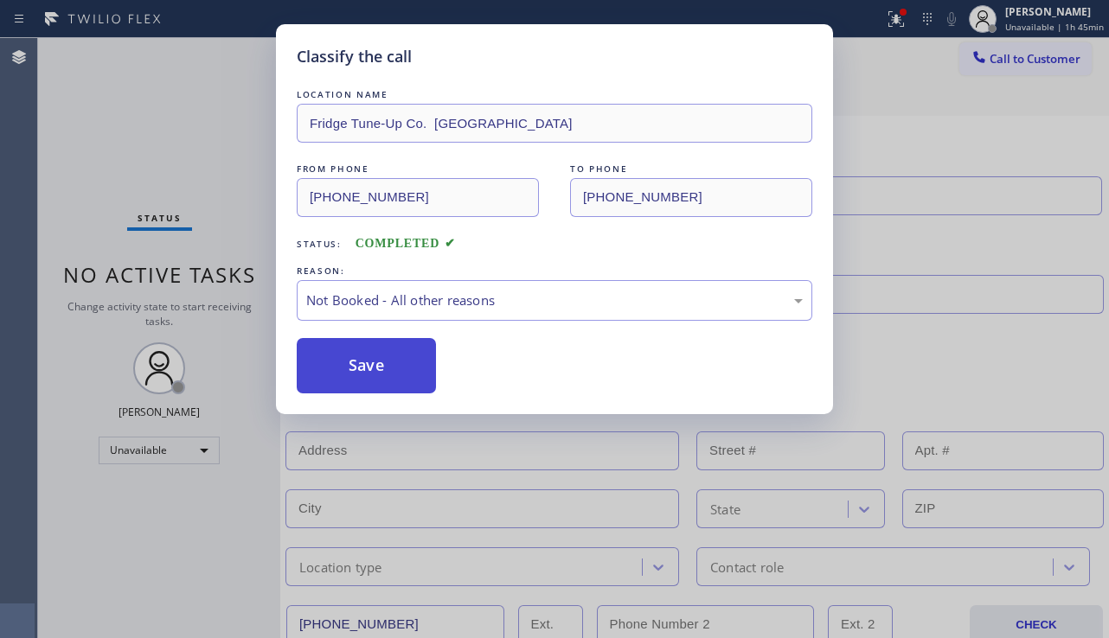
click at [374, 365] on button "Save" at bounding box center [366, 365] width 139 height 55
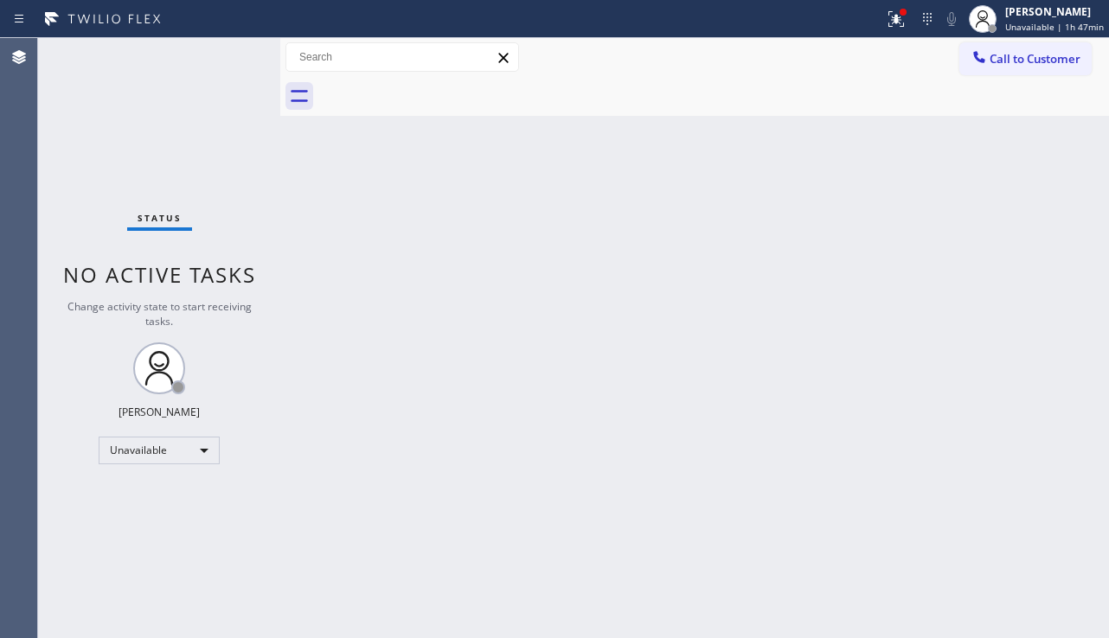
drag, startPoint x: 1038, startPoint y: 46, endPoint x: 991, endPoint y: 93, distance: 66.6
click at [1038, 46] on button "Call to Customer" at bounding box center [1025, 58] width 132 height 33
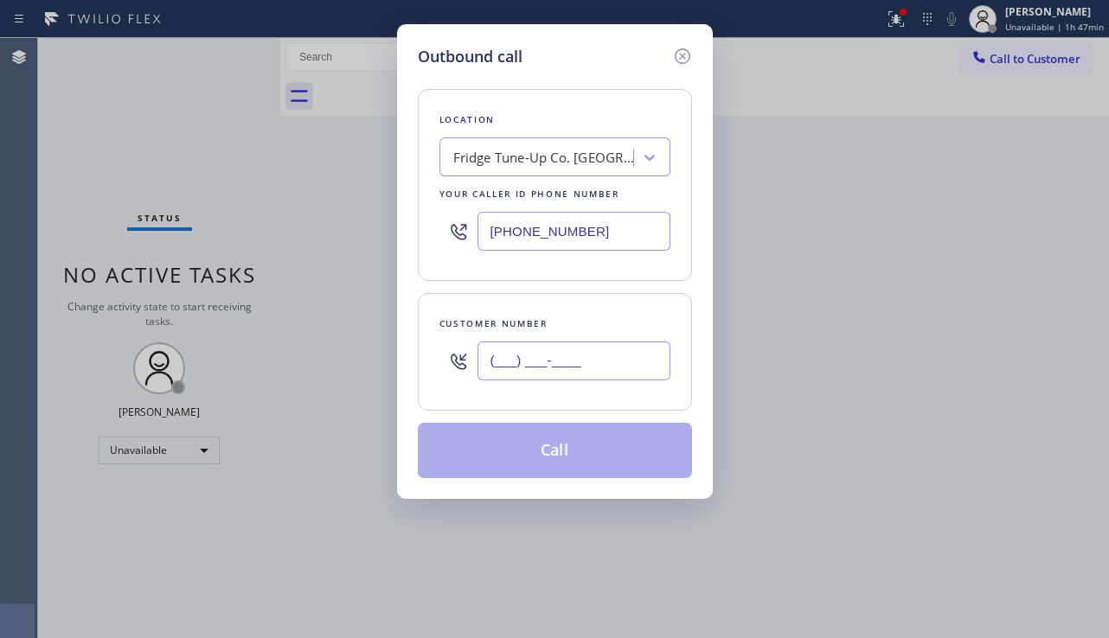
click at [522, 361] on input "(___) ___-____" at bounding box center [573, 361] width 193 height 39
paste input "971) 570-8867"
type input "[PHONE_NUMBER]"
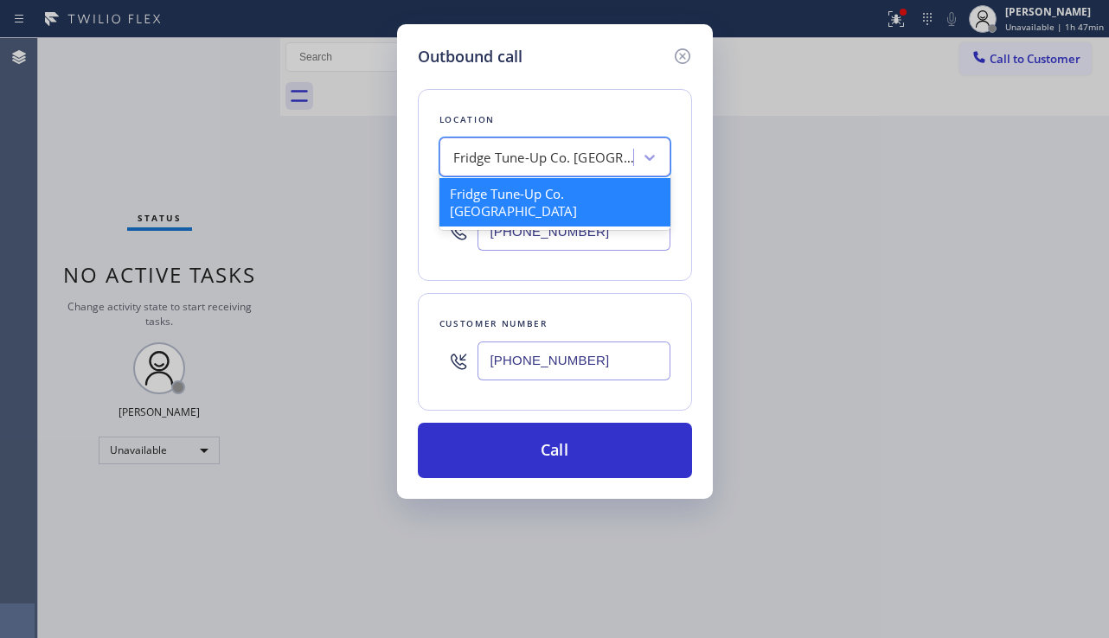
click at [475, 148] on div "Fridge Tune-Up Co. [GEOGRAPHIC_DATA]" at bounding box center [544, 158] width 182 height 20
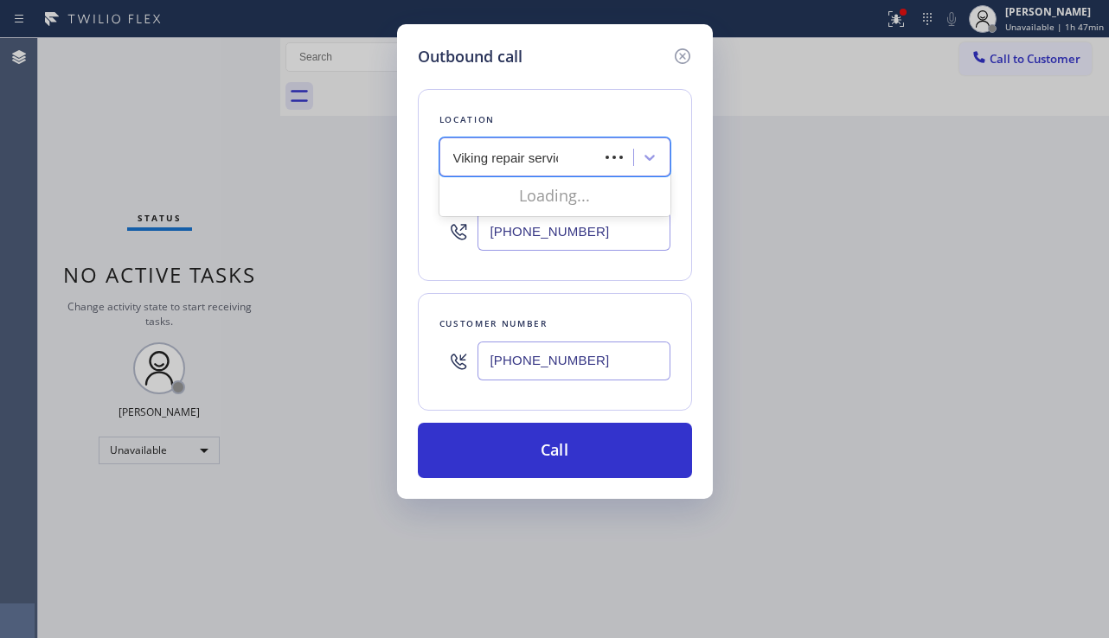
type input "Viking repair service"
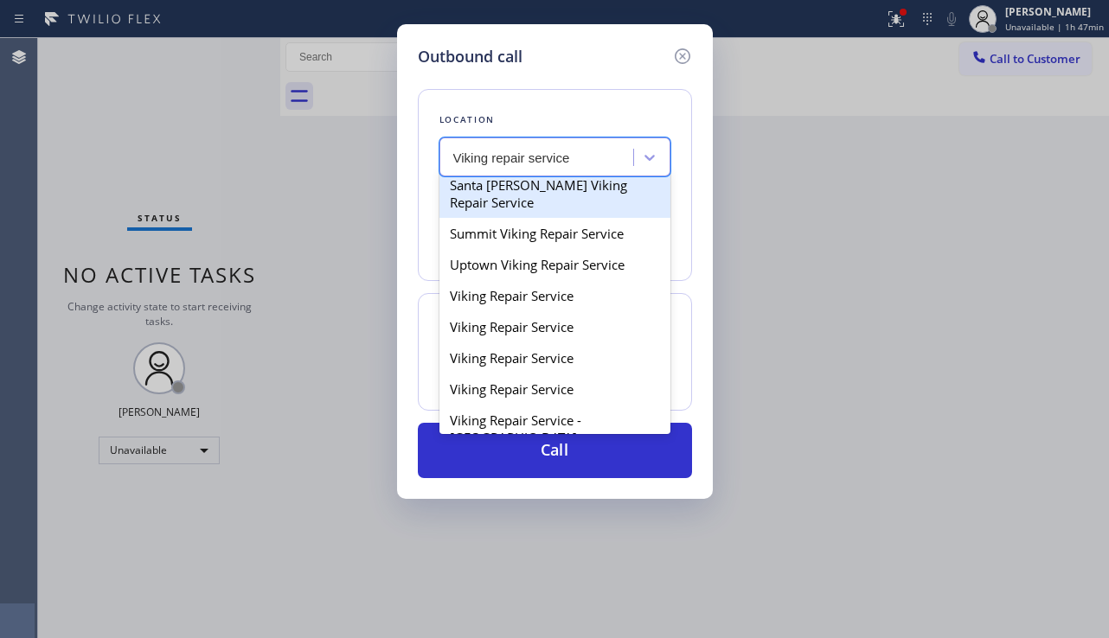
scroll to position [259, 0]
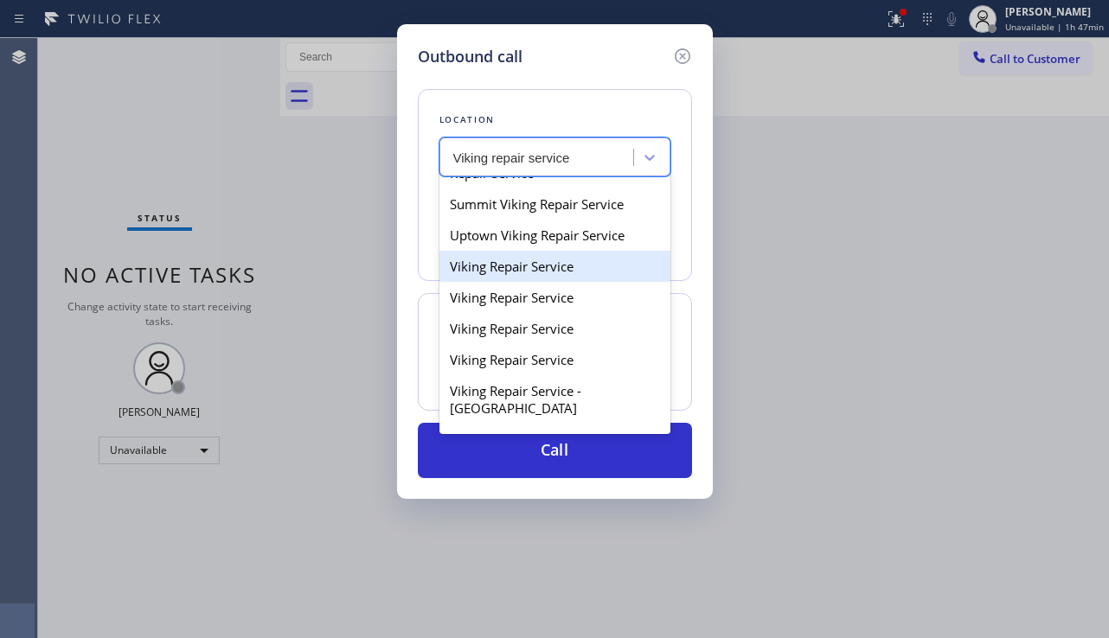
click at [535, 282] on div "Viking Repair Service" at bounding box center [554, 266] width 231 height 31
type input "[PHONE_NUMBER]"
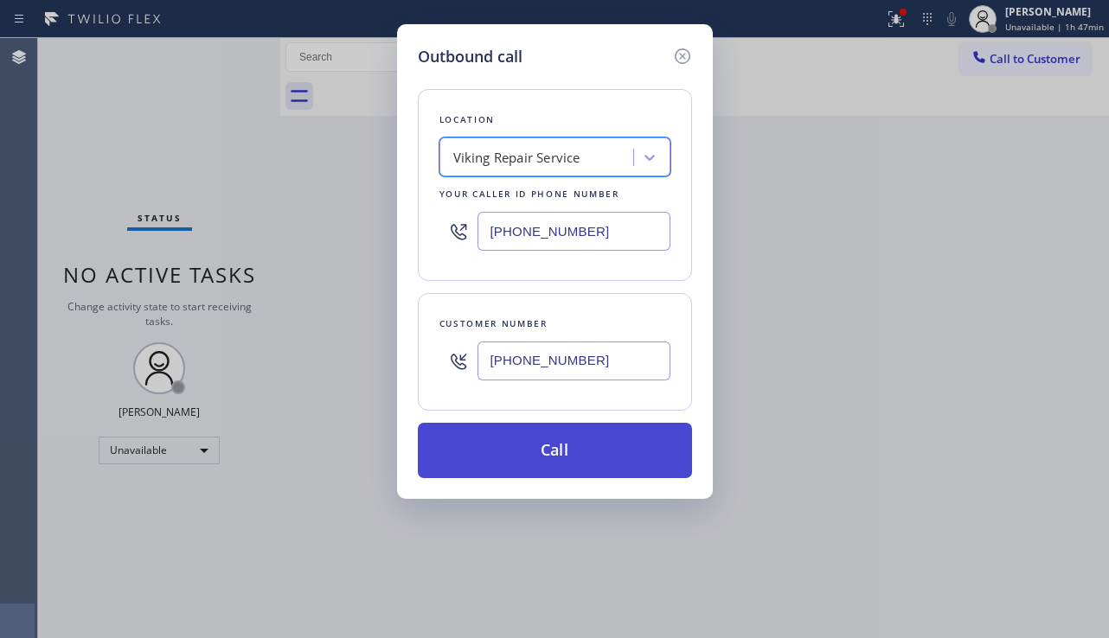
click at [545, 452] on button "Call" at bounding box center [555, 450] width 274 height 55
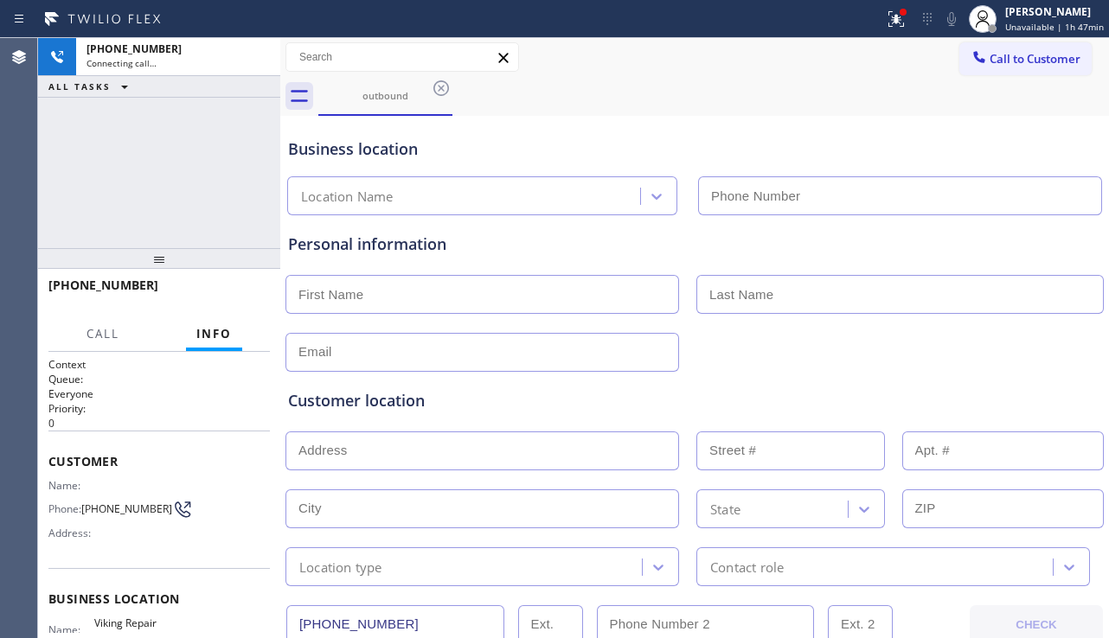
type input "[PHONE_NUMBER]"
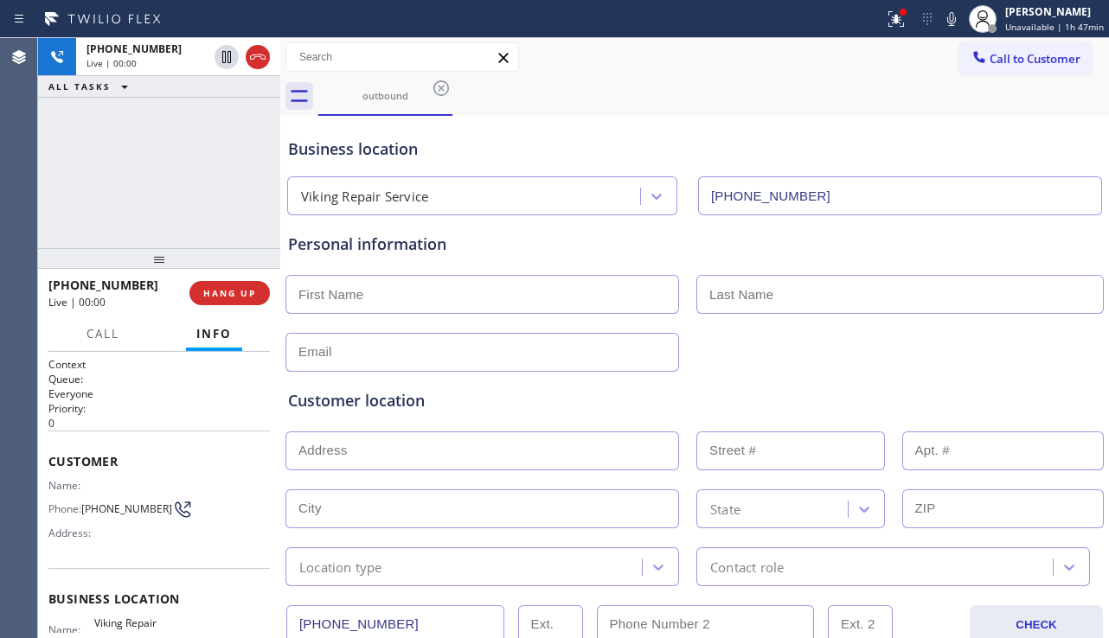
click at [996, 372] on div "Customer location >> ADD NEW ADDRESS << + NEW ADDRESS State Location type Conta…" at bounding box center [694, 479] width 820 height 214
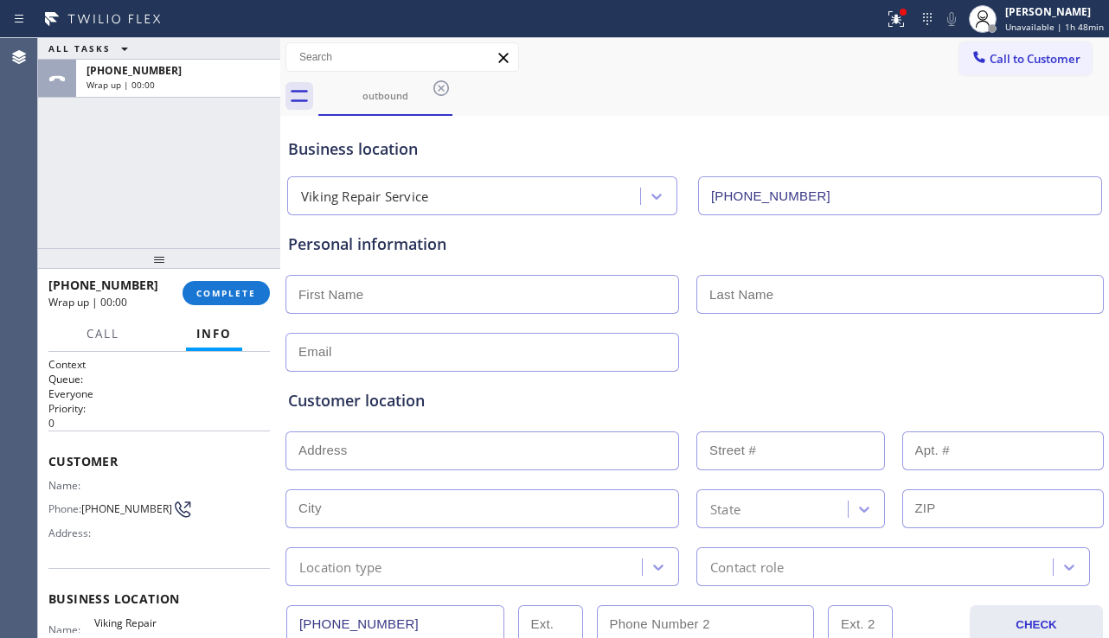
click at [374, 282] on input "text" at bounding box center [481, 294] width 393 height 39
drag, startPoint x: 1040, startPoint y: 395, endPoint x: 879, endPoint y: 342, distance: 169.3
click at [1038, 394] on div "Customer location" at bounding box center [694, 400] width 813 height 23
click at [377, 297] on input "text" at bounding box center [481, 294] width 393 height 39
paste input "[PERSON_NAME]"
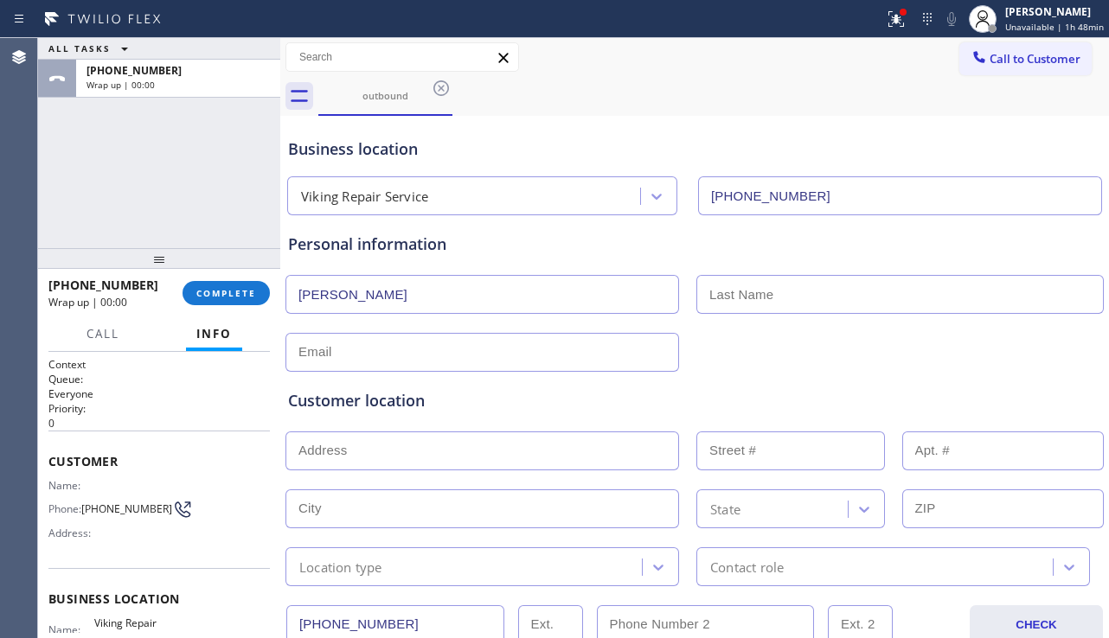
type input "[PERSON_NAME]"
click at [748, 295] on input "text" at bounding box center [899, 294] width 407 height 39
type input "Miss"
click at [443, 348] on input "text" at bounding box center [481, 352] width 393 height 39
drag, startPoint x: 441, startPoint y: 441, endPoint x: 449, endPoint y: 425, distance: 17.4
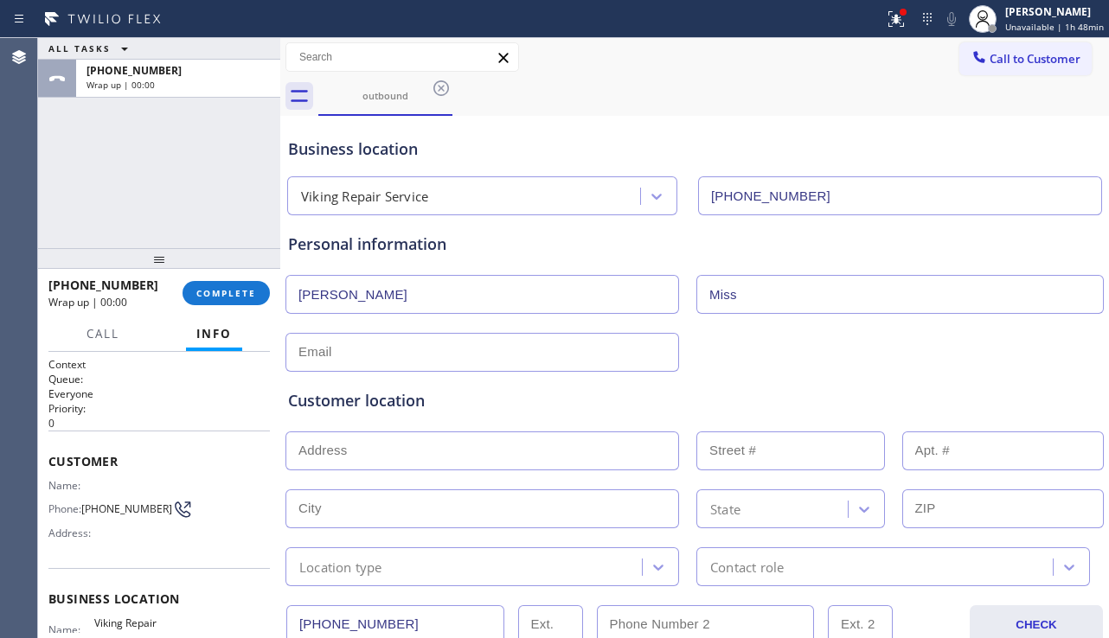
click at [441, 441] on input "text" at bounding box center [481, 450] width 393 height 39
click at [1000, 335] on div at bounding box center [694, 350] width 821 height 42
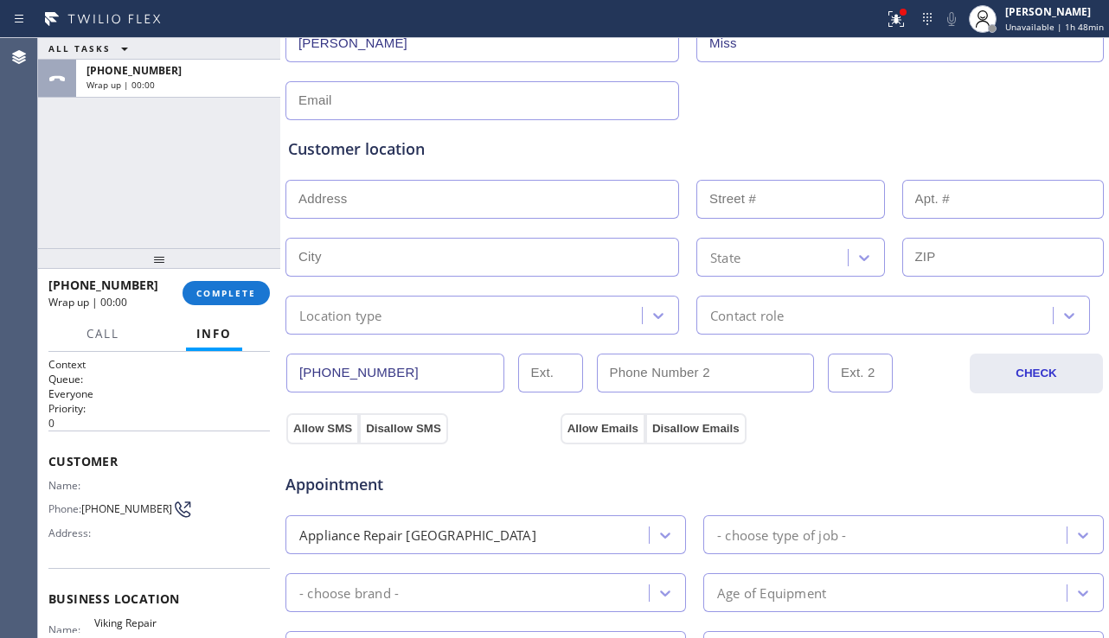
scroll to position [259, 0]
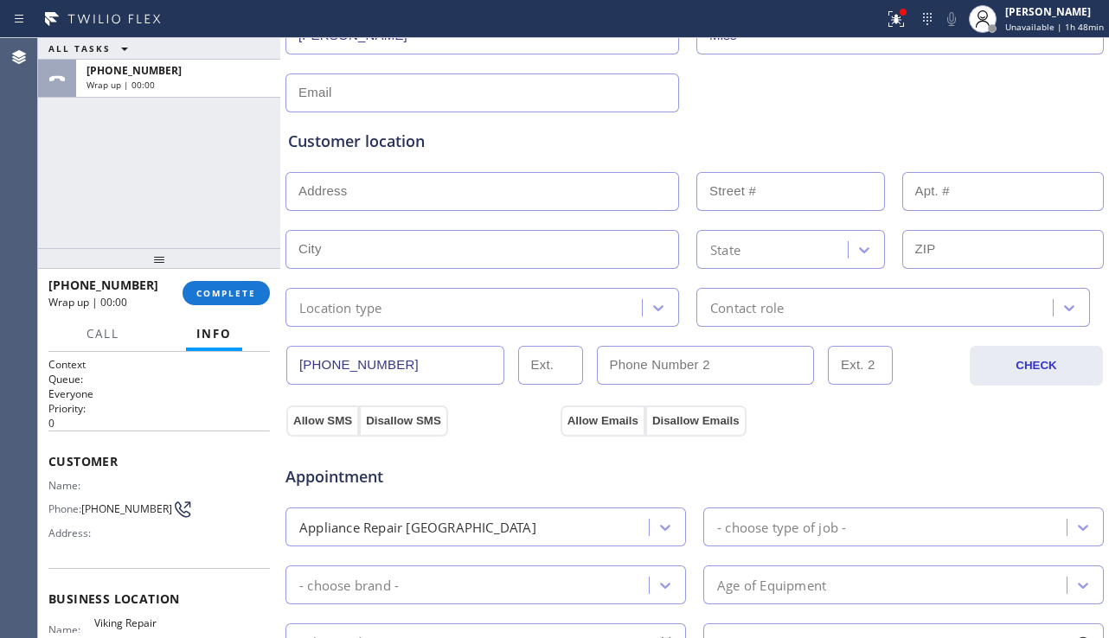
click at [492, 186] on input "text" at bounding box center [481, 191] width 393 height 39
paste input "98685"
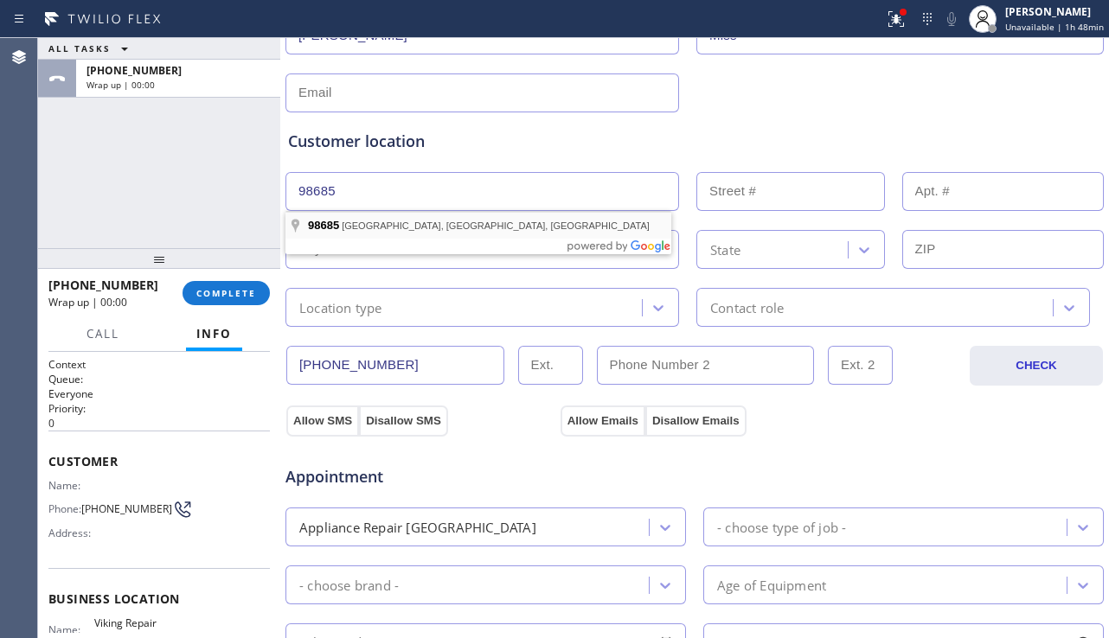
type input "[GEOGRAPHIC_DATA], [GEOGRAPHIC_DATA]"
type input "[GEOGRAPHIC_DATA]"
type input "98685"
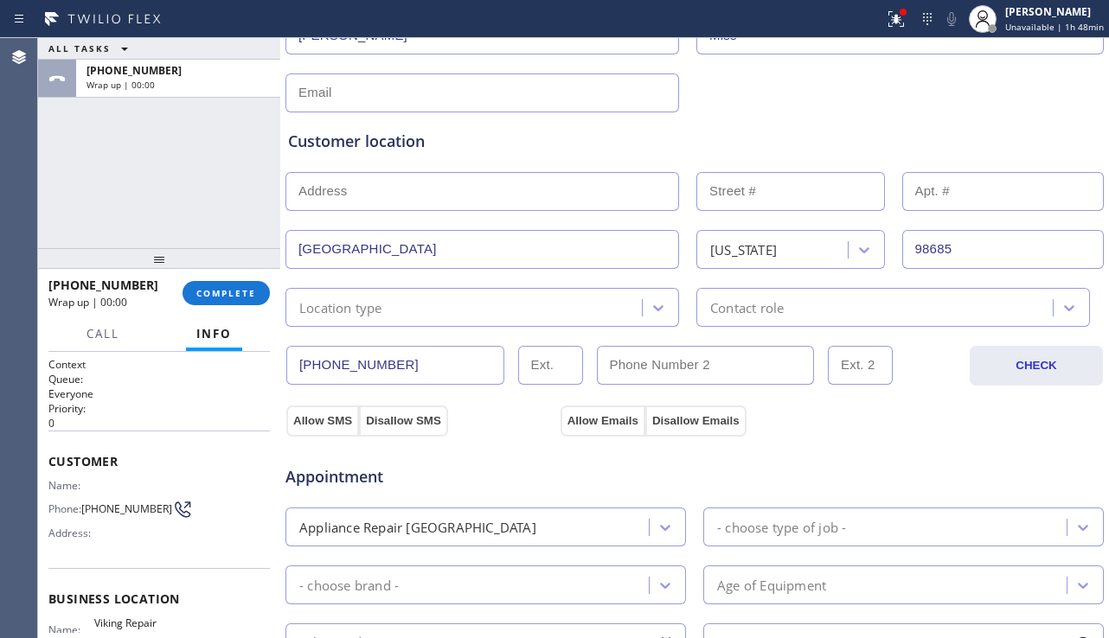
click at [501, 310] on div "Location type" at bounding box center [466, 307] width 351 height 30
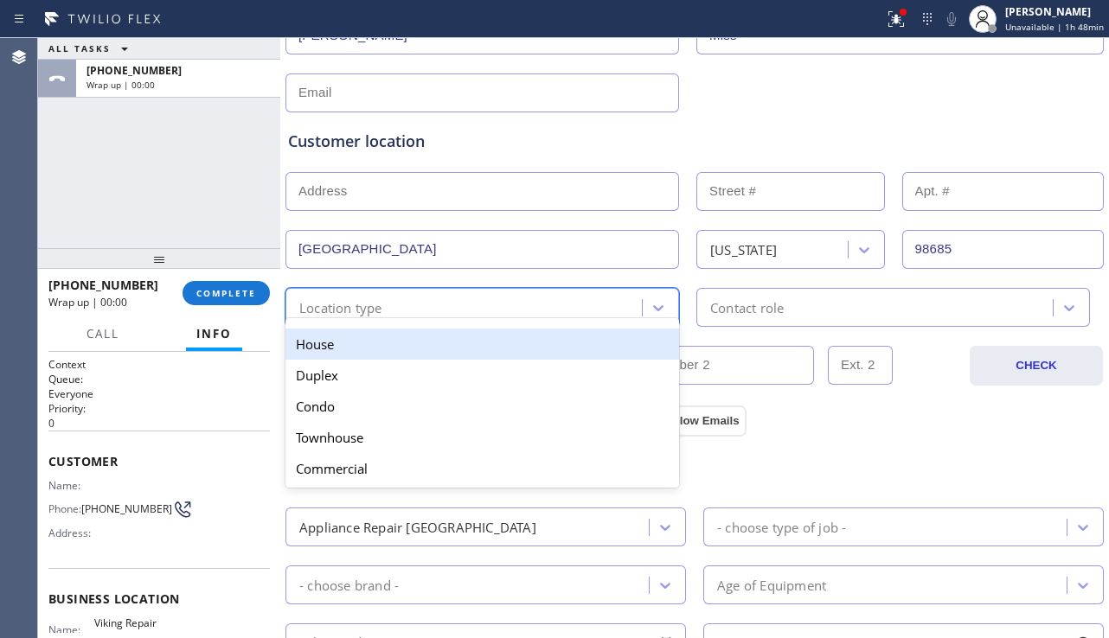
drag, startPoint x: 472, startPoint y: 348, endPoint x: 766, endPoint y: 326, distance: 294.8
click at [473, 348] on div "House" at bounding box center [481, 344] width 393 height 31
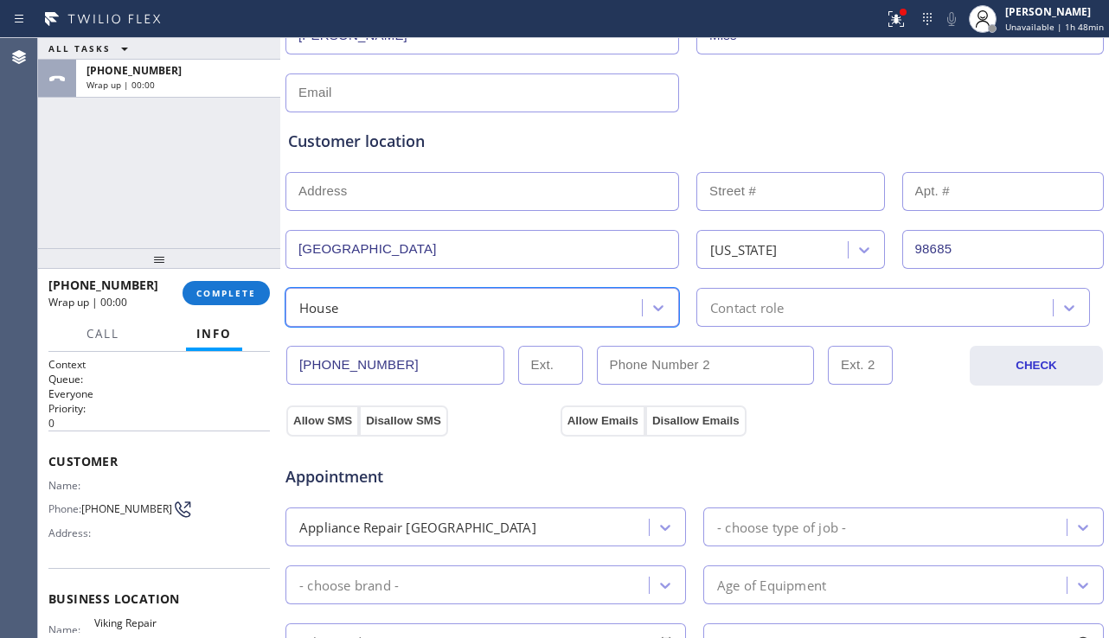
click at [786, 323] on div "Contact role" at bounding box center [892, 307] width 393 height 39
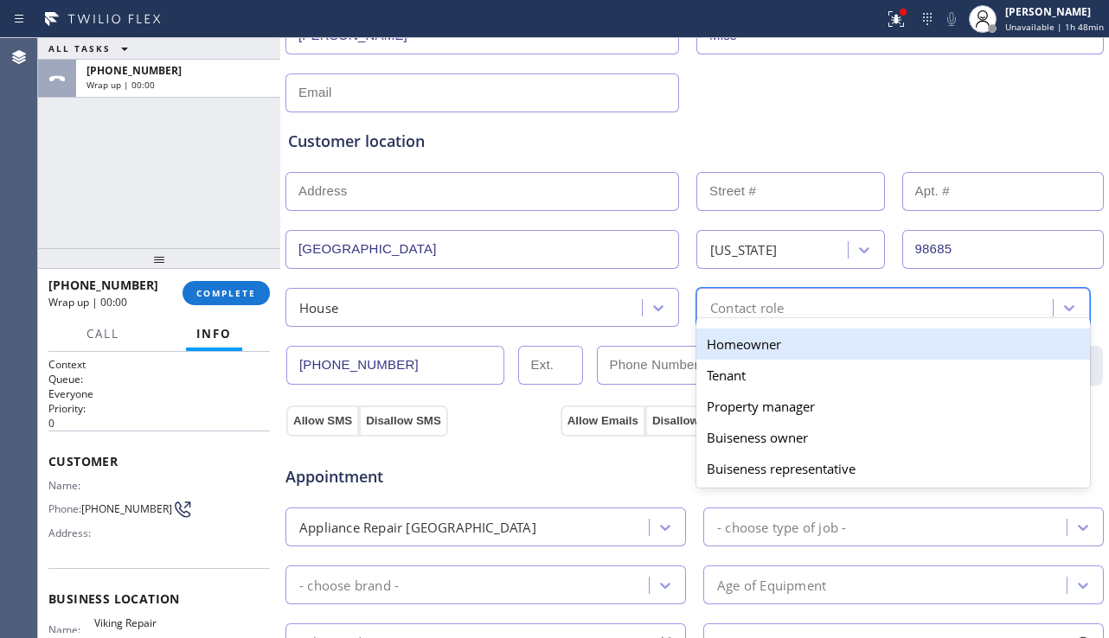
click at [755, 340] on div "Homeowner" at bounding box center [892, 344] width 393 height 31
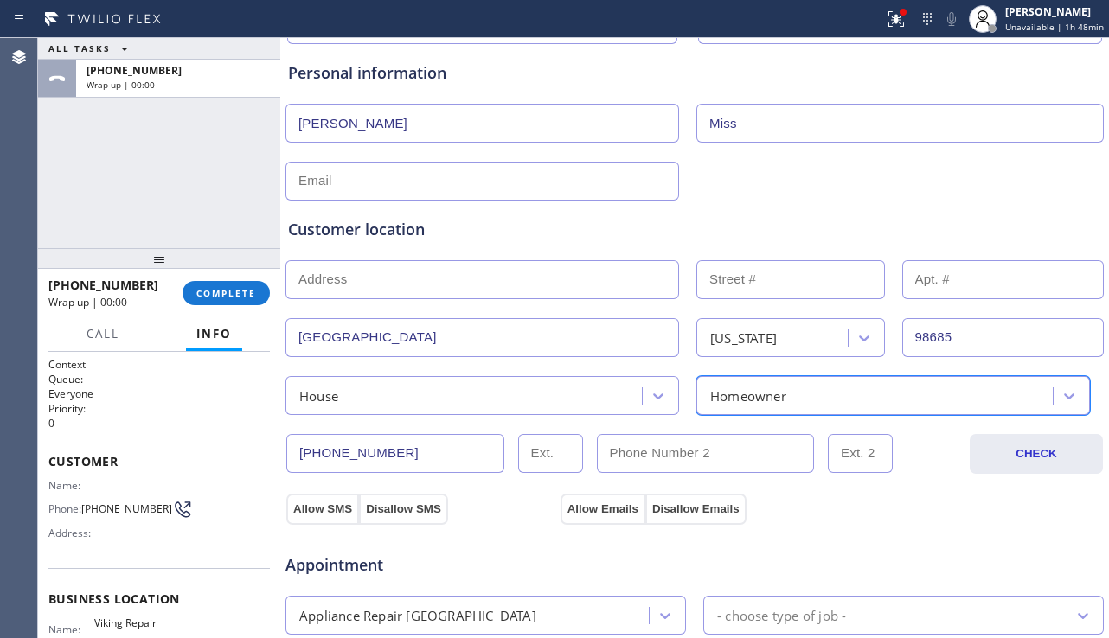
scroll to position [0, 0]
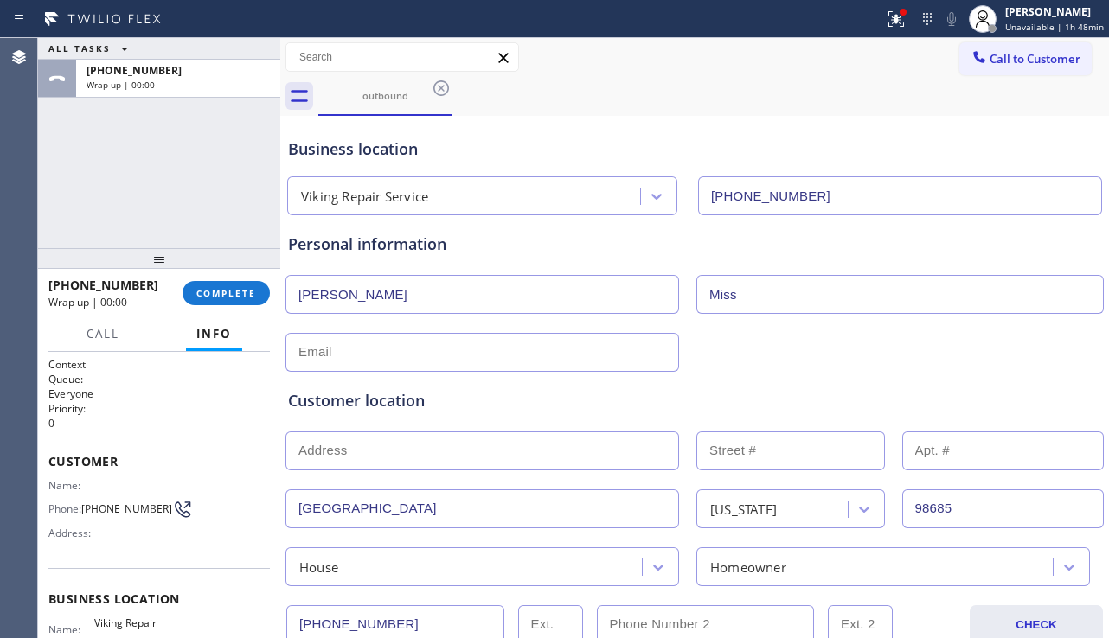
click at [1059, 370] on div "Customer location >> ADD NEW ADDRESS << + NEW ADDRESS [GEOGRAPHIC_DATA][US_STAT…" at bounding box center [694, 475] width 820 height 221
click at [424, 346] on input "text" at bounding box center [481, 352] width 393 height 39
paste input "[PERSON_NAME][EMAIL_ADDRESS][DOMAIN_NAME]"
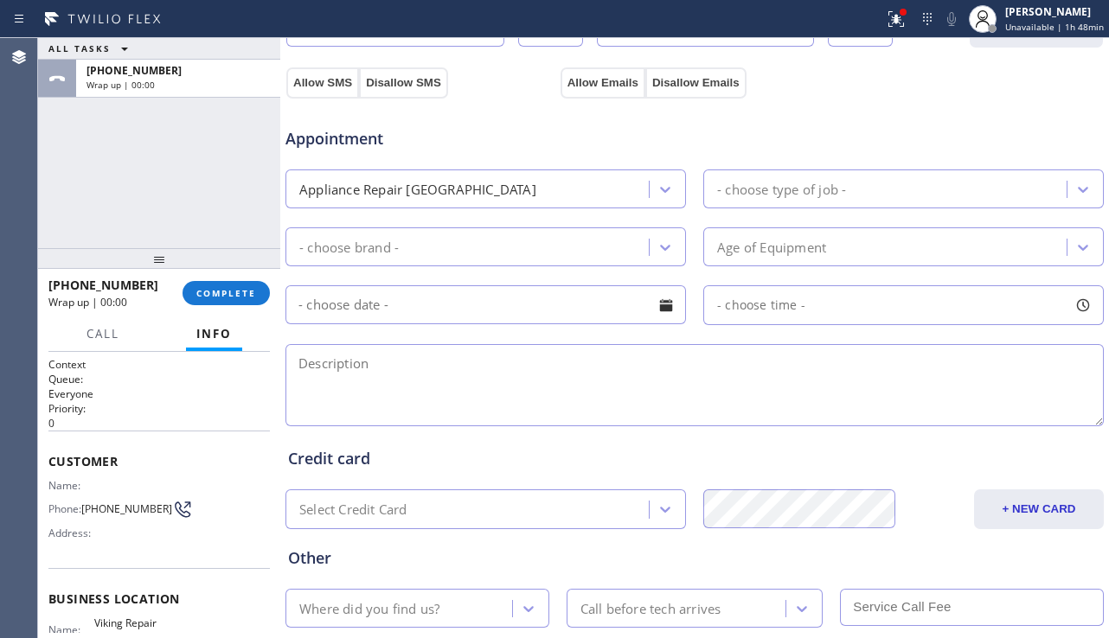
scroll to position [605, 0]
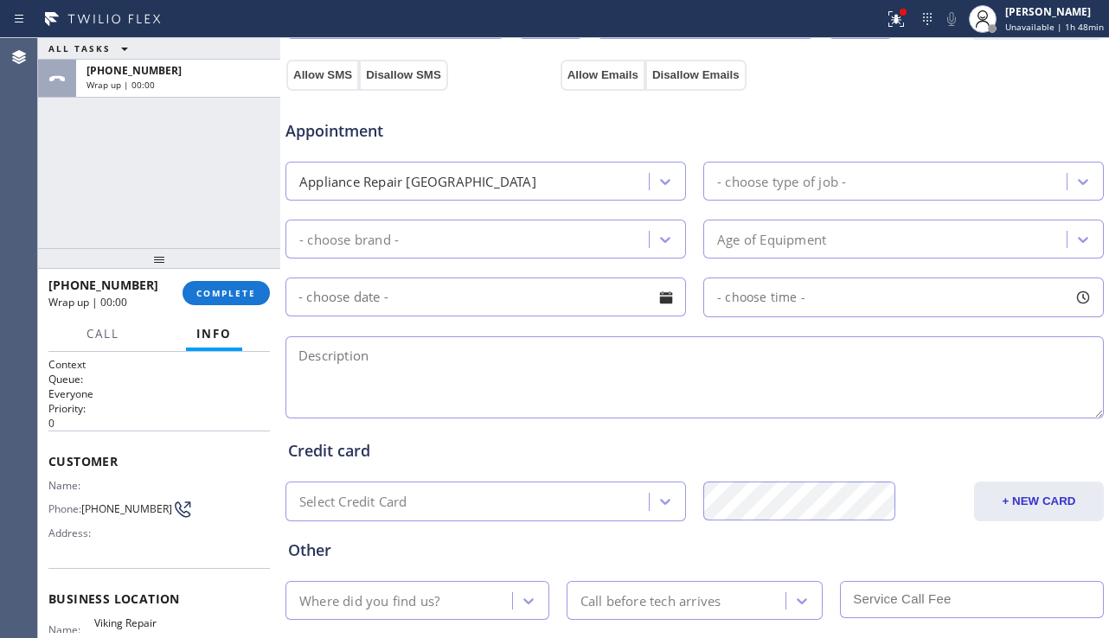
type input "[PERSON_NAME][EMAIL_ADDRESS][DOMAIN_NAME]"
click at [792, 182] on div "- choose type of job -" at bounding box center [781, 181] width 129 height 20
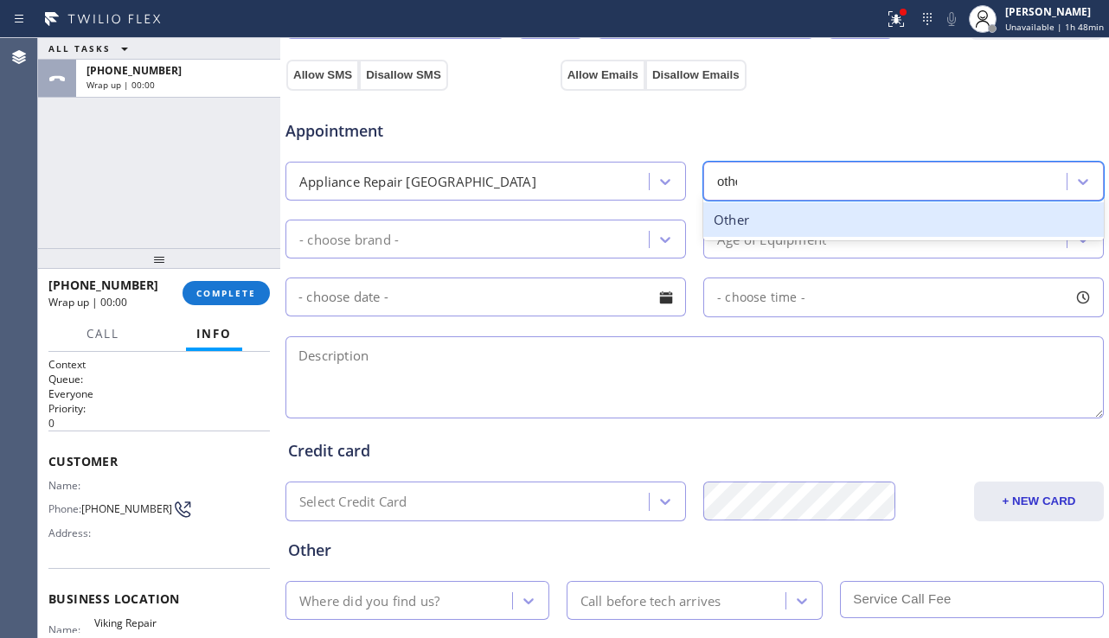
type input "other"
click at [789, 219] on div "Other" at bounding box center [903, 219] width 400 height 35
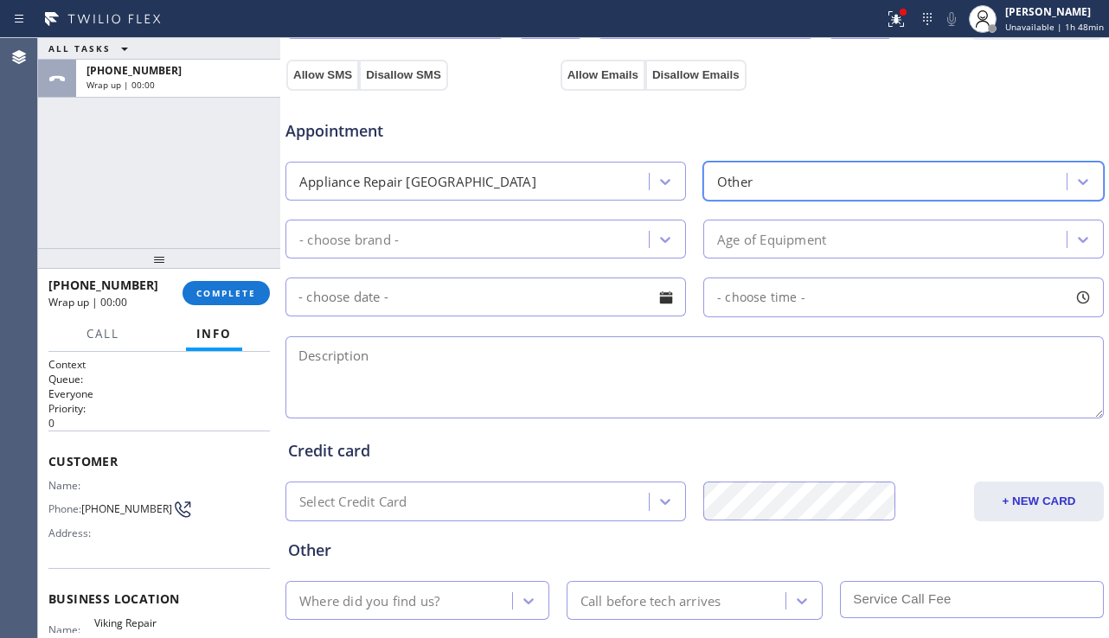
click at [580, 246] on div "- choose brand -" at bounding box center [470, 239] width 358 height 30
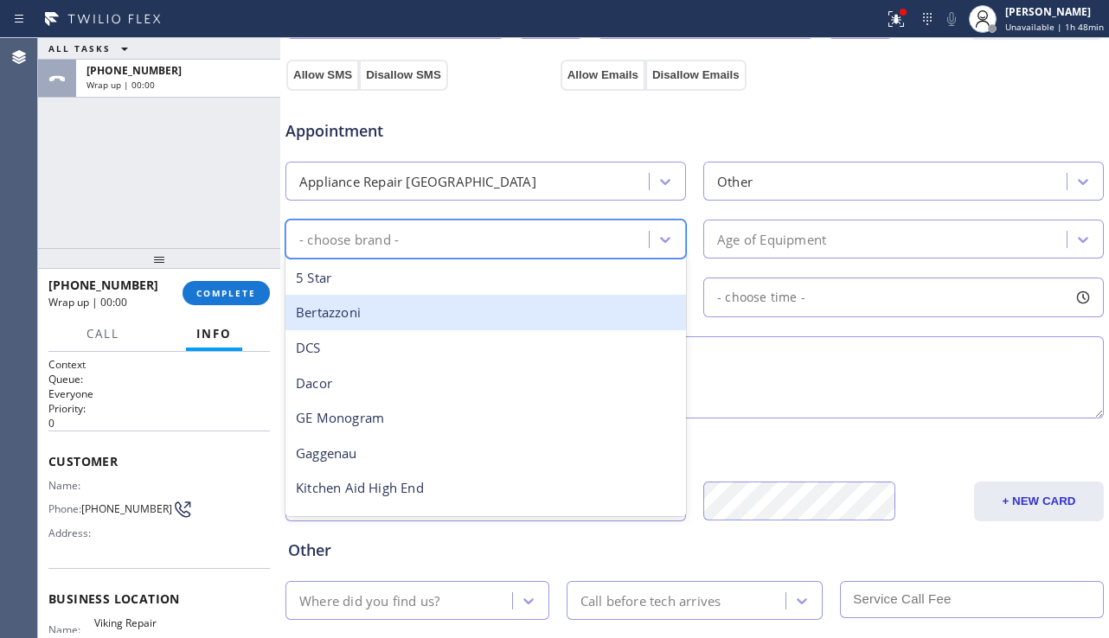
scroll to position [239, 0]
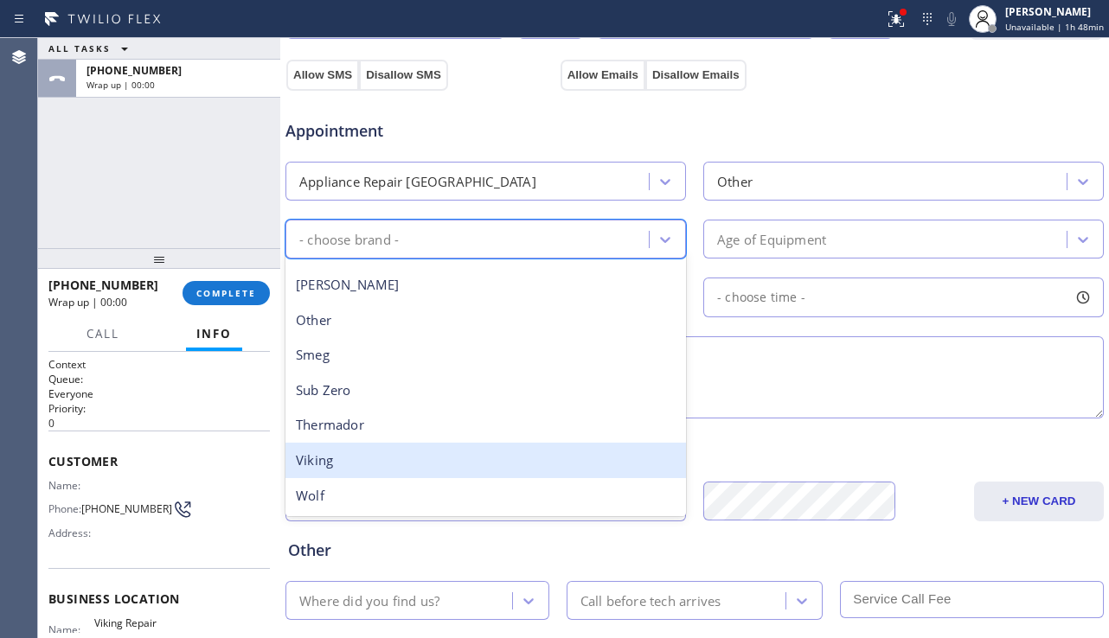
click at [425, 452] on div "Viking" at bounding box center [485, 460] width 400 height 35
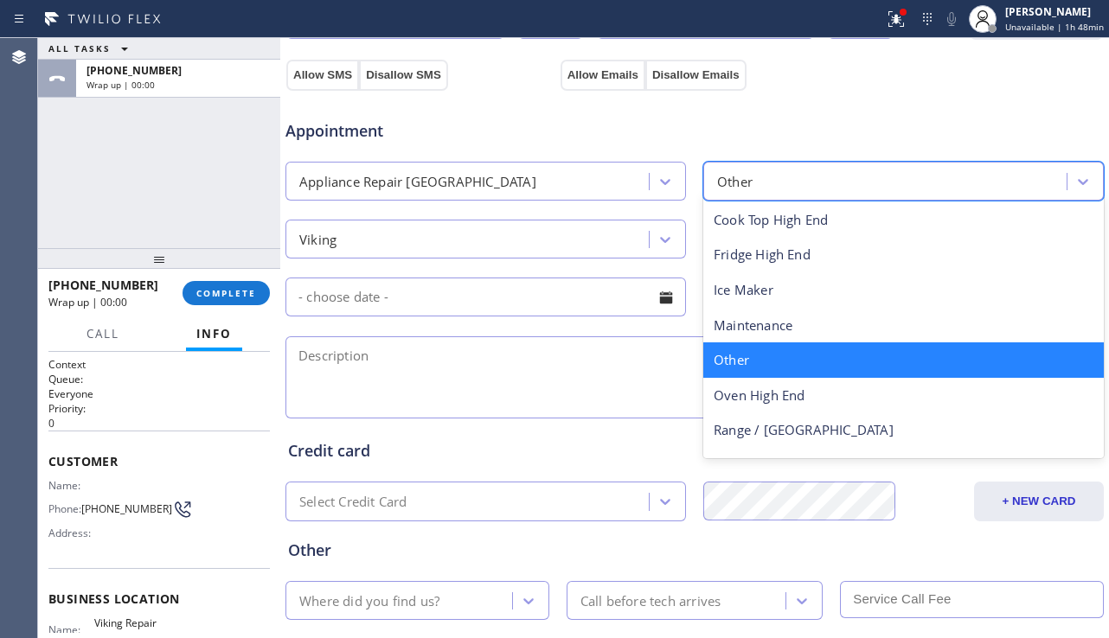
click at [799, 188] on div "Other" at bounding box center [887, 181] width 358 height 30
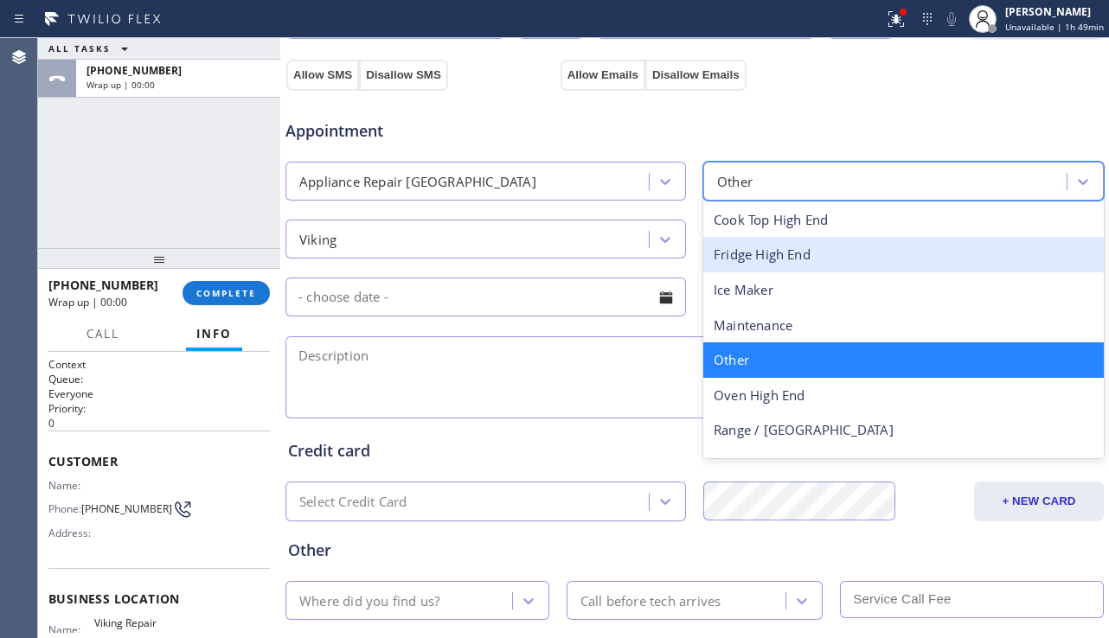
drag, startPoint x: 773, startPoint y: 256, endPoint x: 521, endPoint y: 340, distance: 265.2
click at [771, 256] on div "Fridge High End" at bounding box center [903, 254] width 400 height 35
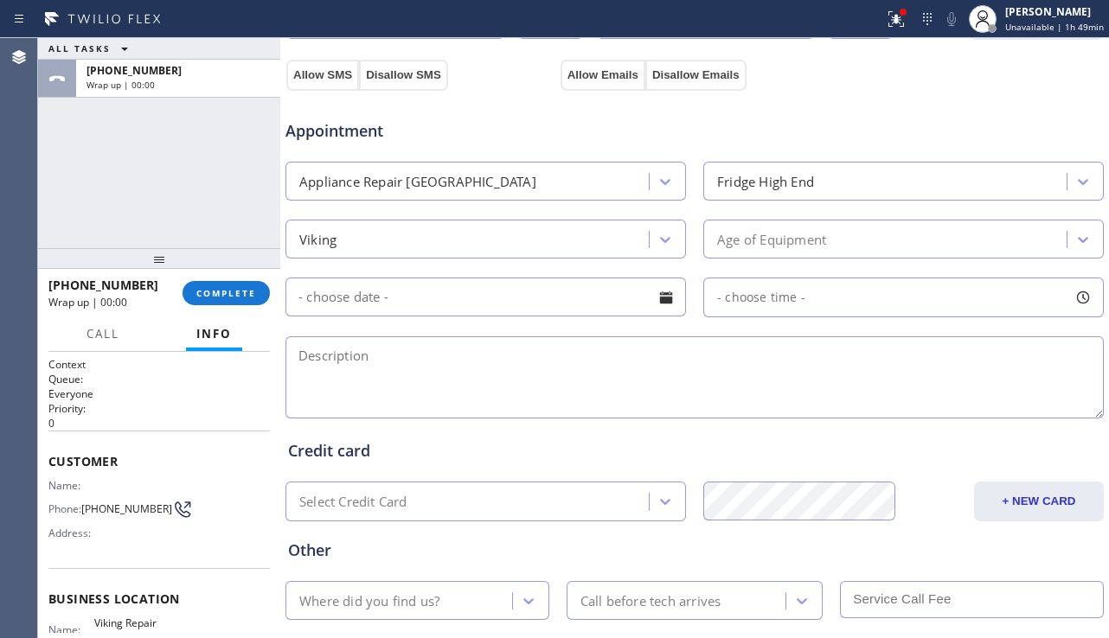
click at [516, 354] on textarea at bounding box center [694, 377] width 818 height 82
click at [1019, 377] on textarea at bounding box center [694, 377] width 818 height 82
drag, startPoint x: 1057, startPoint y: 386, endPoint x: 1017, endPoint y: 382, distance: 40.8
click at [1053, 386] on textarea "Viking fridge |" at bounding box center [694, 377] width 818 height 82
paste textarea "98685"
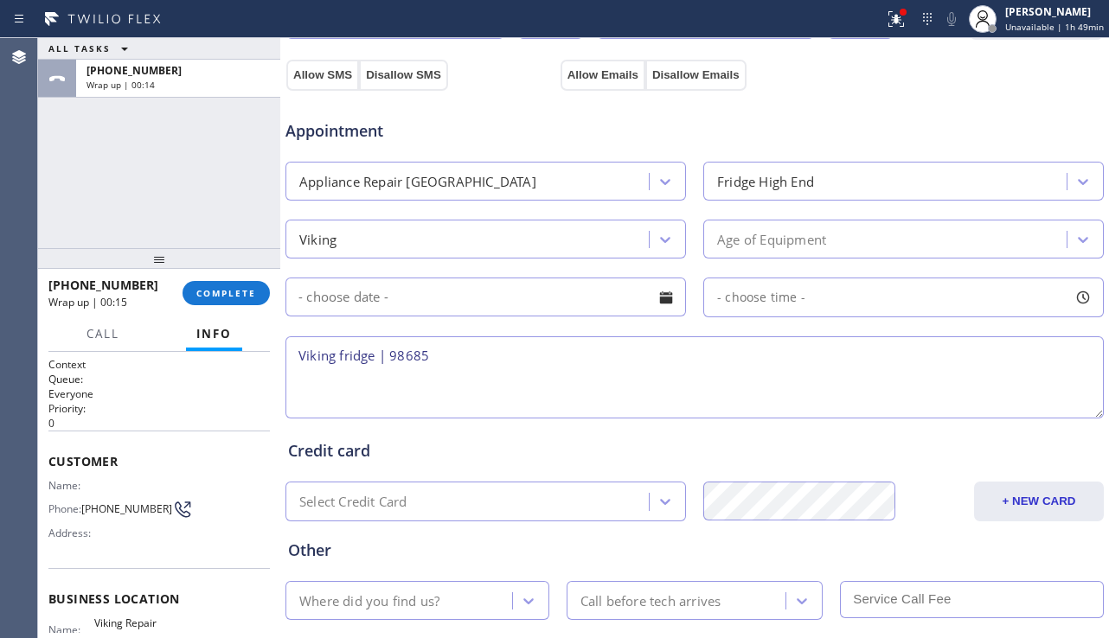
click at [389, 359] on textarea "Viking fridge | 98685" at bounding box center [694, 377] width 818 height 82
click at [456, 357] on textarea "Viking fridge | 98685" at bounding box center [694, 377] width 818 height 82
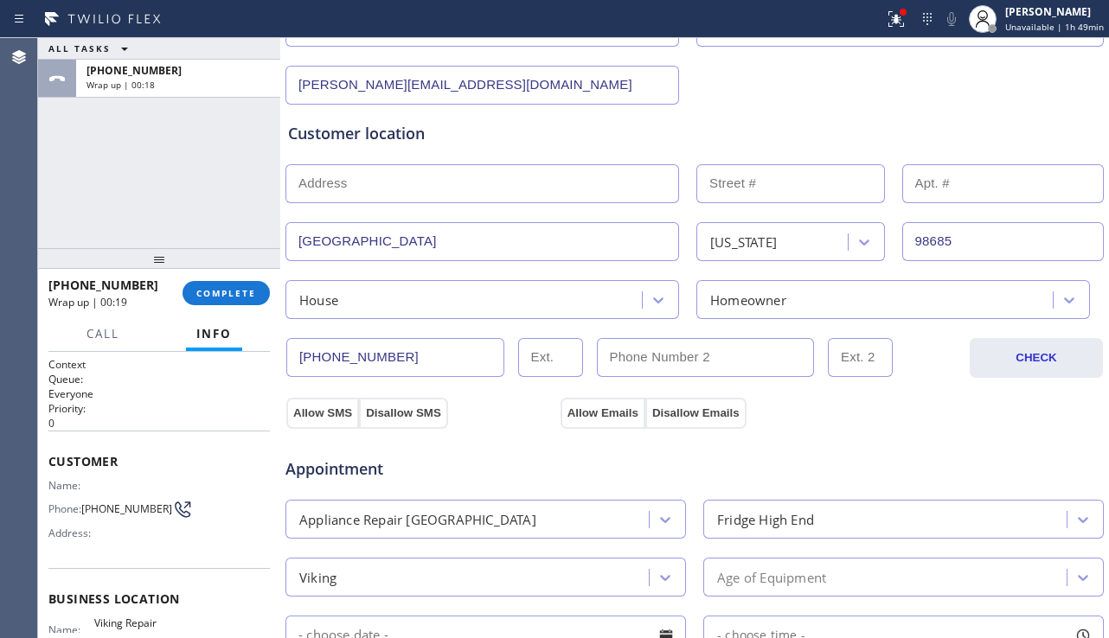
scroll to position [0, 0]
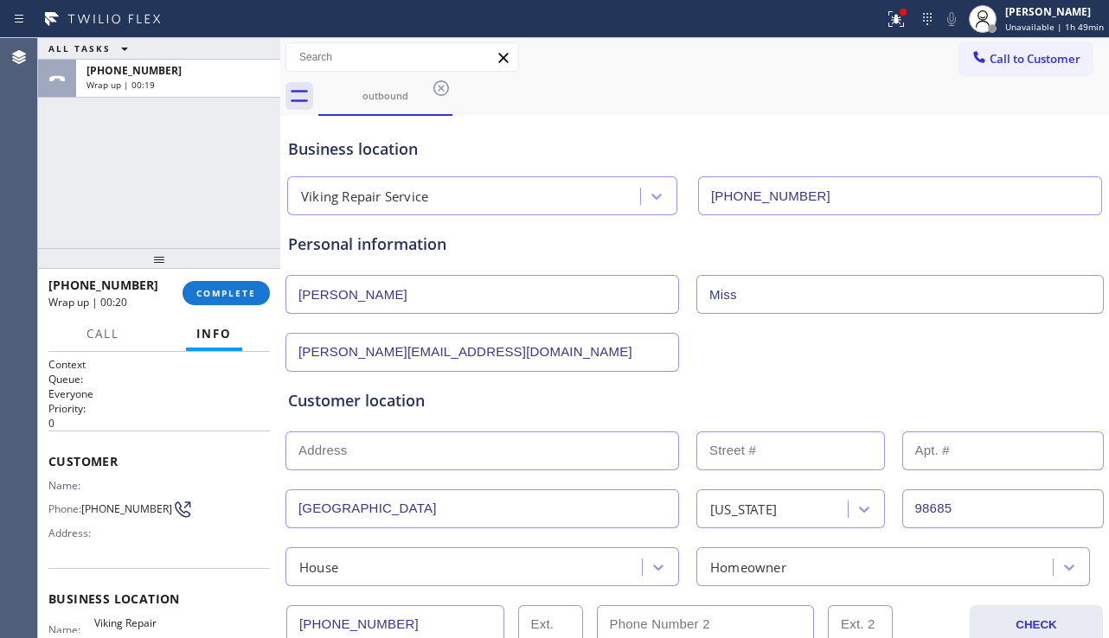
type textarea "Viking fridge | 98685"
click at [1038, 375] on div "Customer location >> ADD NEW ADDRESS << + NEW ADDRESS [GEOGRAPHIC_DATA][US_STAT…" at bounding box center [694, 479] width 820 height 214
click at [235, 294] on span "COMPLETE" at bounding box center [226, 293] width 60 height 12
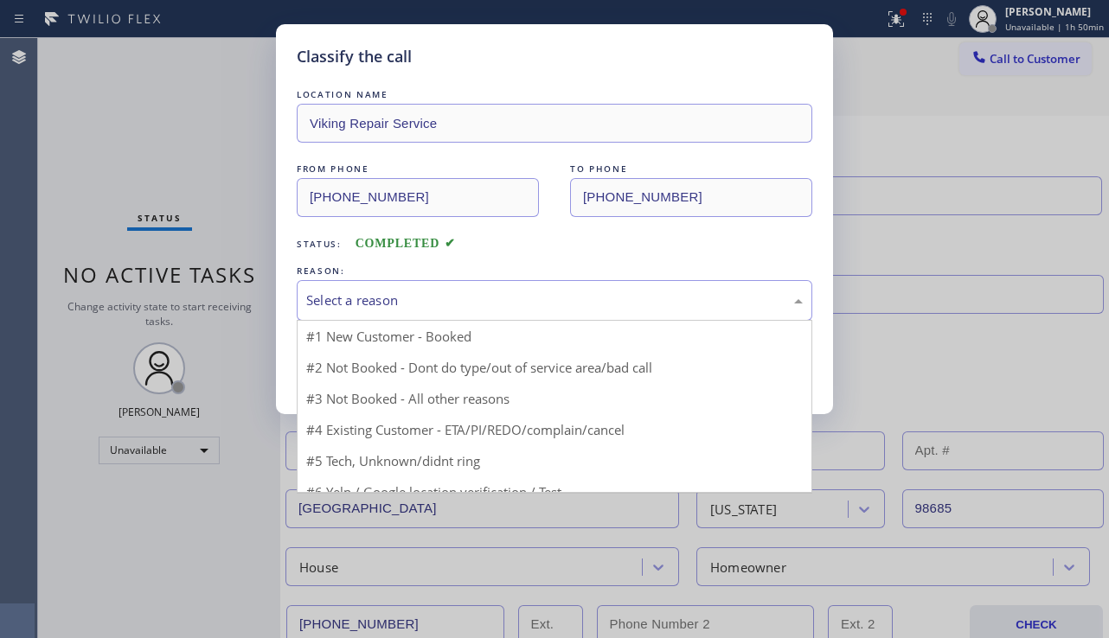
click at [467, 292] on div "Select a reason" at bounding box center [554, 301] width 496 height 20
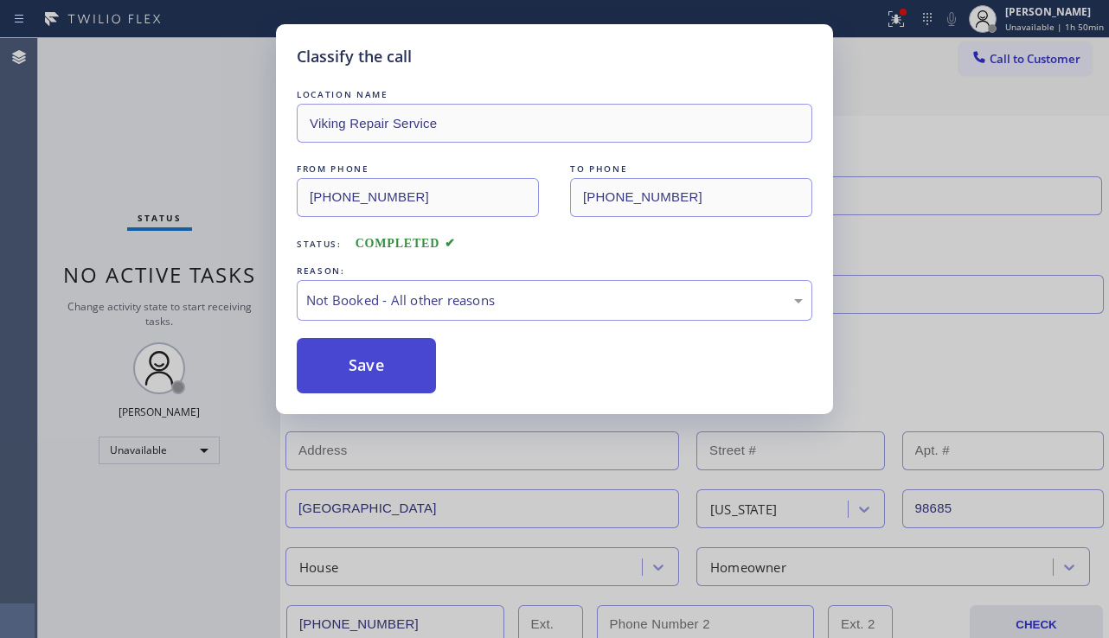
click at [355, 372] on button "Save" at bounding box center [366, 365] width 139 height 55
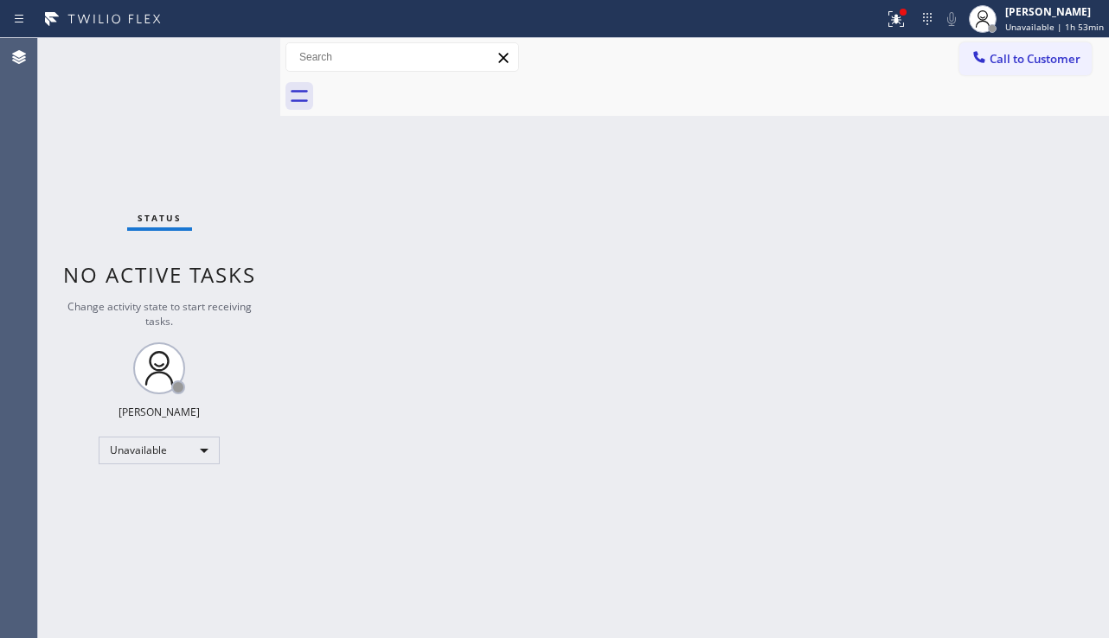
drag, startPoint x: 1021, startPoint y: 409, endPoint x: 930, endPoint y: 489, distance: 121.9
click at [1021, 409] on div "Back to Dashboard Change Sender ID Customers Technicians Select a contact Outbo…" at bounding box center [694, 338] width 828 height 600
click at [899, 25] on div at bounding box center [896, 19] width 38 height 21
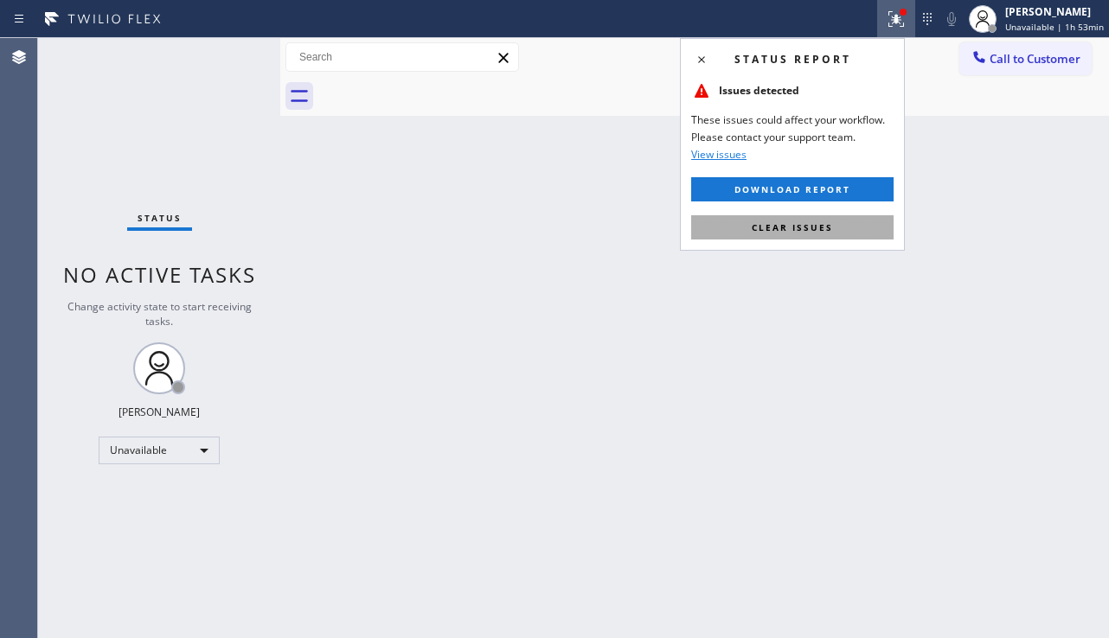
click at [834, 222] on button "Clear issues" at bounding box center [792, 227] width 202 height 24
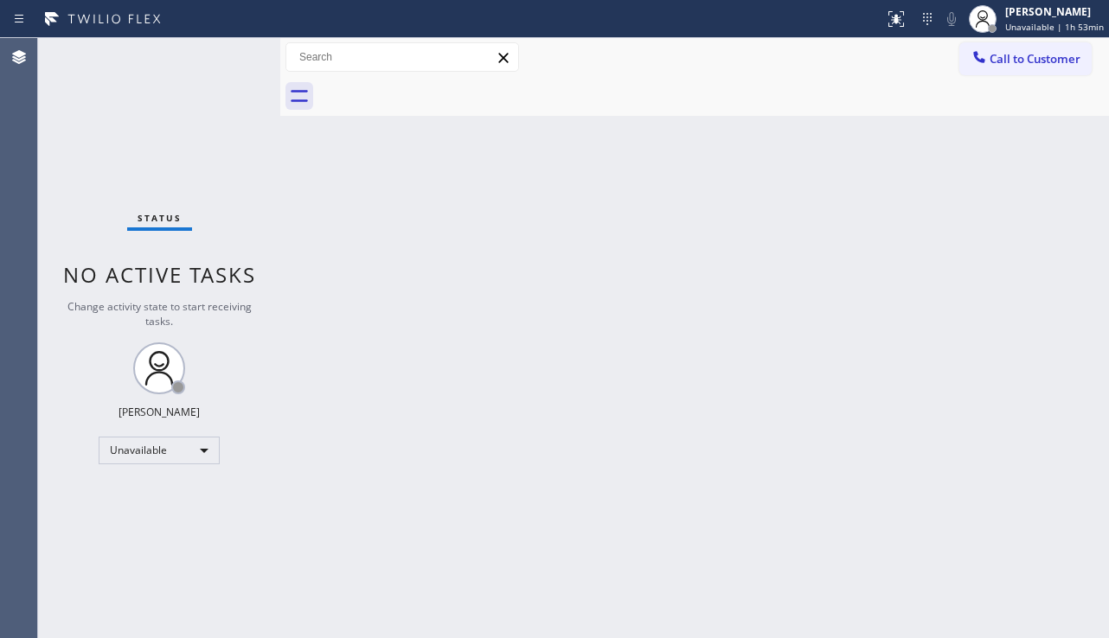
drag, startPoint x: 993, startPoint y: 72, endPoint x: 963, endPoint y: 89, distance: 34.9
click at [993, 72] on button "Call to Customer" at bounding box center [1025, 58] width 132 height 33
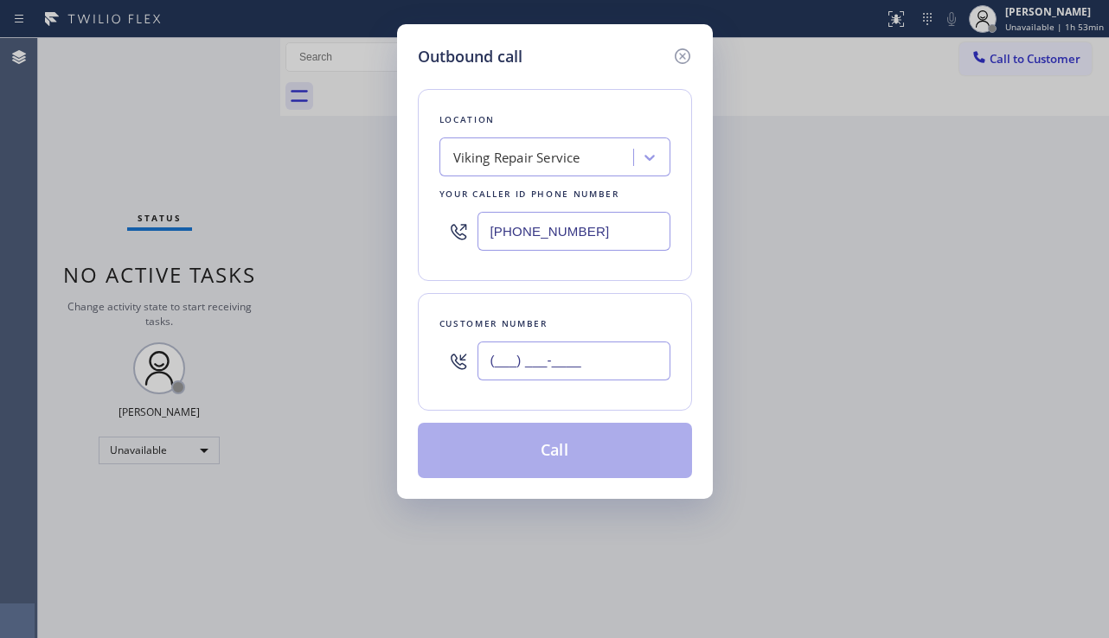
click at [545, 351] on input "(___) ___-____" at bounding box center [573, 361] width 193 height 39
paste input "971) 570-8867"
type input "[PHONE_NUMBER]"
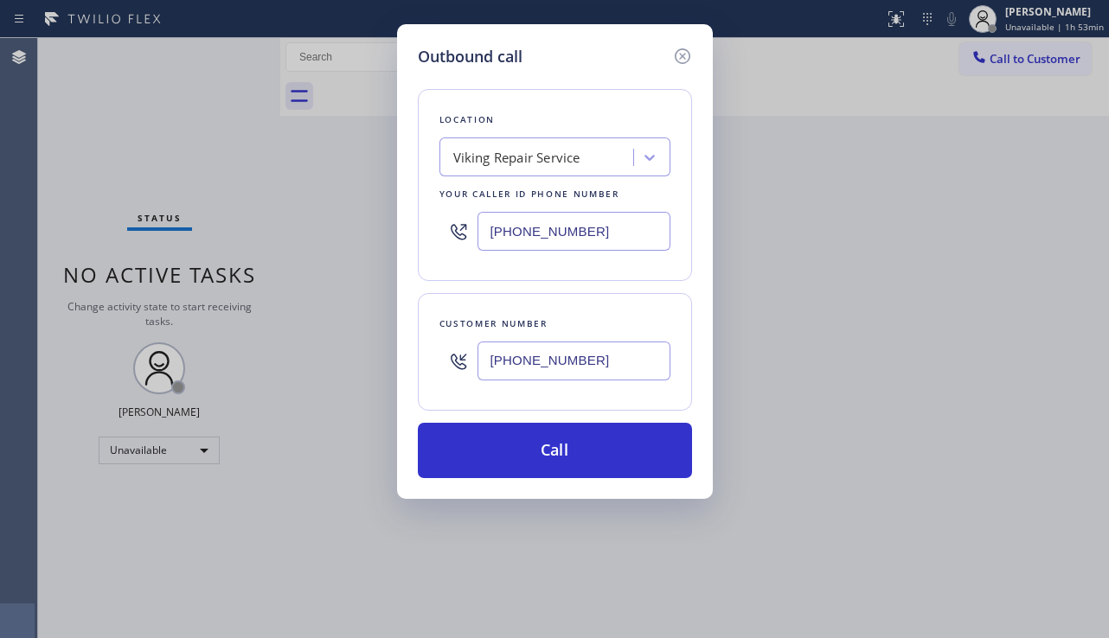
drag, startPoint x: 604, startPoint y: 236, endPoint x: 486, endPoint y: 246, distance: 118.0
click at [486, 246] on input "[PHONE_NUMBER]" at bounding box center [573, 231] width 193 height 39
paste input "971) 626-1642"
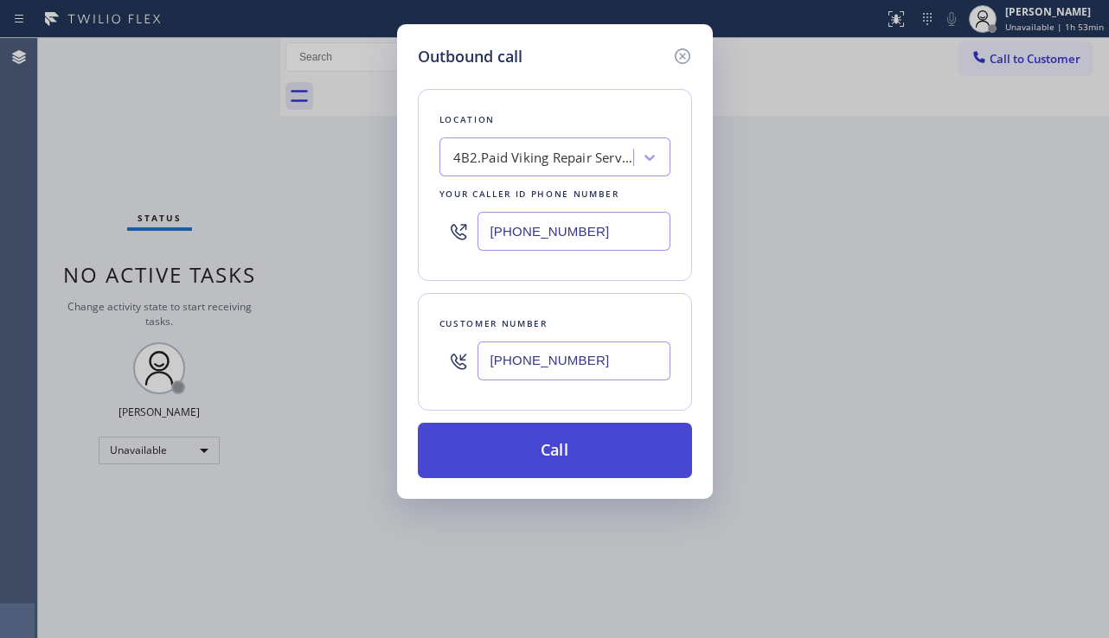
type input "[PHONE_NUMBER]"
click at [530, 438] on button "Call" at bounding box center [555, 450] width 274 height 55
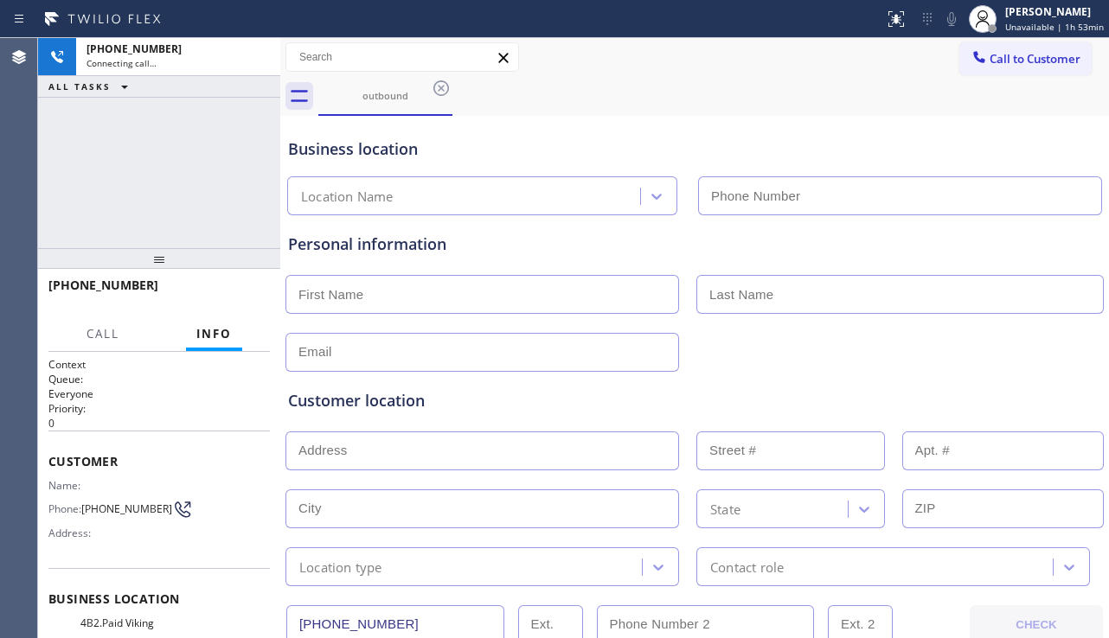
type input "[PHONE_NUMBER]"
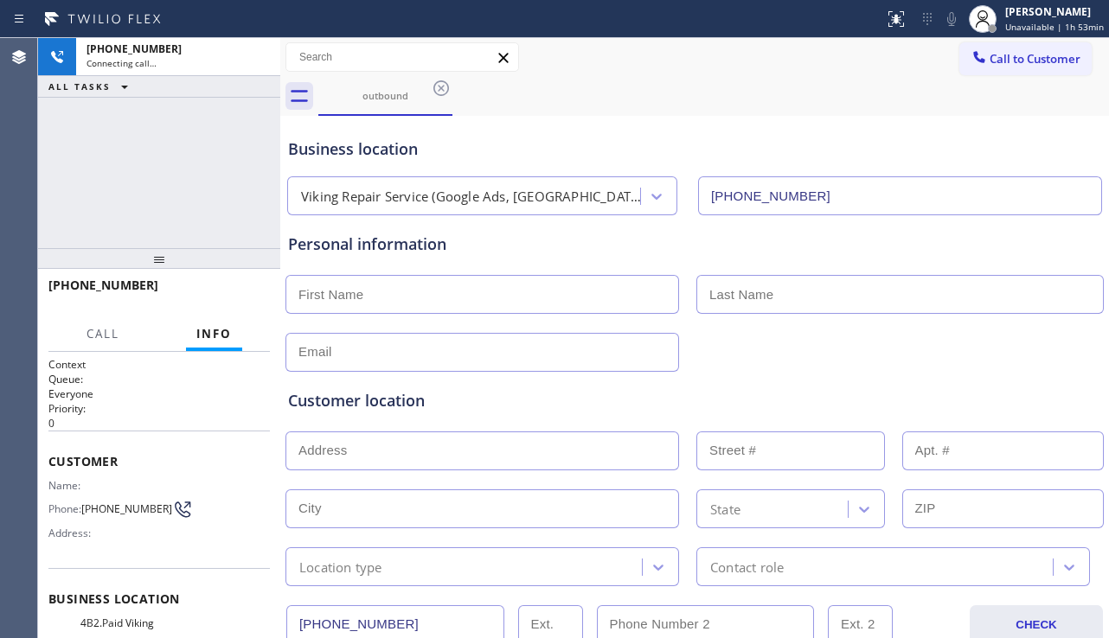
click at [98, 197] on div "[PHONE_NUMBER] Connecting call… ALL TASKS ALL TASKS ACTIVE TASKS TASKS IN WRAP …" at bounding box center [159, 143] width 242 height 210
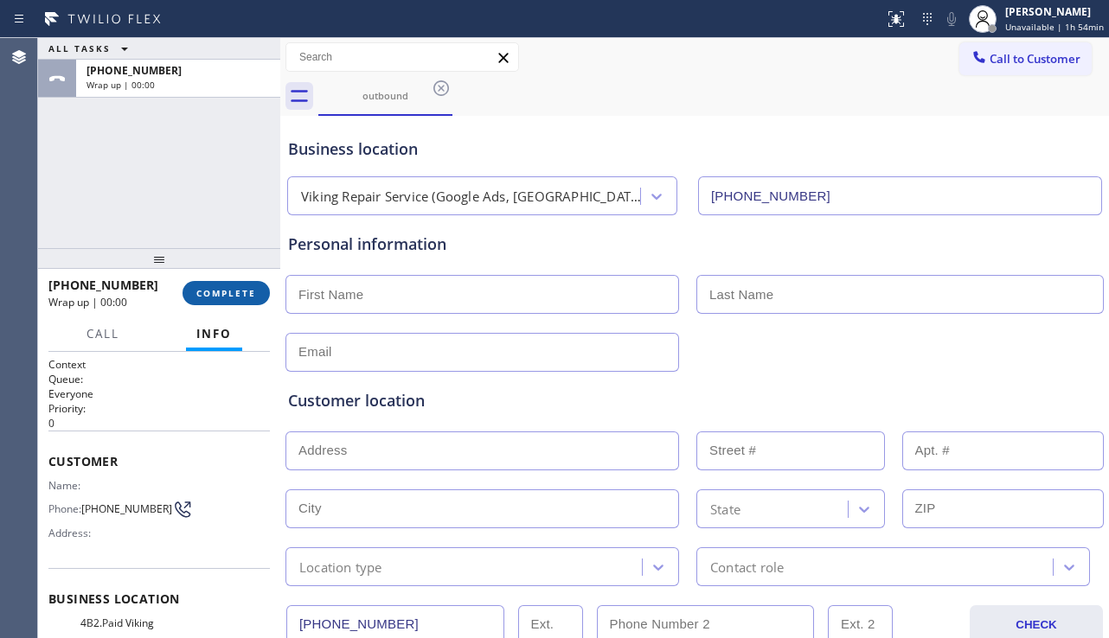
click at [251, 290] on span "COMPLETE" at bounding box center [226, 293] width 60 height 12
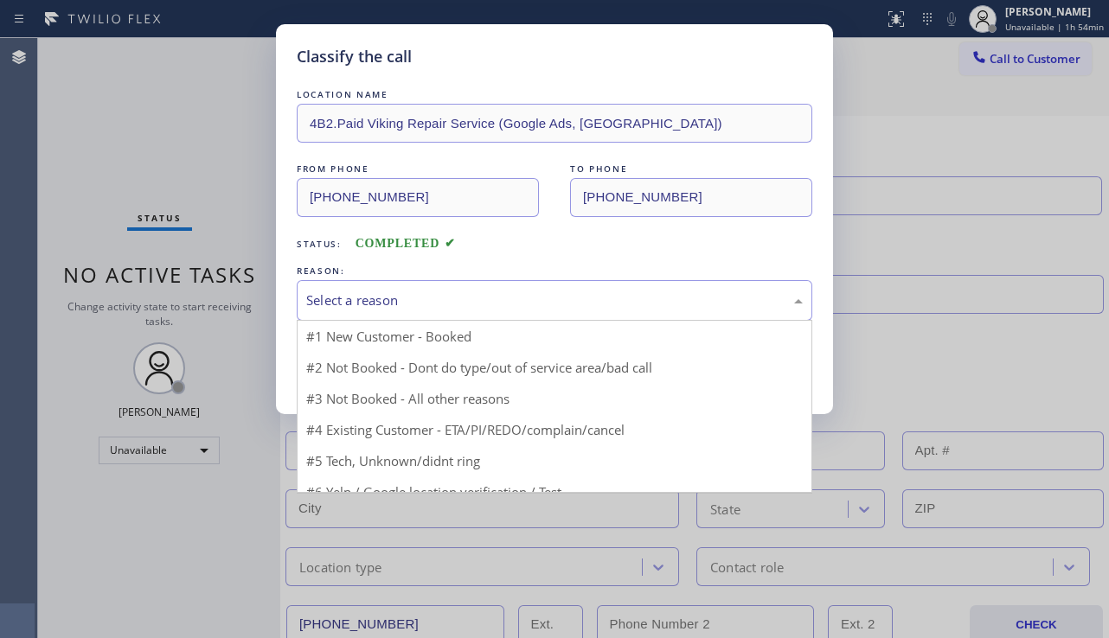
click at [452, 296] on div "Select a reason" at bounding box center [554, 301] width 496 height 20
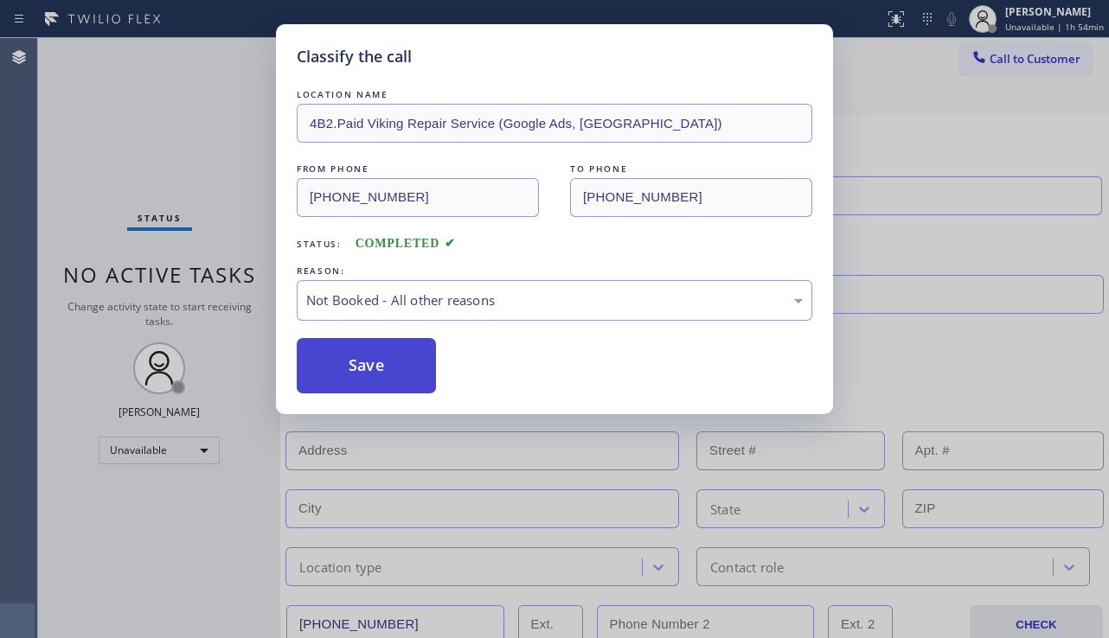
click at [370, 370] on button "Save" at bounding box center [366, 365] width 139 height 55
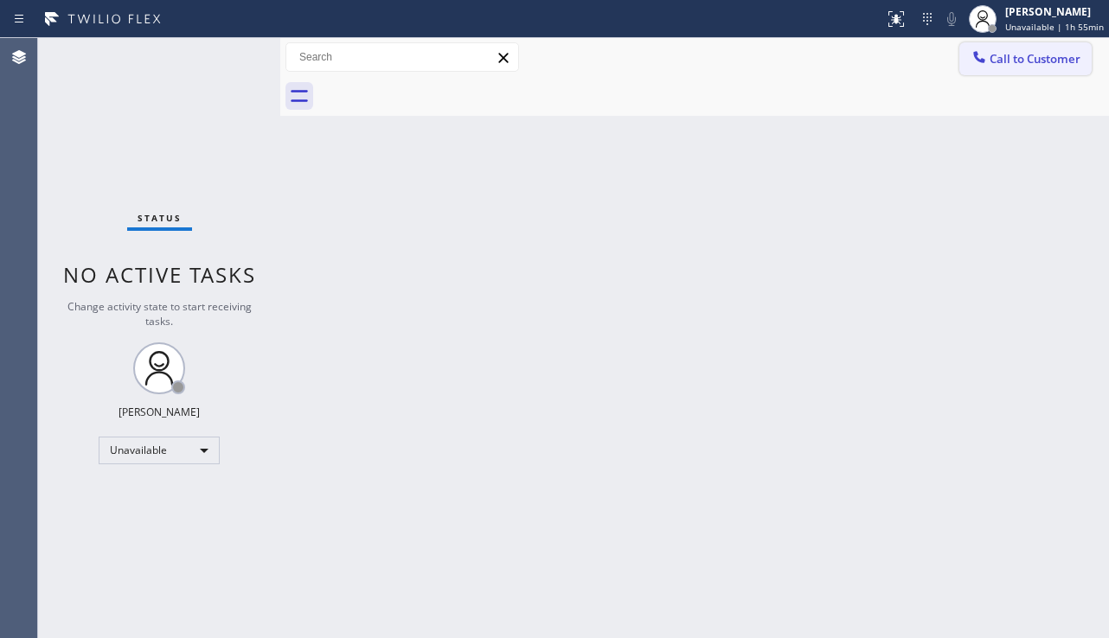
click at [983, 61] on icon at bounding box center [978, 56] width 11 height 11
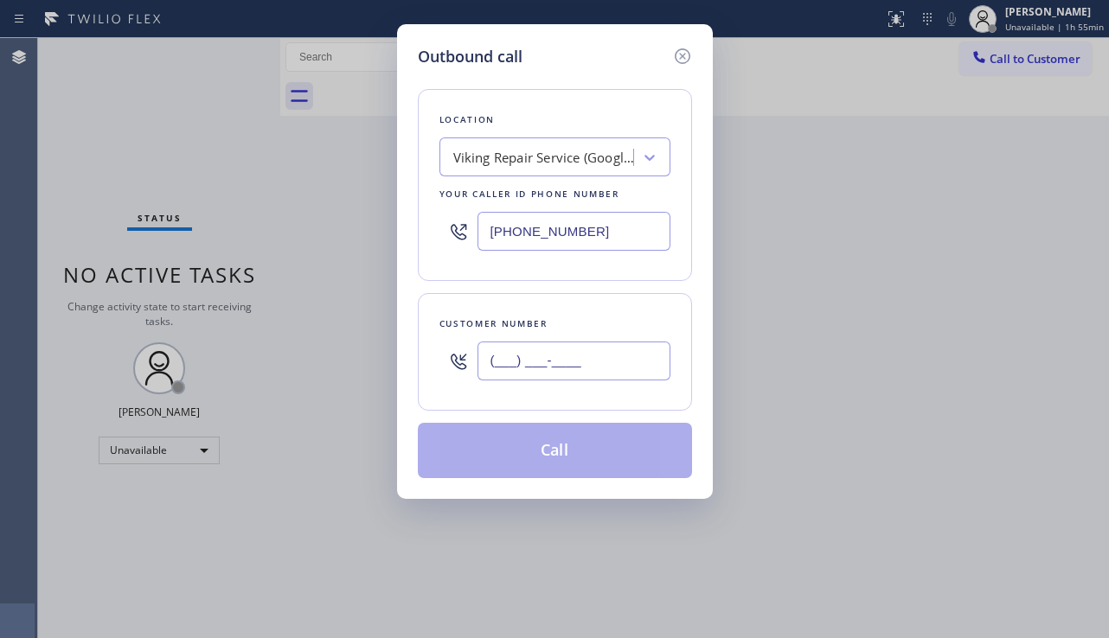
click at [528, 374] on input "(___) ___-____" at bounding box center [573, 361] width 193 height 39
paste input "305) 570-2961"
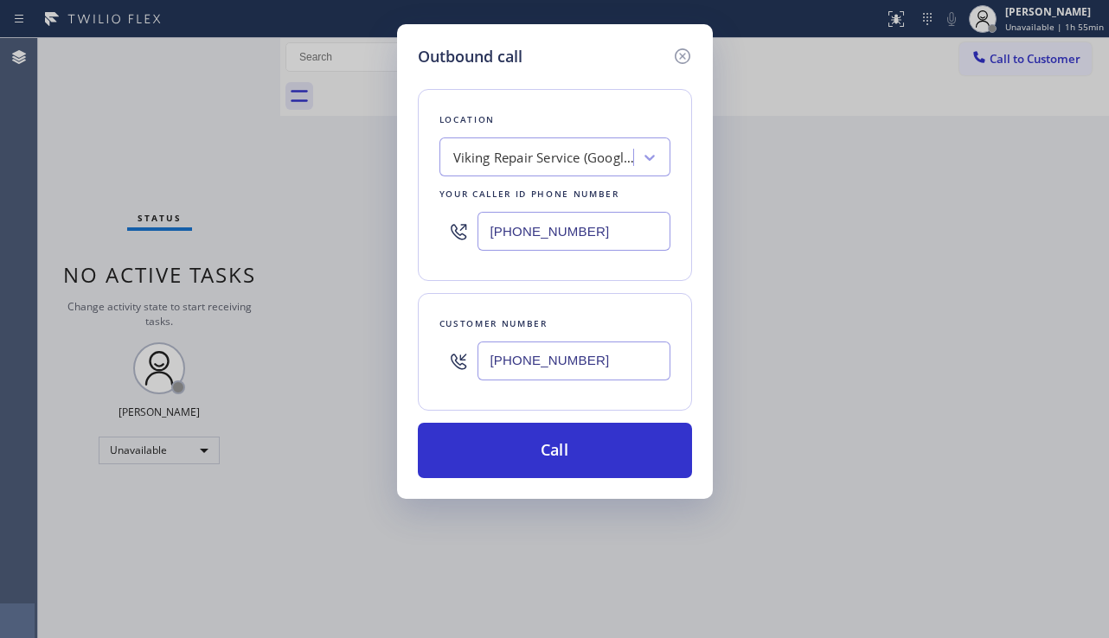
type input "[PHONE_NUMBER]"
drag, startPoint x: 602, startPoint y: 240, endPoint x: 465, endPoint y: 240, distance: 136.6
click at [465, 240] on div "[PHONE_NUMBER]" at bounding box center [554, 231] width 231 height 56
paste input "305) 239-8487"
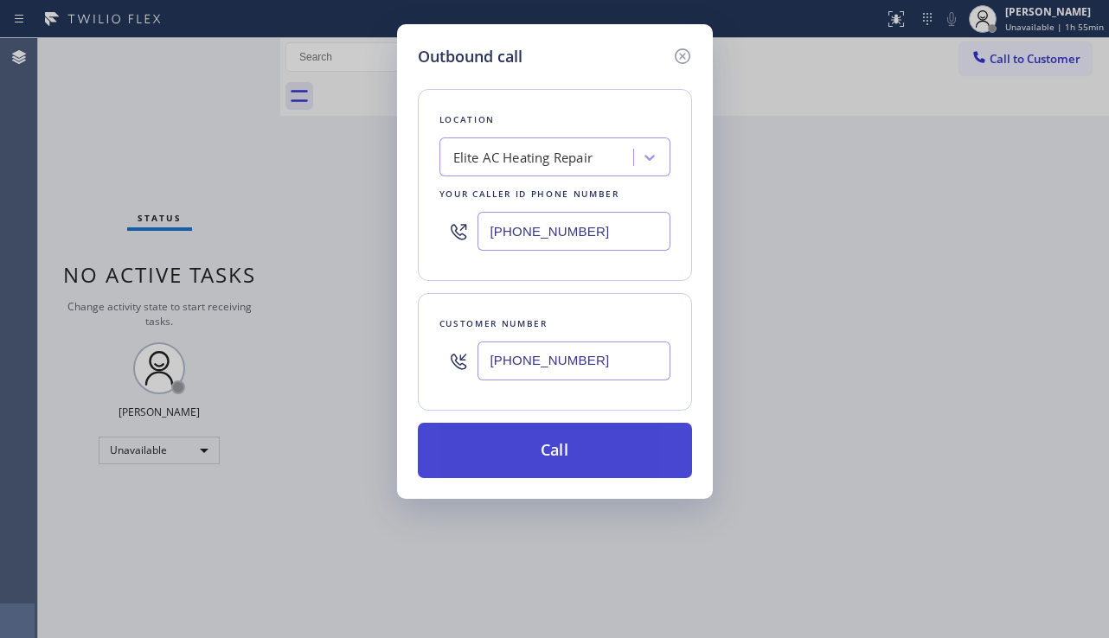
type input "[PHONE_NUMBER]"
click at [551, 437] on button "Call" at bounding box center [555, 450] width 274 height 55
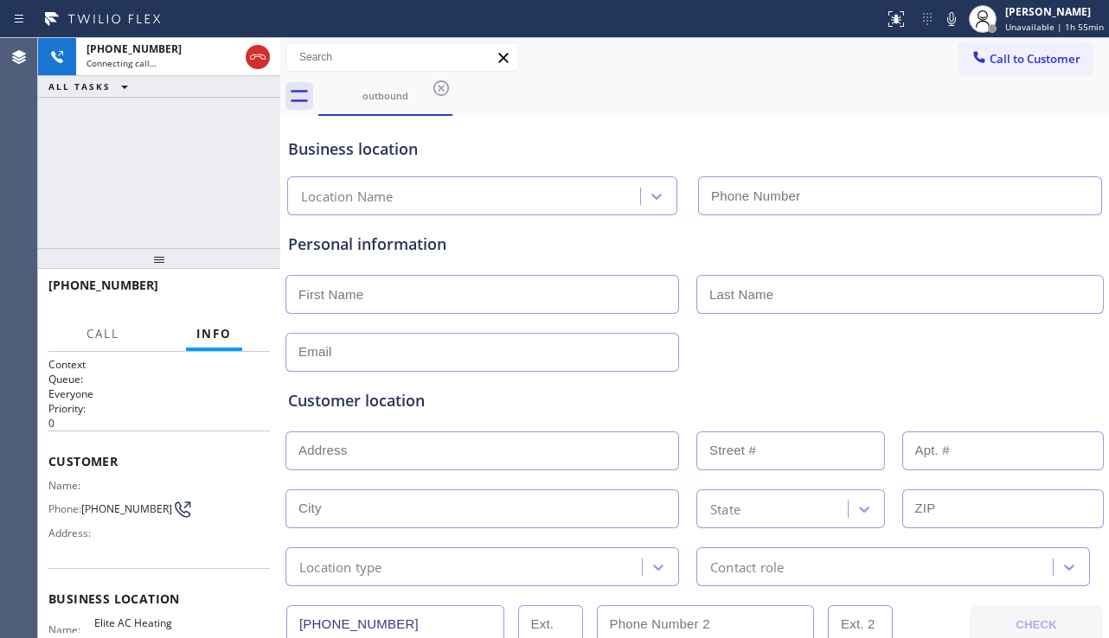
type input "[PHONE_NUMBER]"
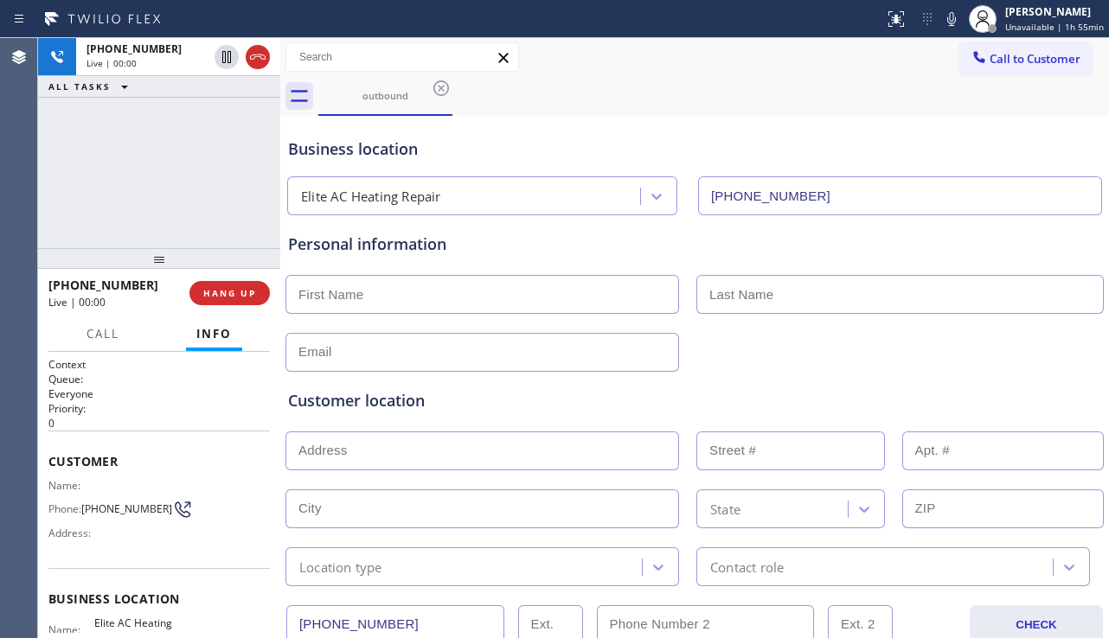
click at [1038, 355] on div at bounding box center [694, 350] width 821 height 42
click at [201, 417] on p "0" at bounding box center [158, 423] width 221 height 15
drag, startPoint x: 537, startPoint y: 398, endPoint x: 534, endPoint y: 408, distance: 10.7
click at [537, 398] on div "Customer location" at bounding box center [694, 400] width 813 height 23
click at [445, 403] on div "Customer location" at bounding box center [694, 400] width 813 height 23
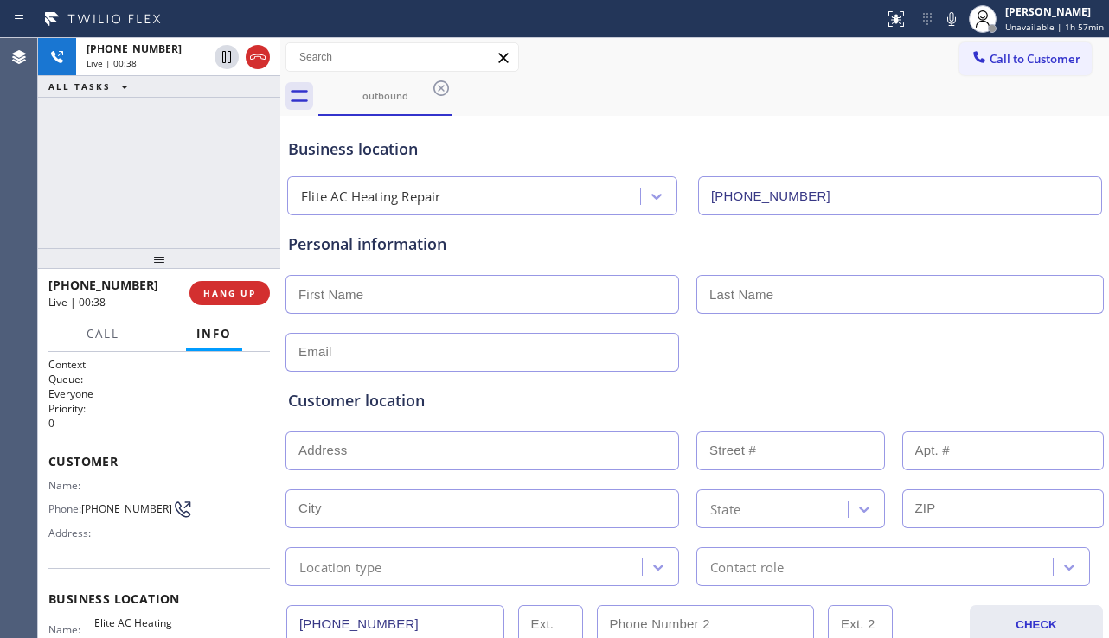
click at [406, 406] on div "Customer location" at bounding box center [694, 400] width 813 height 23
click at [417, 400] on div "Customer location" at bounding box center [694, 400] width 813 height 23
click at [423, 399] on div "Customer location" at bounding box center [694, 400] width 813 height 23
click at [414, 403] on div "Customer location" at bounding box center [694, 400] width 813 height 23
click at [406, 406] on div "Customer location" at bounding box center [694, 400] width 813 height 23
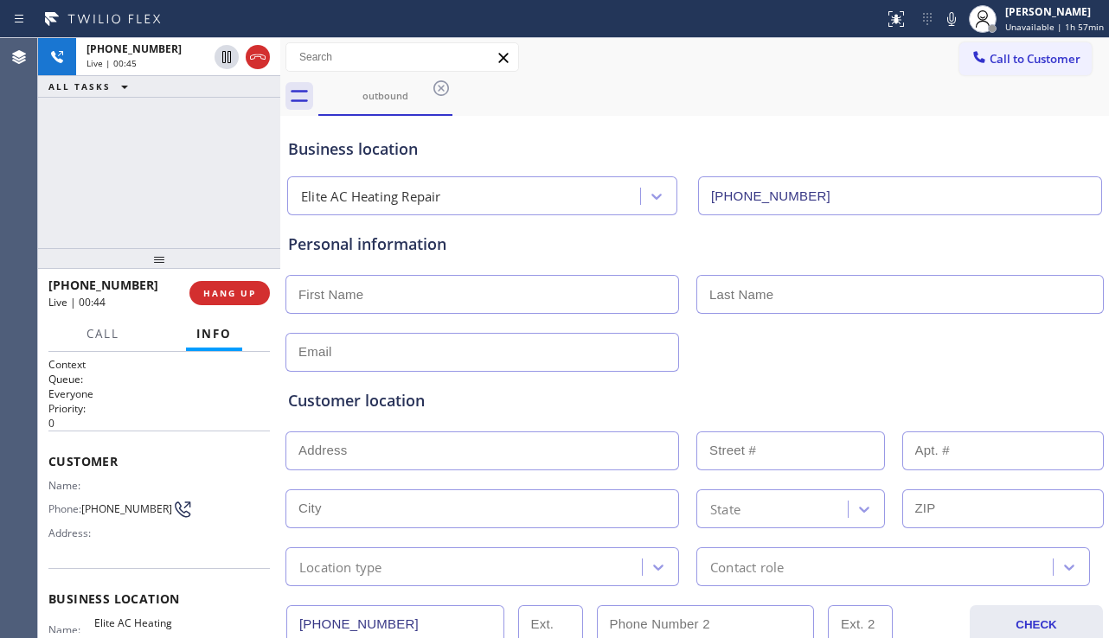
click at [413, 405] on div "Customer location" at bounding box center [694, 400] width 813 height 23
click at [425, 402] on div "Customer location" at bounding box center [694, 400] width 813 height 23
click at [406, 406] on div "Customer location" at bounding box center [694, 400] width 813 height 23
click at [395, 400] on div "Customer location" at bounding box center [694, 400] width 813 height 23
click at [388, 402] on div "Customer location" at bounding box center [694, 400] width 813 height 23
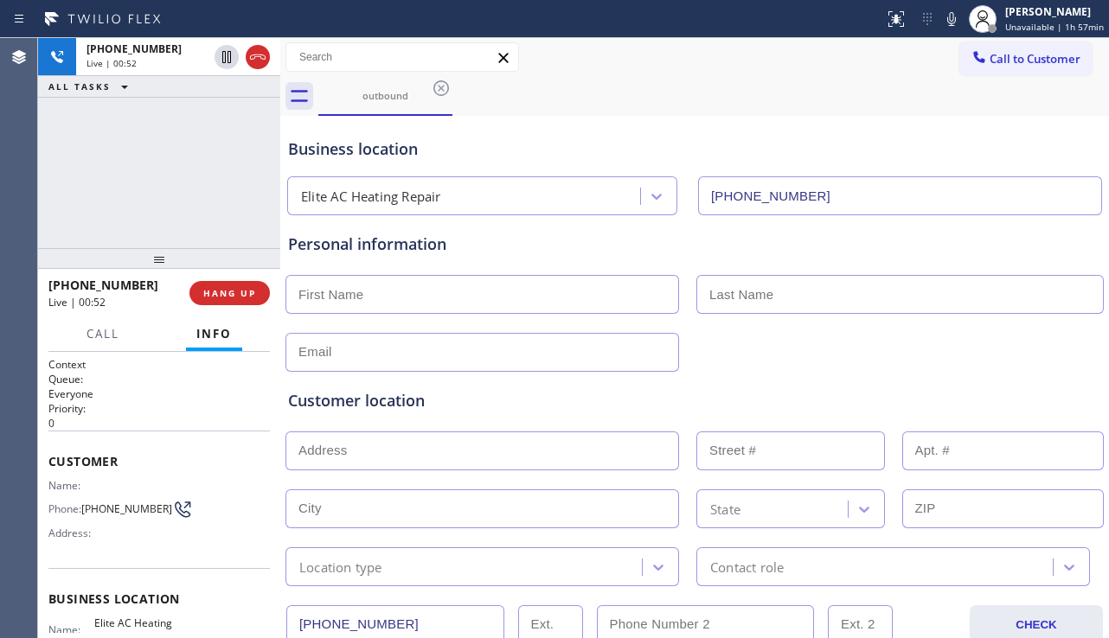
click at [379, 406] on div "Customer location" at bounding box center [694, 400] width 813 height 23
click at [374, 406] on div "Customer location" at bounding box center [694, 400] width 813 height 23
click at [380, 404] on div "Customer location" at bounding box center [694, 400] width 813 height 23
click at [387, 401] on div "Customer location" at bounding box center [694, 400] width 813 height 23
click at [396, 399] on div "Customer location" at bounding box center [694, 400] width 813 height 23
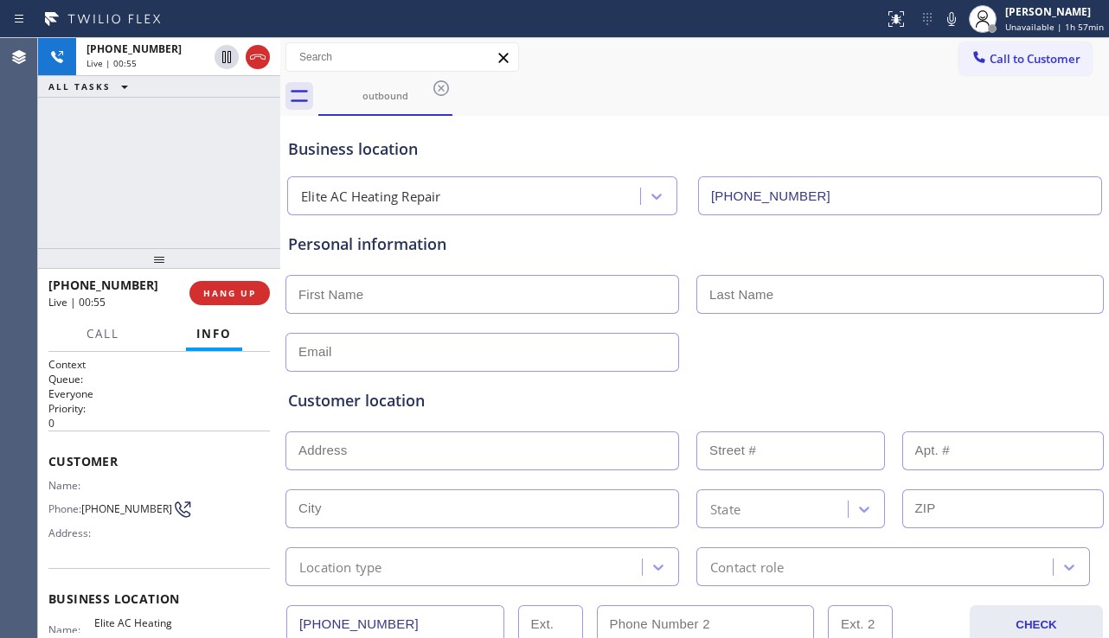
click at [405, 399] on div "Customer location" at bounding box center [694, 400] width 813 height 23
click at [423, 399] on div "Customer location" at bounding box center [694, 400] width 813 height 23
click at [415, 401] on div "Customer location" at bounding box center [694, 400] width 813 height 23
click at [408, 404] on div "Customer location" at bounding box center [694, 400] width 813 height 23
click at [401, 403] on div "Customer location" at bounding box center [694, 400] width 813 height 23
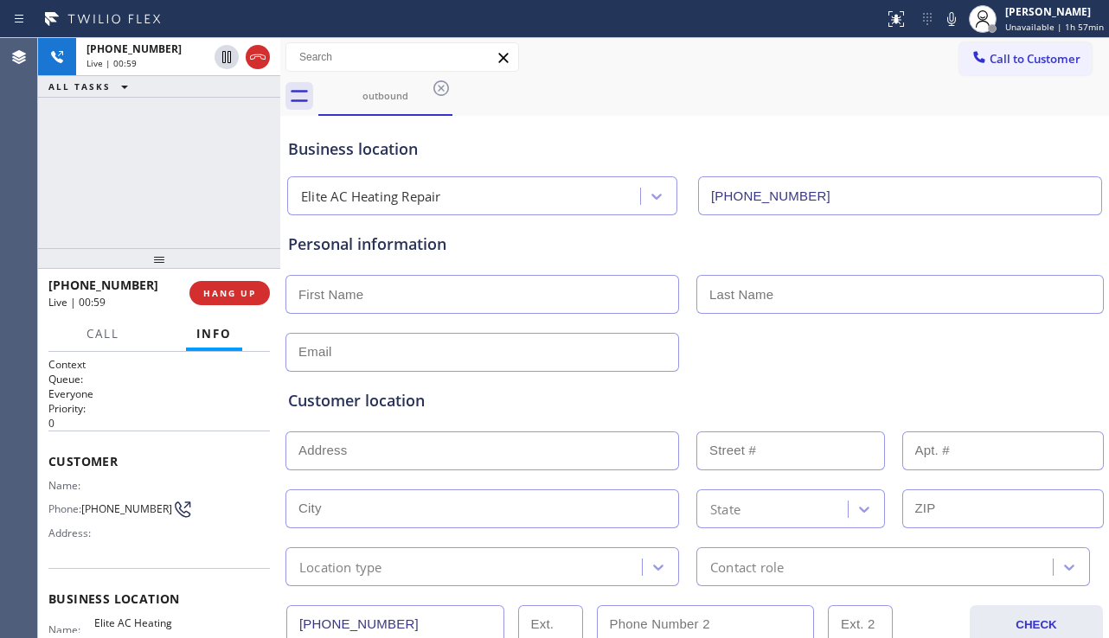
click at [395, 404] on div "Customer location" at bounding box center [694, 400] width 813 height 23
click at [379, 408] on div "Customer location" at bounding box center [694, 400] width 813 height 23
click at [366, 408] on div "Customer location" at bounding box center [694, 400] width 813 height 23
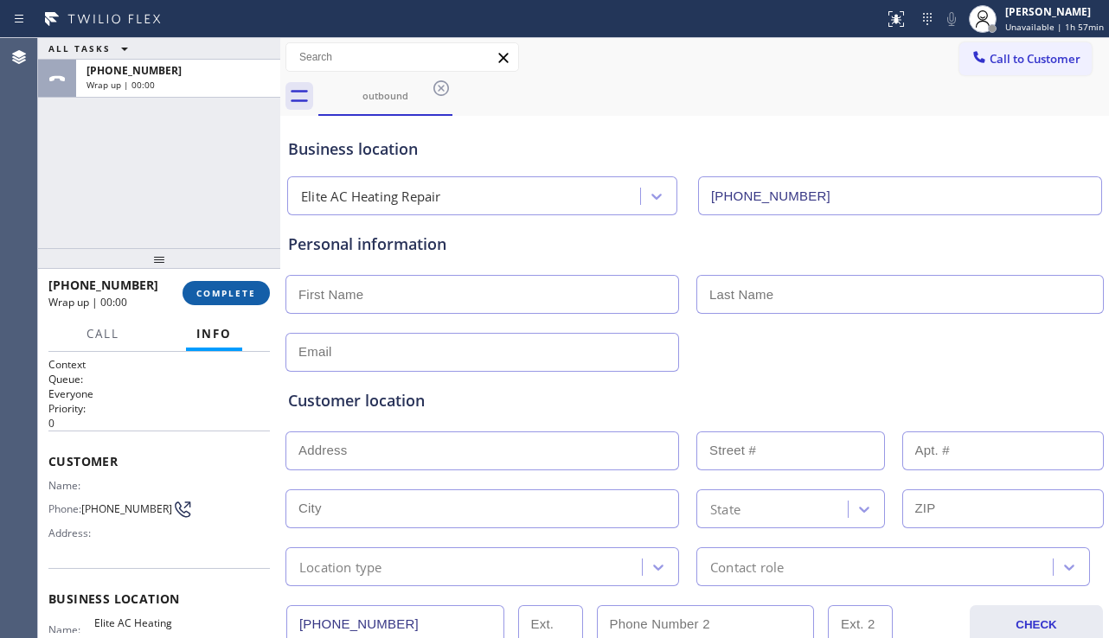
click at [236, 296] on span "COMPLETE" at bounding box center [226, 293] width 60 height 12
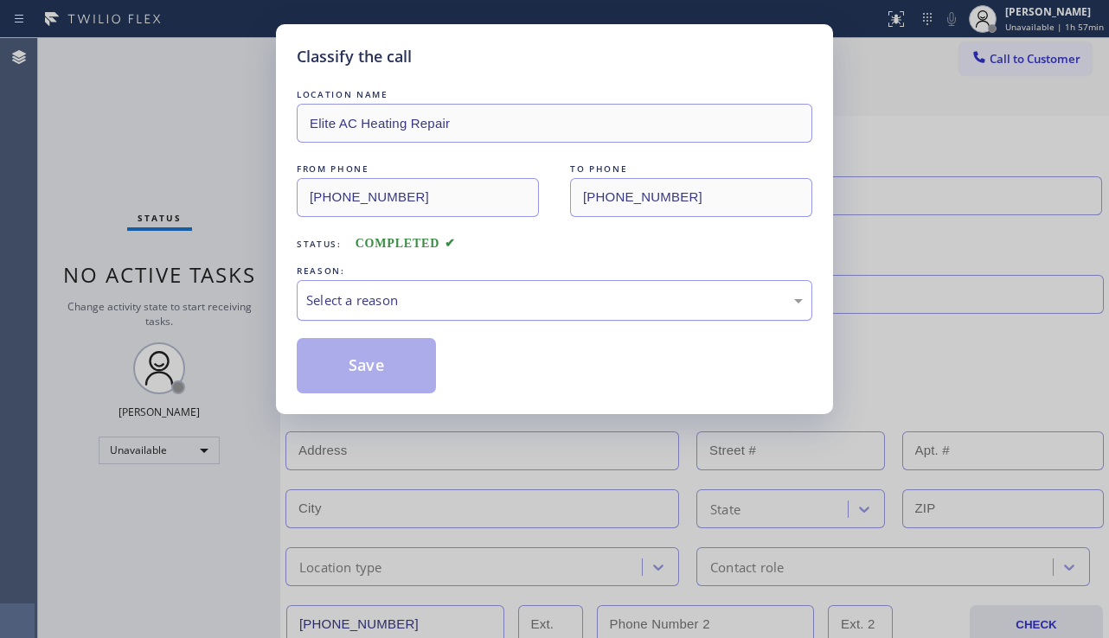
click at [422, 294] on div "Select a reason" at bounding box center [554, 301] width 496 height 20
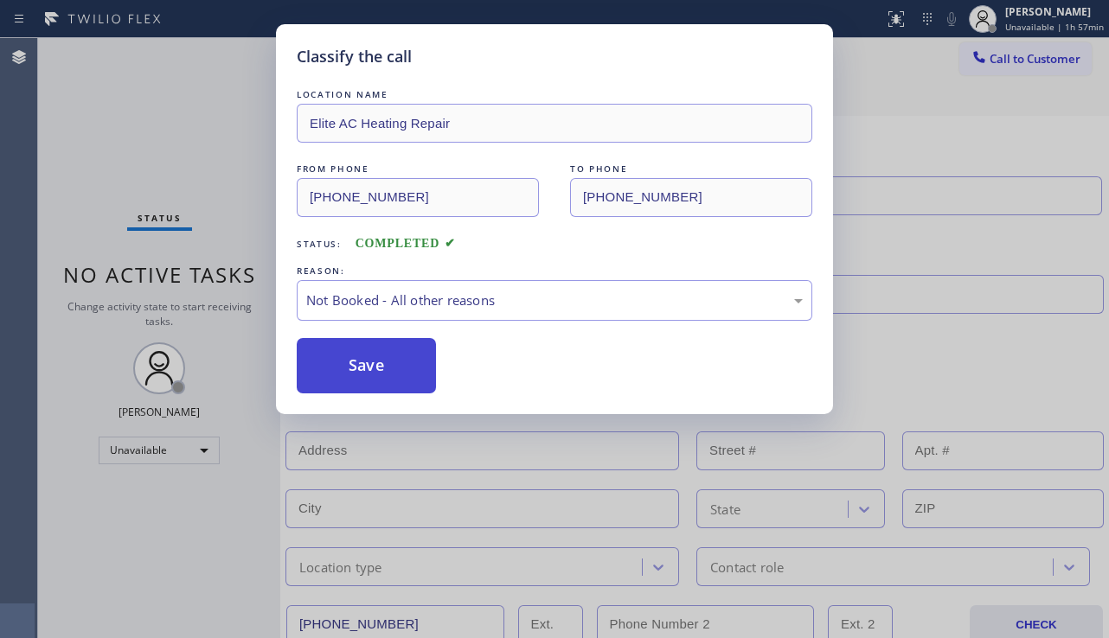
click at [337, 366] on button "Save" at bounding box center [366, 365] width 139 height 55
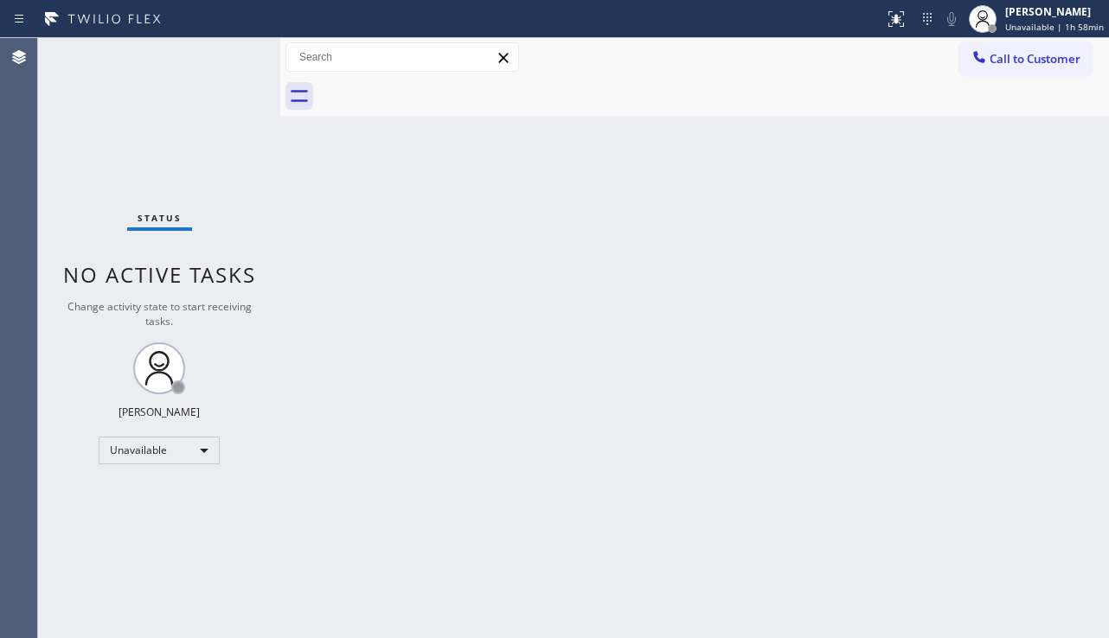
click at [75, 492] on div "Status No active tasks Change activity state to start receiving tasks. [PERSON_…" at bounding box center [159, 338] width 242 height 600
click at [1038, 411] on div "Back to Dashboard Change Sender ID Customers Technicians Select a contact Outbo…" at bounding box center [694, 338] width 828 height 600
drag, startPoint x: 462, startPoint y: 444, endPoint x: 455, endPoint y: 432, distance: 13.9
click at [461, 441] on div "Back to Dashboard Change Sender ID Customers Technicians Select a contact Outbo…" at bounding box center [694, 338] width 828 height 600
click at [632, 197] on div "Back to Dashboard Change Sender ID Customers Technicians Select a contact Outbo…" at bounding box center [694, 338] width 828 height 600
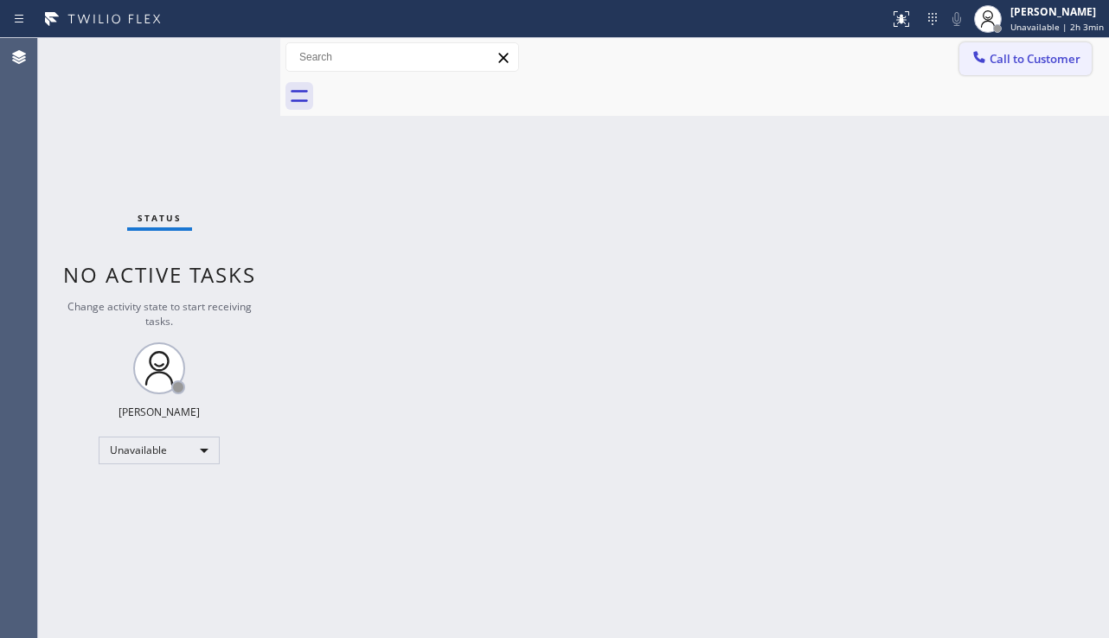
click at [1029, 57] on span "Call to Customer" at bounding box center [1034, 59] width 91 height 16
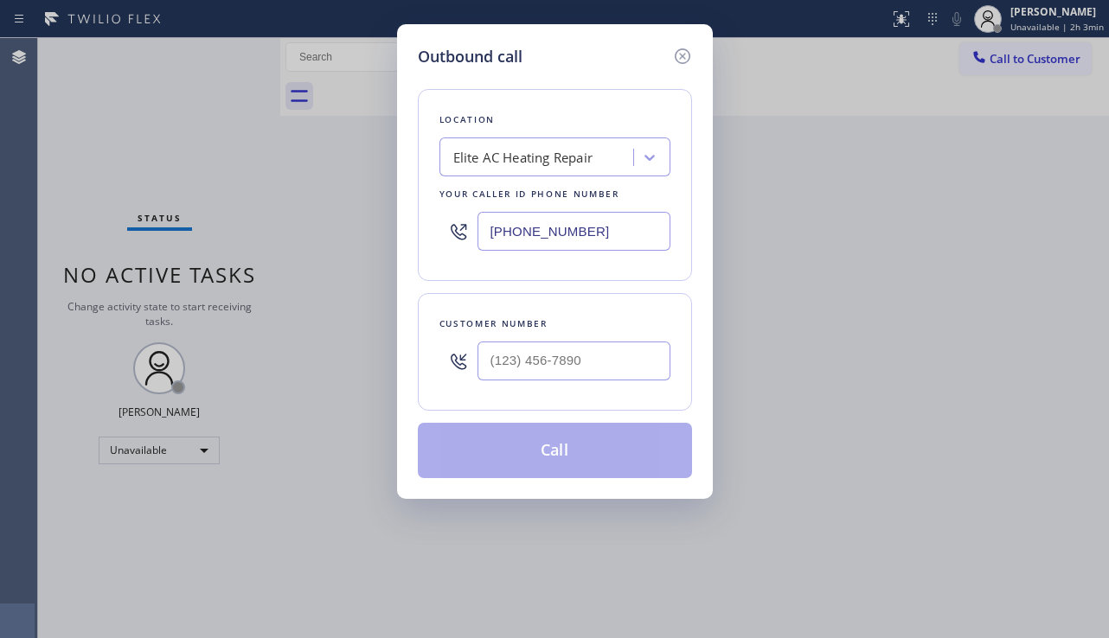
click at [549, 387] on div at bounding box center [573, 361] width 193 height 56
click at [555, 370] on input "(___) ___-____" at bounding box center [573, 361] width 193 height 39
paste input "760) 600-3037"
type input "[PHONE_NUMBER]"
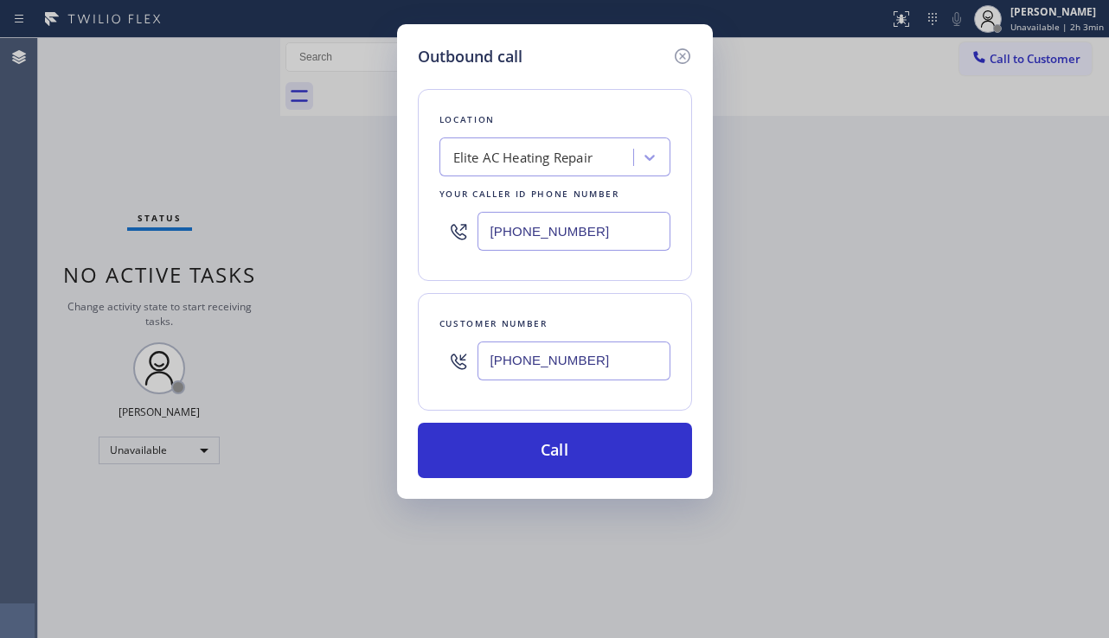
drag, startPoint x: 625, startPoint y: 233, endPoint x: 441, endPoint y: 234, distance: 184.2
click at [441, 234] on div "[PHONE_NUMBER]" at bounding box center [554, 231] width 231 height 56
paste input "833) 588-6556"
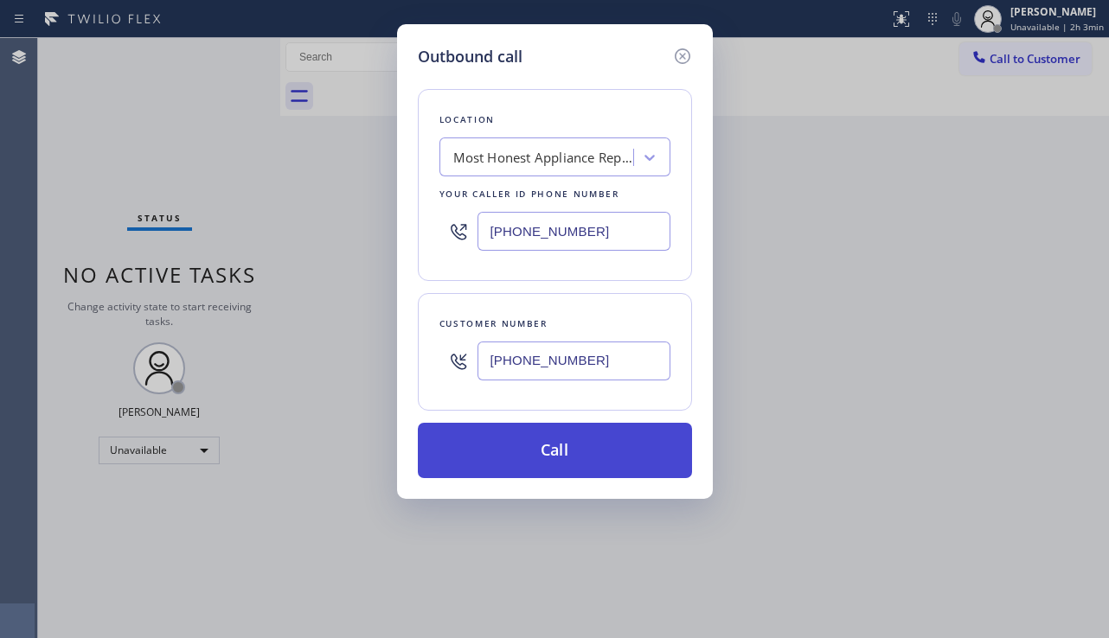
type input "[PHONE_NUMBER]"
click at [551, 446] on button "Call" at bounding box center [555, 450] width 274 height 55
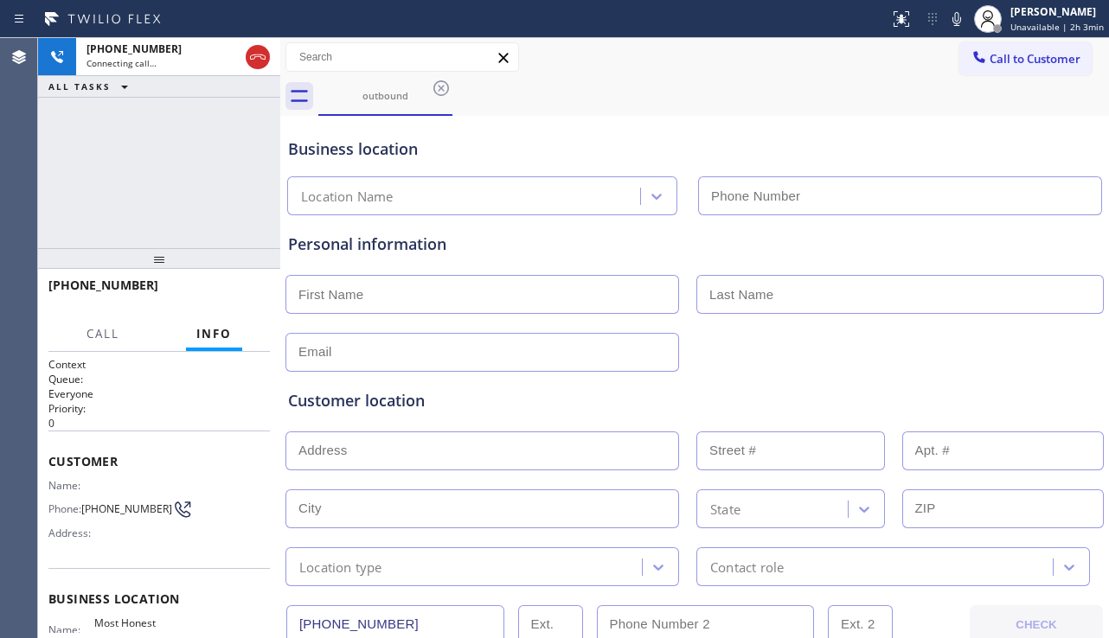
type input "[PHONE_NUMBER]"
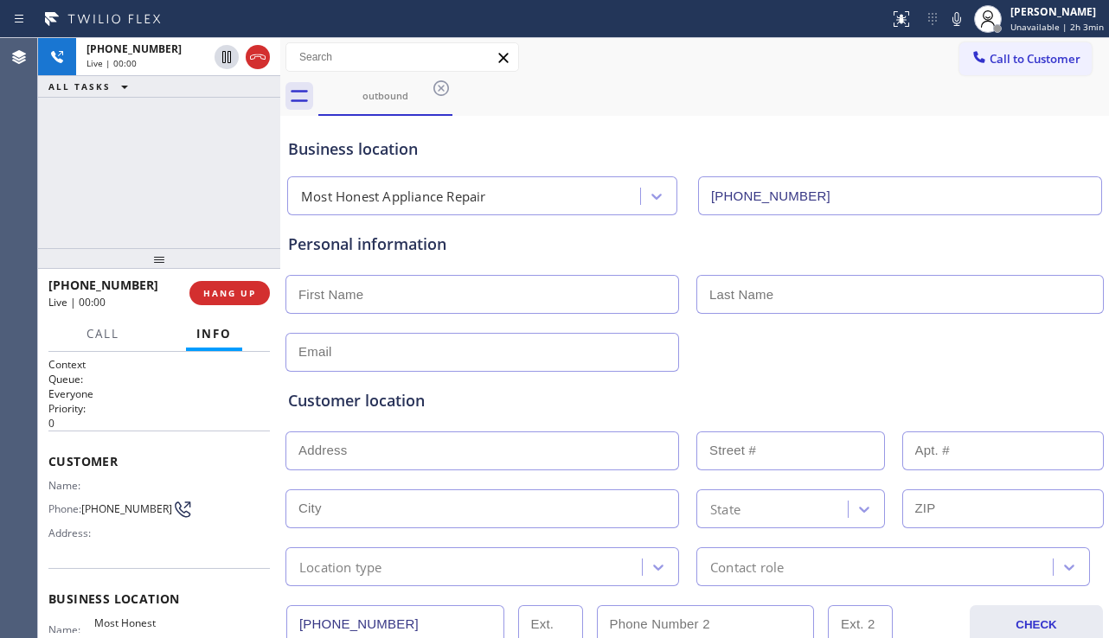
click at [1072, 380] on div "Customer location >> ADD NEW ADDRESS << + NEW ADDRESS State Location type Conta…" at bounding box center [694, 479] width 820 height 214
click at [425, 405] on div "Customer location" at bounding box center [694, 400] width 813 height 23
click at [424, 405] on div "Customer location" at bounding box center [694, 400] width 813 height 23
click at [1001, 386] on div "Customer location >> ADD NEW ADDRESS << + NEW ADDRESS State Location type Conta…" at bounding box center [694, 479] width 820 height 214
click at [393, 383] on div "Customer location >> ADD NEW ADDRESS << + NEW ADDRESS State Location type Conta…" at bounding box center [694, 479] width 820 height 214
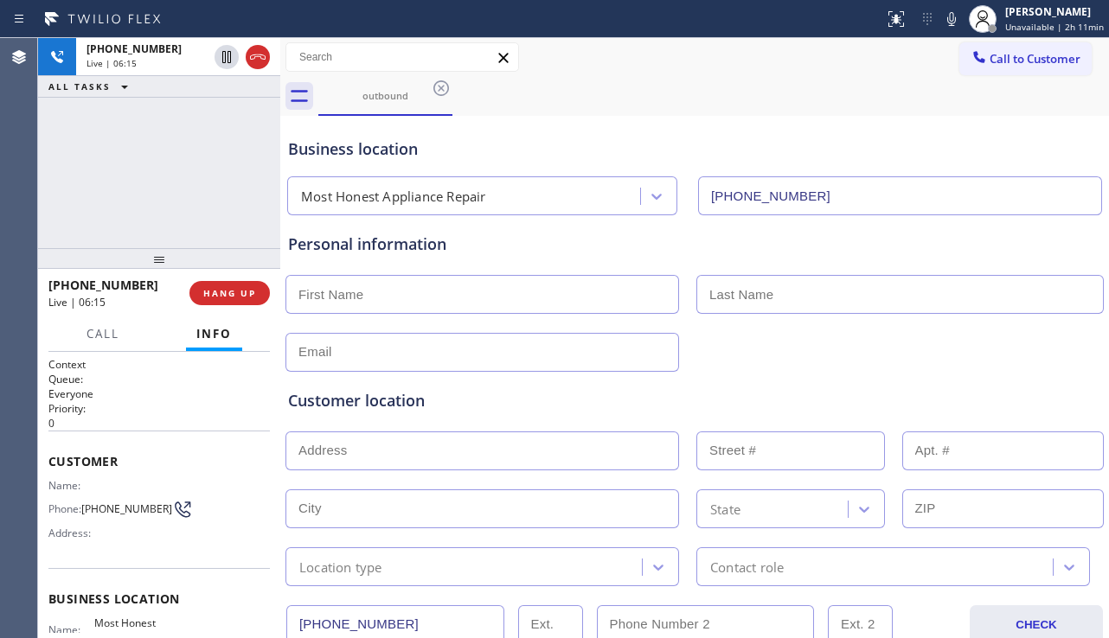
click at [411, 303] on input "text" at bounding box center [481, 294] width 393 height 39
type input "mr"
click at [777, 303] on input "text" at bounding box center [899, 294] width 407 height 39
type input "mr"
click at [553, 348] on input "text" at bounding box center [481, 352] width 393 height 39
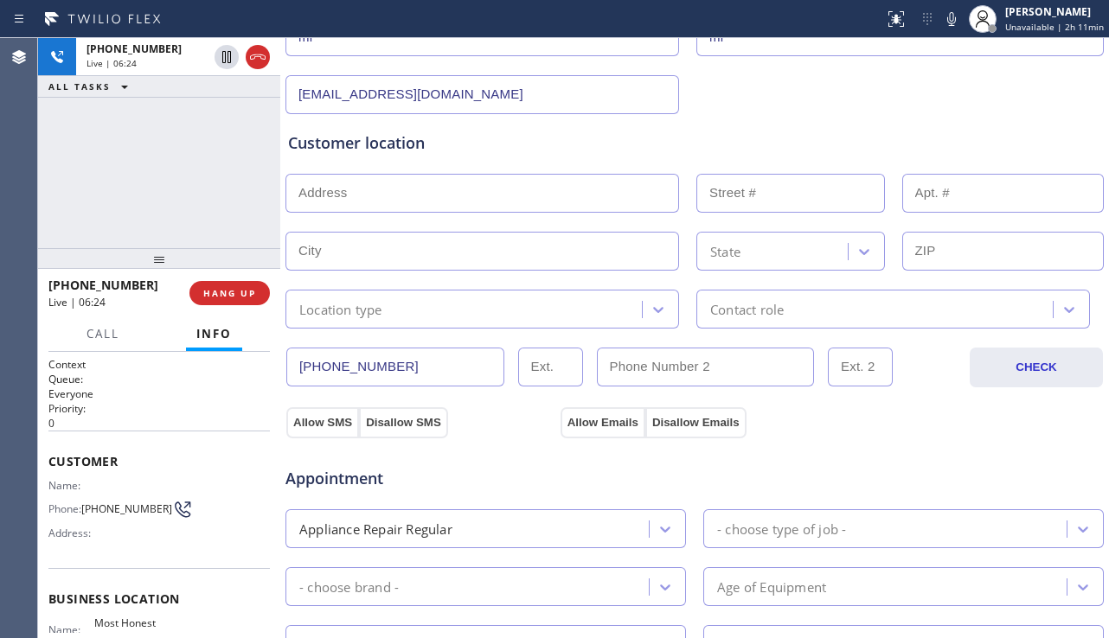
scroll to position [259, 0]
type input "[EMAIL_ADDRESS][DOMAIN_NAME]"
click at [435, 177] on input "text" at bounding box center [481, 191] width 393 height 39
paste input "92254"
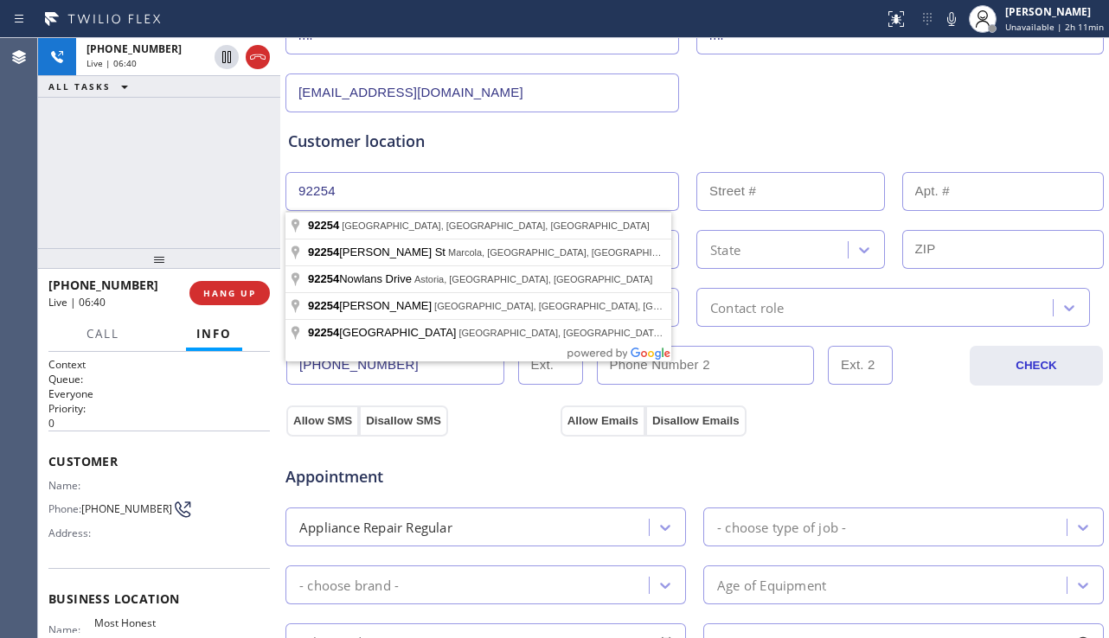
click at [294, 195] on input "92254" at bounding box center [481, 191] width 393 height 39
type input "92254"
click at [291, 194] on input "92254" at bounding box center [481, 191] width 393 height 39
drag, startPoint x: 369, startPoint y: 195, endPoint x: 273, endPoint y: 198, distance: 96.0
click at [273, 198] on div "[PHONE_NUMBER] Live | 06:44 ALL TASKS ALL TASKS ACTIVE TASKS TASKS IN WRAP UP […" at bounding box center [573, 338] width 1070 height 600
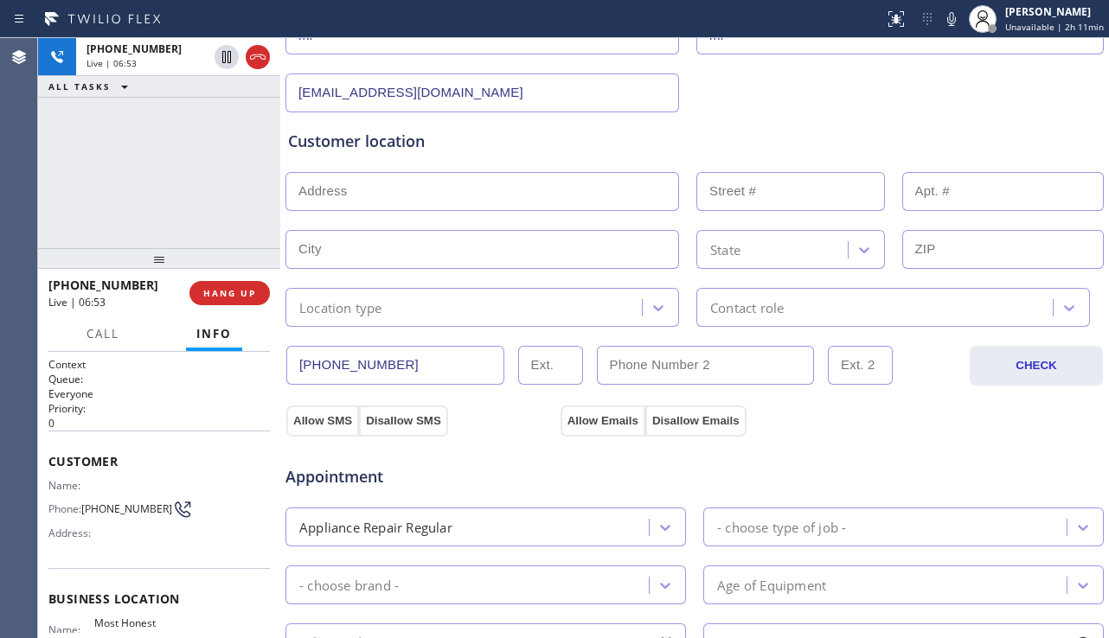
drag, startPoint x: 398, startPoint y: 365, endPoint x: 290, endPoint y: 369, distance: 108.2
click at [290, 369] on input "[PHONE_NUMBER]" at bounding box center [395, 365] width 218 height 39
click at [235, 299] on button "HANG UP" at bounding box center [229, 293] width 80 height 24
click at [242, 297] on span "COMPLETE" at bounding box center [226, 293] width 60 height 12
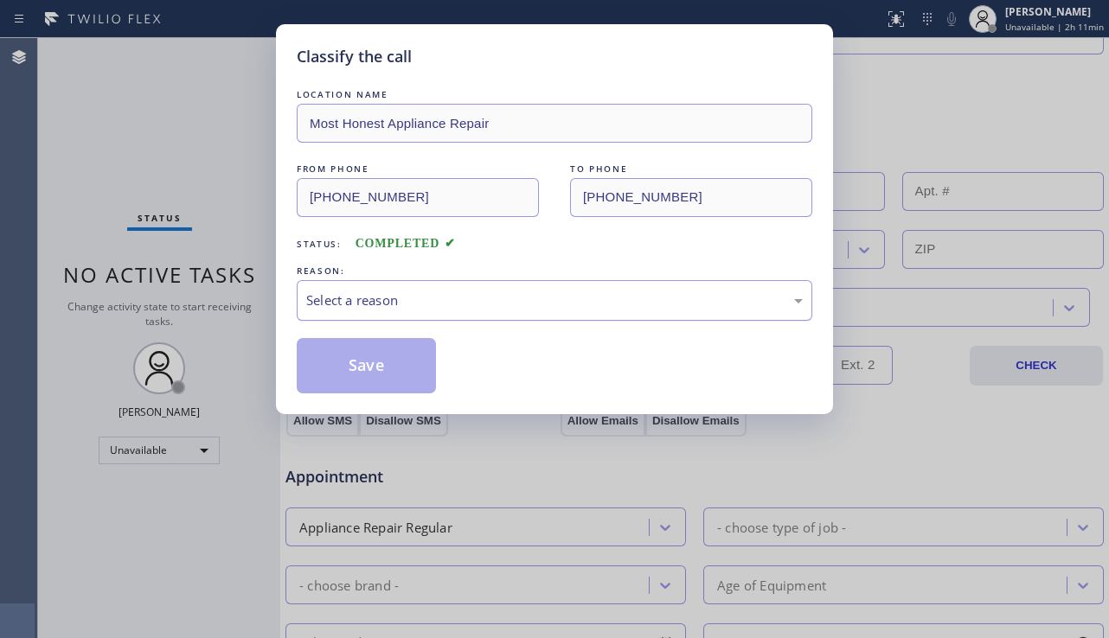
click at [484, 301] on div "Select a reason" at bounding box center [554, 301] width 496 height 20
click at [481, 305] on div "Select a reason" at bounding box center [554, 301] width 496 height 20
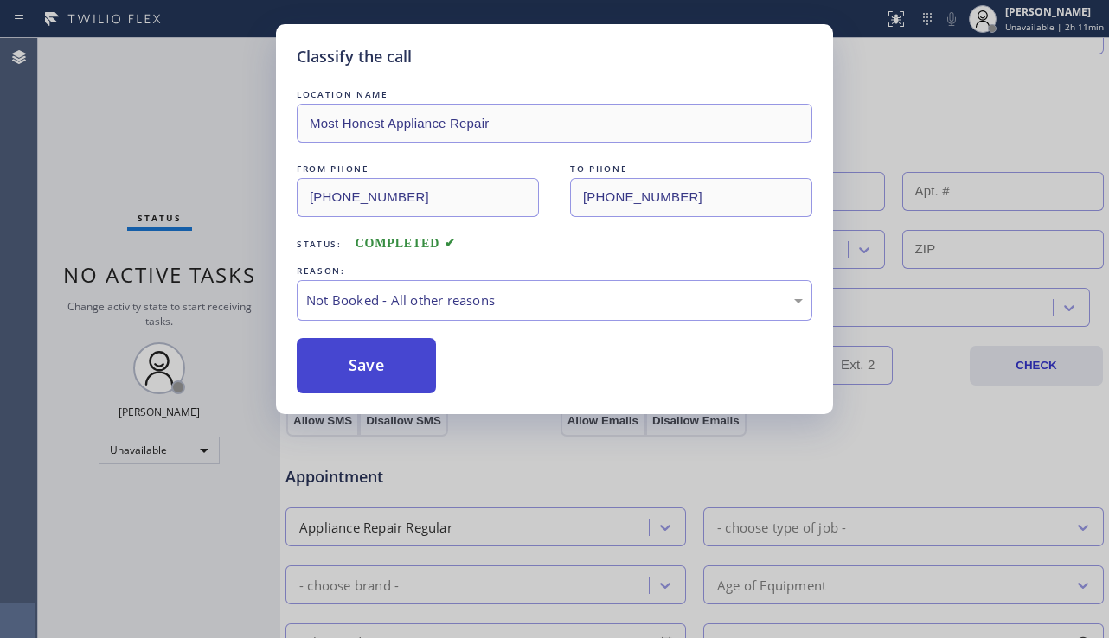
click at [358, 370] on button "Save" at bounding box center [366, 365] width 139 height 55
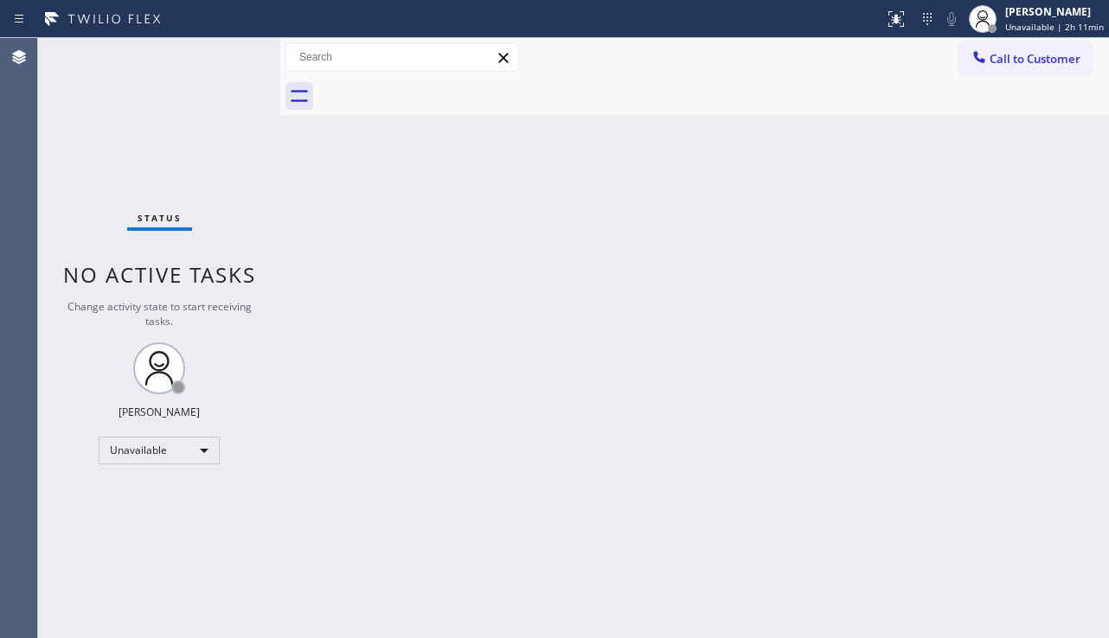
click at [1012, 63] on span "Call to Customer" at bounding box center [1034, 59] width 91 height 16
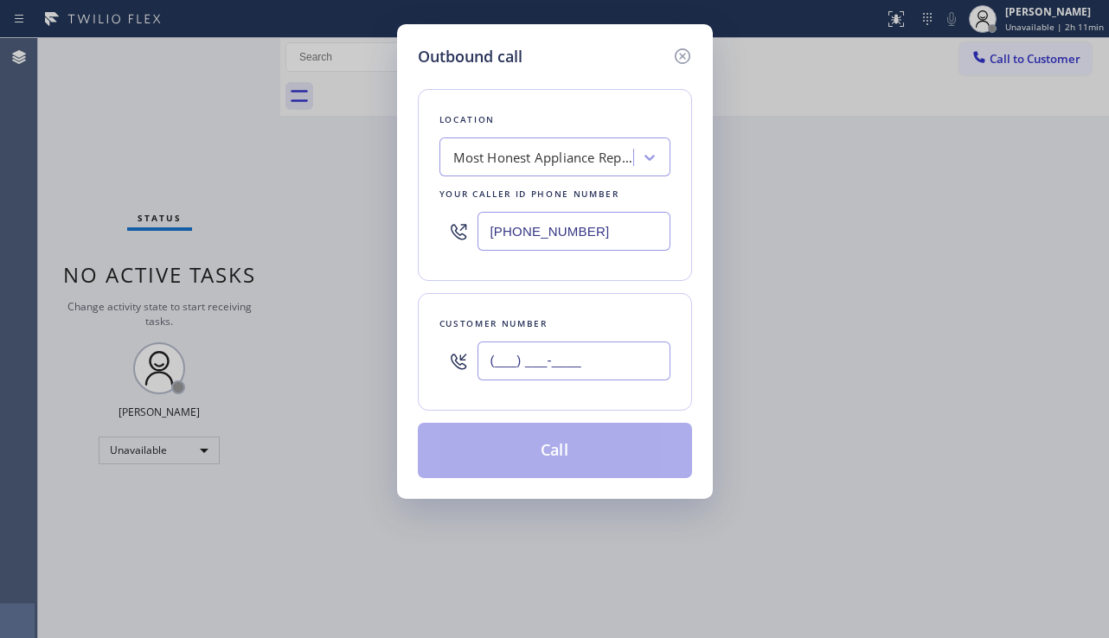
click at [590, 346] on input "(___) ___-____" at bounding box center [573, 361] width 193 height 39
paste input "760) 600-3037"
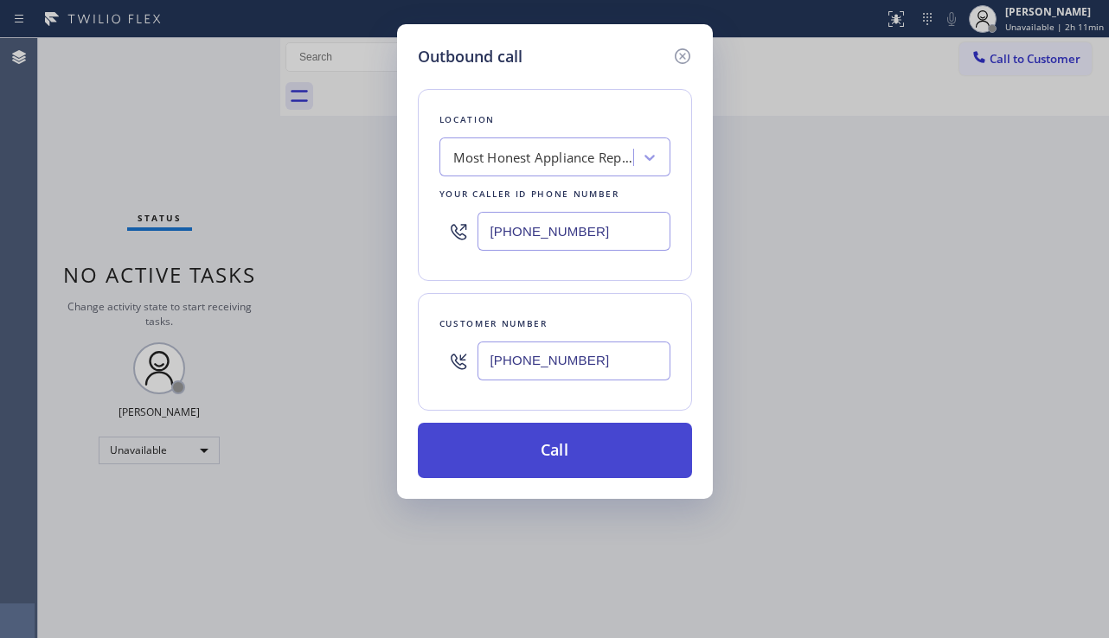
type input "[PHONE_NUMBER]"
click at [553, 436] on button "Call" at bounding box center [555, 450] width 274 height 55
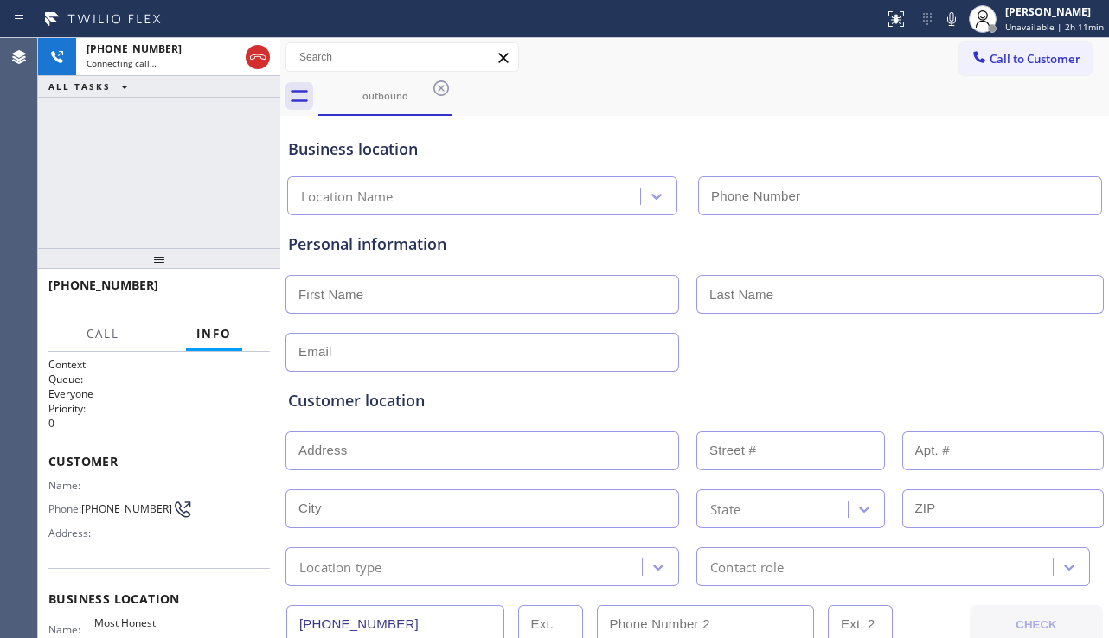
type input "[PHONE_NUMBER]"
click at [1034, 397] on div "Customer location" at bounding box center [694, 400] width 813 height 23
click at [440, 392] on div "Customer location" at bounding box center [694, 400] width 813 height 23
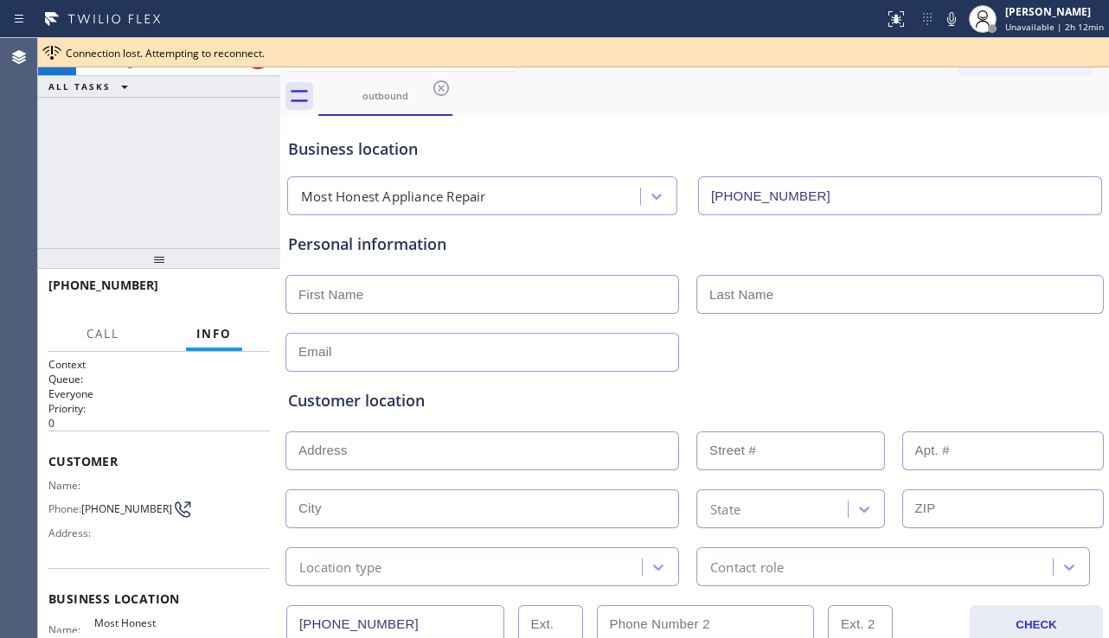
click at [411, 399] on div "Customer location" at bounding box center [694, 400] width 813 height 23
click at [425, 397] on div "Customer location" at bounding box center [694, 400] width 813 height 23
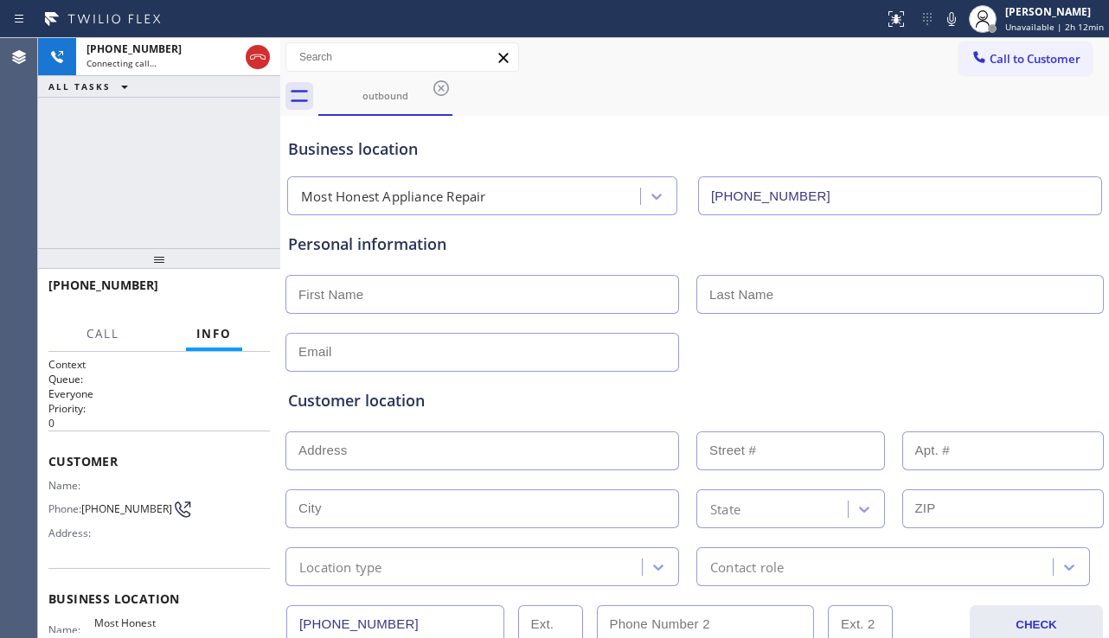
click at [416, 406] on div "Customer location" at bounding box center [694, 400] width 813 height 23
click at [408, 406] on div "Customer location" at bounding box center [694, 400] width 813 height 23
click at [400, 403] on div "Customer location" at bounding box center [694, 400] width 813 height 23
click at [394, 404] on div "Customer location" at bounding box center [694, 400] width 813 height 23
click at [380, 401] on div "Customer location" at bounding box center [694, 400] width 813 height 23
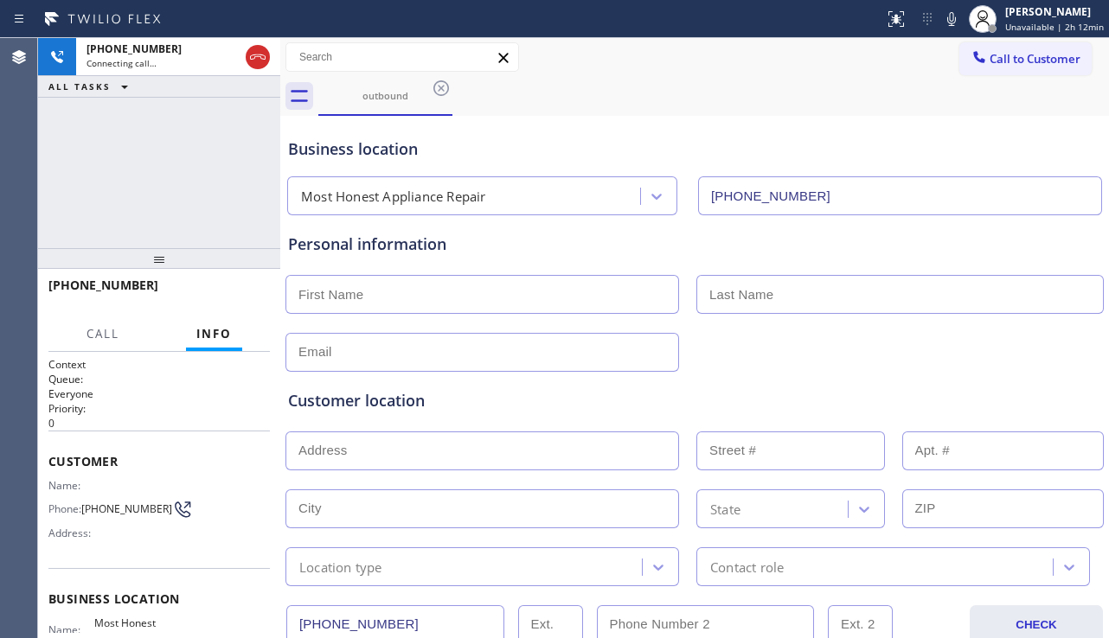
drag, startPoint x: 367, startPoint y: 406, endPoint x: 388, endPoint y: 400, distance: 22.4
click at [367, 406] on div "Customer location" at bounding box center [694, 400] width 813 height 23
click at [426, 399] on div "Customer location" at bounding box center [694, 400] width 813 height 23
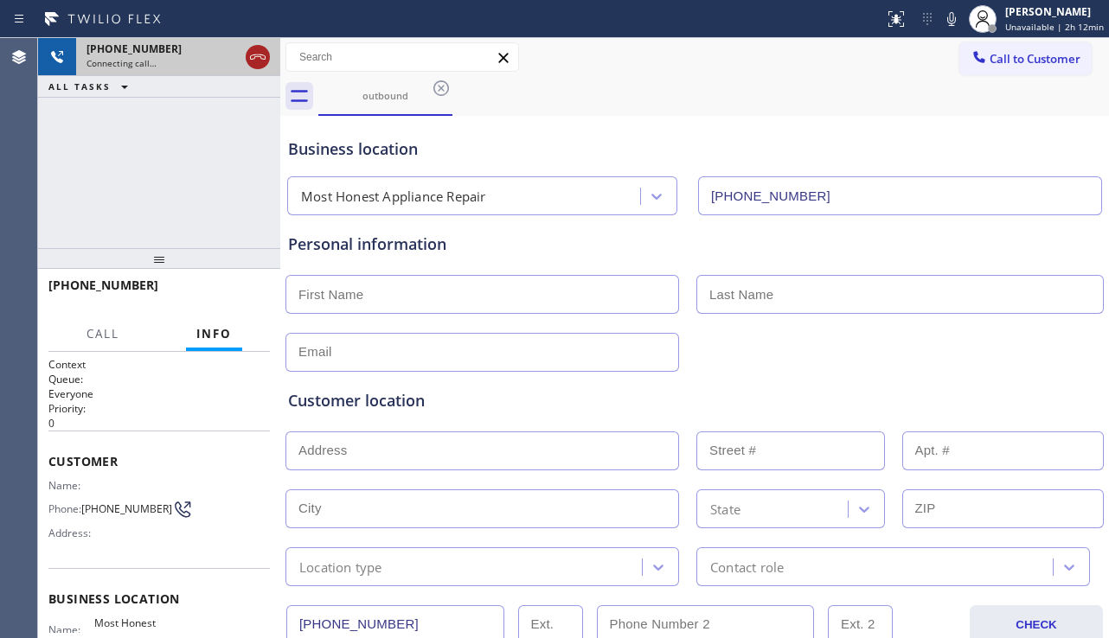
click at [251, 56] on icon at bounding box center [258, 56] width 16 height 5
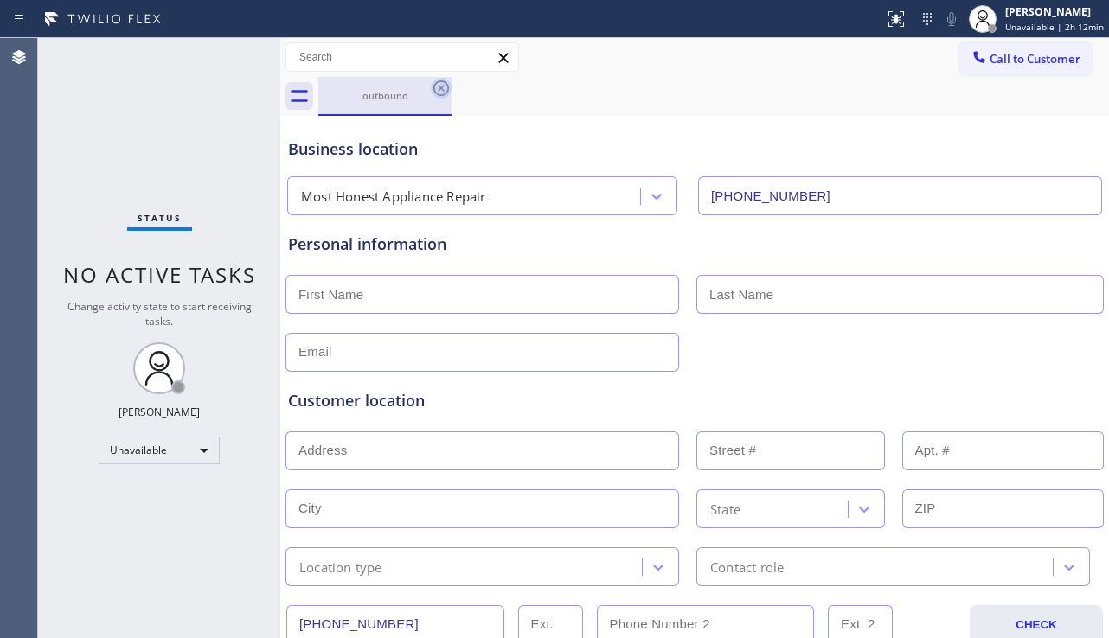
click at [438, 89] on icon at bounding box center [441, 88] width 21 height 21
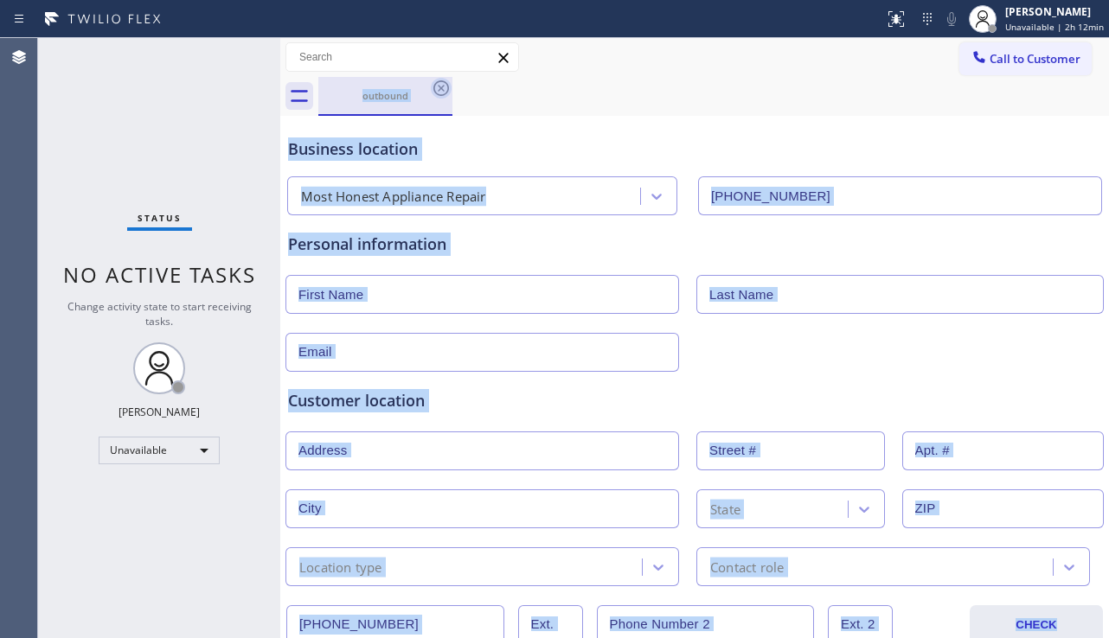
click at [438, 89] on div "outbound" at bounding box center [713, 96] width 790 height 39
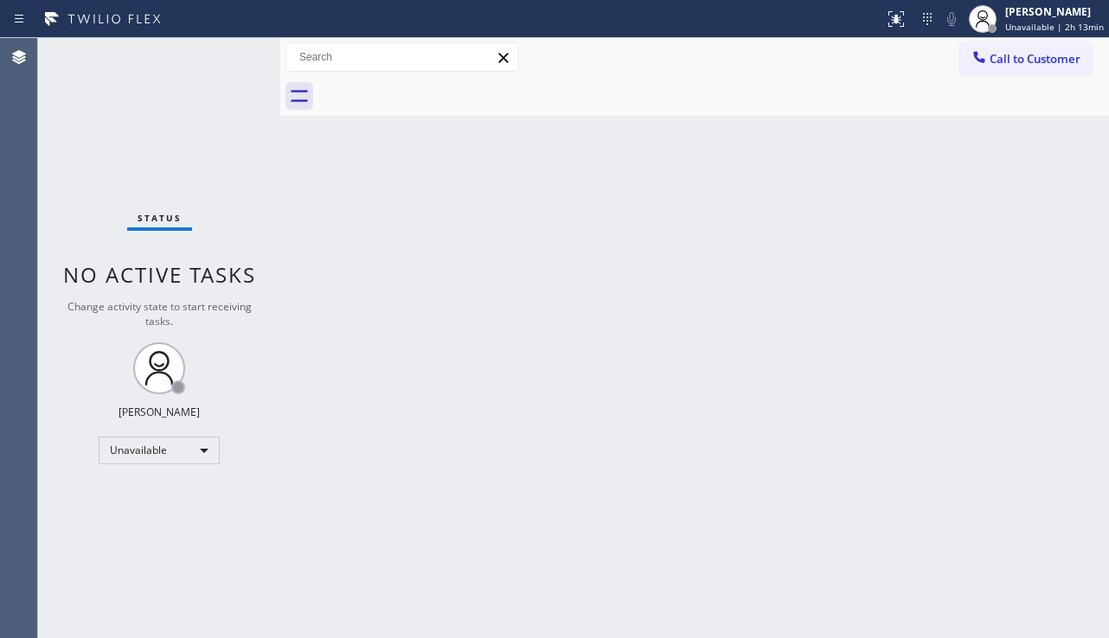
click at [781, 326] on div "Back to Dashboard Change Sender ID Customers Technicians Select a contact Outbo…" at bounding box center [694, 338] width 828 height 600
click at [1027, 65] on span "Call to Customer" at bounding box center [1034, 59] width 91 height 16
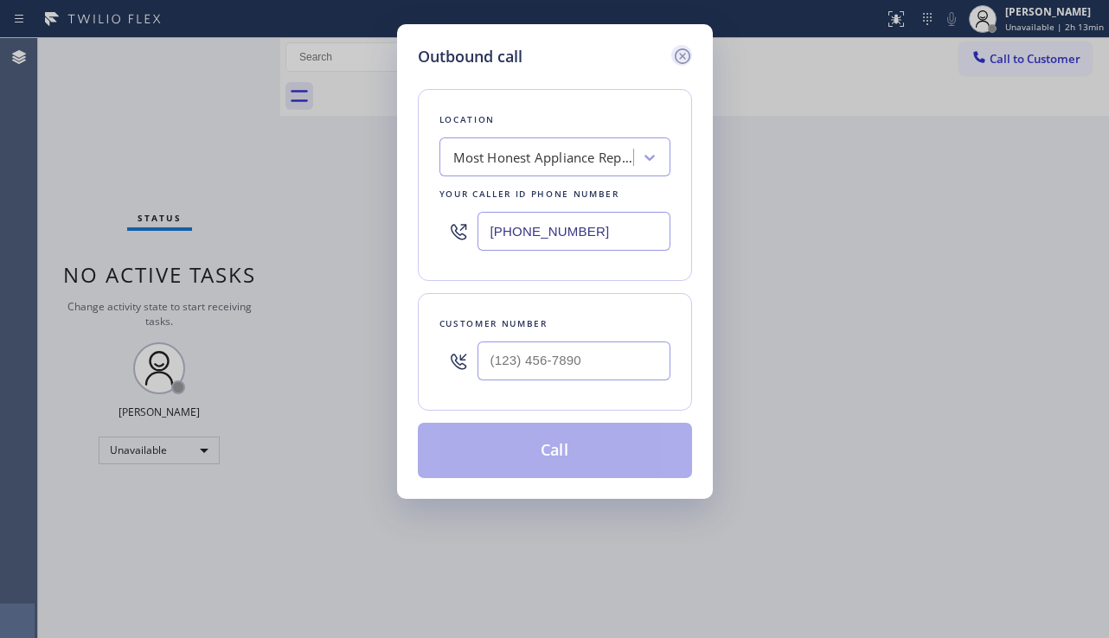
click at [680, 57] on icon at bounding box center [682, 56] width 16 height 16
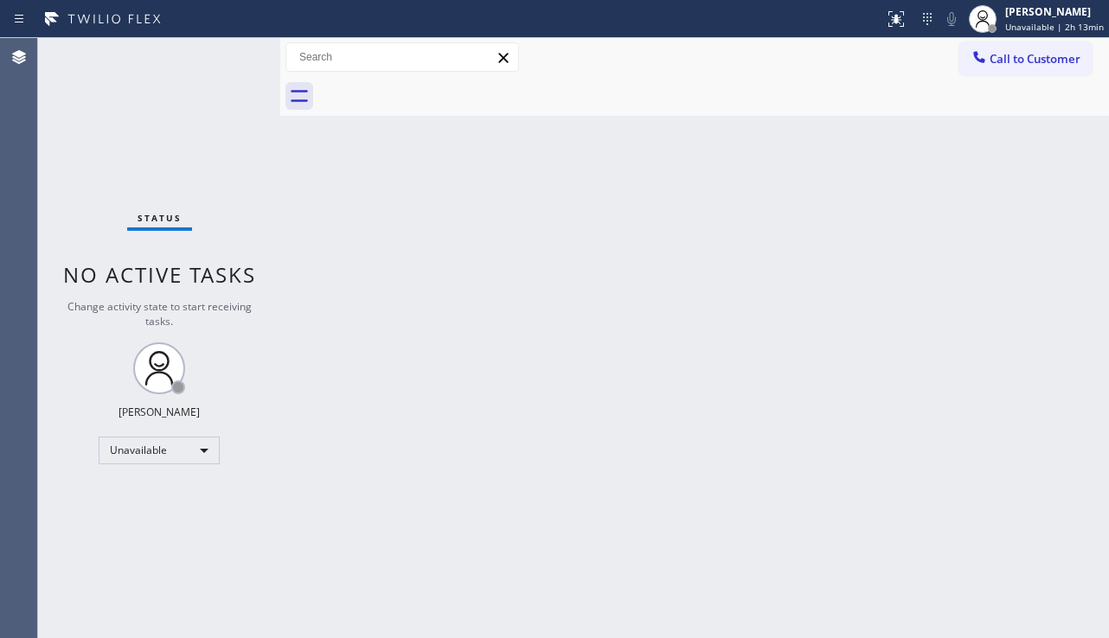
click at [592, 461] on div "Back to Dashboard Change Sender ID Customers Technicians Select a contact Outbo…" at bounding box center [694, 338] width 828 height 600
drag, startPoint x: 1038, startPoint y: 53, endPoint x: 1029, endPoint y: 63, distance: 14.1
click at [1038, 53] on span "Call to Customer" at bounding box center [1034, 59] width 91 height 16
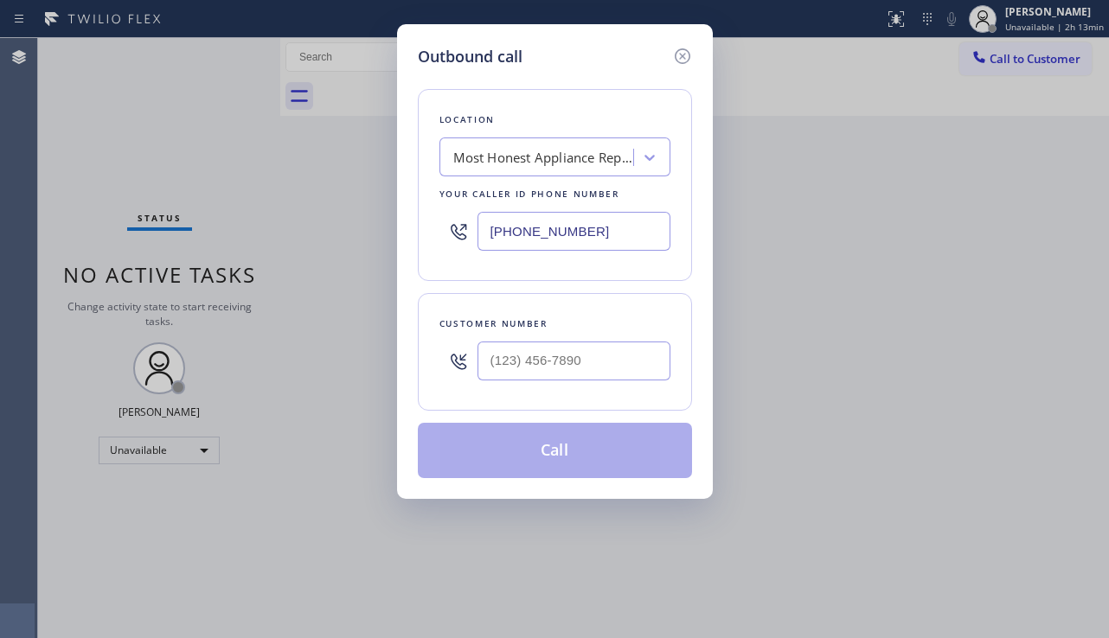
click at [562, 338] on div at bounding box center [573, 361] width 193 height 56
click at [568, 347] on input "(___) ___-____" at bounding box center [573, 361] width 193 height 39
paste input "847) 810-9194"
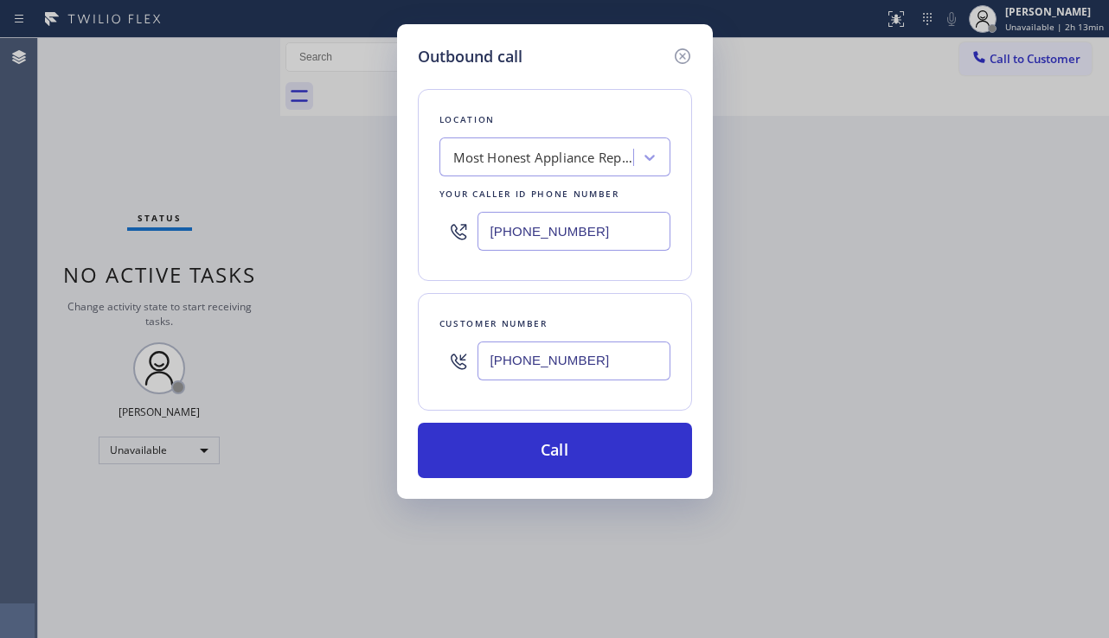
type input "[PHONE_NUMBER]"
click at [598, 154] on div "Most Honest Appliance Repair" at bounding box center [544, 158] width 182 height 20
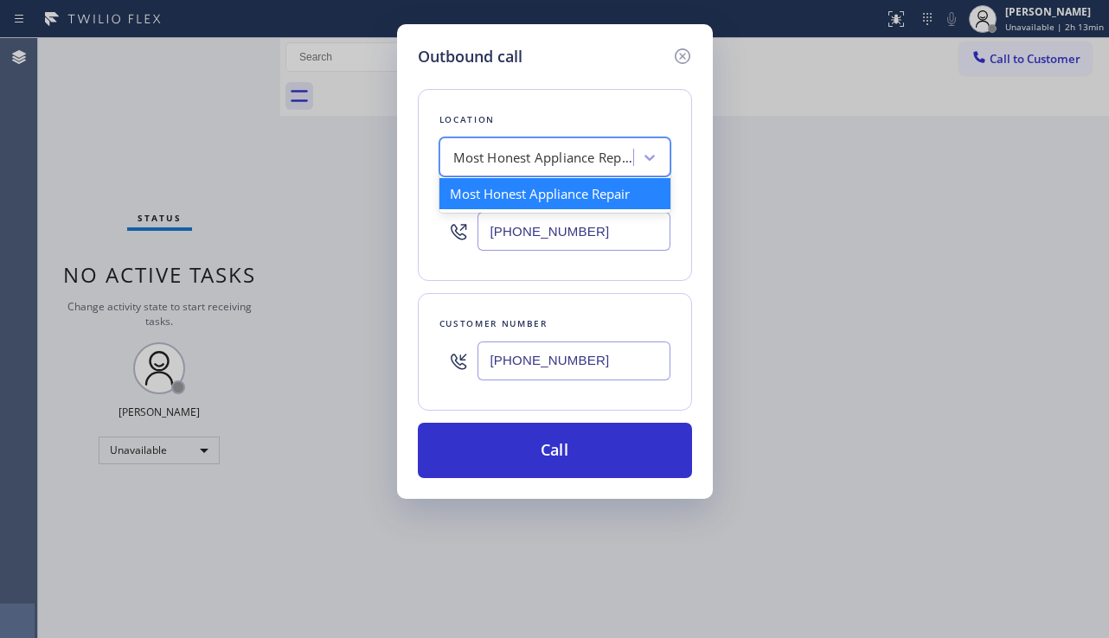
paste input "Viking Repair Pro Hinsdale"
type input "Viking Repair Pro Hinsdale"
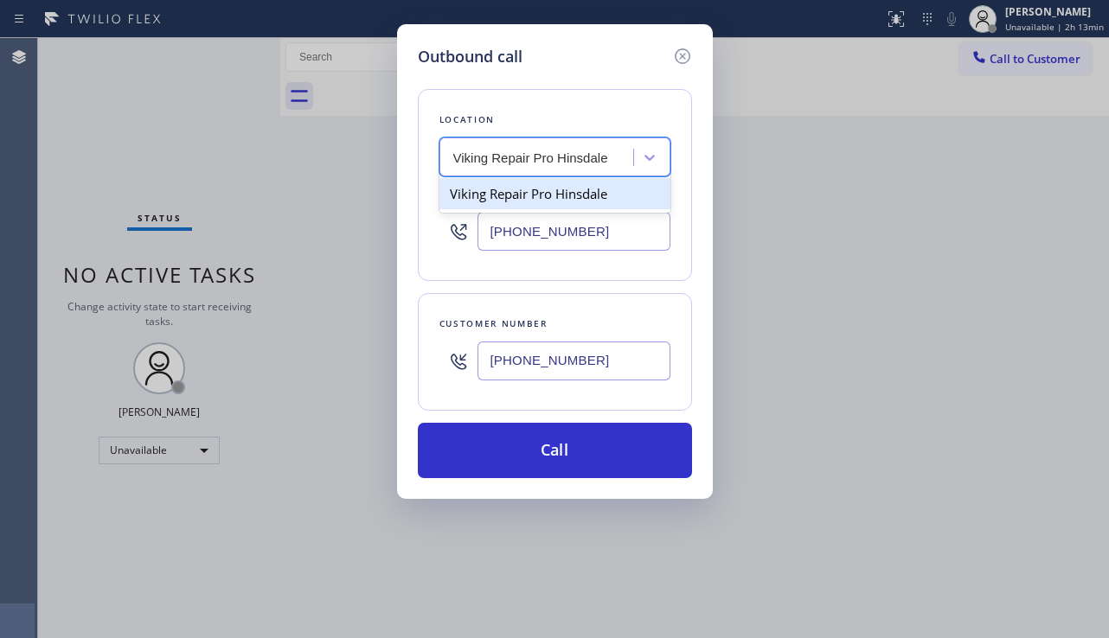
click at [559, 201] on div "Viking Repair Pro Hinsdale" at bounding box center [554, 193] width 231 height 31
type input "[PHONE_NUMBER]"
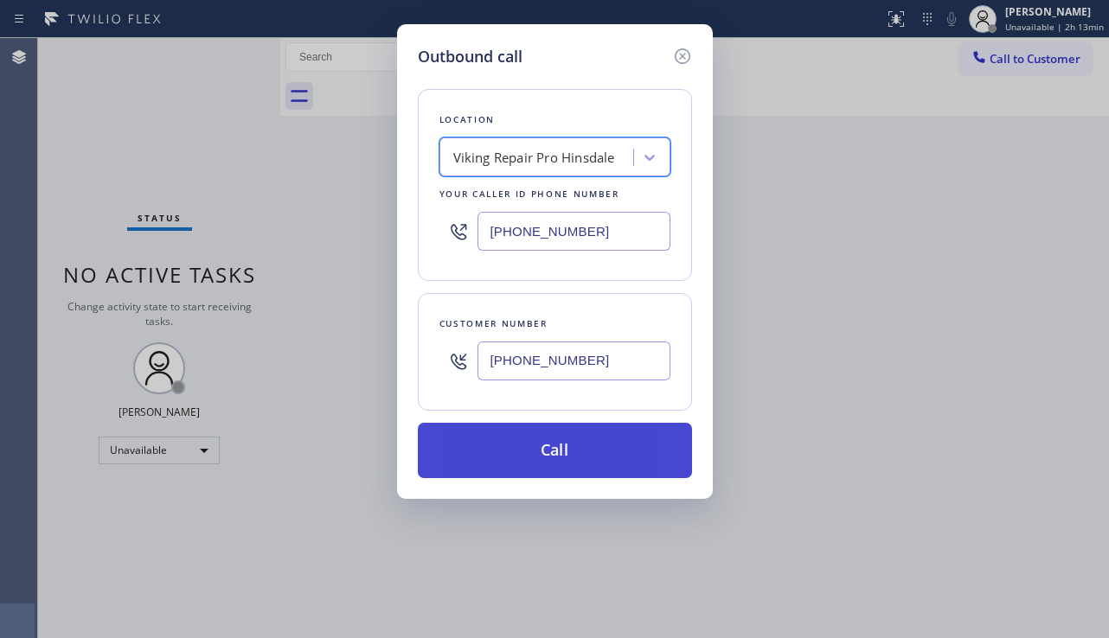
click at [568, 446] on button "Call" at bounding box center [555, 450] width 274 height 55
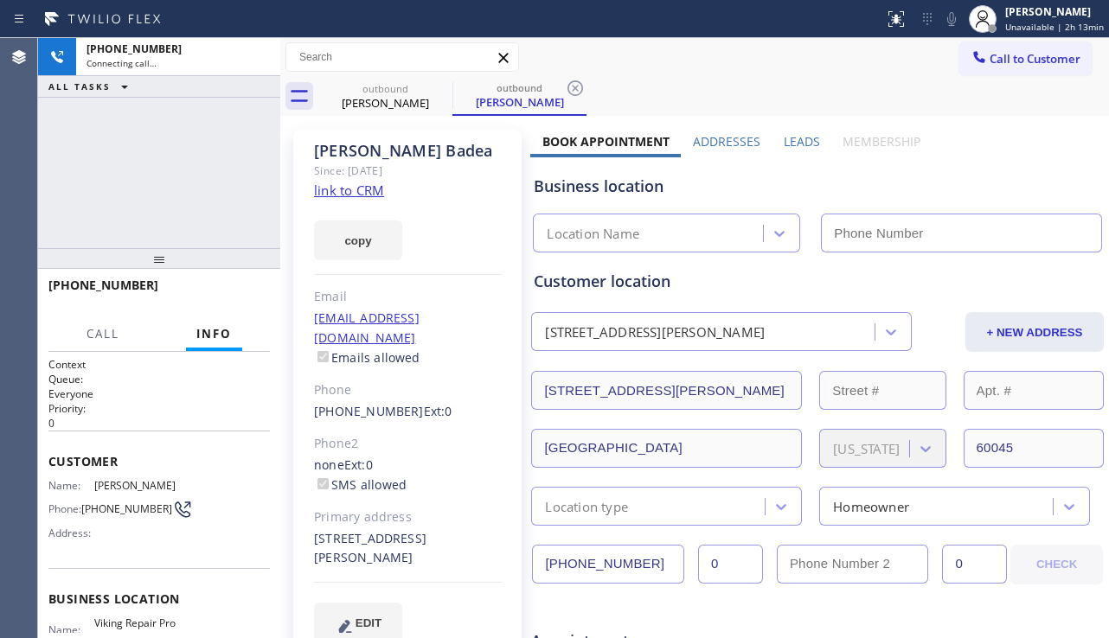
click at [793, 137] on label "Leads" at bounding box center [801, 141] width 36 height 16
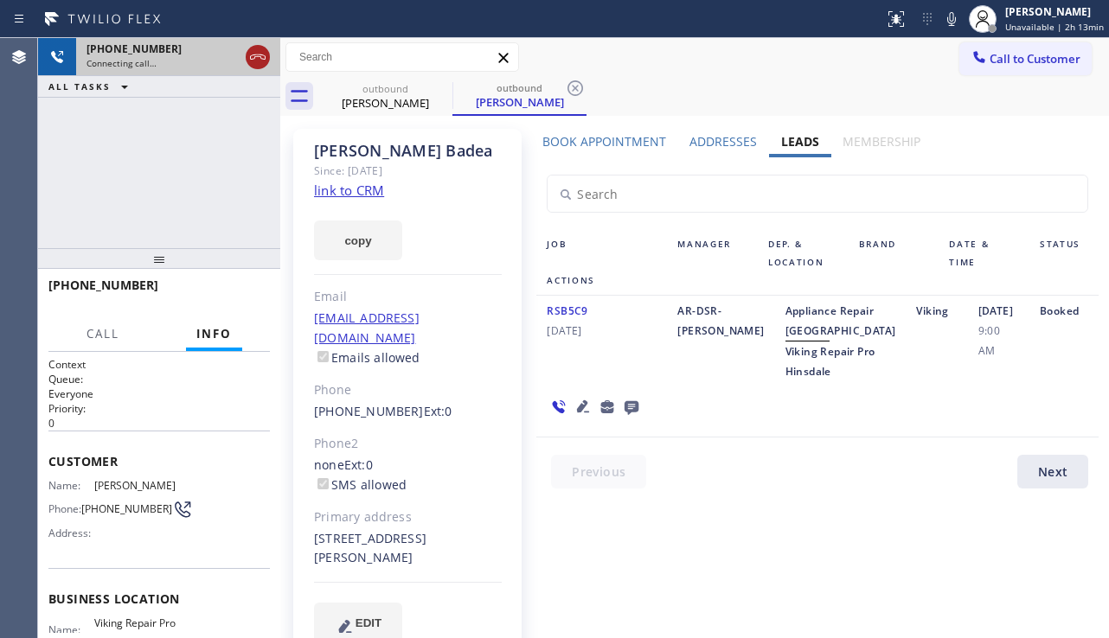
click at [262, 59] on icon at bounding box center [258, 56] width 16 height 5
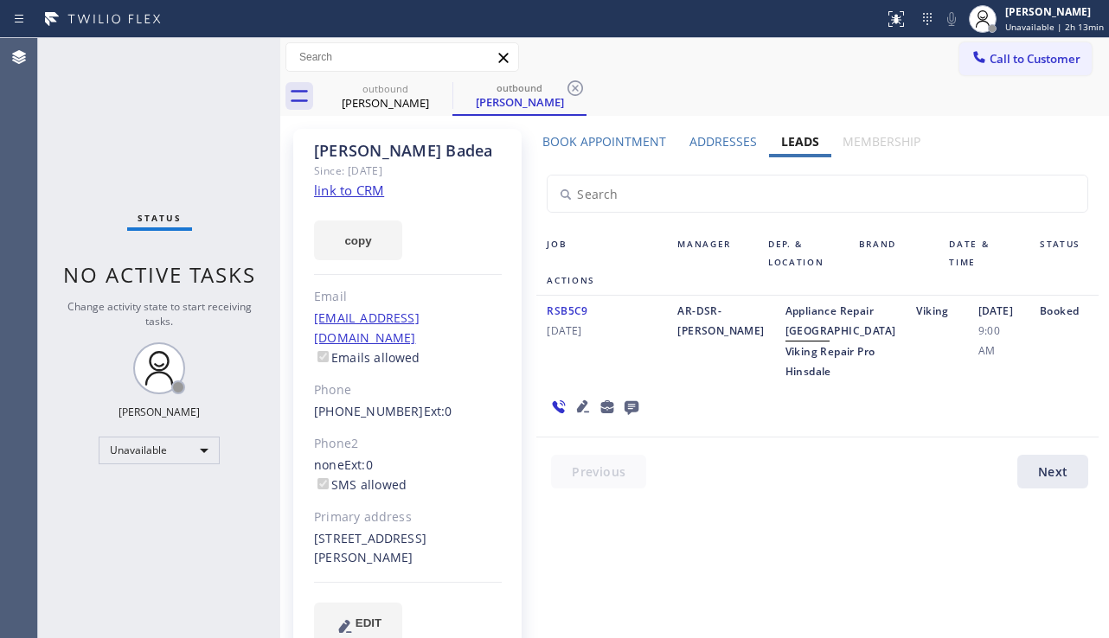
click at [628, 415] on icon at bounding box center [631, 408] width 14 height 14
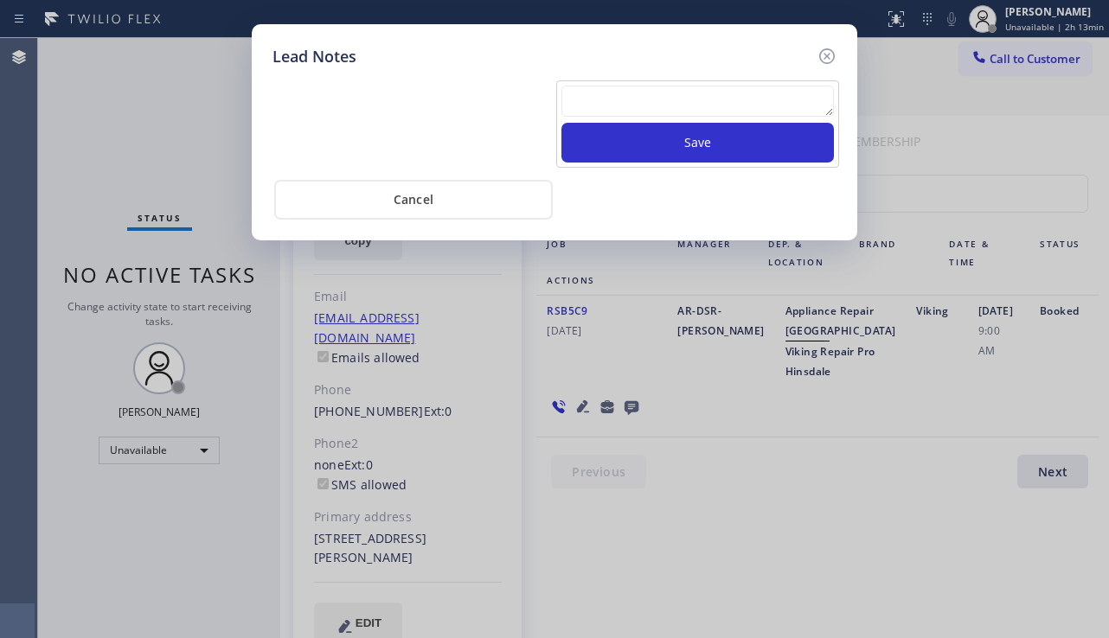
click at [609, 94] on textarea at bounding box center [697, 101] width 272 height 31
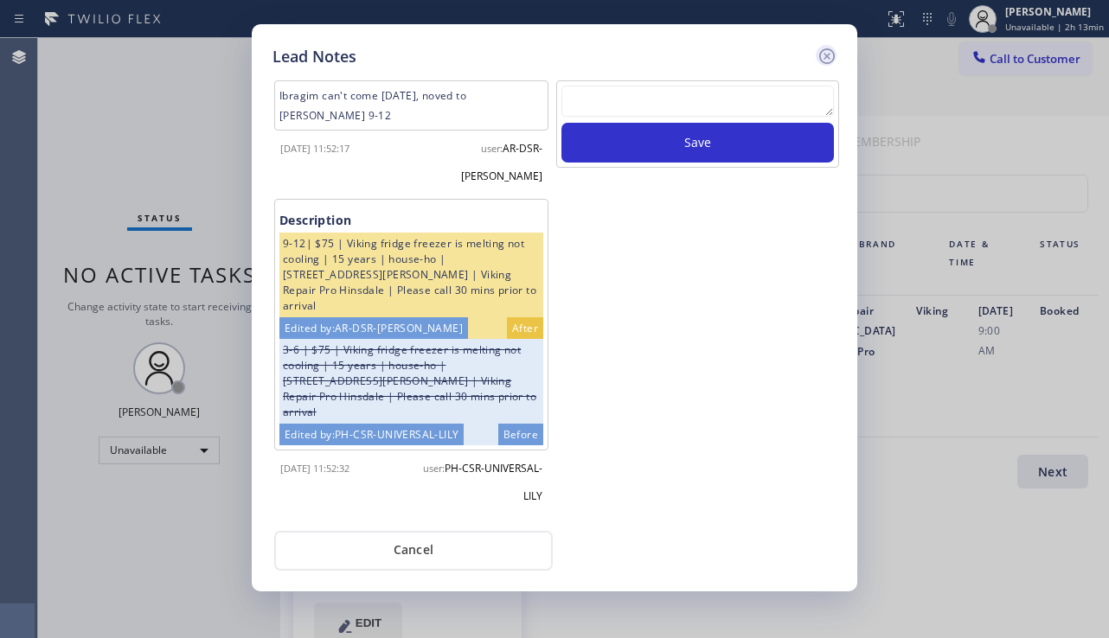
click at [821, 60] on icon at bounding box center [827, 56] width 16 height 16
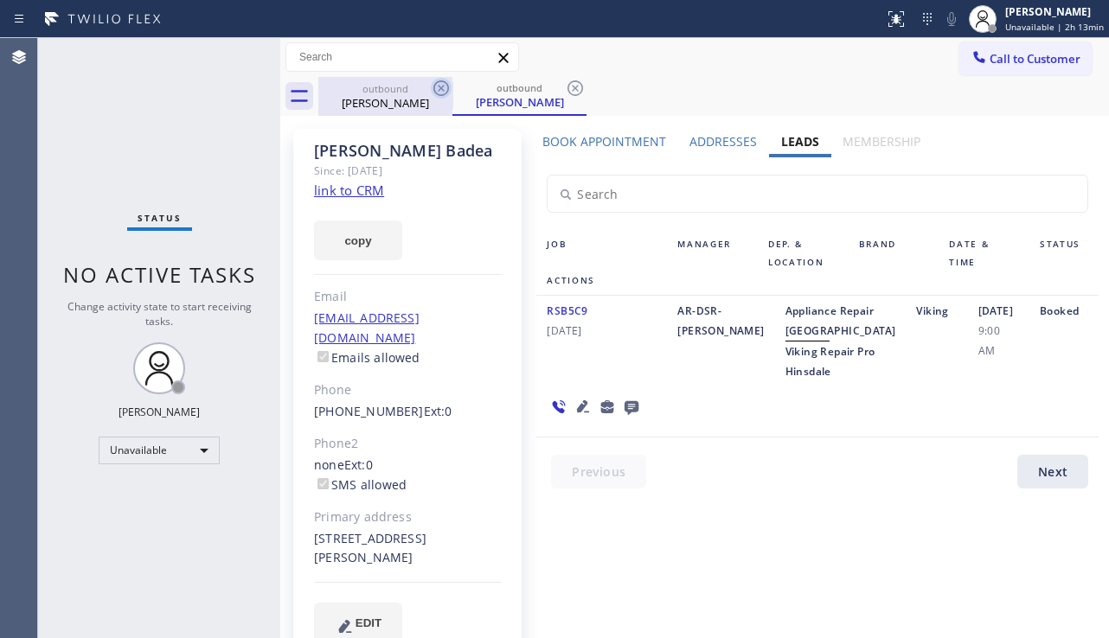
click at [442, 86] on icon at bounding box center [441, 88] width 16 height 16
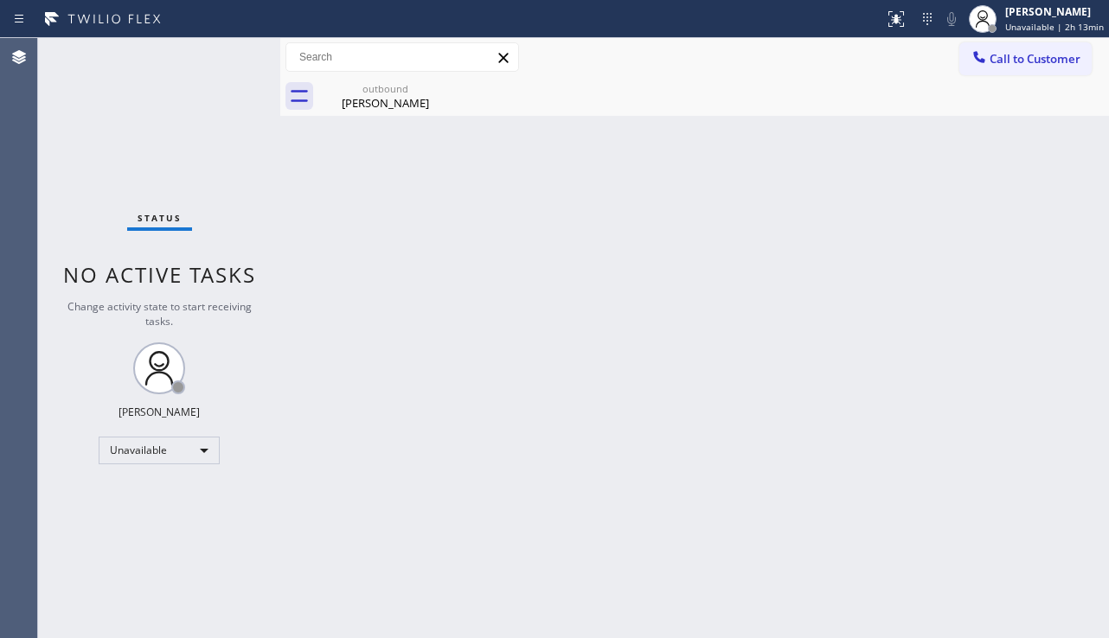
click at [0, 0] on icon at bounding box center [0, 0] width 0 height 0
click at [424, 93] on div "outbound" at bounding box center [385, 88] width 131 height 13
click at [402, 513] on div "Back to Dashboard Change Sender ID Customers Technicians Select a contact Outbo…" at bounding box center [694, 338] width 828 height 600
click at [1023, 57] on span "Call to Customer" at bounding box center [1034, 59] width 91 height 16
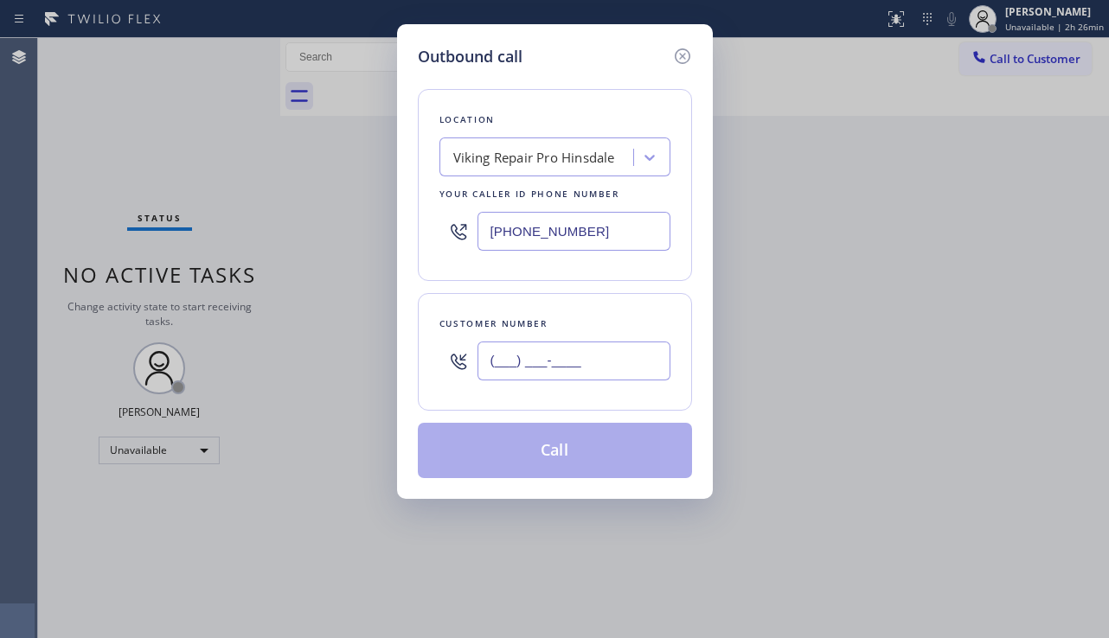
click at [556, 377] on input "(___) ___-____" at bounding box center [573, 361] width 193 height 39
paste input "551) 588-6007"
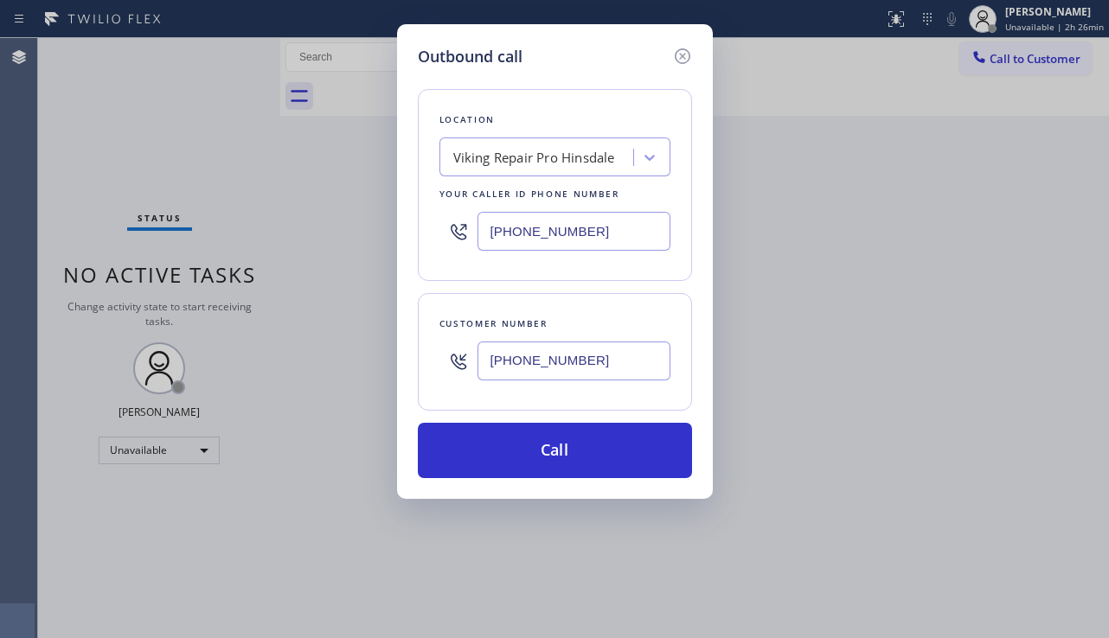
type input "[PHONE_NUMBER]"
drag, startPoint x: 595, startPoint y: 216, endPoint x: 432, endPoint y: 243, distance: 164.8
click at [432, 243] on div "Location Viking Repair Pro Hinsdale Your caller id phone number [PHONE_NUMBER]" at bounding box center [555, 185] width 274 height 192
paste input "862) 366-4179"
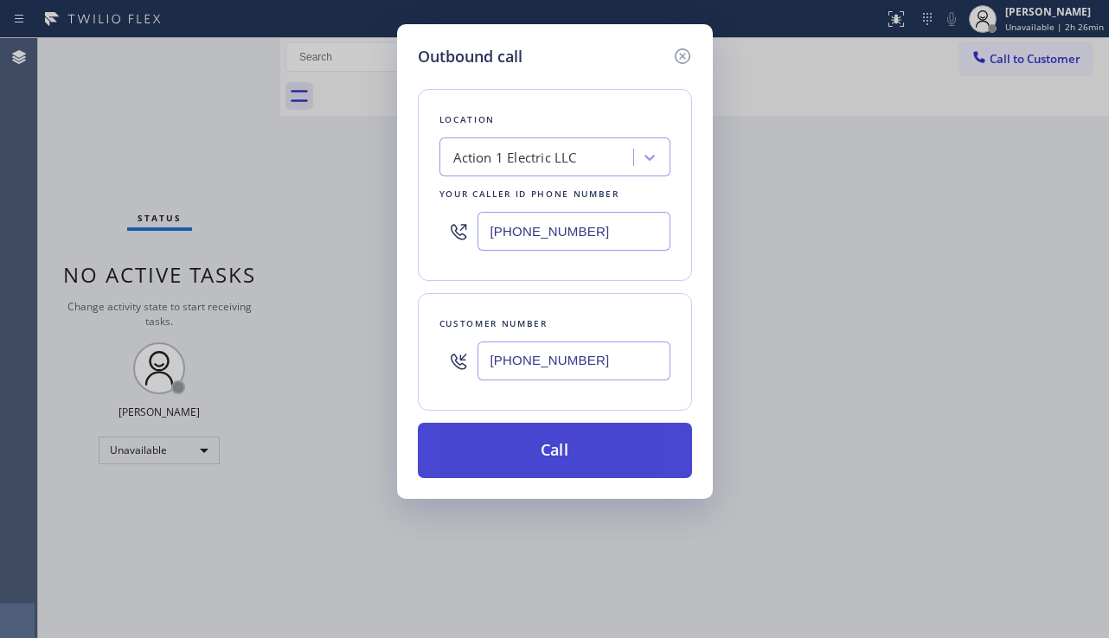
type input "[PHONE_NUMBER]"
click at [502, 450] on button "Call" at bounding box center [555, 450] width 274 height 55
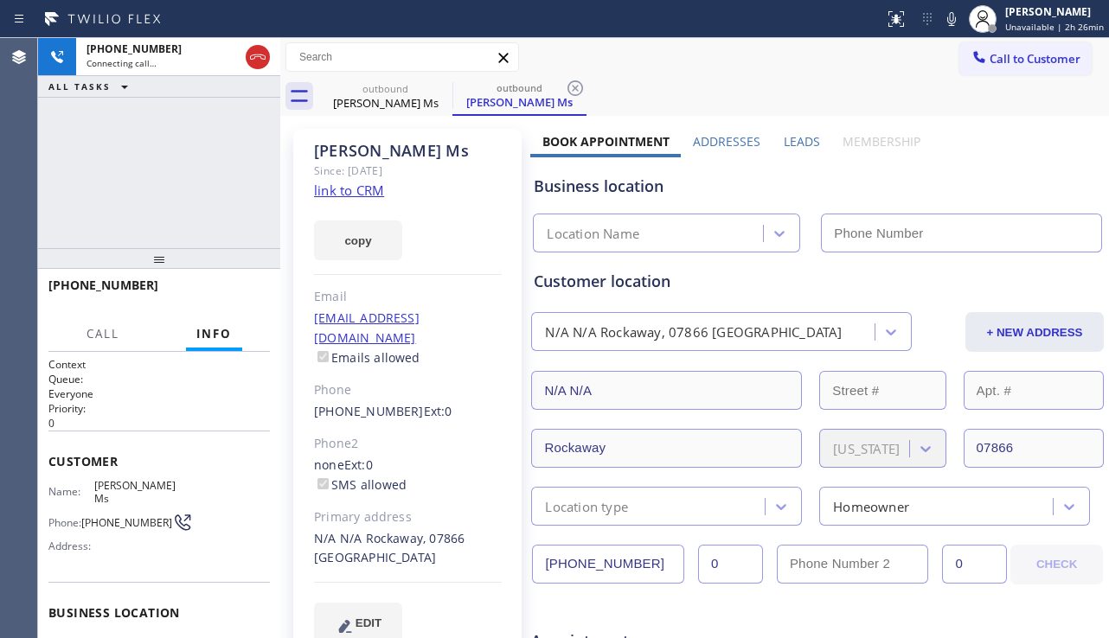
click at [125, 217] on div "[PHONE_NUMBER] Connecting call… ALL TASKS ALL TASKS ACTIVE TASKS TASKS IN WRAP …" at bounding box center [159, 143] width 242 height 210
click at [794, 146] on label "Leads" at bounding box center [801, 141] width 36 height 16
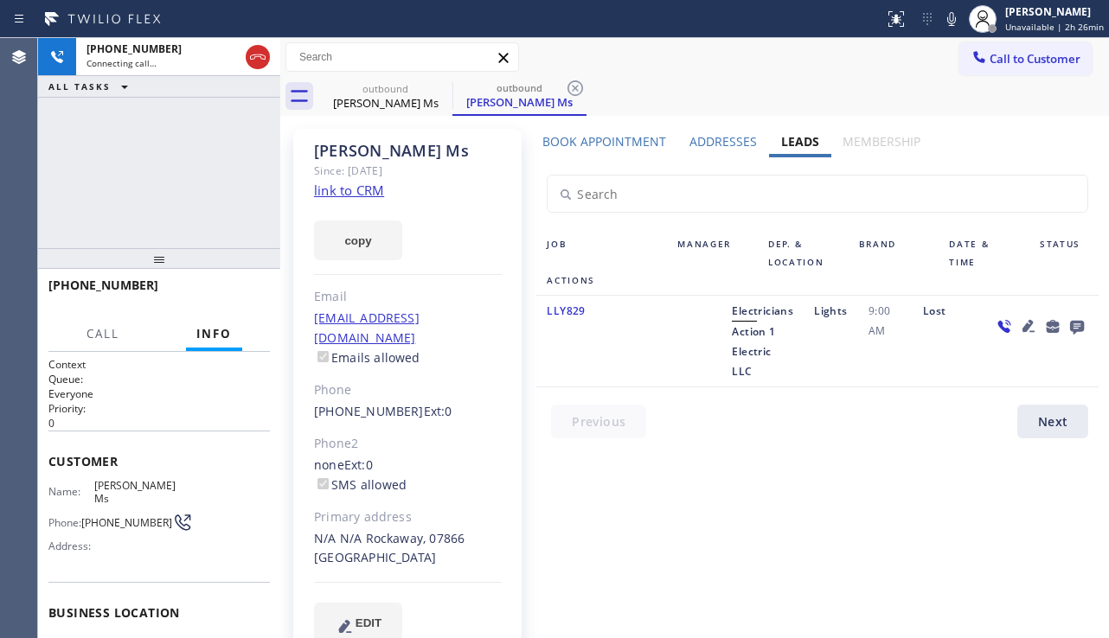
click at [1031, 324] on icon at bounding box center [1028, 326] width 12 height 12
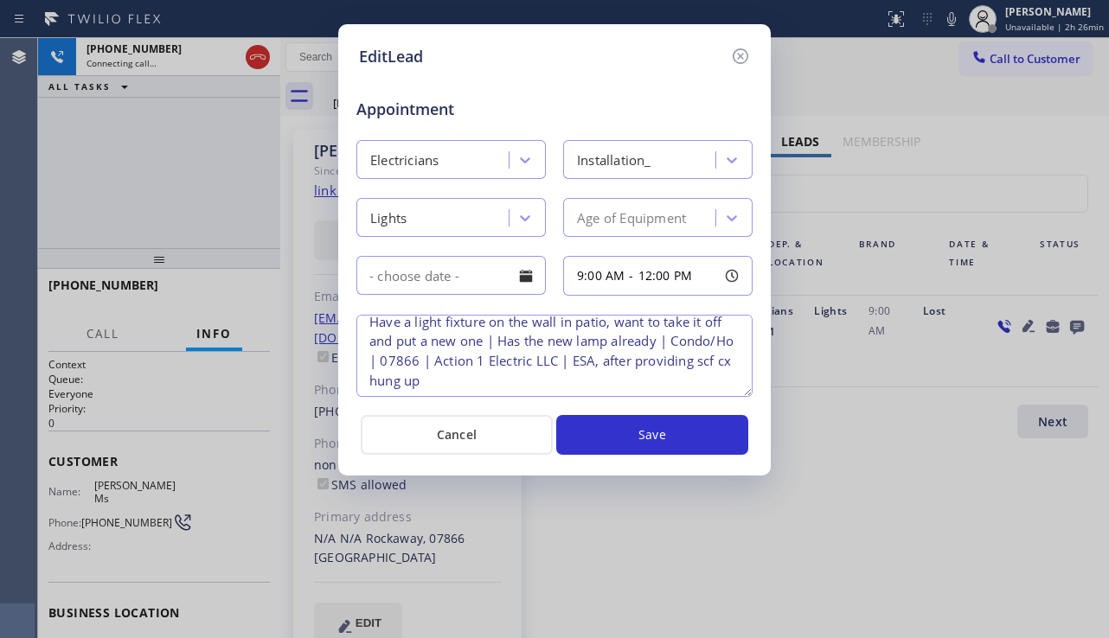
scroll to position [16, 0]
click at [739, 55] on icon at bounding box center [740, 56] width 16 height 16
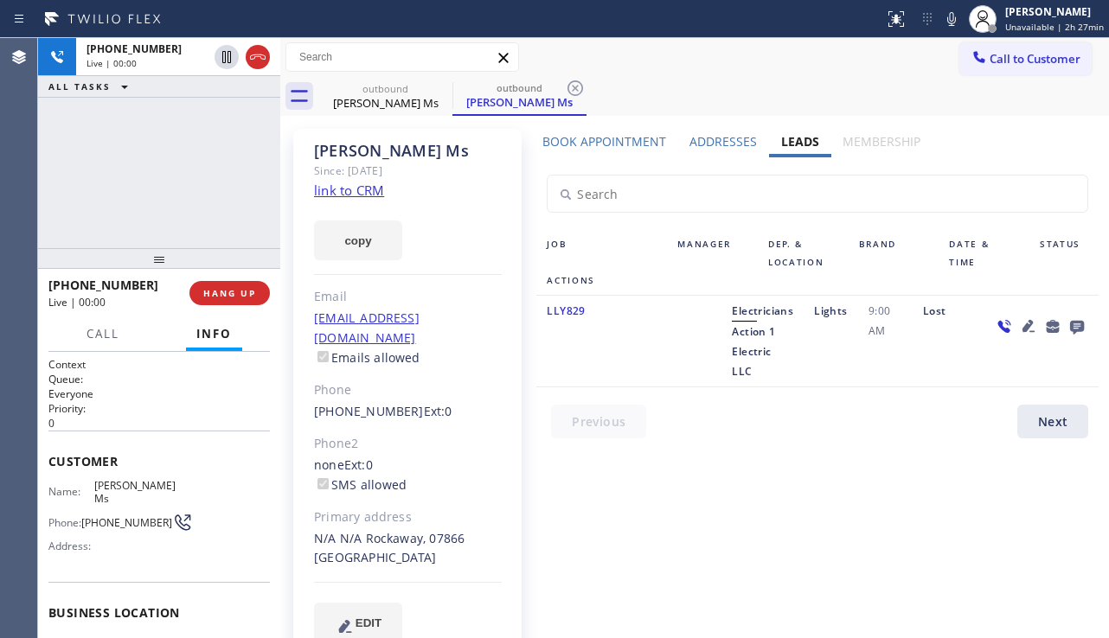
click at [1025, 326] on icon at bounding box center [1028, 326] width 12 height 12
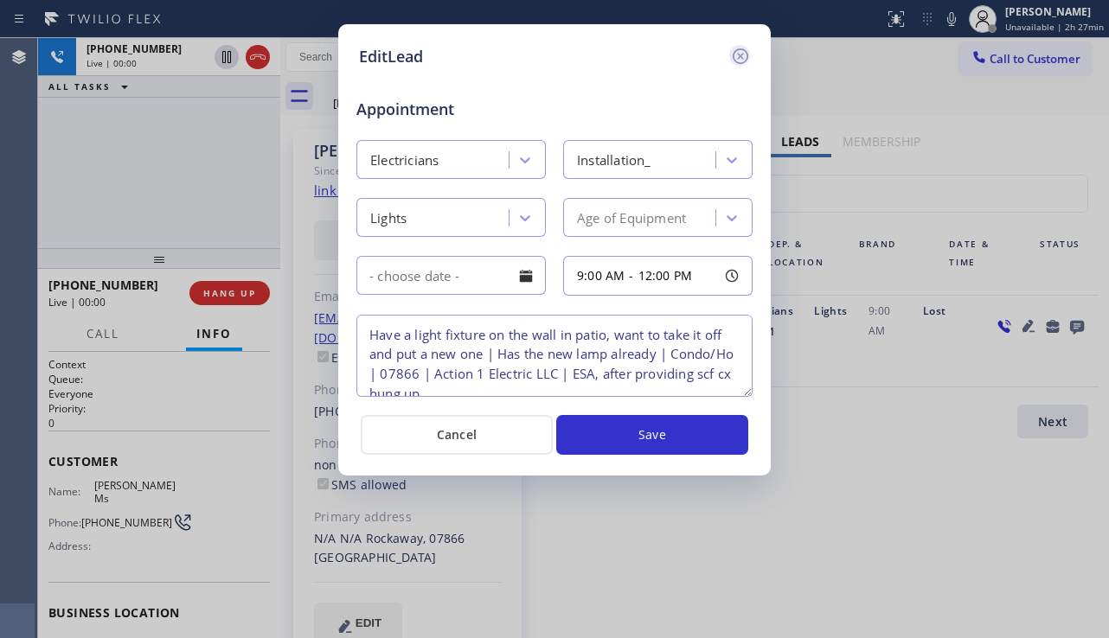
click at [742, 62] on icon at bounding box center [740, 56] width 21 height 21
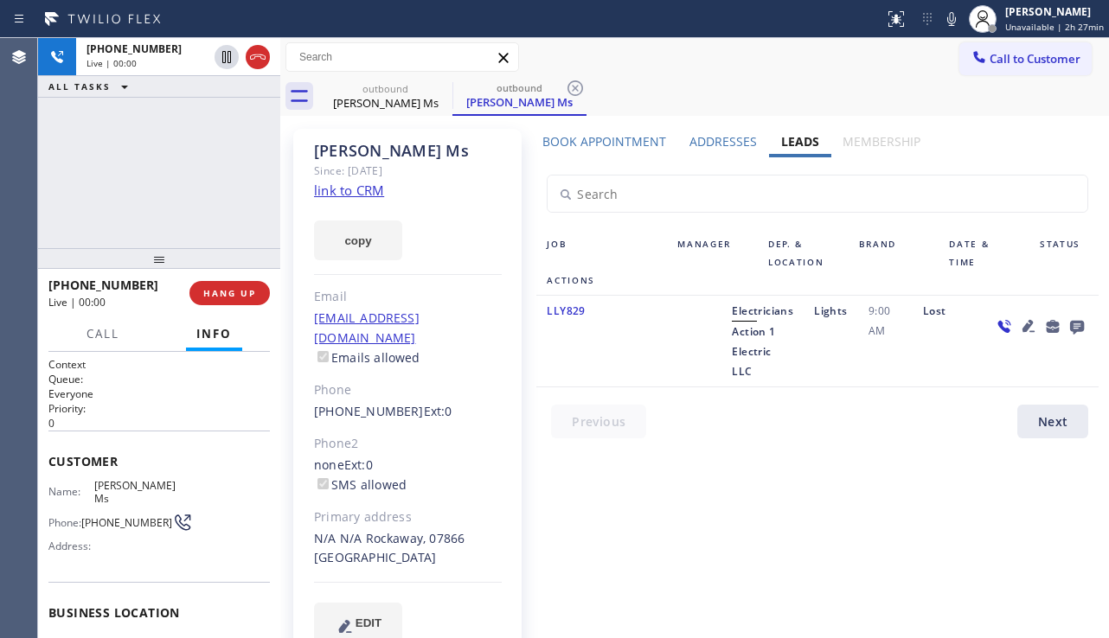
click at [1021, 443] on div "Book Appointment Addresses Leads Membership Business location Action 1 Electric…" at bounding box center [817, 402] width 574 height 539
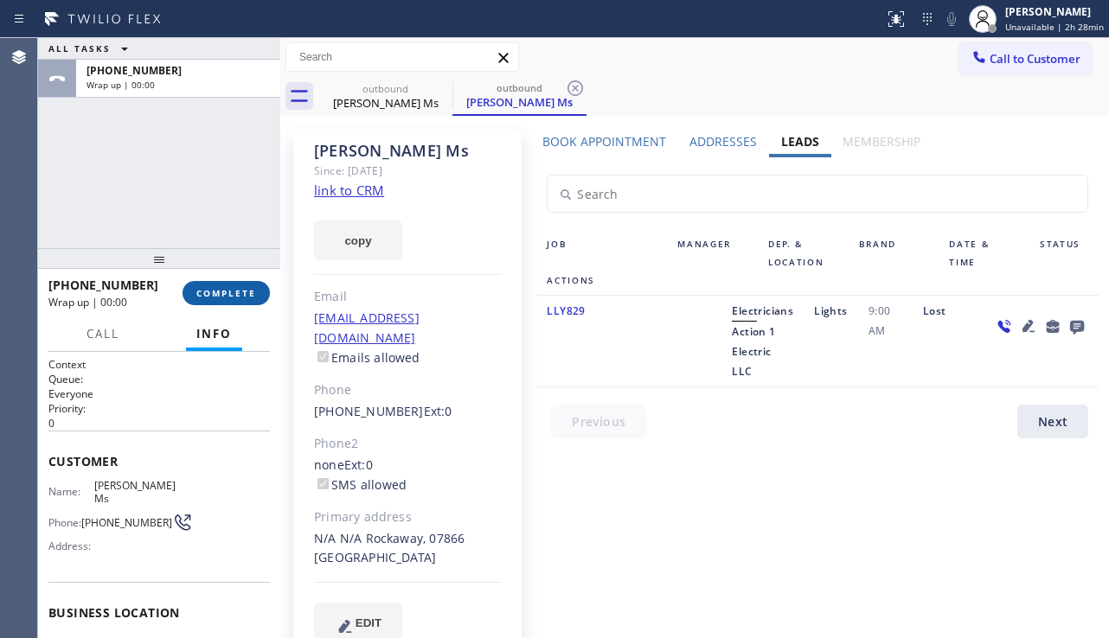
click at [224, 292] on span "COMPLETE" at bounding box center [226, 293] width 60 height 12
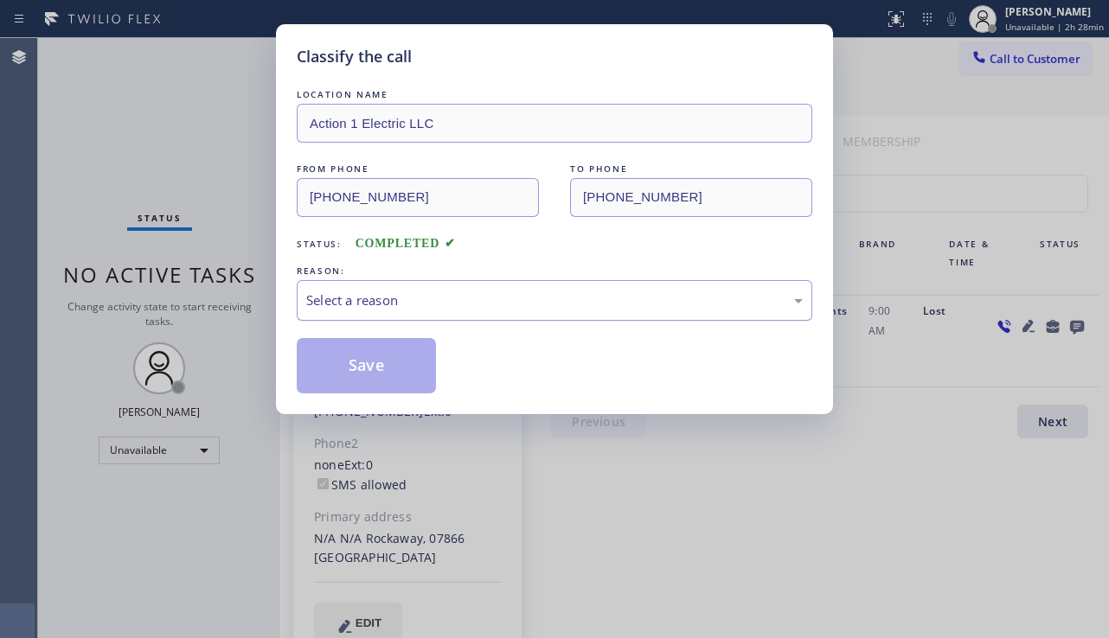
click at [449, 286] on div "Select a reason" at bounding box center [554, 300] width 515 height 41
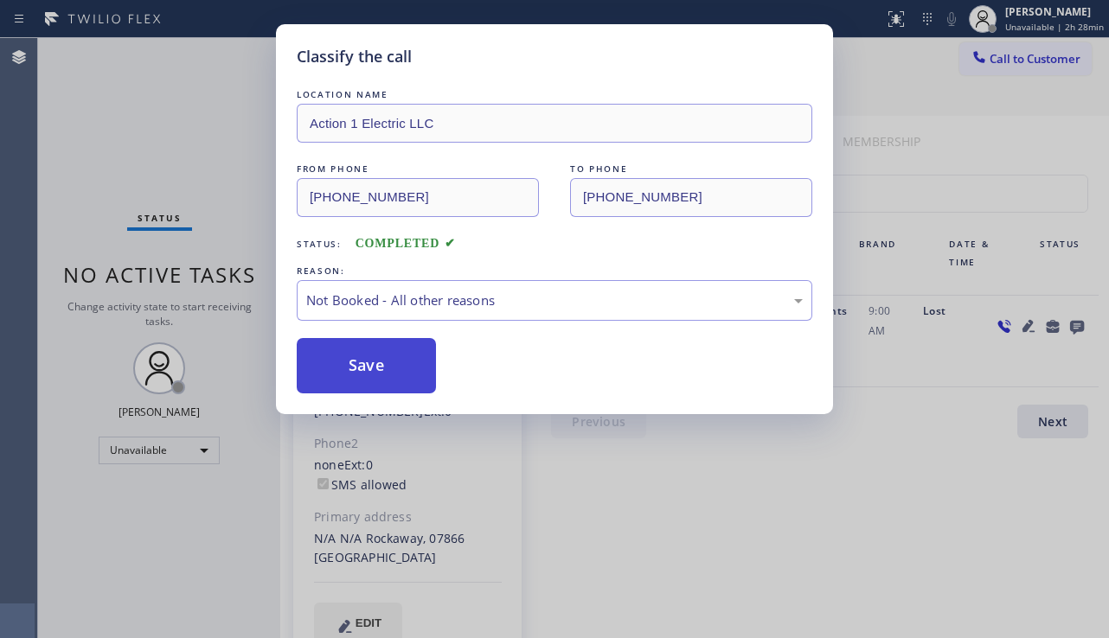
click at [355, 371] on button "Save" at bounding box center [366, 365] width 139 height 55
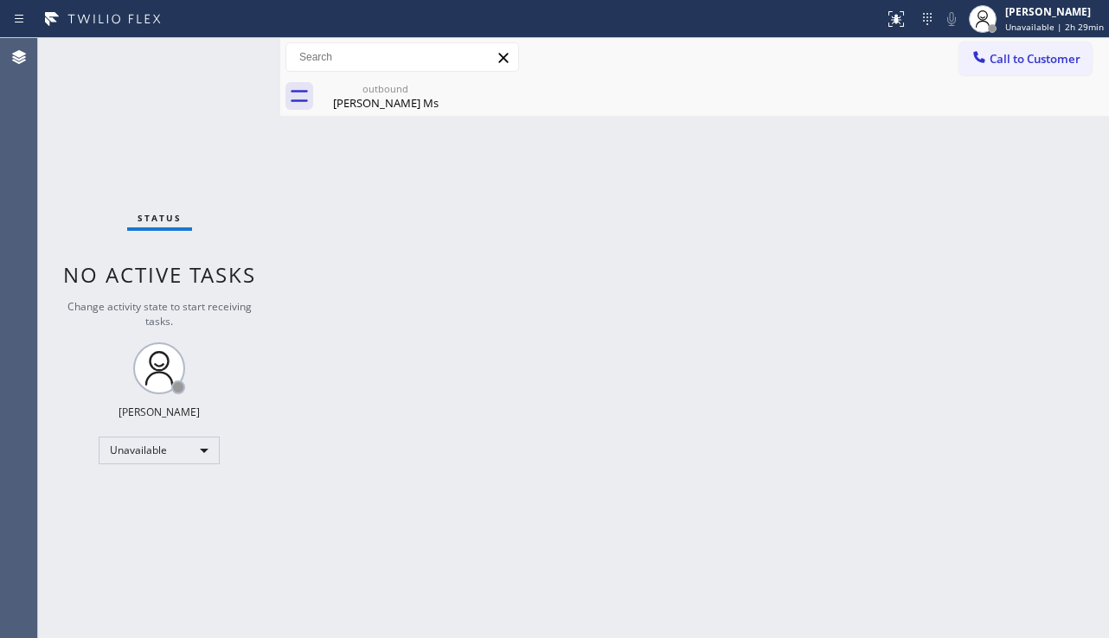
click at [1059, 440] on div "Back to Dashboard Change Sender ID Customers Technicians Select a contact Outbo…" at bounding box center [694, 338] width 828 height 600
click at [1019, 465] on div "Back to Dashboard Change Sender ID Customers Technicians Select a contact Outbo…" at bounding box center [694, 338] width 828 height 600
click at [434, 80] on icon at bounding box center [441, 88] width 21 height 21
click at [1049, 65] on span "Call to Customer" at bounding box center [1034, 59] width 91 height 16
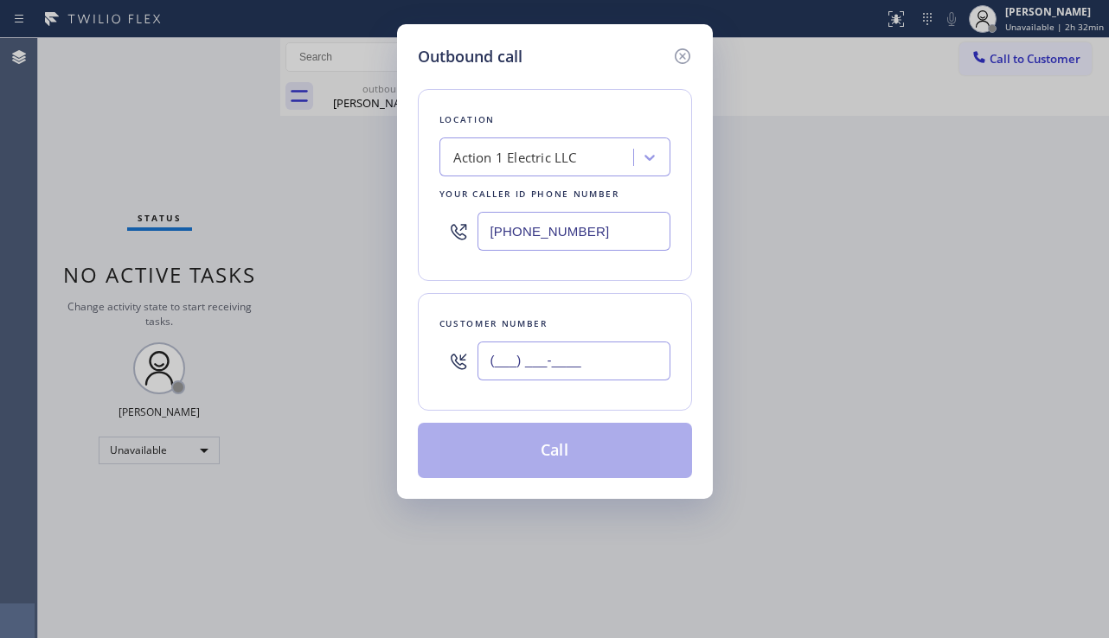
click at [522, 364] on input "(___) ___-____" at bounding box center [573, 361] width 193 height 39
paste input "949) 735-0661"
type input "[PHONE_NUMBER]"
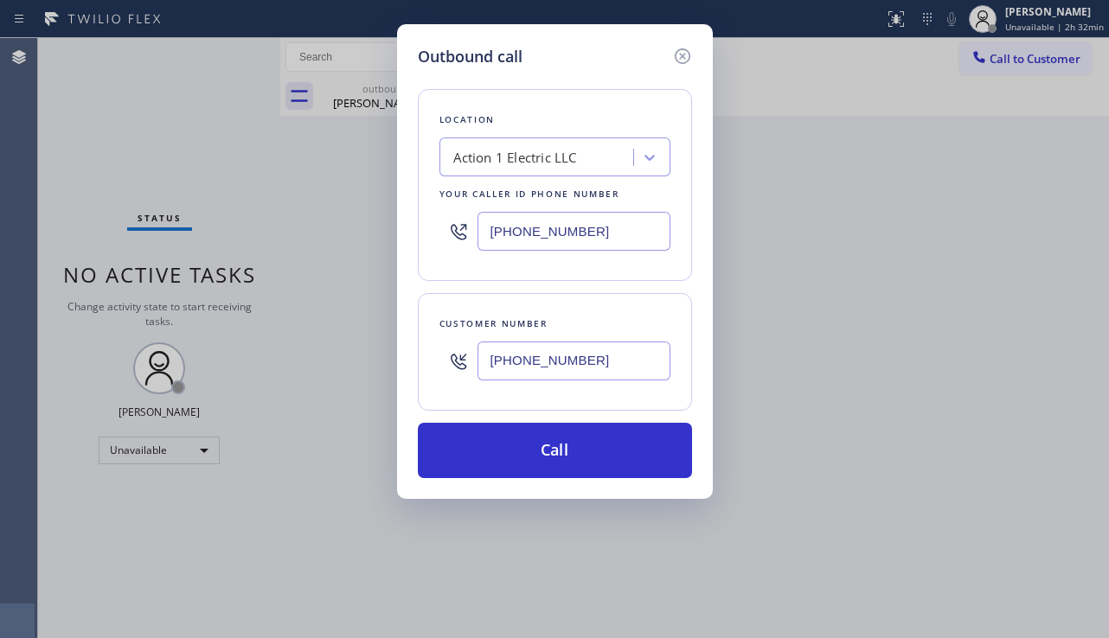
click at [459, 159] on div "Action 1 Electric LLC" at bounding box center [515, 158] width 124 height 20
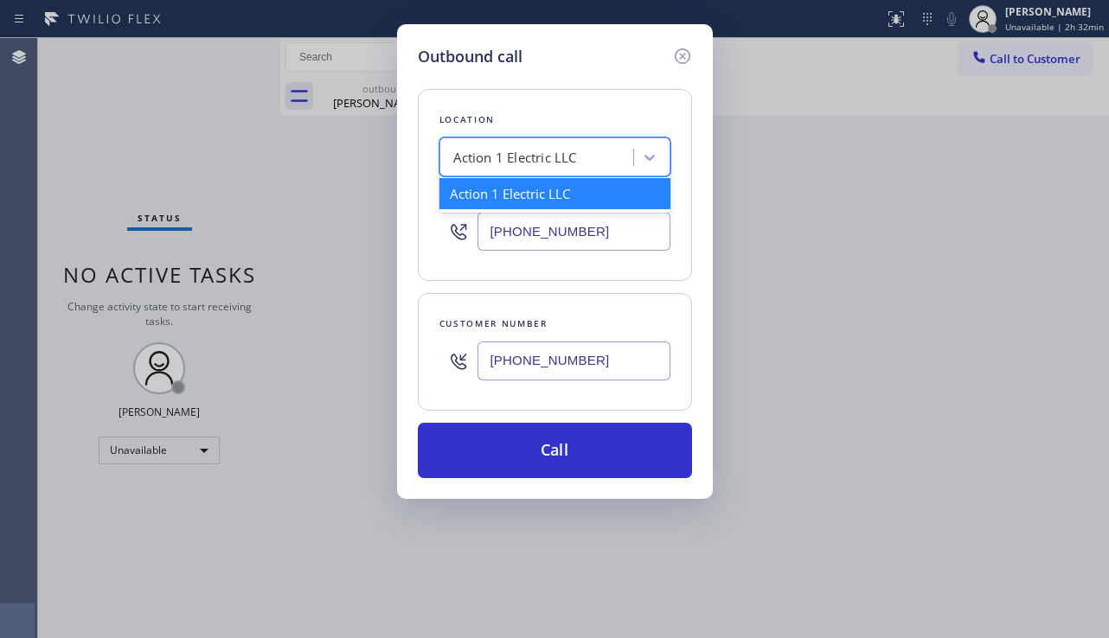
paste input "Alliance HVAC [GEOGRAPHIC_DATA]"
type input "Alliance HVAC [GEOGRAPHIC_DATA]"
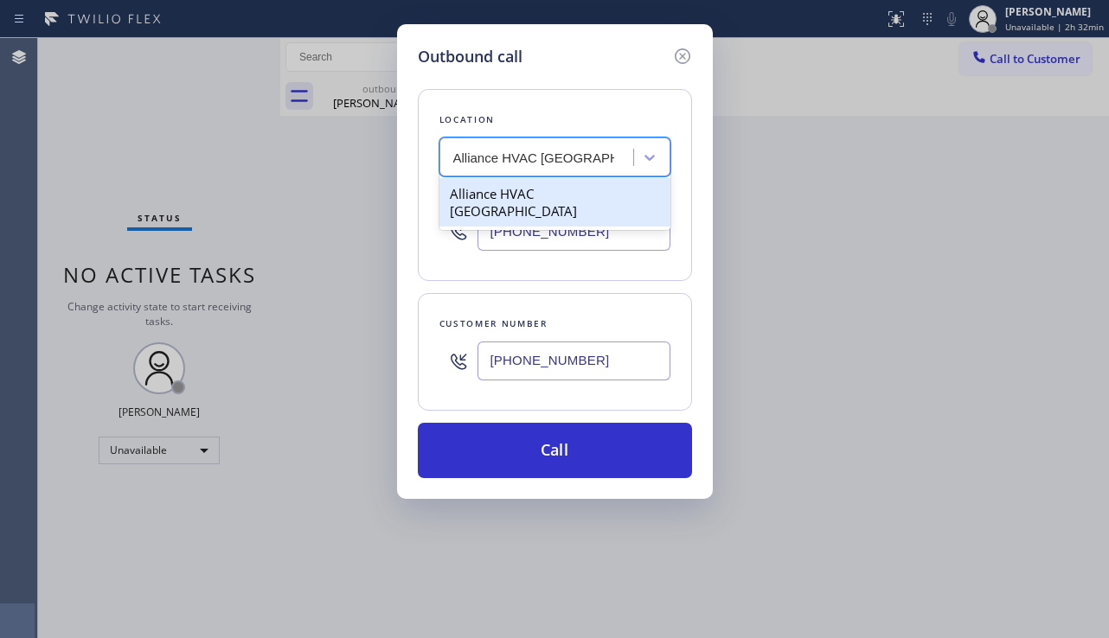
click at [521, 193] on div "Alliance HVAC [GEOGRAPHIC_DATA]" at bounding box center [554, 202] width 231 height 48
type input "[PHONE_NUMBER]"
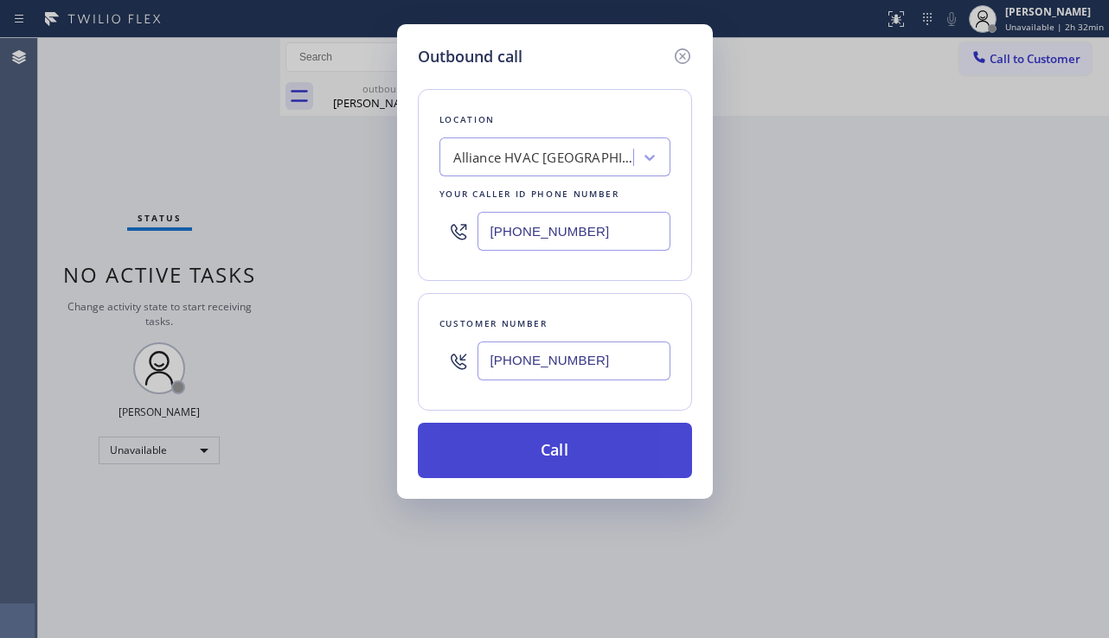
click at [556, 451] on button "Call" at bounding box center [555, 450] width 274 height 55
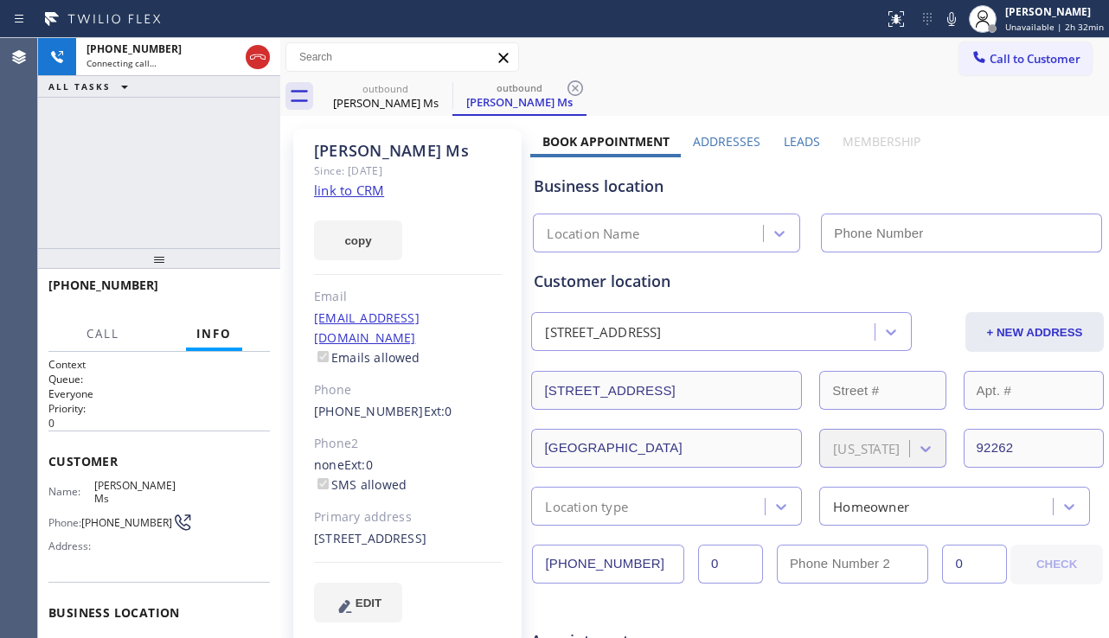
type input "[PHONE_NUMBER]"
drag, startPoint x: 1041, startPoint y: 171, endPoint x: 1028, endPoint y: 174, distance: 13.2
click at [1041, 171] on div "Business location Alliance [GEOGRAPHIC_DATA] [PHONE_NUMBER]" at bounding box center [817, 204] width 574 height 95
click at [793, 147] on label "Leads" at bounding box center [801, 141] width 36 height 16
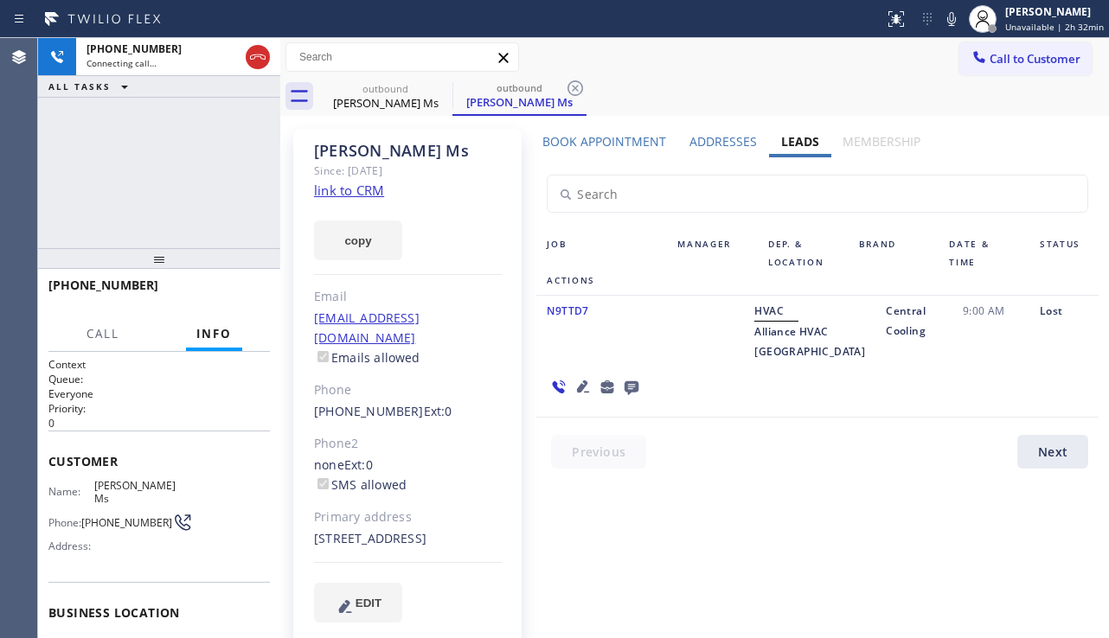
click at [593, 376] on icon at bounding box center [582, 386] width 21 height 21
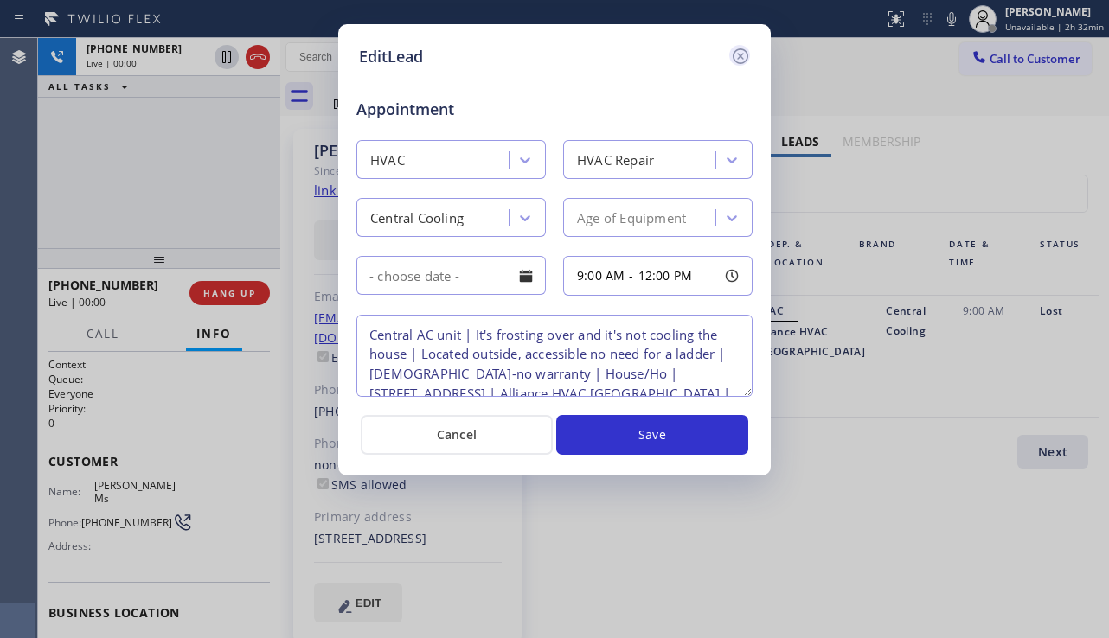
click at [744, 56] on icon at bounding box center [740, 56] width 21 height 21
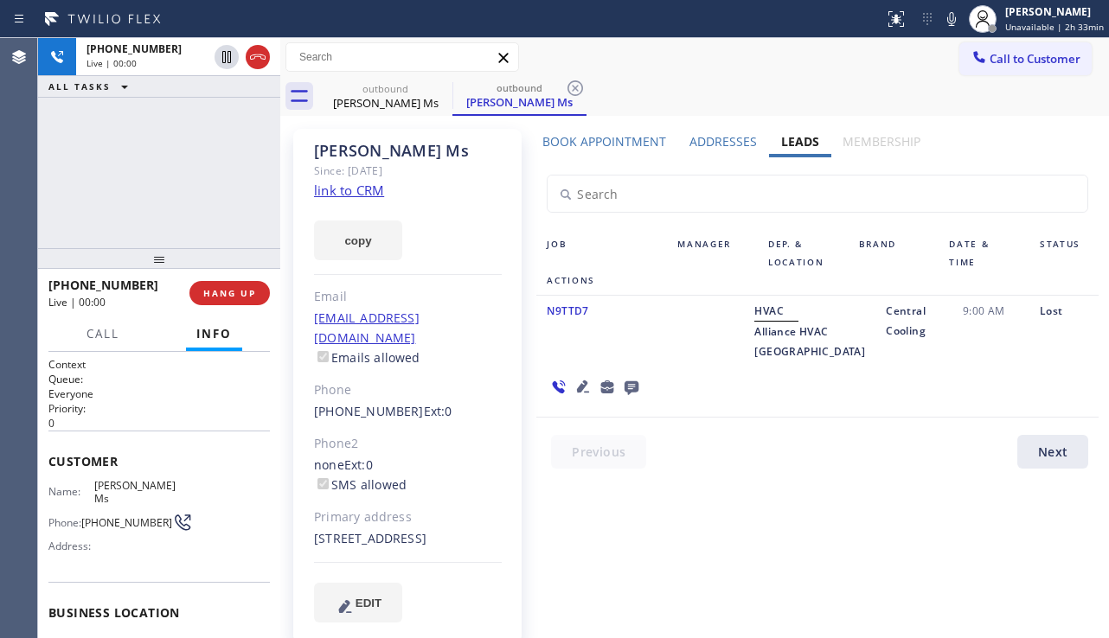
click at [589, 380] on icon at bounding box center [583, 386] width 12 height 12
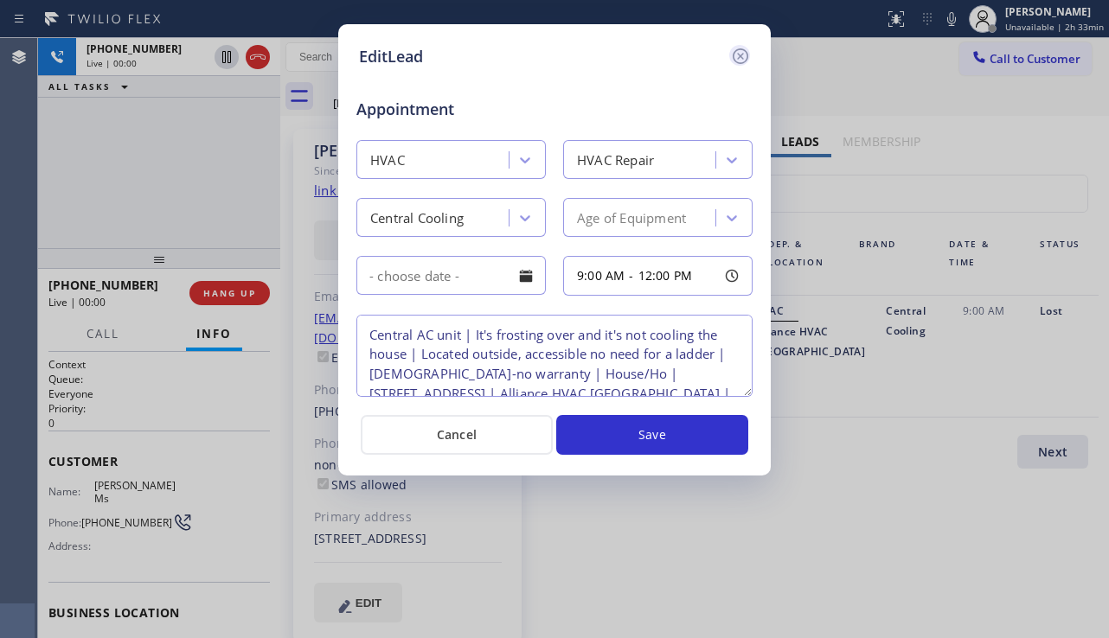
click at [742, 61] on icon at bounding box center [740, 56] width 21 height 21
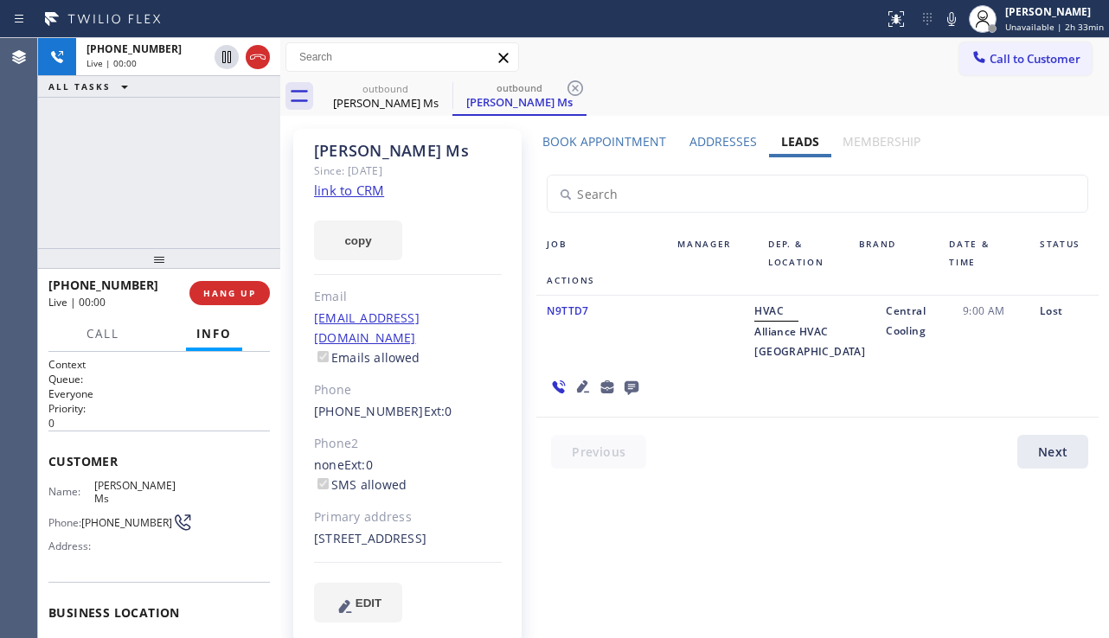
click at [589, 380] on icon at bounding box center [583, 386] width 12 height 12
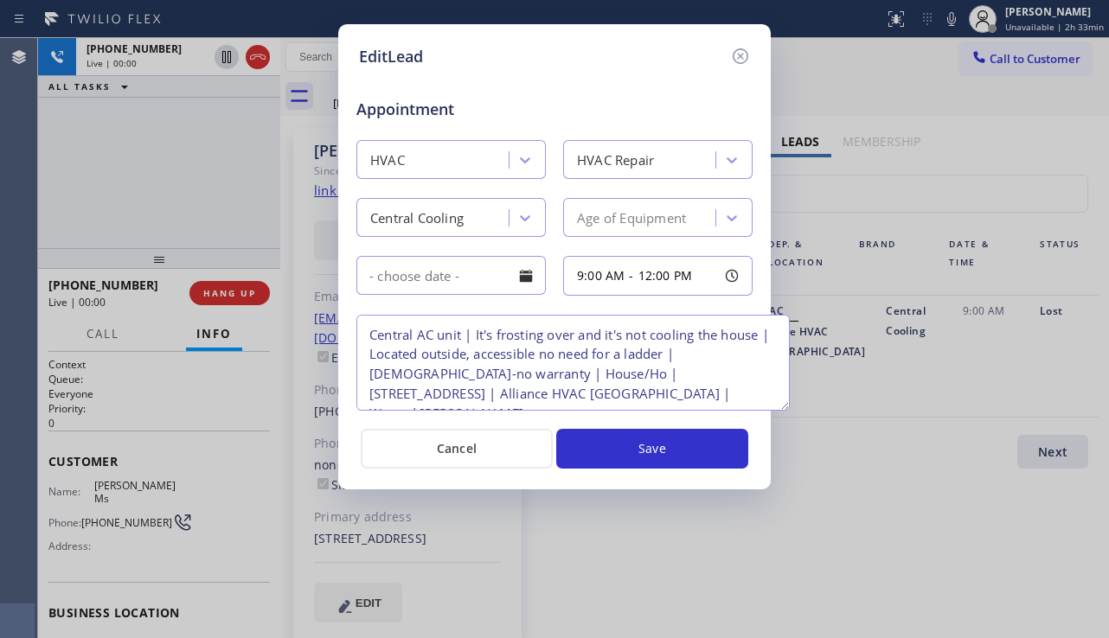
drag, startPoint x: 746, startPoint y: 391, endPoint x: 783, endPoint y: 405, distance: 39.7
click at [783, 405] on textarea "Central AC unit | It's frosting over and it's not cooling the house | Located o…" at bounding box center [572, 363] width 433 height 96
click at [737, 64] on icon at bounding box center [740, 56] width 21 height 21
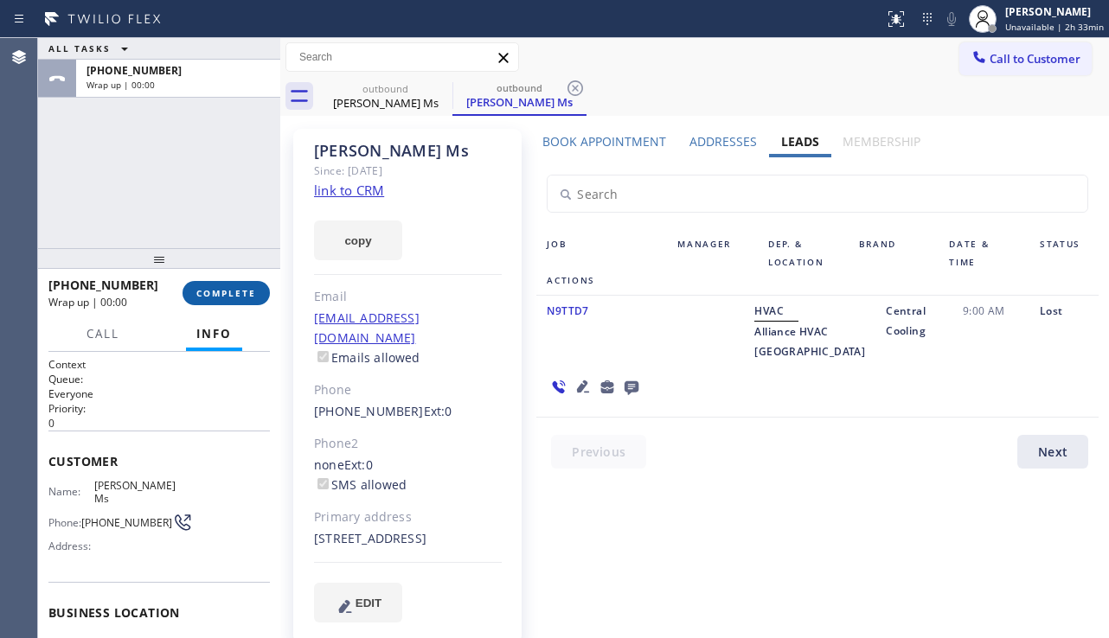
click at [246, 295] on span "COMPLETE" at bounding box center [226, 293] width 60 height 12
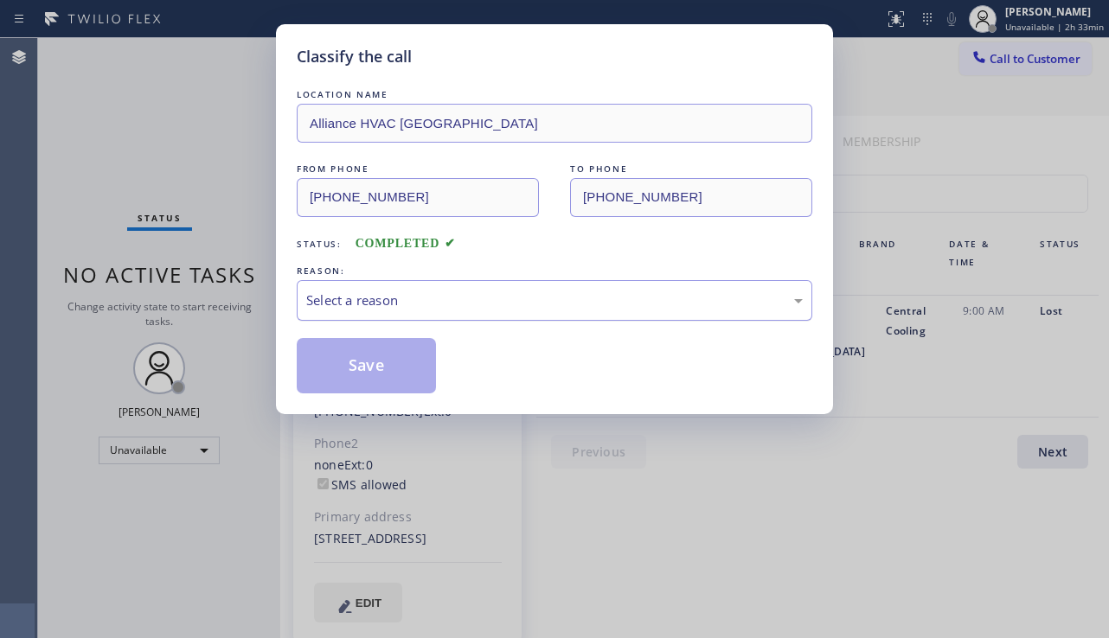
click at [496, 304] on div "Select a reason" at bounding box center [554, 301] width 496 height 20
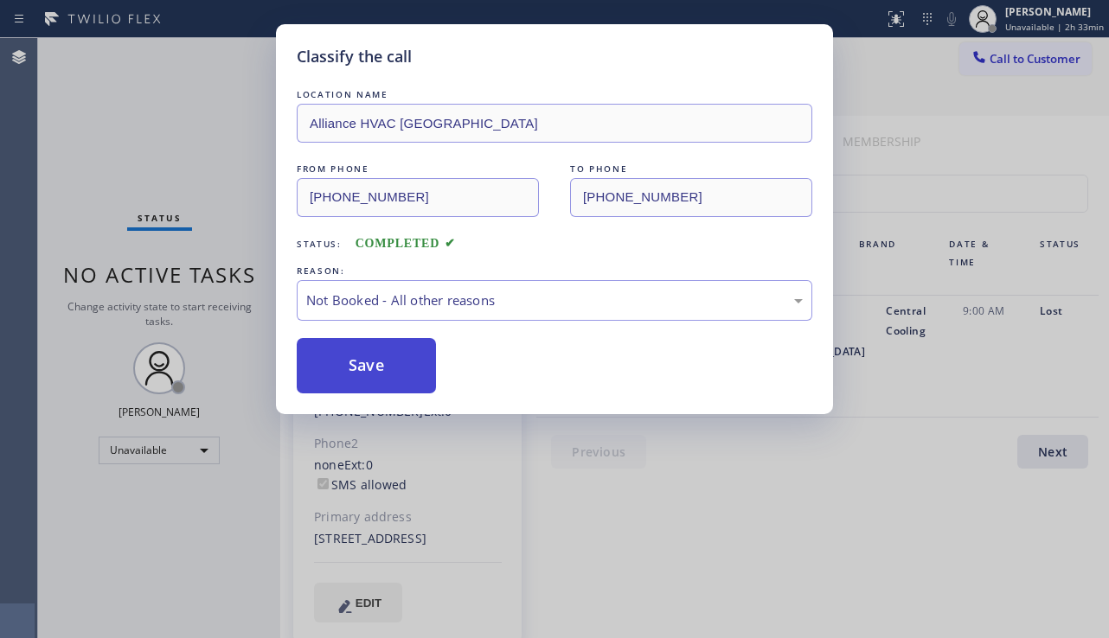
click at [356, 369] on button "Save" at bounding box center [366, 365] width 139 height 55
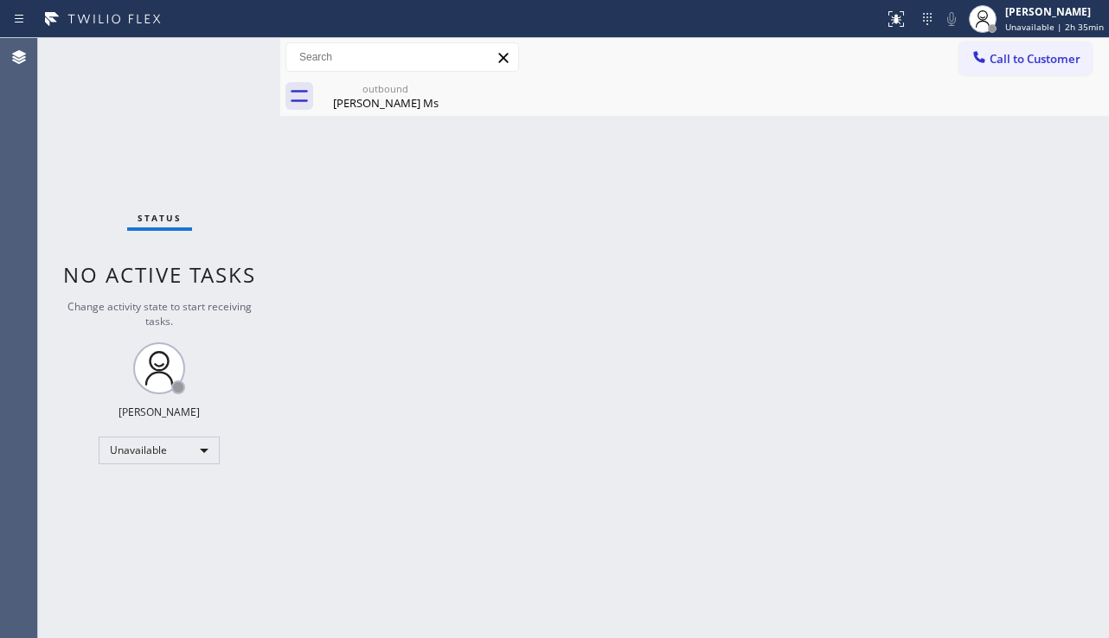
drag, startPoint x: 1097, startPoint y: 424, endPoint x: 1041, endPoint y: 286, distance: 148.5
click at [1096, 423] on div "Back to Dashboard Change Sender ID Customers Technicians Select a contact Outbo…" at bounding box center [694, 338] width 828 height 600
click at [1033, 70] on button "Call to Customer" at bounding box center [1025, 58] width 132 height 33
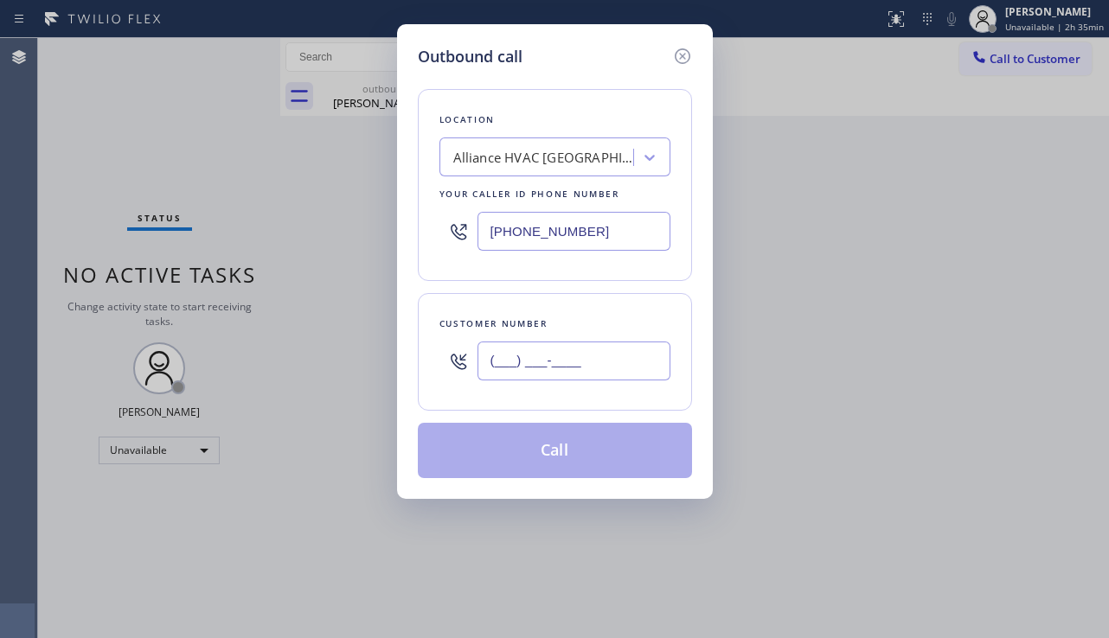
click at [545, 359] on input "(___) ___-____" at bounding box center [573, 361] width 193 height 39
paste input "310) 291-5755"
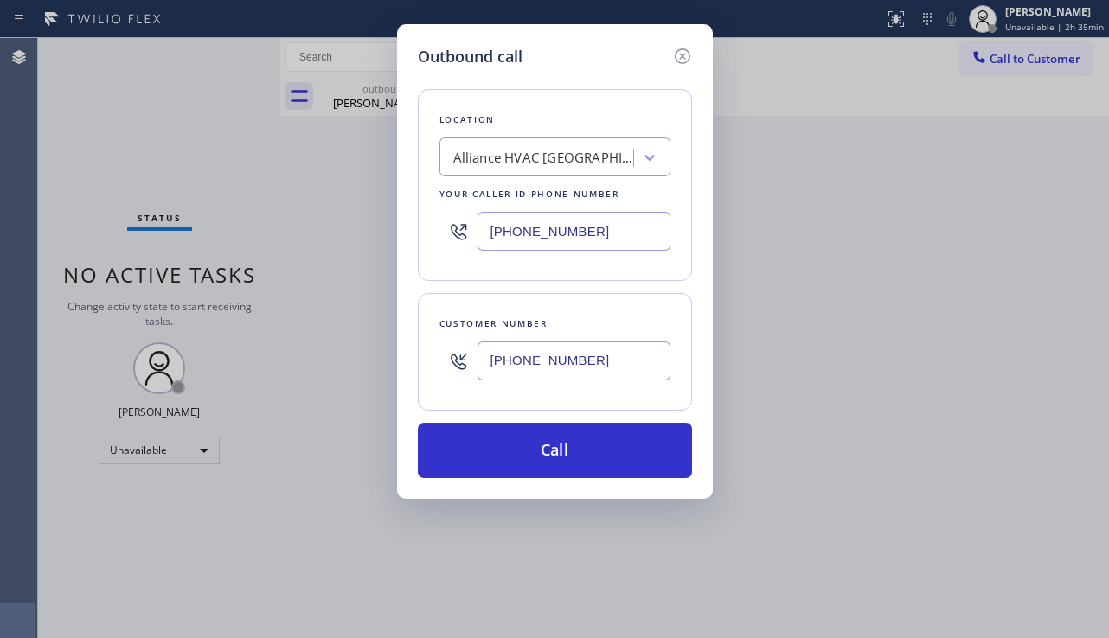
type input "[PHONE_NUMBER]"
click at [500, 170] on div "Alliance HVAC [GEOGRAPHIC_DATA]" at bounding box center [538, 158] width 188 height 30
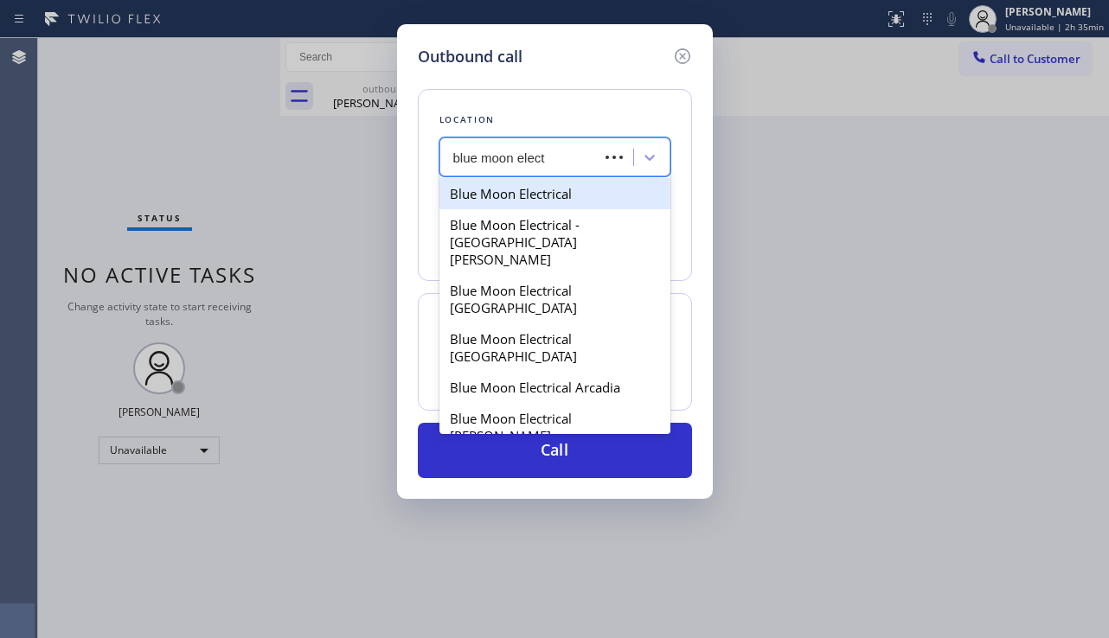
type input "blue moon electr"
click at [540, 189] on div "Blue Moon Electrical" at bounding box center [554, 193] width 231 height 31
type input "[PHONE_NUMBER]"
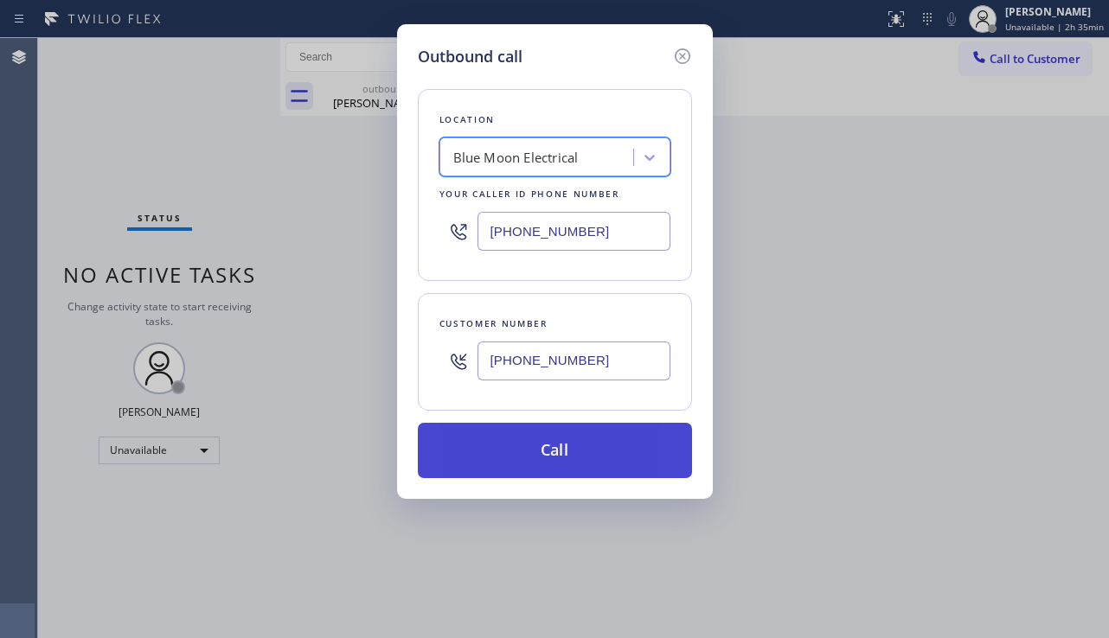
click at [546, 459] on button "Call" at bounding box center [555, 450] width 274 height 55
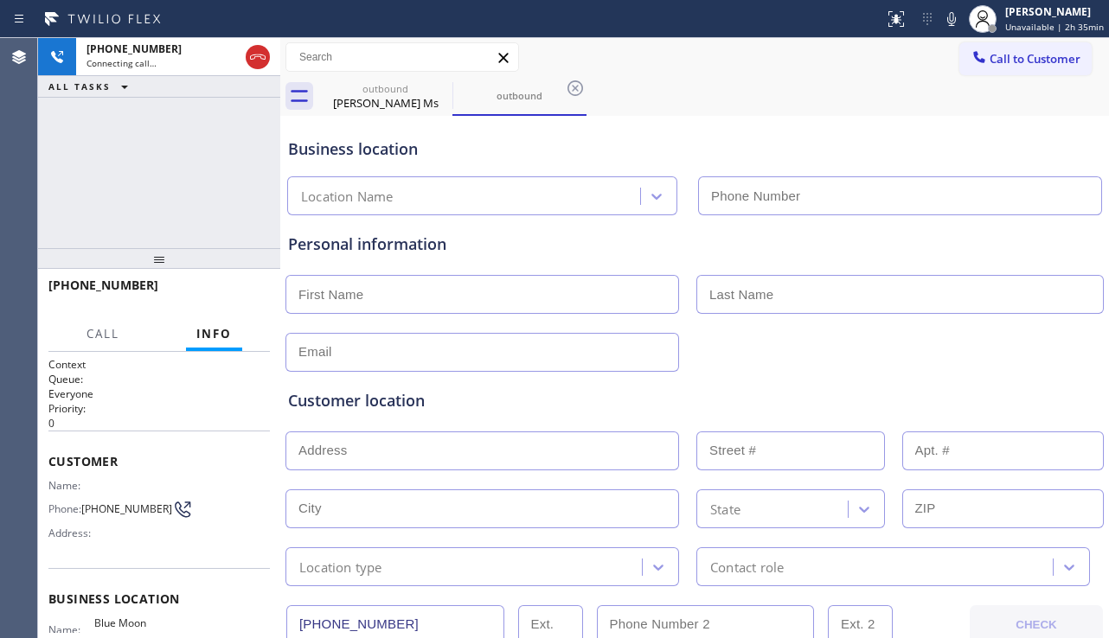
type input "[PHONE_NUMBER]"
click at [1022, 375] on div "Customer location >> ADD NEW ADDRESS << + NEW ADDRESS State Location type Conta…" at bounding box center [694, 479] width 820 height 214
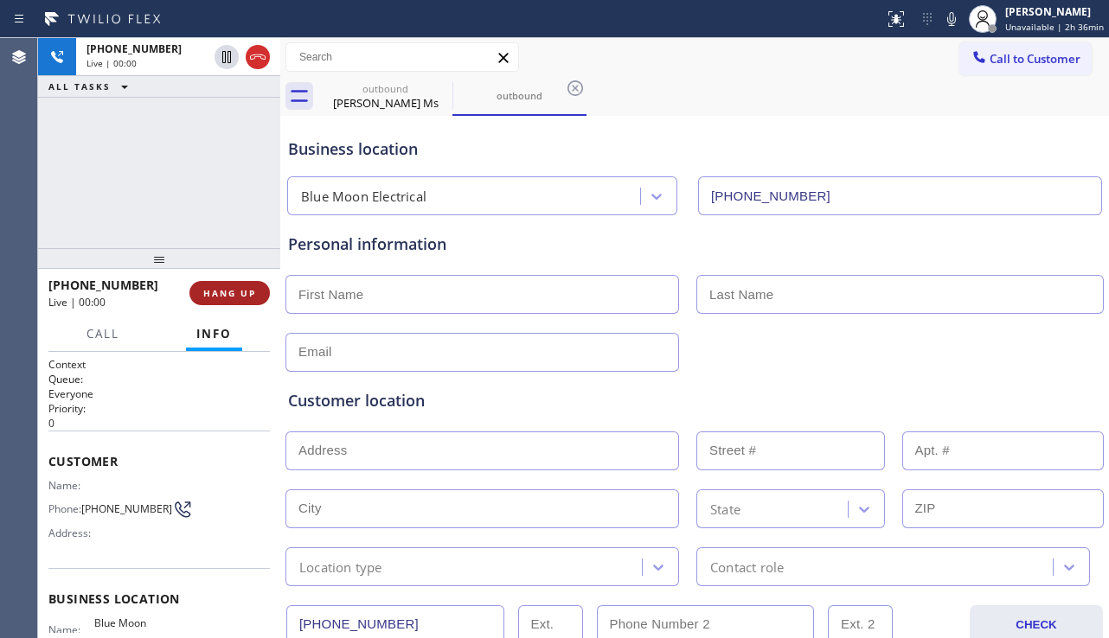
click at [220, 297] on span "HANG UP" at bounding box center [229, 293] width 53 height 12
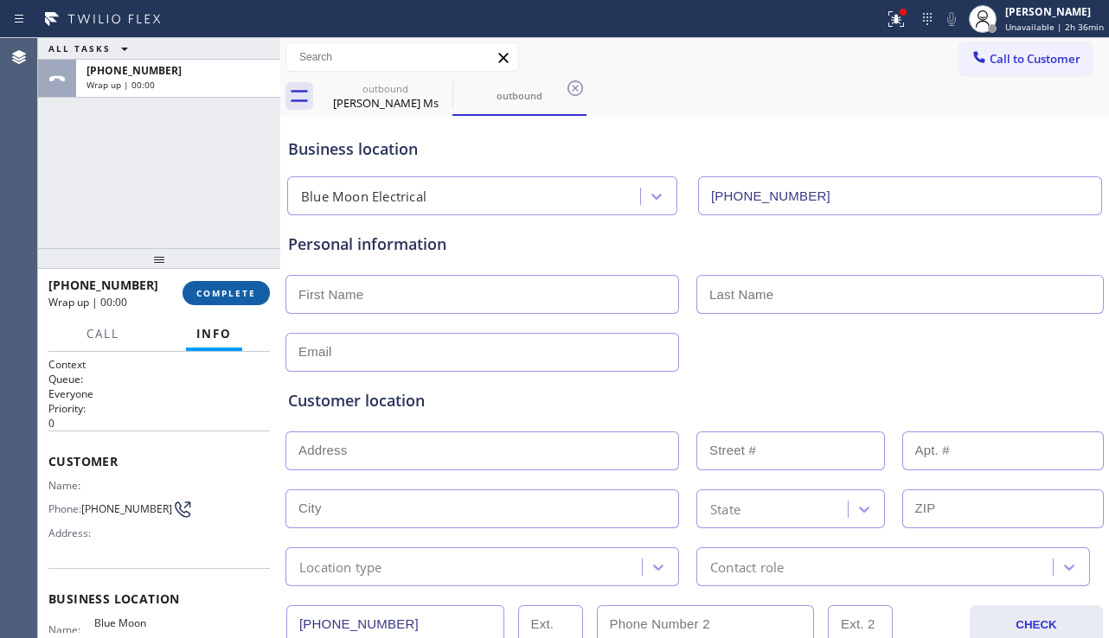
click at [239, 291] on span "COMPLETE" at bounding box center [226, 293] width 60 height 12
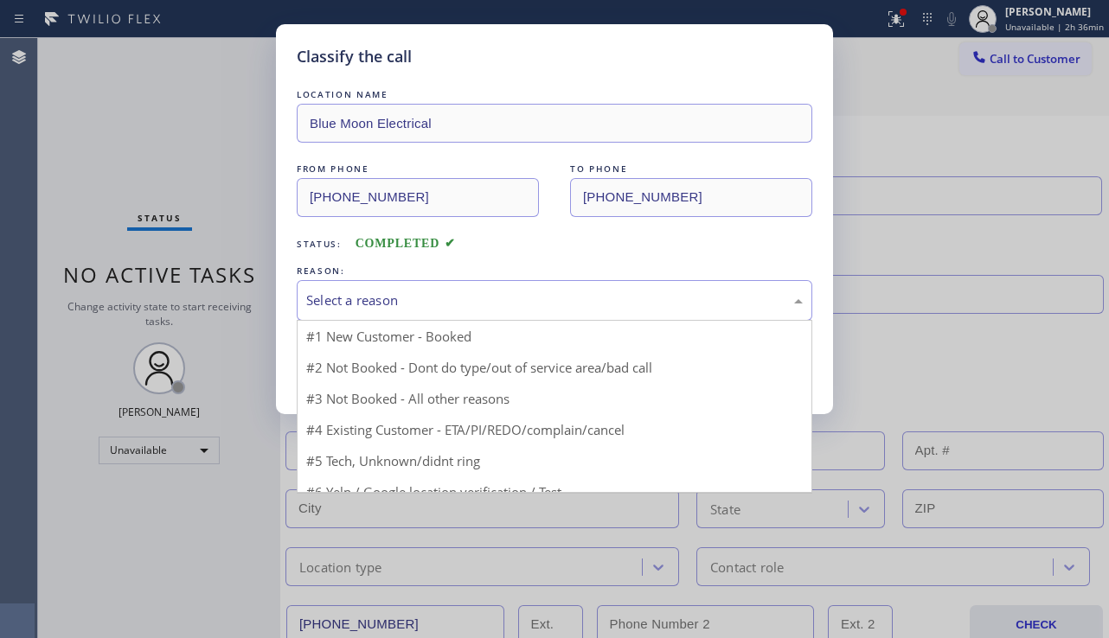
click at [419, 296] on div "Select a reason" at bounding box center [554, 301] width 496 height 20
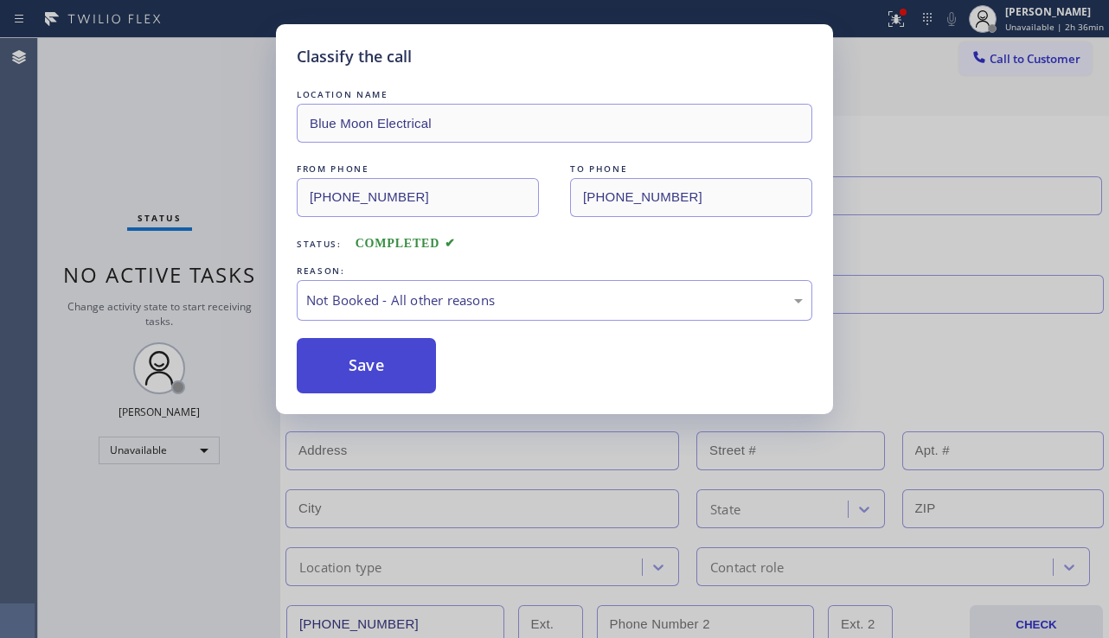
click at [375, 366] on button "Save" at bounding box center [366, 365] width 139 height 55
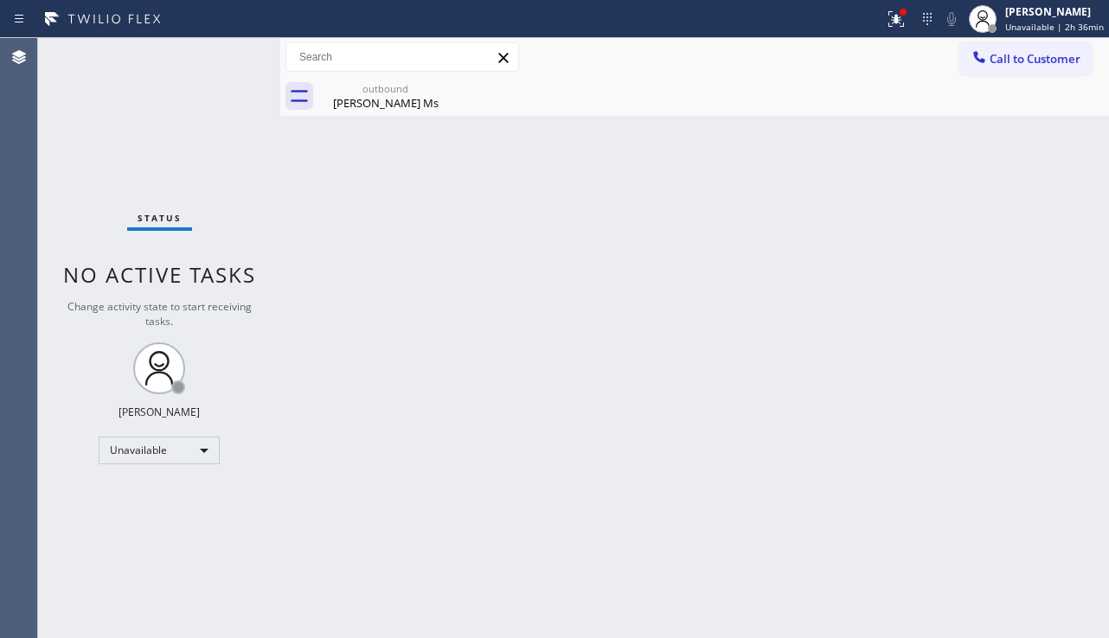
click at [1022, 493] on div "Back to Dashboard Change Sender ID Customers Technicians Select a contact Outbo…" at bounding box center [694, 338] width 828 height 600
click at [427, 101] on div "[PERSON_NAME] Ms" at bounding box center [385, 103] width 131 height 16
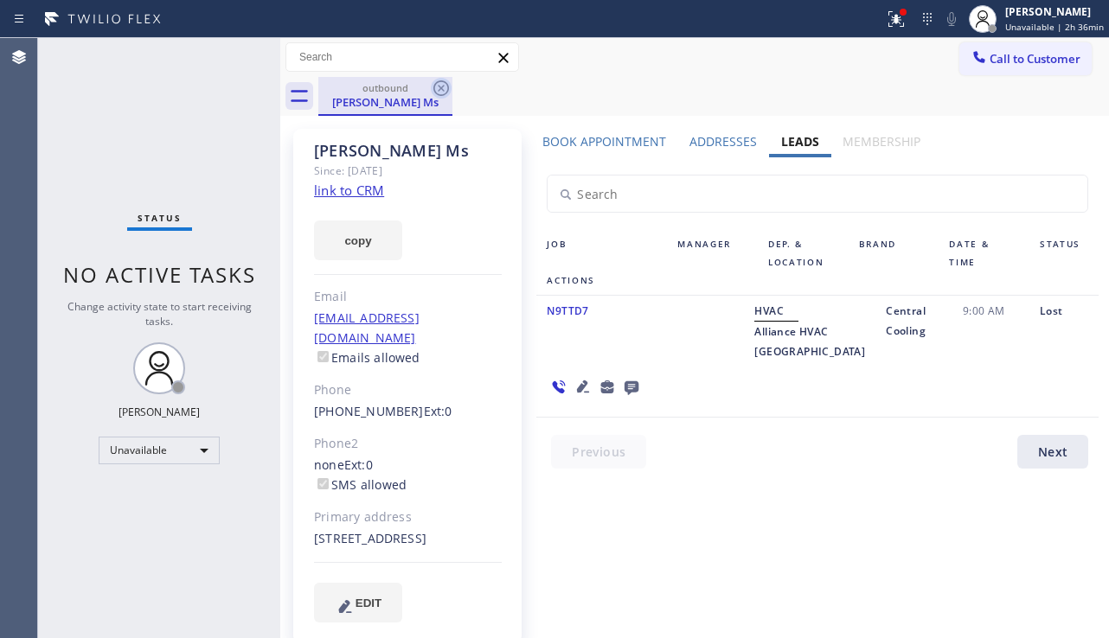
click at [435, 89] on icon at bounding box center [441, 88] width 21 height 21
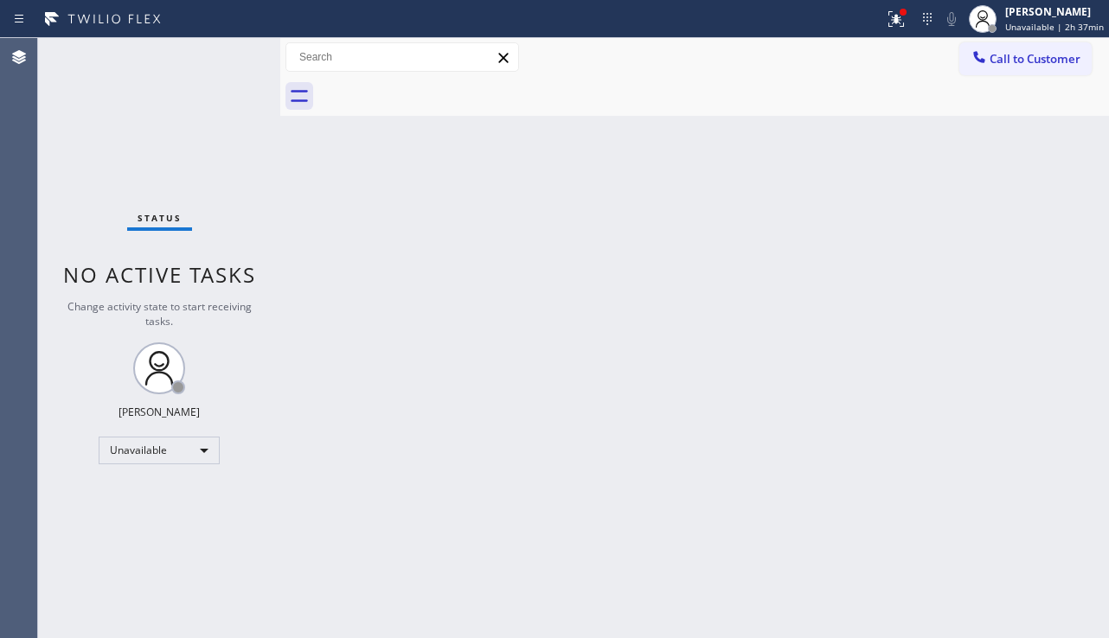
click at [502, 273] on div "Back to Dashboard Change Sender ID Customers Technicians Select a contact Outbo…" at bounding box center [694, 338] width 828 height 600
click at [949, 457] on div "Back to Dashboard Change Sender ID Customers Technicians Select a contact Outbo…" at bounding box center [694, 338] width 828 height 600
click at [806, 554] on div "Back to Dashboard Change Sender ID Customers Technicians Select a contact Outbo…" at bounding box center [695, 338] width 831 height 600
click at [1000, 519] on div "Back to Dashboard Change Sender ID Customers Technicians Select a contact Outbo…" at bounding box center [695, 338] width 831 height 600
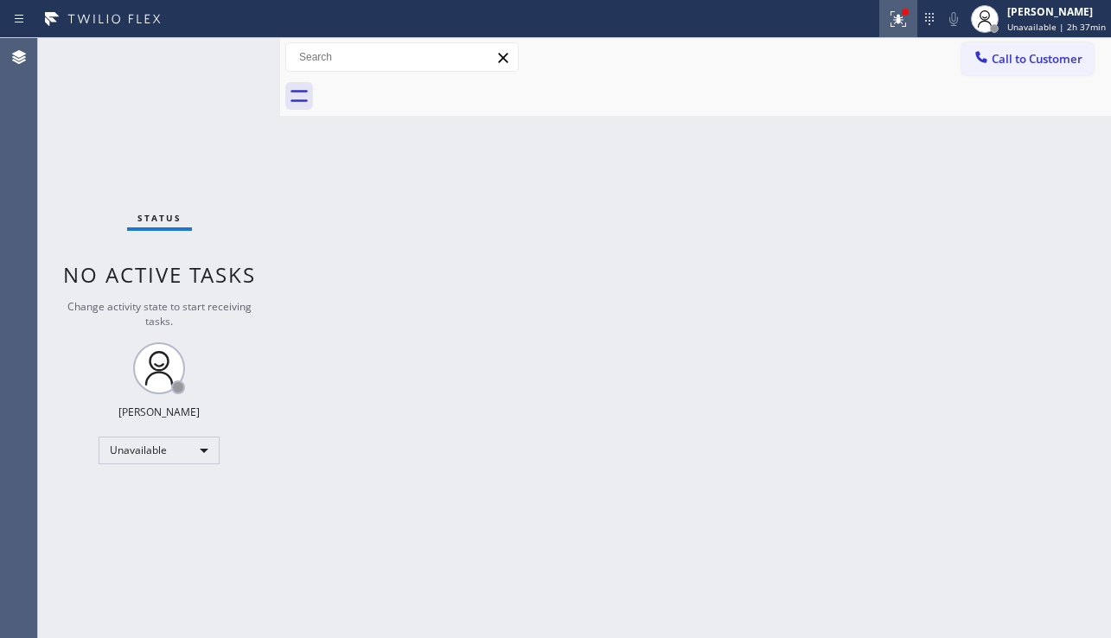
click at [879, 31] on button at bounding box center [898, 19] width 38 height 38
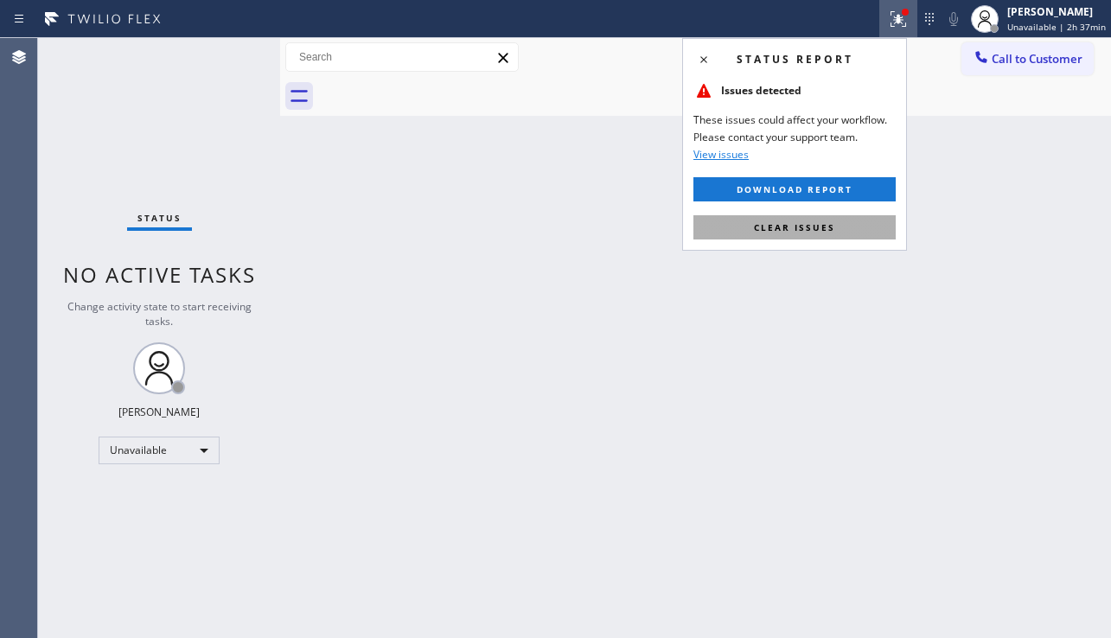
click at [818, 220] on button "Clear issues" at bounding box center [794, 227] width 202 height 24
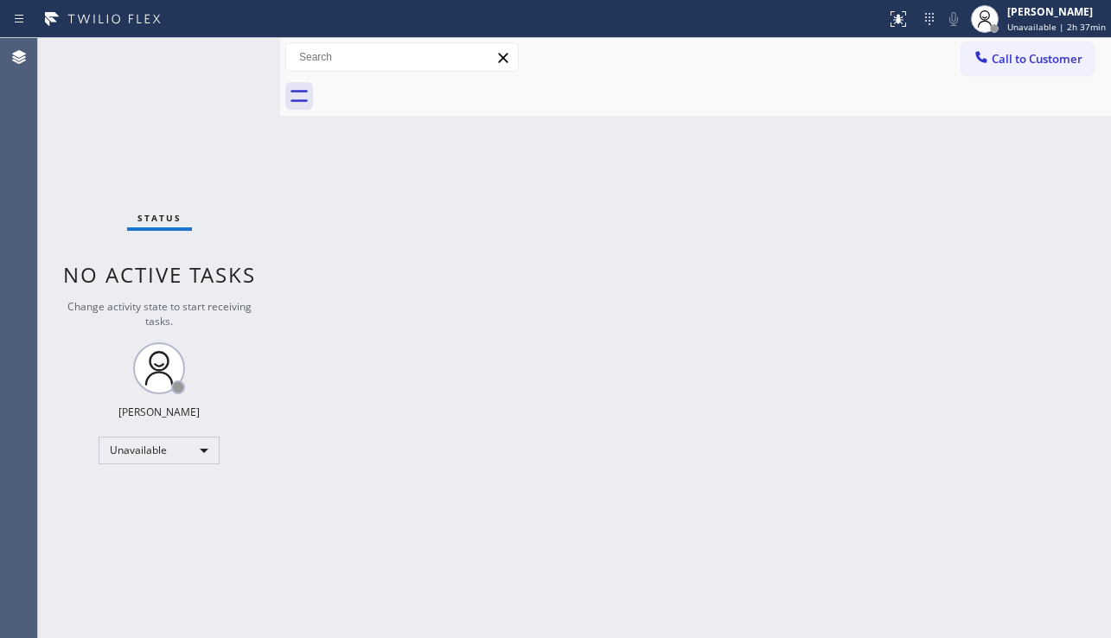
click at [785, 264] on div "Back to Dashboard Change Sender ID Customers Technicians Select a contact Outbo…" at bounding box center [695, 338] width 831 height 600
click at [501, 289] on div "Back to Dashboard Change Sender ID Customers Technicians Select a contact Outbo…" at bounding box center [695, 338] width 831 height 600
click at [1033, 450] on div "Back to Dashboard Change Sender ID Customers Technicians Select a contact Outbo…" at bounding box center [695, 338] width 831 height 600
click at [1045, 448] on div "Back to Dashboard Change Sender ID Customers Technicians Select a contact Outbo…" at bounding box center [695, 338] width 831 height 600
click at [679, 565] on div "Back to Dashboard Change Sender ID Customers Technicians Select a contact Outbo…" at bounding box center [695, 338] width 831 height 600
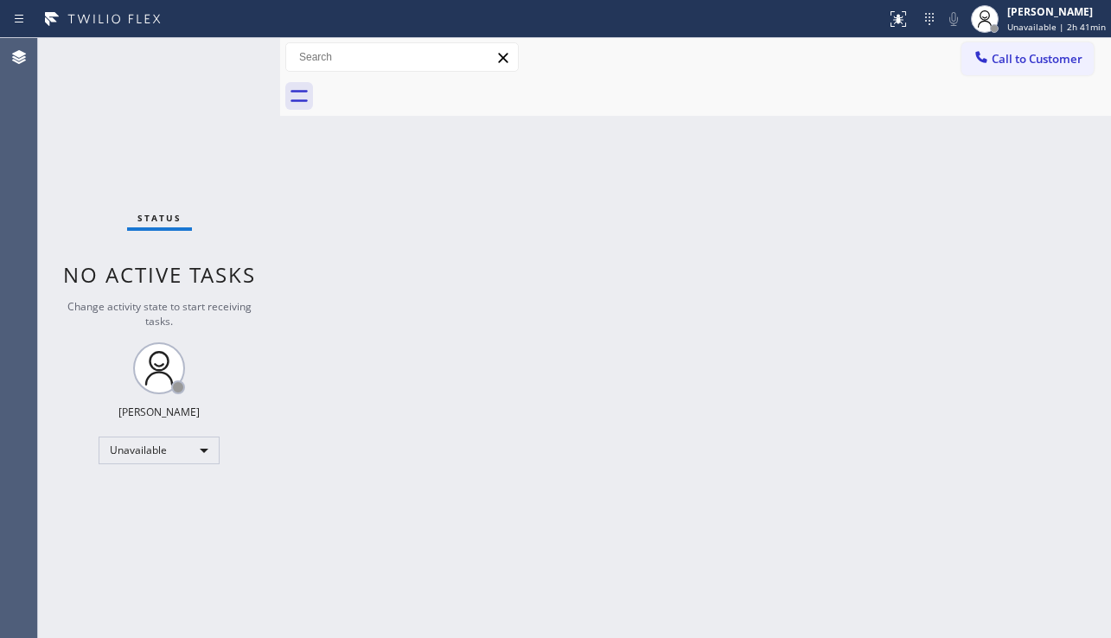
click at [679, 565] on div "Back to Dashboard Change Sender ID Customers Technicians Select a contact Outbo…" at bounding box center [695, 338] width 831 height 600
click at [1038, 472] on div "Back to Dashboard Change Sender ID Customers Technicians Select a contact Outbo…" at bounding box center [695, 338] width 831 height 600
click at [201, 451] on div "Unavailable" at bounding box center [159, 451] width 121 height 28
click at [170, 533] on li "Break" at bounding box center [158, 539] width 118 height 21
click at [378, 528] on div "Back to Dashboard Change Sender ID Customers Technicians Select a contact Outbo…" at bounding box center [695, 338] width 831 height 600
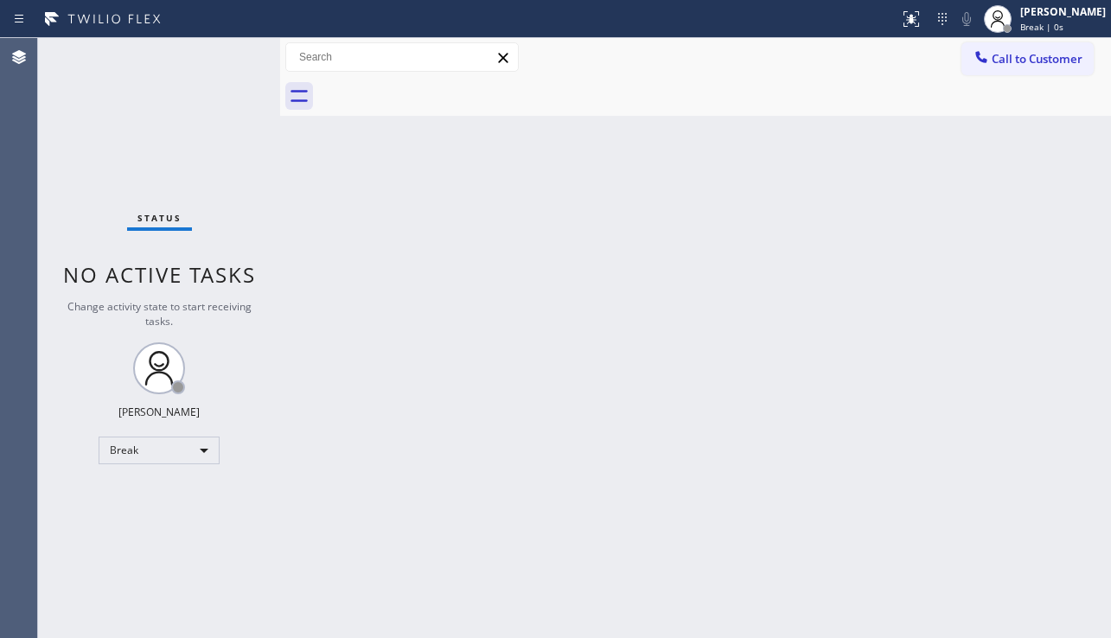
click at [1010, 461] on div "Back to Dashboard Change Sender ID Customers Technicians Select a contact Outbo…" at bounding box center [695, 338] width 831 height 600
click at [169, 468] on div "Status No active tasks Change activity state to start receiving tasks. [PERSON_…" at bounding box center [159, 338] width 242 height 600
click at [169, 457] on div "Break" at bounding box center [159, 451] width 121 height 28
click at [177, 522] on li "Unavailable" at bounding box center [158, 518] width 118 height 21
click at [432, 538] on div "Back to Dashboard Change Sender ID Customers Technicians Select a contact Outbo…" at bounding box center [695, 338] width 831 height 600
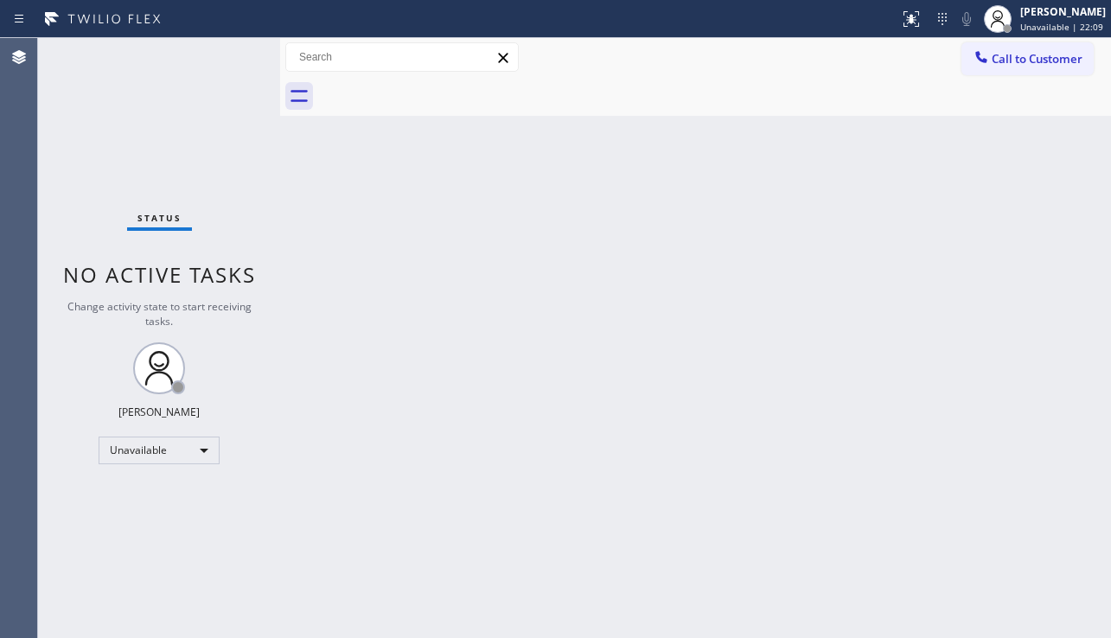
click at [204, 556] on div "Status No active tasks Change activity state to start receiving tasks. [PERSON_…" at bounding box center [159, 338] width 242 height 600
click at [995, 412] on div "Back to Dashboard Change Sender ID Customers Technicians Select a contact Outbo…" at bounding box center [695, 338] width 831 height 600
click at [1019, 423] on div "Back to Dashboard Change Sender ID Customers Technicians Select a contact Outbo…" at bounding box center [695, 338] width 831 height 600
click at [1048, 72] on button "Call to Customer" at bounding box center [1028, 58] width 132 height 33
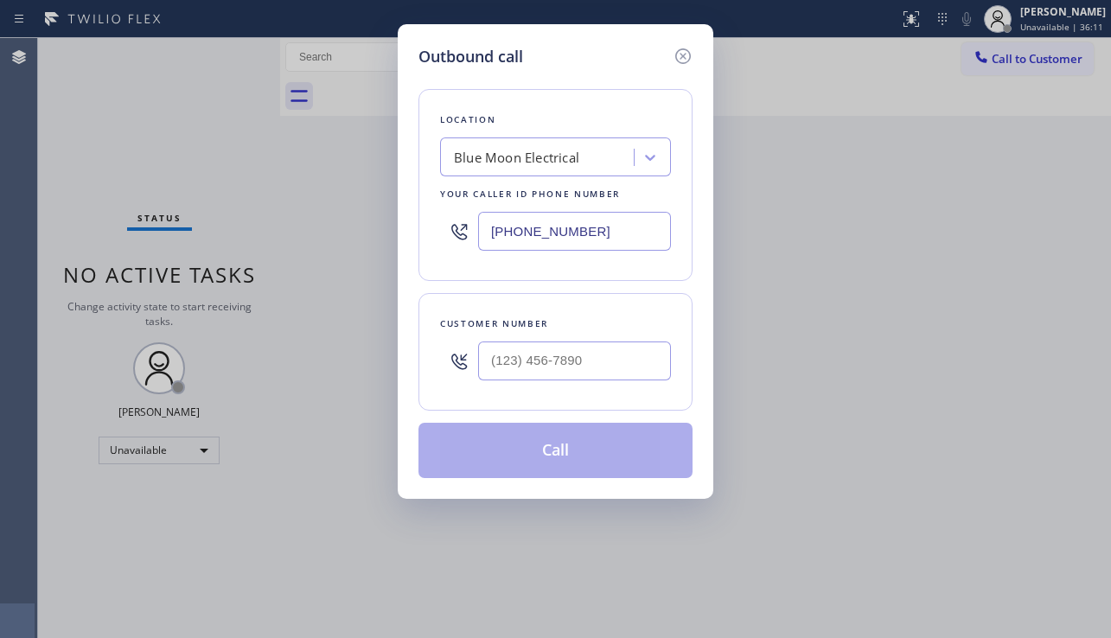
type input "(___) ___-____"
click at [545, 376] on input "(___) ___-____" at bounding box center [574, 361] width 193 height 39
click at [490, 345] on input "(___) ___-____" at bounding box center [574, 361] width 193 height 39
paste input "626) 587-5475"
type input "[PHONE_NUMBER]"
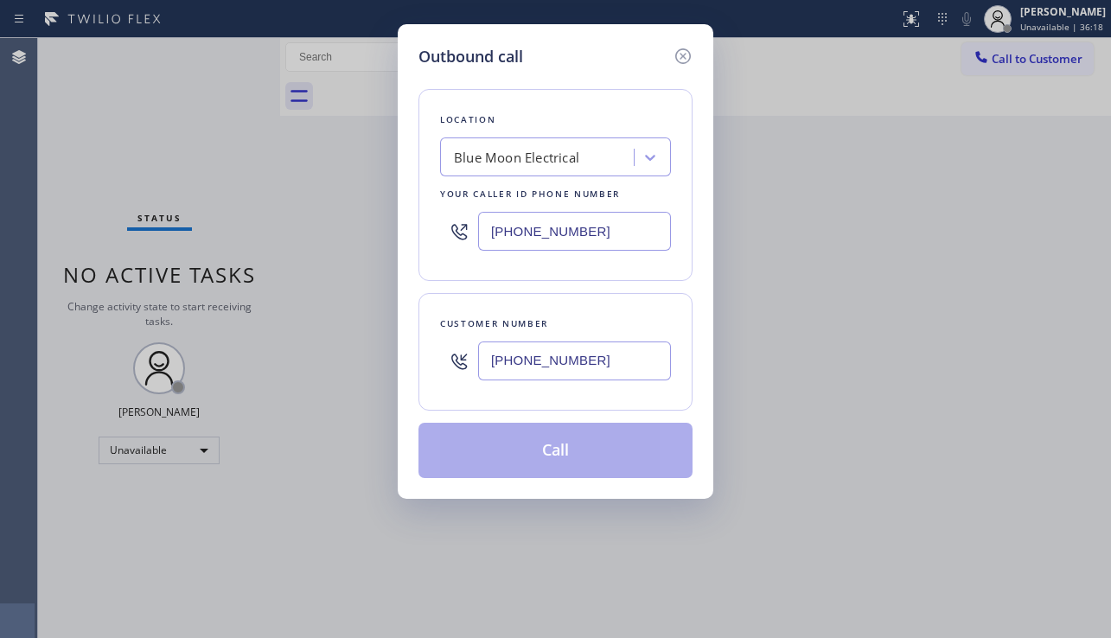
click at [8, 368] on div "Outbound call Location Blue Moon Electrical Your caller id phone number [PHONE_…" at bounding box center [555, 319] width 1111 height 638
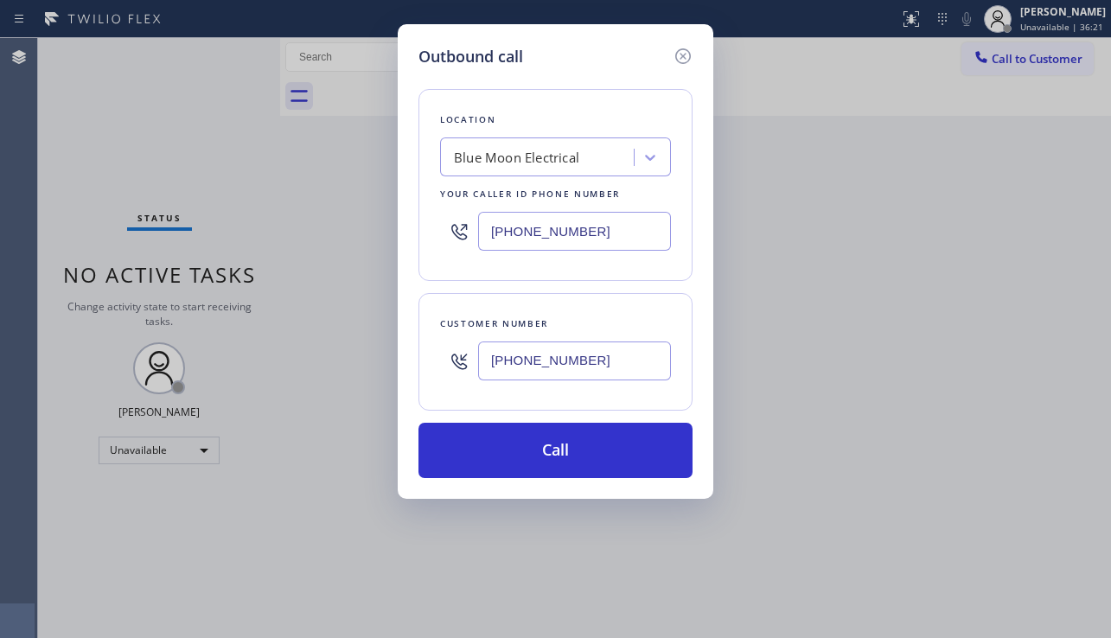
drag, startPoint x: 626, startPoint y: 235, endPoint x: 430, endPoint y: 231, distance: 196.3
click at [430, 231] on div "Location Blue Moon Electrical Your caller id phone number [PHONE_NUMBER]" at bounding box center [555, 185] width 274 height 192
paste input "323) 991-9198"
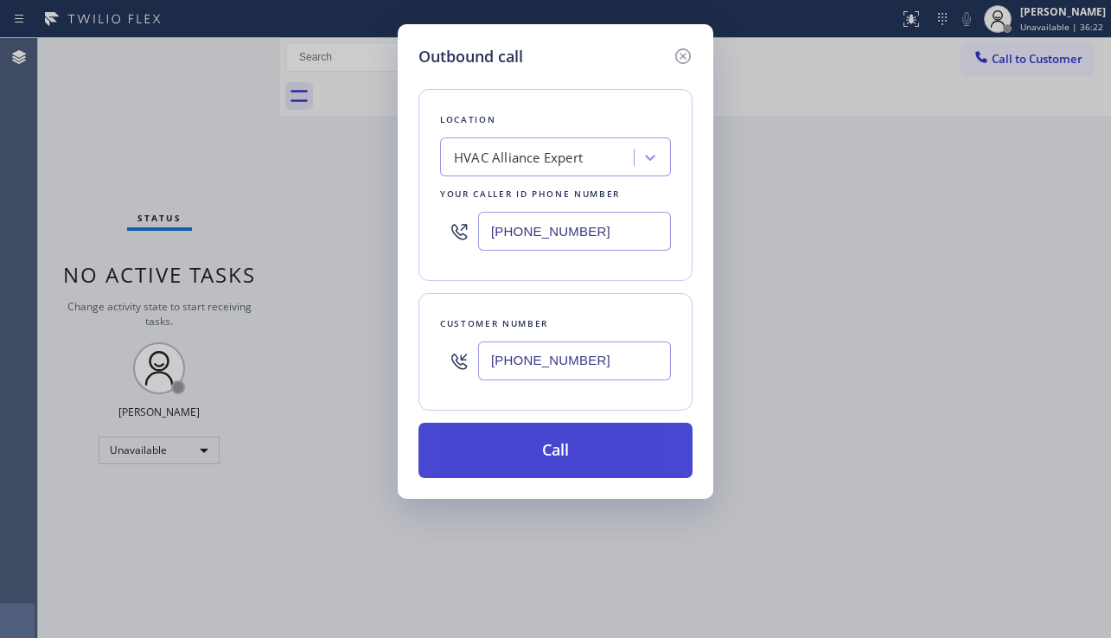
type input "[PHONE_NUMBER]"
click at [567, 450] on button "Call" at bounding box center [555, 450] width 274 height 55
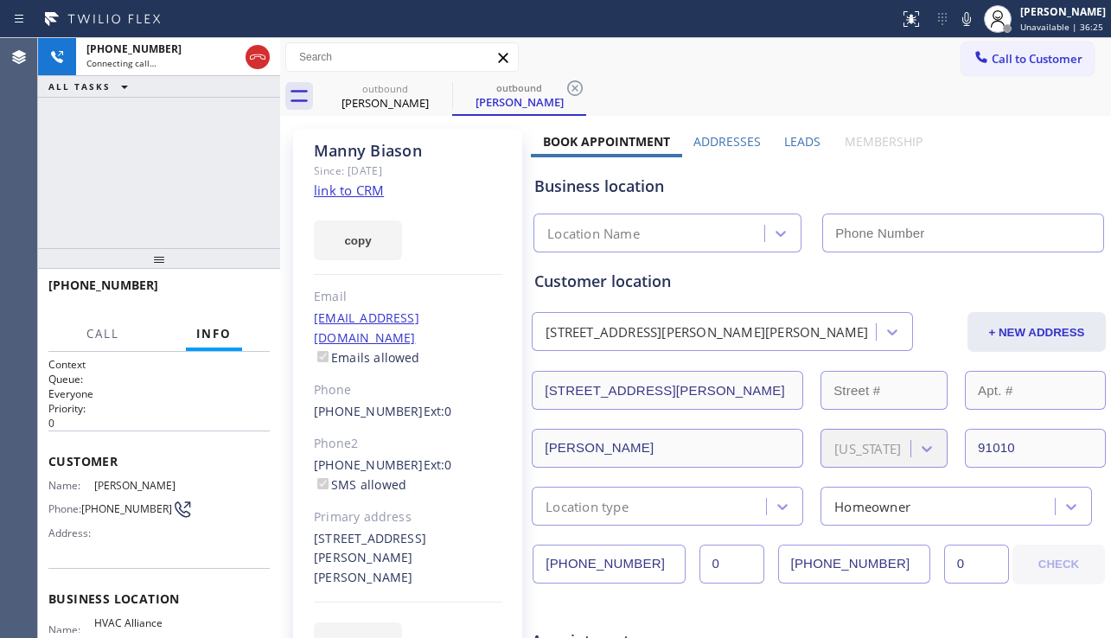
click at [793, 146] on label "Leads" at bounding box center [802, 141] width 36 height 16
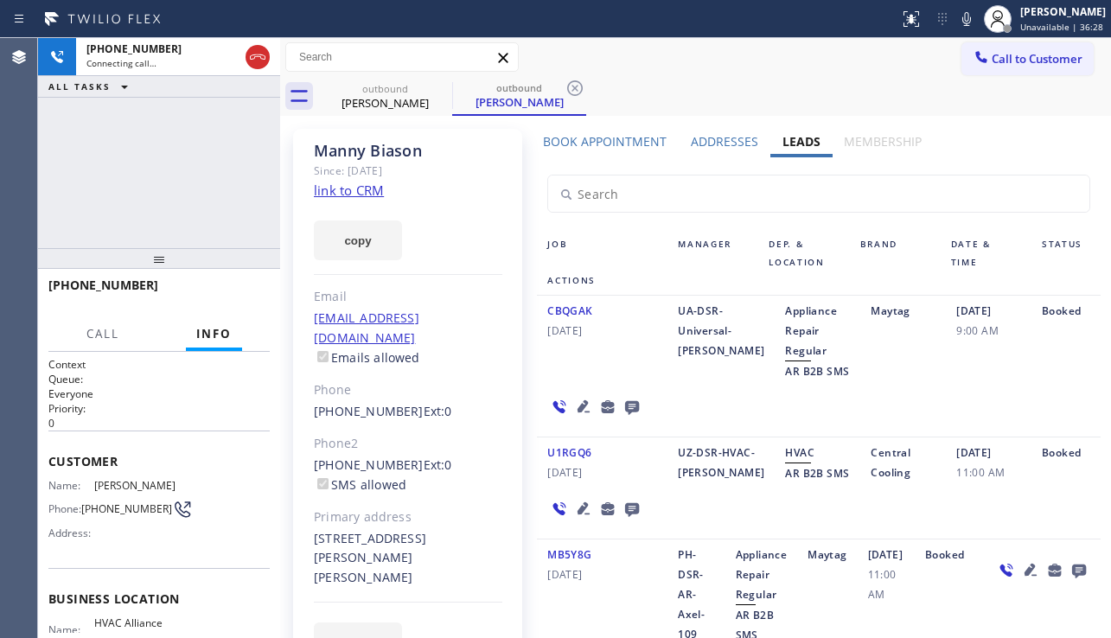
click at [622, 405] on icon at bounding box center [632, 407] width 21 height 22
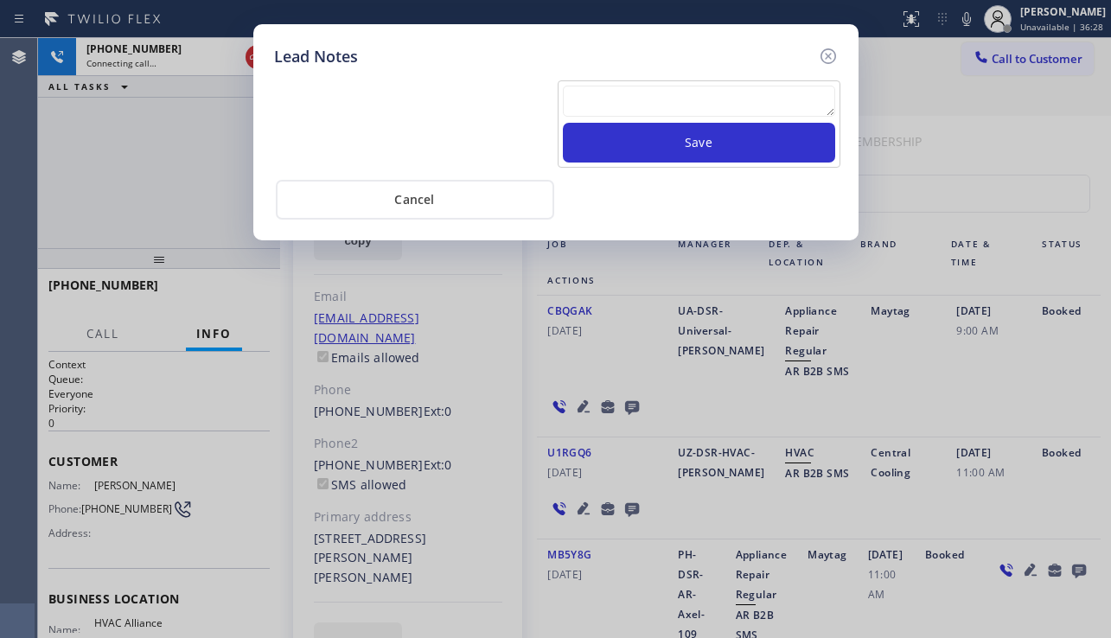
click at [598, 103] on textarea at bounding box center [699, 101] width 272 height 31
click at [591, 104] on textarea at bounding box center [699, 101] width 272 height 31
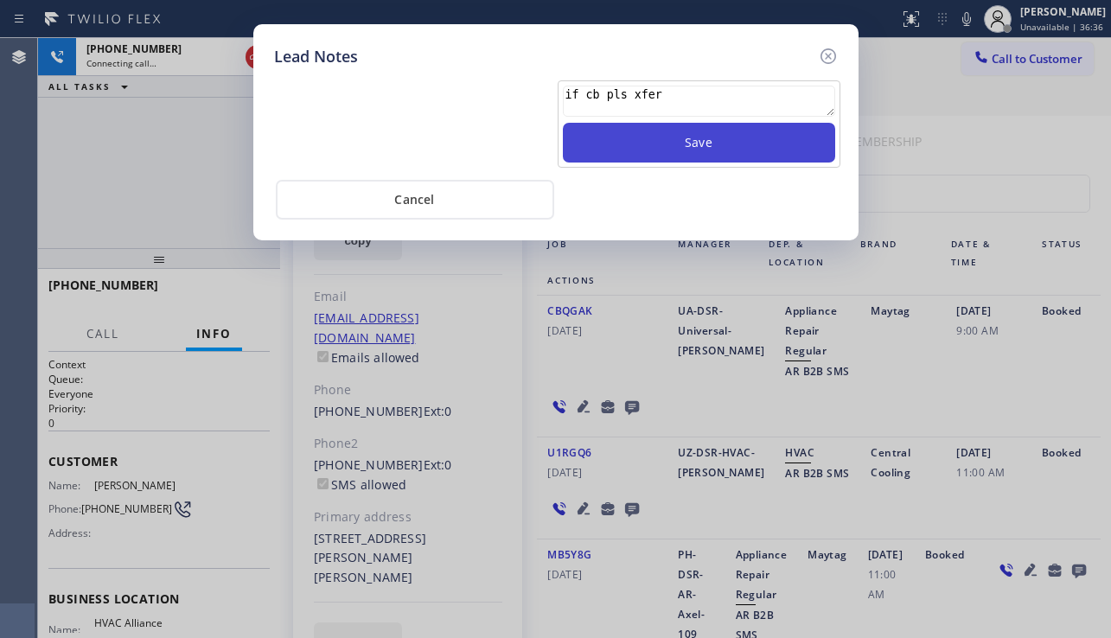
type textarea "if cb pls xfer"
click at [670, 142] on button "Save" at bounding box center [699, 143] width 272 height 40
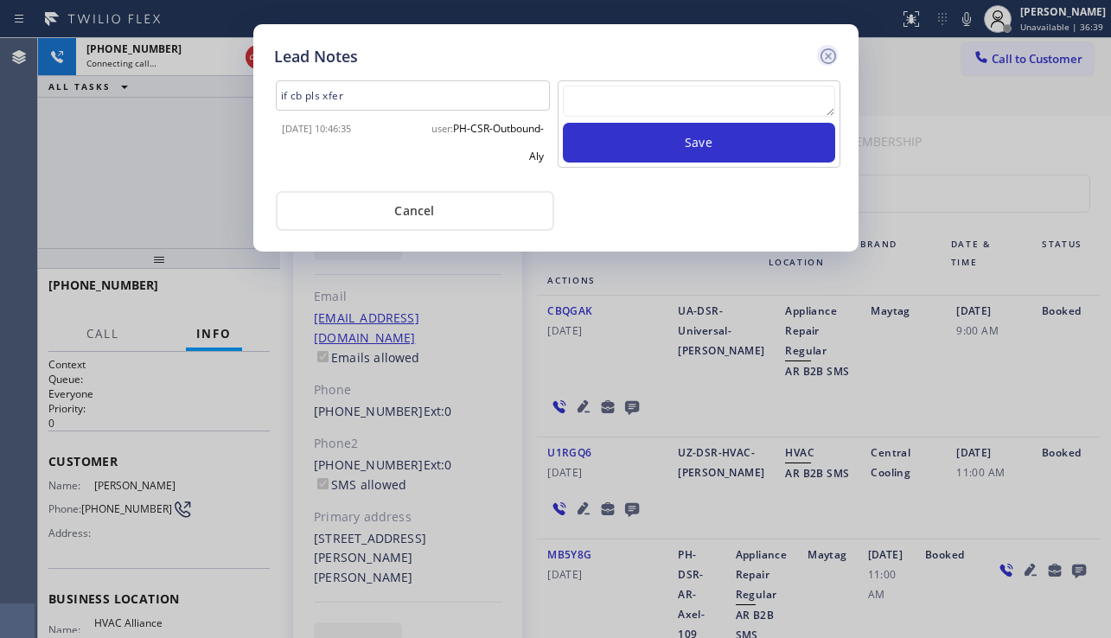
click at [826, 57] on icon at bounding box center [828, 56] width 21 height 21
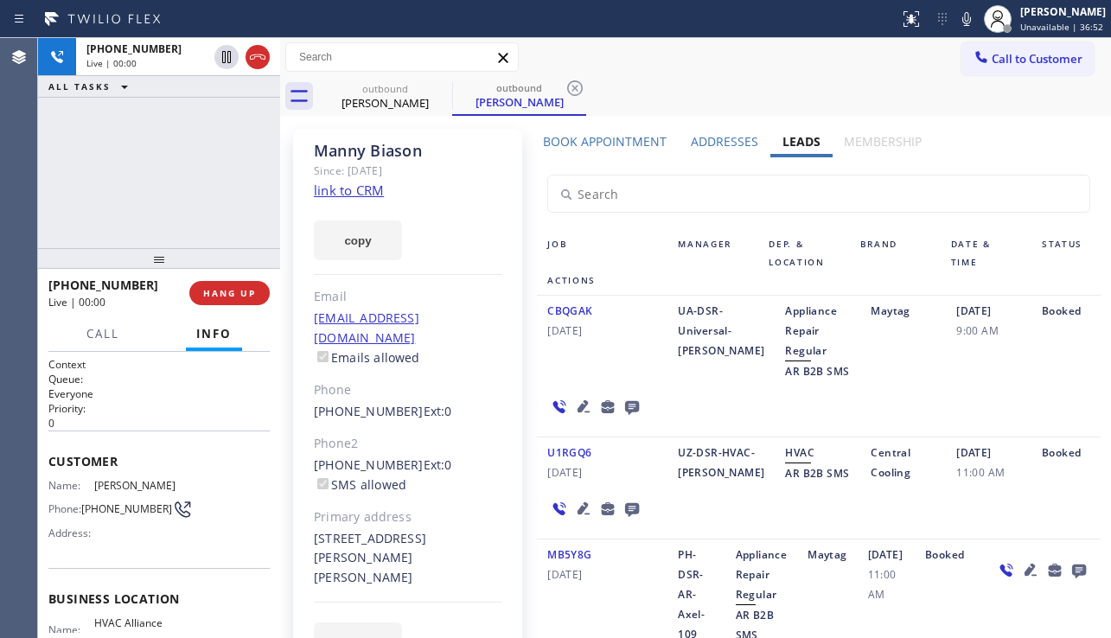
click at [997, 402] on div "CBQGAK [DATE] UA-DSR-Universal-[PERSON_NAME] Repair Regular AR B2B SMS Maytag […" at bounding box center [819, 367] width 564 height 142
click at [380, 529] on div "[STREET_ADDRESS][PERSON_NAME][PERSON_NAME]" at bounding box center [408, 559] width 188 height 60
click at [342, 530] on div "[STREET_ADDRESS][PERSON_NAME][PERSON_NAME]" at bounding box center [408, 559] width 188 height 60
click at [336, 540] on div "[STREET_ADDRESS][PERSON_NAME][PERSON_NAME]" at bounding box center [408, 559] width 188 height 60
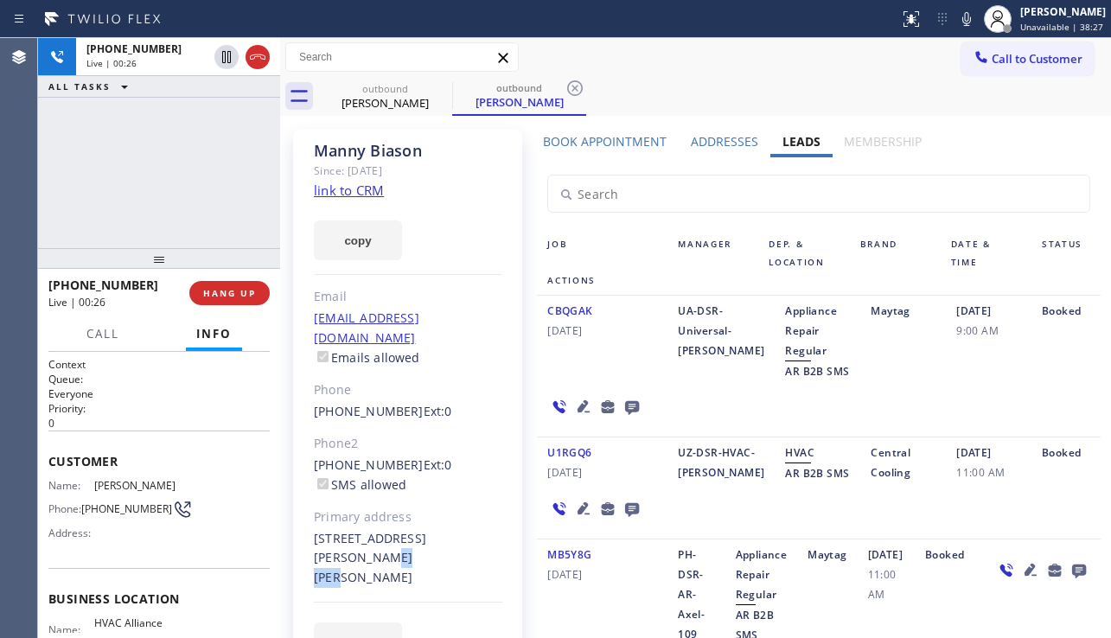
copy div "91010"
click at [751, 495] on div "U1RGQ6 [DATE] UZ-DSR-HVAC-[PERSON_NAME] AR B2B SMS Central Cooling [DATE] 11:00…" at bounding box center [819, 489] width 564 height 102
click at [580, 405] on icon at bounding box center [584, 406] width 12 height 12
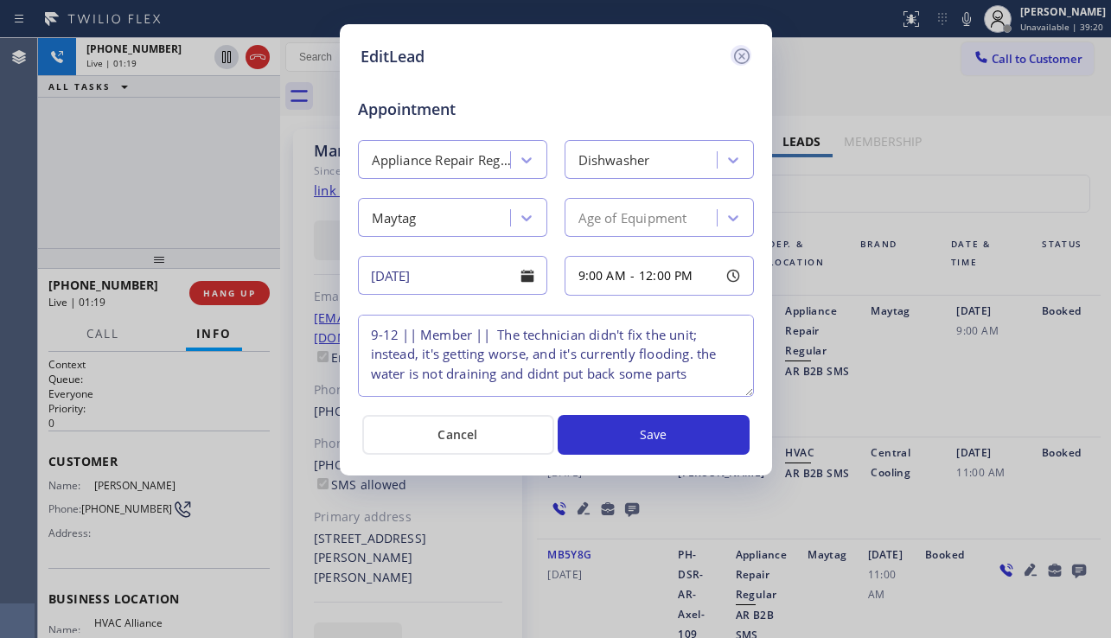
click at [743, 62] on icon at bounding box center [742, 56] width 21 height 21
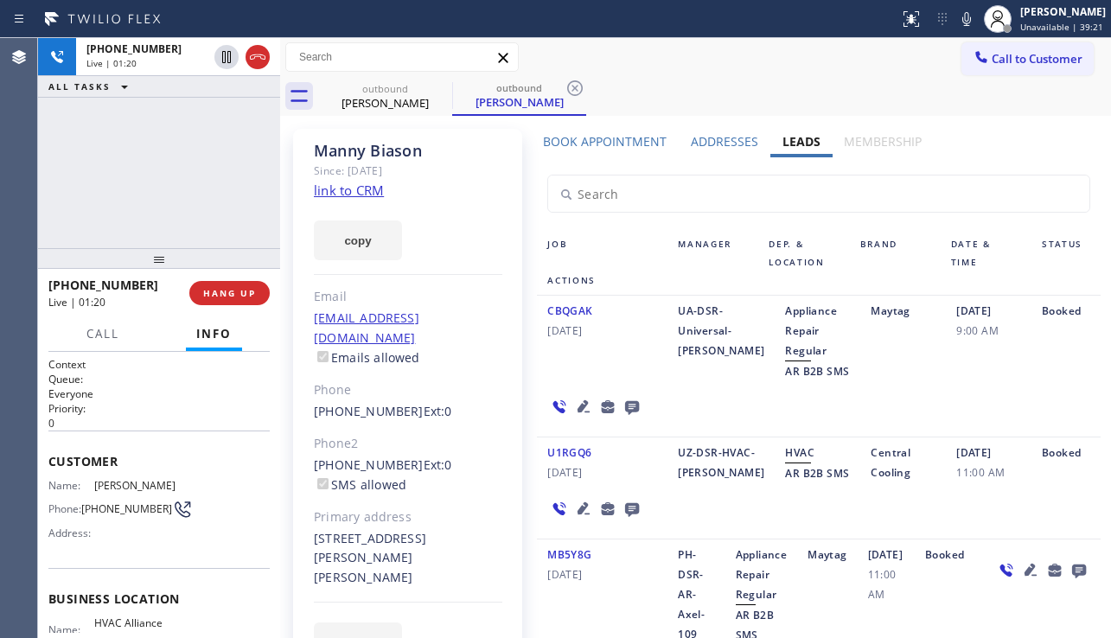
scroll to position [86, 0]
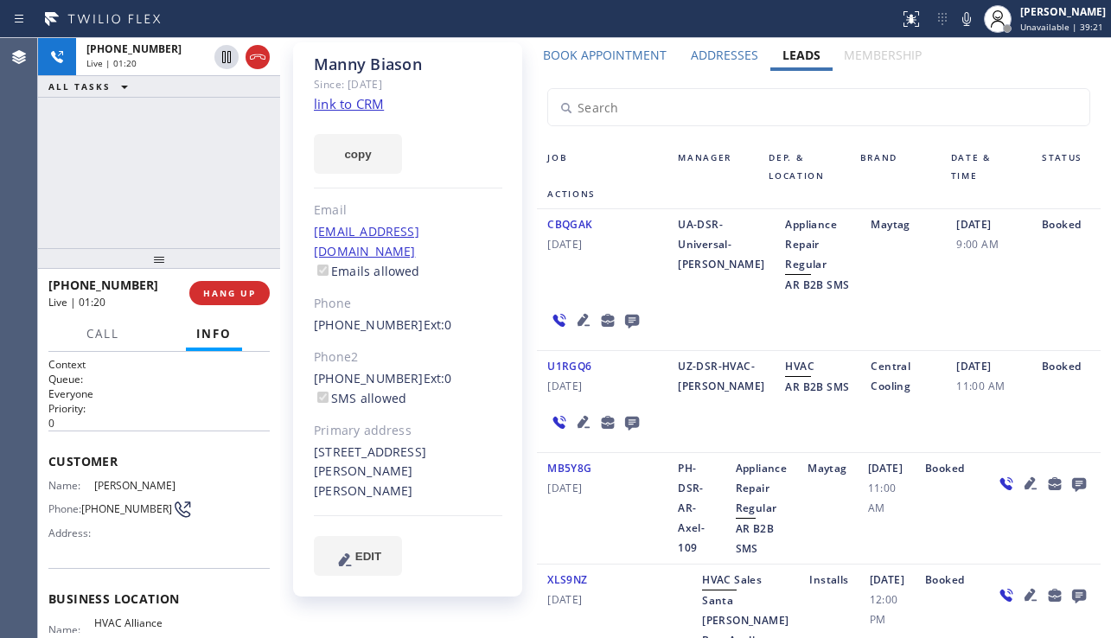
click at [581, 419] on icon at bounding box center [583, 422] width 21 height 21
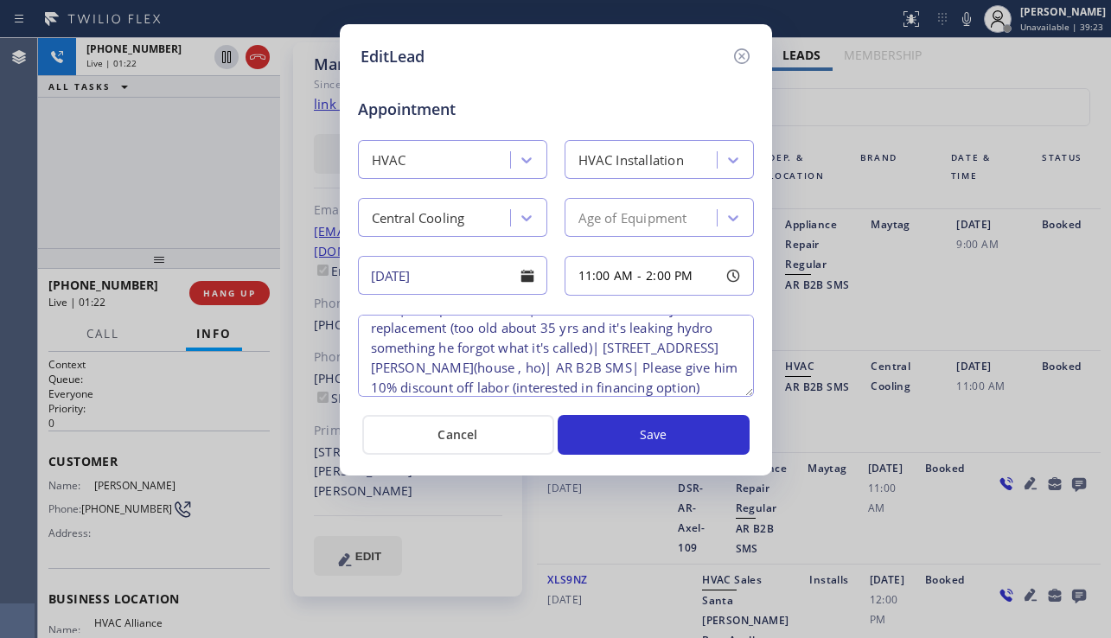
scroll to position [0, 0]
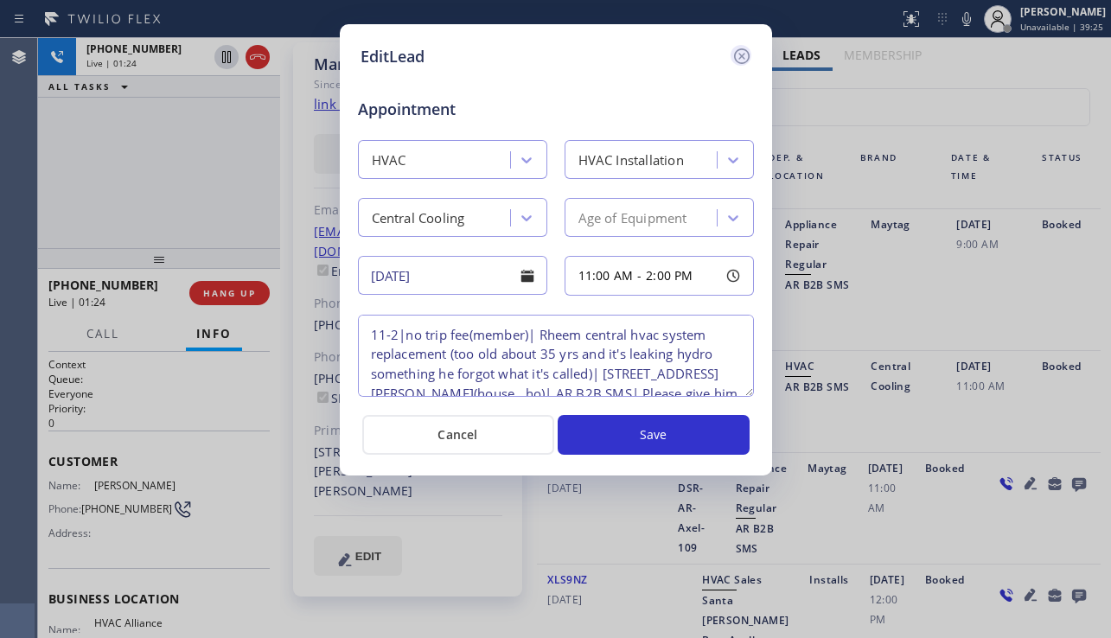
click at [746, 54] on icon at bounding box center [742, 56] width 21 height 21
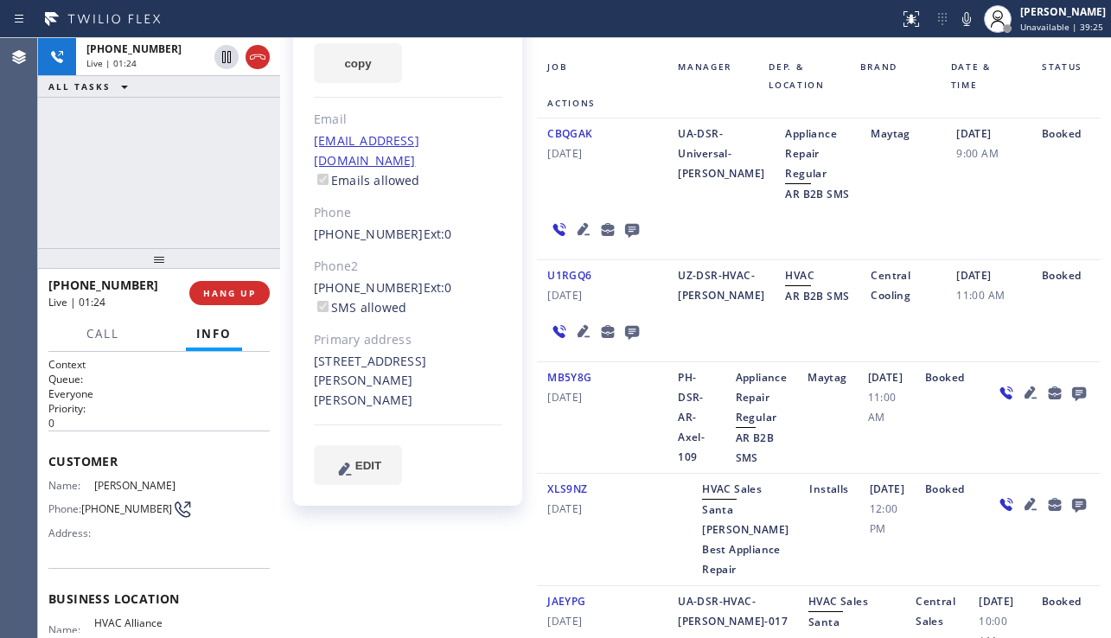
scroll to position [346, 0]
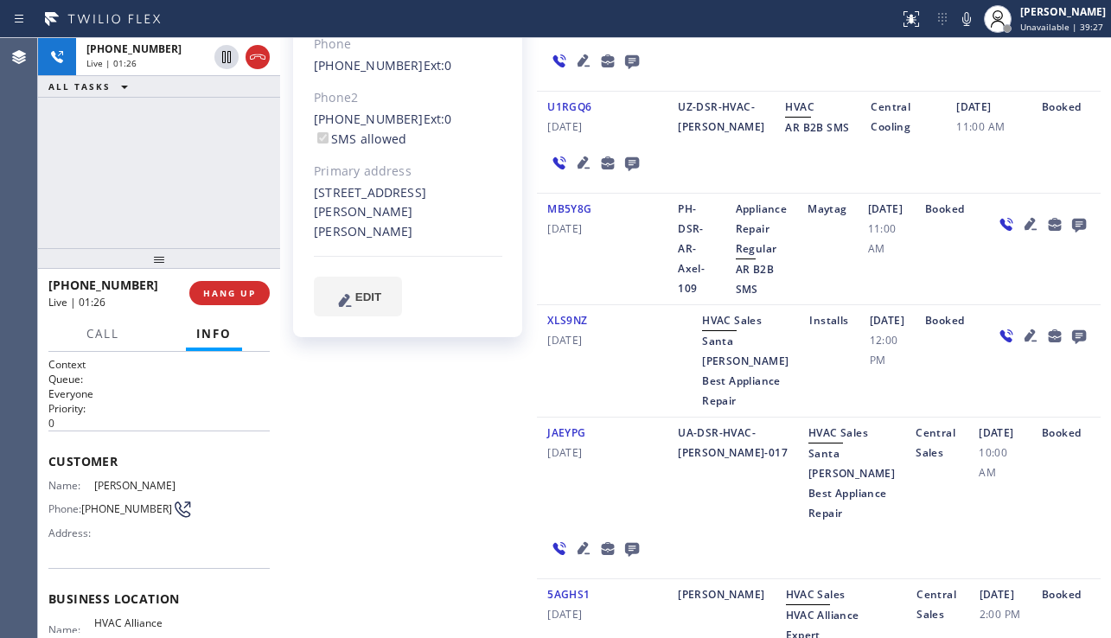
click at [1020, 234] on icon at bounding box center [1030, 224] width 21 height 21
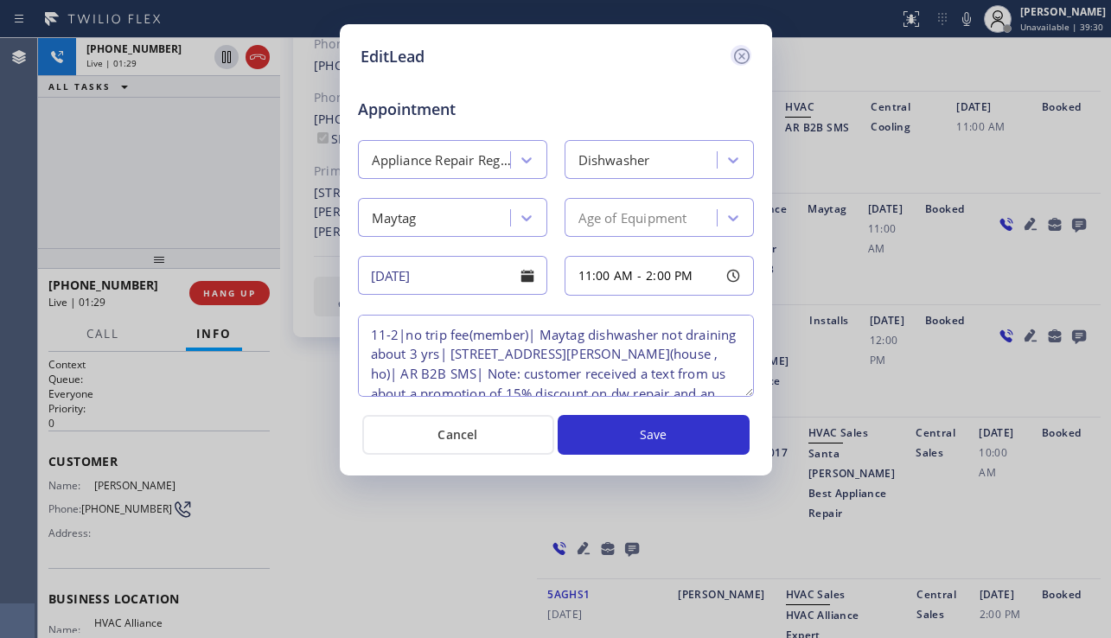
click at [741, 55] on icon at bounding box center [742, 56] width 21 height 21
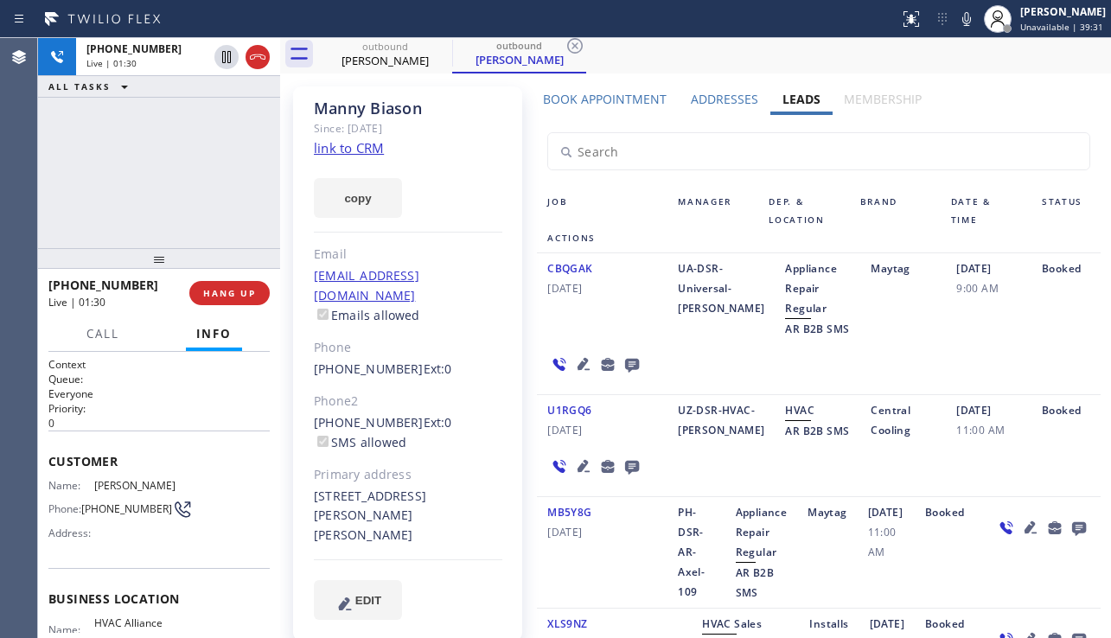
scroll to position [0, 0]
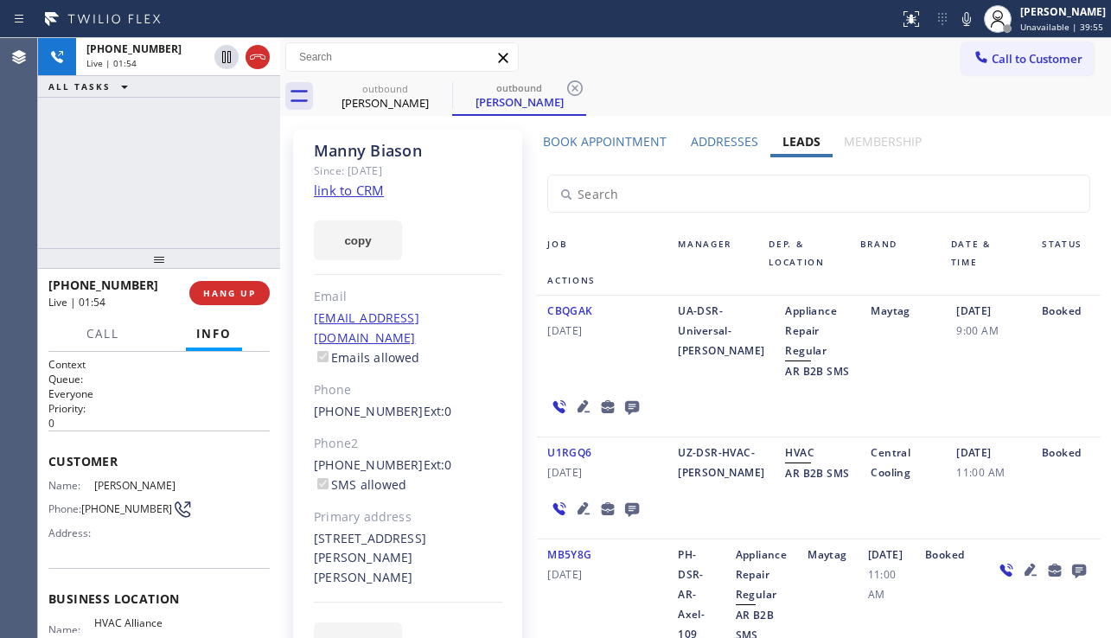
click at [597, 138] on label "Book Appointment" at bounding box center [605, 141] width 124 height 16
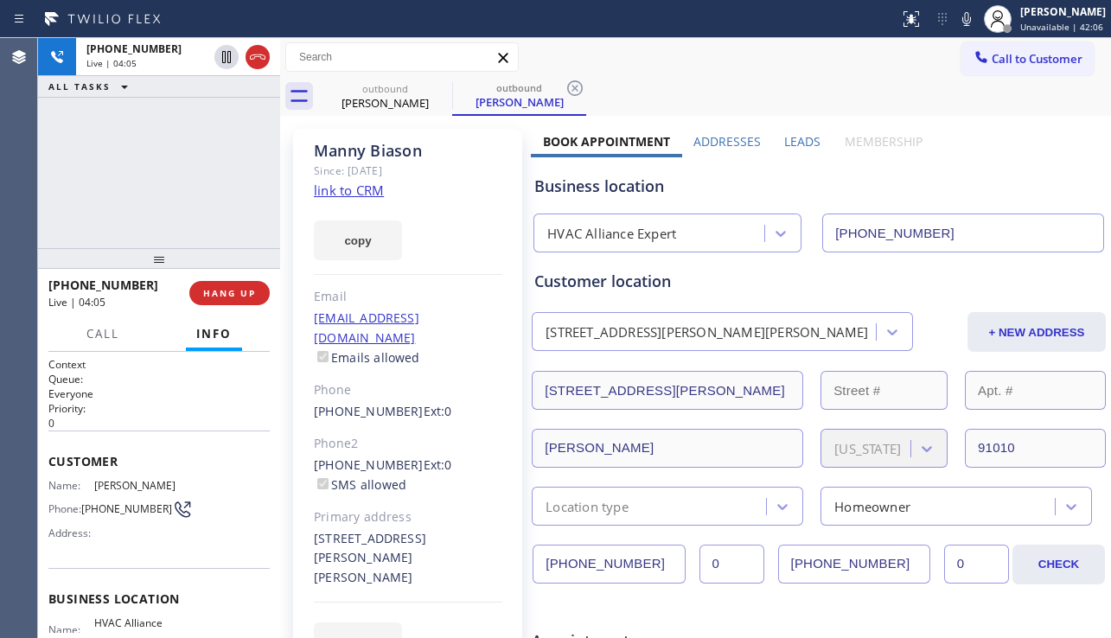
click at [785, 142] on label "Leads" at bounding box center [802, 141] width 36 height 16
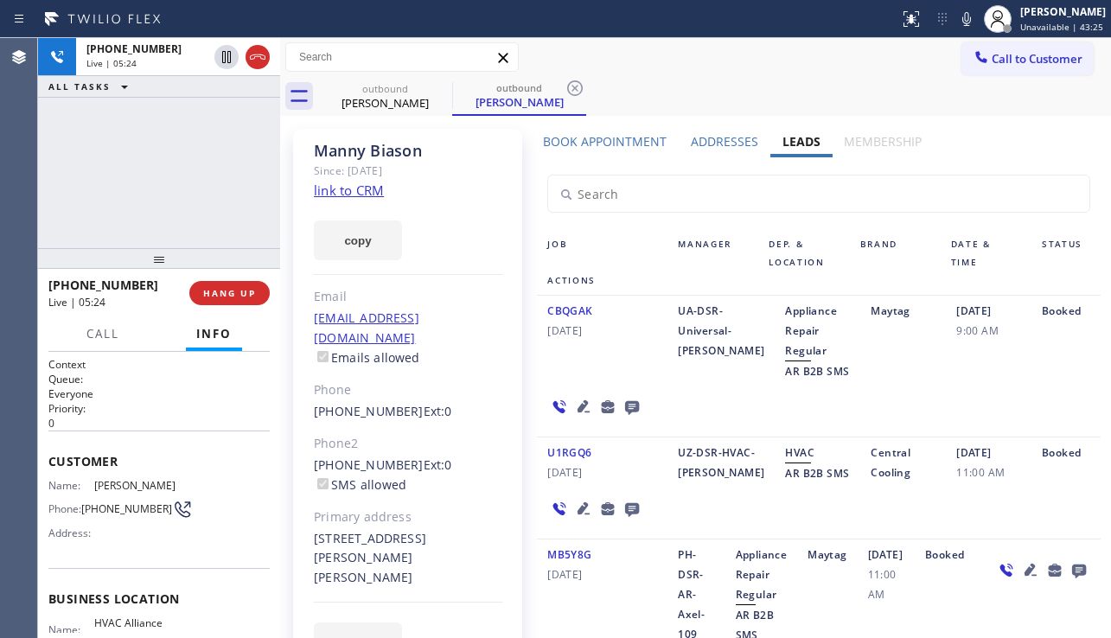
click at [610, 137] on label "Book Appointment" at bounding box center [605, 141] width 124 height 16
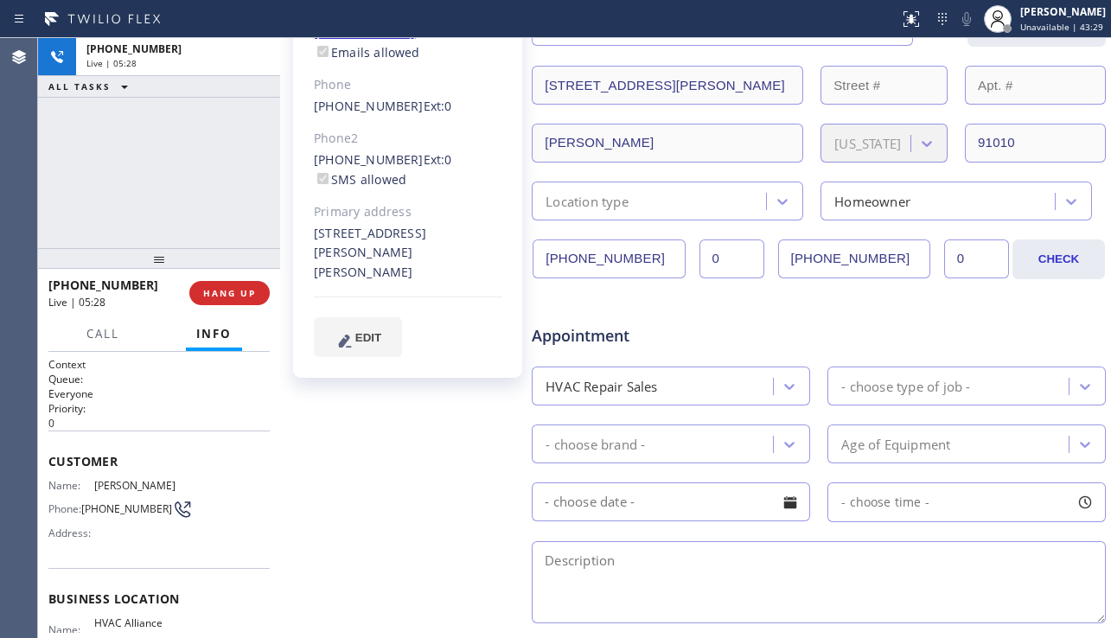
scroll to position [346, 0]
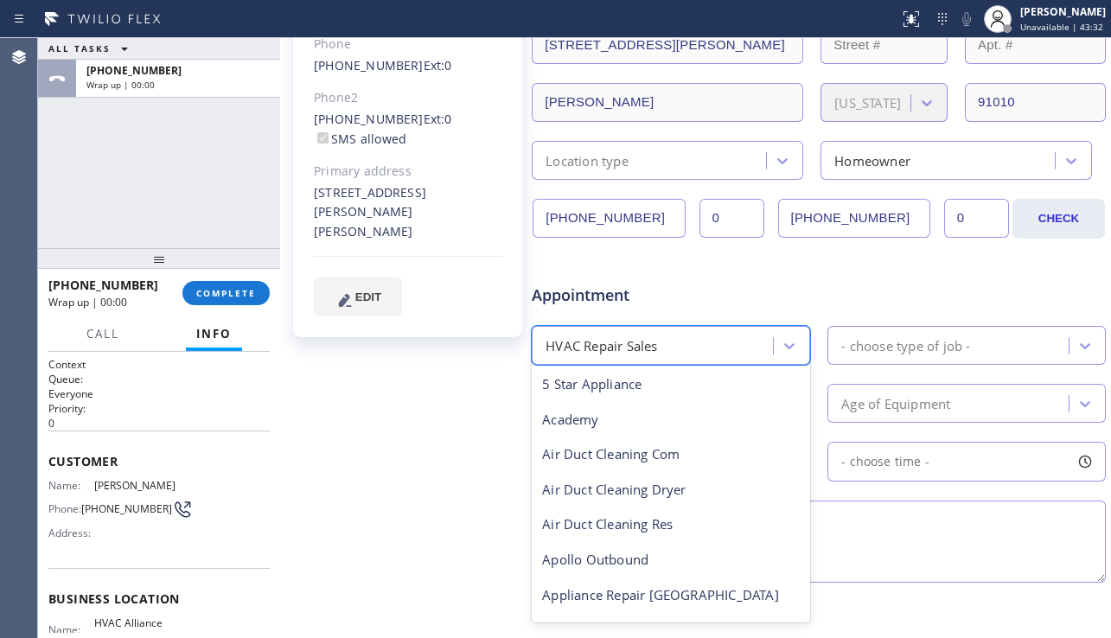
click at [719, 342] on div "HVAC Repair Sales" at bounding box center [655, 345] width 236 height 30
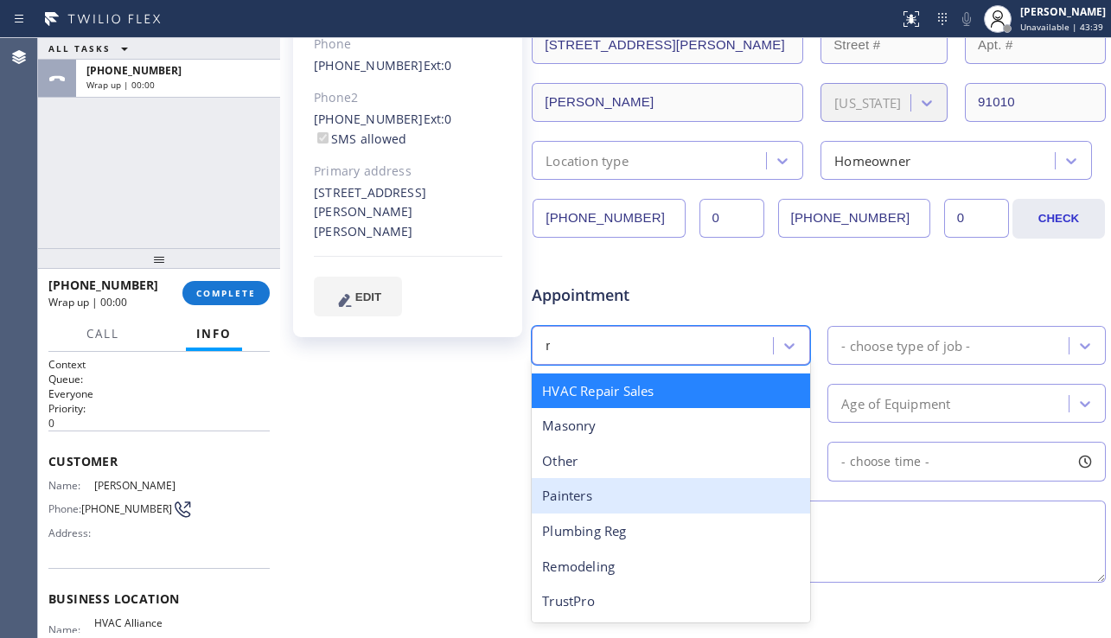
scroll to position [274, 0]
type input "re"
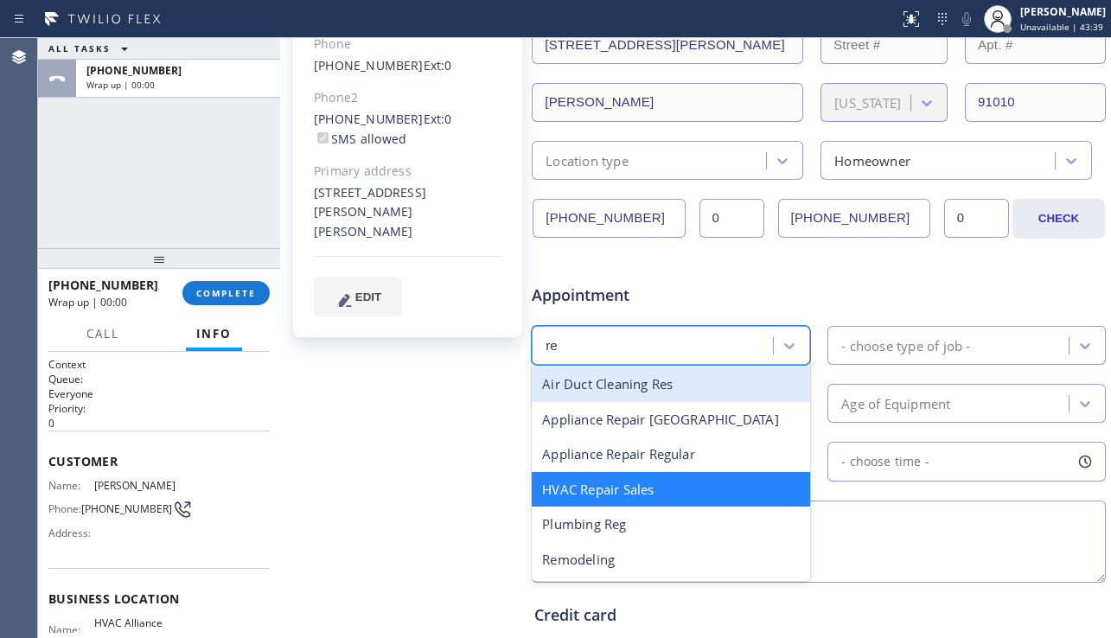
scroll to position [0, 0]
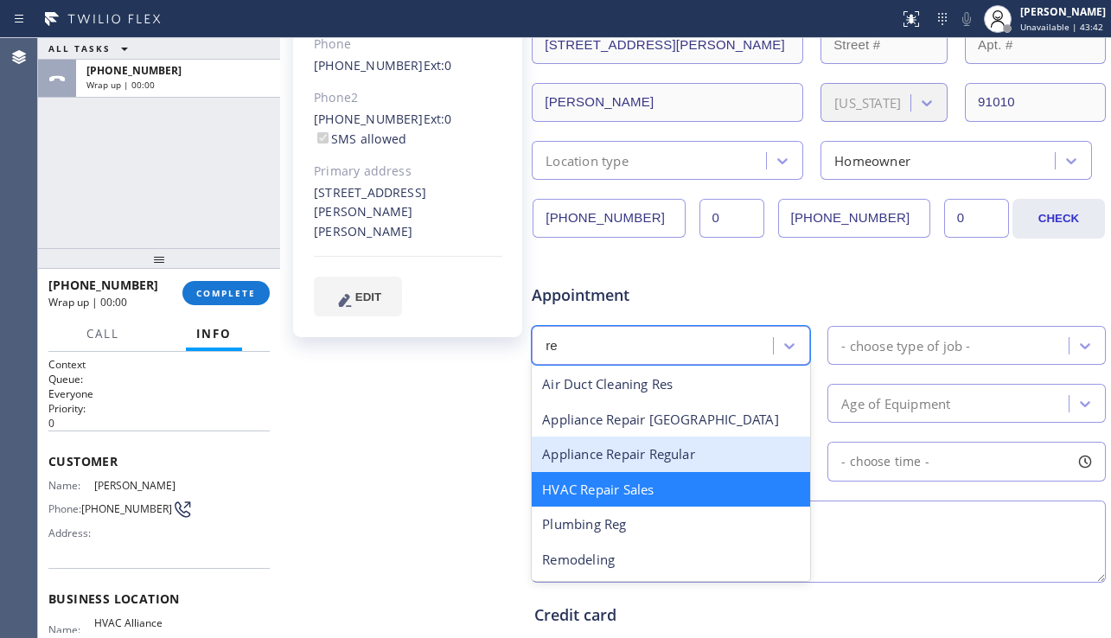
click at [646, 457] on div "Appliance Repair Regular" at bounding box center [671, 454] width 278 height 35
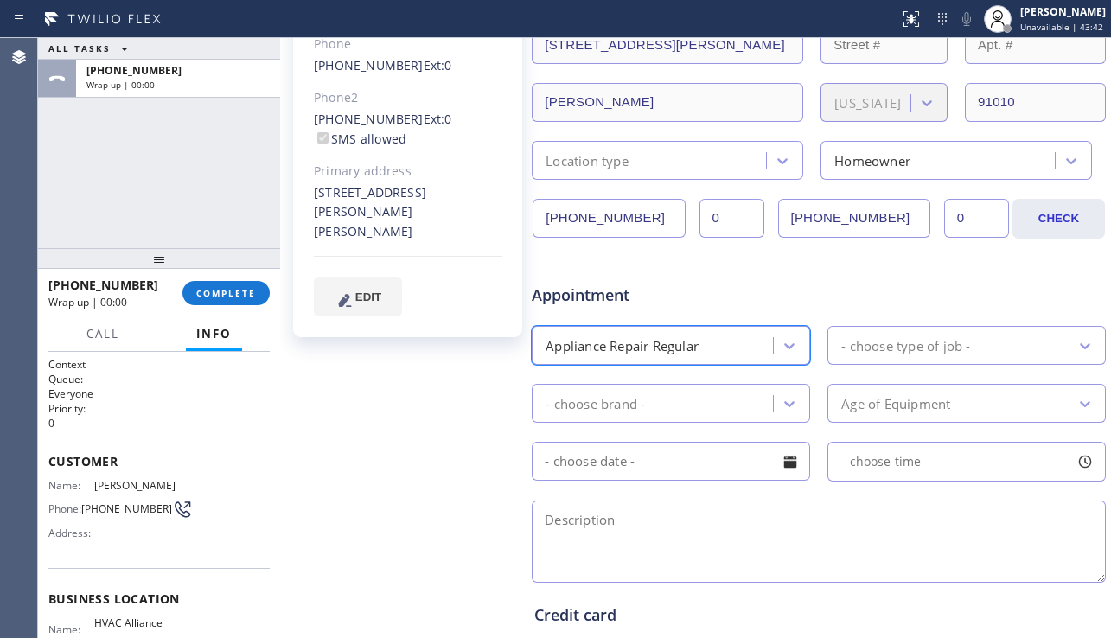
click at [843, 349] on div "- choose type of job -" at bounding box center [905, 345] width 129 height 20
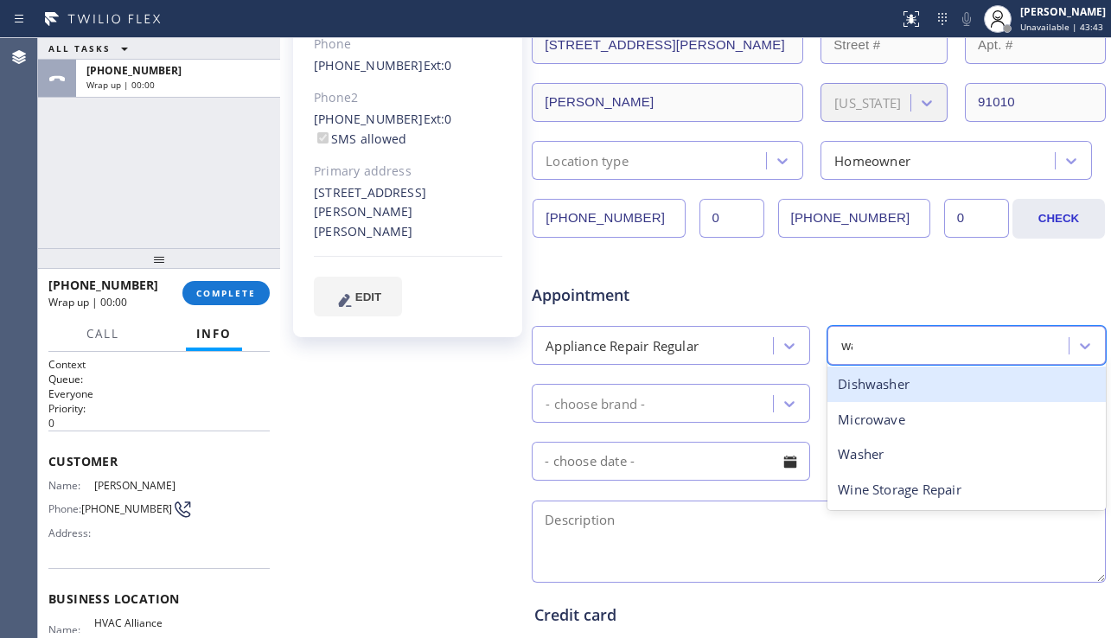
type input "was"
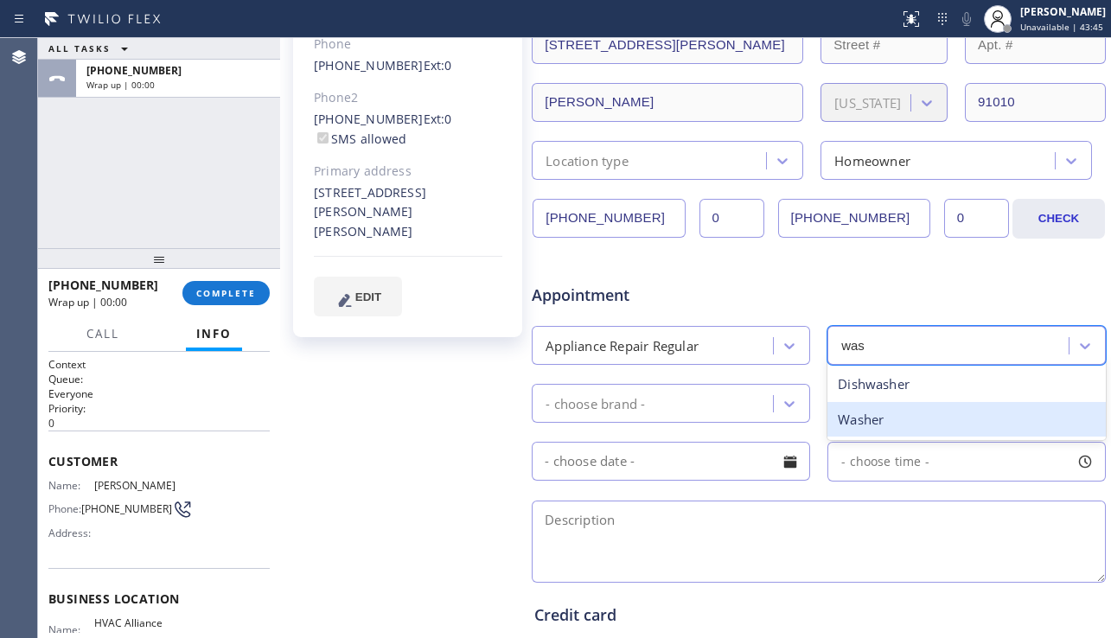
click at [857, 428] on div "Washer" at bounding box center [966, 419] width 278 height 35
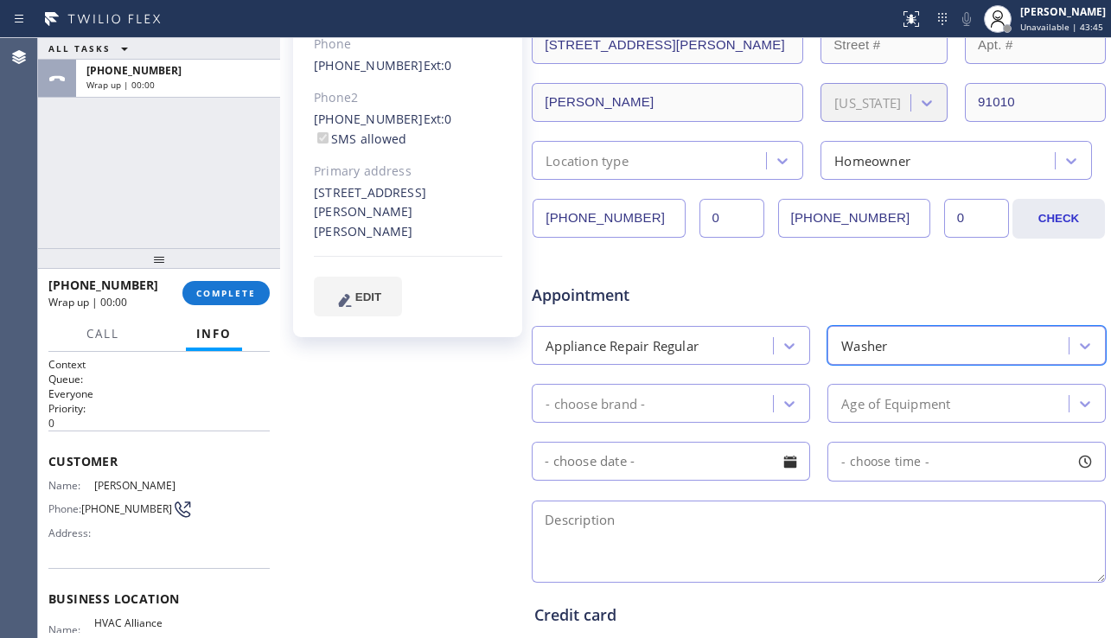
click at [695, 410] on div "- choose brand -" at bounding box center [655, 403] width 236 height 30
click at [680, 418] on div "- choose brand -" at bounding box center [655, 403] width 236 height 30
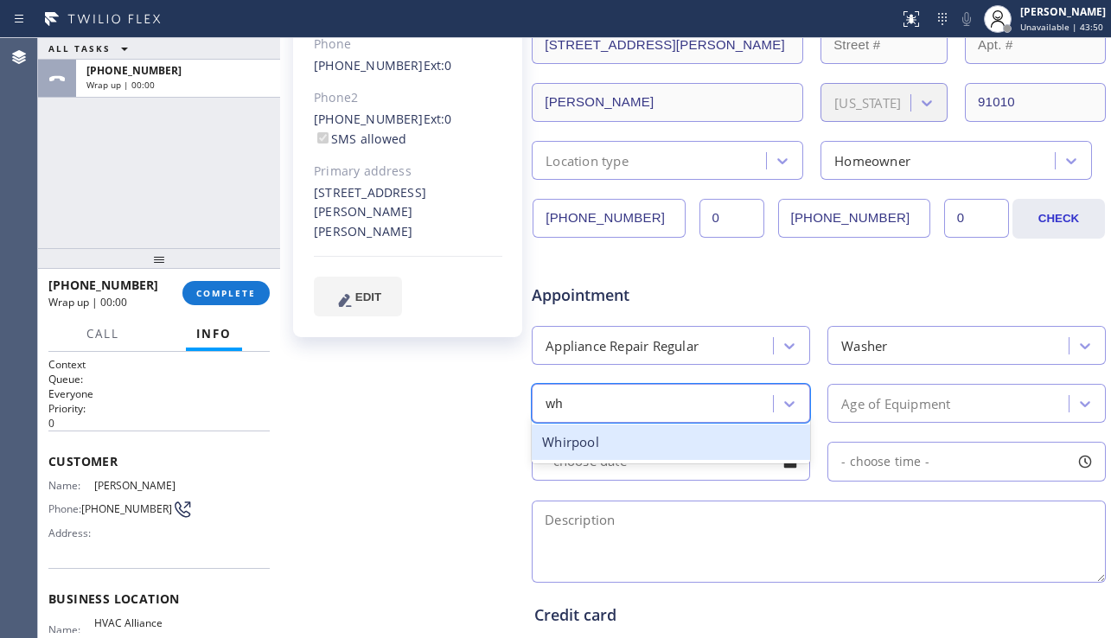
type input "whi"
click at [653, 450] on div "Whirpool" at bounding box center [671, 442] width 278 height 35
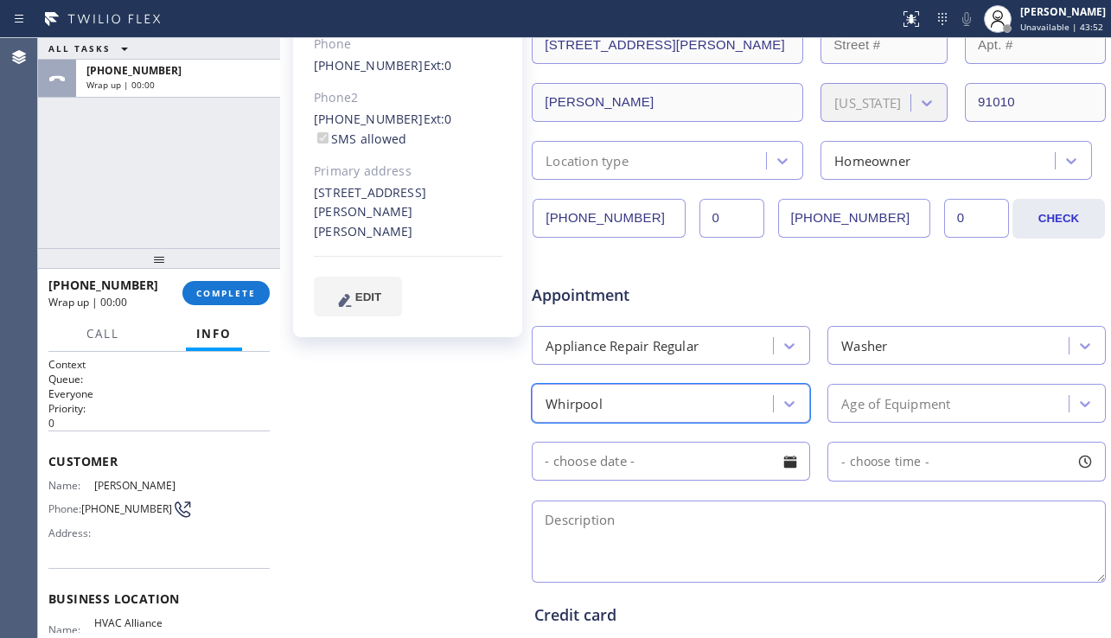
click at [910, 414] on div "Age of Equipment" at bounding box center [951, 403] width 236 height 30
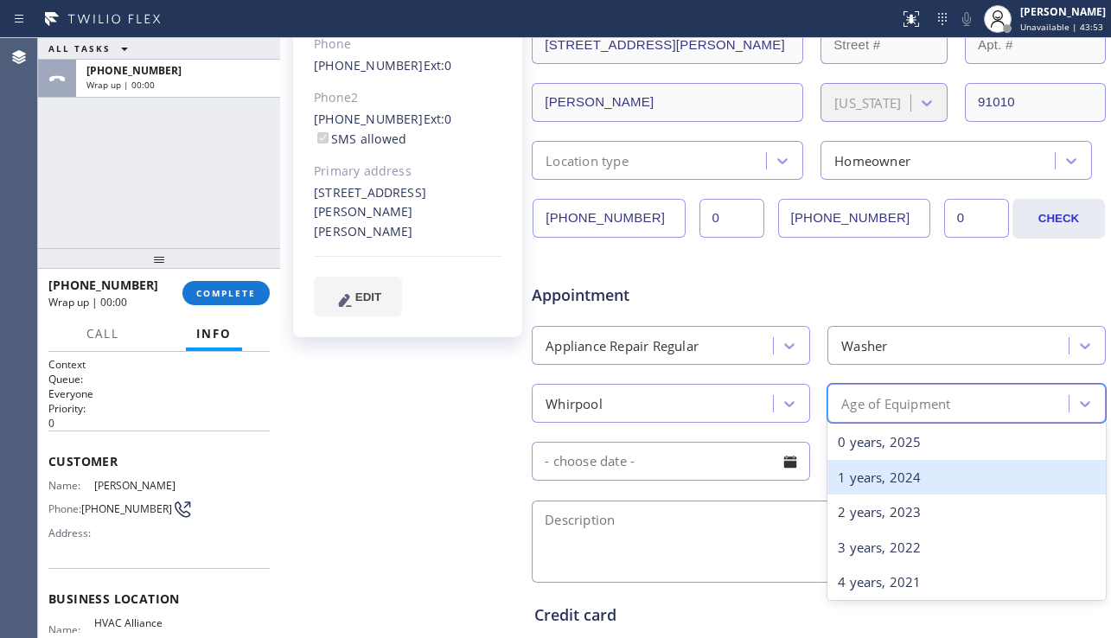
click at [879, 473] on div "1 years, 2024" at bounding box center [966, 477] width 278 height 35
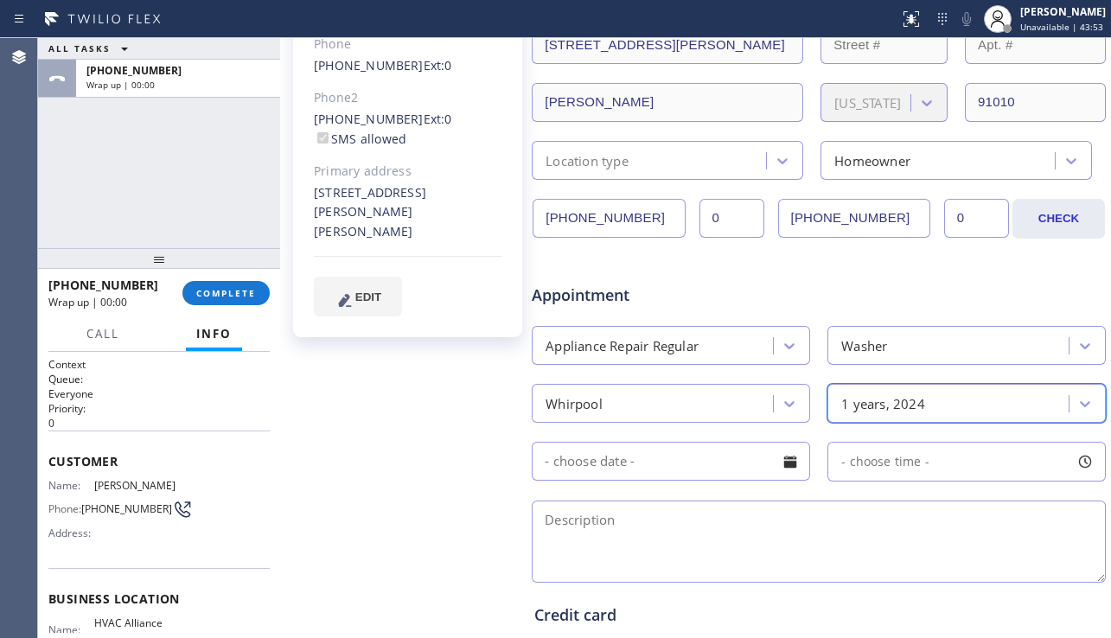
click at [743, 523] on textarea at bounding box center [819, 542] width 574 height 82
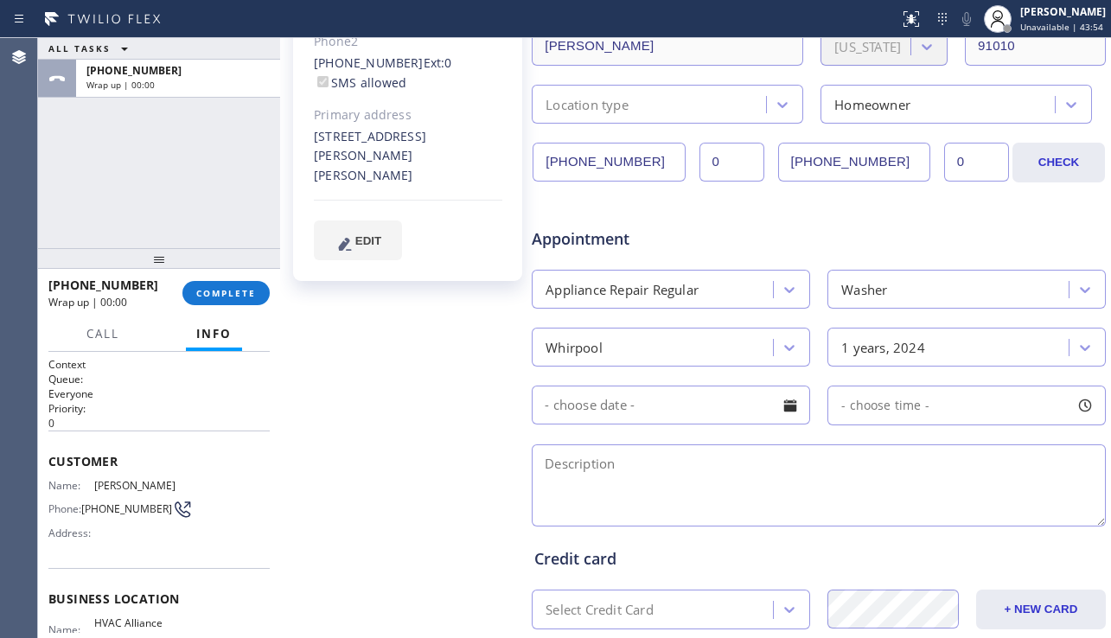
scroll to position [432, 0]
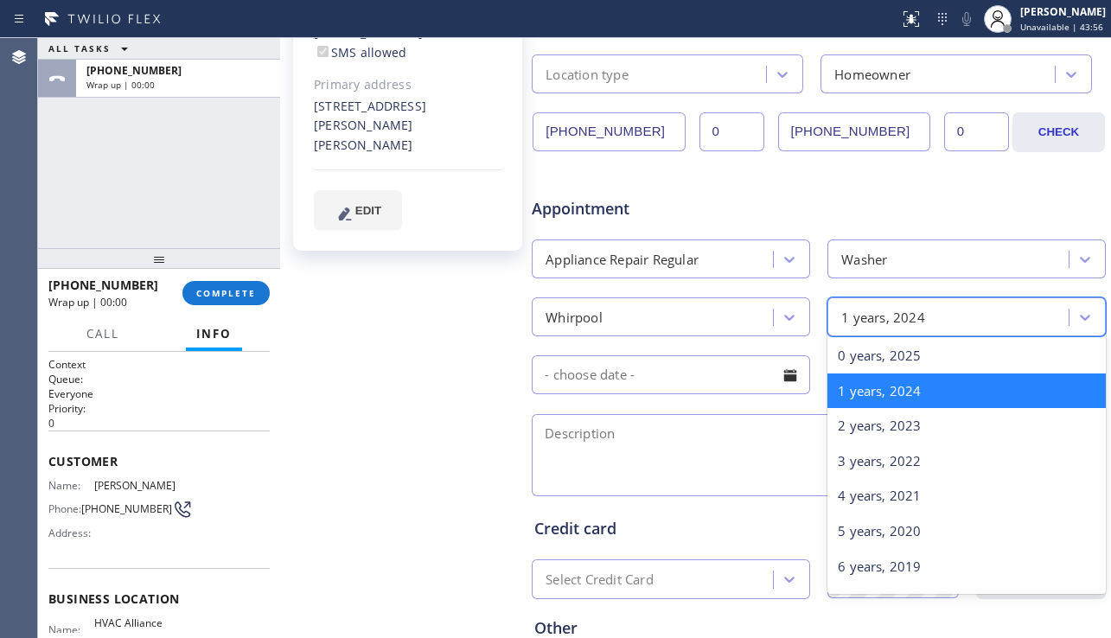
click at [916, 313] on div "1 years, 2024" at bounding box center [951, 317] width 236 height 30
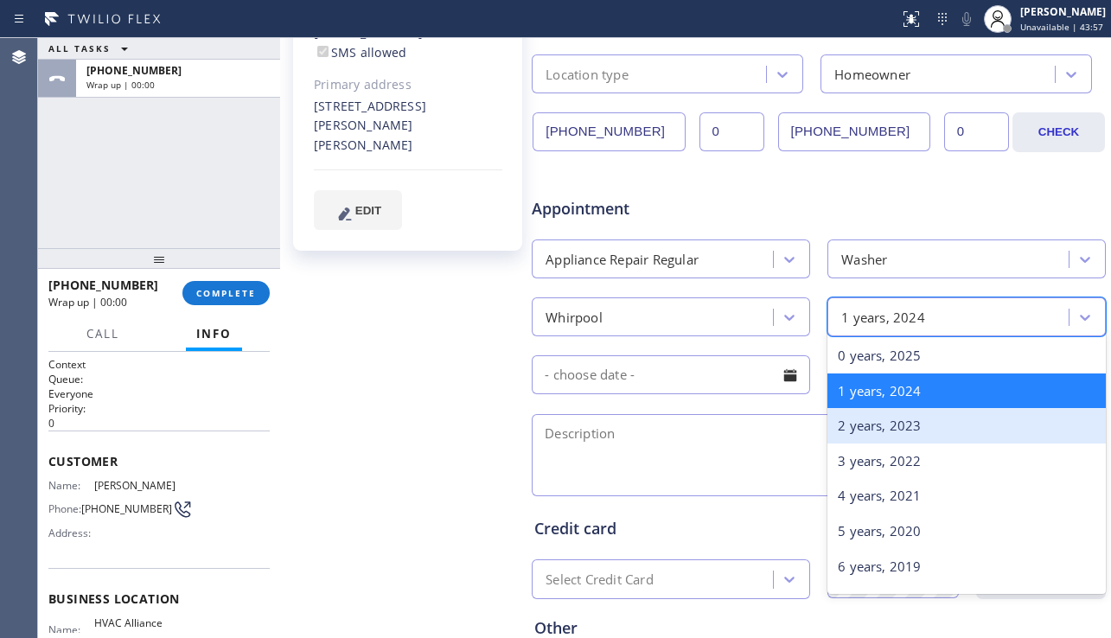
click at [879, 417] on div "2 years, 2023" at bounding box center [966, 425] width 278 height 35
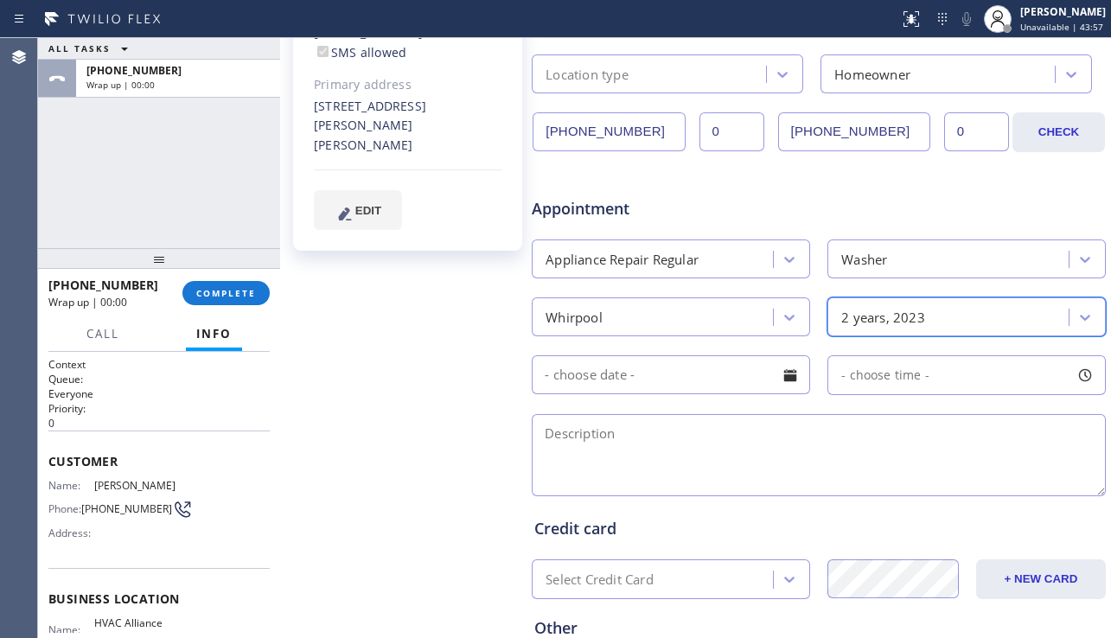
click at [695, 462] on textarea at bounding box center [819, 455] width 574 height 82
click at [778, 374] on div at bounding box center [790, 375] width 29 height 29
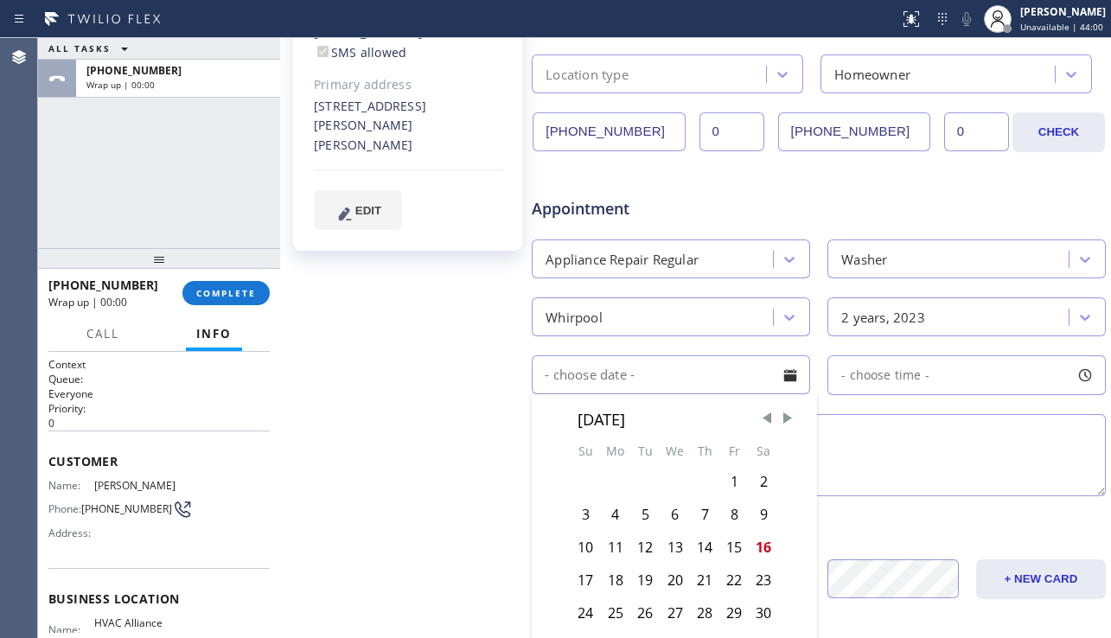
drag, startPoint x: 642, startPoint y: 579, endPoint x: 722, endPoint y: 515, distance: 102.1
click at [642, 578] on div "19" at bounding box center [644, 580] width 29 height 33
type input "[DATE]"
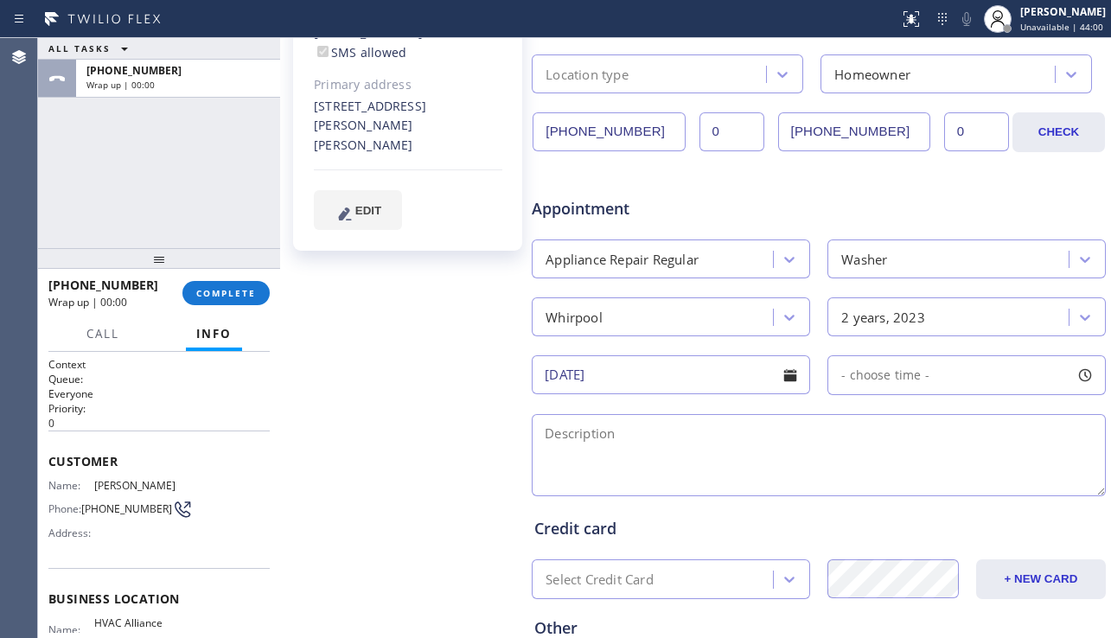
click at [860, 384] on div "- choose time -" at bounding box center [878, 376] width 101 height 20
drag, startPoint x: 836, startPoint y: 478, endPoint x: 923, endPoint y: 479, distance: 86.5
click at [923, 479] on div at bounding box center [933, 481] width 21 height 36
drag, startPoint x: 838, startPoint y: 480, endPoint x: 872, endPoint y: 478, distance: 34.6
click at [872, 478] on div at bounding box center [880, 481] width 21 height 36
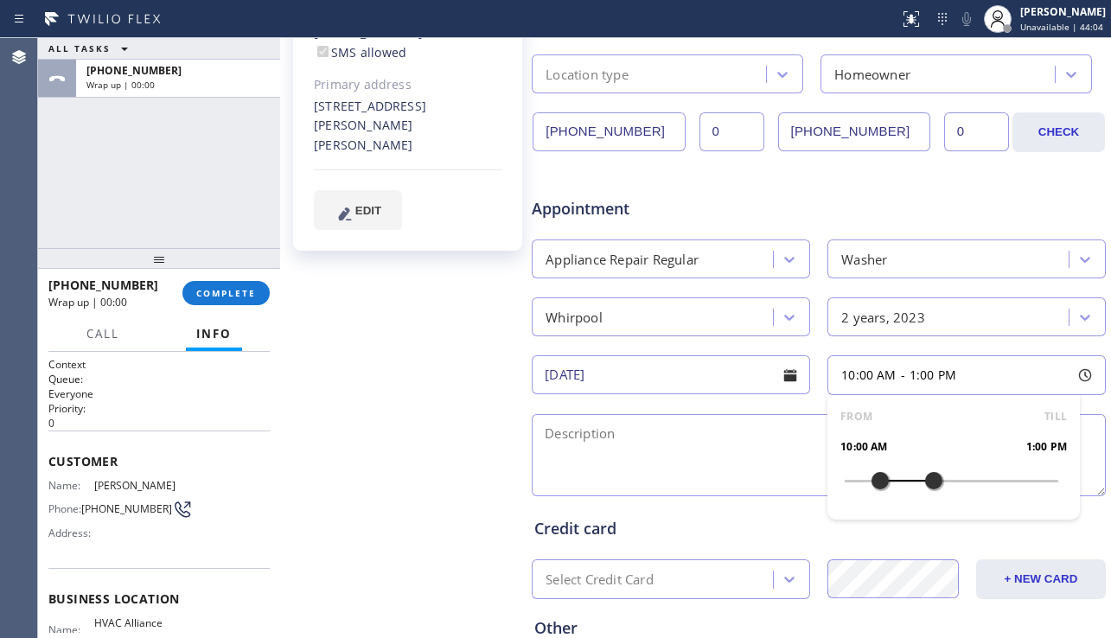
click at [733, 458] on textarea at bounding box center [819, 455] width 574 height 82
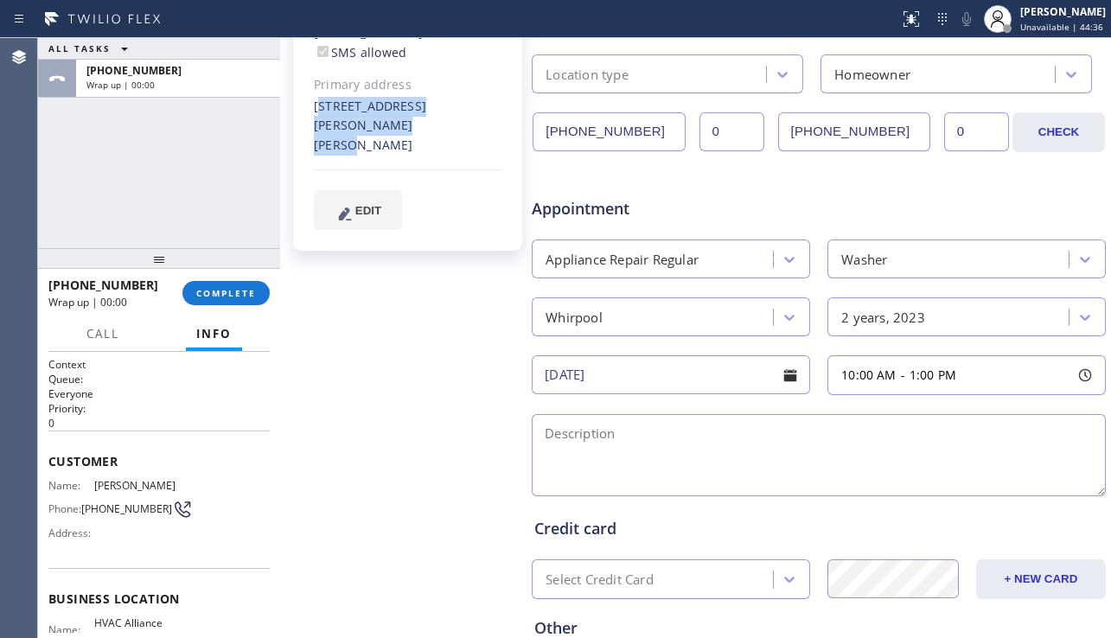
drag, startPoint x: 314, startPoint y: 89, endPoint x: 384, endPoint y: 104, distance: 71.6
click at [384, 104] on div "[STREET_ADDRESS][PERSON_NAME][PERSON_NAME]" at bounding box center [408, 127] width 188 height 60
copy div "[STREET_ADDRESS][PERSON_NAME][PERSON_NAME]"
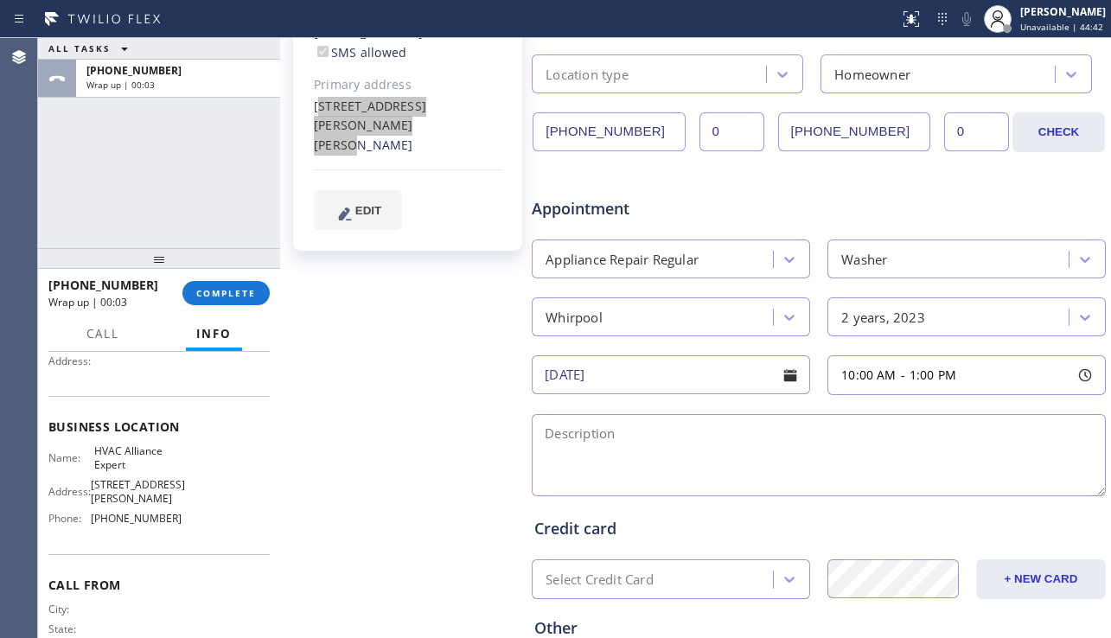
scroll to position [173, 0]
drag, startPoint x: 90, startPoint y: 459, endPoint x: 123, endPoint y: 470, distance: 34.5
click at [123, 470] on div "Name: HVAC Alliance Expert" at bounding box center [114, 457] width 133 height 27
copy div "HVAC Alliance Expert"
click at [655, 437] on textarea at bounding box center [819, 455] width 574 height 82
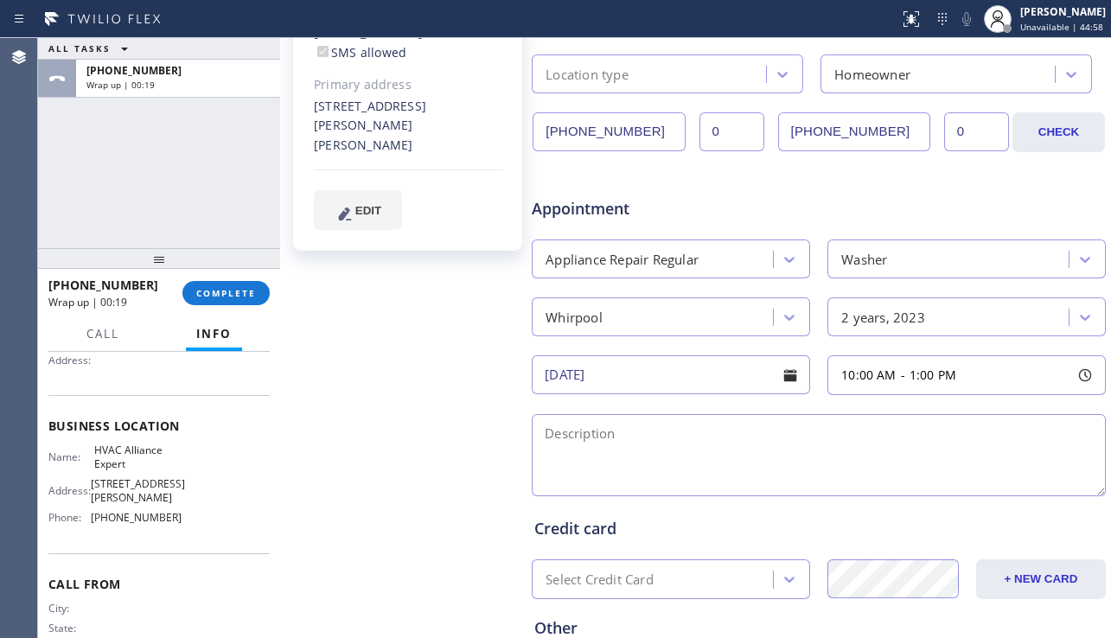
paste textarea "10-1 | no scf | whirlpool | washer stackble | there is a water stuck in the was…"
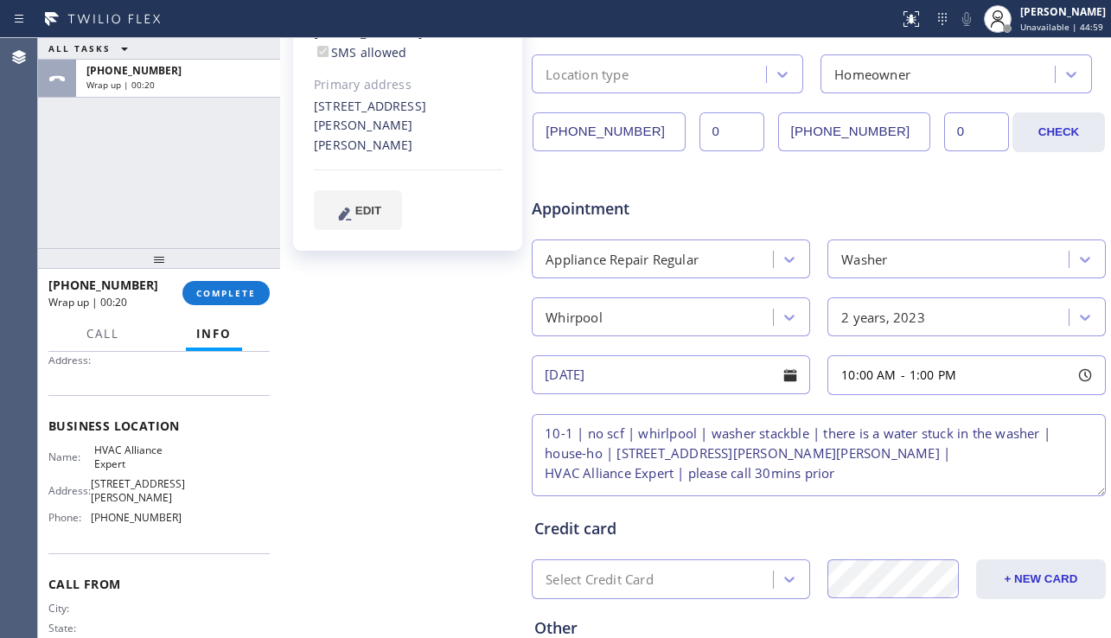
type textarea "10-1 | no scf | whirlpool | washer stackble | there is a water stuck in the was…"
click at [1009, 462] on textarea "10-1 | no scf | whirlpool | washer stackble | there is a water stuck in the was…" at bounding box center [819, 455] width 574 height 82
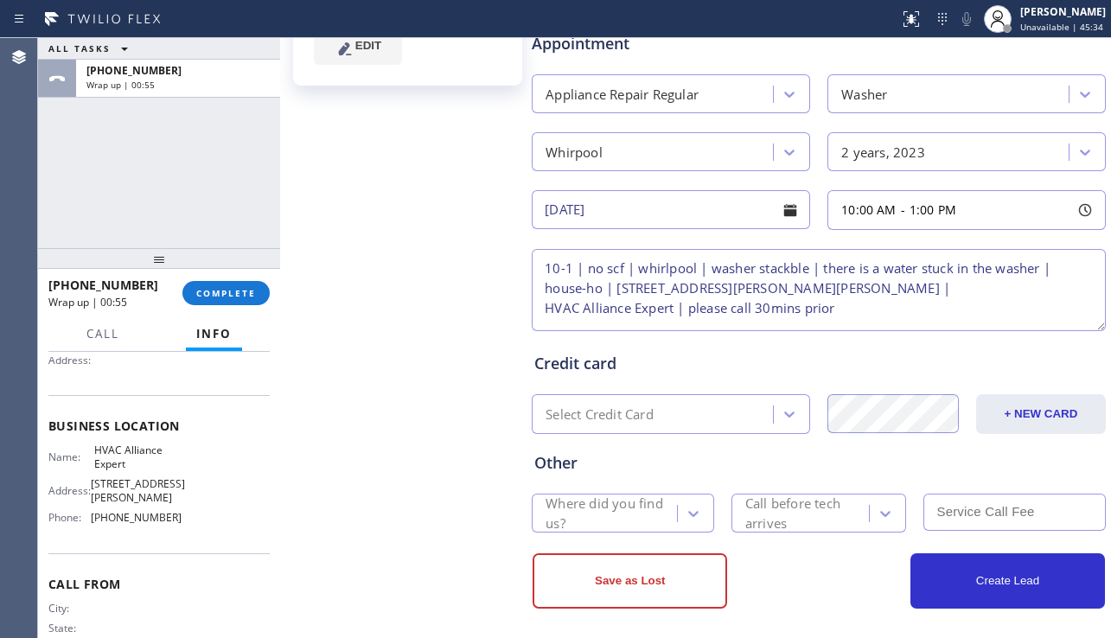
scroll to position [607, 0]
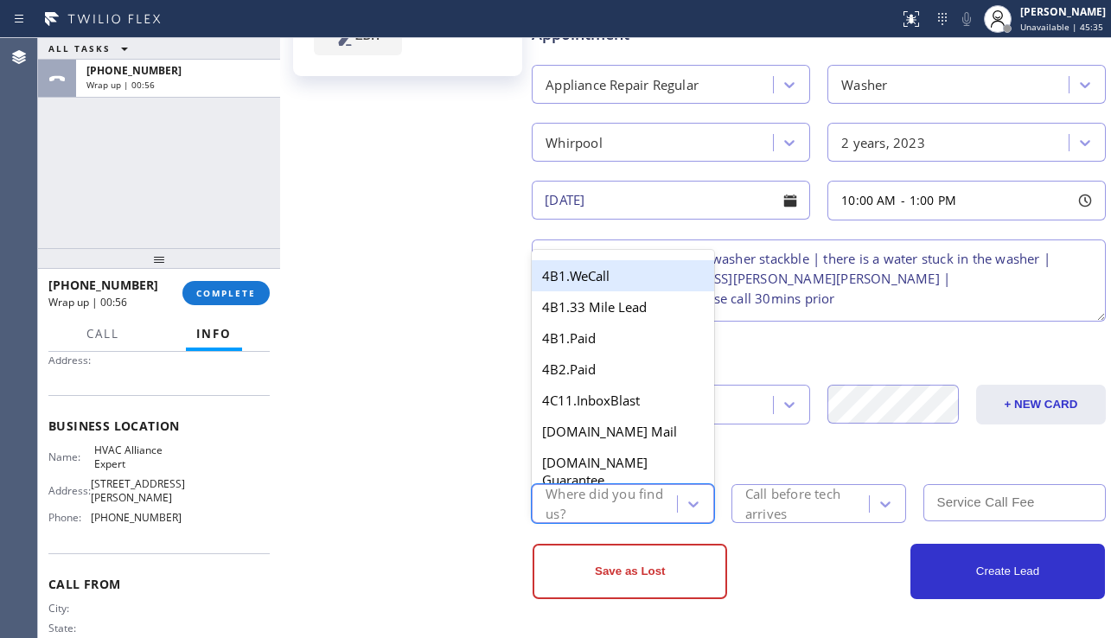
click at [638, 499] on div "Where did you find us?" at bounding box center [611, 504] width 130 height 40
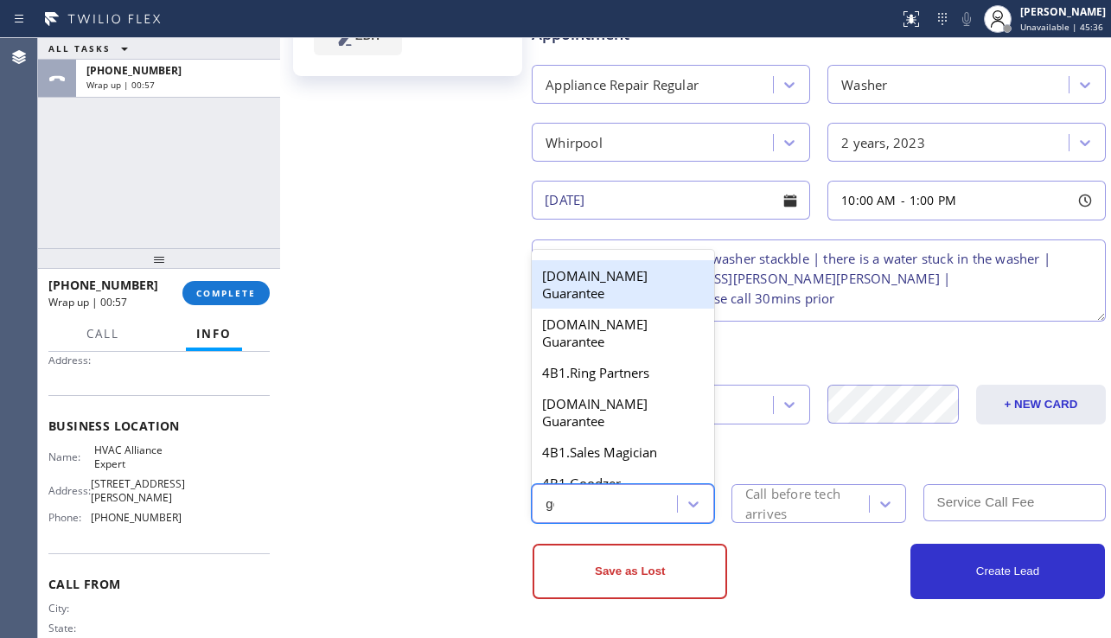
type input "goo"
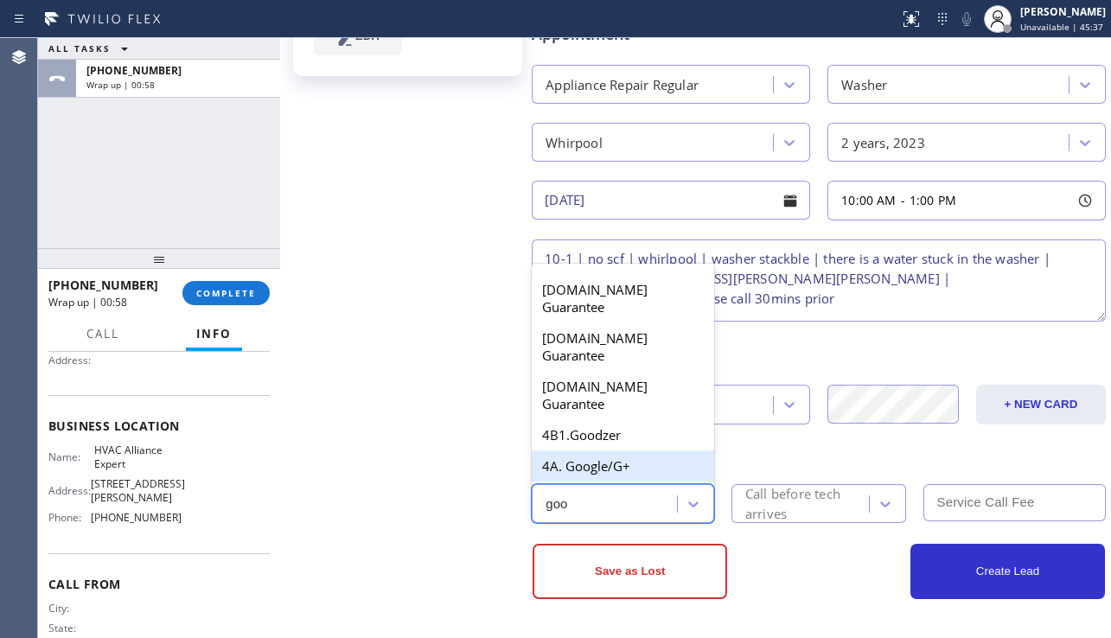
drag, startPoint x: 650, startPoint y: 467, endPoint x: 826, endPoint y: 504, distance: 179.4
click at [651, 467] on div "4A. Google/G+" at bounding box center [623, 465] width 182 height 31
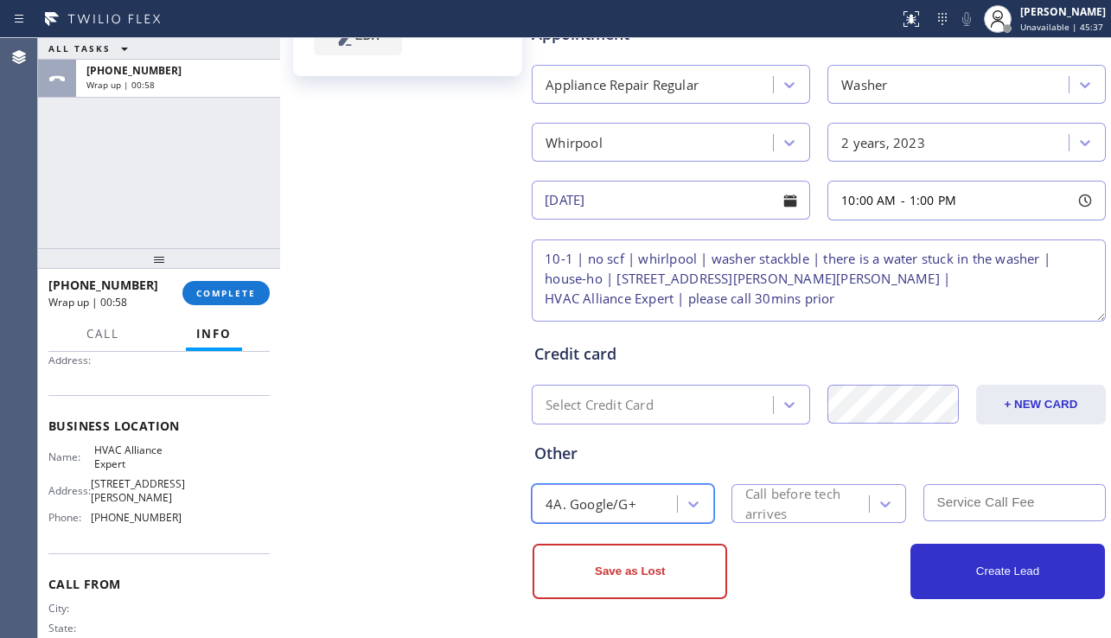
click at [839, 508] on div "Call before tech arrives" at bounding box center [806, 504] width 123 height 40
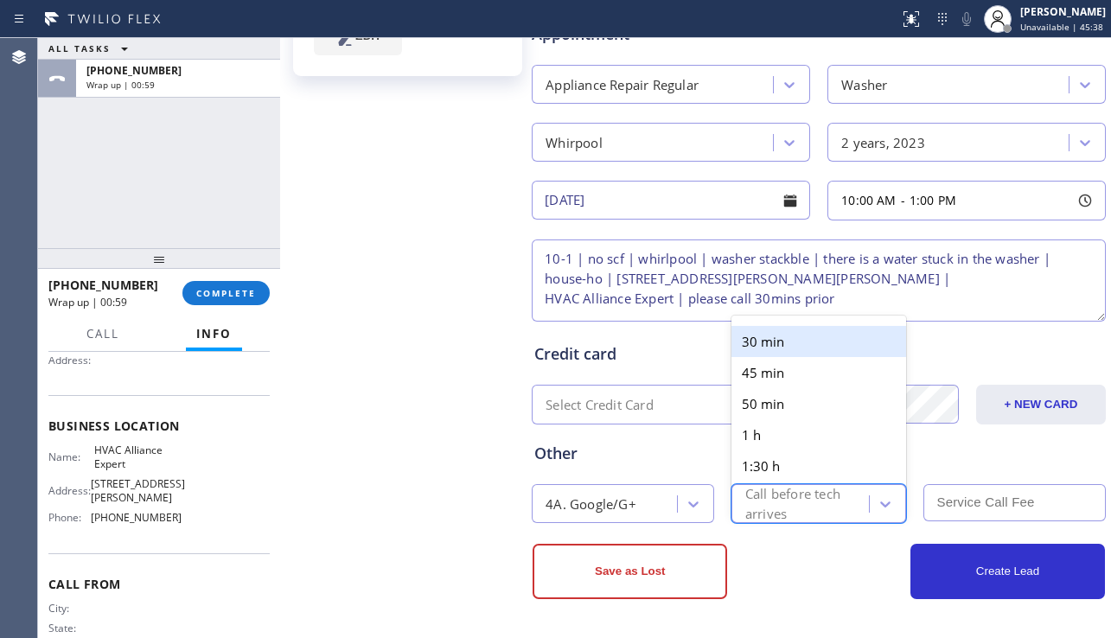
click at [757, 339] on div "30 min" at bounding box center [820, 341] width 176 height 31
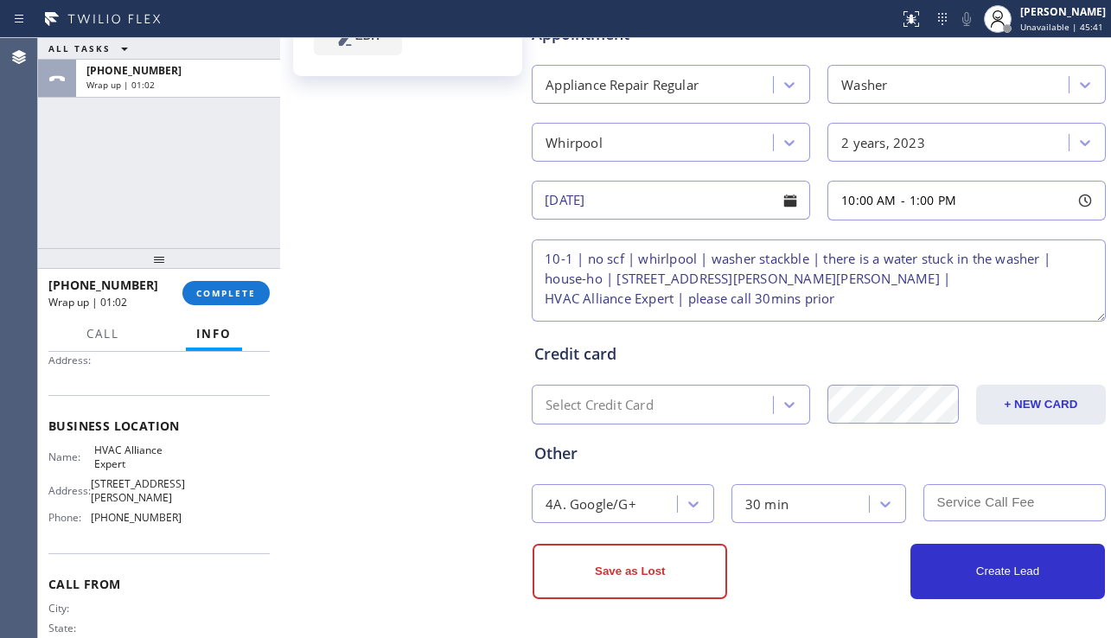
click at [974, 506] on input "text" at bounding box center [1014, 502] width 182 height 37
type input "0"
click at [743, 257] on textarea "10-1 | no scf | whirlpool | washer stackble | there is a water stuck in the was…" at bounding box center [819, 281] width 574 height 82
type textarea "10-1 | no scf | whirlpool | washer stackable | there is a water stuck in the wa…"
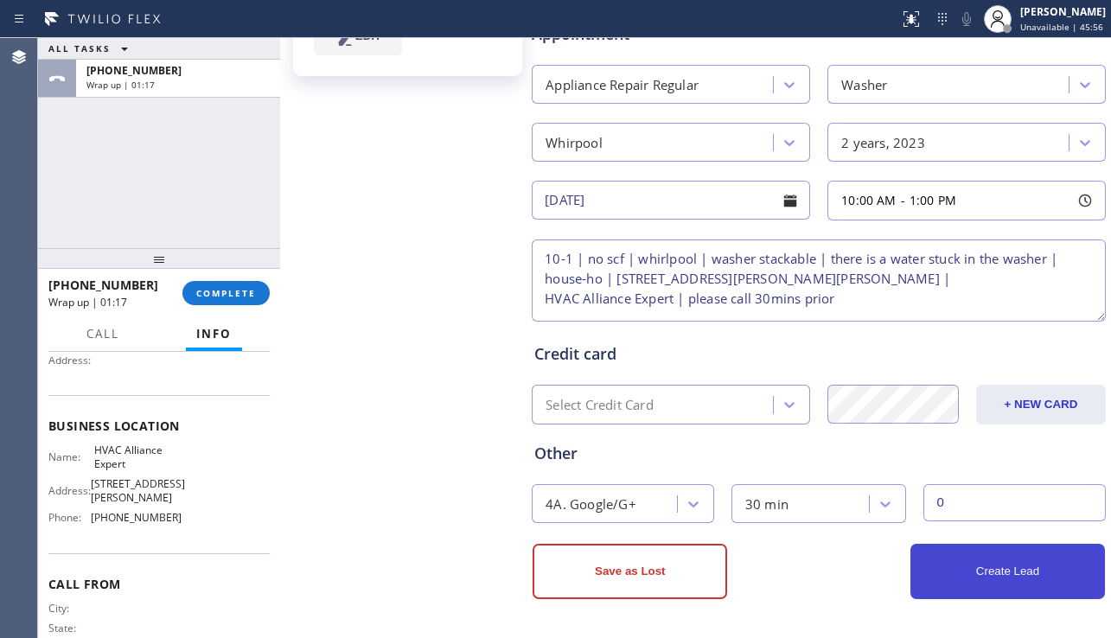
click at [981, 566] on button "Create Lead" at bounding box center [1007, 571] width 195 height 55
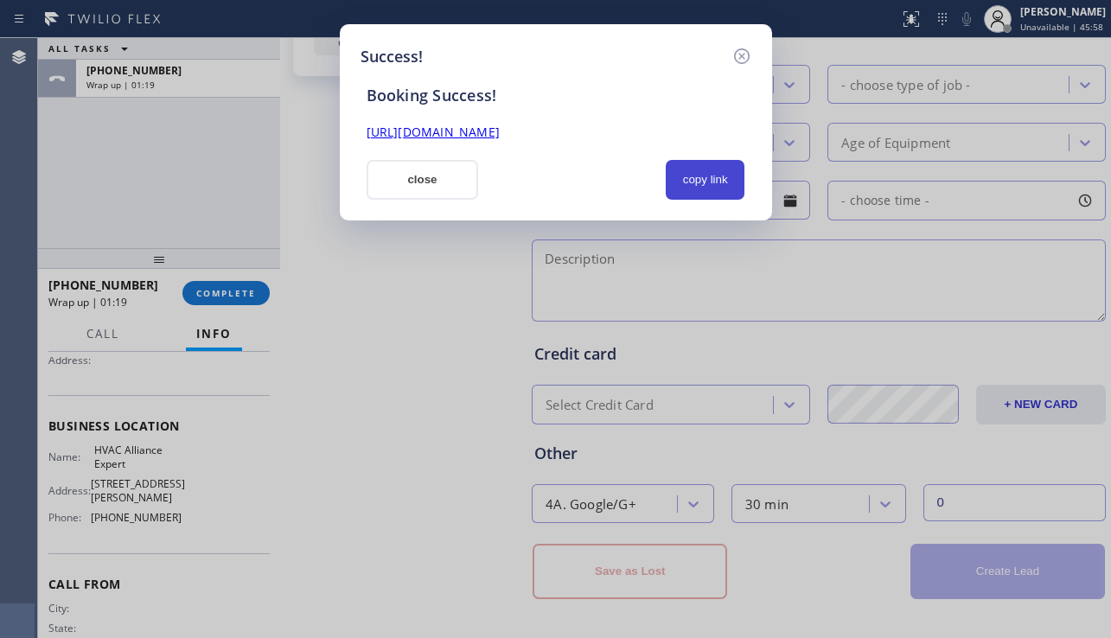
click at [714, 179] on button "copy link" at bounding box center [706, 180] width 80 height 40
click at [500, 133] on link "[URL][DOMAIN_NAME]" at bounding box center [433, 132] width 133 height 16
click at [428, 191] on button "close" at bounding box center [423, 180] width 112 height 40
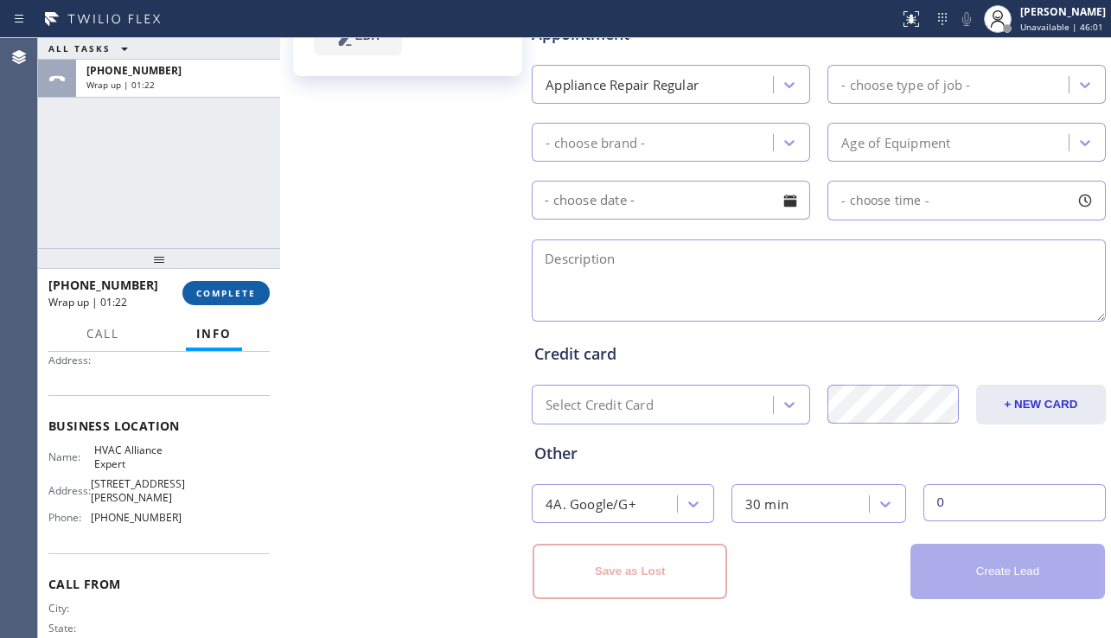
click at [253, 289] on span "COMPLETE" at bounding box center [226, 293] width 60 height 12
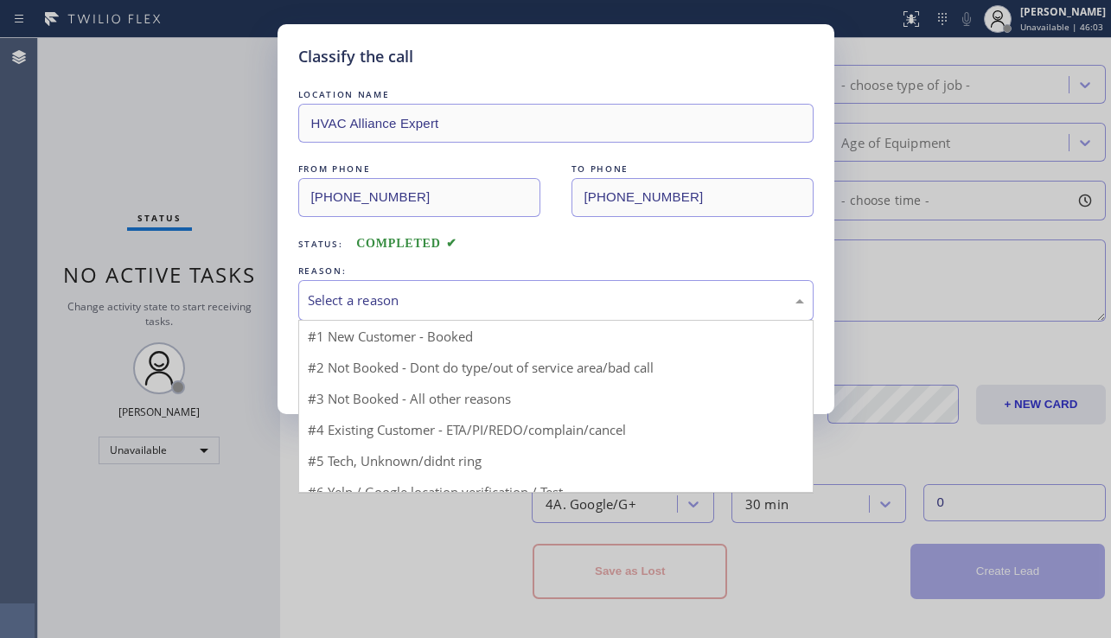
click at [462, 298] on div "Select a reason" at bounding box center [556, 301] width 496 height 20
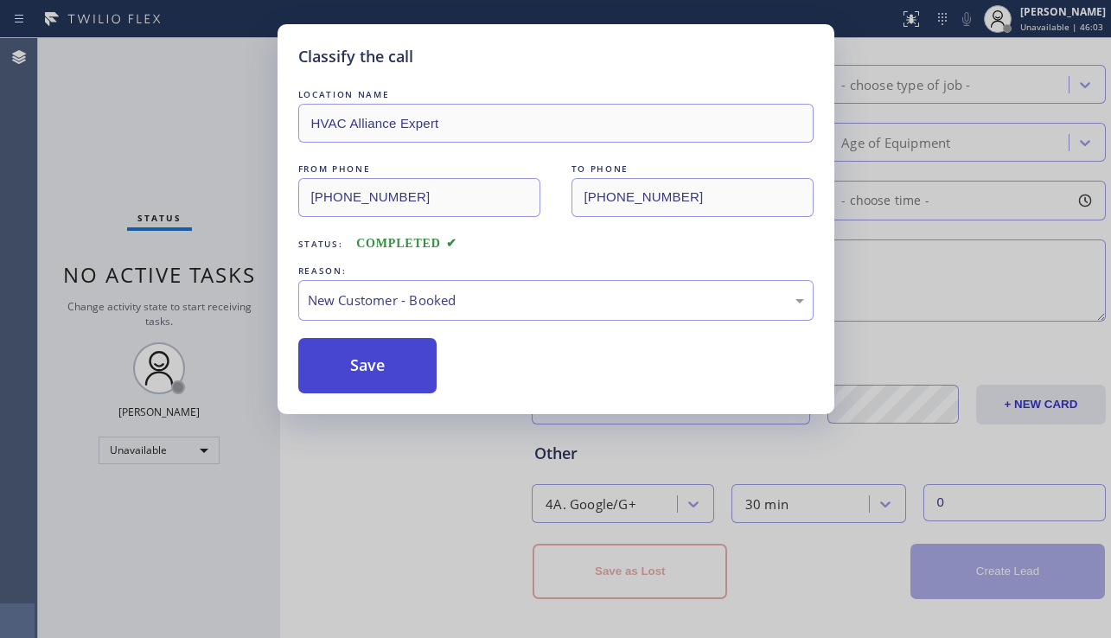
click at [380, 355] on button "Save" at bounding box center [367, 365] width 139 height 55
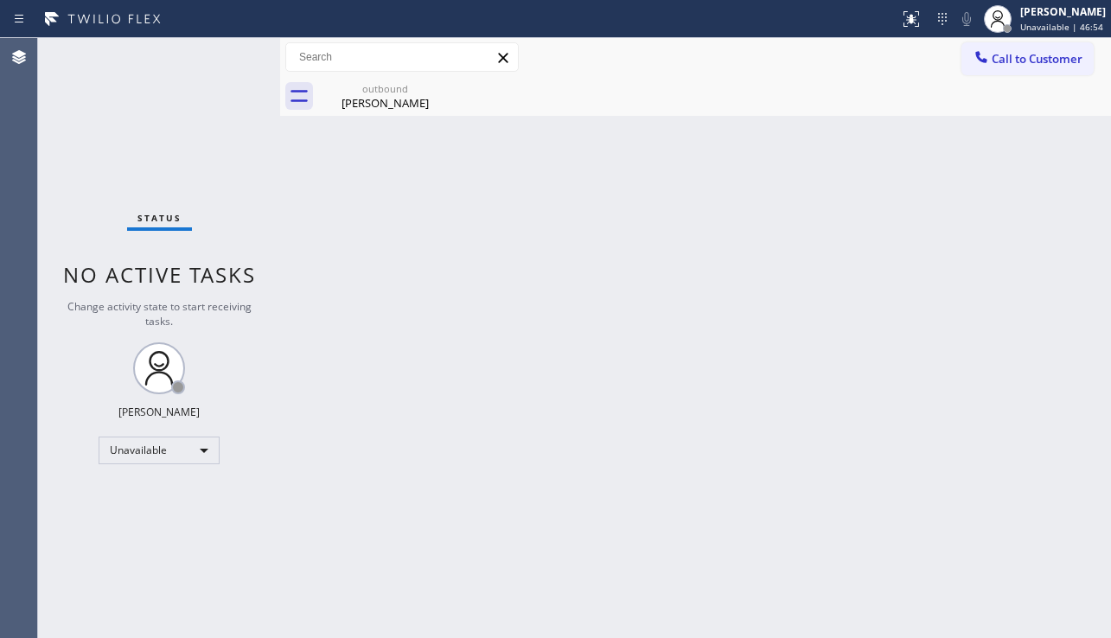
click at [1051, 448] on div "Back to Dashboard Change Sender ID Customers Technicians Select a contact Outbo…" at bounding box center [695, 338] width 831 height 600
click at [374, 104] on div "[PERSON_NAME]" at bounding box center [385, 103] width 131 height 16
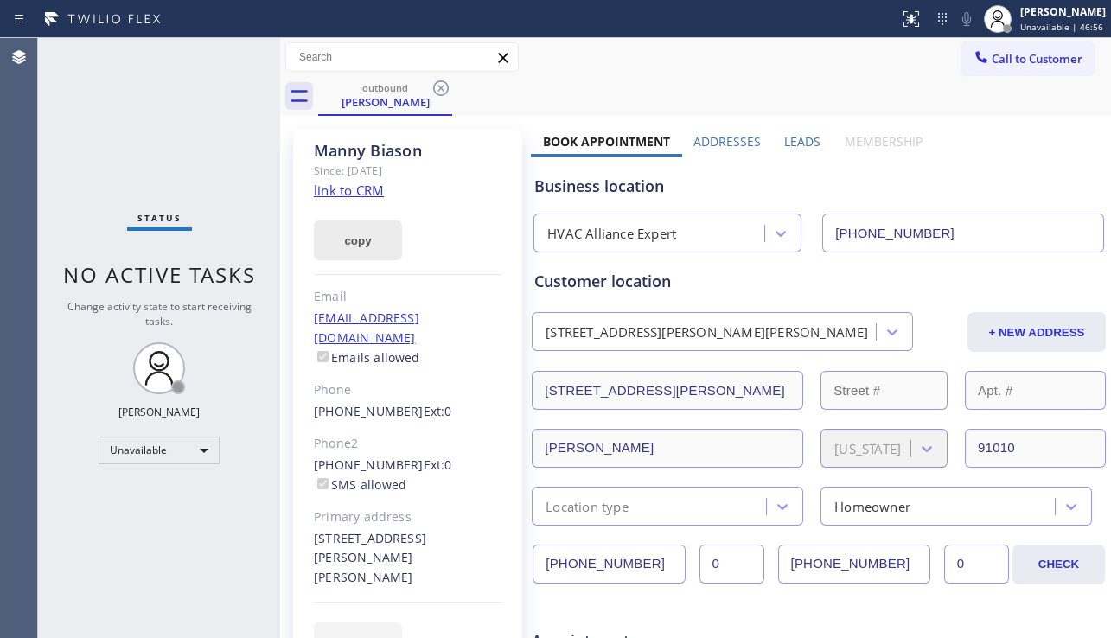
click at [348, 234] on button "copy" at bounding box center [358, 240] width 88 height 40
click at [73, 180] on div "Status No active tasks Change activity state to start receiving tasks. [PERSON_…" at bounding box center [159, 338] width 242 height 600
click at [439, 91] on icon at bounding box center [441, 88] width 16 height 16
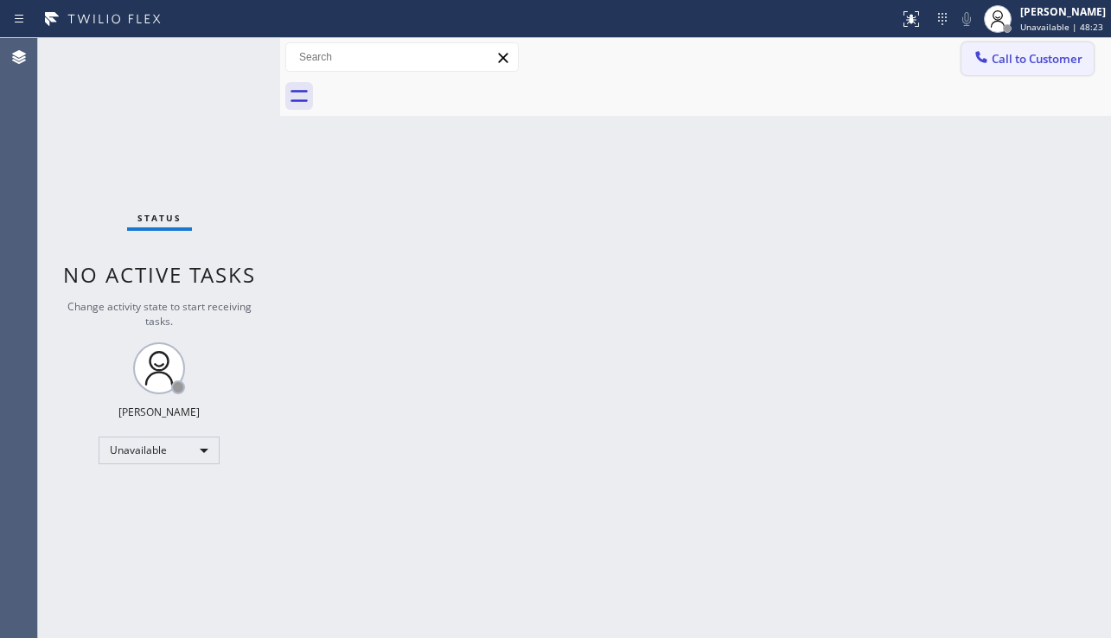
click at [991, 73] on button "Call to Customer" at bounding box center [1028, 58] width 132 height 33
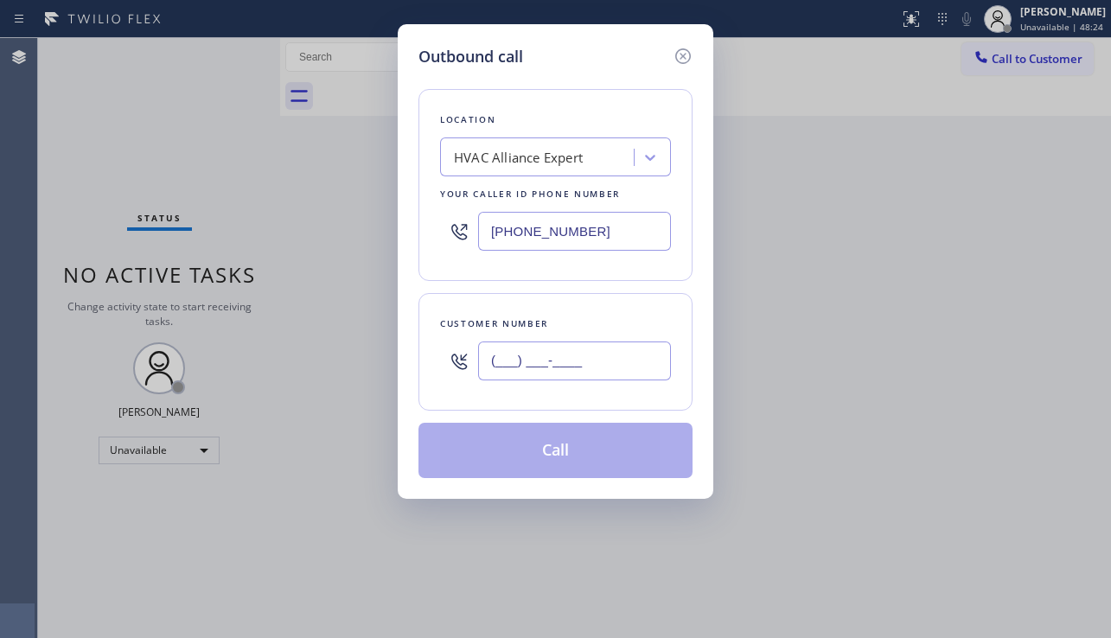
click at [626, 346] on input "(___) ___-____" at bounding box center [574, 361] width 193 height 39
paste input "310) 492-3668"
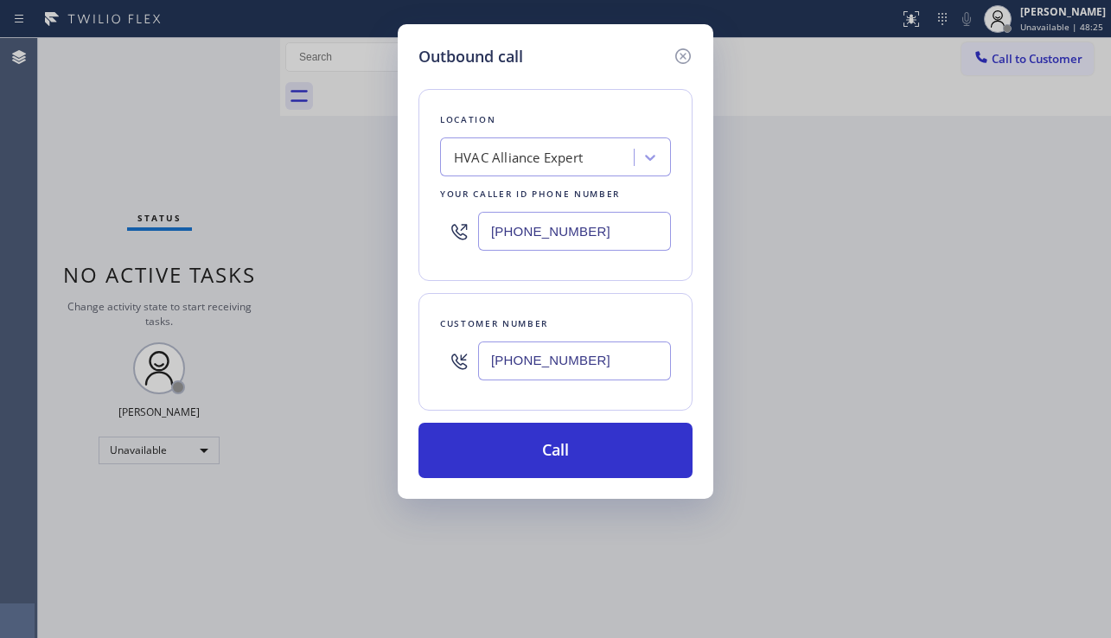
type input "[PHONE_NUMBER]"
drag, startPoint x: 596, startPoint y: 237, endPoint x: 470, endPoint y: 245, distance: 125.6
click at [470, 245] on div "[PHONE_NUMBER]" at bounding box center [555, 231] width 231 height 56
paste input "784-9993"
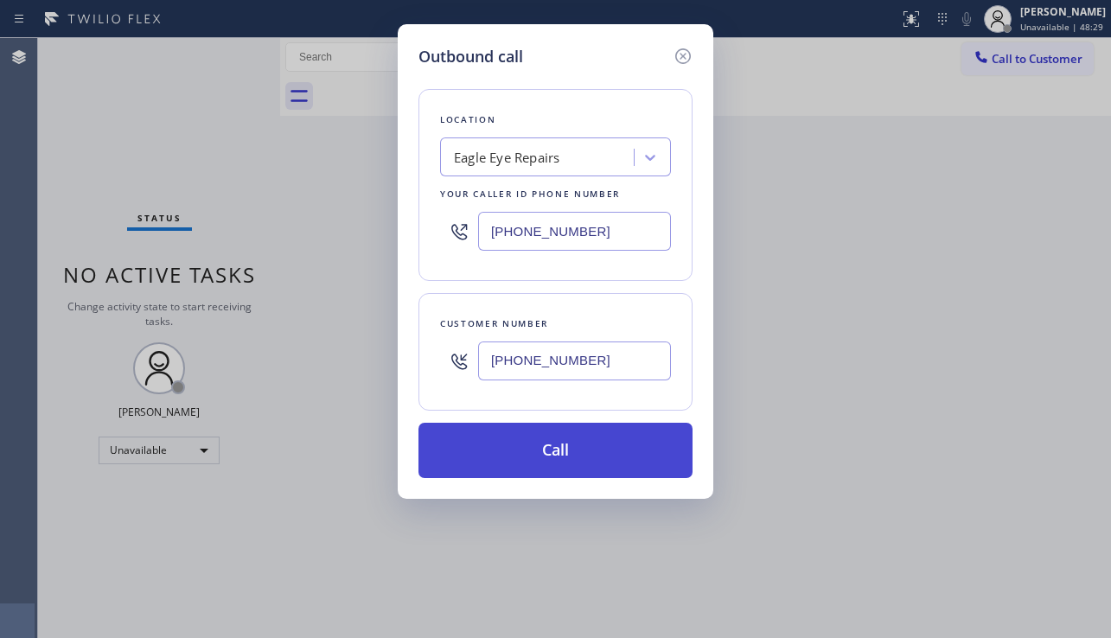
type input "[PHONE_NUMBER]"
click at [590, 454] on button "Call" at bounding box center [555, 450] width 274 height 55
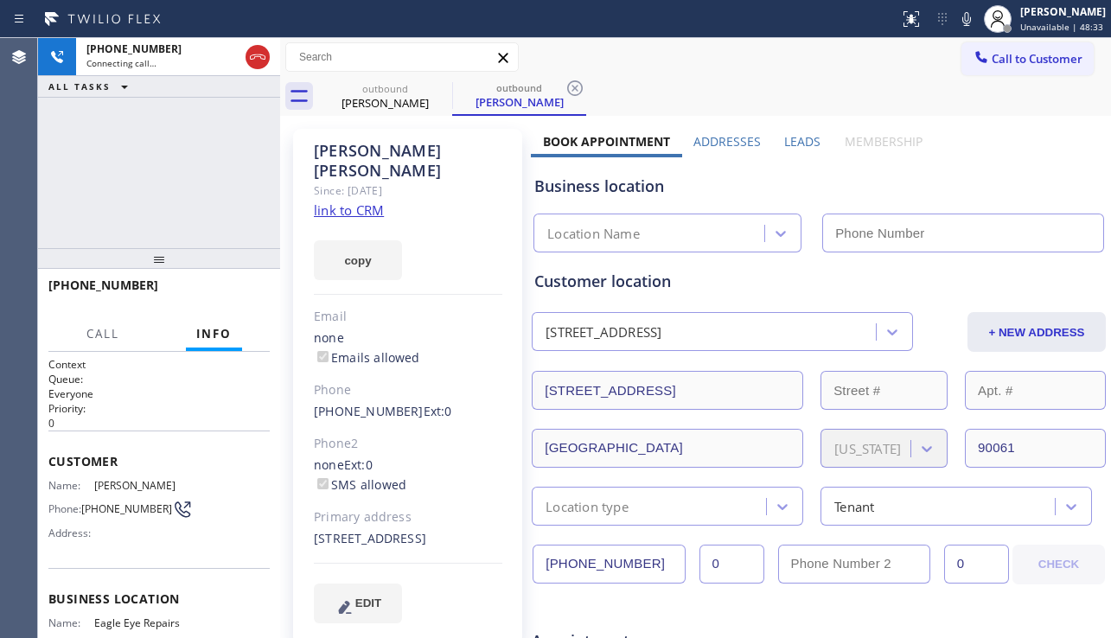
click at [802, 143] on label "Leads" at bounding box center [802, 141] width 36 height 16
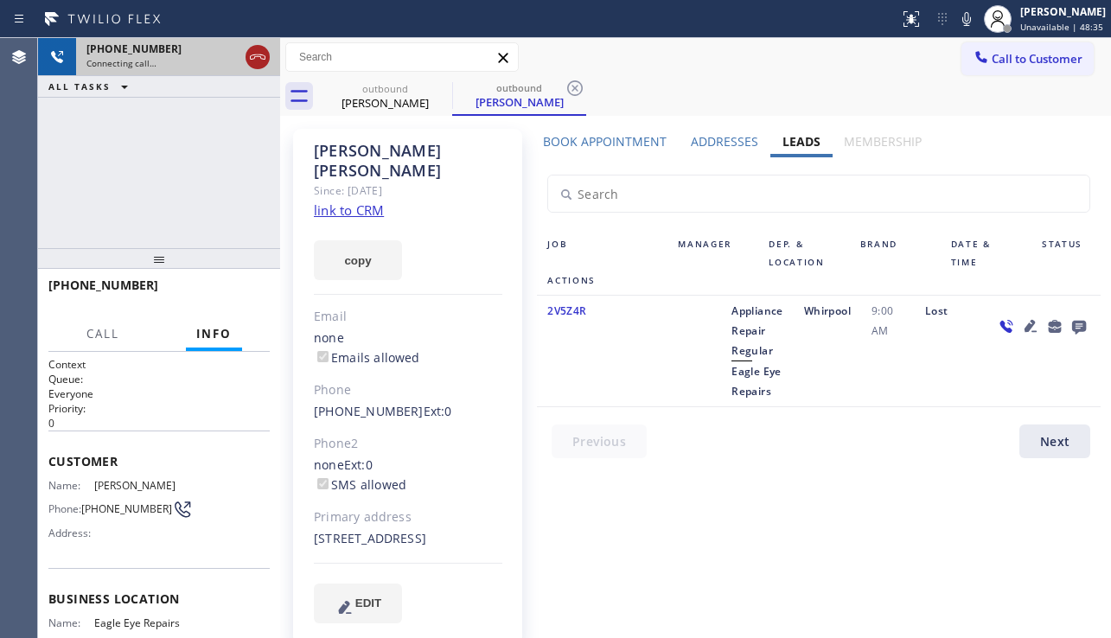
click at [257, 58] on icon at bounding box center [257, 57] width 21 height 21
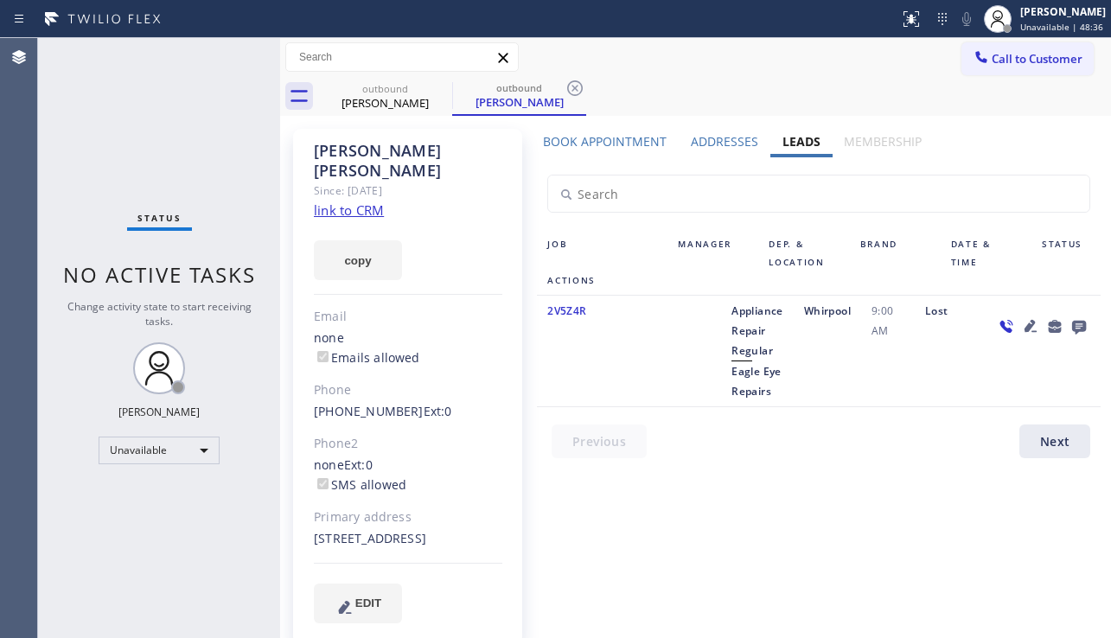
click at [365, 201] on link "link to CRM" at bounding box center [349, 209] width 70 height 17
click at [1020, 322] on icon at bounding box center [1030, 326] width 21 height 21
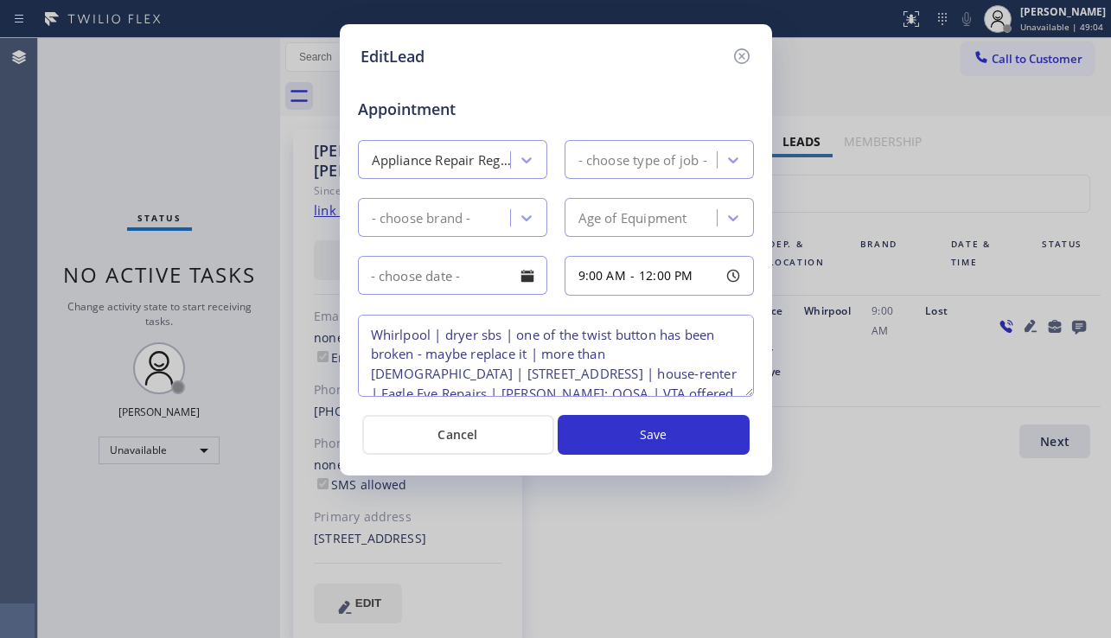
type textarea "Whirlpool | dryer sbs | one of the twist button has been broken - maybe replace…"
click at [1059, 523] on div "EditLead Appointment Appliance Repair Regular Dryer Whirpool Age of Equipment 9…" at bounding box center [555, 319] width 1111 height 638
click at [737, 55] on icon at bounding box center [742, 56] width 21 height 21
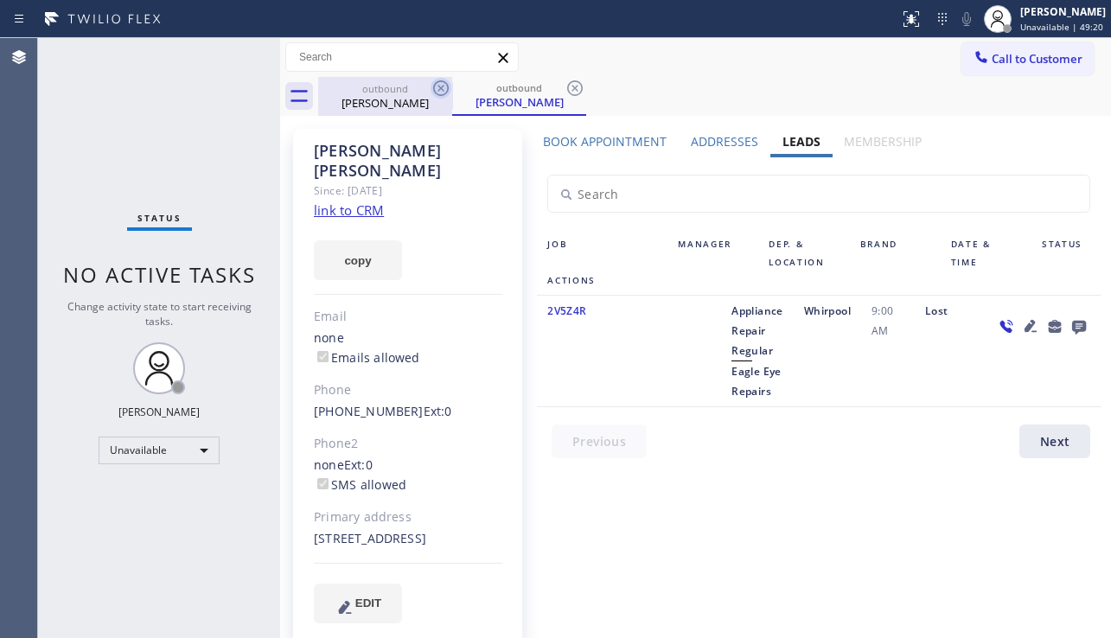
click at [447, 86] on icon at bounding box center [441, 88] width 16 height 16
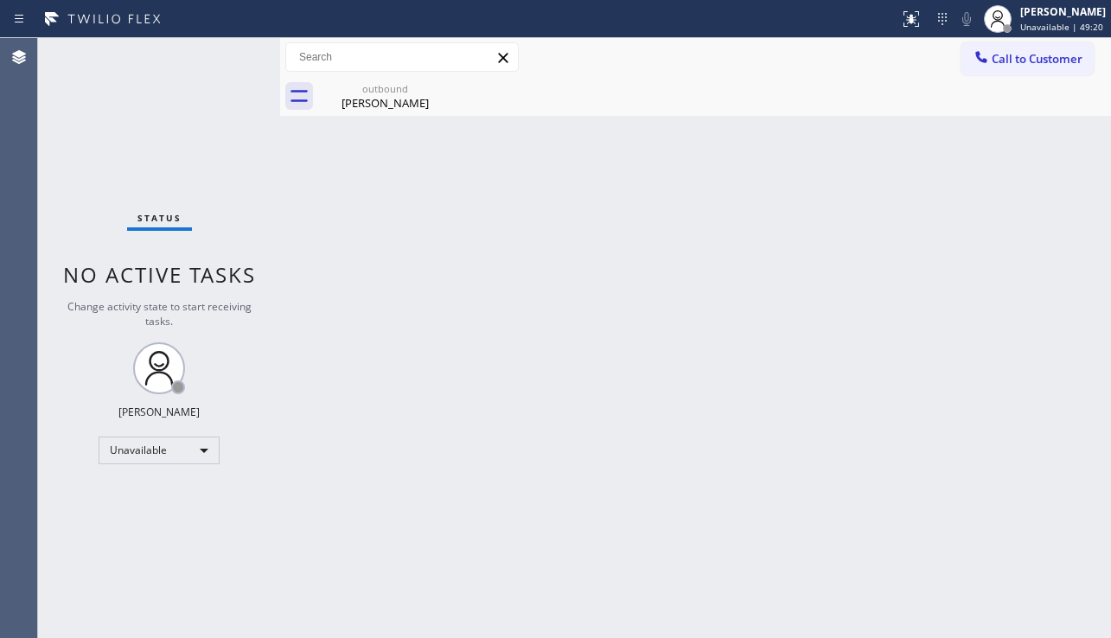
click at [0, 0] on icon at bounding box center [0, 0] width 0 height 0
click at [437, 88] on icon at bounding box center [441, 88] width 21 height 21
click at [419, 100] on div "[PERSON_NAME]" at bounding box center [385, 103] width 131 height 16
click at [981, 50] on icon at bounding box center [981, 56] width 17 height 17
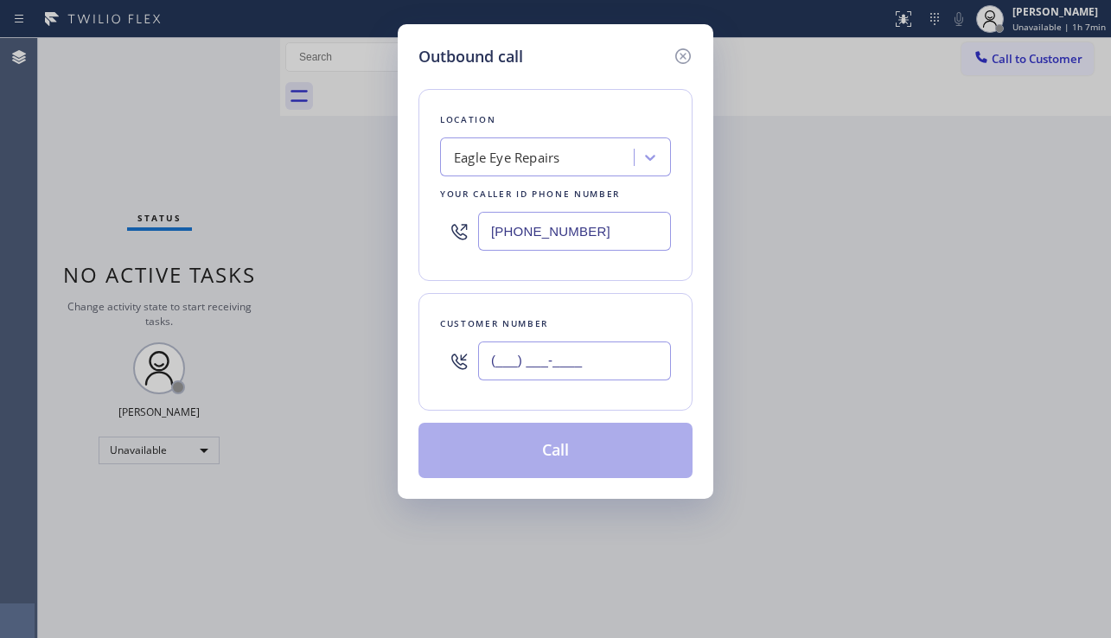
click at [603, 356] on input "(___) ___-____" at bounding box center [574, 361] width 193 height 39
paste input "845) 667-6777"
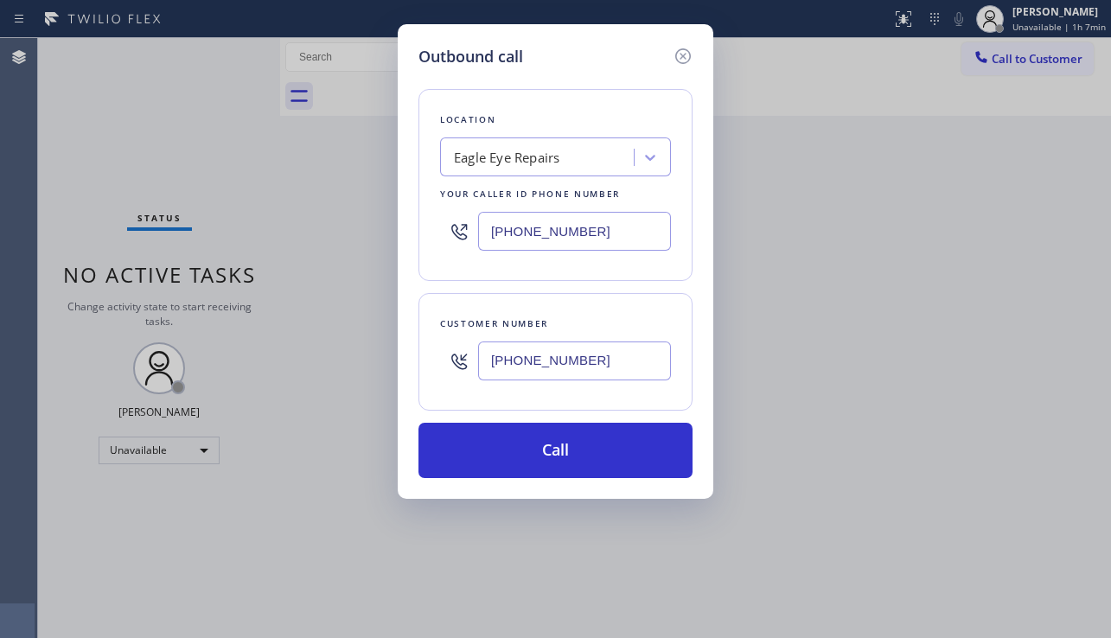
type input "[PHONE_NUMBER]"
click at [575, 146] on div "Eagle Eye Repairs" at bounding box center [539, 158] width 188 height 30
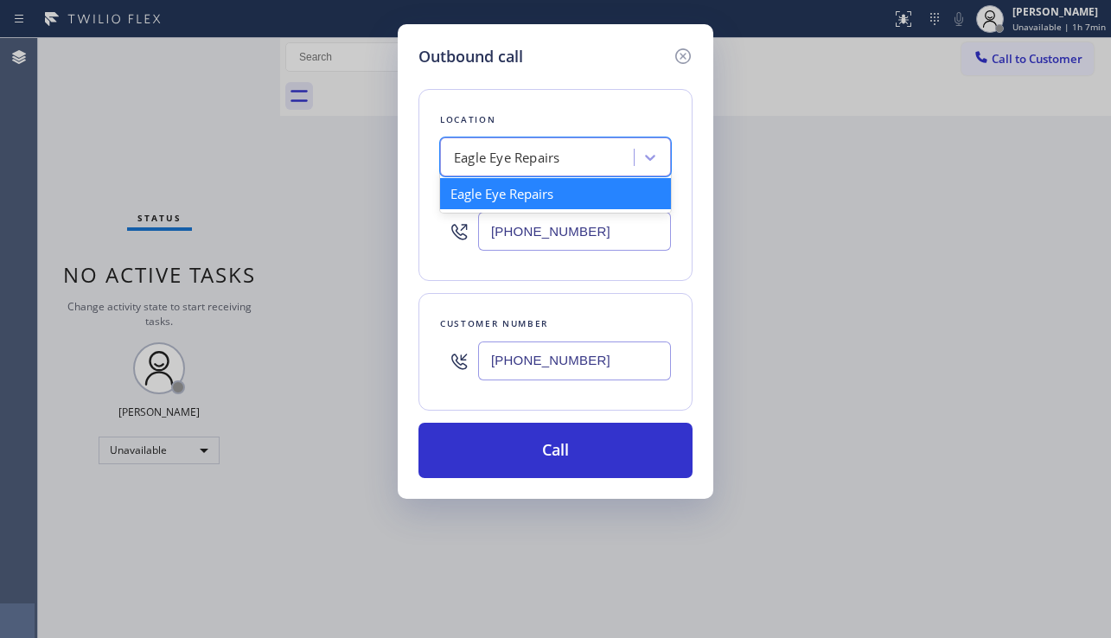
paste input "Star Heating and Cooling Company"
type input "Star Heating and Cooling Company"
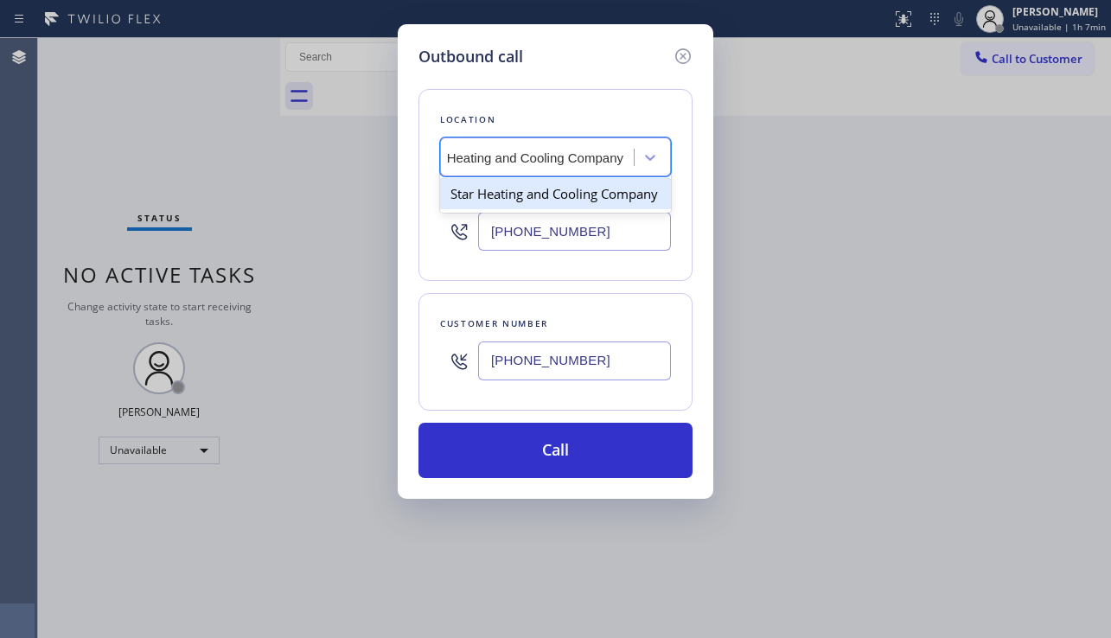
click at [569, 204] on div "Star Heating and Cooling Company" at bounding box center [555, 193] width 231 height 31
type input "[PHONE_NUMBER]"
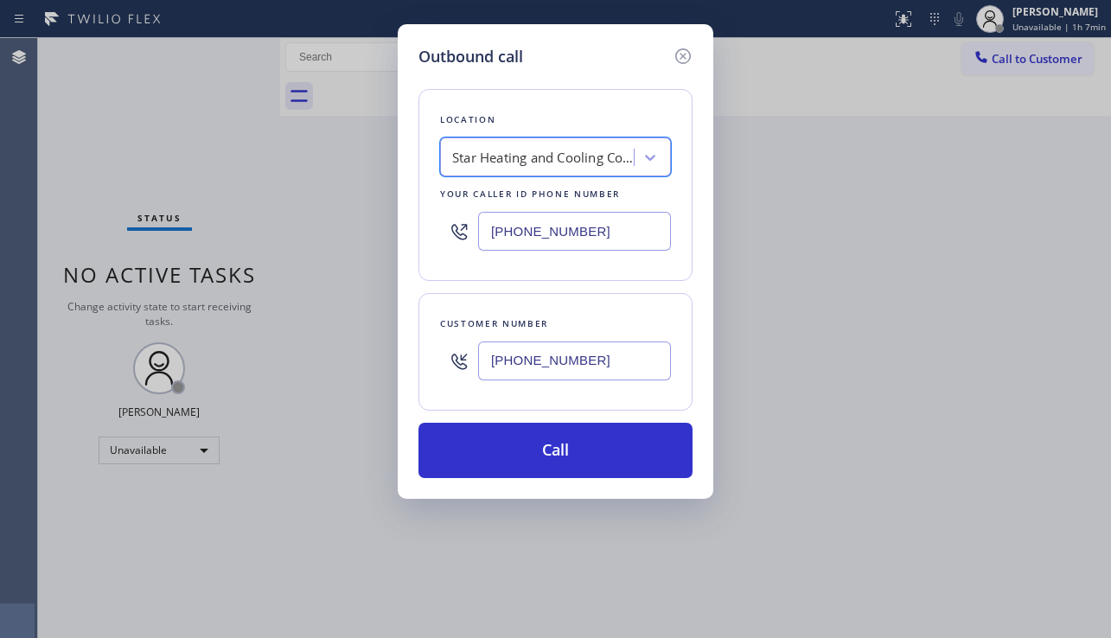
scroll to position [0, 2]
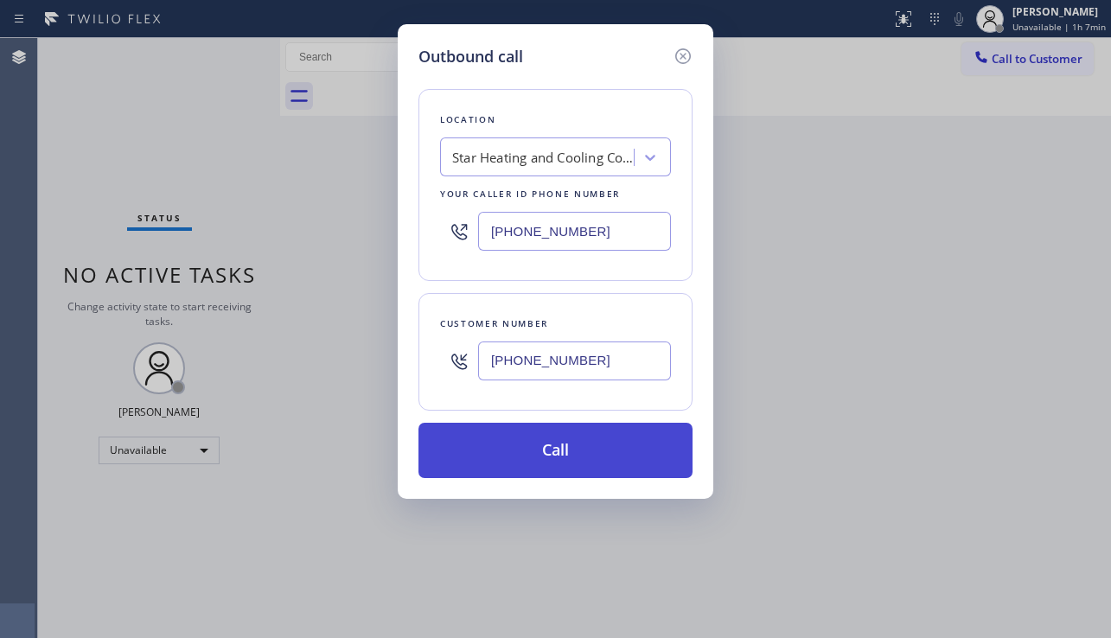
click at [566, 457] on button "Call" at bounding box center [555, 450] width 274 height 55
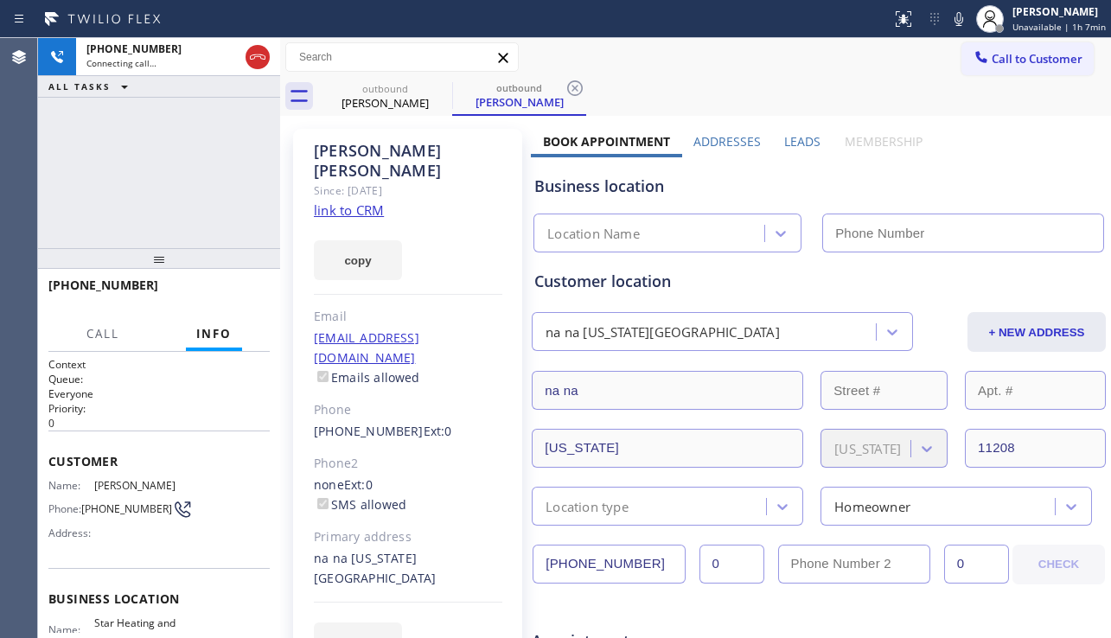
click at [789, 145] on label "Leads" at bounding box center [802, 141] width 36 height 16
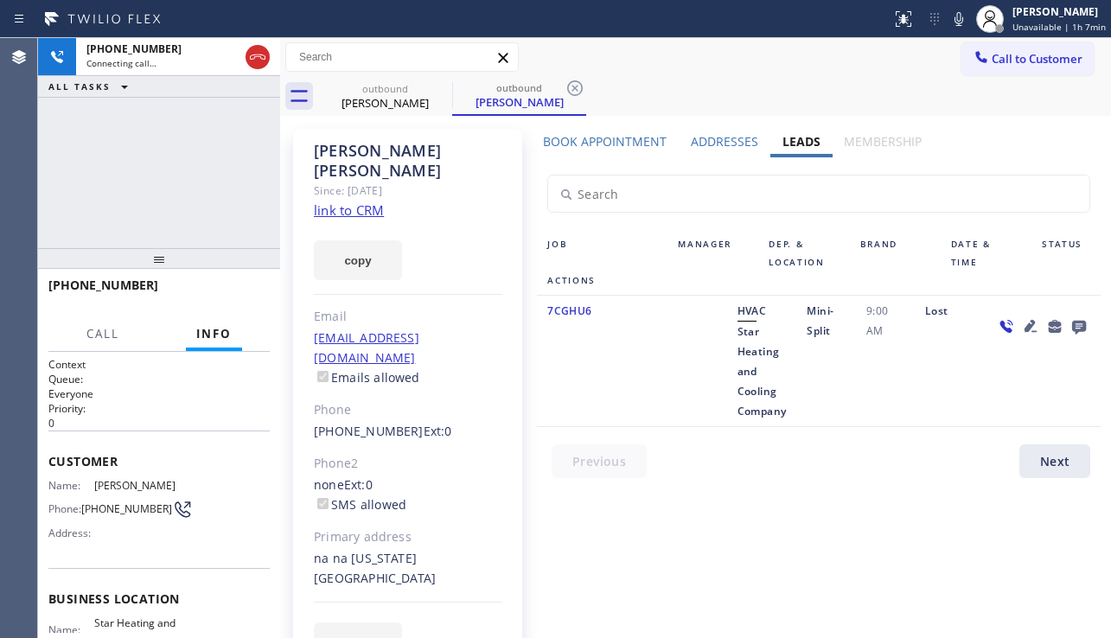
click at [1030, 325] on icon at bounding box center [1031, 326] width 12 height 12
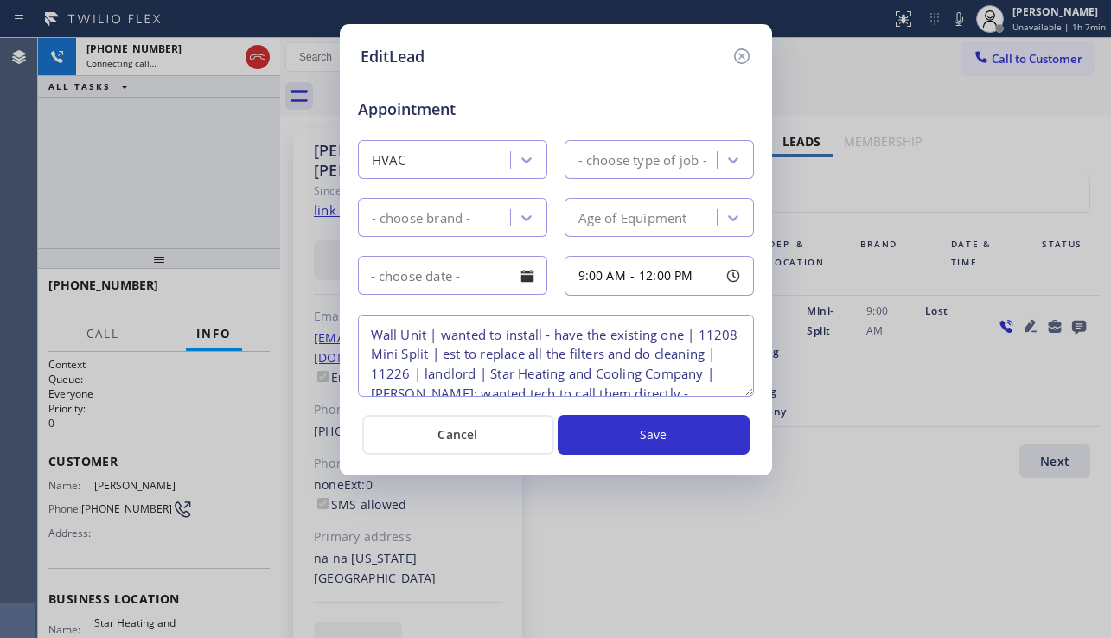
type textarea "Wall Unit | wanted to install - have the existing one | 11208 Mini Split | est …"
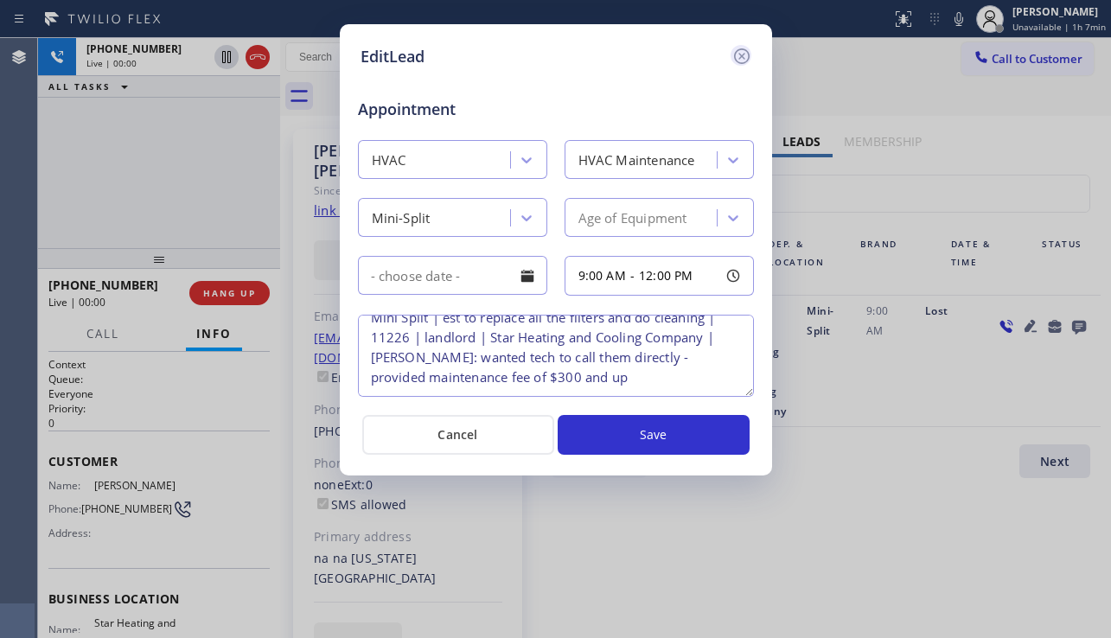
click at [739, 50] on icon at bounding box center [741, 56] width 16 height 16
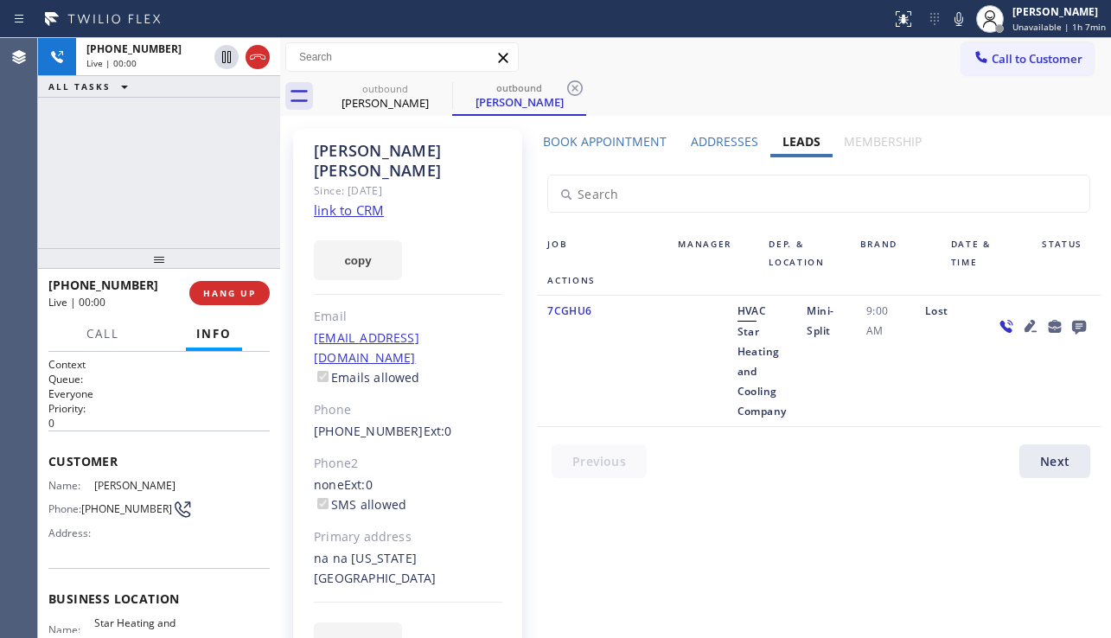
click at [1024, 323] on icon at bounding box center [1030, 326] width 21 height 21
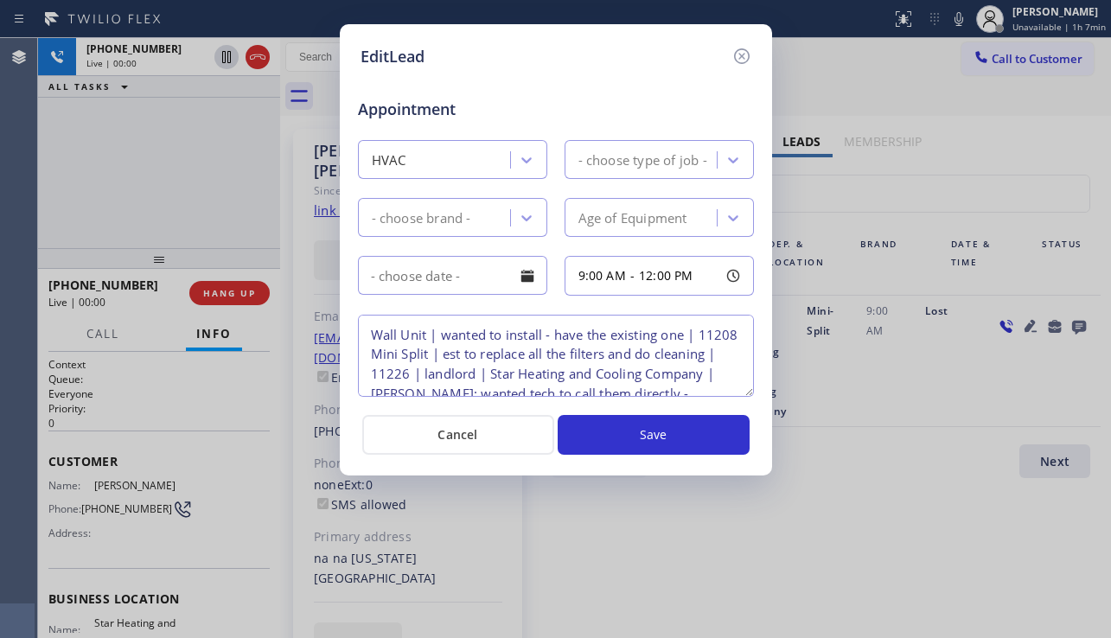
type textarea "Wall Unit | wanted to install - have the existing one | 11208 Mini Split | est …"
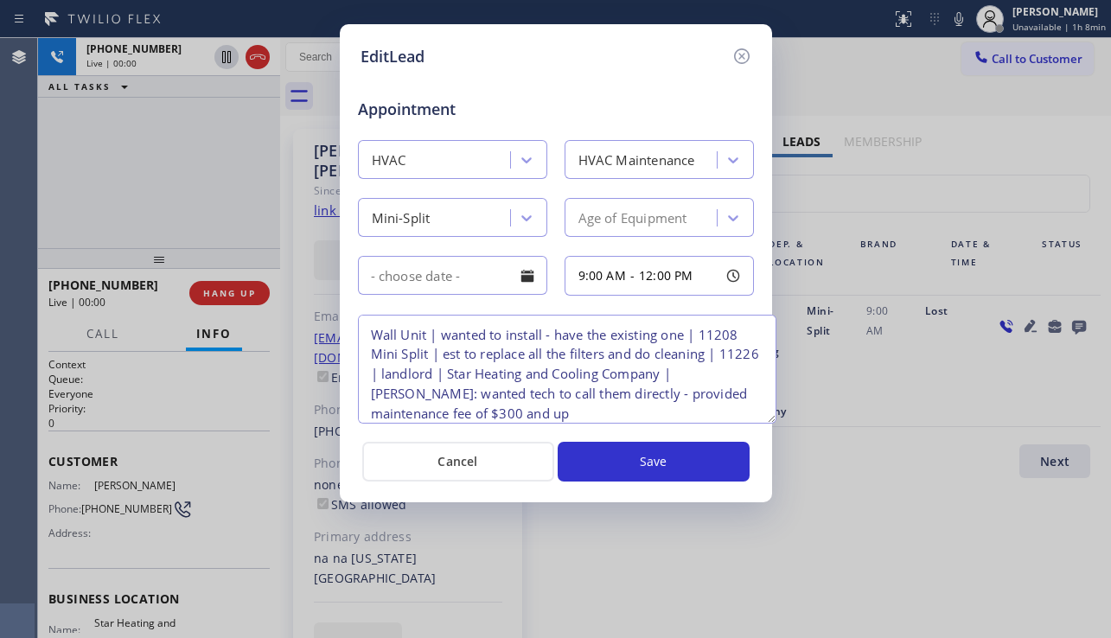
drag, startPoint x: 745, startPoint y: 393, endPoint x: 768, endPoint y: 419, distance: 35.0
click at [768, 419] on textarea "Wall Unit | wanted to install - have the existing one | 11208 Mini Split | est …" at bounding box center [567, 369] width 418 height 109
click at [718, 572] on div "EditLead Appointment HVAC HVAC Maintenance Mini-Split Age of Equipment 9:00 AM …" at bounding box center [555, 319] width 1111 height 638
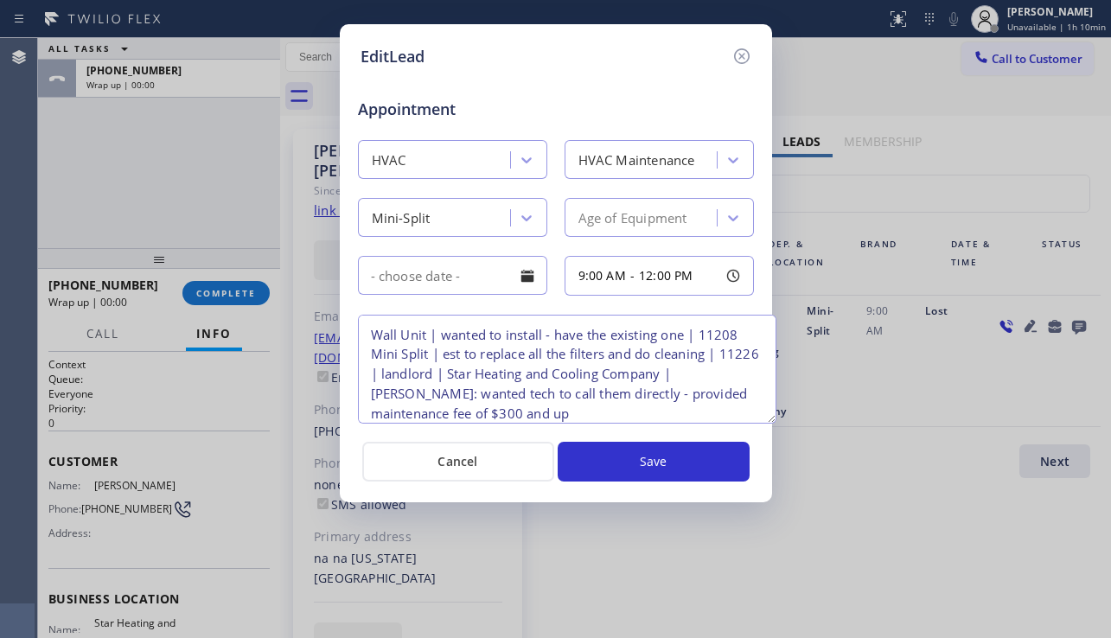
drag, startPoint x: 105, startPoint y: 157, endPoint x: 127, endPoint y: 180, distance: 31.8
click at [105, 157] on div "EditLead Appointment HVAC HVAC Maintenance Mini-Split Age of Equipment 9:00 AM …" at bounding box center [555, 319] width 1111 height 638
click at [751, 56] on icon at bounding box center [742, 56] width 21 height 21
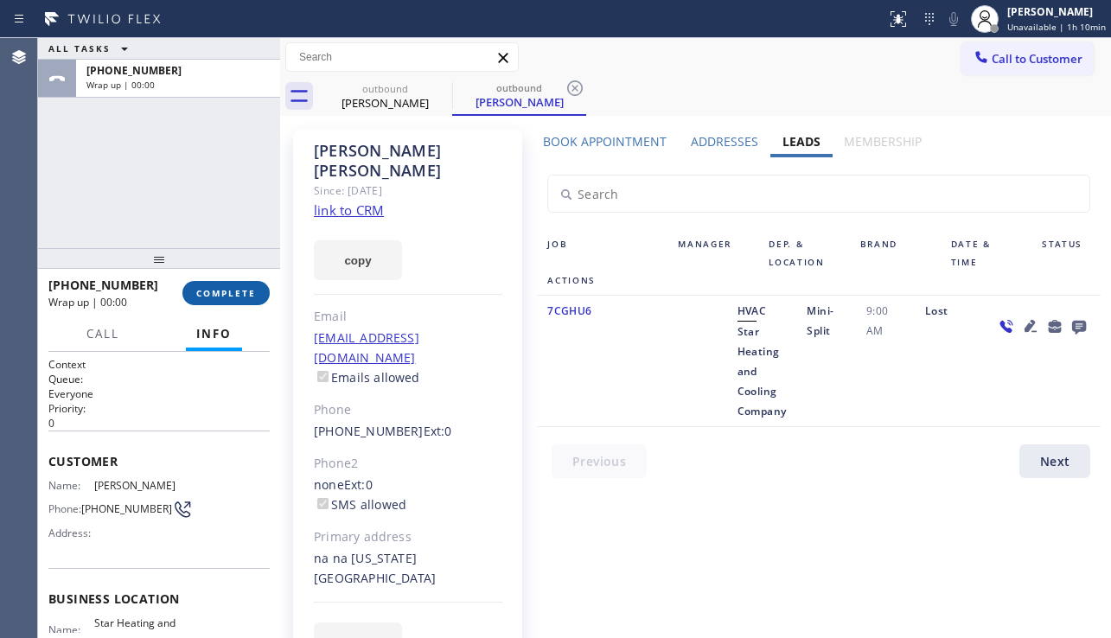
click at [236, 299] on button "COMPLETE" at bounding box center [225, 293] width 87 height 24
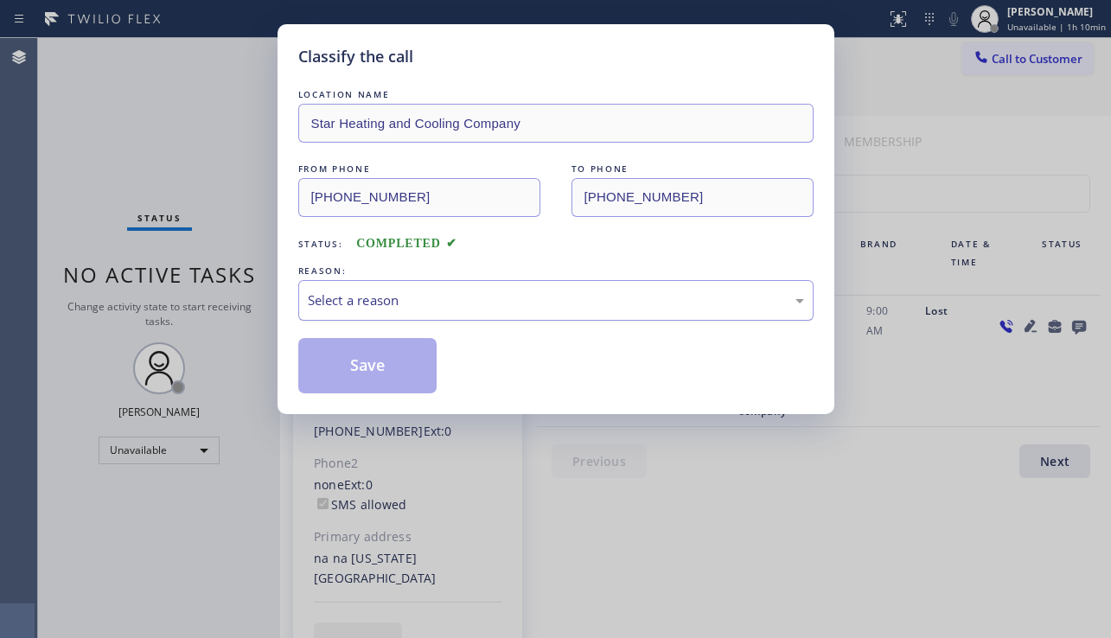
click at [457, 296] on div "Select a reason" at bounding box center [556, 301] width 496 height 20
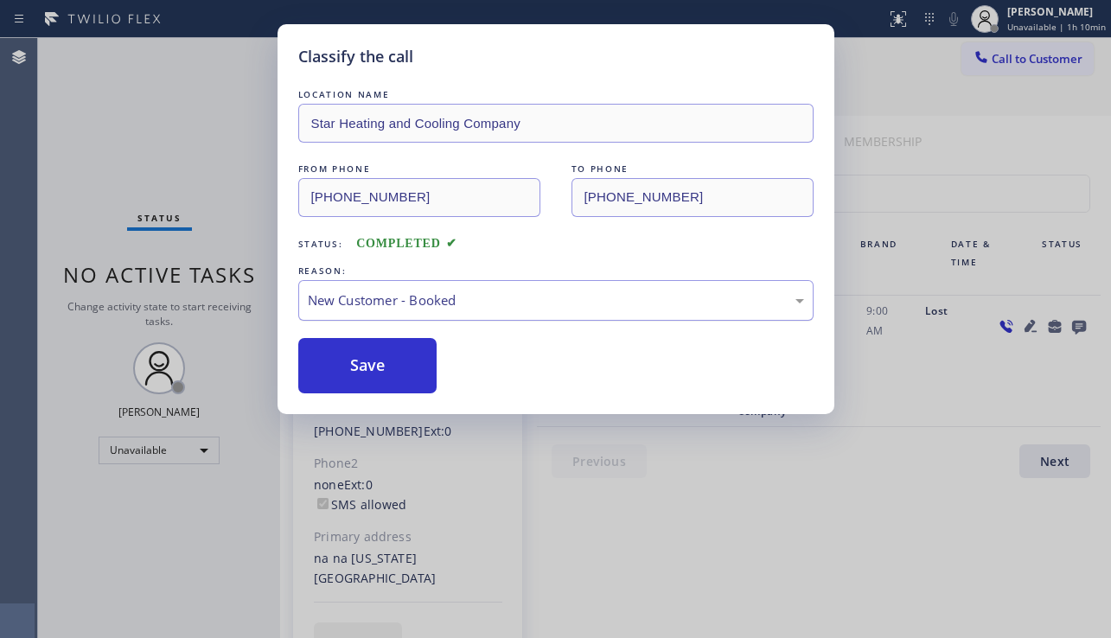
click at [466, 302] on div "New Customer - Booked" at bounding box center [556, 301] width 496 height 20
click at [335, 378] on button "Save" at bounding box center [367, 365] width 139 height 55
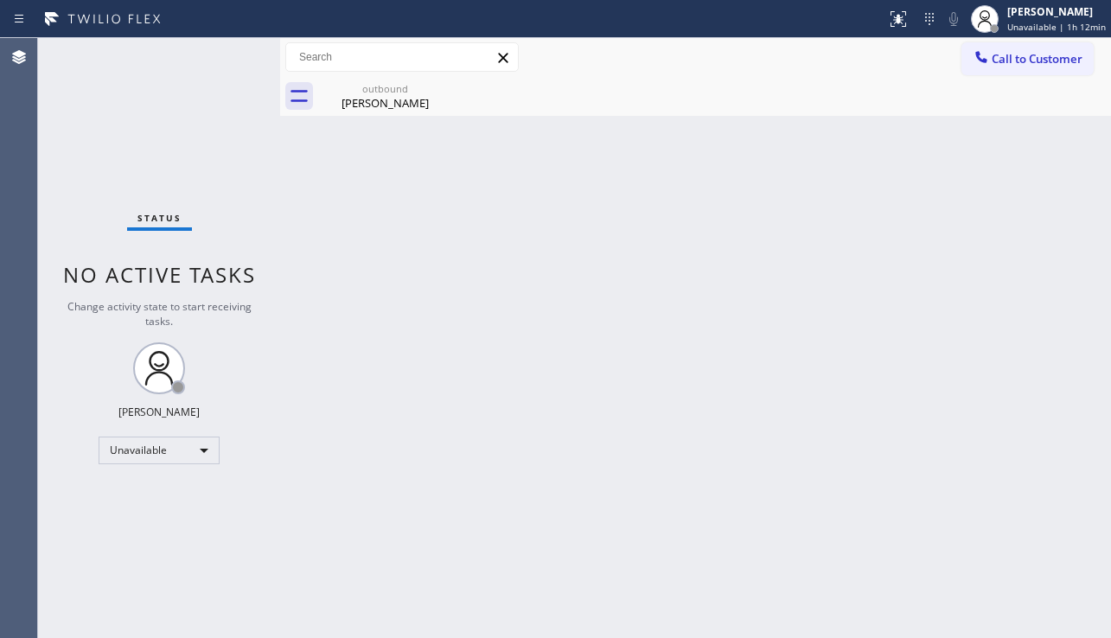
click at [717, 359] on div "Back to Dashboard Change Sender ID Customers Technicians Select a contact Outbo…" at bounding box center [695, 338] width 831 height 600
click at [341, 92] on div "outbound" at bounding box center [385, 88] width 131 height 13
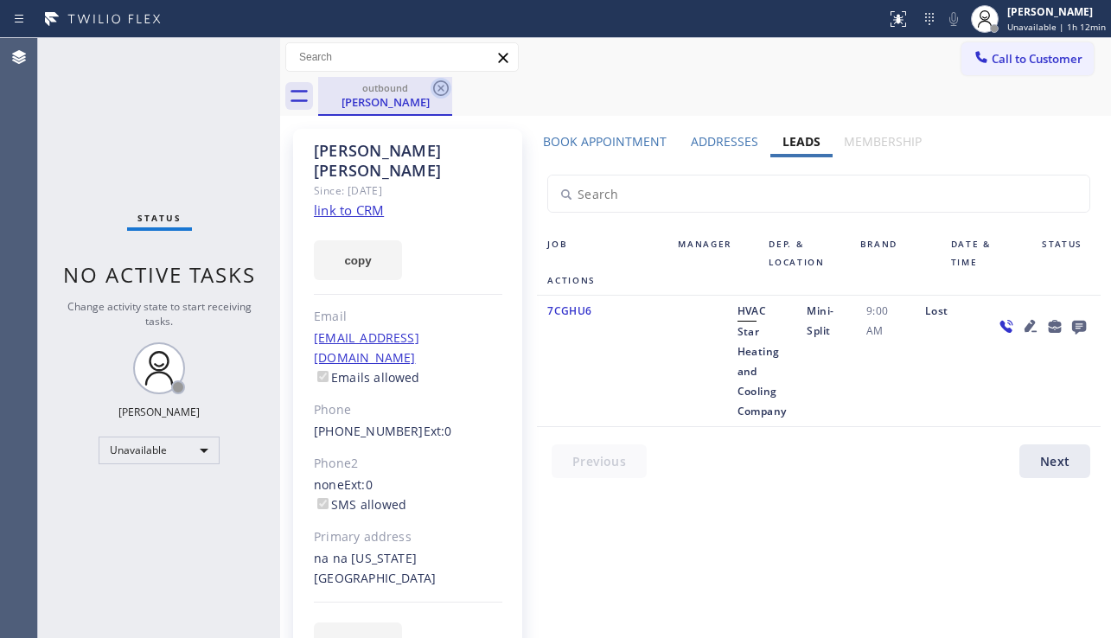
click at [444, 82] on icon at bounding box center [441, 88] width 16 height 16
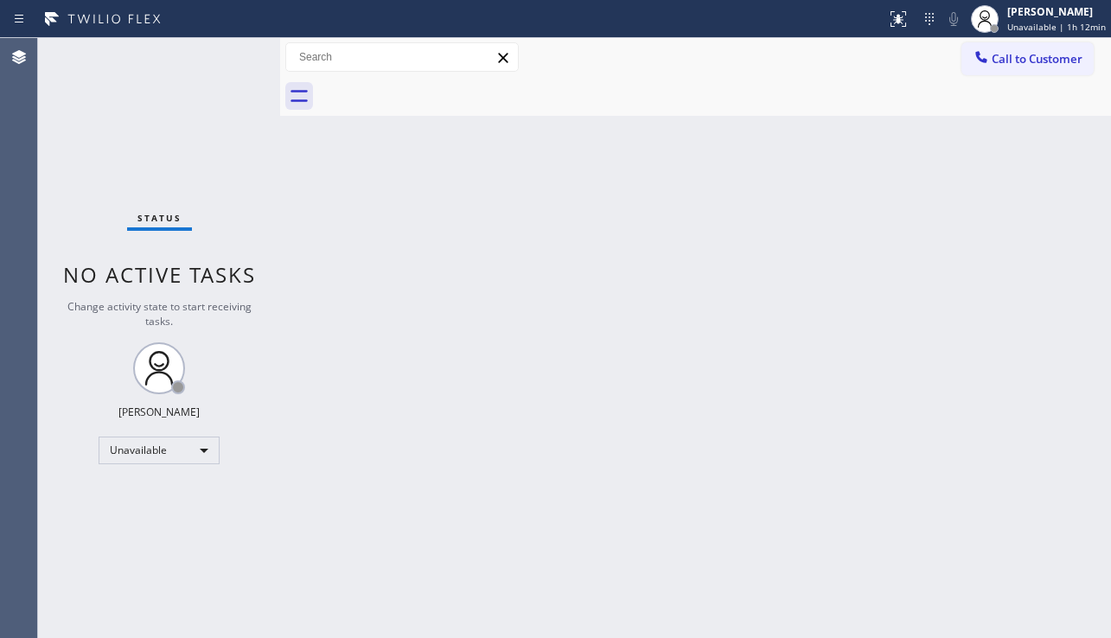
click at [490, 362] on div "Back to Dashboard Change Sender ID Customers Technicians Select a contact Outbo…" at bounding box center [695, 338] width 831 height 600
click at [1064, 480] on div "Back to Dashboard Change Sender ID Customers Technicians Select a contact Outbo…" at bounding box center [695, 338] width 831 height 600
click at [315, 520] on div "Back to Dashboard Change Sender ID Customers Technicians Select a contact Outbo…" at bounding box center [695, 338] width 831 height 600
click at [1068, 458] on div "Back to Dashboard Change Sender ID Customers Technicians Select a contact Outbo…" at bounding box center [695, 338] width 831 height 600
click at [1019, 67] on button "Call to Customer" at bounding box center [1028, 58] width 132 height 33
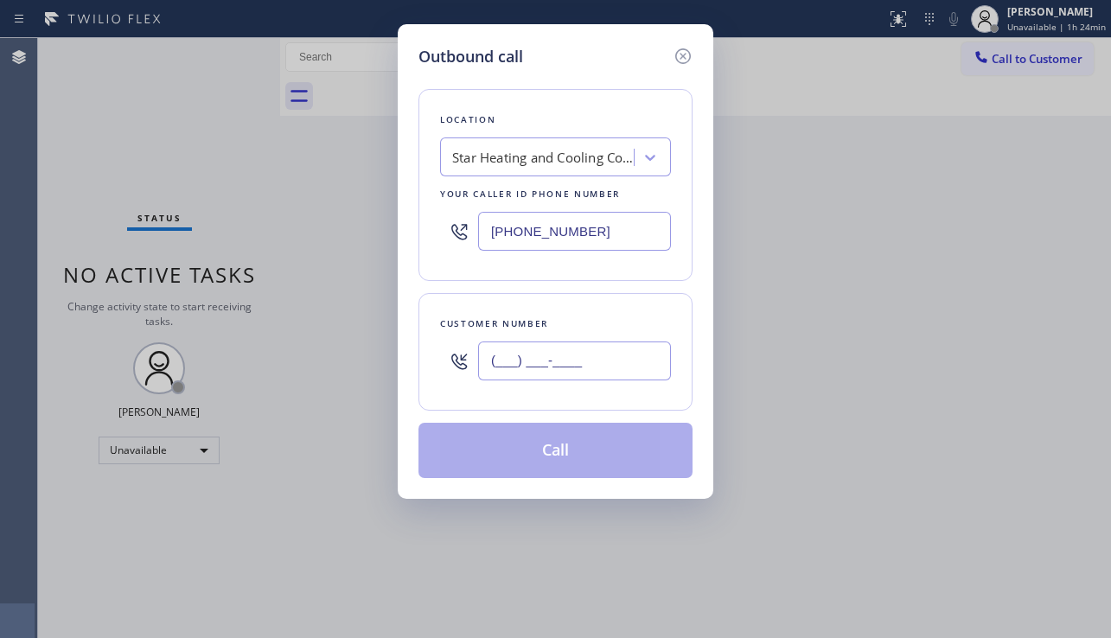
click at [582, 357] on input "(___) ___-____" at bounding box center [574, 361] width 193 height 39
paste input "949) 661-0288"
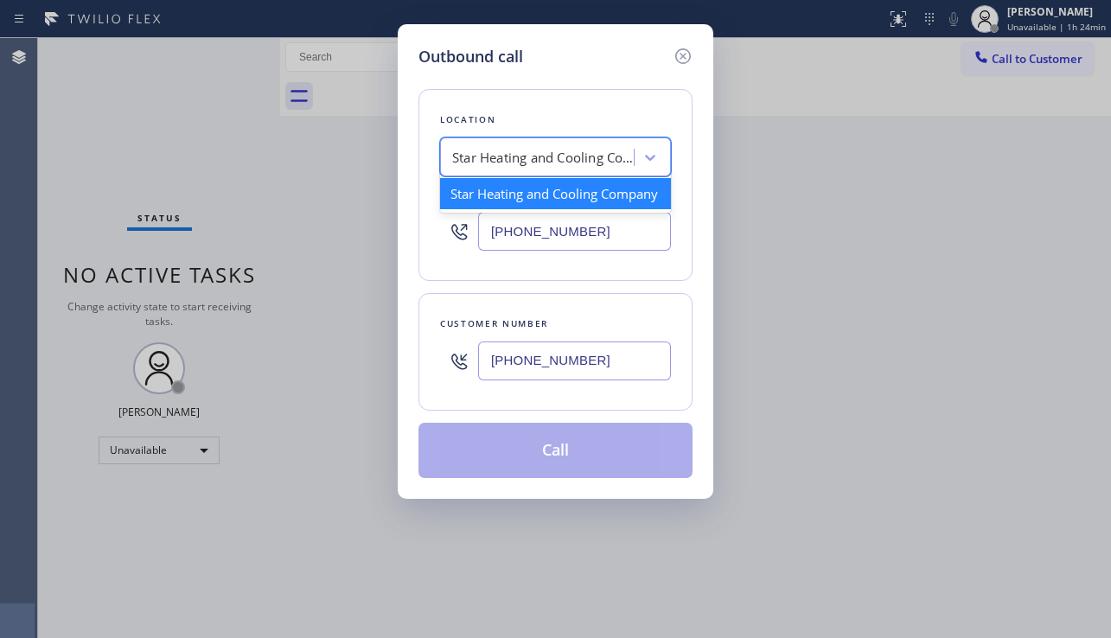
click at [533, 160] on div "Star Heating and Cooling Company" at bounding box center [543, 158] width 182 height 20
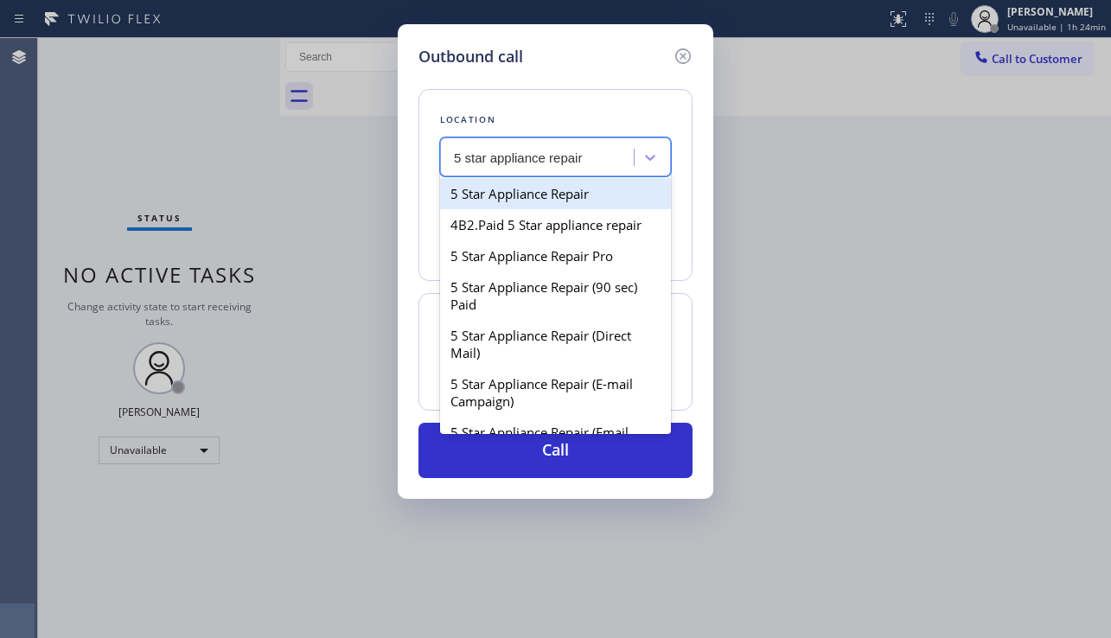
click at [540, 188] on div "5 Star Appliance Repair" at bounding box center [555, 193] width 231 height 31
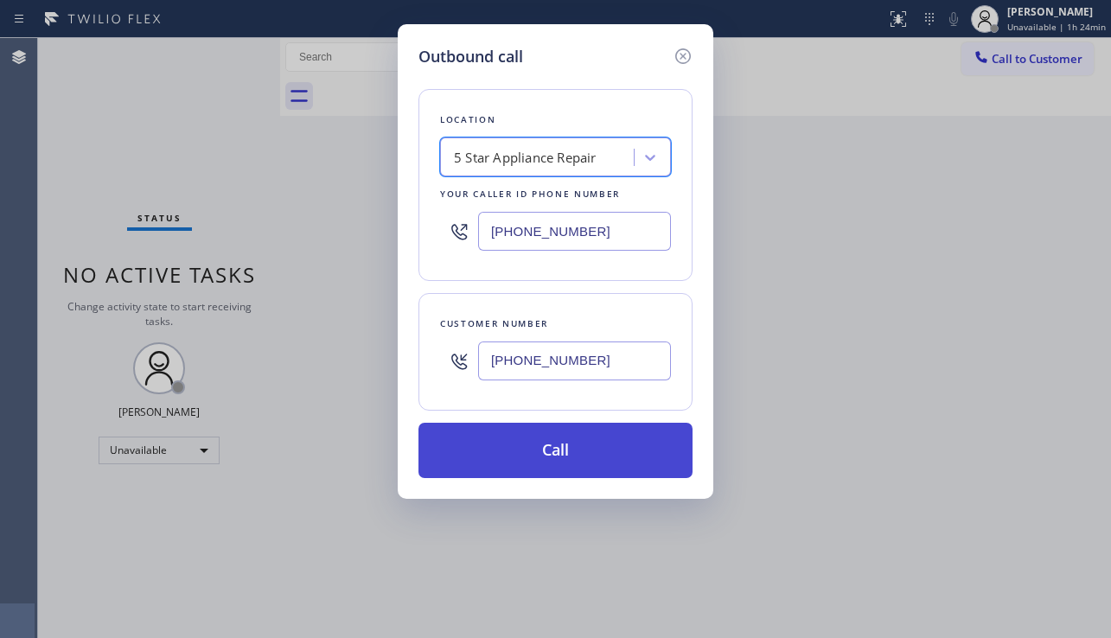
click at [572, 453] on button "Call" at bounding box center [555, 450] width 274 height 55
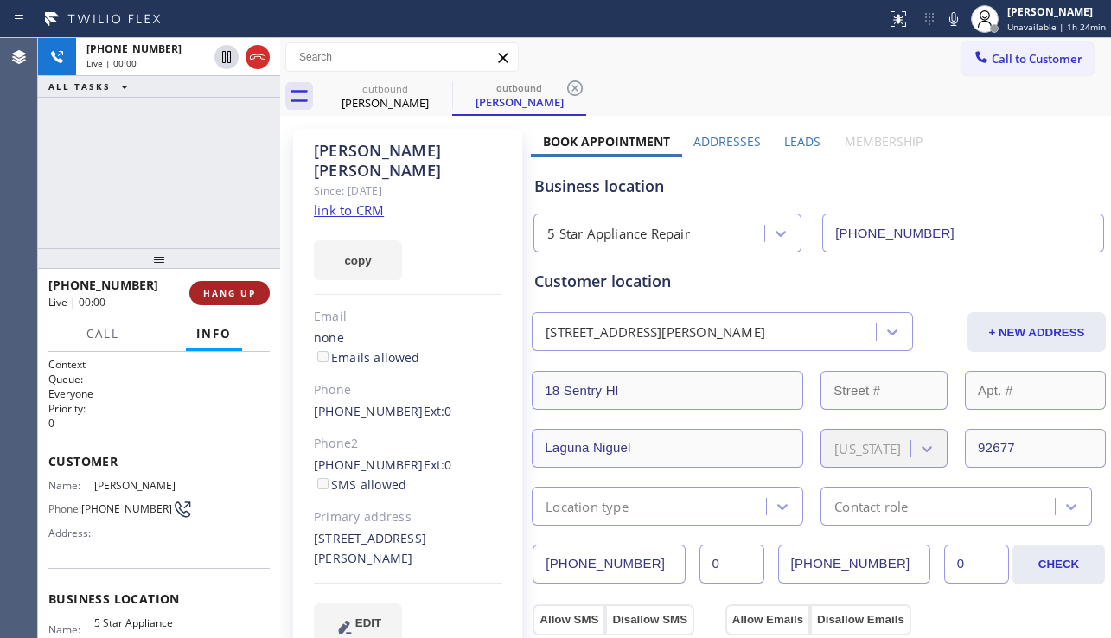
click at [223, 283] on button "HANG UP" at bounding box center [229, 293] width 80 height 24
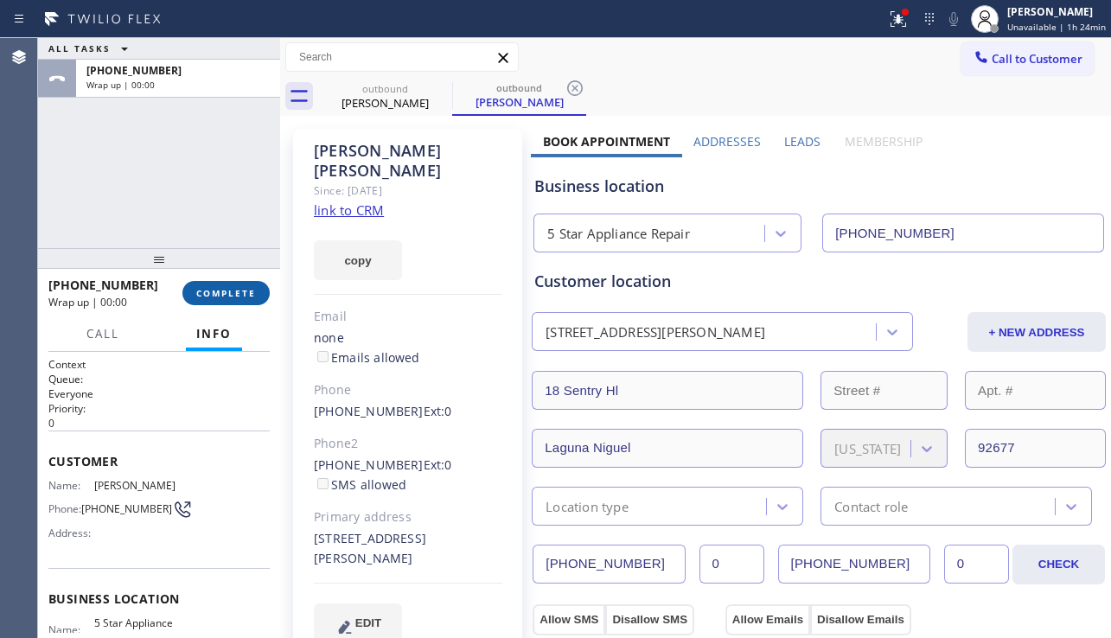
click at [223, 284] on button "COMPLETE" at bounding box center [225, 293] width 87 height 24
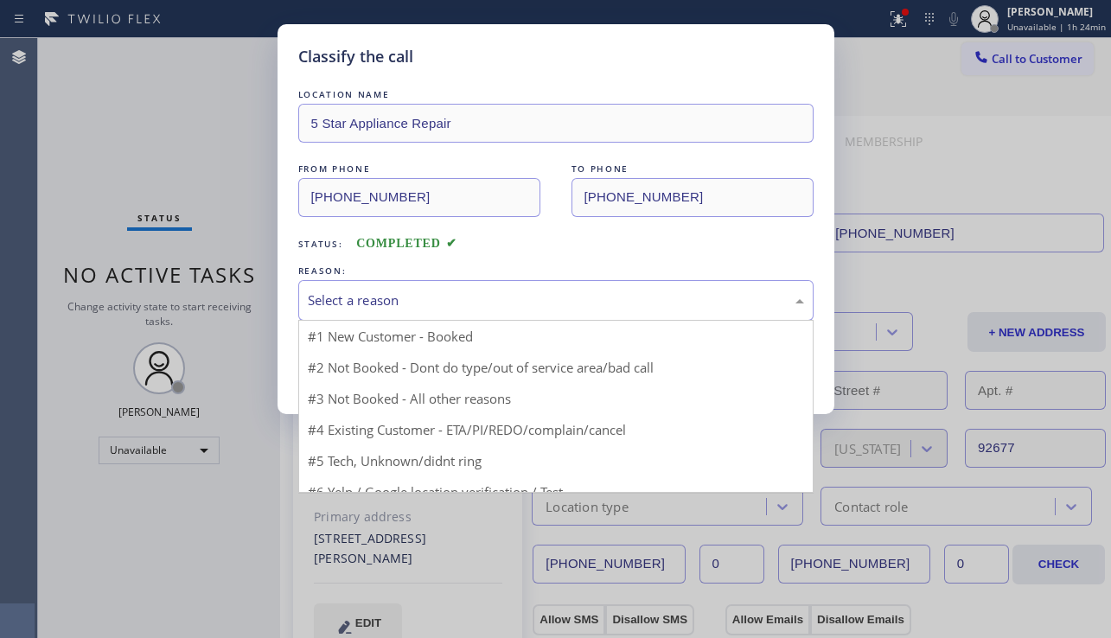
click at [457, 313] on div "Select a reason" at bounding box center [555, 300] width 515 height 41
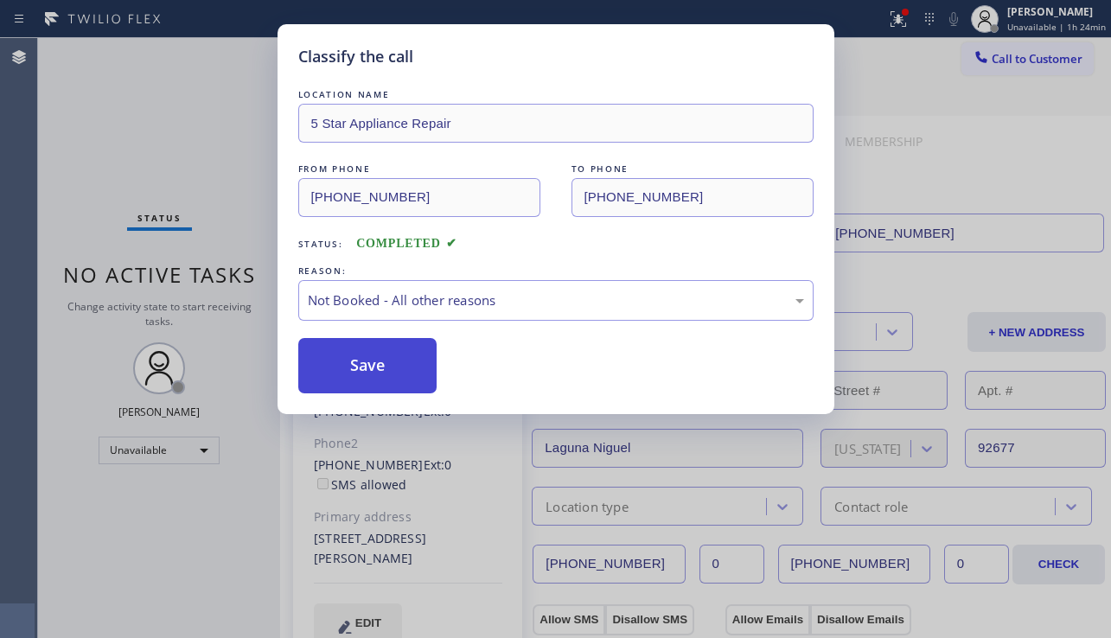
click at [382, 370] on button "Save" at bounding box center [367, 365] width 139 height 55
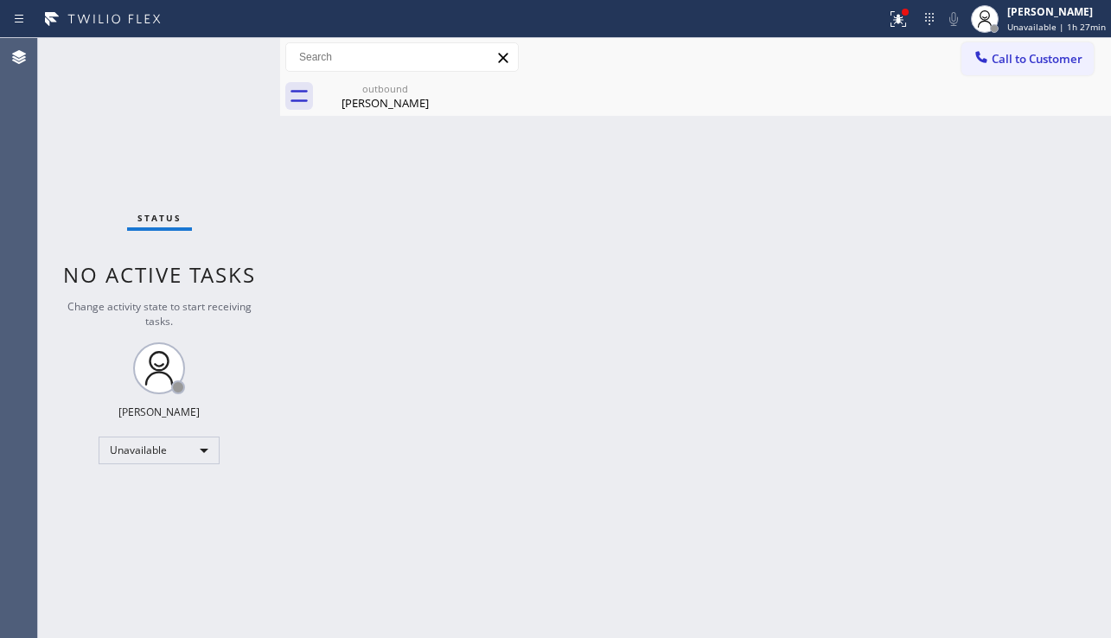
drag, startPoint x: 1061, startPoint y: 291, endPoint x: 1063, endPoint y: 211, distance: 80.4
click at [1061, 291] on div "Back to Dashboard Change Sender ID Customers Technicians Select a contact Outbo…" at bounding box center [695, 338] width 831 height 600
click at [1043, 63] on span "Call to Customer" at bounding box center [1037, 59] width 91 height 16
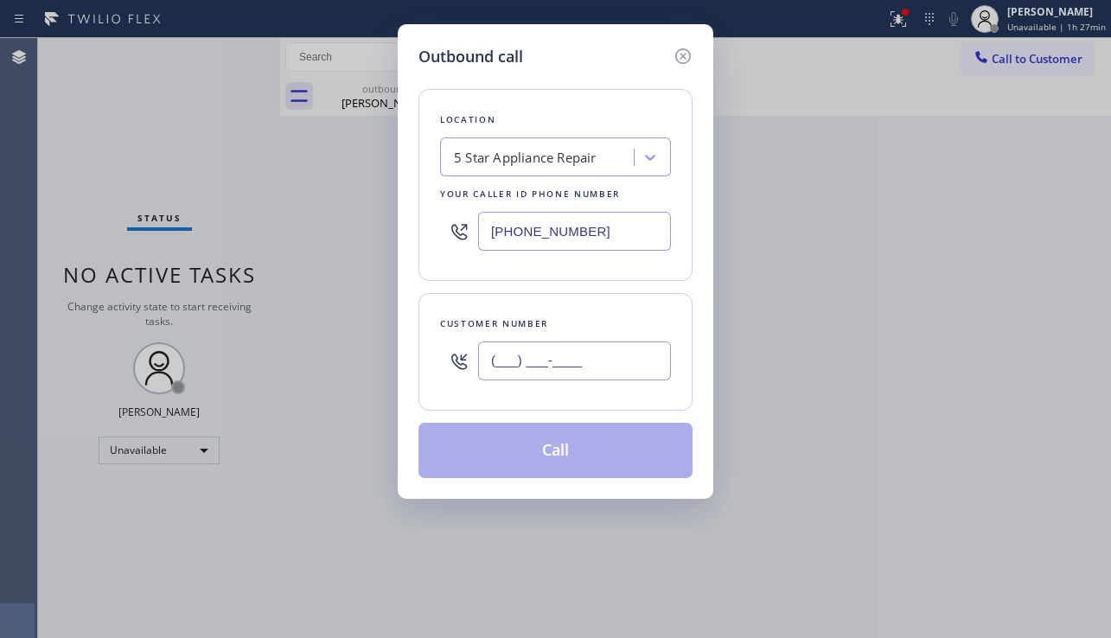
click at [530, 363] on input "(___) ___-____" at bounding box center [574, 361] width 193 height 39
paste input "917) 995-5627"
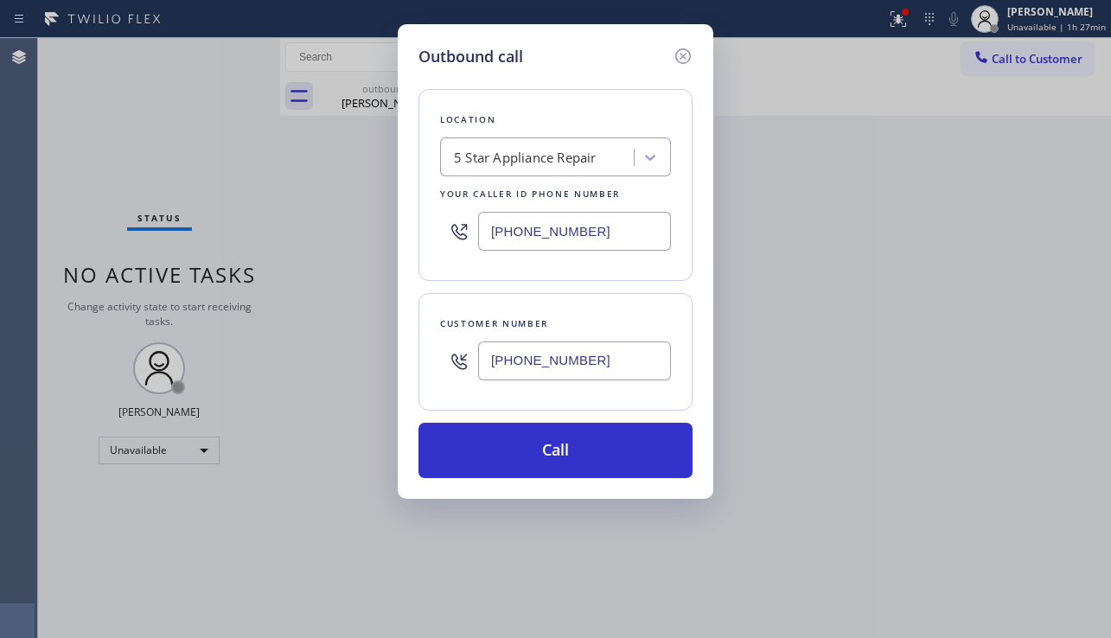
drag, startPoint x: 612, startPoint y: 240, endPoint x: 453, endPoint y: 240, distance: 159.1
click at [453, 240] on div "[PHONE_NUMBER]" at bounding box center [555, 231] width 231 height 56
paste input "914) 873-0795"
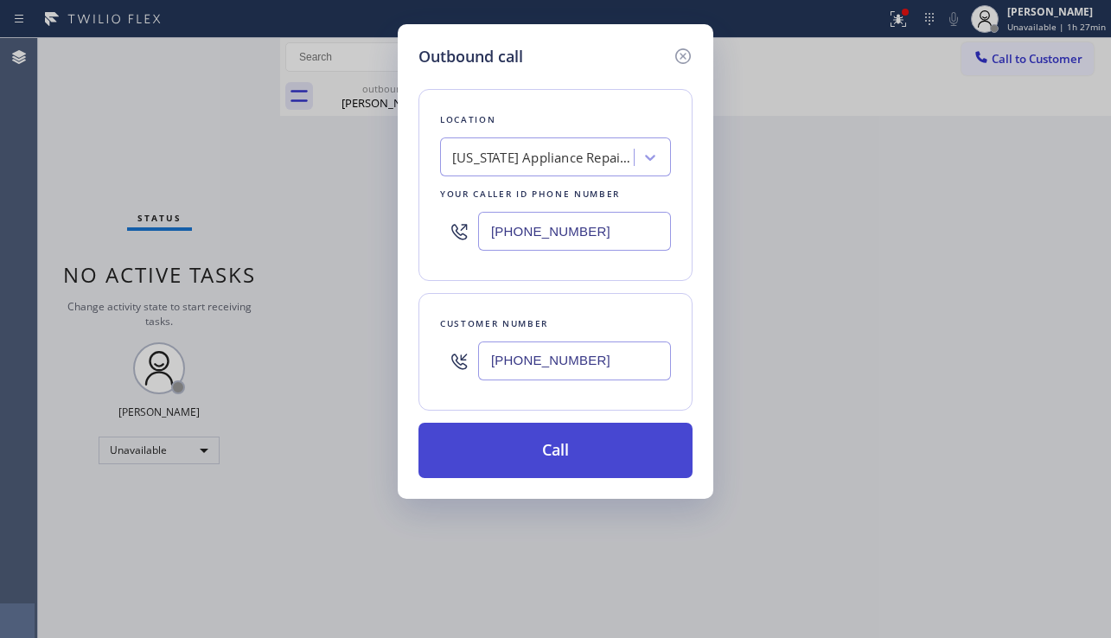
click at [508, 427] on button "Call" at bounding box center [555, 450] width 274 height 55
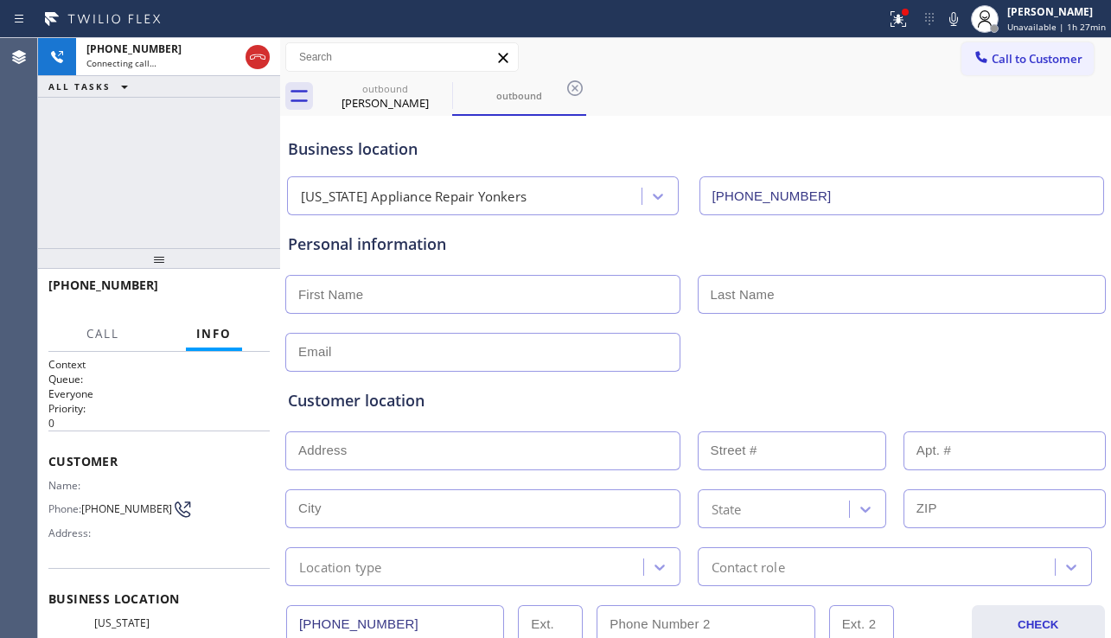
drag, startPoint x: 1013, startPoint y: 370, endPoint x: 987, endPoint y: 384, distance: 29.4
click at [1013, 370] on div "Customer location >> ADD NEW ADDRESS << + NEW ADDRESS State Location type Conta…" at bounding box center [695, 475] width 822 height 221
click at [231, 277] on div "[PHONE_NUMBER] Live | 00:00 HANG UP" at bounding box center [158, 293] width 221 height 45
click at [228, 288] on span "HANG UP" at bounding box center [229, 293] width 53 height 12
click at [228, 289] on span "HANG UP" at bounding box center [229, 293] width 53 height 12
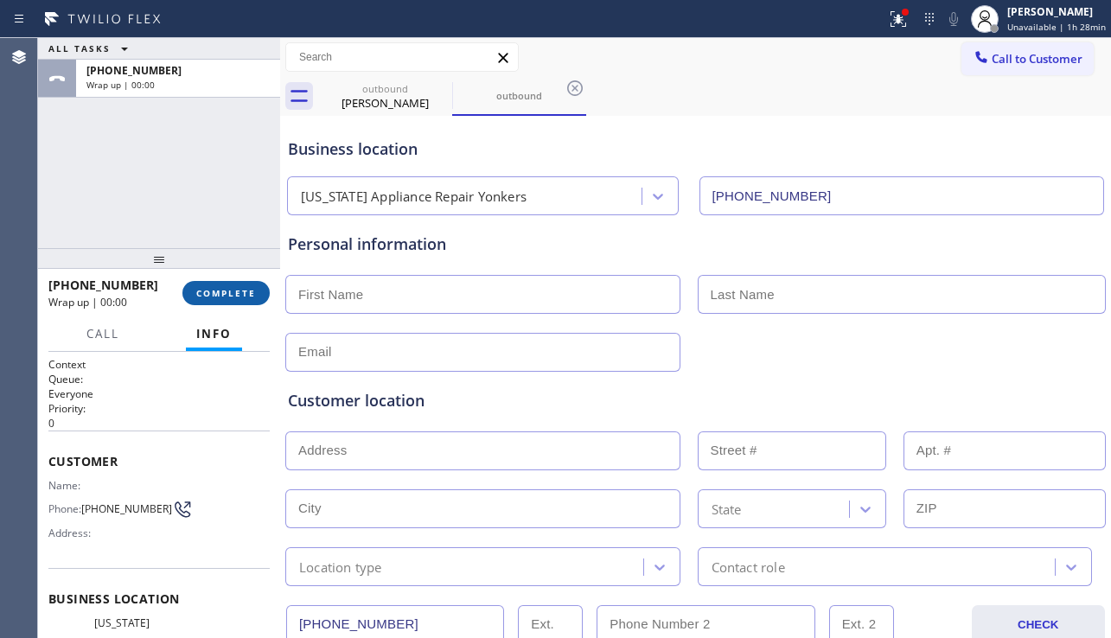
click at [228, 289] on span "COMPLETE" at bounding box center [226, 293] width 60 height 12
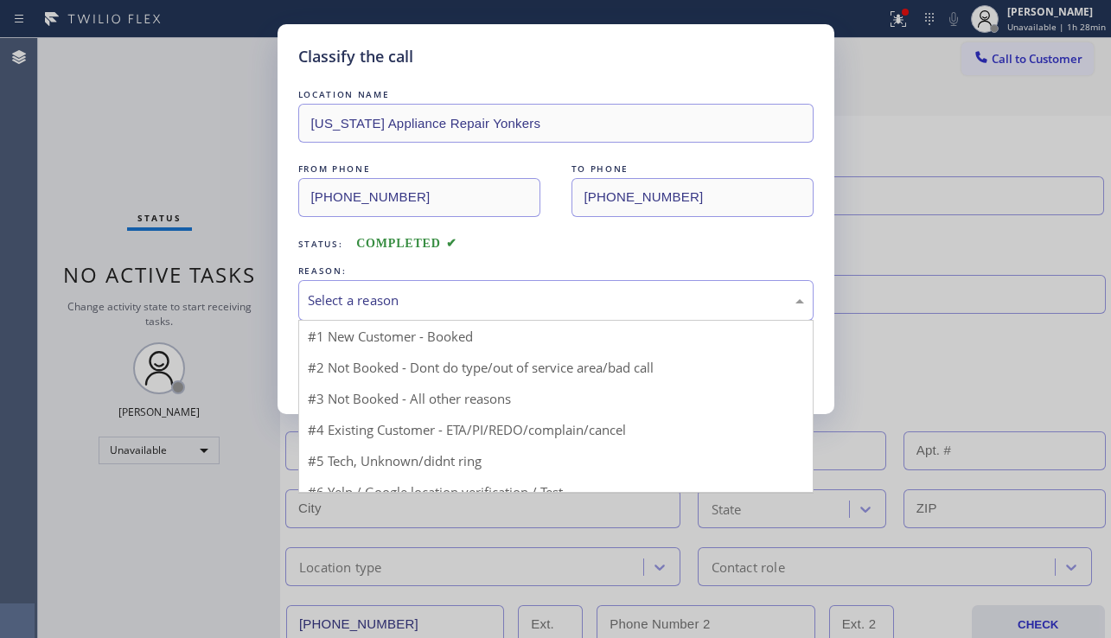
click at [438, 303] on div "Select a reason" at bounding box center [556, 301] width 496 height 20
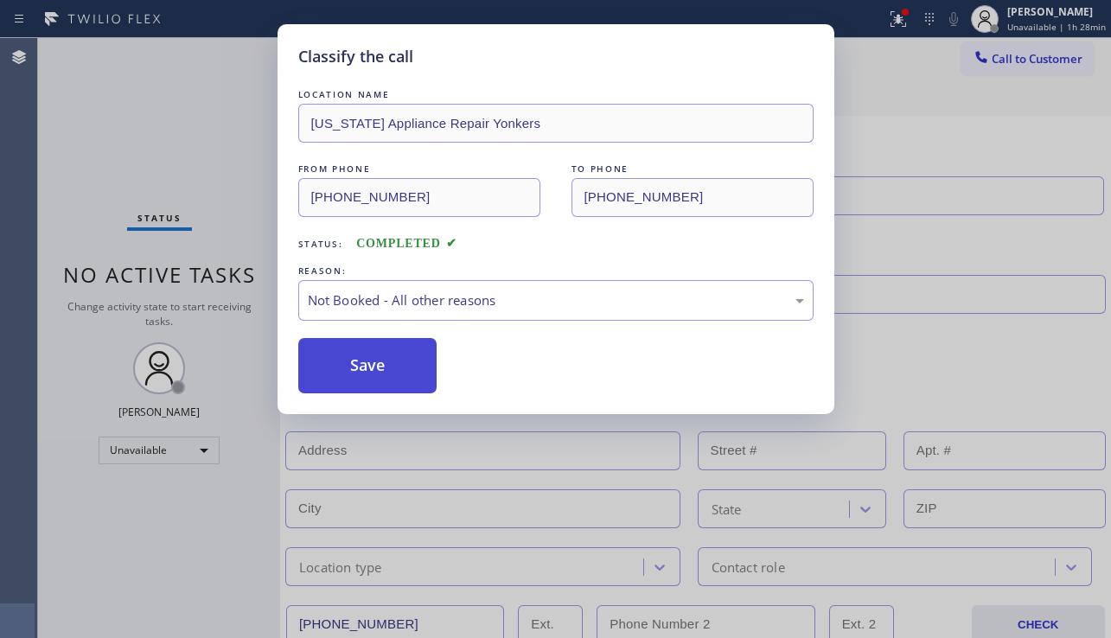
click at [384, 363] on button "Save" at bounding box center [367, 365] width 139 height 55
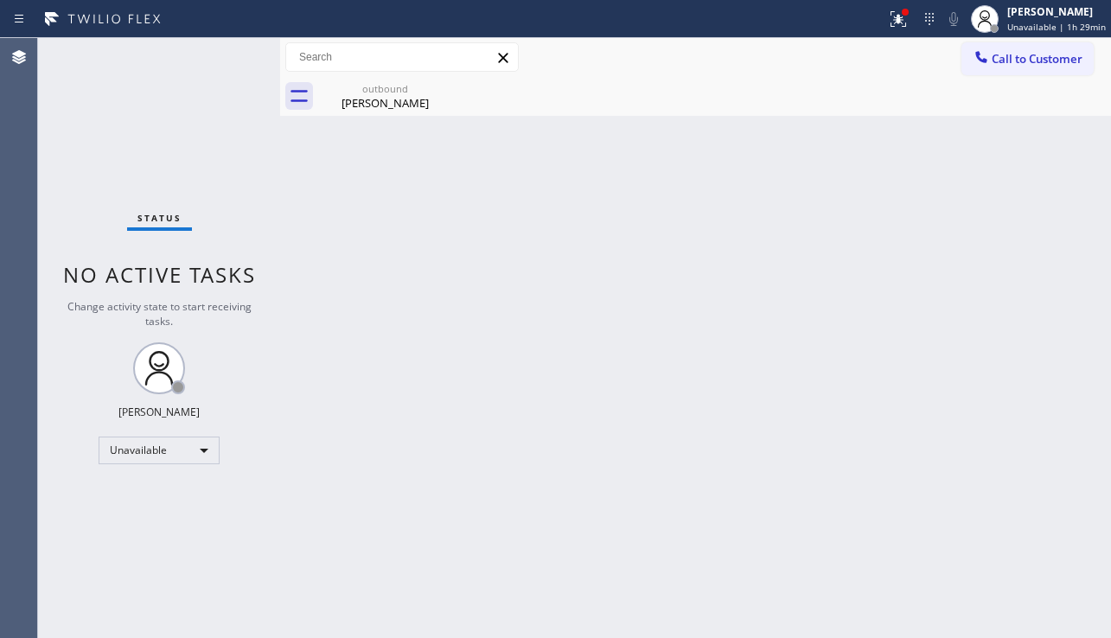
drag, startPoint x: 729, startPoint y: 326, endPoint x: 679, endPoint y: 259, distance: 84.0
click at [729, 326] on div "Back to Dashboard Change Sender ID Customers Technicians Select a contact Outbo…" at bounding box center [695, 338] width 831 height 600
click at [402, 100] on div "[PERSON_NAME]" at bounding box center [385, 103] width 131 height 16
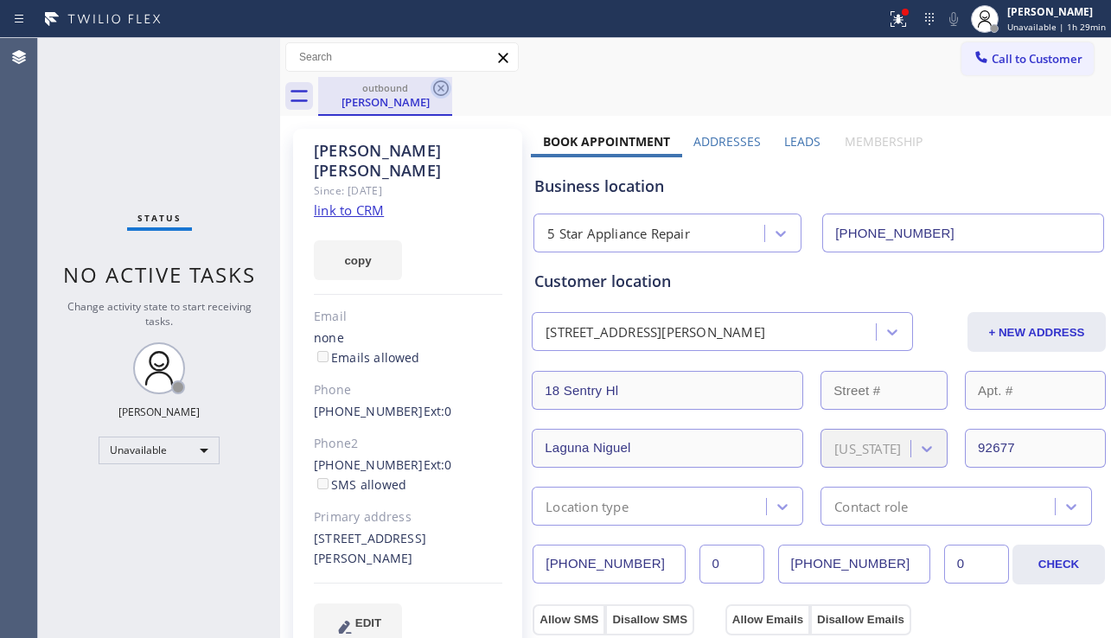
click at [435, 83] on icon at bounding box center [441, 88] width 21 height 21
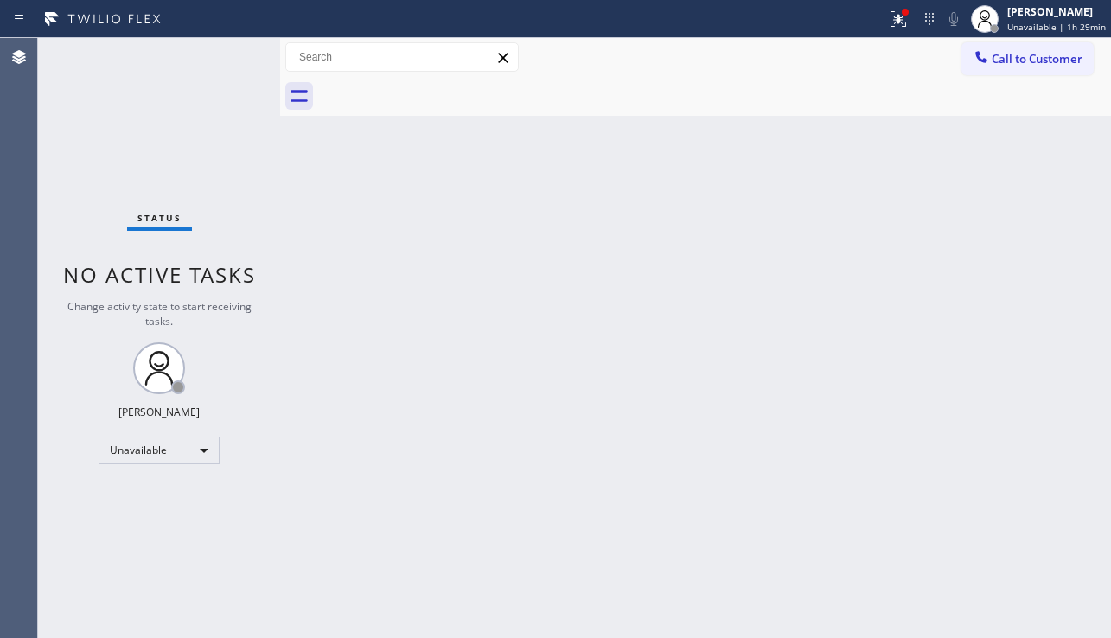
click at [435, 304] on div "Back to Dashboard Change Sender ID Customers Technicians Select a contact Outbo…" at bounding box center [695, 338] width 831 height 600
click at [892, 22] on icon at bounding box center [898, 19] width 21 height 21
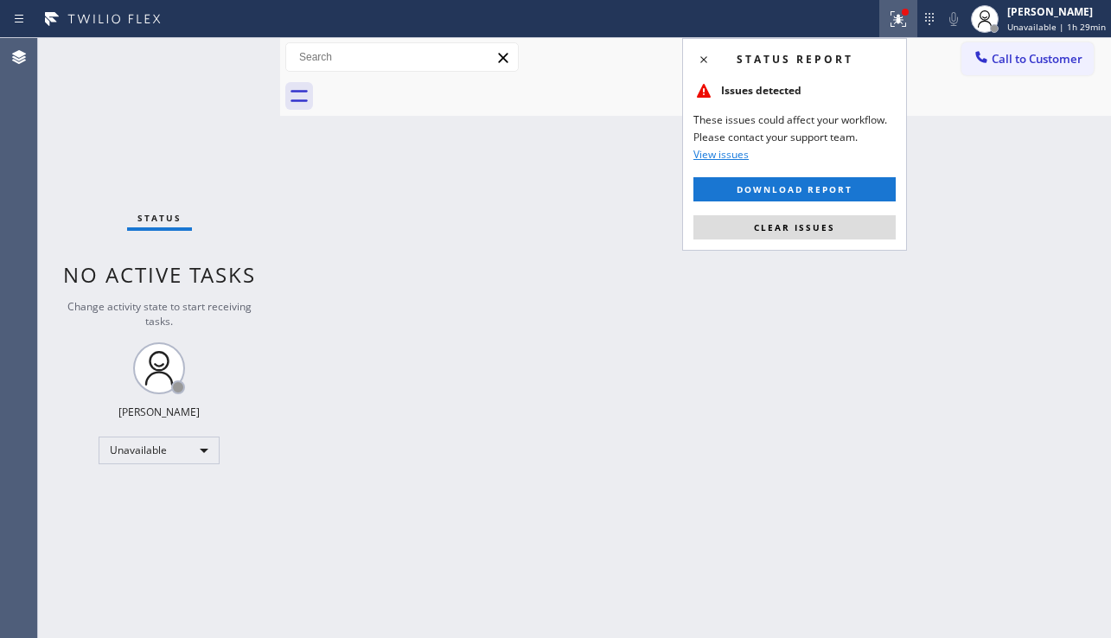
click at [846, 208] on div "Status report Issues detected These issues could affect your workflow. Please c…" at bounding box center [794, 144] width 225 height 213
click at [822, 231] on span "Clear issues" at bounding box center [794, 227] width 81 height 12
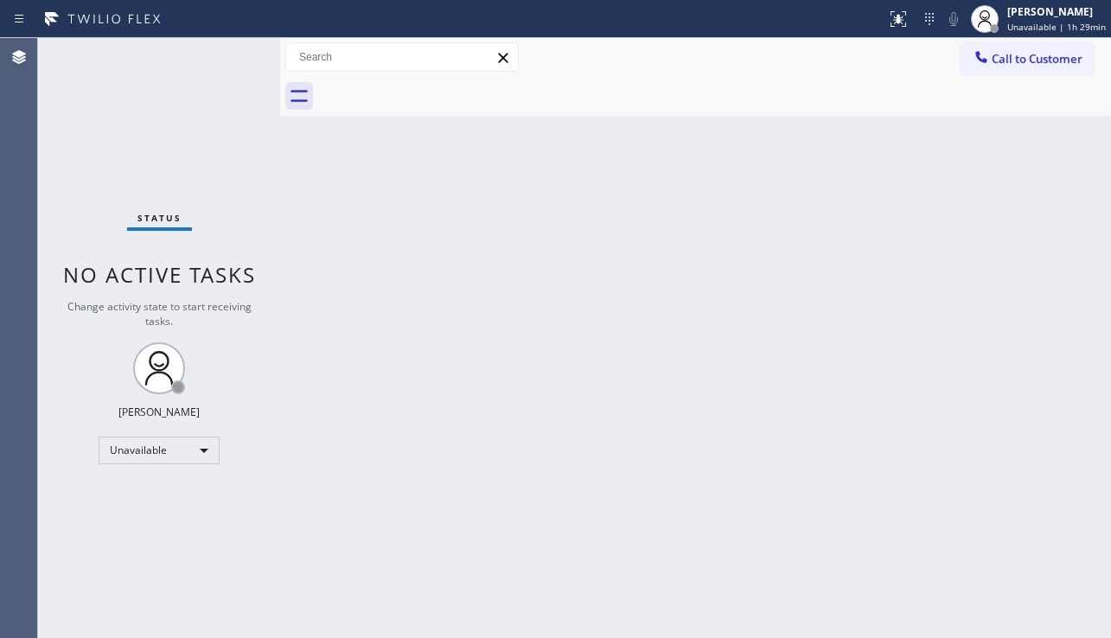
click at [574, 340] on div "Back to Dashboard Change Sender ID Customers Technicians Select a contact Outbo…" at bounding box center [695, 338] width 831 height 600
click at [1017, 63] on span "Call to Customer" at bounding box center [1037, 59] width 91 height 16
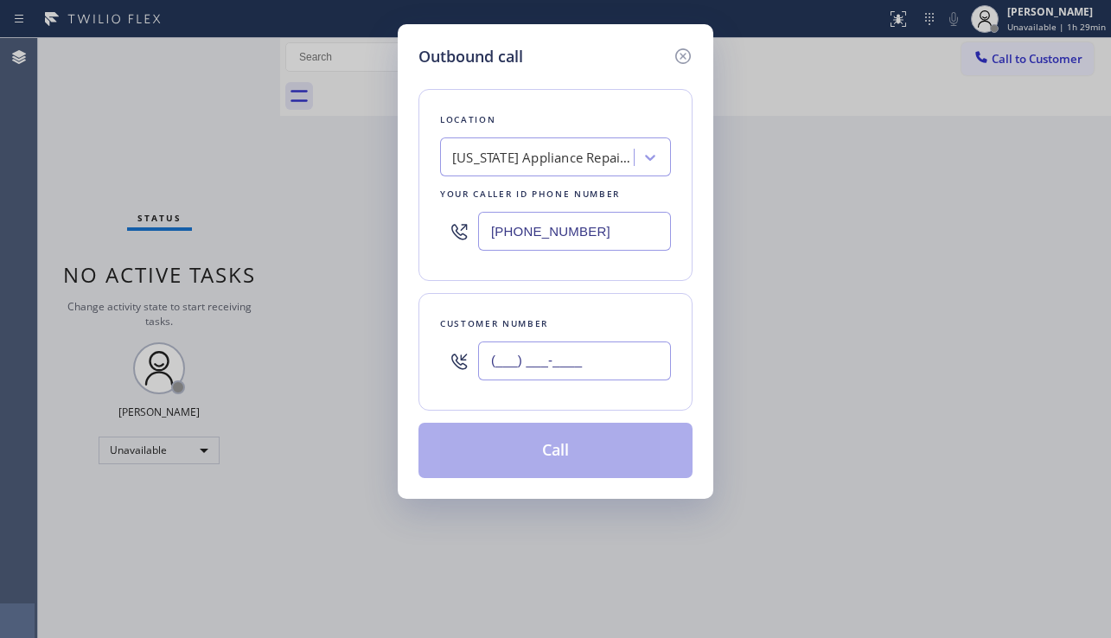
click at [537, 352] on input "(___) ___-____" at bounding box center [574, 361] width 193 height 39
paste input "949) 396-5216"
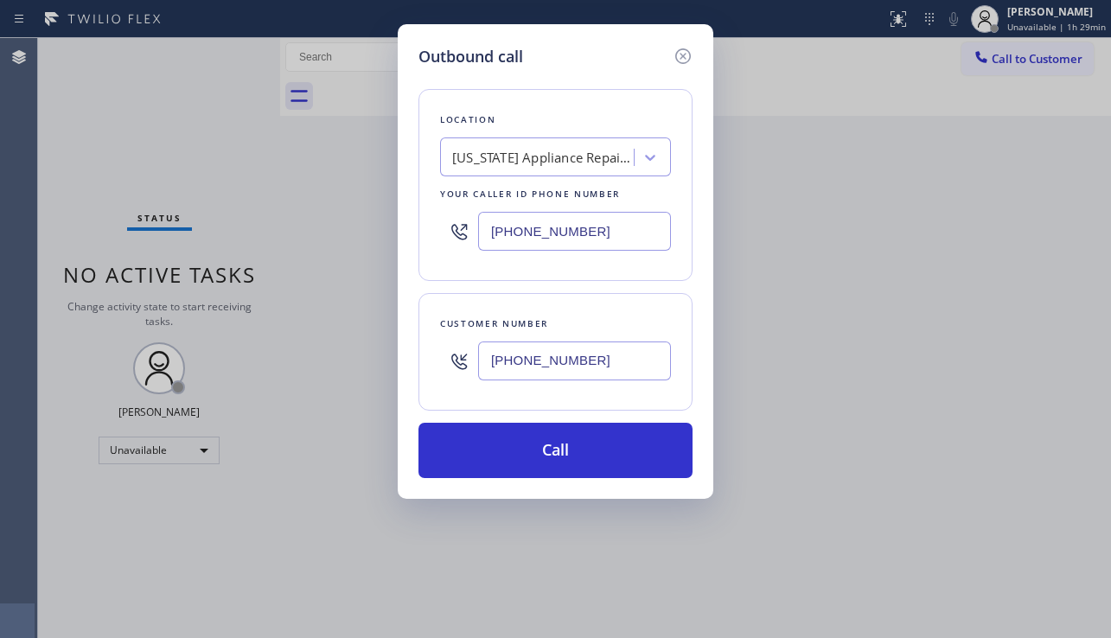
drag, startPoint x: 650, startPoint y: 226, endPoint x: 447, endPoint y: 235, distance: 203.4
click at [447, 235] on div "[PHONE_NUMBER]" at bounding box center [555, 231] width 231 height 56
paste input "49) 619-6582"
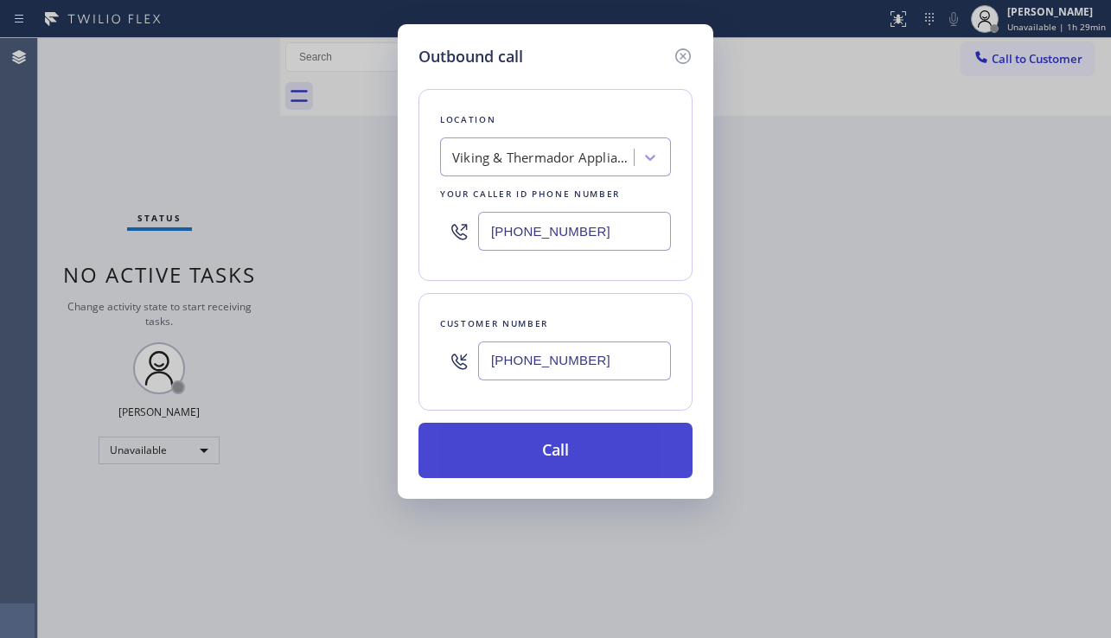
click at [514, 450] on button "Call" at bounding box center [555, 450] width 274 height 55
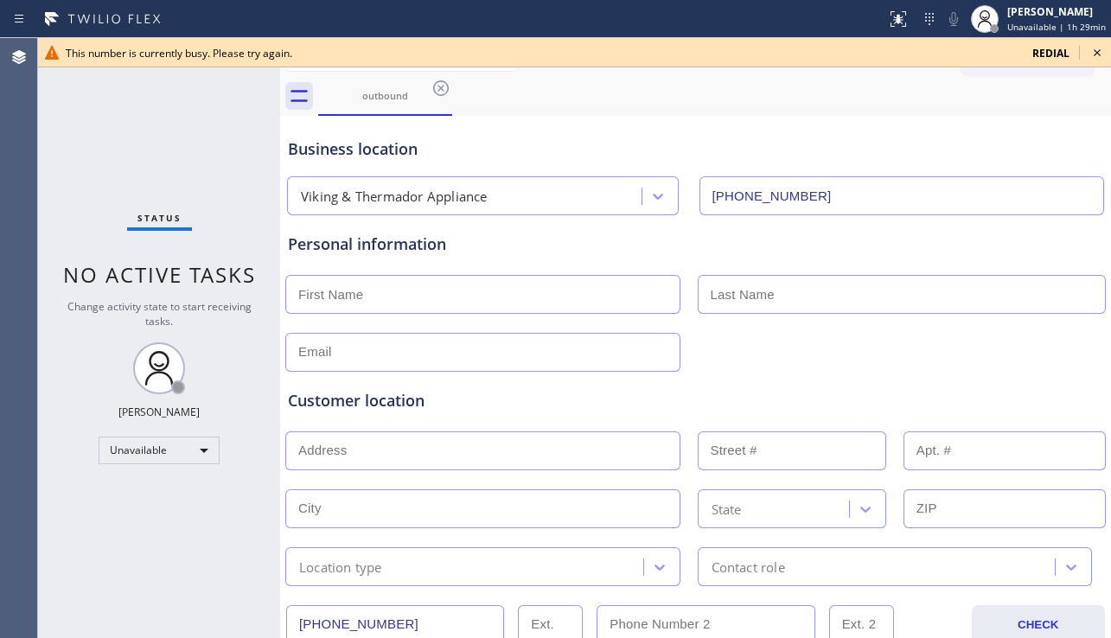
scroll to position [525, 0]
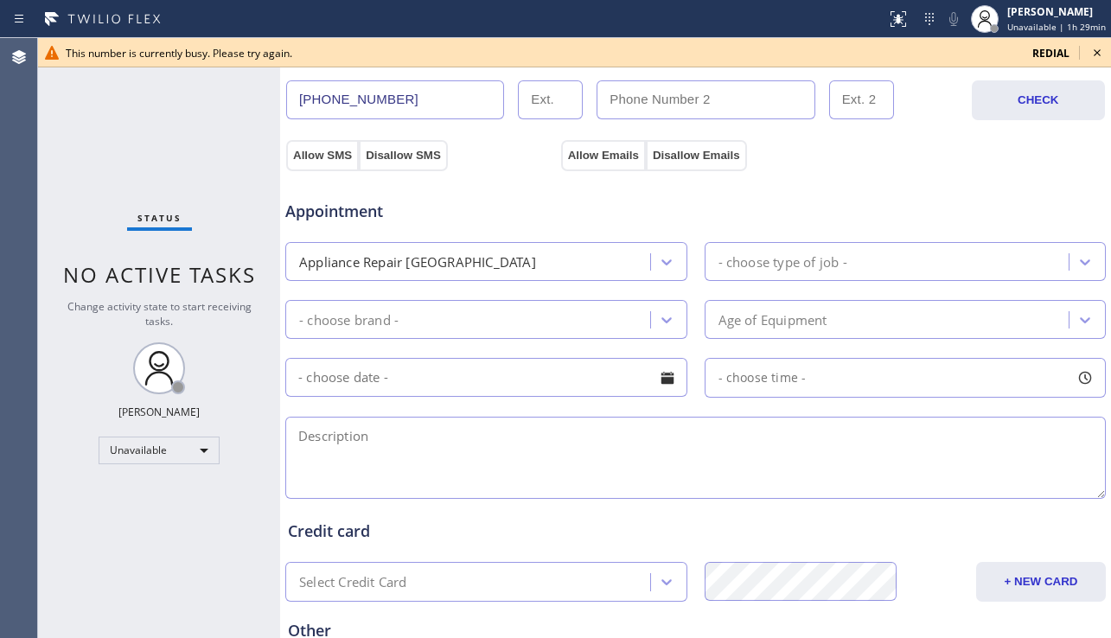
click at [1102, 48] on icon at bounding box center [1097, 52] width 21 height 21
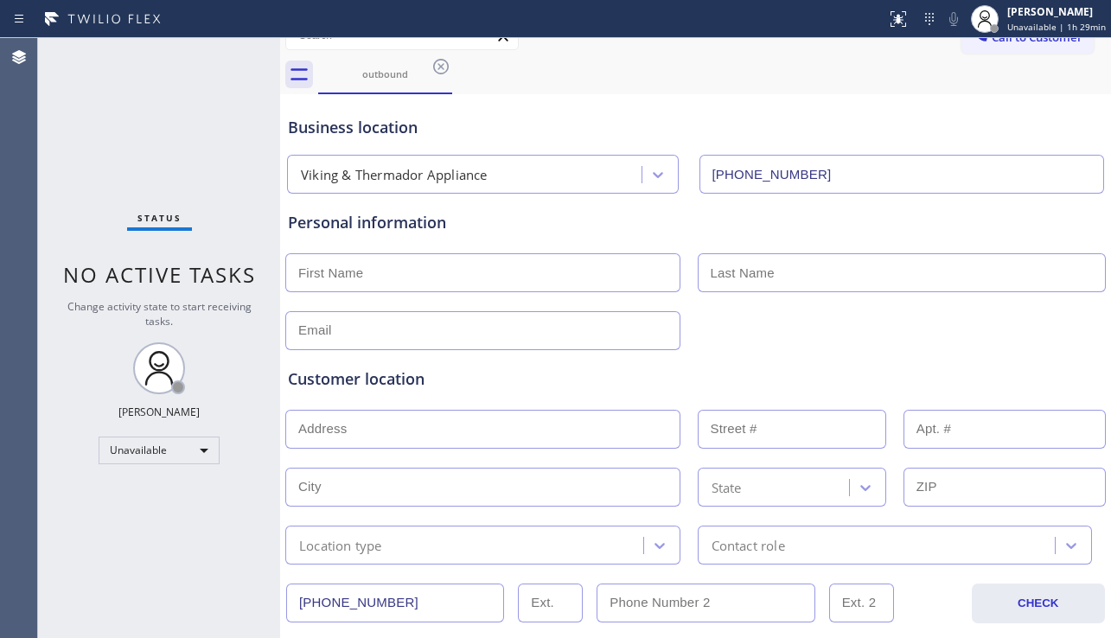
scroll to position [0, 0]
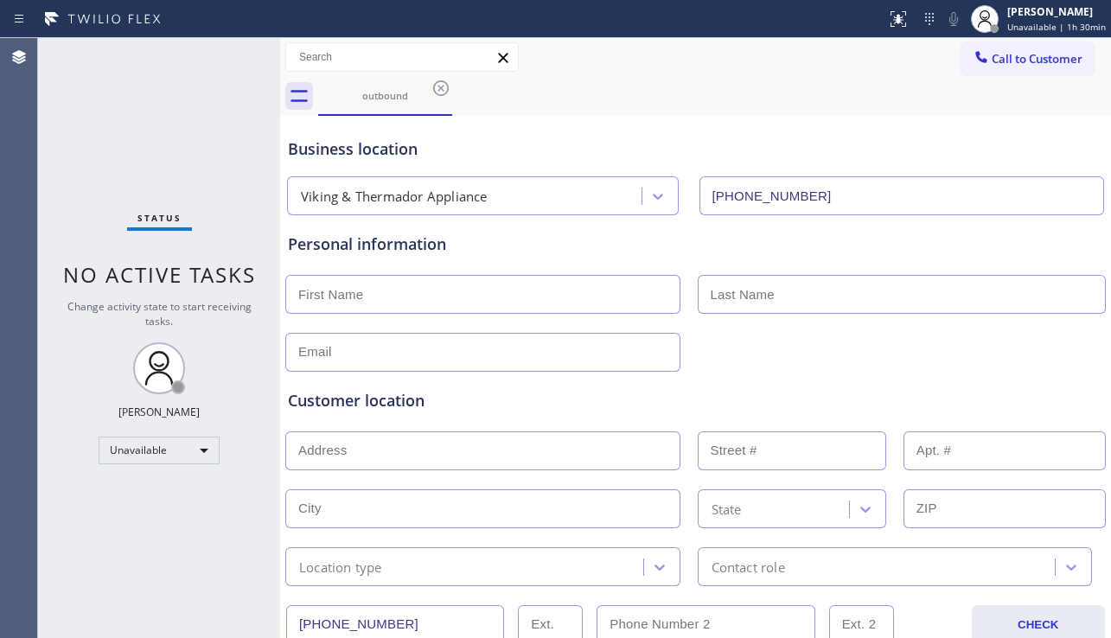
click at [492, 392] on div "Customer location" at bounding box center [695, 400] width 815 height 23
click at [439, 89] on icon at bounding box center [441, 88] width 16 height 16
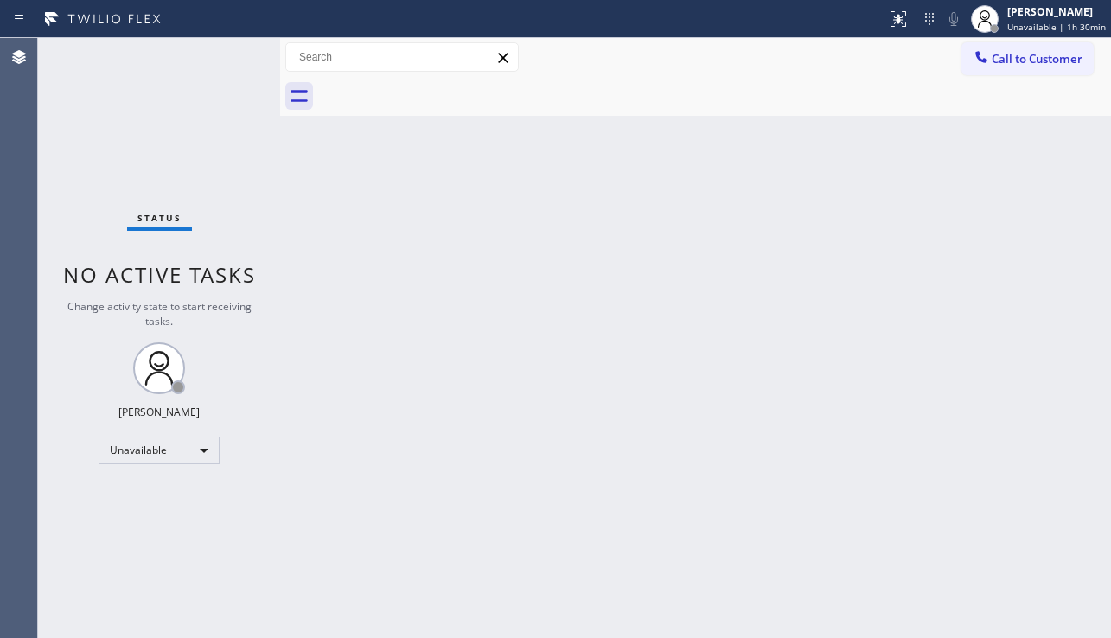
click at [515, 279] on div "Back to Dashboard Change Sender ID Customers Technicians Select a contact Outbo…" at bounding box center [695, 338] width 831 height 600
click at [542, 505] on div "Back to Dashboard Change Sender ID Customers Technicians Select a contact Outbo…" at bounding box center [695, 338] width 831 height 600
click at [135, 509] on div "Status No active tasks Change activity state to start receiving tasks. [PERSON_…" at bounding box center [159, 338] width 242 height 600
click at [1025, 405] on div "Back to Dashboard Change Sender ID Customers Technicians Select a contact Outbo…" at bounding box center [695, 338] width 831 height 600
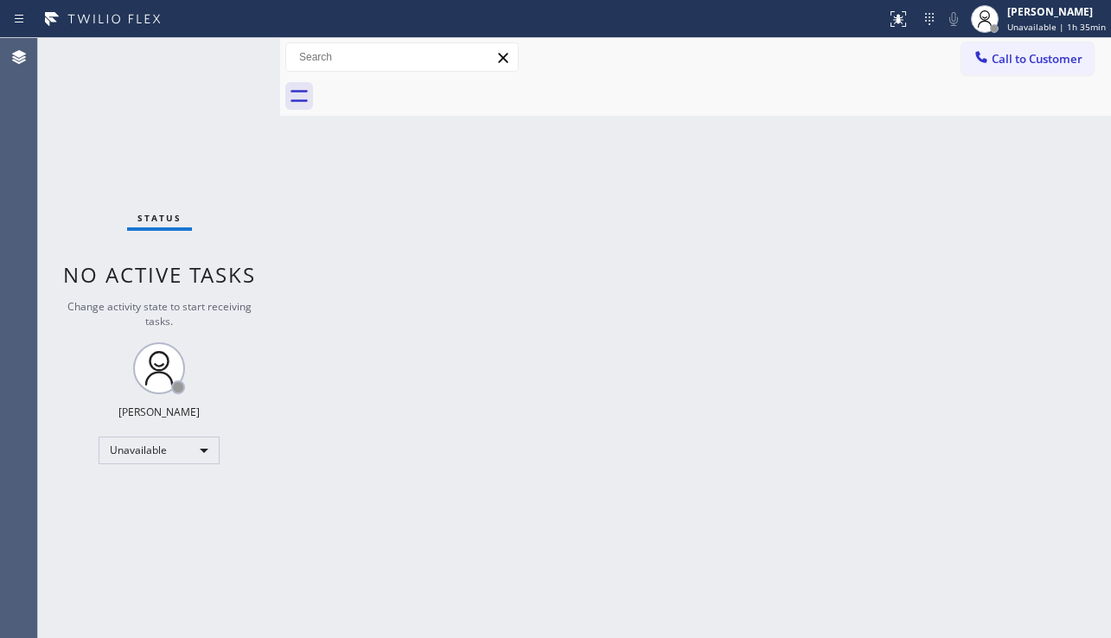
click at [437, 507] on div "Back to Dashboard Change Sender ID Customers Technicians Select a contact Outbo…" at bounding box center [695, 338] width 831 height 600
click at [1016, 65] on span "Call to Customer" at bounding box center [1037, 59] width 91 height 16
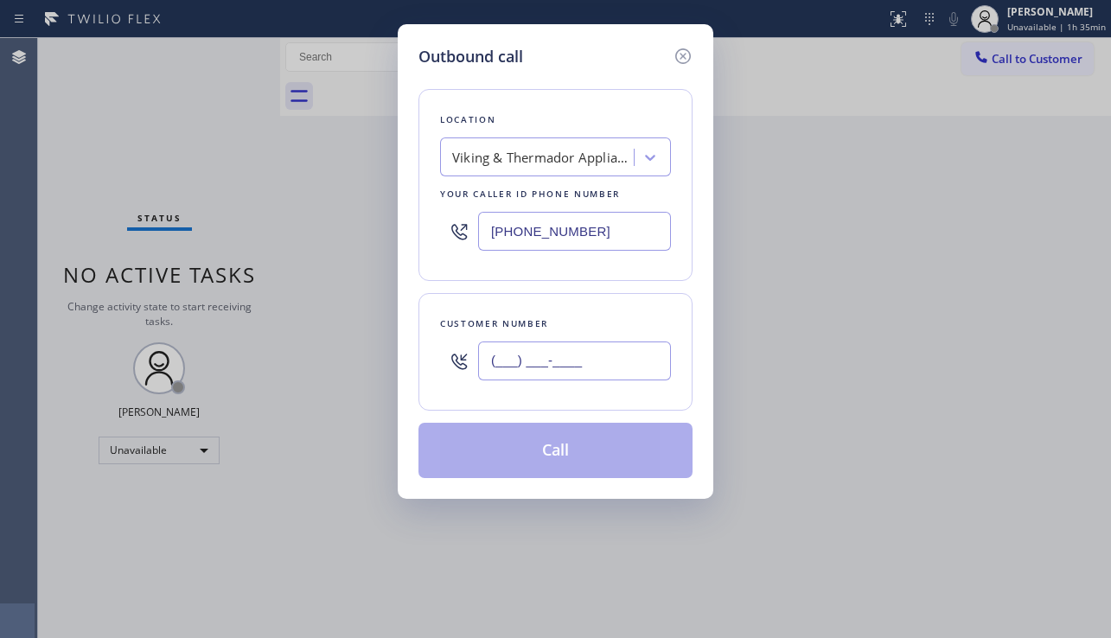
click at [516, 369] on input "(___) ___-____" at bounding box center [574, 361] width 193 height 39
paste input "714) 775-2784"
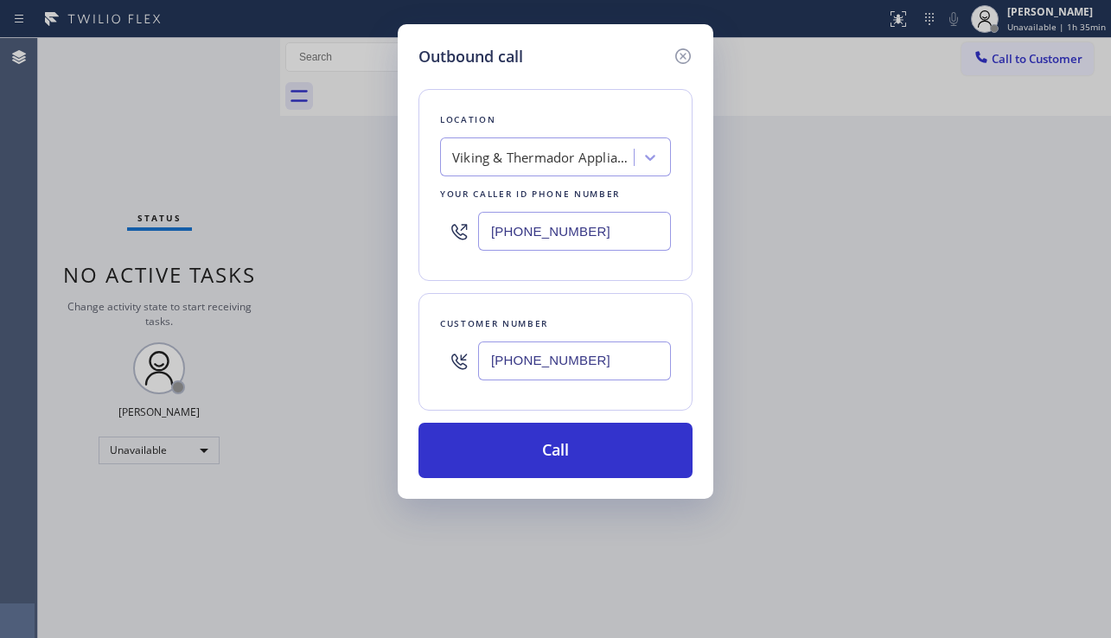
drag, startPoint x: 625, startPoint y: 235, endPoint x: 495, endPoint y: 245, distance: 130.9
click at [495, 245] on input "[PHONE_NUMBER]" at bounding box center [574, 231] width 193 height 39
paste input "714) 583-6969"
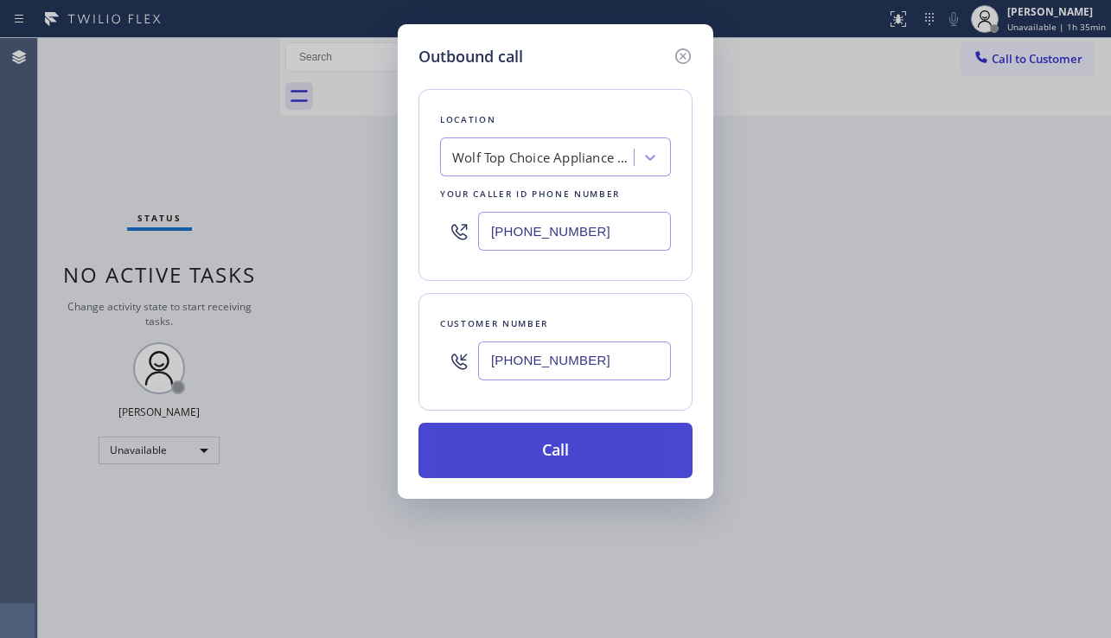
click at [546, 464] on button "Call" at bounding box center [555, 450] width 274 height 55
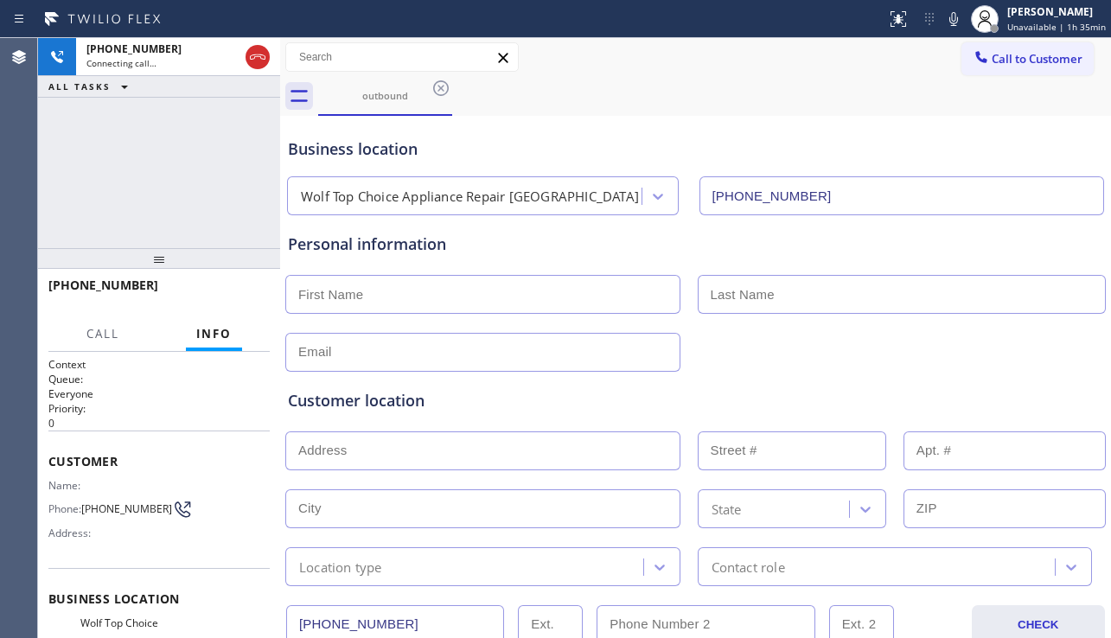
click at [1087, 368] on div "Customer location >> ADD NEW ADDRESS << + NEW ADDRESS State Location type Conta…" at bounding box center [695, 475] width 822 height 221
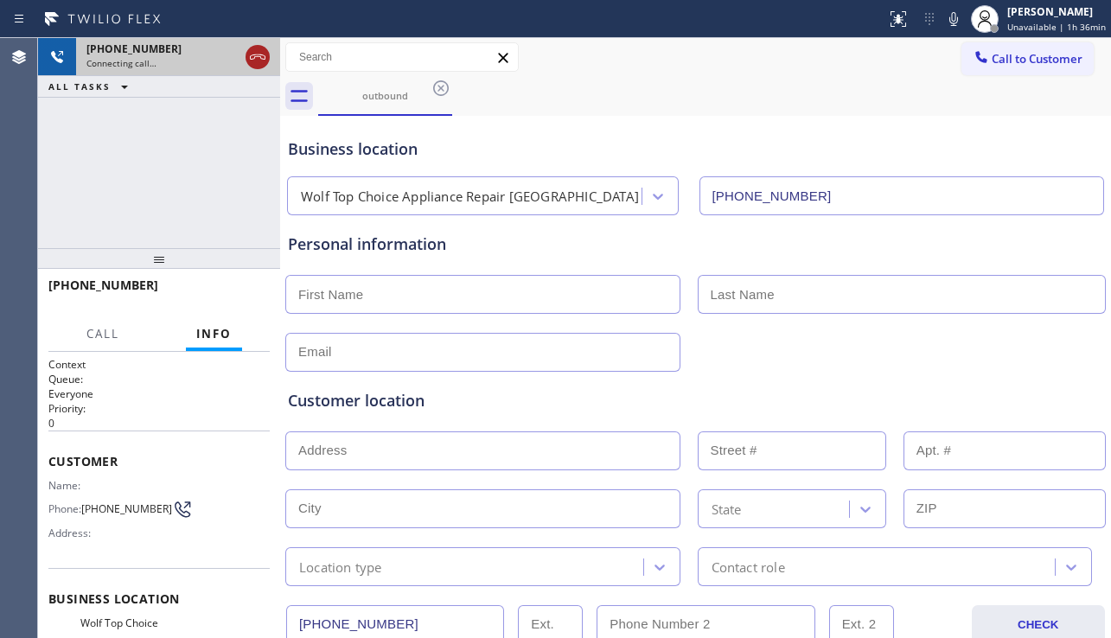
click at [258, 64] on icon at bounding box center [257, 57] width 21 height 21
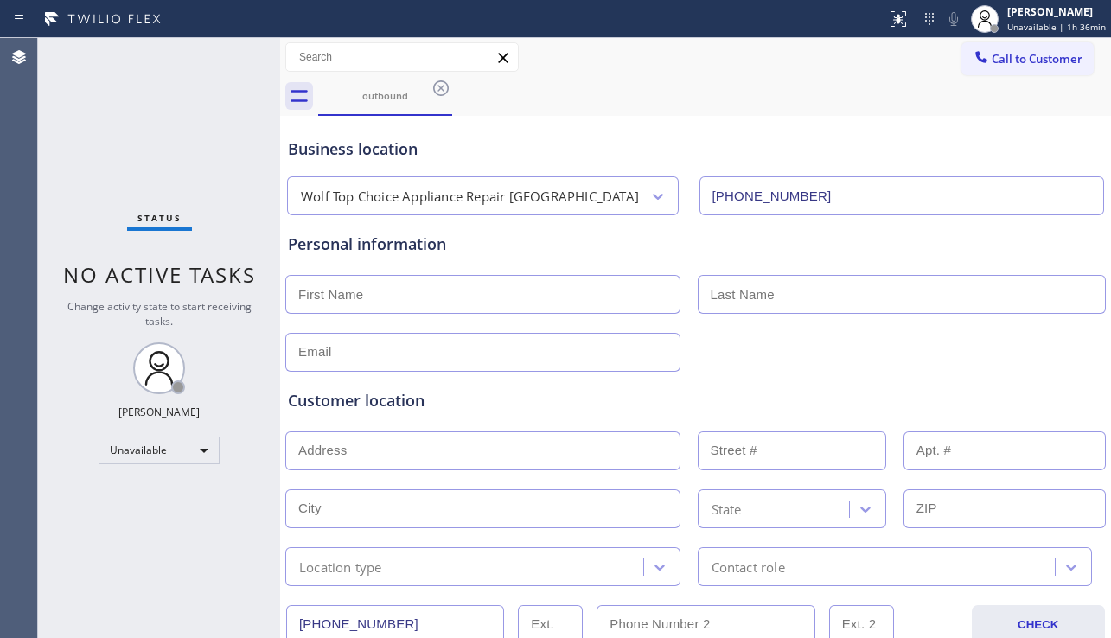
click at [246, 433] on div "Status No active tasks Change activity state to start receiving tasks. [PERSON_…" at bounding box center [159, 338] width 242 height 600
click at [600, 406] on div "Customer location" at bounding box center [695, 400] width 815 height 23
click at [449, 93] on icon at bounding box center [441, 88] width 21 height 21
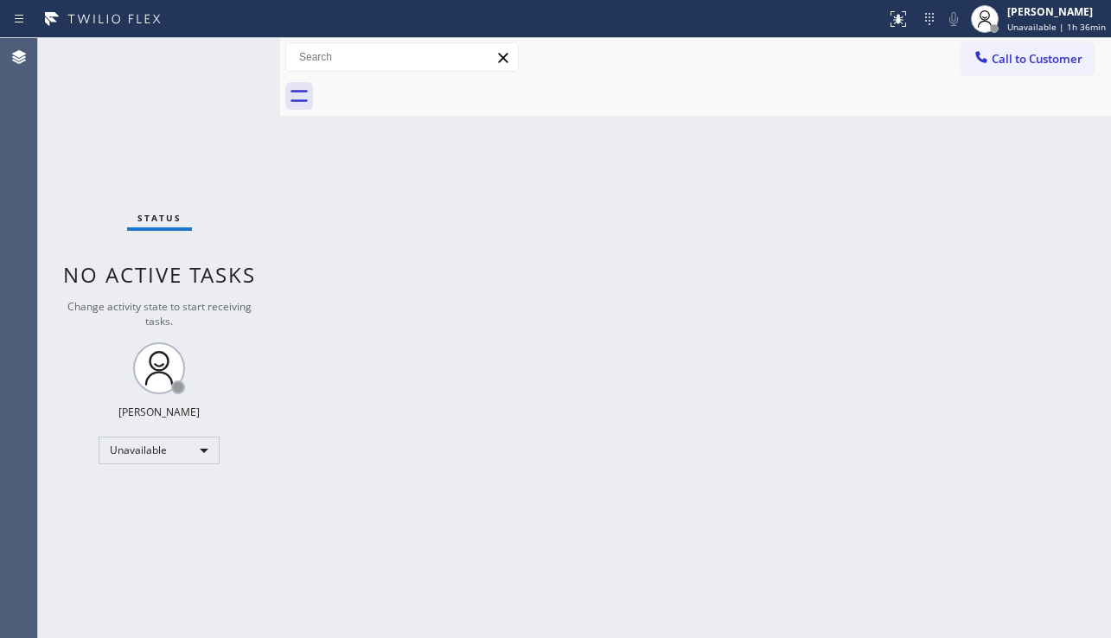
click at [463, 227] on div "Back to Dashboard Change Sender ID Customers Technicians Select a contact Outbo…" at bounding box center [695, 338] width 831 height 600
click at [1061, 495] on div "Back to Dashboard Change Sender ID Customers Technicians Select a contact Outbo…" at bounding box center [695, 338] width 831 height 600
click at [1002, 418] on div "Back to Dashboard Change Sender ID Customers Technicians Select a contact Outbo…" at bounding box center [695, 338] width 831 height 600
click at [1068, 57] on span "Call to Customer" at bounding box center [1037, 59] width 91 height 16
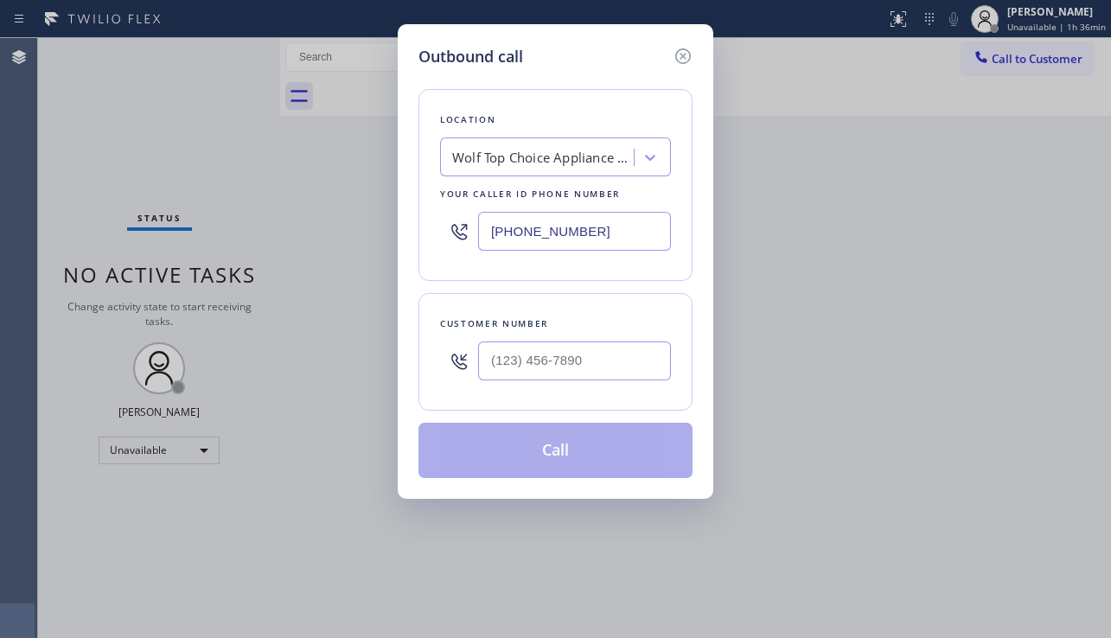
click at [507, 387] on div at bounding box center [574, 361] width 193 height 56
click at [533, 354] on input "(___) ___-____" at bounding box center [574, 361] width 193 height 39
paste input "425) 373-6756"
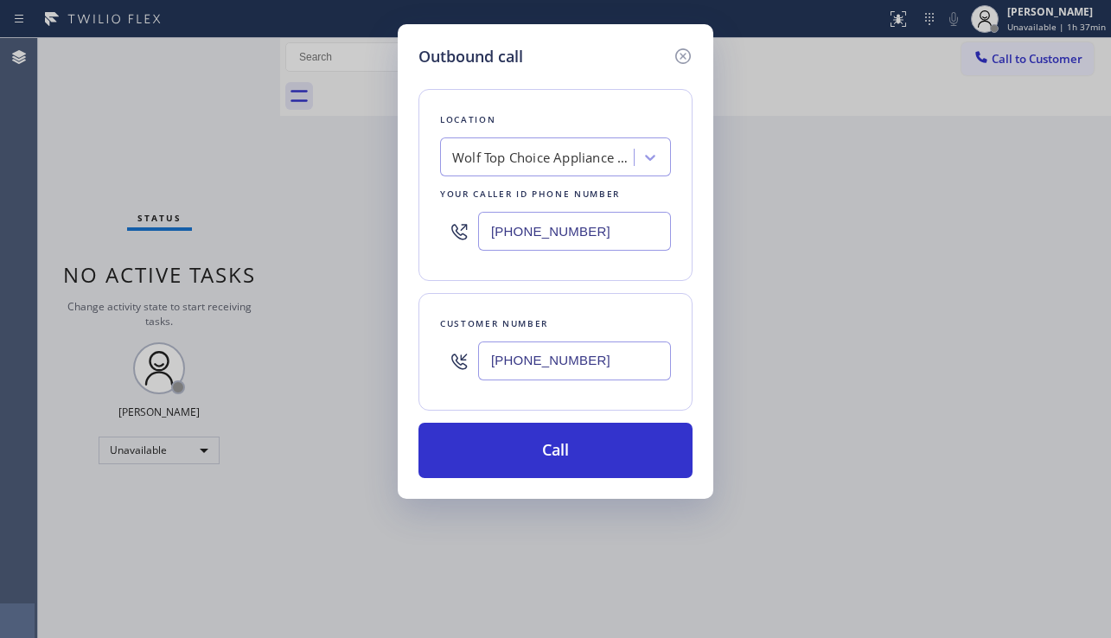
drag, startPoint x: 604, startPoint y: 230, endPoint x: 471, endPoint y: 245, distance: 134.0
click at [471, 245] on div "[PHONE_NUMBER]" at bounding box center [555, 231] width 231 height 56
paste
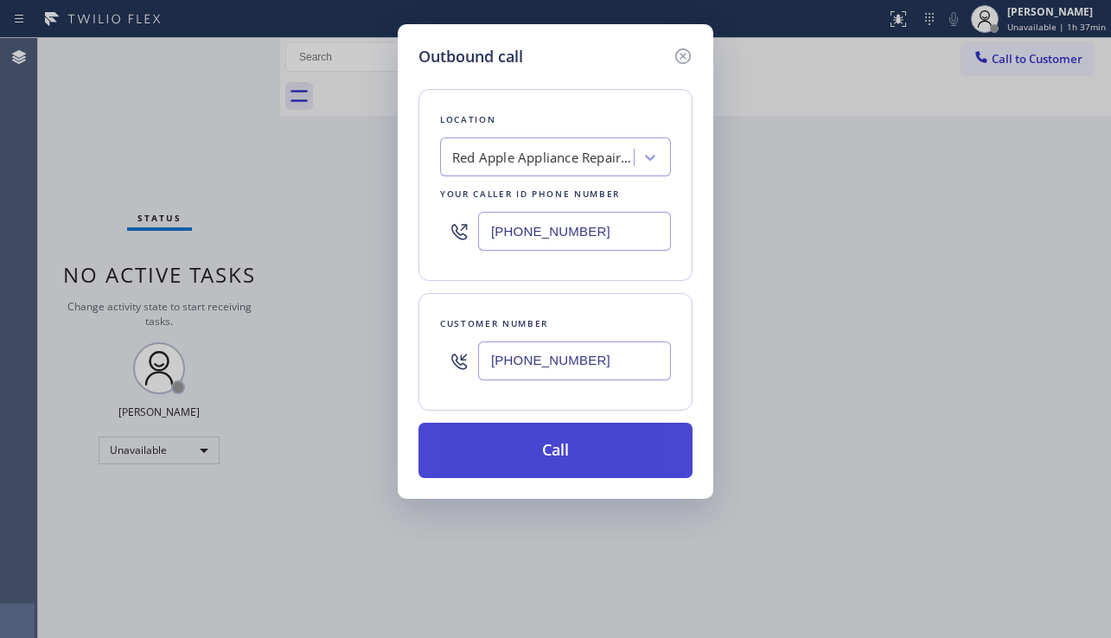
click at [512, 445] on button "Call" at bounding box center [555, 450] width 274 height 55
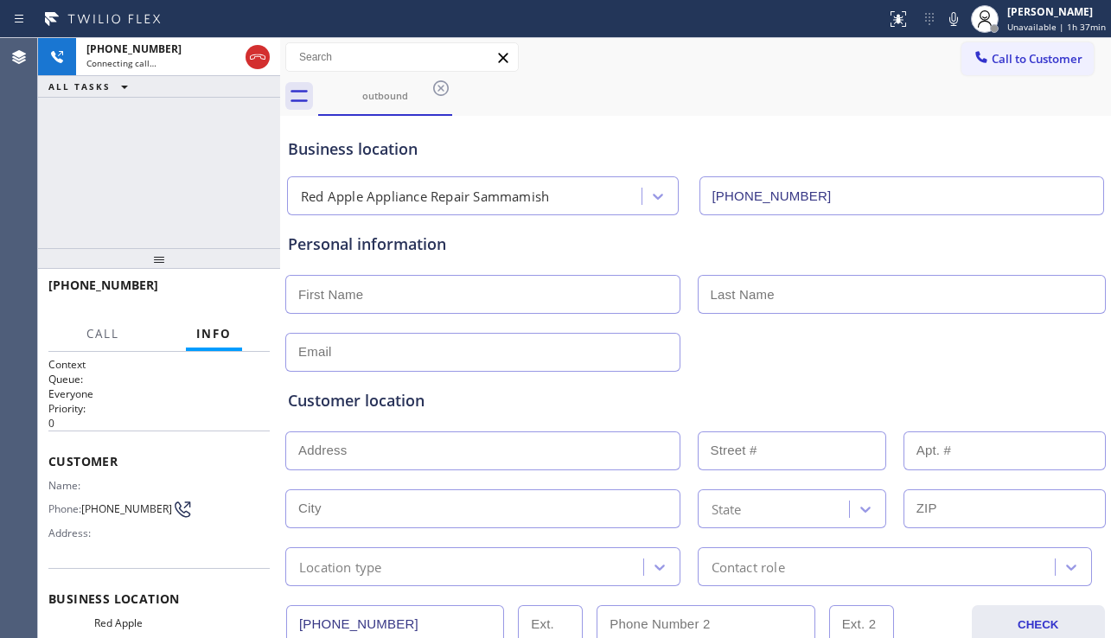
click at [1016, 381] on div "Customer location >> ADD NEW ADDRESS << + NEW ADDRESS State Location type Conta…" at bounding box center [695, 479] width 822 height 214
click at [1029, 405] on div "Customer location" at bounding box center [695, 400] width 815 height 23
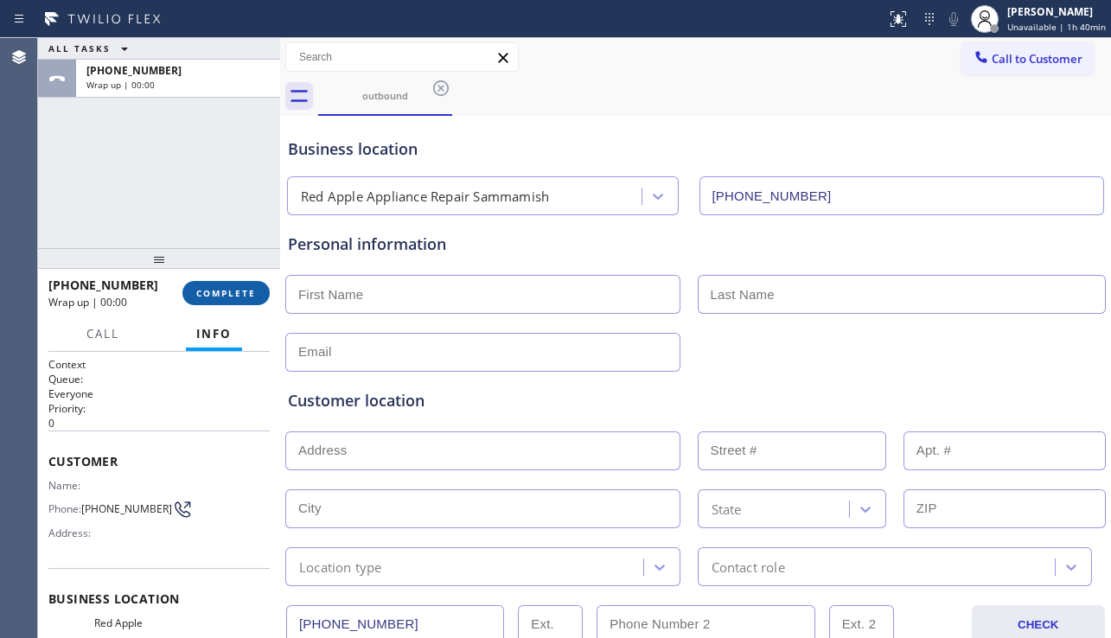
click at [246, 287] on span "COMPLETE" at bounding box center [226, 293] width 60 height 12
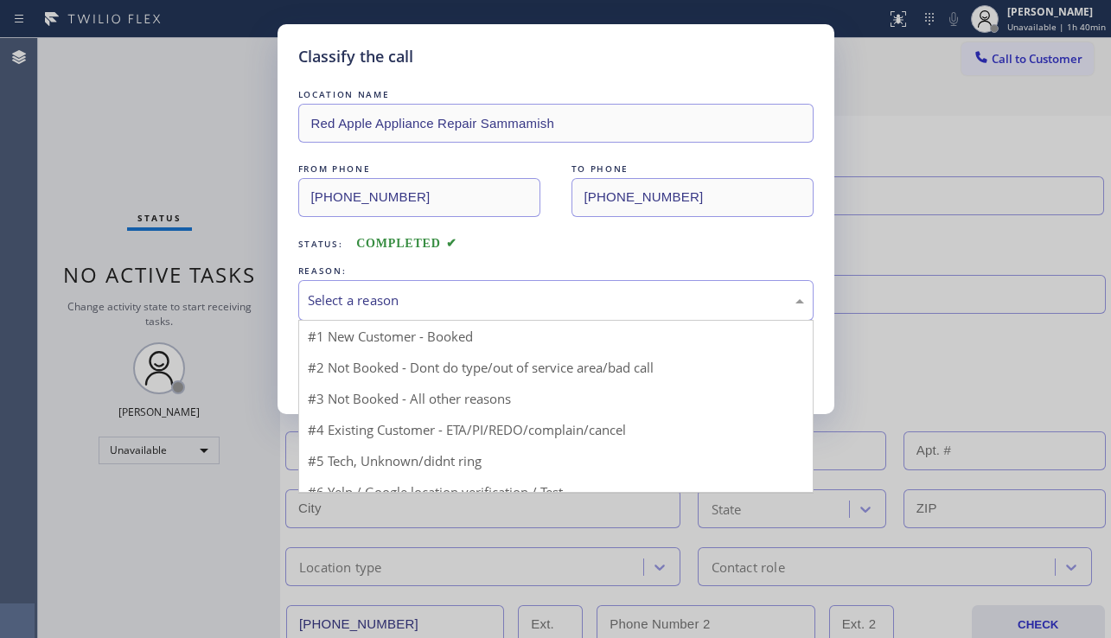
click at [477, 293] on div "Select a reason" at bounding box center [556, 301] width 496 height 20
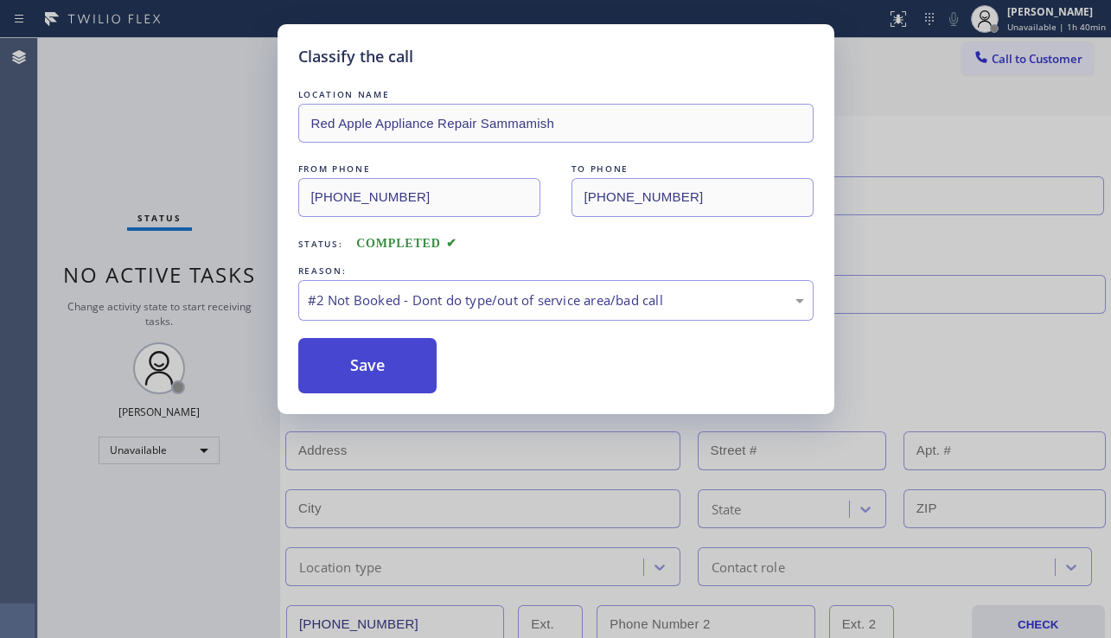
click at [384, 369] on button "Save" at bounding box center [367, 365] width 139 height 55
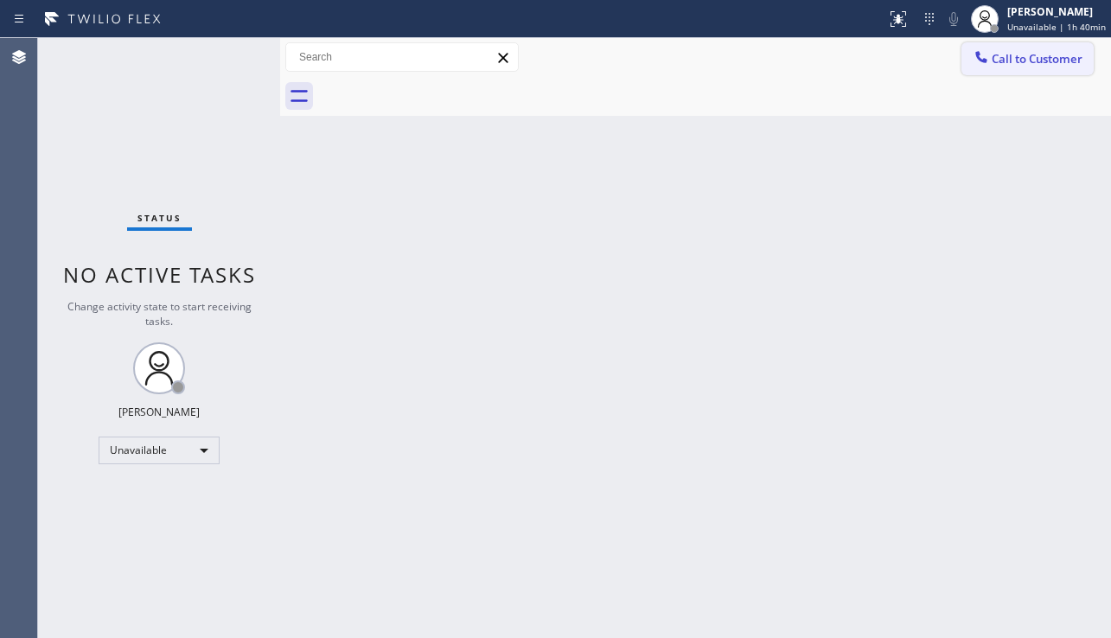
click at [986, 69] on button "Call to Customer" at bounding box center [1028, 58] width 132 height 33
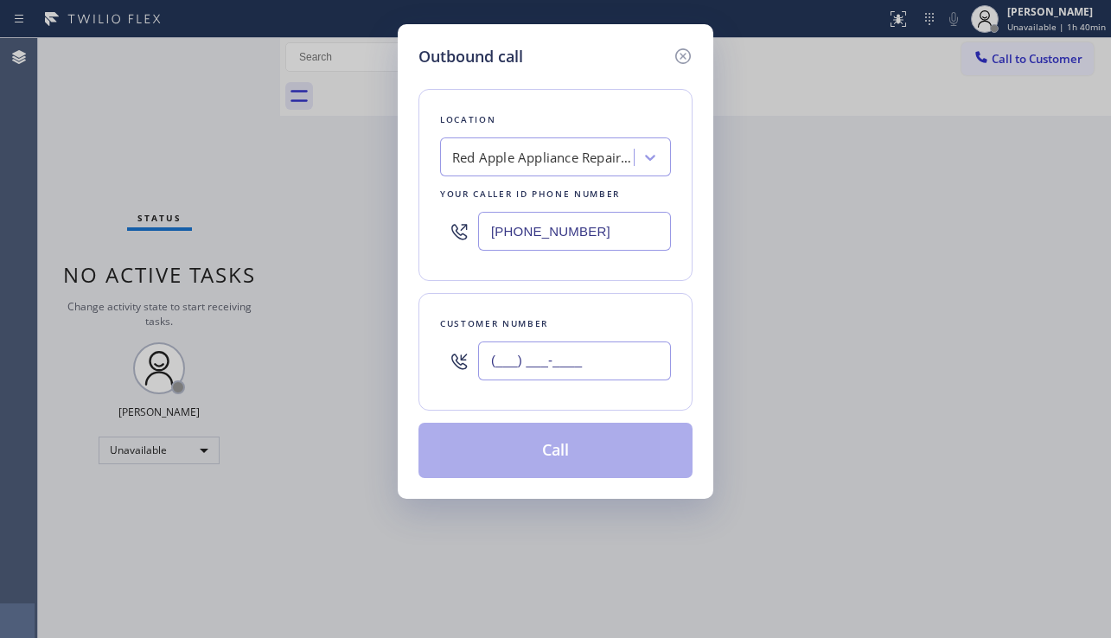
click at [541, 360] on input "(___) ___-____" at bounding box center [574, 361] width 193 height 39
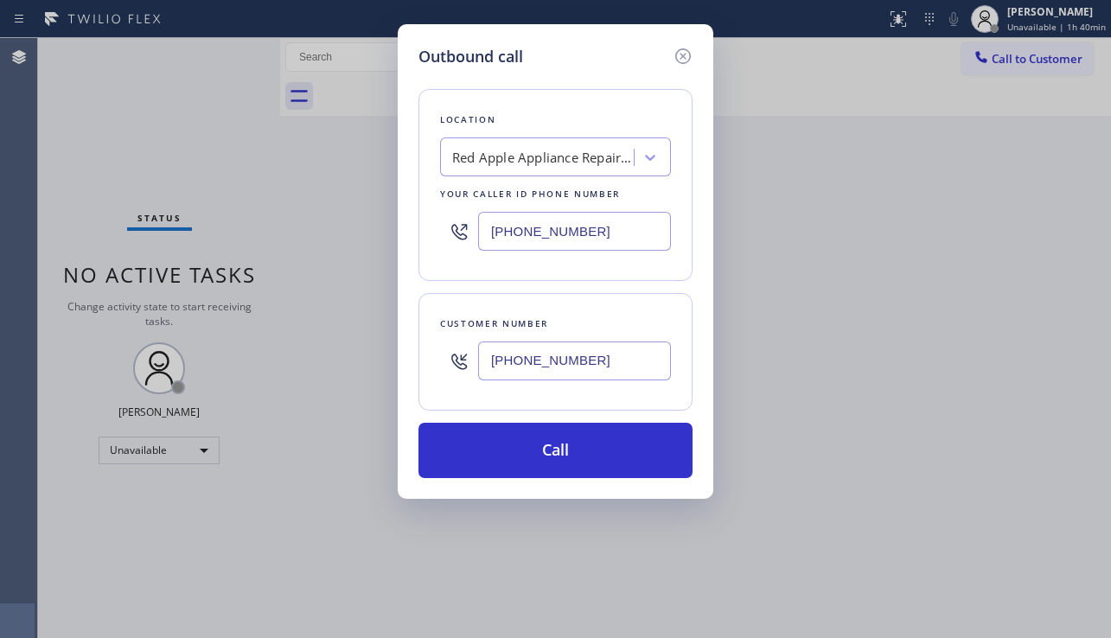
drag, startPoint x: 614, startPoint y: 229, endPoint x: 429, endPoint y: 233, distance: 185.1
click at [429, 233] on div "Location Red Apple Appliance Repair Sammamish Your caller id phone number [PHON…" at bounding box center [555, 185] width 274 height 192
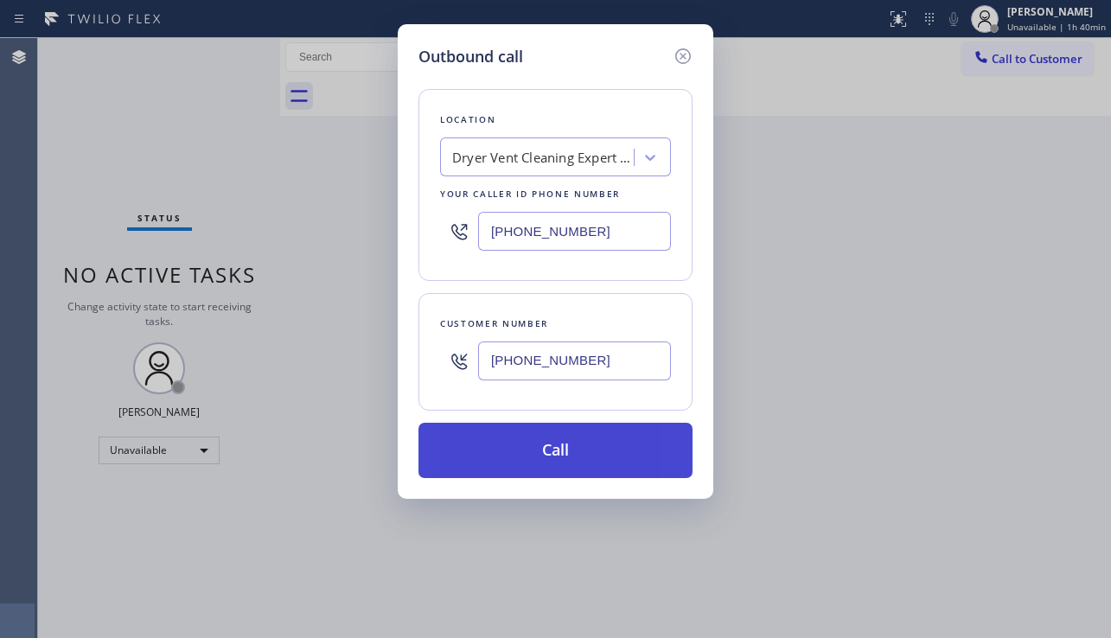
click at [529, 469] on button "Call" at bounding box center [555, 450] width 274 height 55
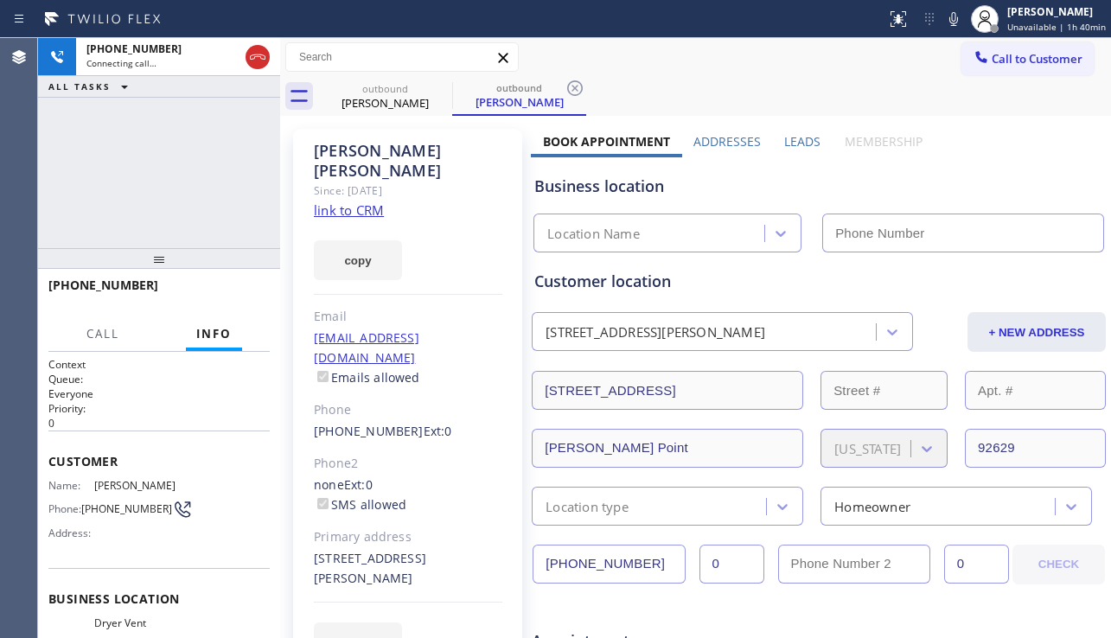
click at [800, 134] on label "Leads" at bounding box center [802, 141] width 36 height 16
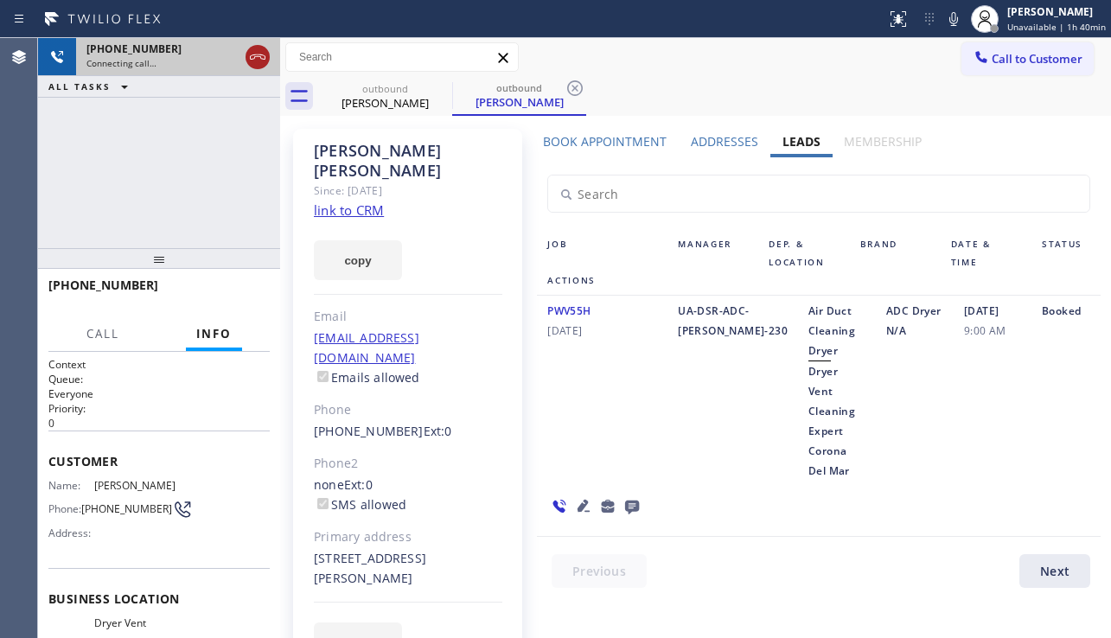
click at [246, 48] on div at bounding box center [258, 57] width 24 height 21
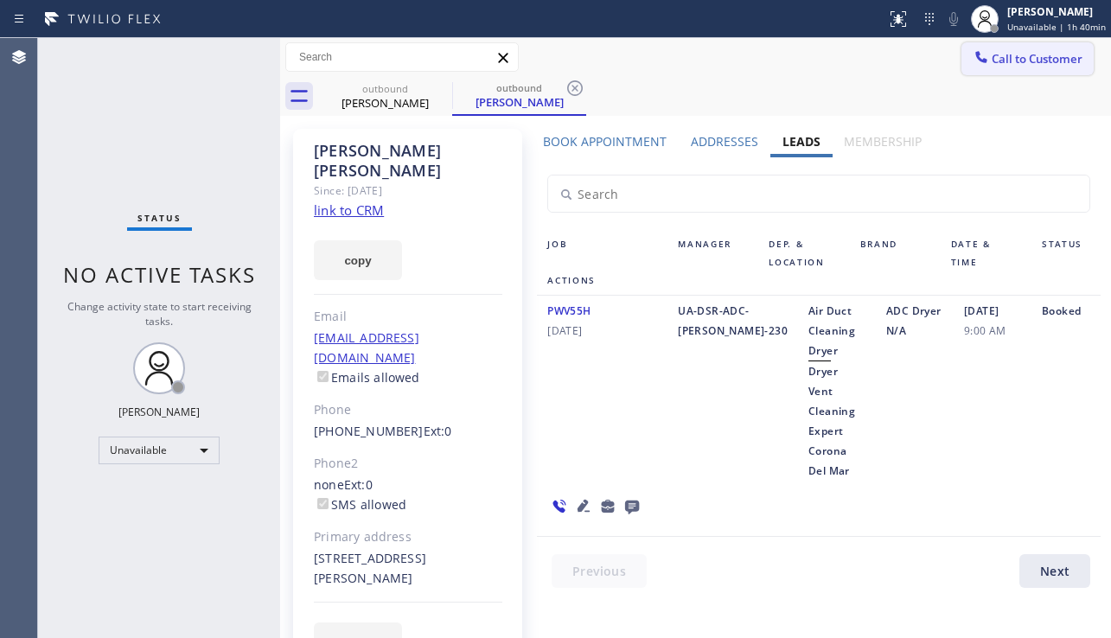
click at [987, 69] on button "Call to Customer" at bounding box center [1028, 58] width 132 height 33
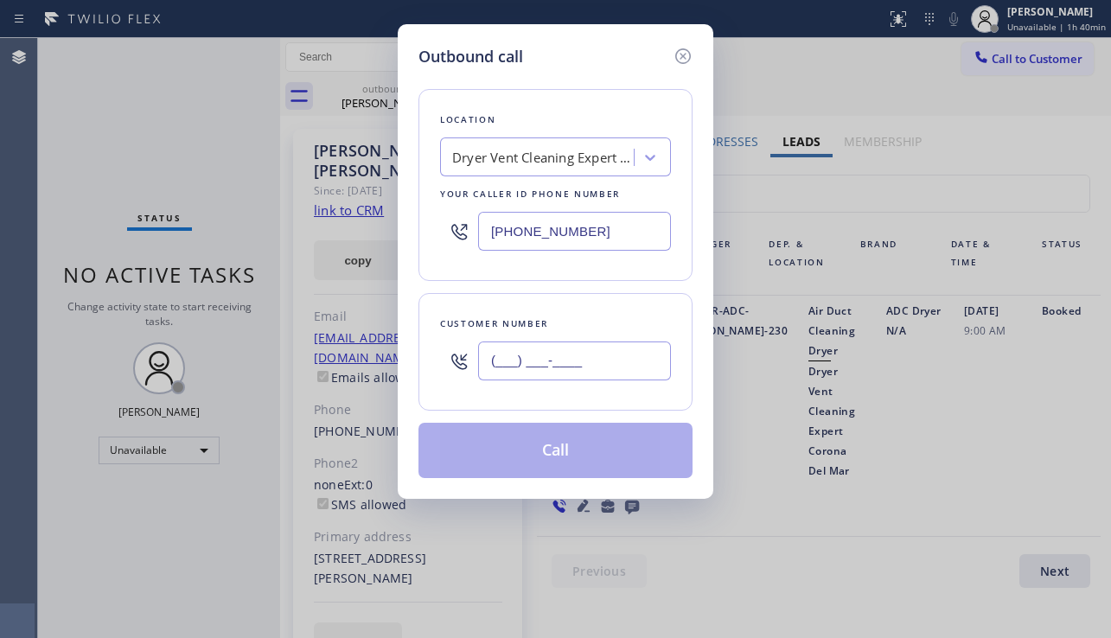
click at [540, 360] on input "(___) ___-____" at bounding box center [574, 361] width 193 height 39
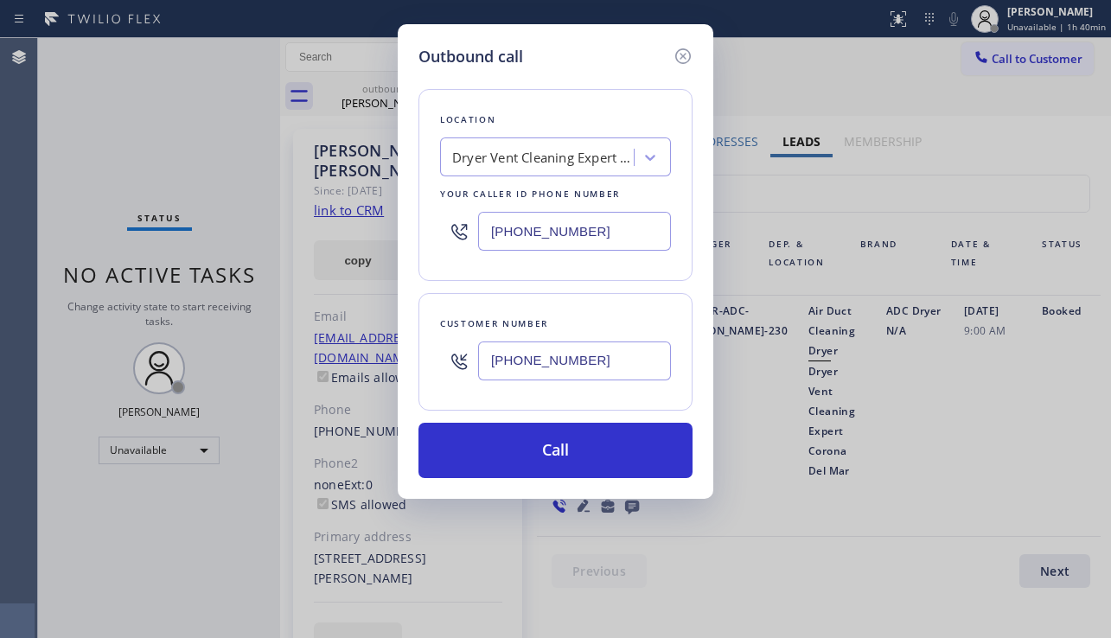
drag, startPoint x: 1050, startPoint y: 457, endPoint x: 891, endPoint y: 381, distance: 175.2
click at [1051, 456] on div "Outbound call Location Dryer Vent Cleaning Expert Corona Del Mar Your caller id…" at bounding box center [555, 319] width 1111 height 638
drag, startPoint x: 607, startPoint y: 234, endPoint x: 462, endPoint y: 231, distance: 145.3
click at [462, 231] on div "[PHONE_NUMBER]" at bounding box center [555, 231] width 231 height 56
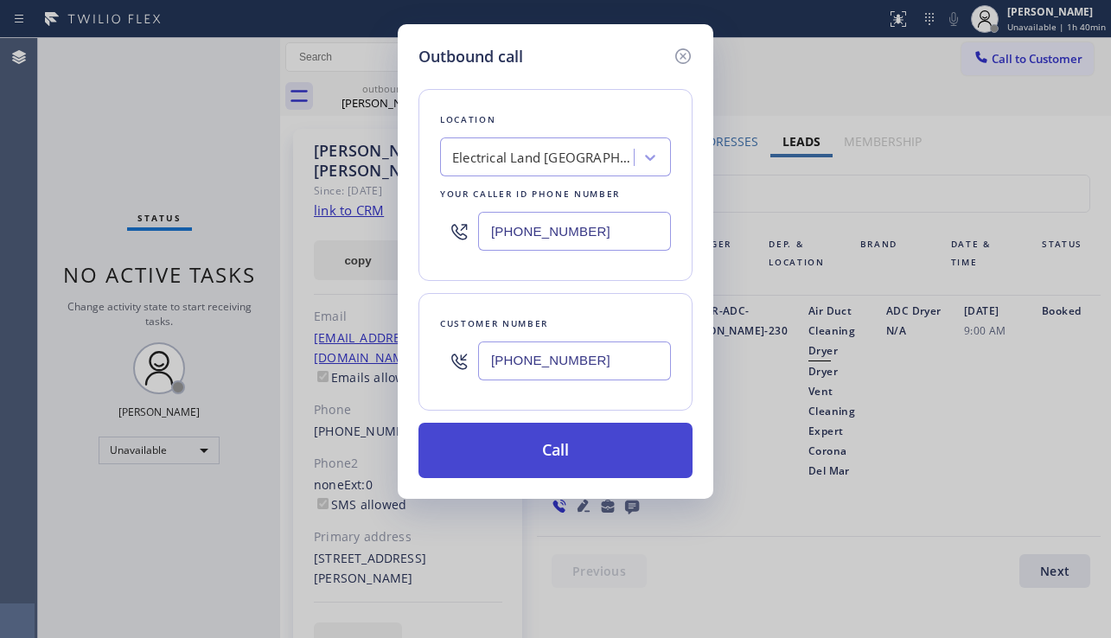
drag, startPoint x: 555, startPoint y: 438, endPoint x: 569, endPoint y: 447, distance: 16.8
click at [555, 438] on button "Call" at bounding box center [555, 450] width 274 height 55
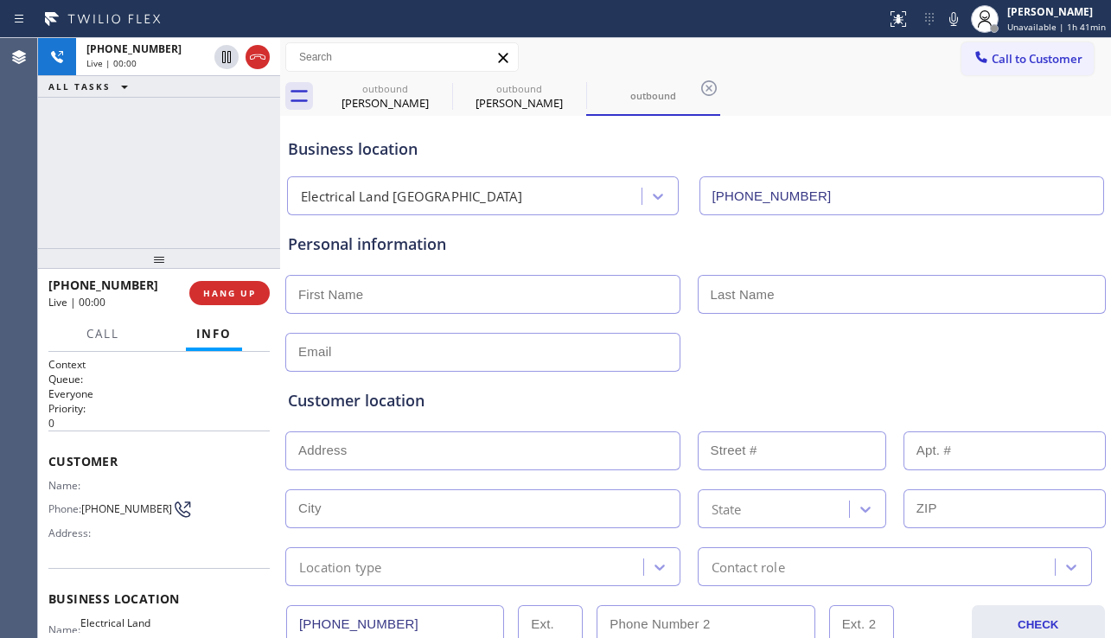
drag, startPoint x: 1001, startPoint y: 390, endPoint x: 969, endPoint y: 401, distance: 33.9
click at [1001, 390] on div "Customer location" at bounding box center [695, 400] width 815 height 23
click at [117, 203] on div "[PHONE_NUMBER] Live | 00:25 ALL TASKS ALL TASKS ACTIVE TASKS TASKS IN WRAP UP" at bounding box center [159, 143] width 242 height 210
click at [106, 333] on span "Call" at bounding box center [102, 334] width 33 height 16
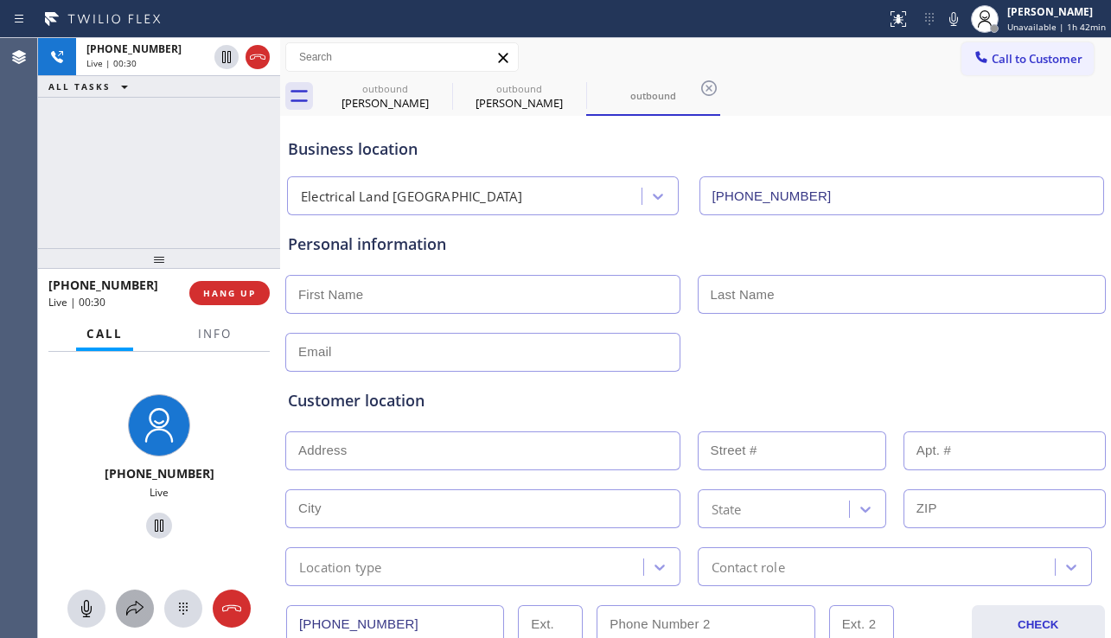
click at [133, 600] on icon at bounding box center [135, 608] width 21 height 21
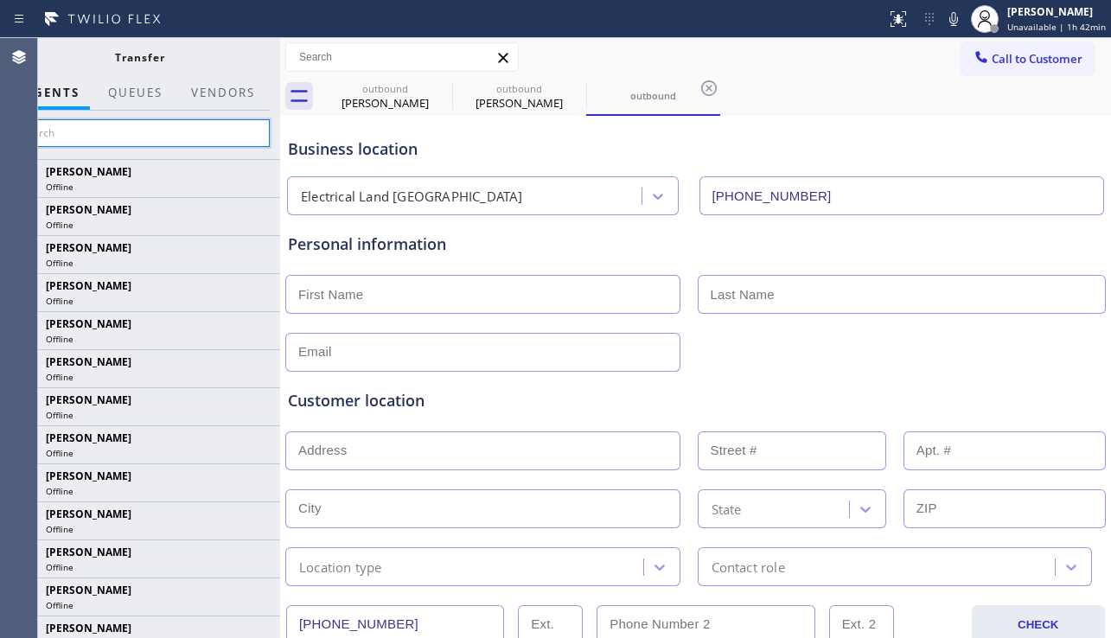
click at [94, 124] on input "text" at bounding box center [140, 133] width 260 height 28
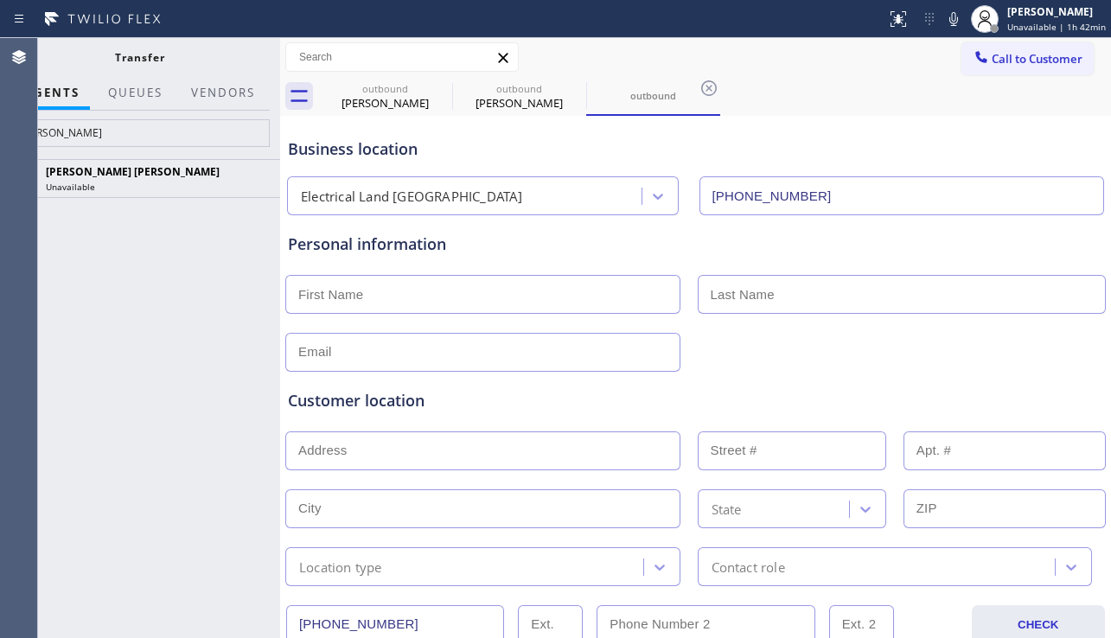
click at [1025, 355] on div at bounding box center [696, 350] width 824 height 42
click at [89, 136] on input "[PERSON_NAME]" at bounding box center [140, 133] width 260 height 28
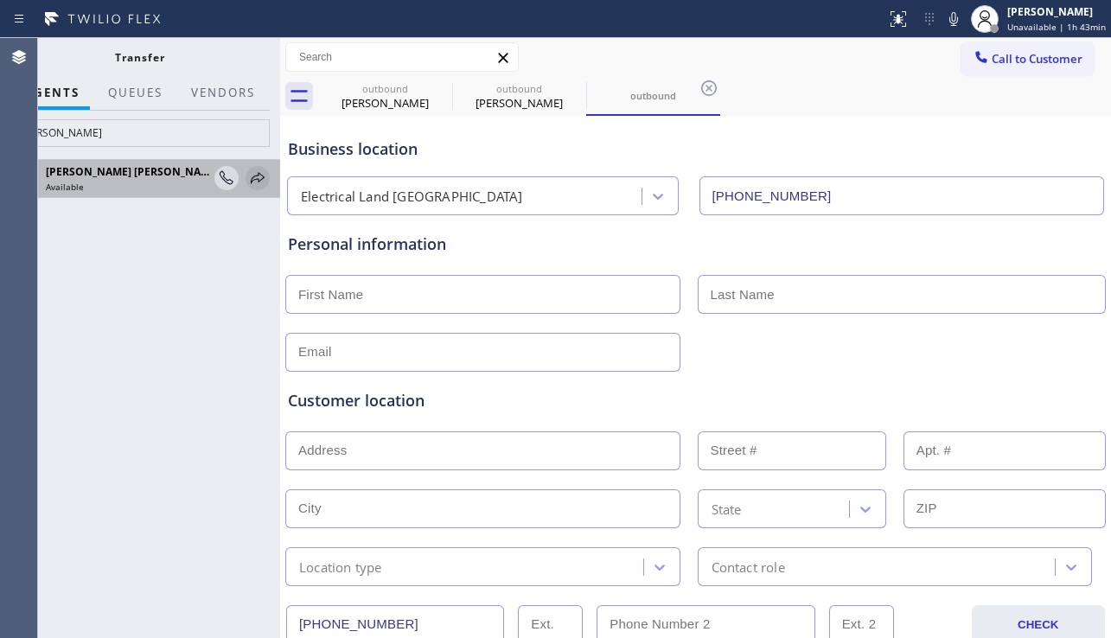
click at [254, 175] on icon at bounding box center [257, 178] width 21 height 21
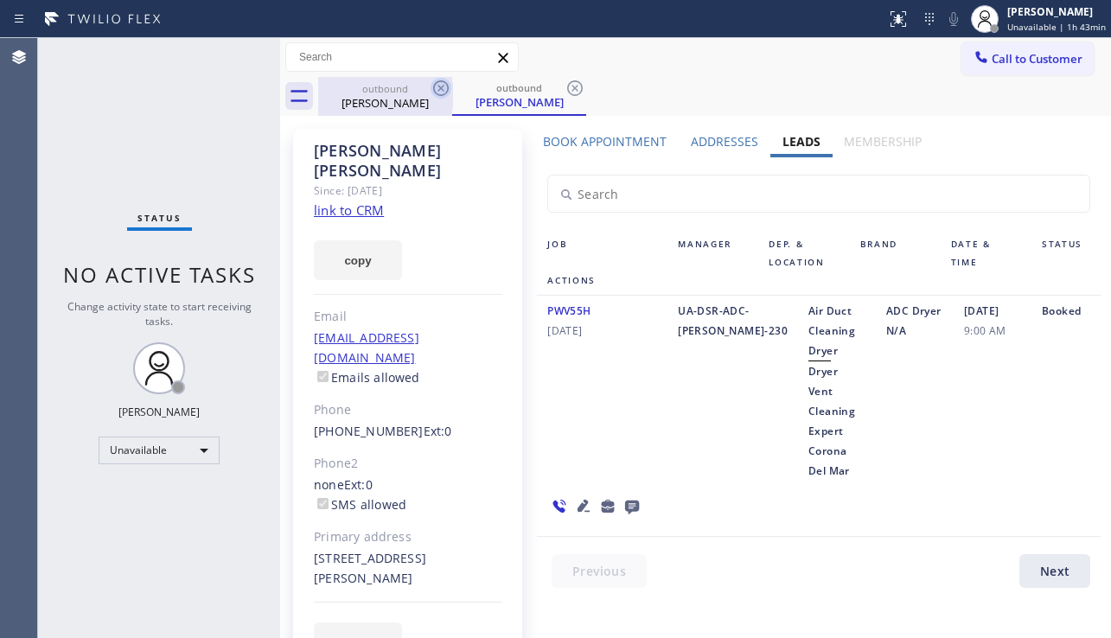
click at [441, 90] on icon at bounding box center [441, 88] width 21 height 21
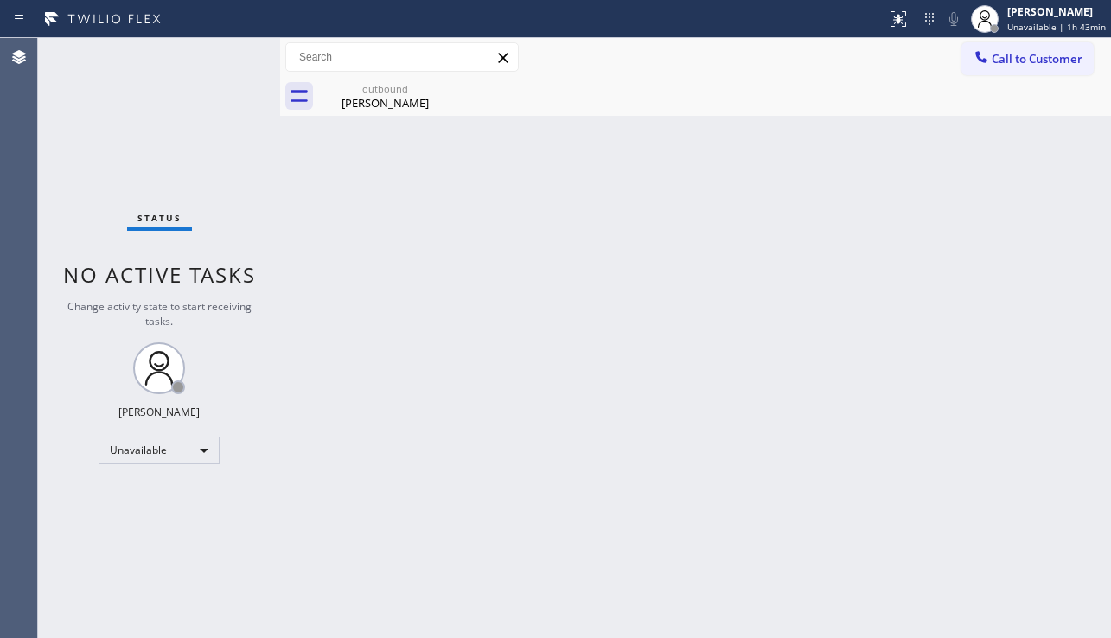
click at [0, 0] on icon at bounding box center [0, 0] width 0 height 0
click at [431, 89] on icon at bounding box center [441, 88] width 21 height 21
click at [1024, 352] on div "Back to Dashboard Change Sender ID Customers Technicians Select a contact Outbo…" at bounding box center [695, 338] width 831 height 600
click at [177, 444] on div "Unavailable" at bounding box center [159, 451] width 121 height 28
click at [158, 531] on li "Break" at bounding box center [158, 539] width 118 height 21
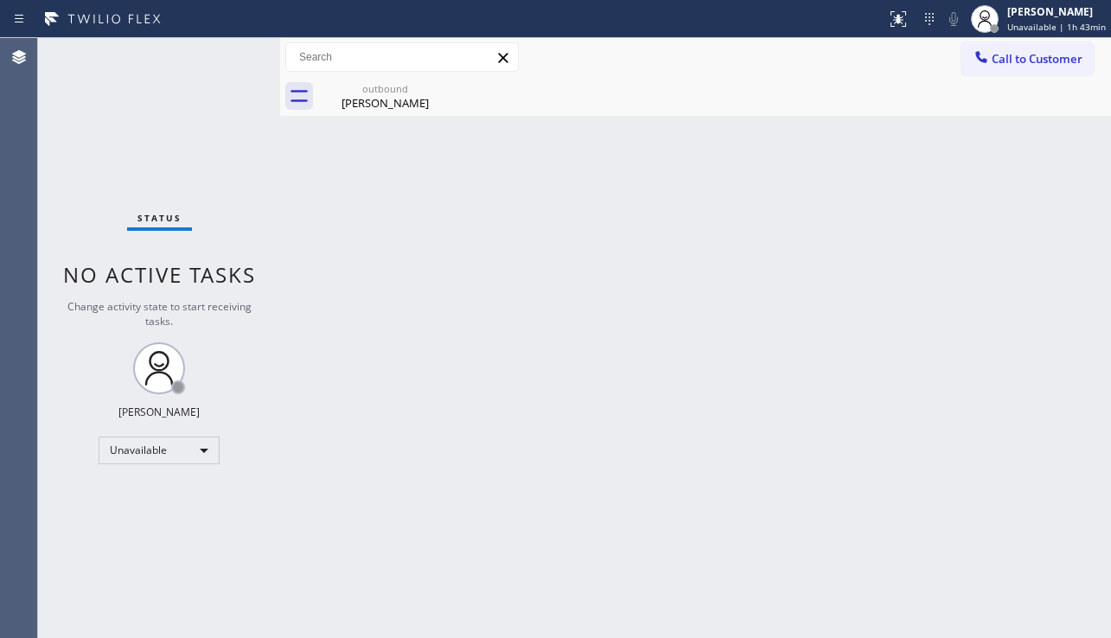
click at [364, 510] on div "Back to Dashboard Change Sender ID Customers Technicians Select a contact Outbo…" at bounding box center [695, 338] width 831 height 600
click at [441, 111] on div "outbound [PERSON_NAME]" at bounding box center [385, 96] width 131 height 39
click at [644, 568] on div "Back to Dashboard Change Sender ID Customers Technicians Select a contact Outbo…" at bounding box center [695, 338] width 831 height 600
click at [1064, 454] on div "Back to Dashboard Change Sender ID Customers Technicians Select a contact Outbo…" at bounding box center [695, 338] width 831 height 600
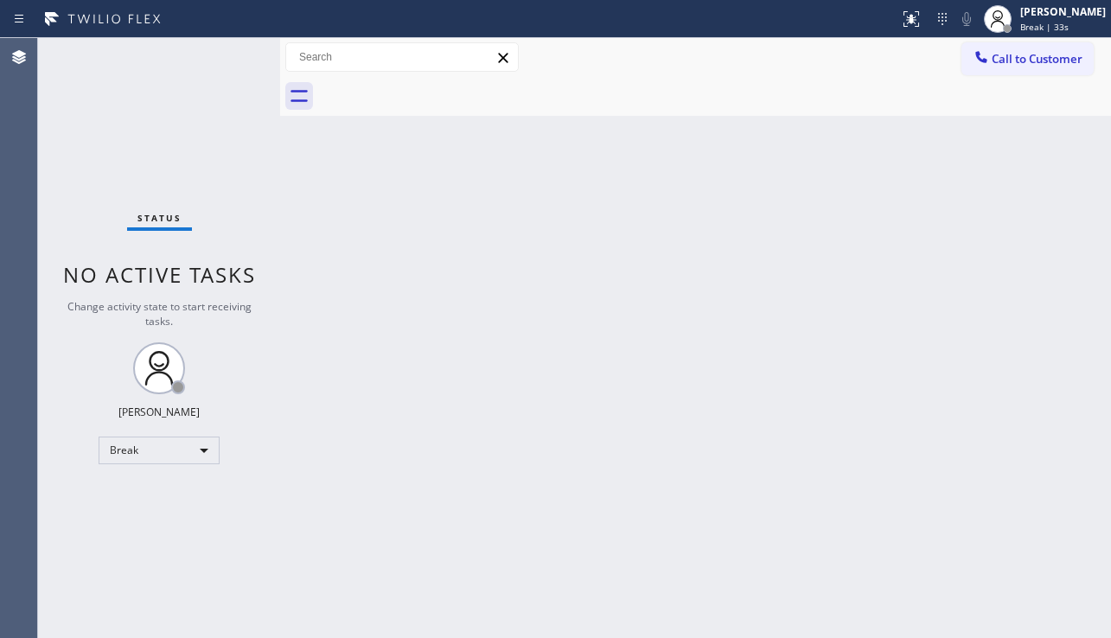
click at [489, 565] on div "Back to Dashboard Change Sender ID Customers Technicians Select a contact Outbo…" at bounding box center [695, 338] width 831 height 600
click at [1034, 495] on div "Back to Dashboard Change Sender ID Customers Technicians Select a contact Outbo…" at bounding box center [695, 338] width 831 height 600
click at [1060, 477] on div "Back to Dashboard Change Sender ID Customers Technicians Select a contact Outbo…" at bounding box center [695, 338] width 831 height 600
drag, startPoint x: 1051, startPoint y: 460, endPoint x: 1010, endPoint y: 463, distance: 40.7
click at [1051, 460] on div "Back to Dashboard Change Sender ID Customers Technicians Select a contact Outbo…" at bounding box center [695, 338] width 831 height 600
